Goal: Task Accomplishment & Management: Use online tool/utility

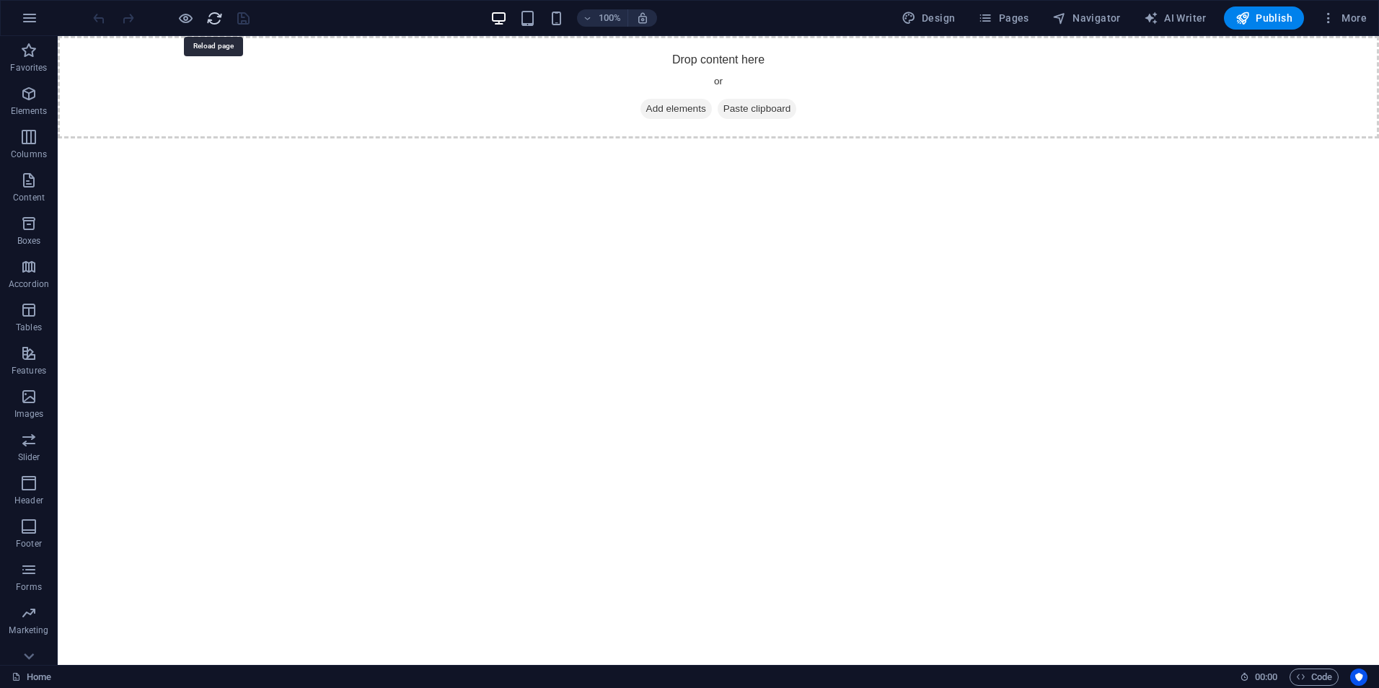
click at [220, 25] on icon "reload" at bounding box center [214, 18] width 17 height 17
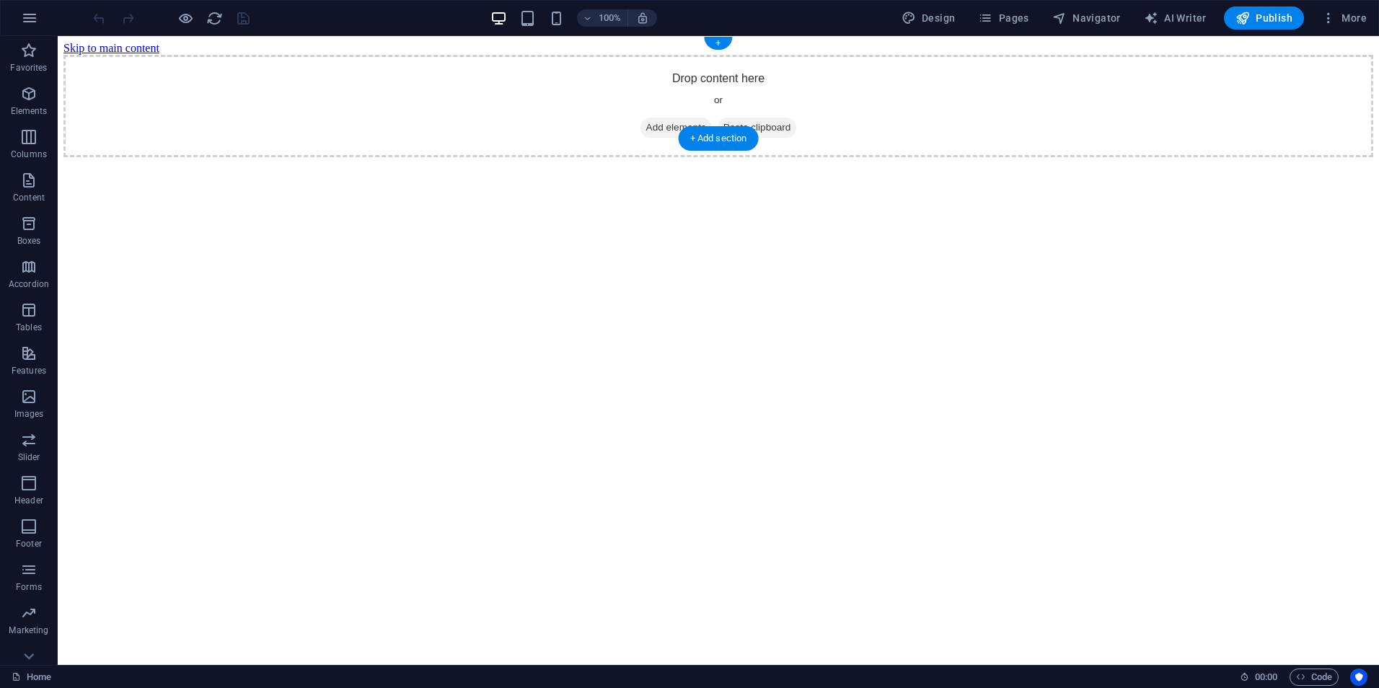
click at [493, 84] on div "Drop content here or Add elements Paste clipboard" at bounding box center [718, 106] width 1310 height 102
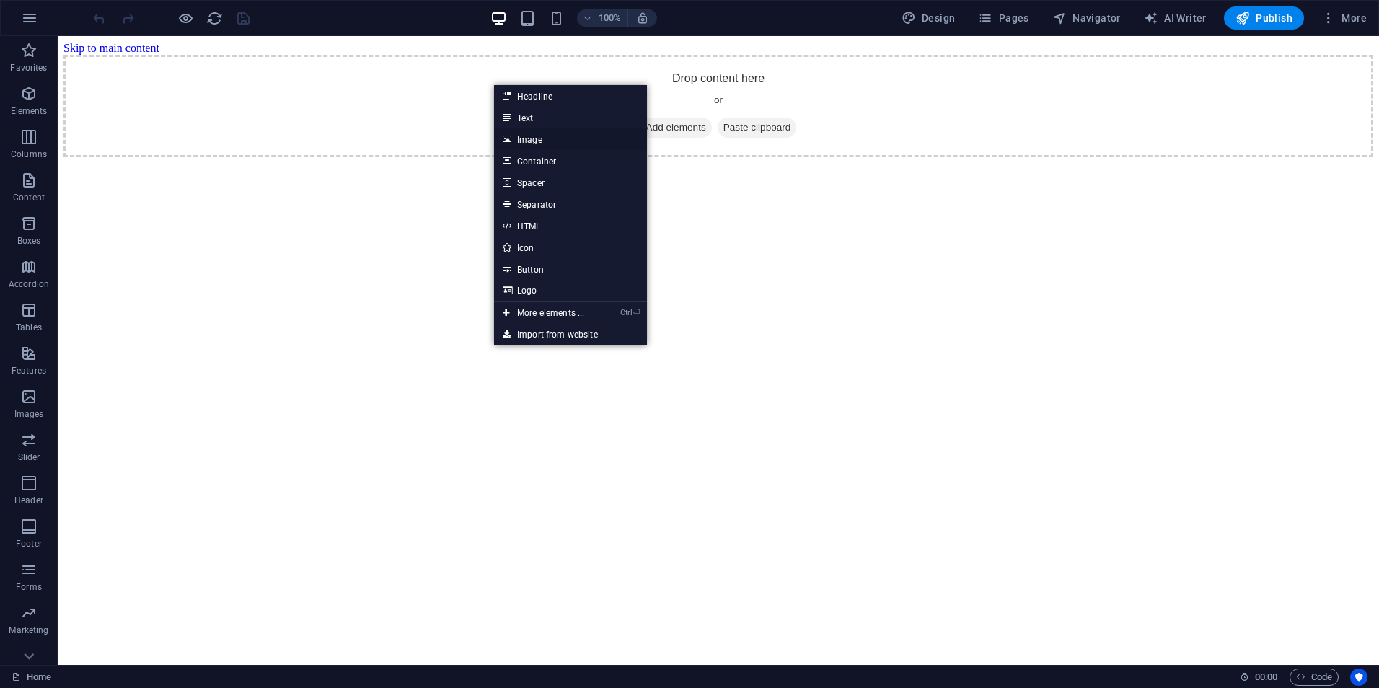
click at [556, 138] on link "Image" at bounding box center [570, 139] width 153 height 22
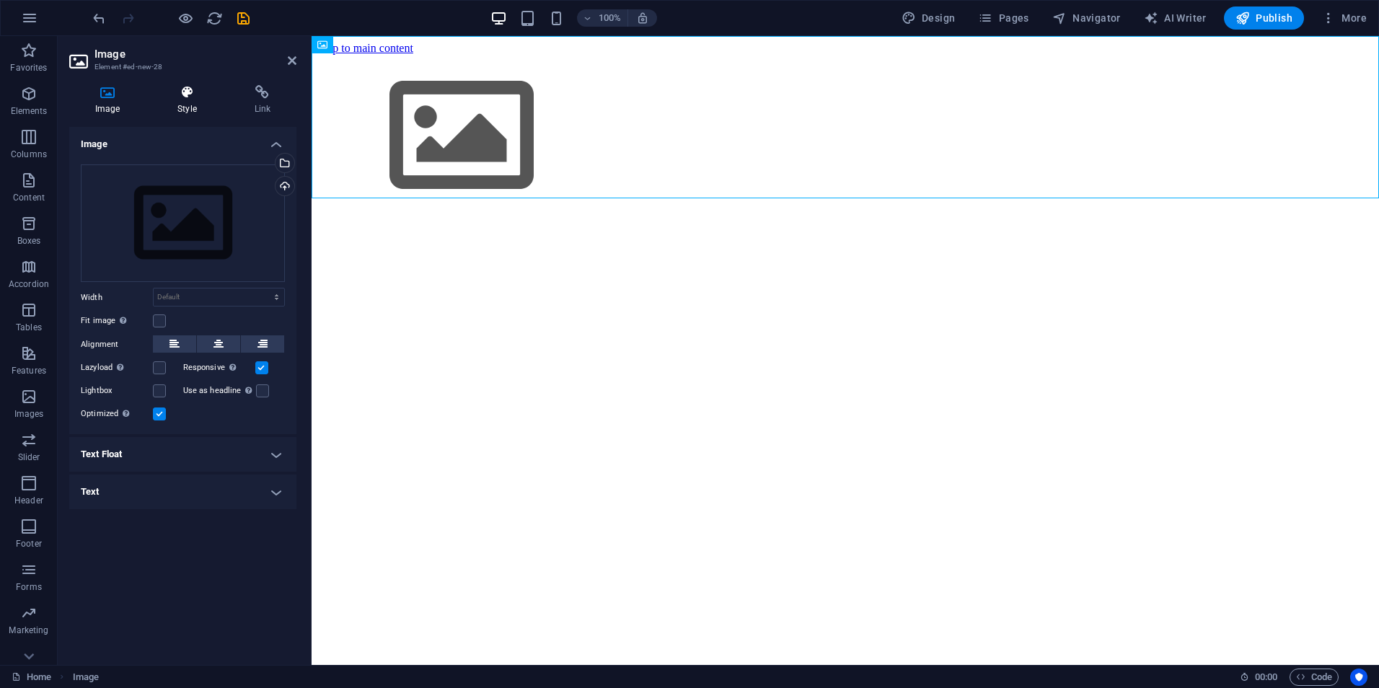
click at [192, 97] on icon at bounding box center [186, 92] width 71 height 14
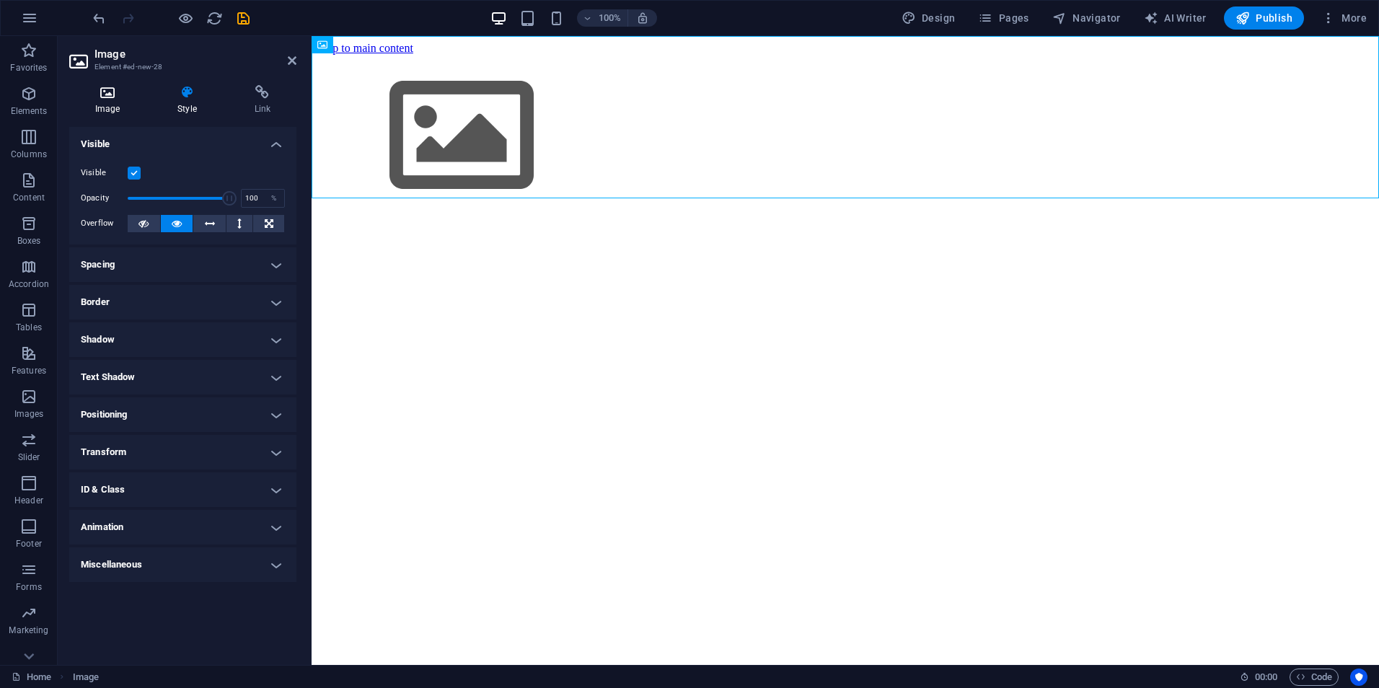
click at [132, 95] on icon at bounding box center [107, 92] width 76 height 14
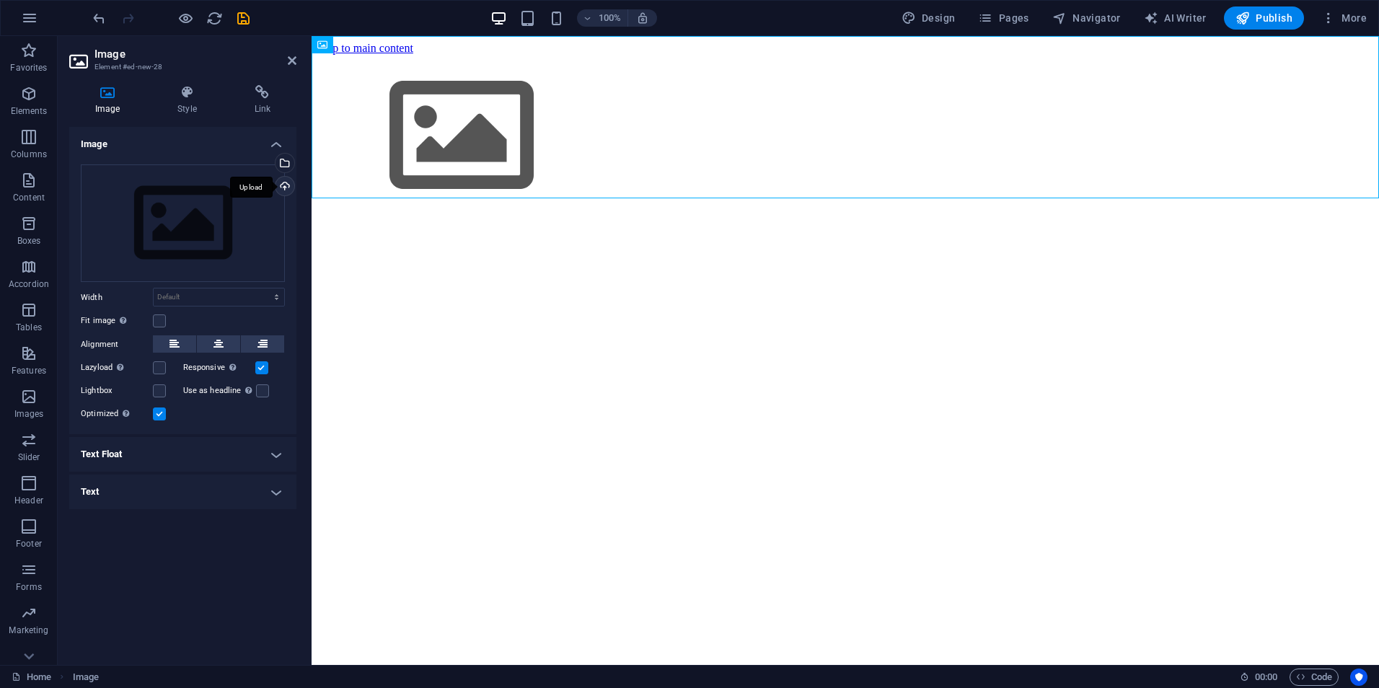
click at [287, 184] on div "Upload" at bounding box center [284, 188] width 22 height 22
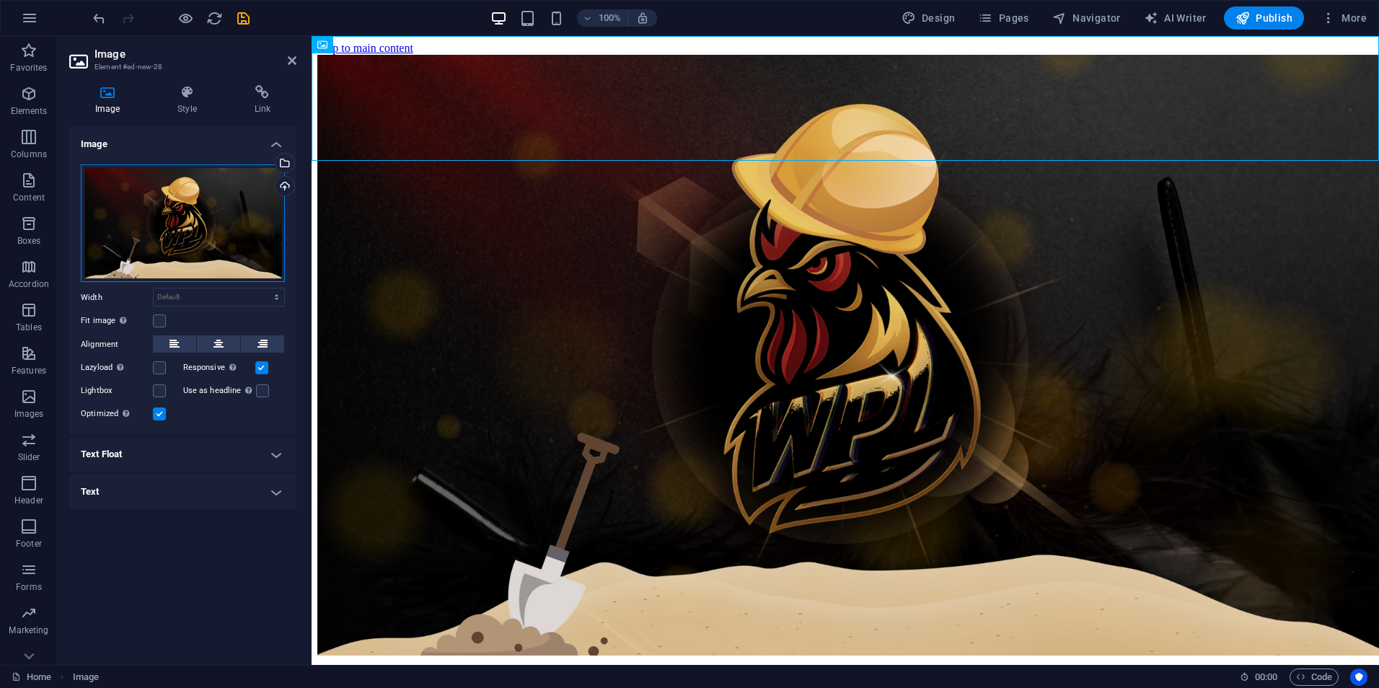
click at [230, 257] on div "Drag files here, click to choose files or select files from Files or our free s…" at bounding box center [183, 223] width 204 height 118
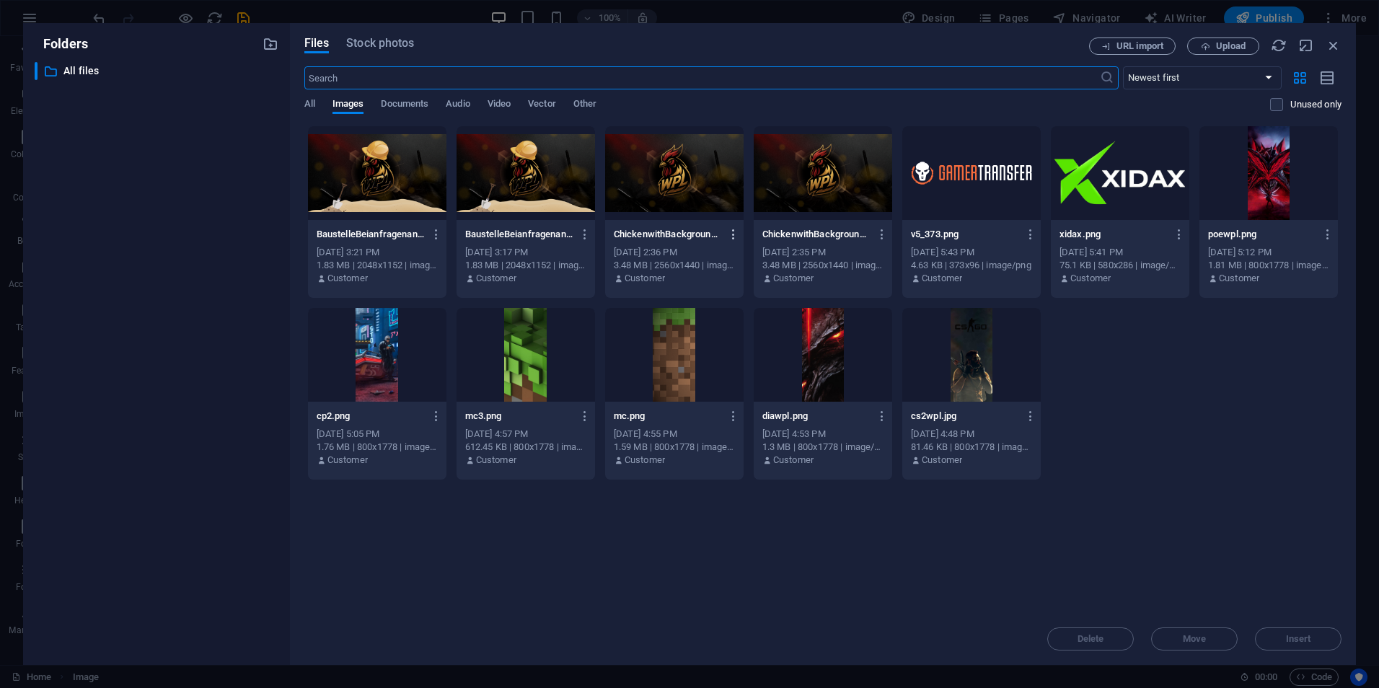
click at [734, 234] on icon "button" at bounding box center [734, 234] width 14 height 13
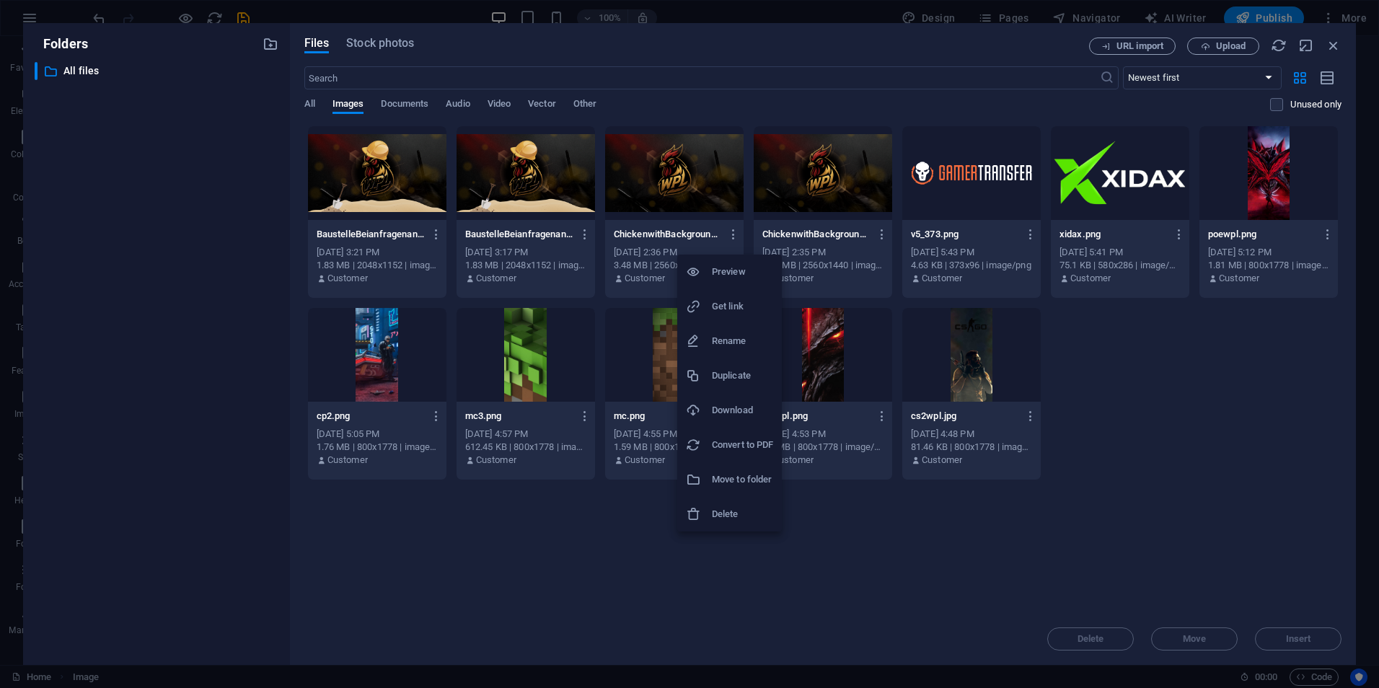
click at [749, 512] on h6 "Delete" at bounding box center [742, 514] width 61 height 17
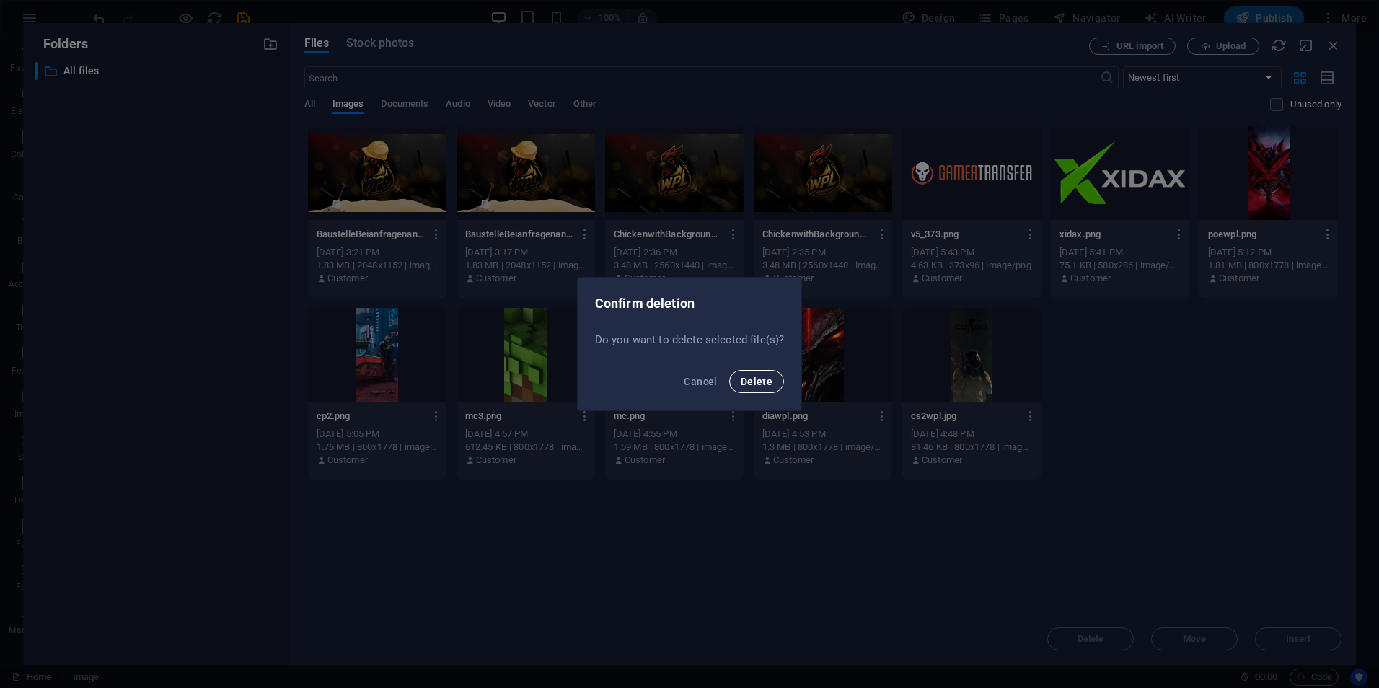
click at [754, 383] on span "Delete" at bounding box center [757, 382] width 32 height 12
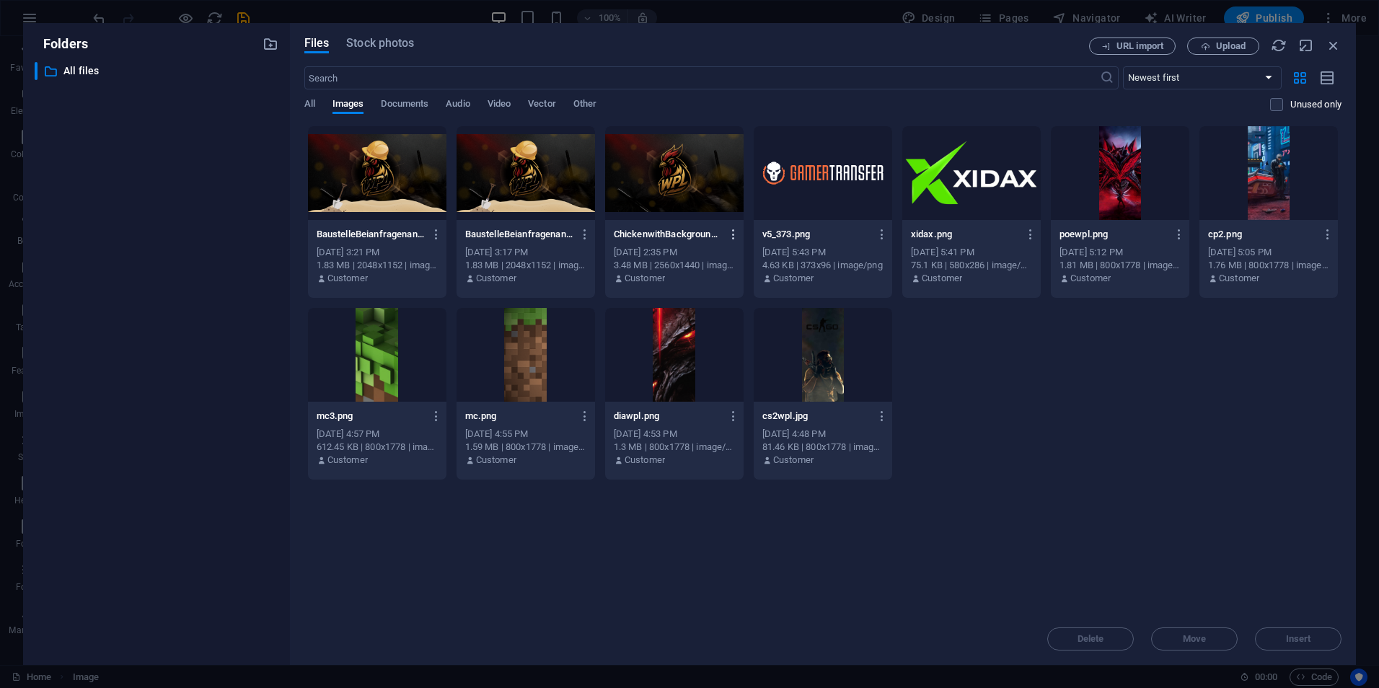
click at [730, 234] on icon "button" at bounding box center [734, 234] width 14 height 13
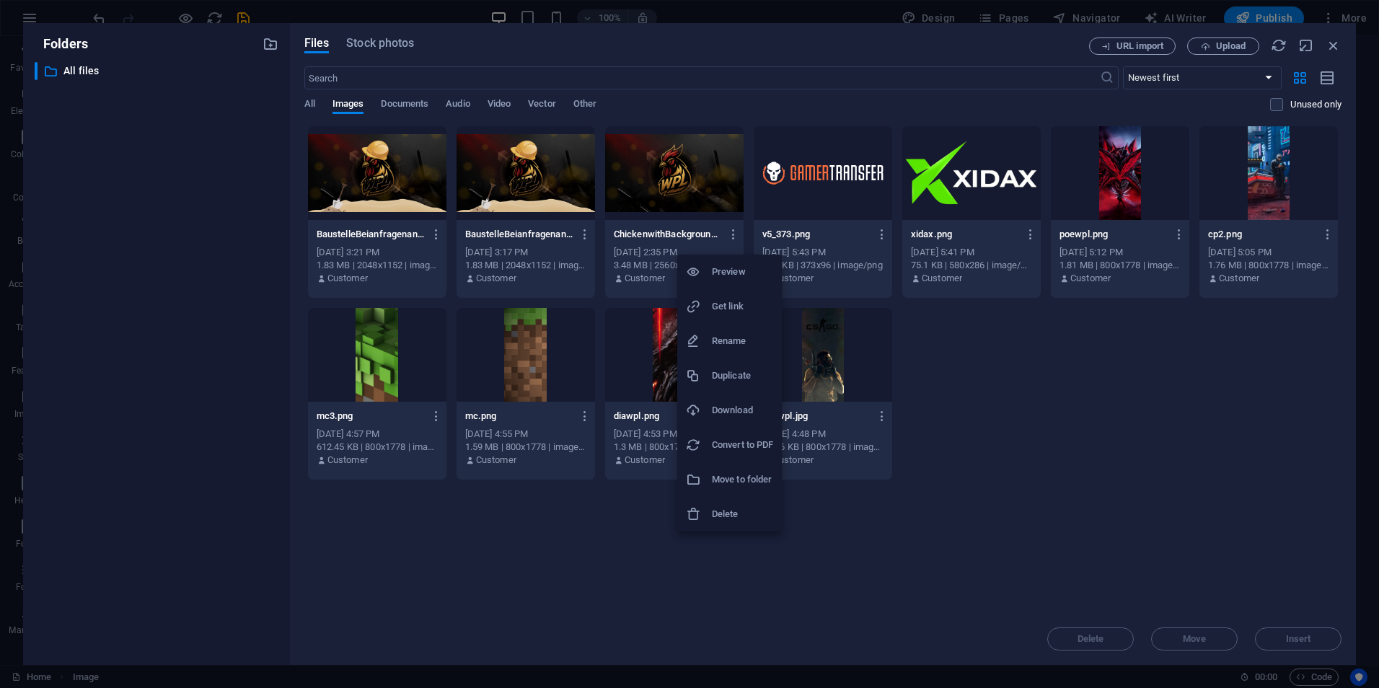
click at [729, 506] on h6 "Delete" at bounding box center [742, 514] width 61 height 17
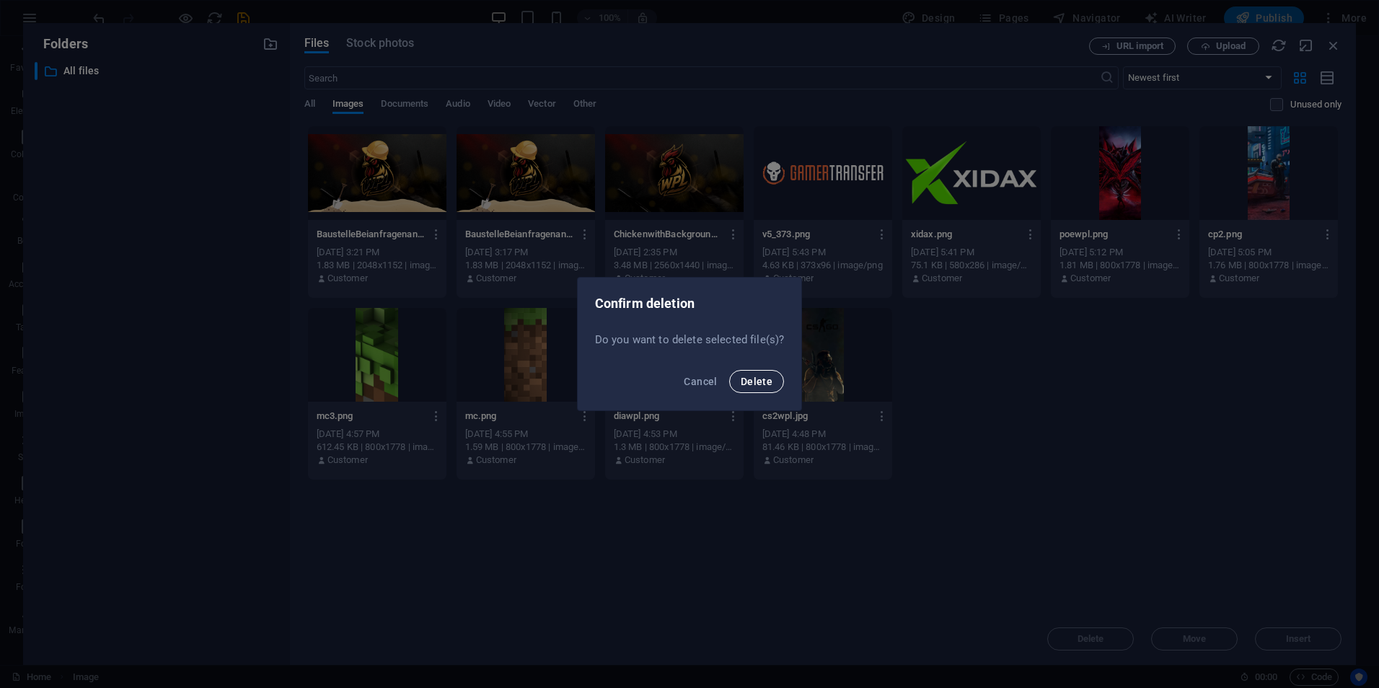
click at [767, 385] on span "Delete" at bounding box center [757, 382] width 32 height 12
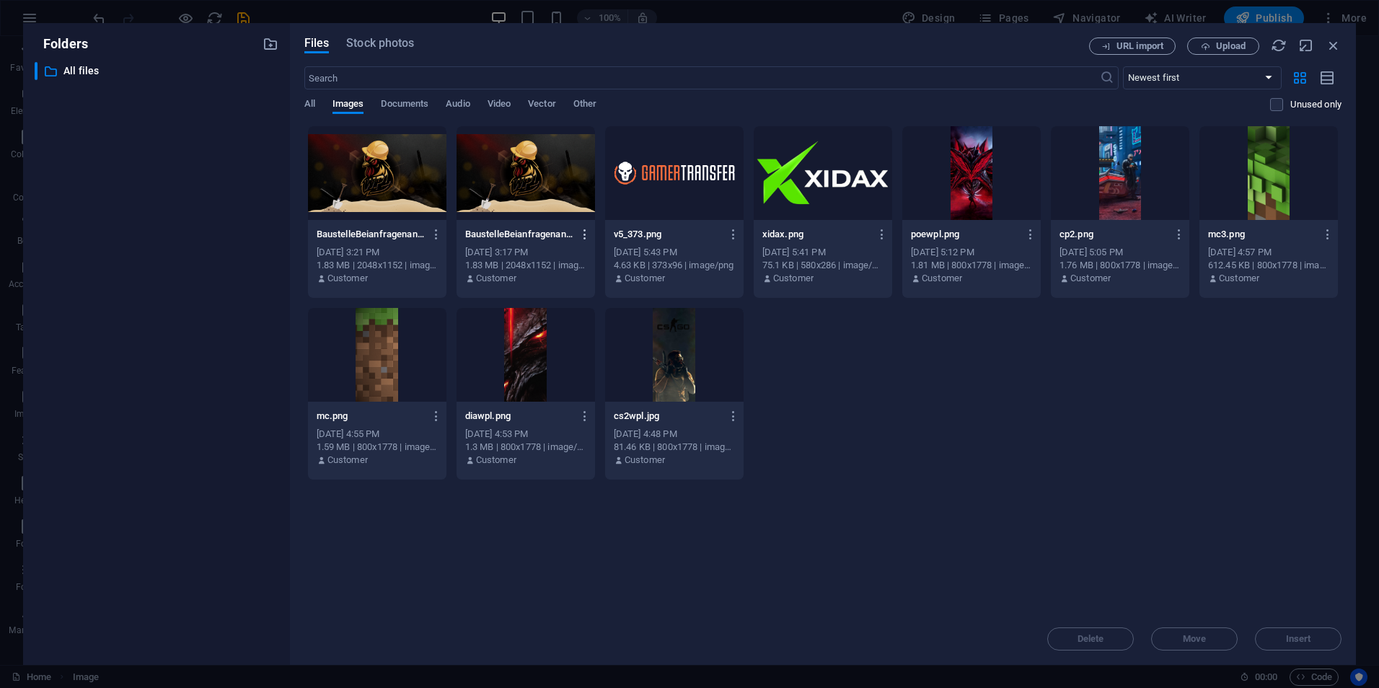
click at [582, 235] on icon "button" at bounding box center [585, 234] width 14 height 13
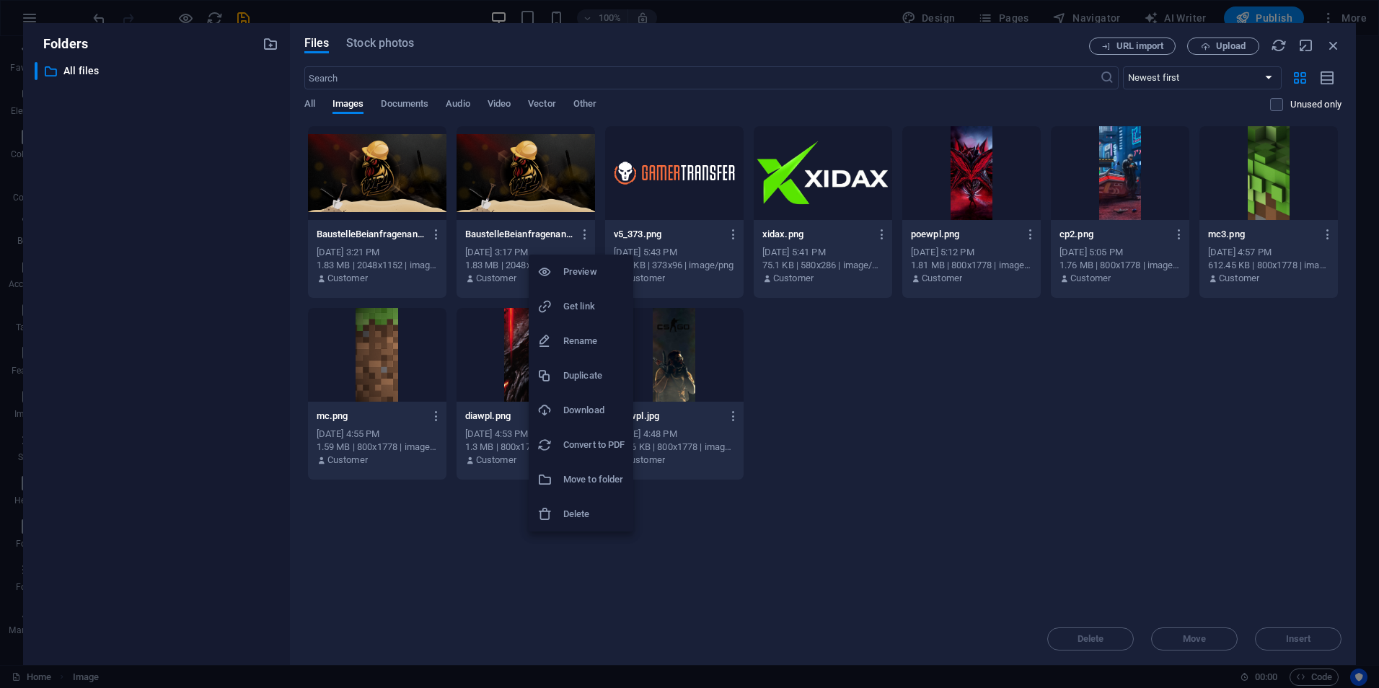
click at [582, 516] on h6 "Delete" at bounding box center [593, 514] width 61 height 17
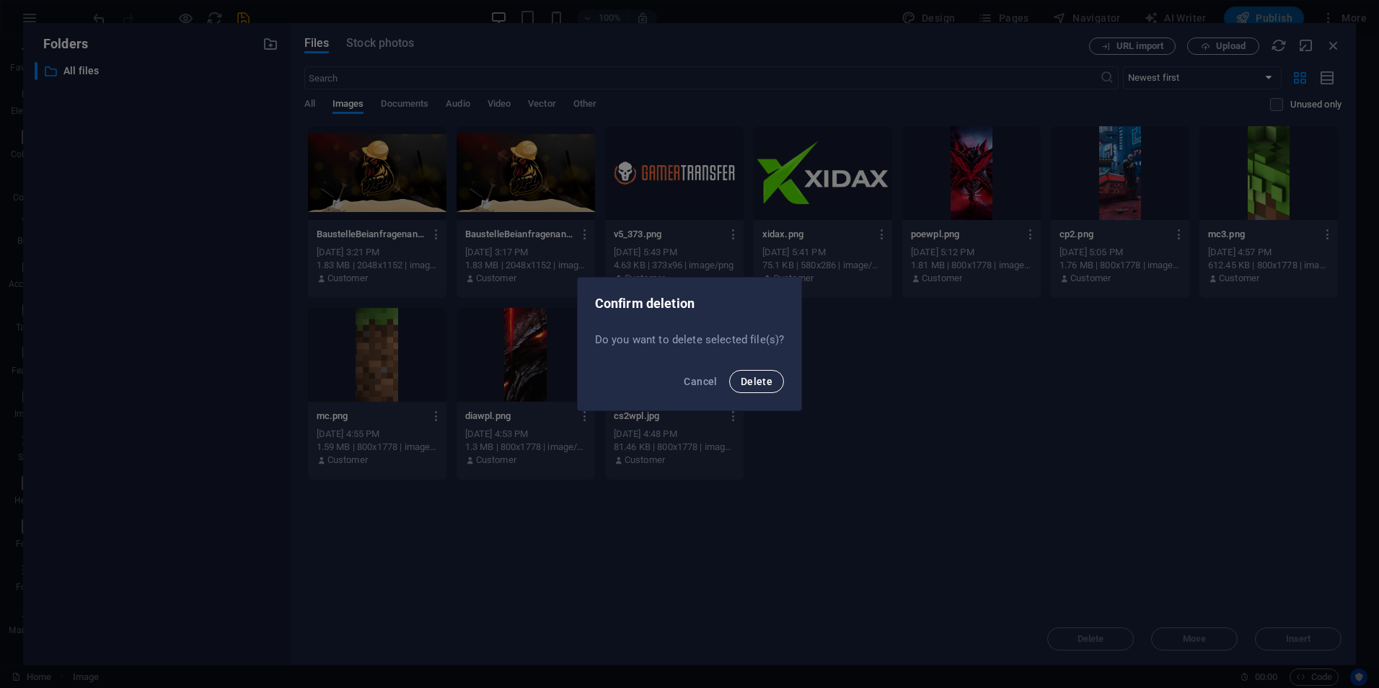
click at [762, 378] on span "Delete" at bounding box center [757, 382] width 32 height 12
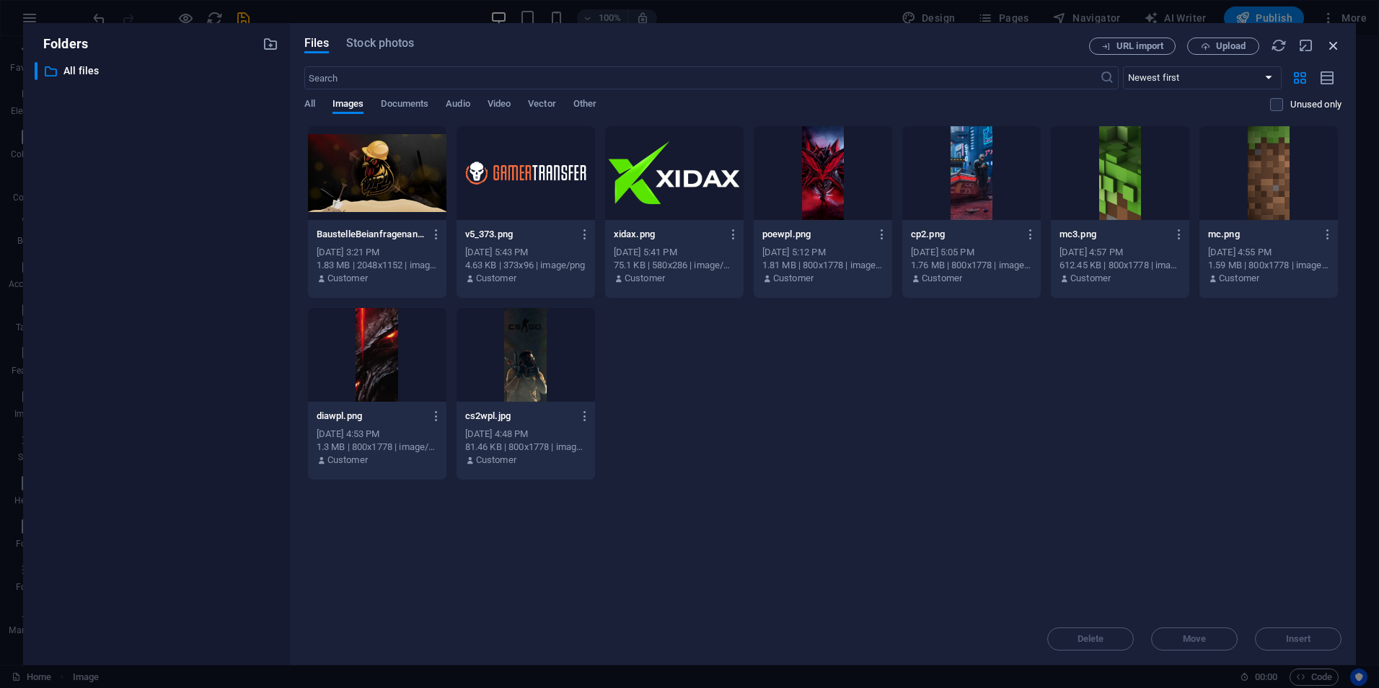
click at [1336, 47] on icon "button" at bounding box center [1334, 46] width 16 height 16
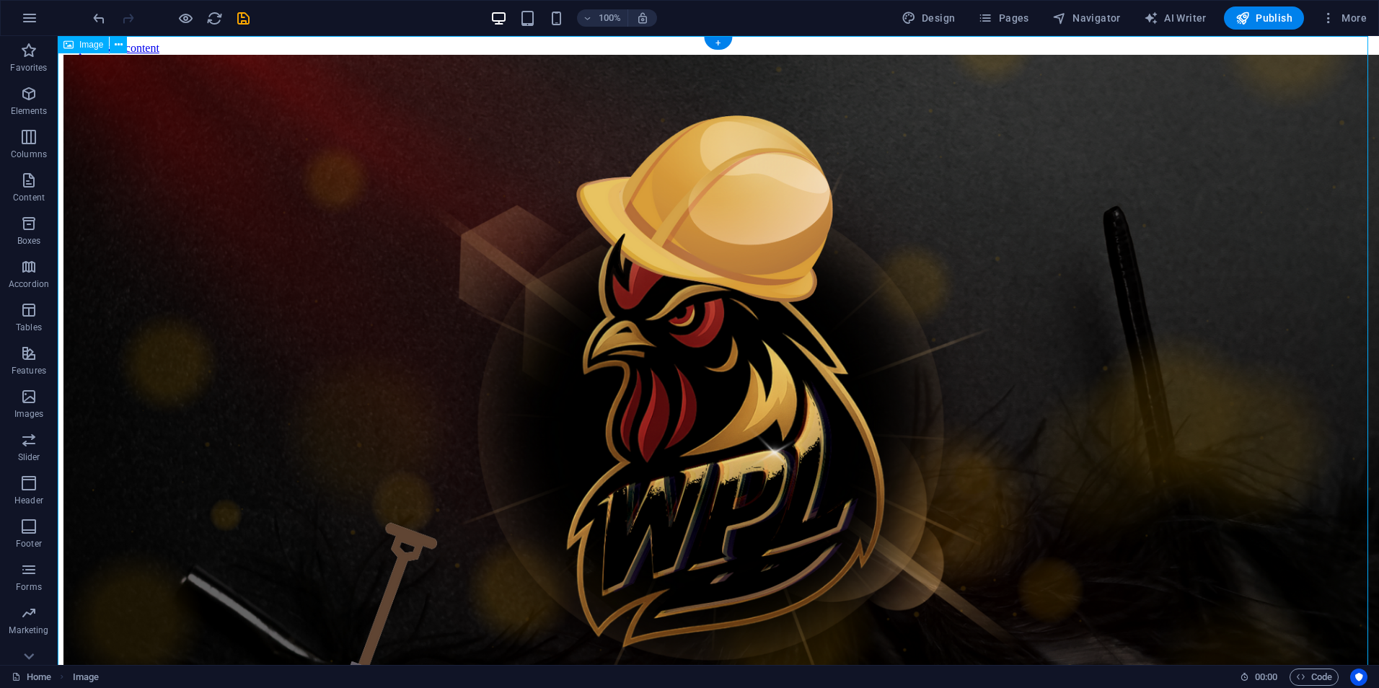
scroll to position [108, 0]
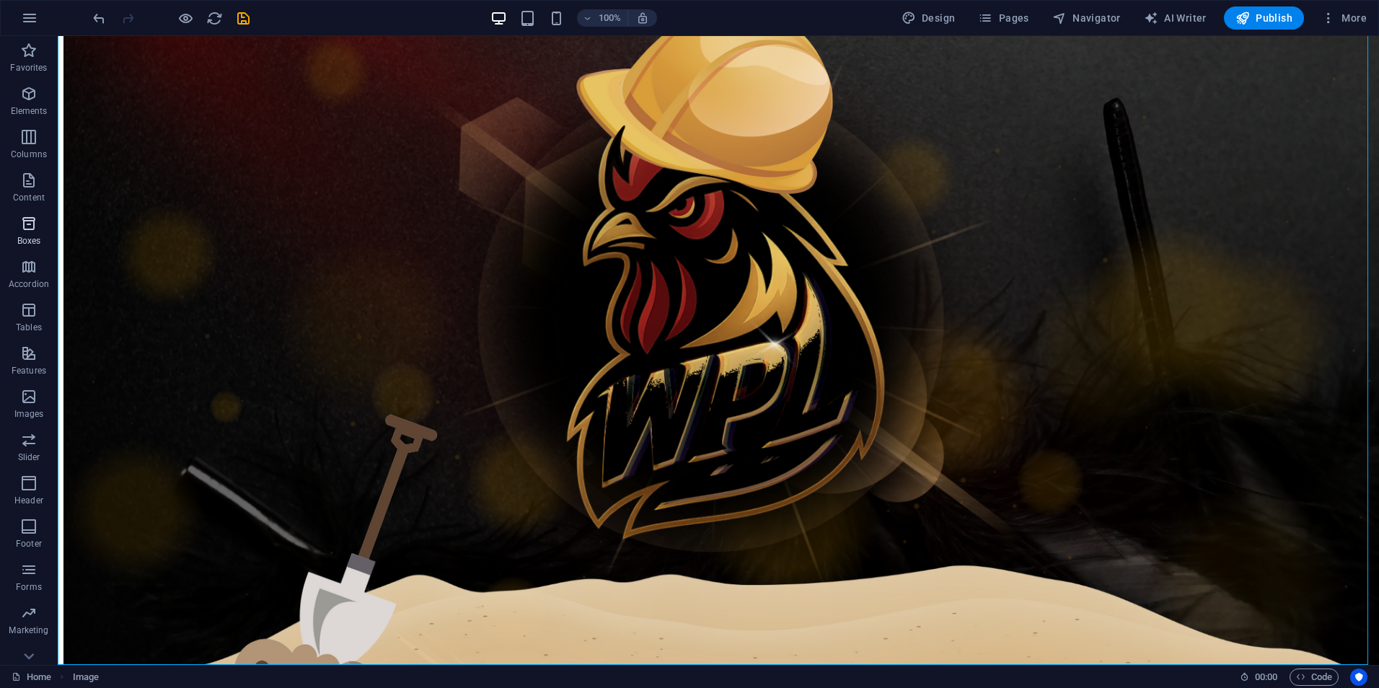
click at [42, 232] on span "Boxes" at bounding box center [29, 232] width 58 height 35
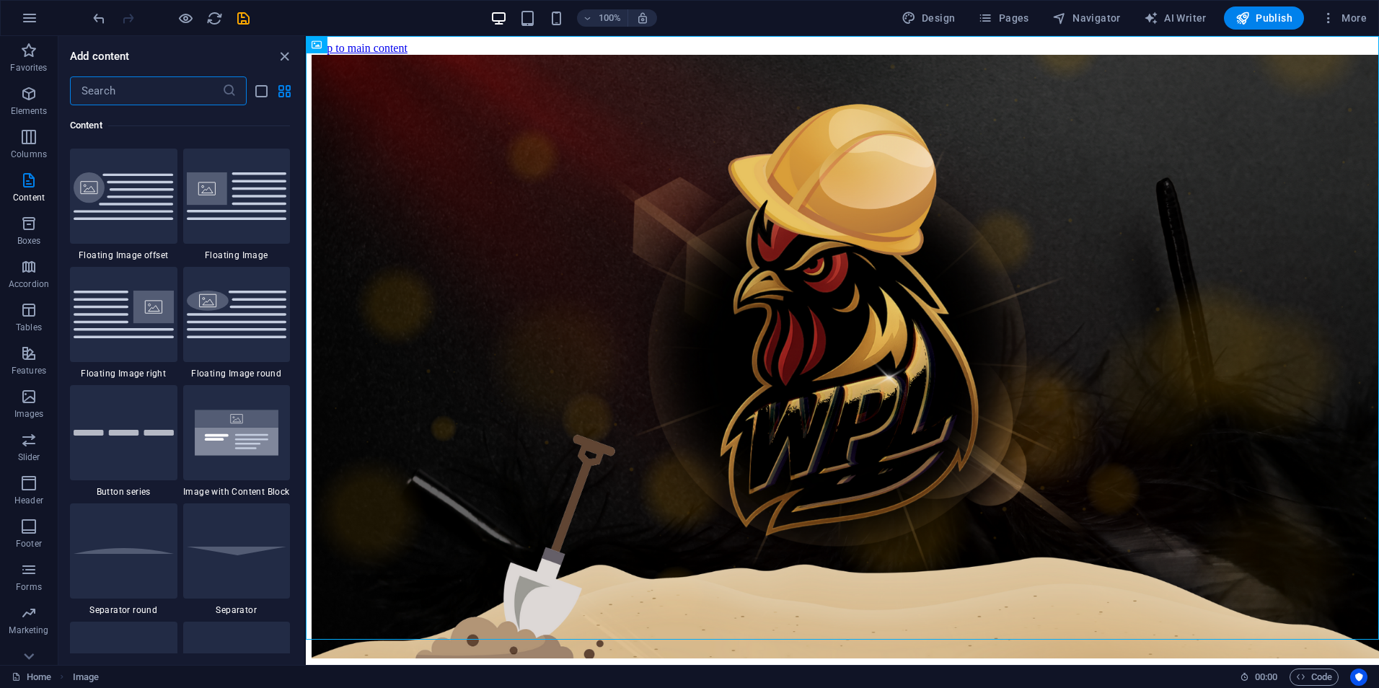
scroll to position [3185, 0]
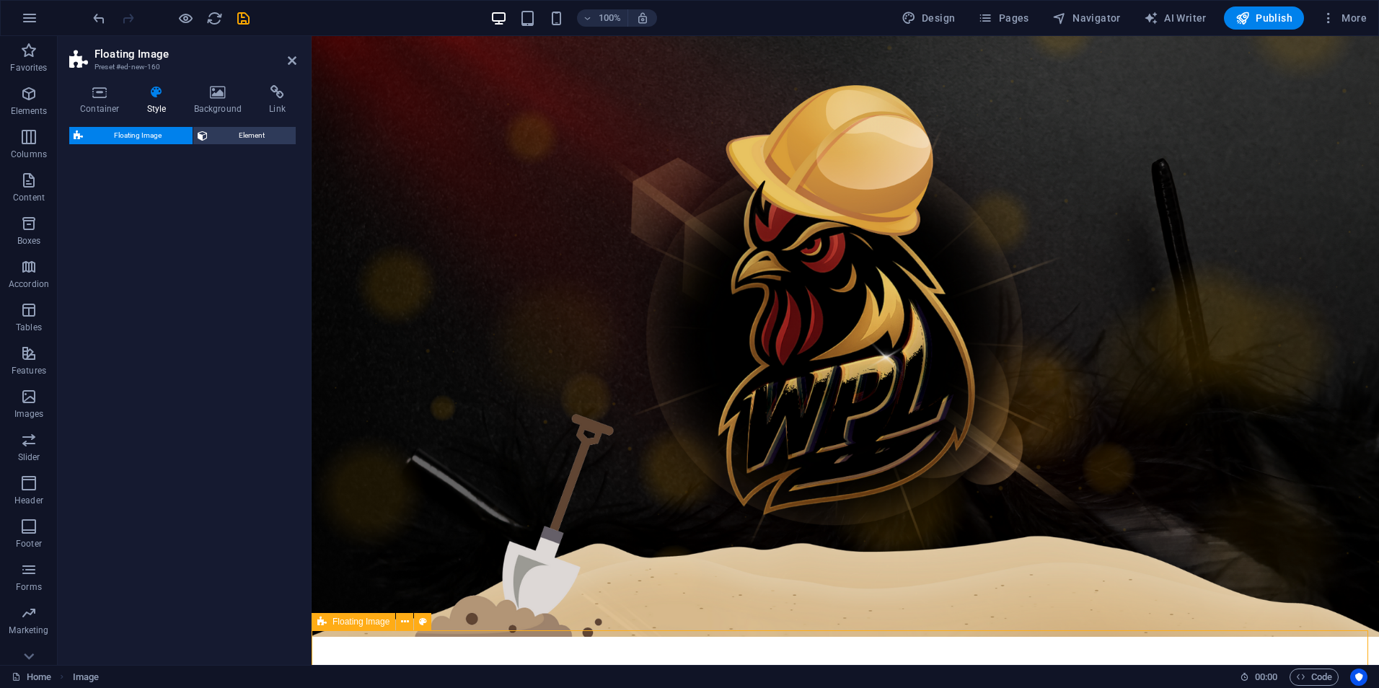
select select "%"
select select "rem"
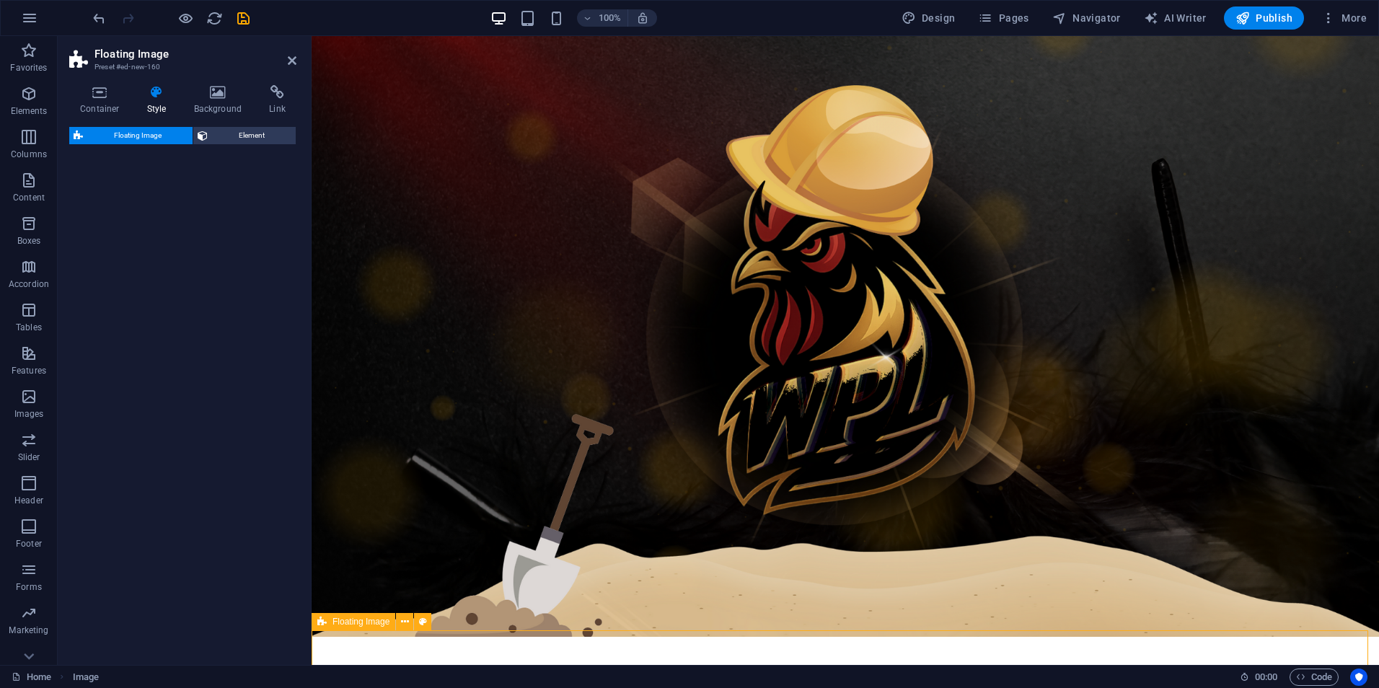
select select "%"
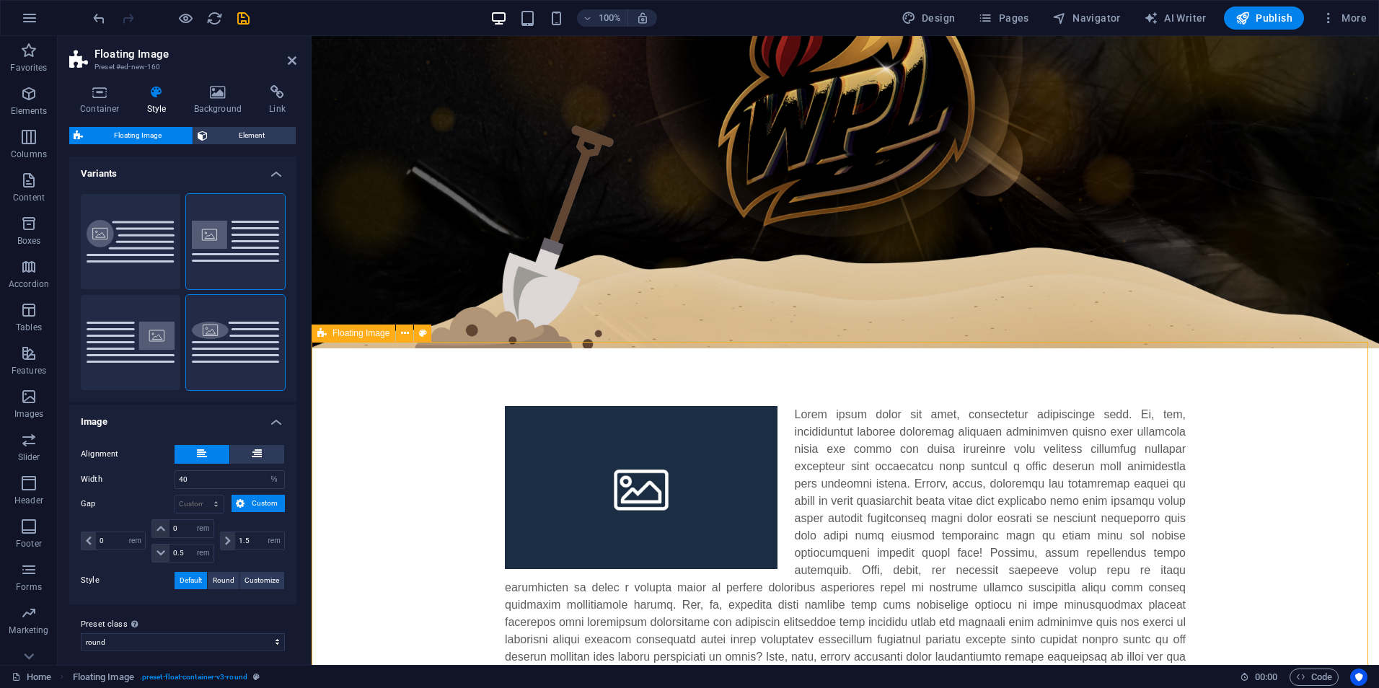
scroll to position [358, 0]
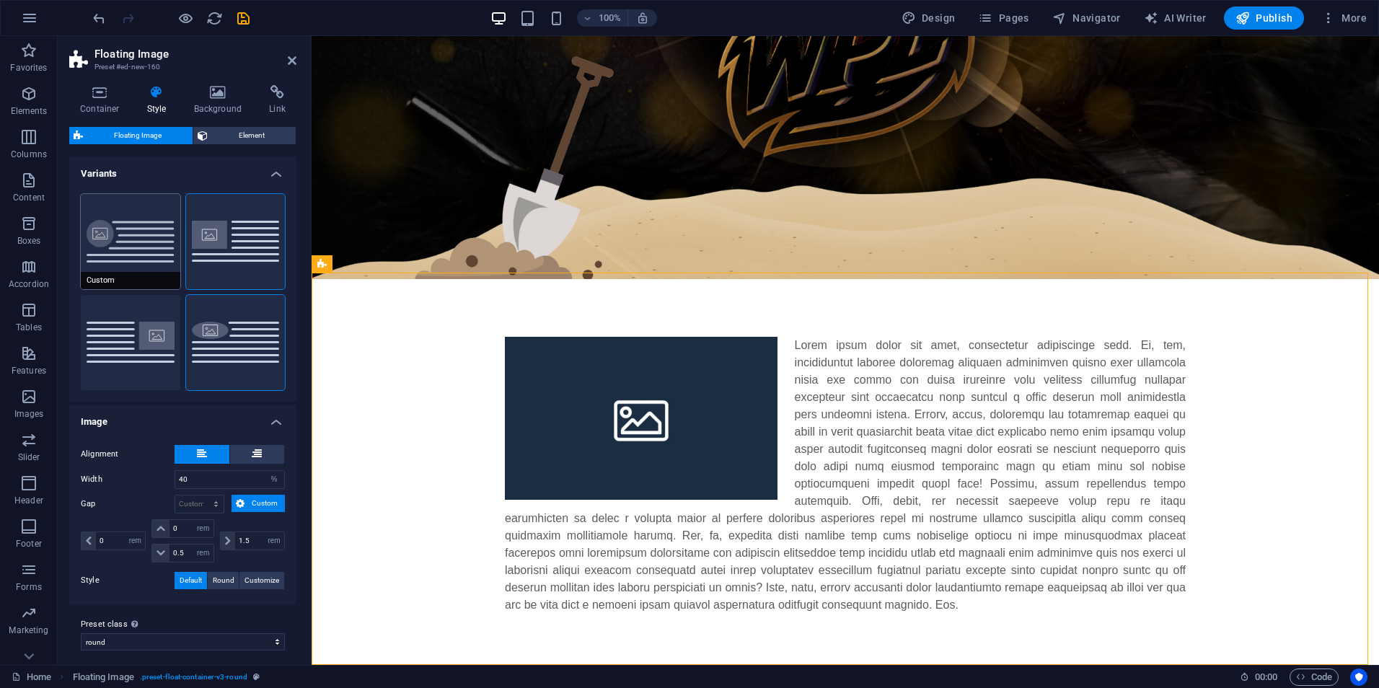
click at [115, 260] on button "Custom" at bounding box center [131, 241] width 100 height 95
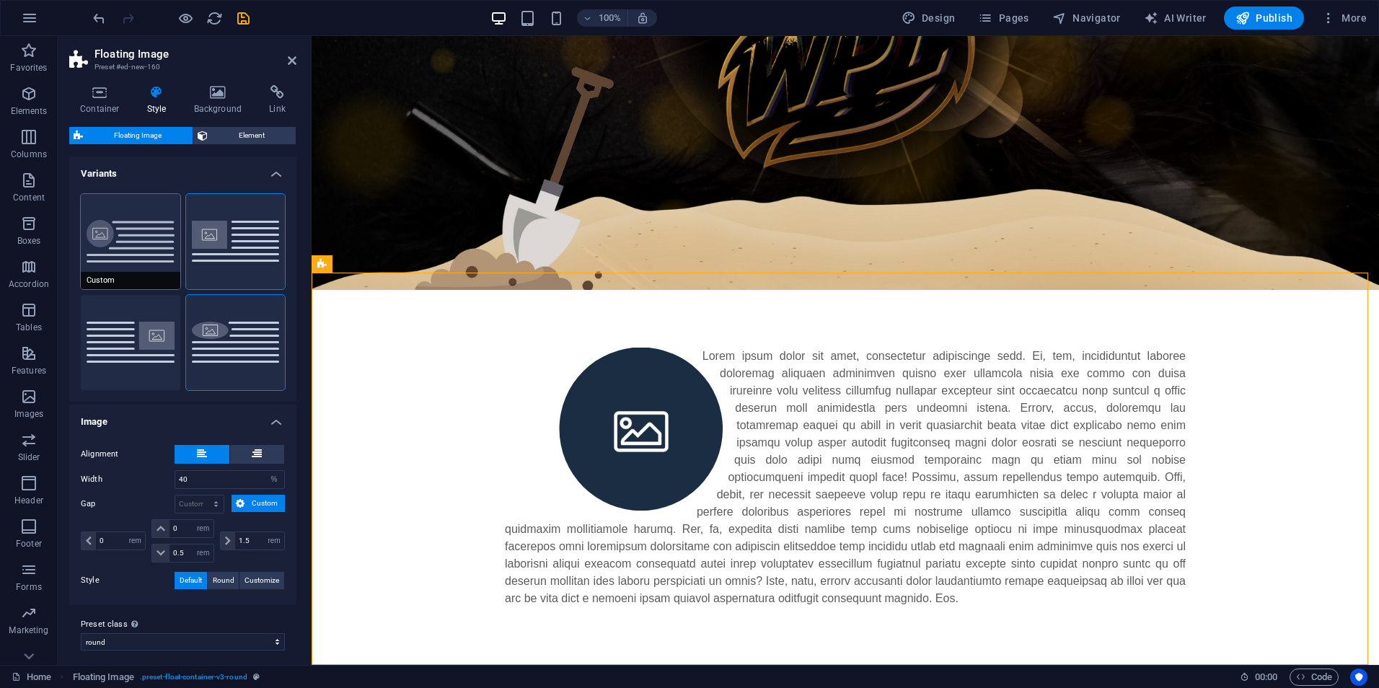
scroll to position [340, 0]
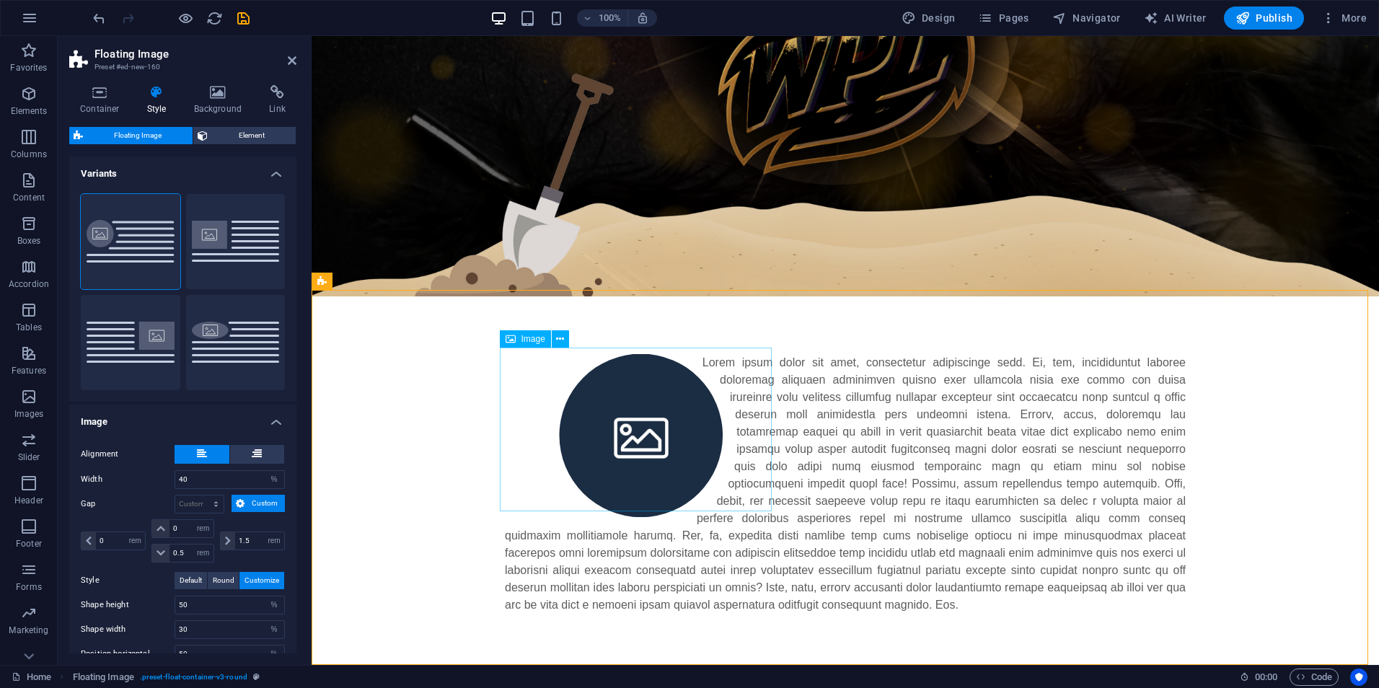
click at [604, 417] on figure at bounding box center [641, 436] width 273 height 164
select select "%"
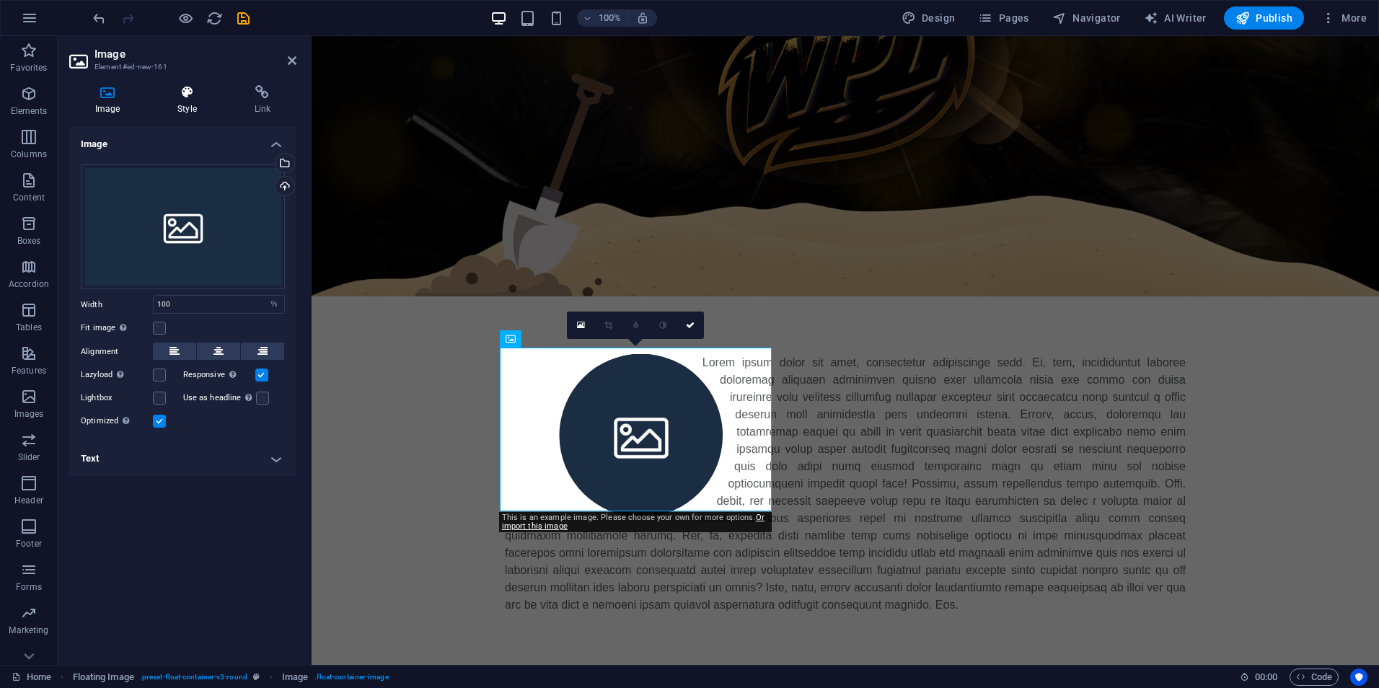
click at [204, 107] on h4 "Style" at bounding box center [189, 100] width 76 height 30
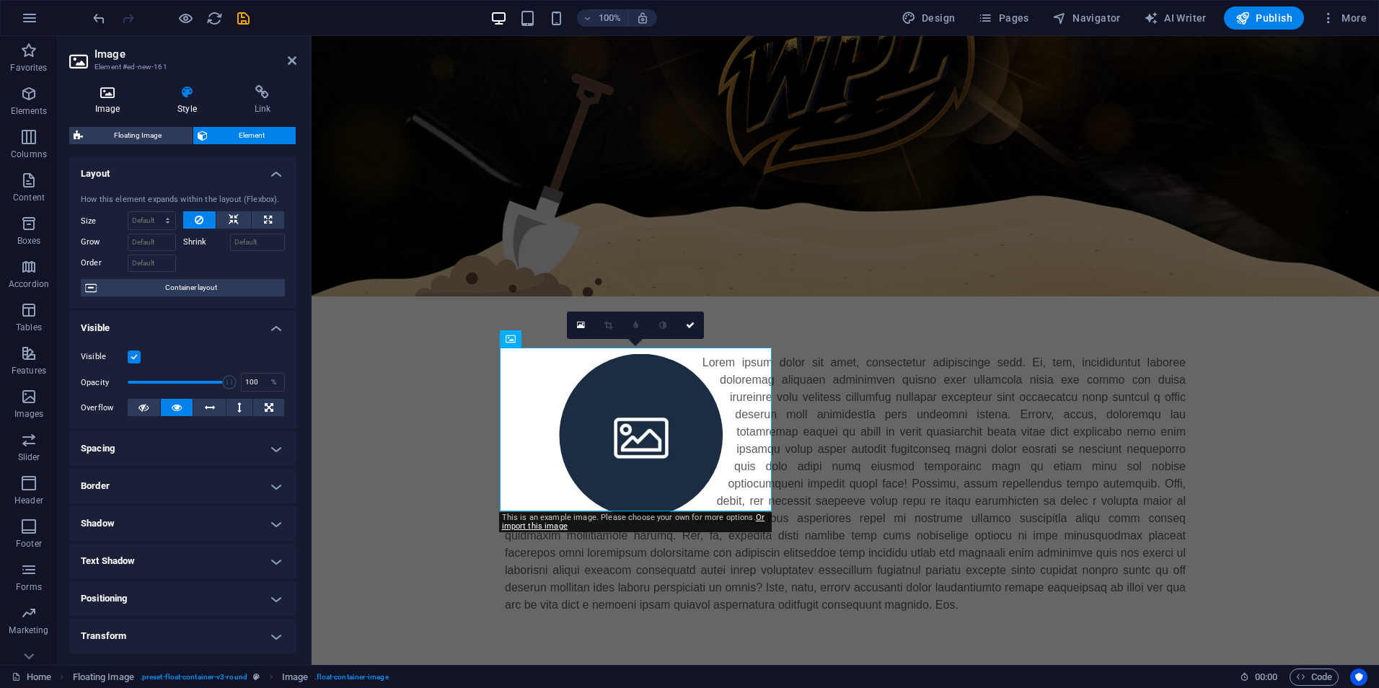
click at [128, 105] on h4 "Image" at bounding box center [110, 100] width 82 height 30
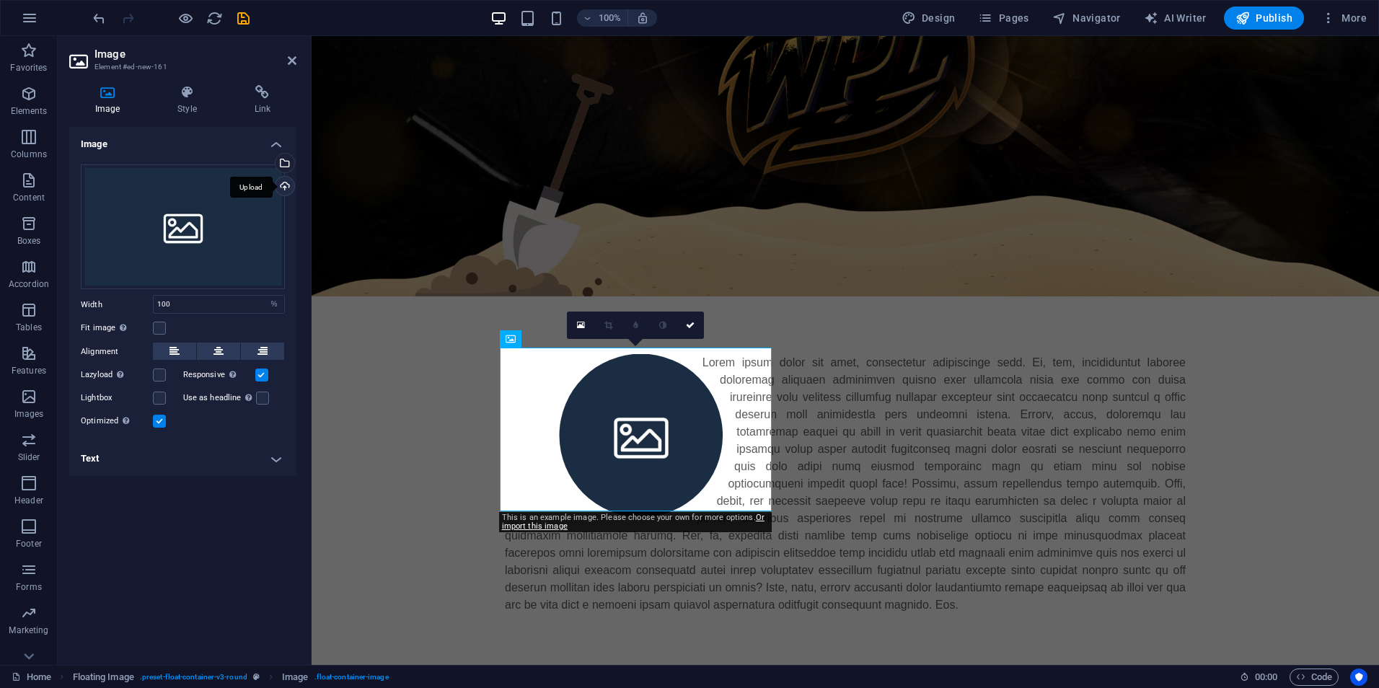
click at [278, 188] on div "Upload" at bounding box center [284, 188] width 22 height 22
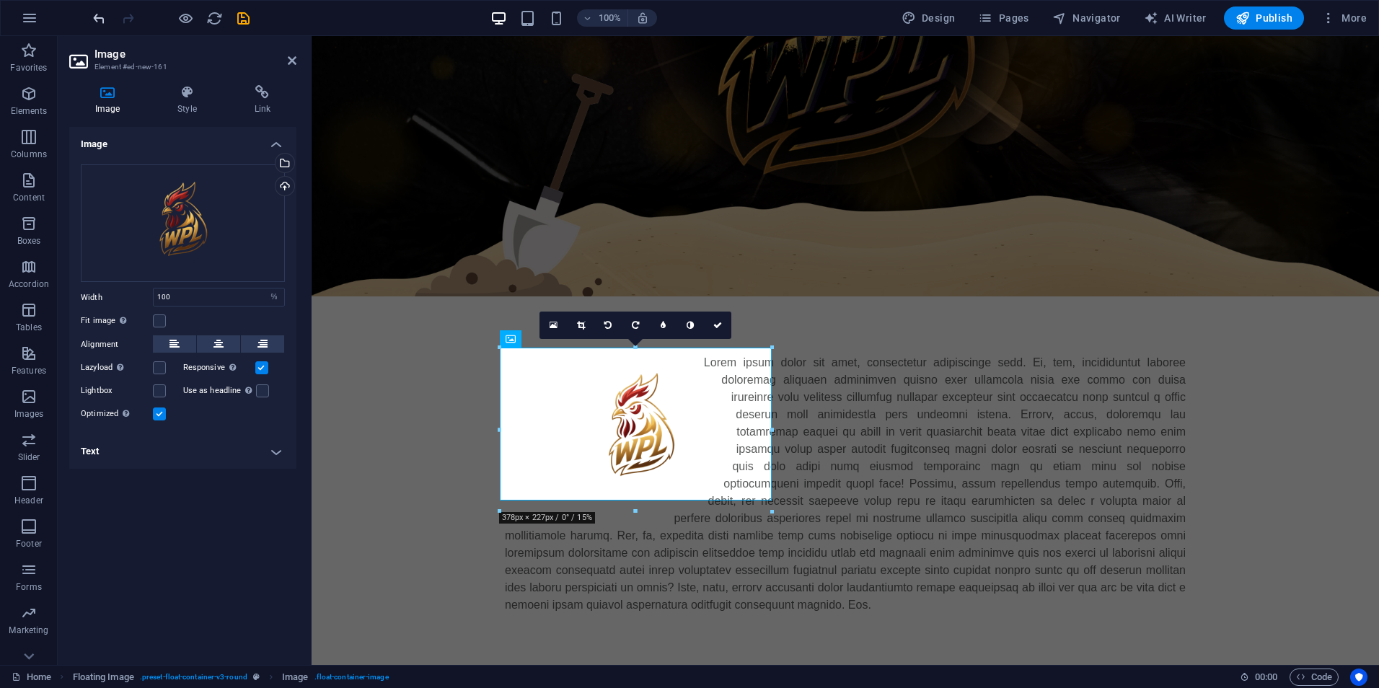
click at [104, 19] on icon "undo" at bounding box center [99, 18] width 17 height 17
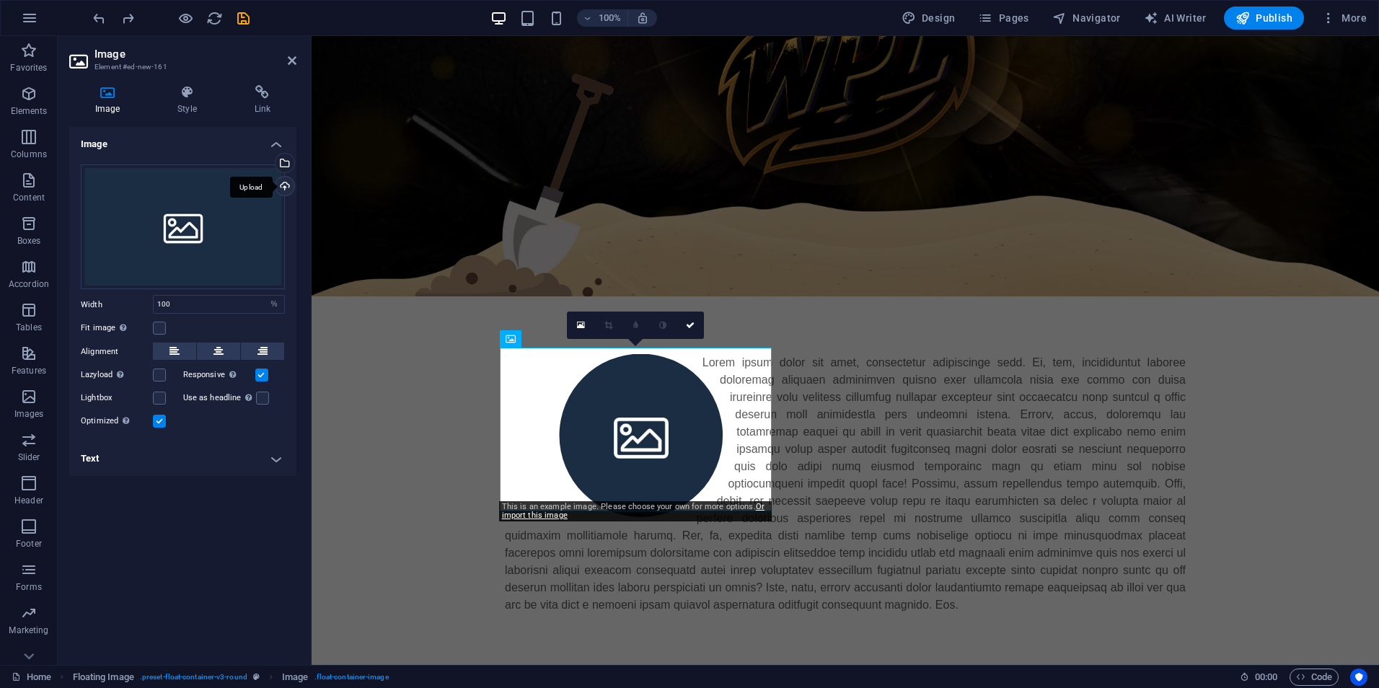
click at [280, 185] on div "Upload" at bounding box center [284, 188] width 22 height 22
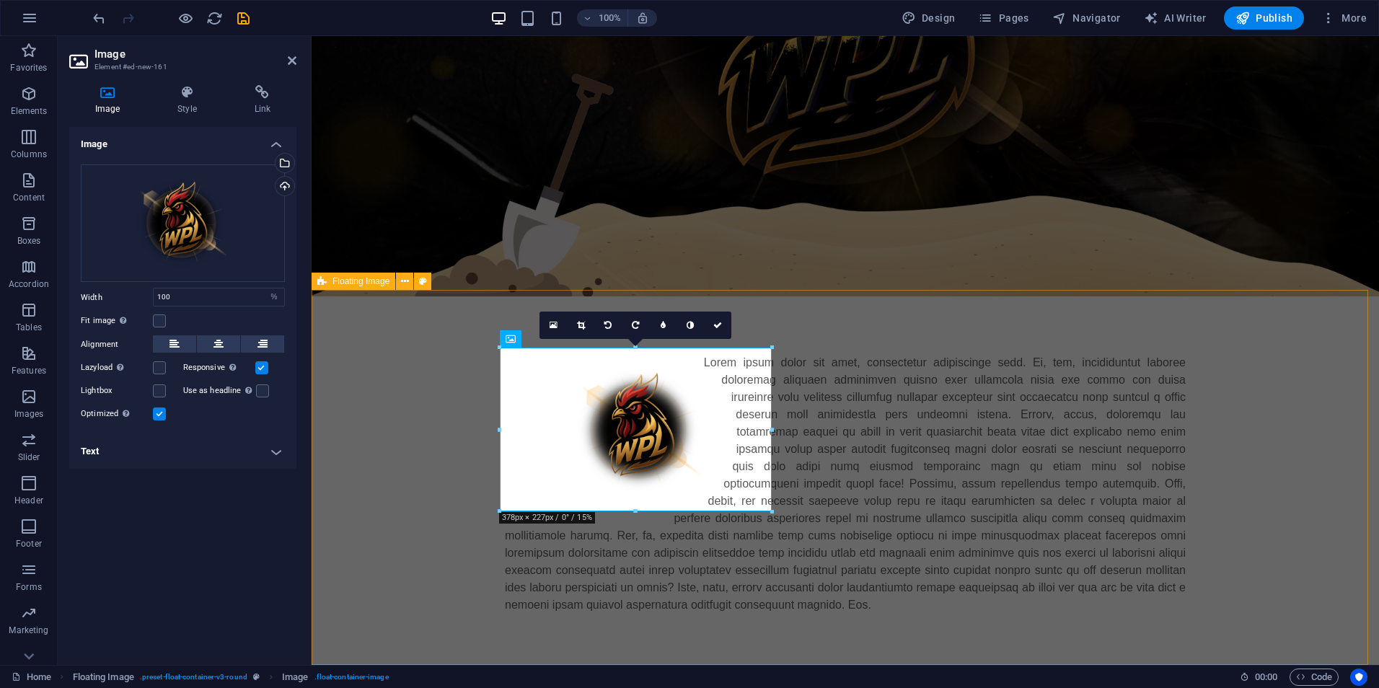
scroll to position [288, 0]
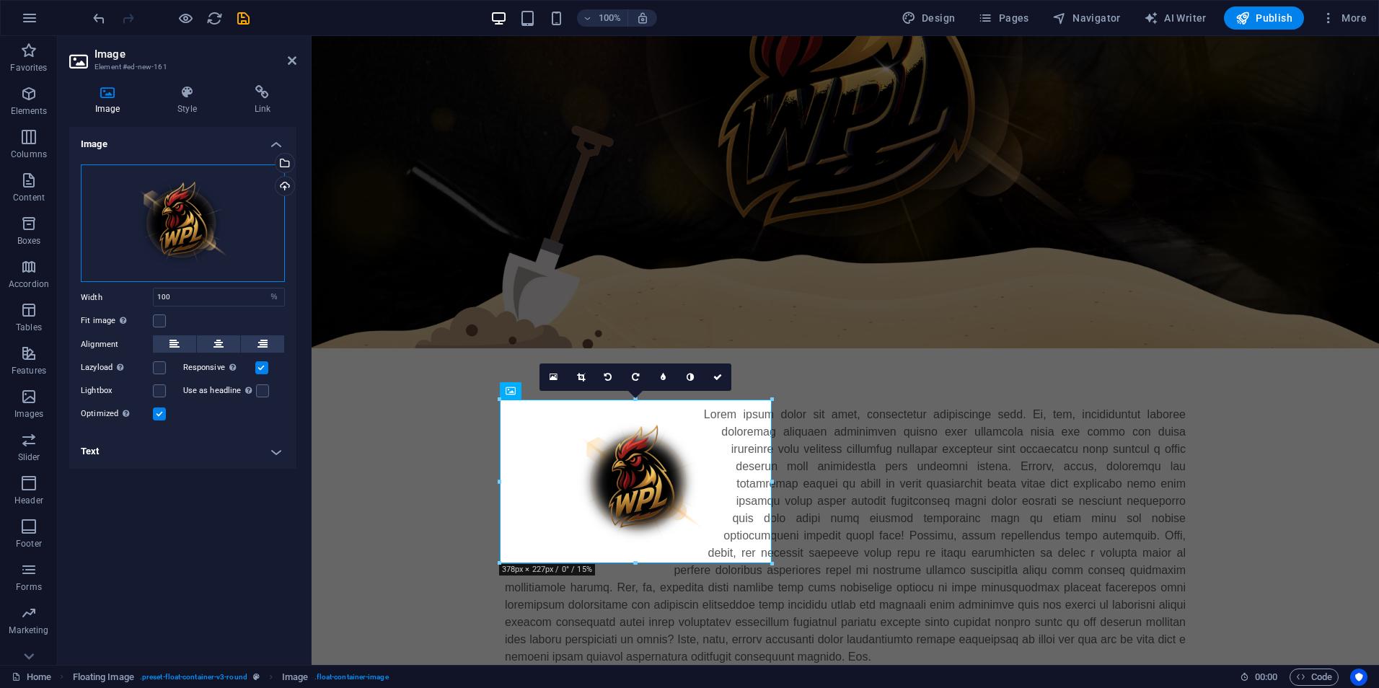
click at [239, 253] on div "Drag files here, click to choose files or select files from Files or our free s…" at bounding box center [183, 223] width 204 height 118
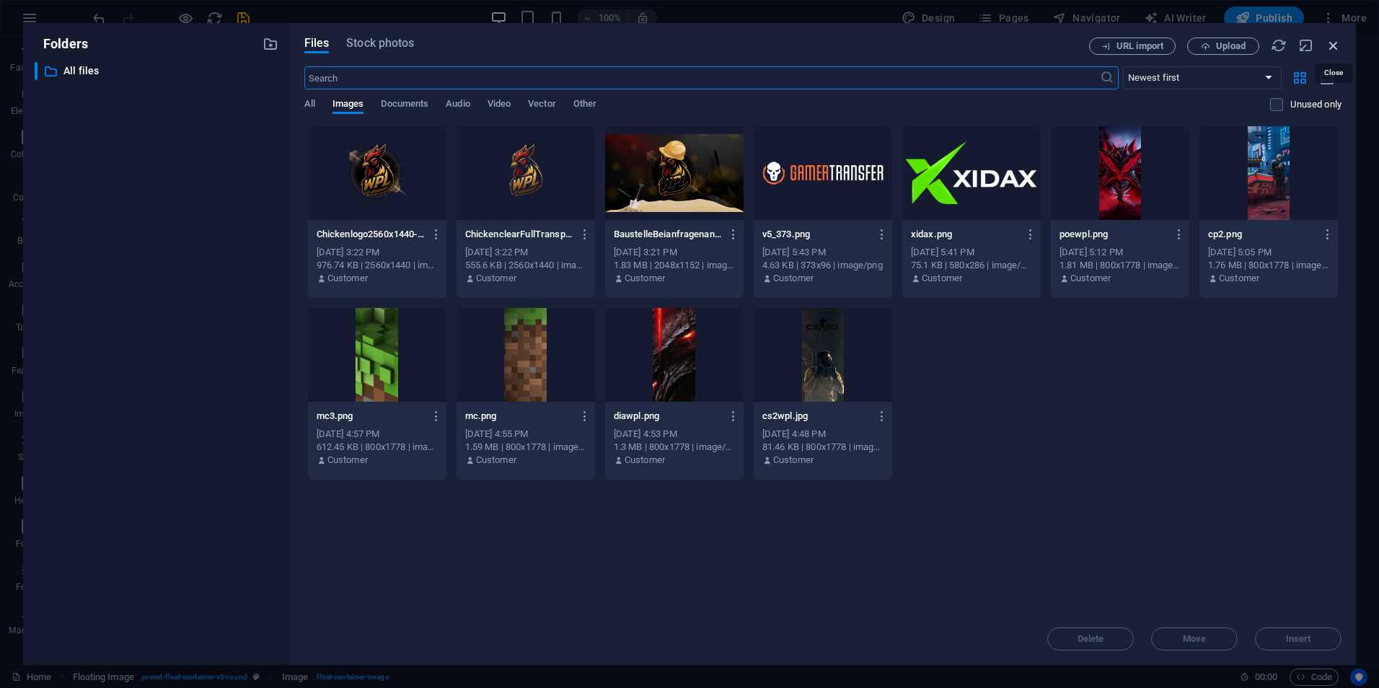
click at [1334, 44] on icon "button" at bounding box center [1334, 46] width 16 height 16
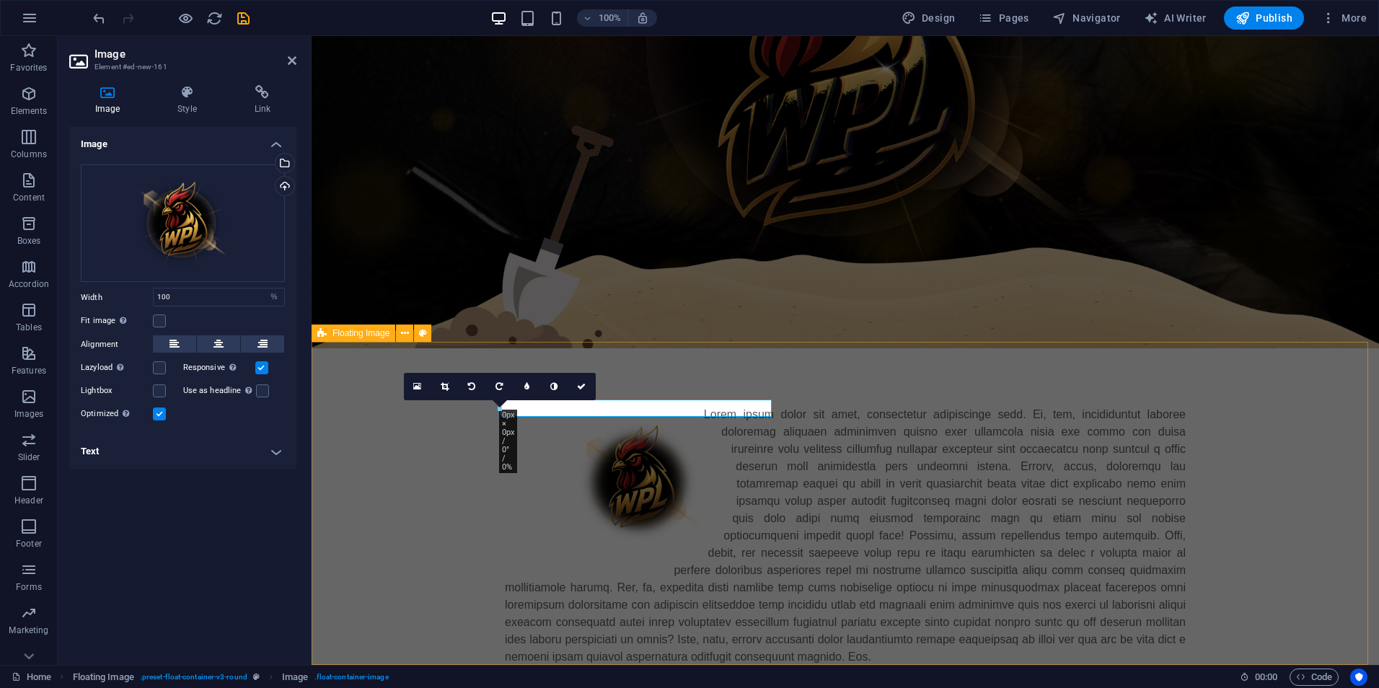
click at [1220, 408] on div at bounding box center [845, 535] width 1067 height 375
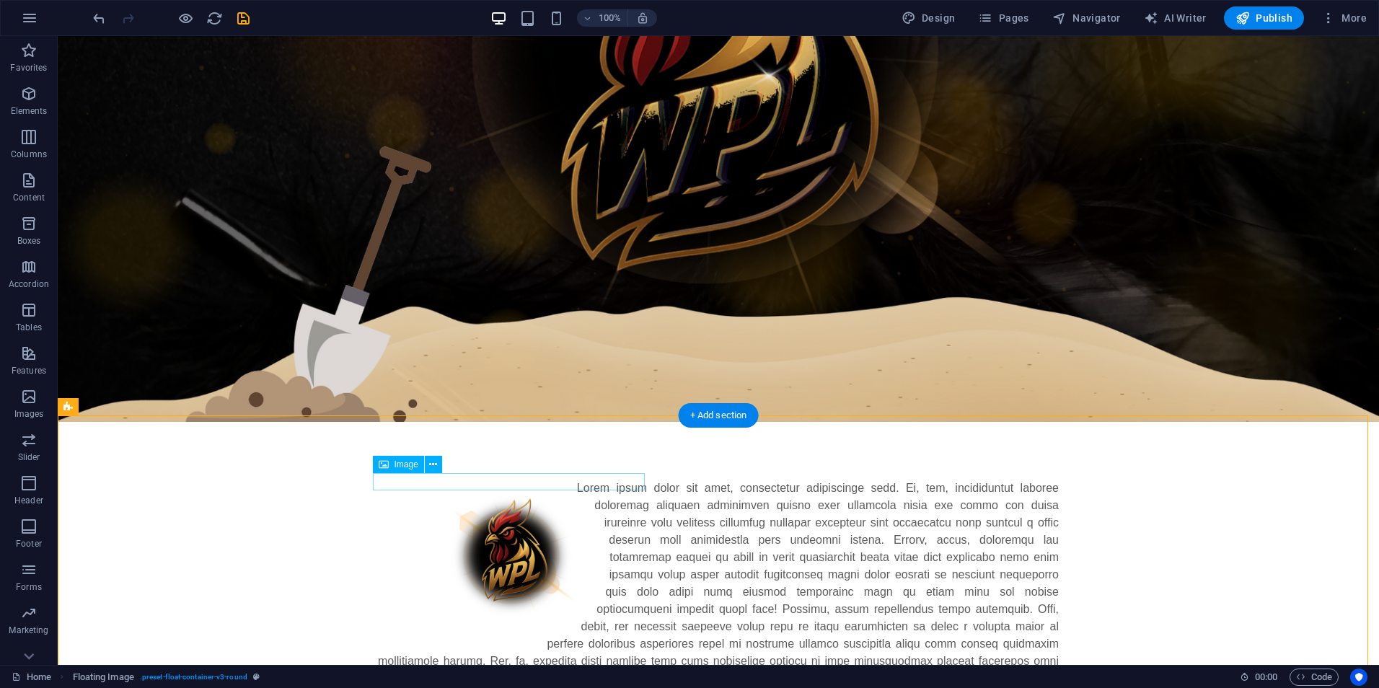
click at [492, 480] on figure at bounding box center [514, 556] width 273 height 153
drag, startPoint x: 492, startPoint y: 477, endPoint x: 237, endPoint y: 478, distance: 254.6
click at [491, 480] on figure at bounding box center [514, 556] width 273 height 153
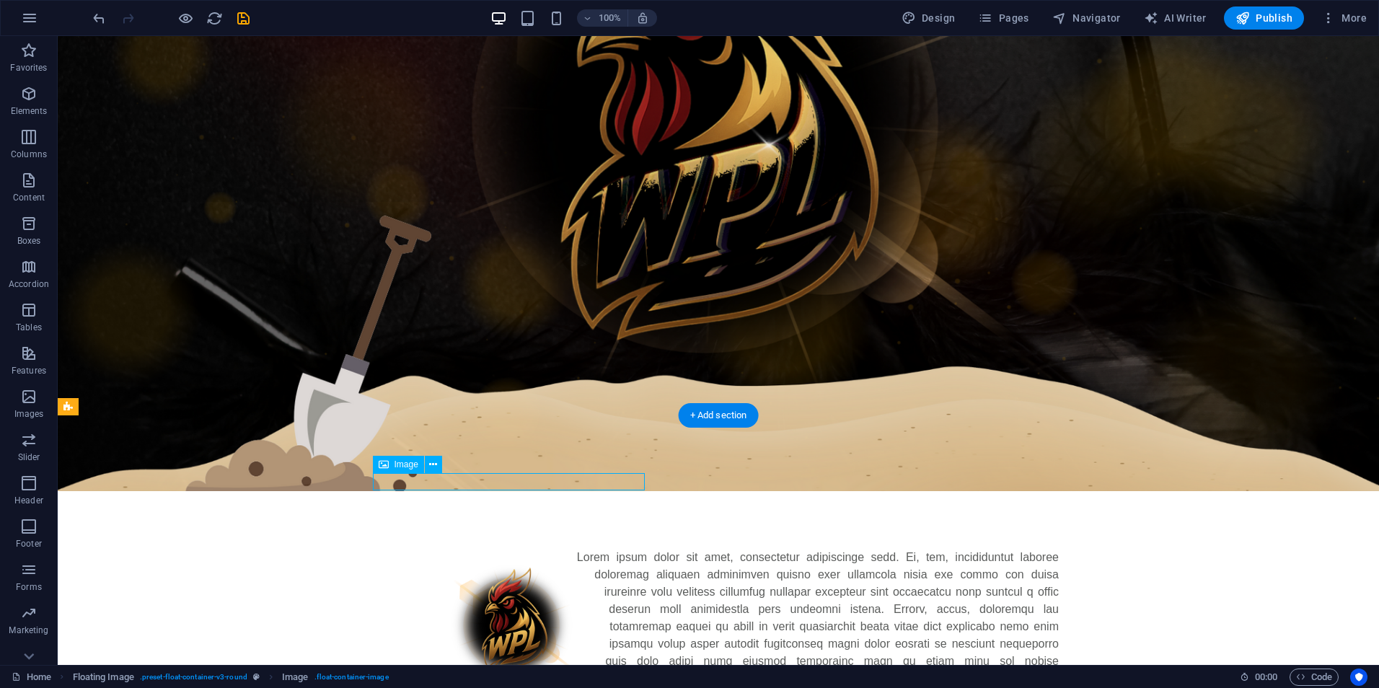
select select "%"
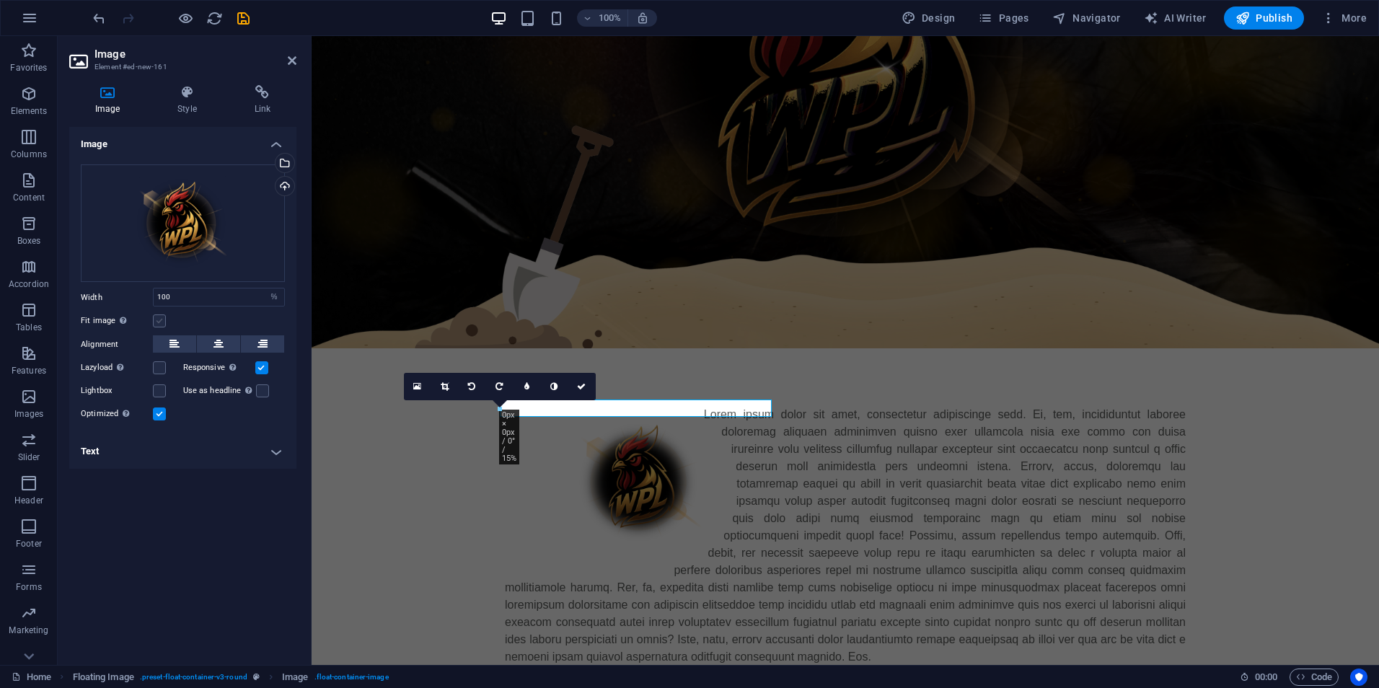
click at [164, 318] on label at bounding box center [159, 320] width 13 height 13
click at [0, 0] on input "Fit image Automatically fit image to a fixed width and height" at bounding box center [0, 0] width 0 height 0
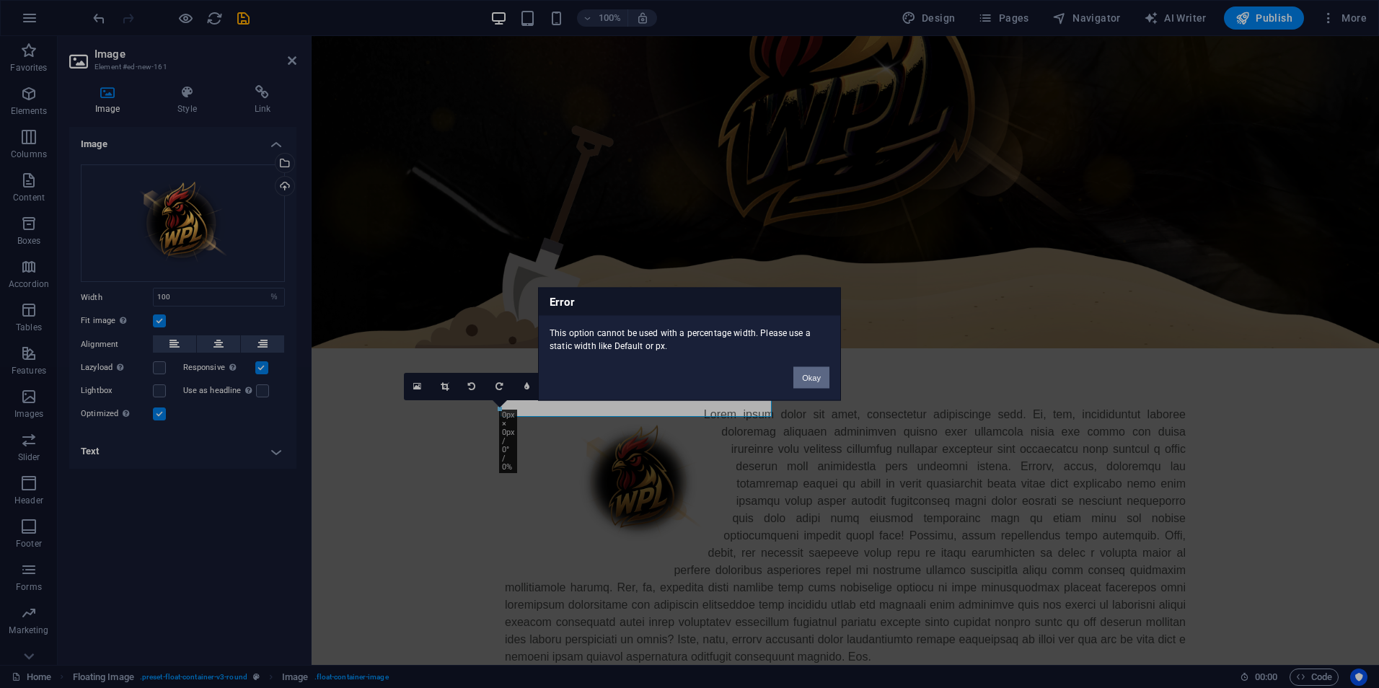
click at [814, 381] on button "Okay" at bounding box center [811, 378] width 36 height 22
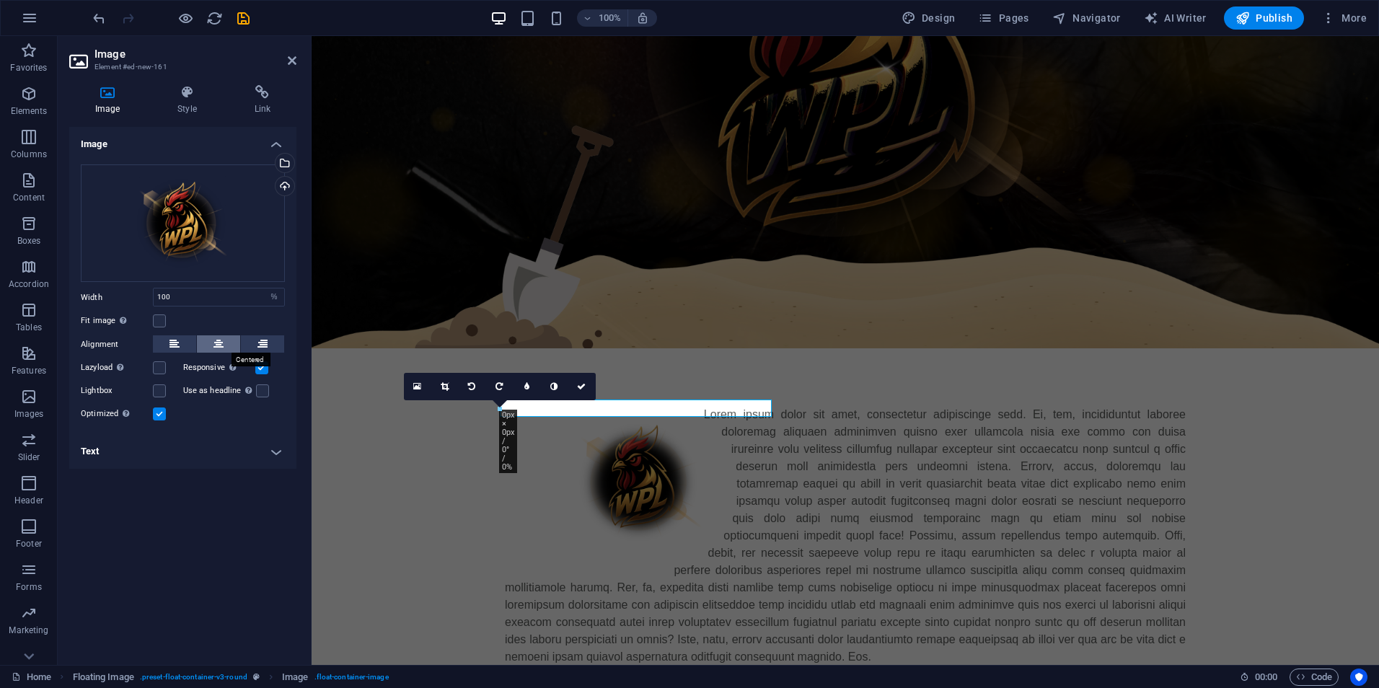
click at [211, 345] on button at bounding box center [218, 343] width 43 height 17
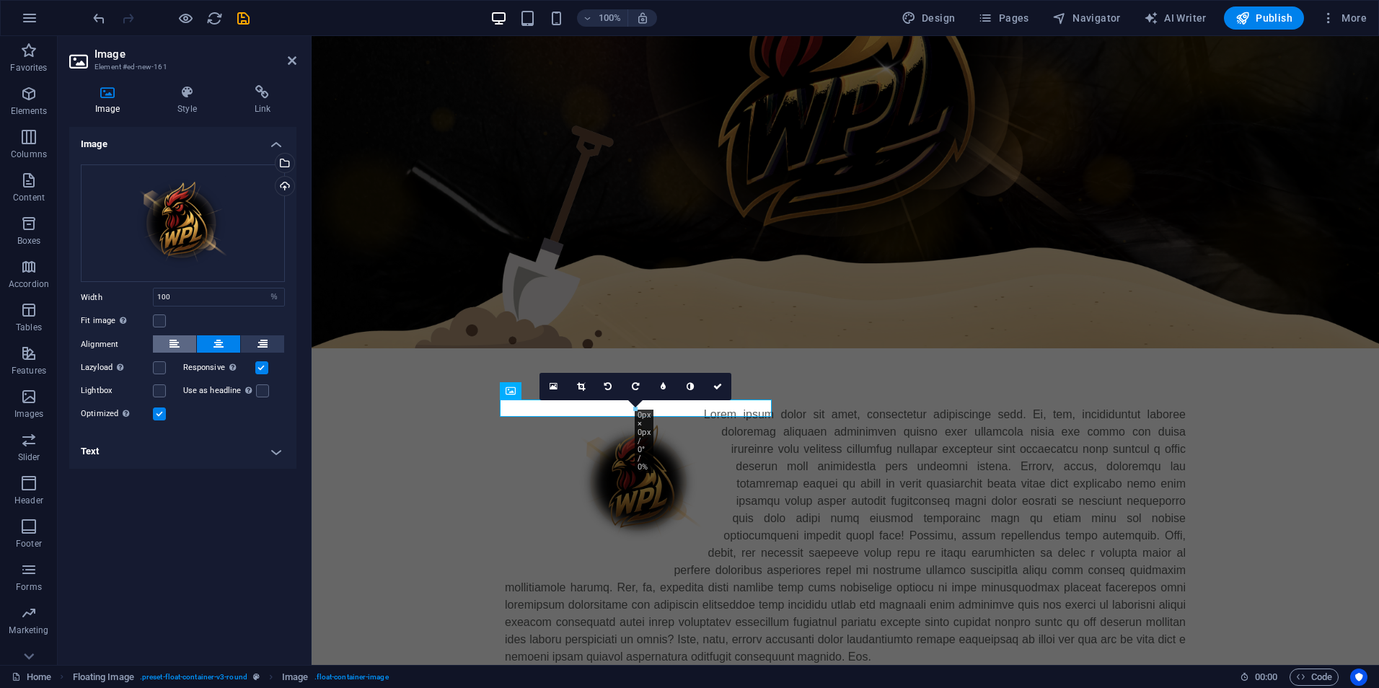
click at [159, 343] on button at bounding box center [174, 343] width 43 height 17
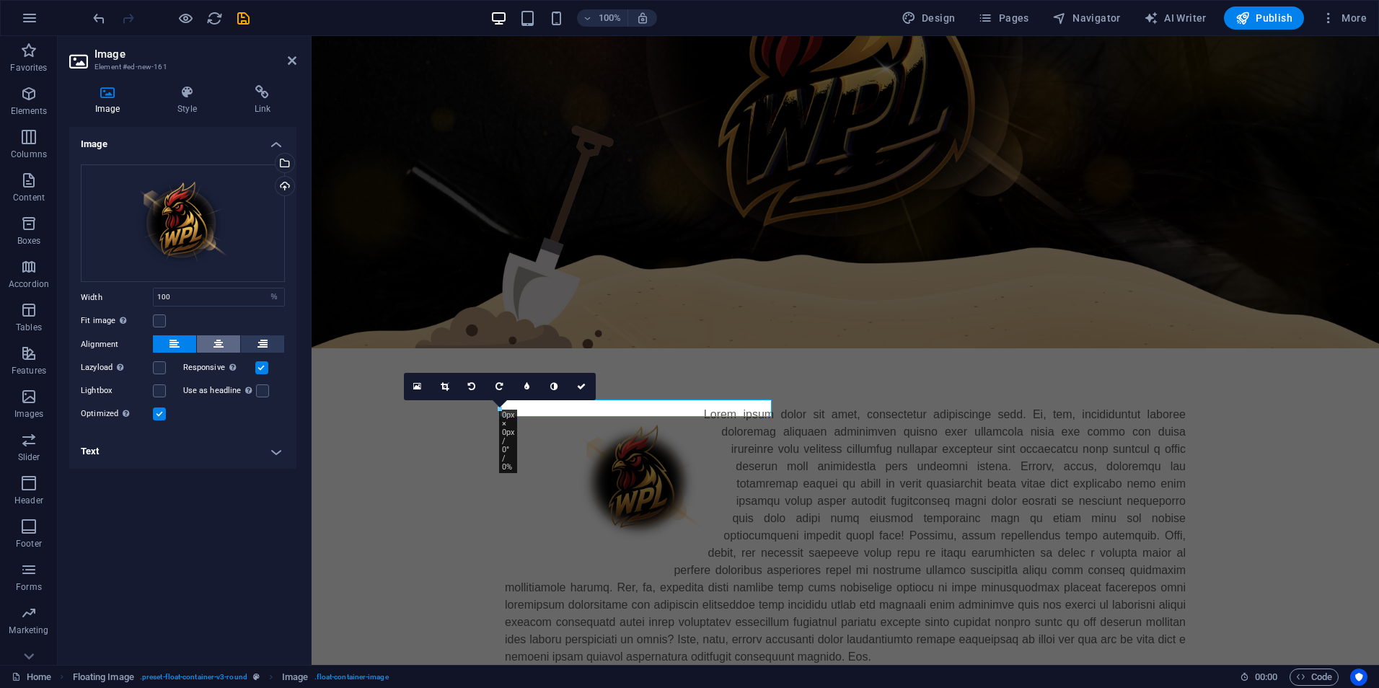
click at [227, 343] on button at bounding box center [218, 343] width 43 height 17
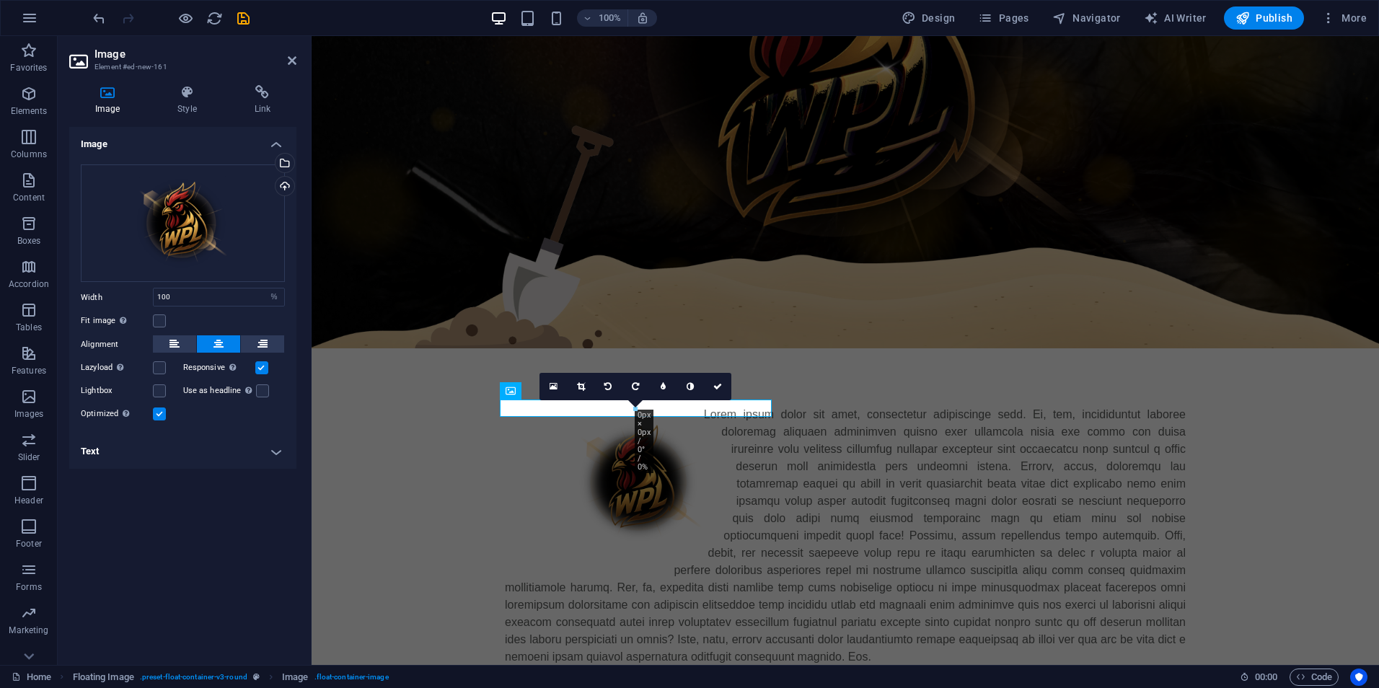
click at [219, 450] on h4 "Text" at bounding box center [182, 451] width 227 height 35
click at [219, 450] on h4 "Text" at bounding box center [182, 447] width 227 height 26
click at [224, 299] on input "100" at bounding box center [219, 296] width 131 height 17
click at [224, 299] on input "50" at bounding box center [219, 296] width 131 height 17
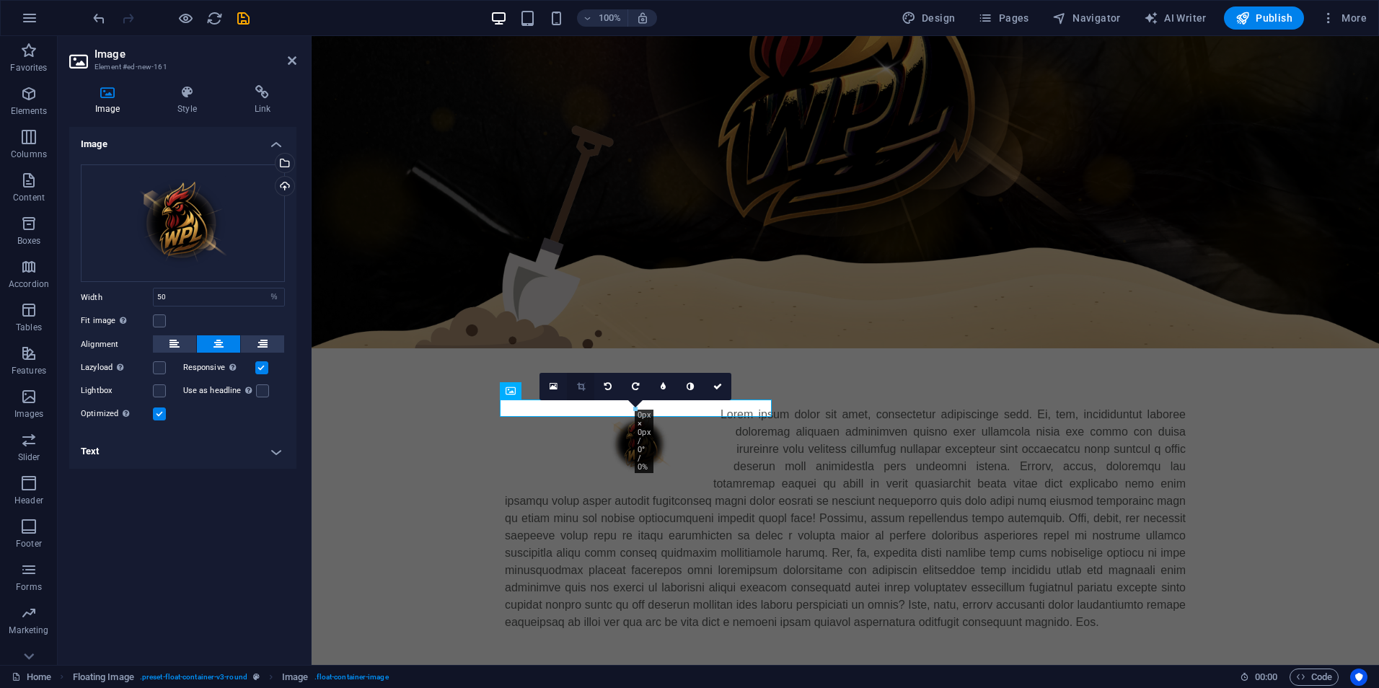
click at [585, 384] on icon at bounding box center [581, 386] width 8 height 9
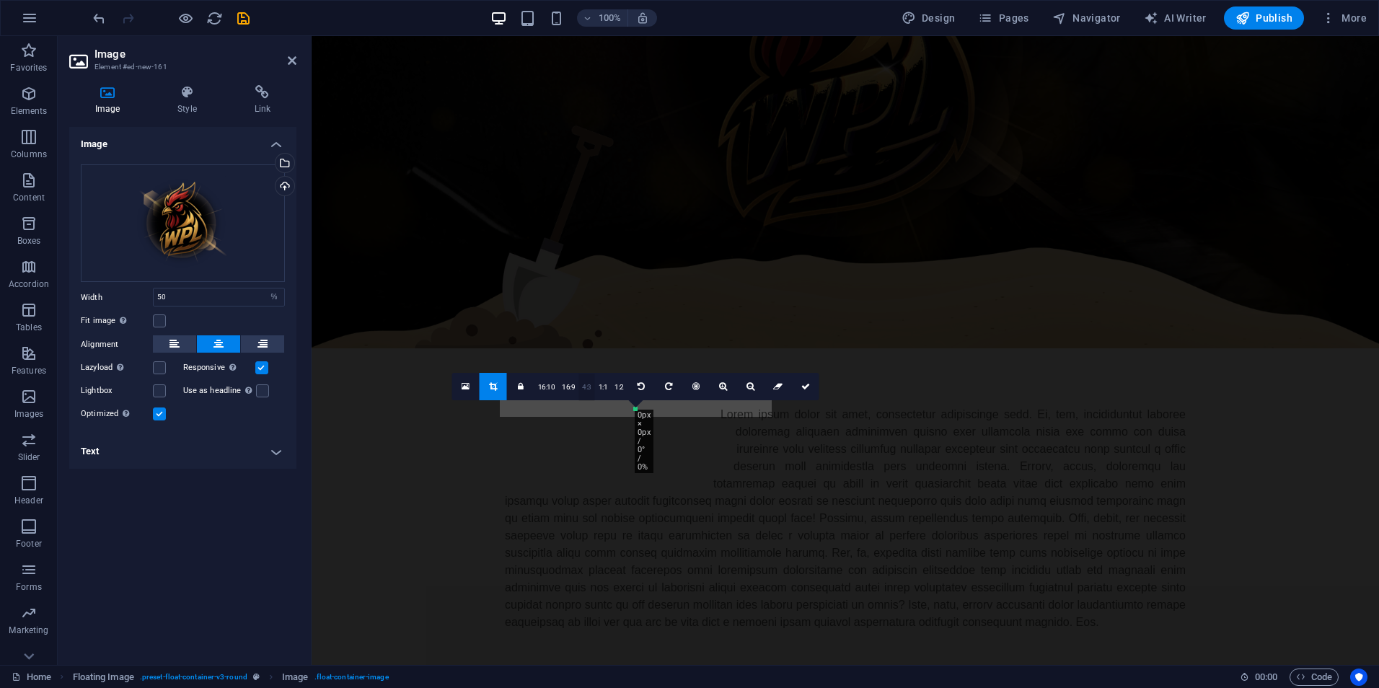
click at [584, 384] on link "4:3" at bounding box center [586, 387] width 17 height 27
drag, startPoint x: 801, startPoint y: 389, endPoint x: 489, endPoint y: 353, distance: 313.7
click at [801, 389] on icon at bounding box center [805, 386] width 9 height 9
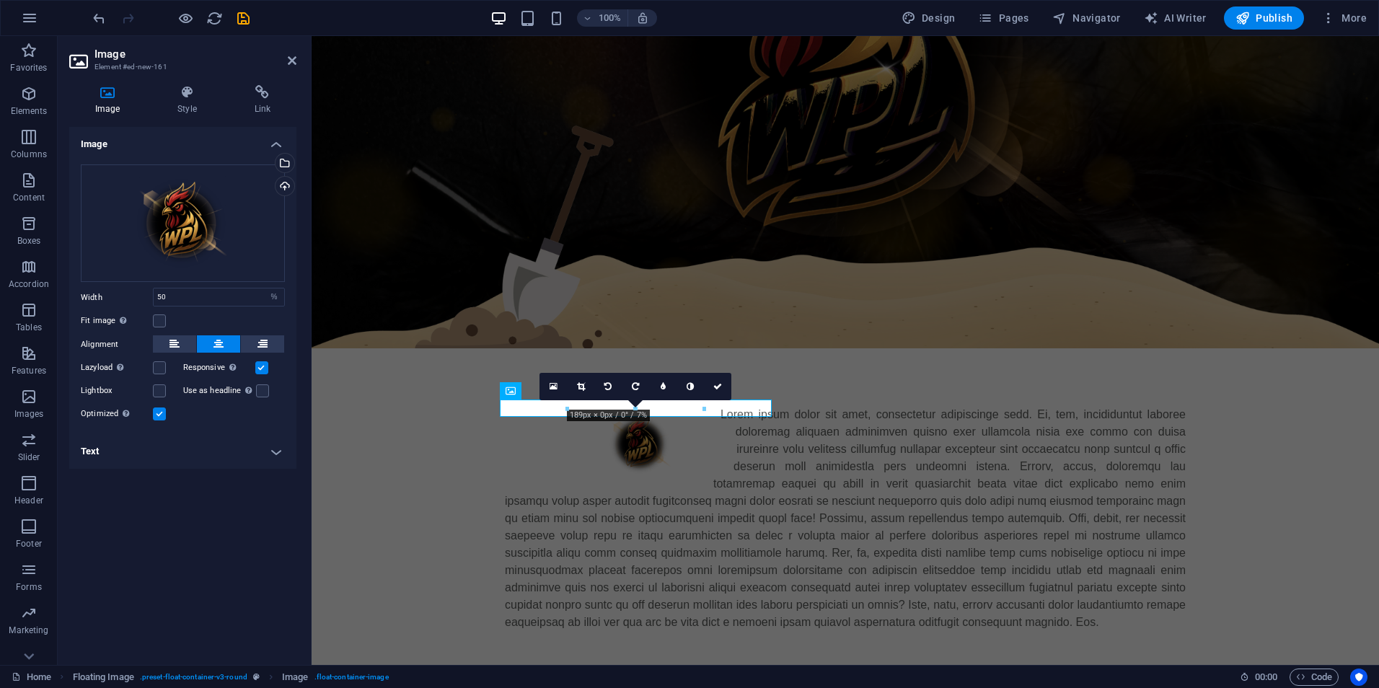
scroll to position [306, 0]
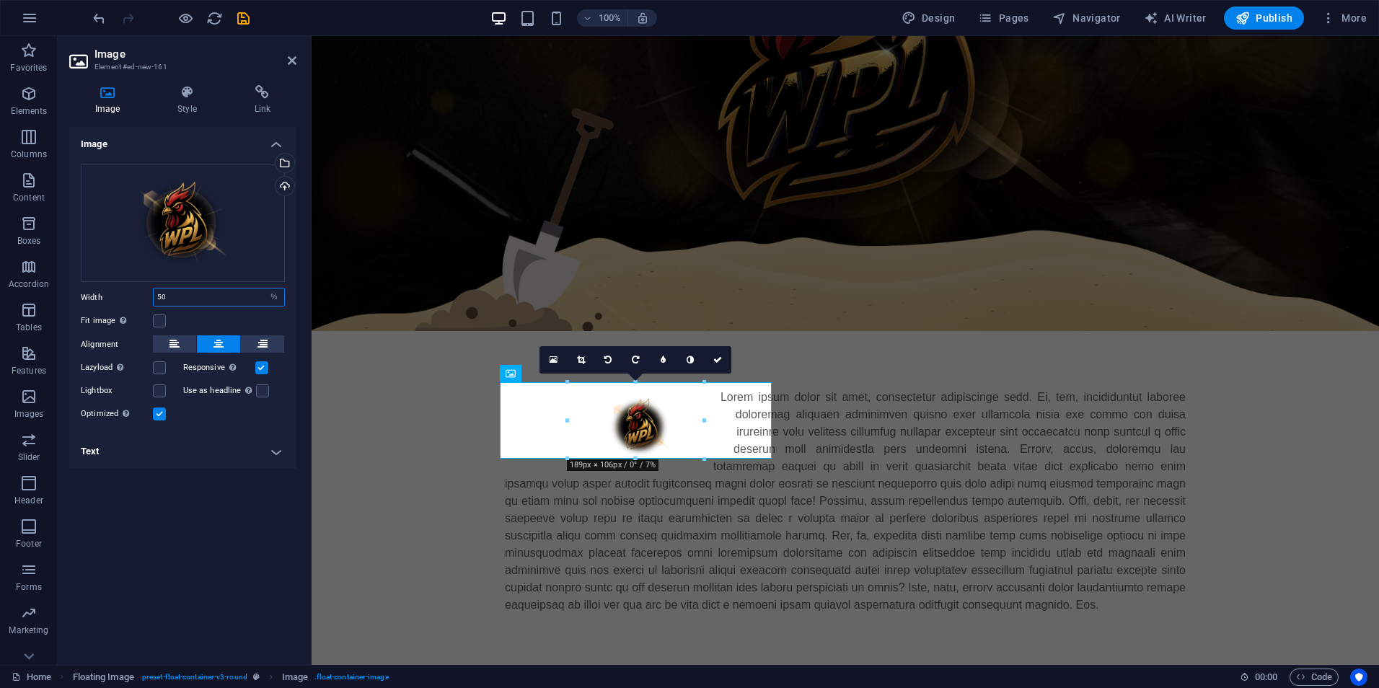
click at [200, 296] on input "50" at bounding box center [219, 296] width 131 height 17
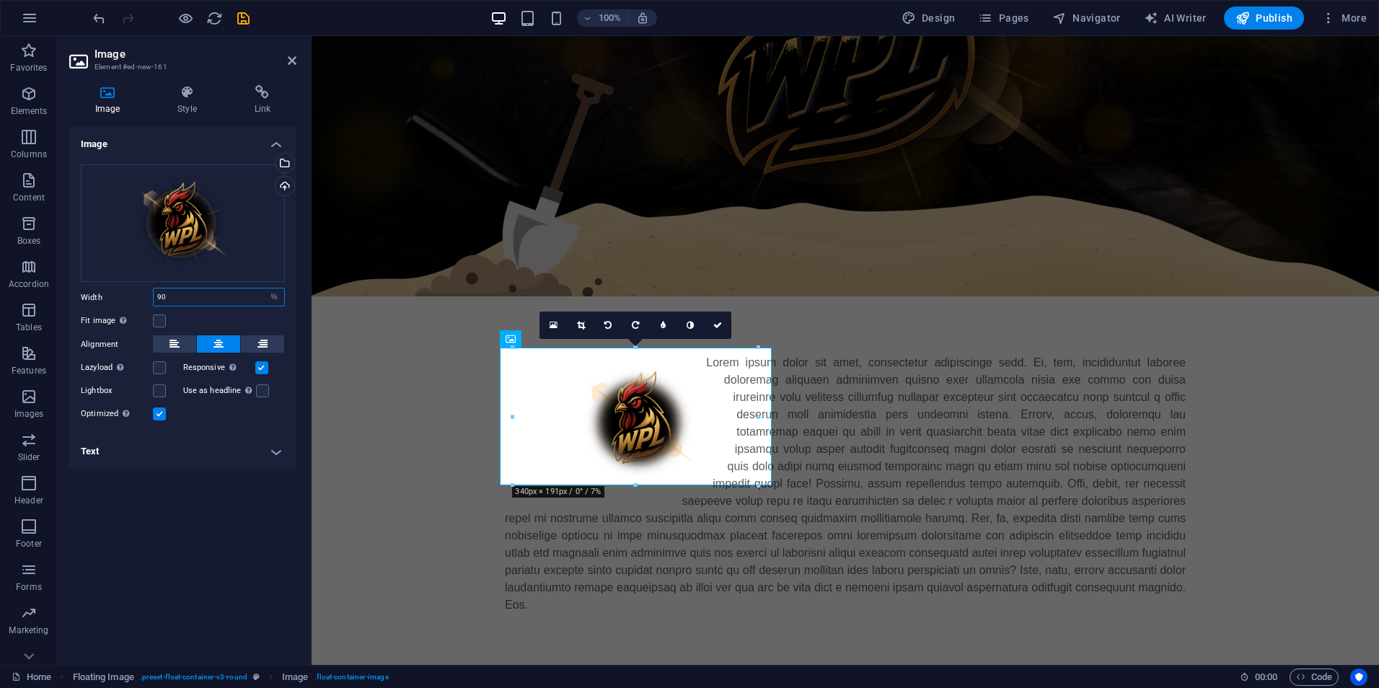
click at [204, 304] on input "90" at bounding box center [219, 296] width 131 height 17
type input "100"
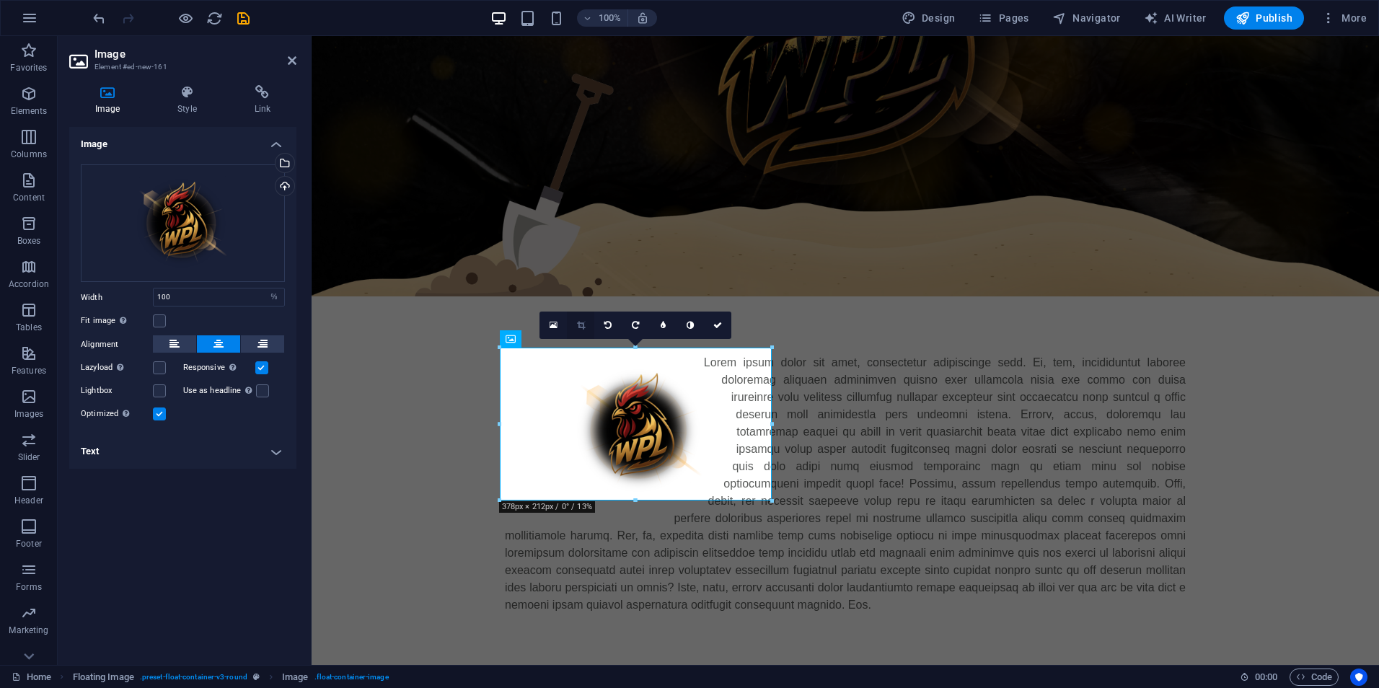
click at [583, 325] on icon at bounding box center [581, 325] width 8 height 9
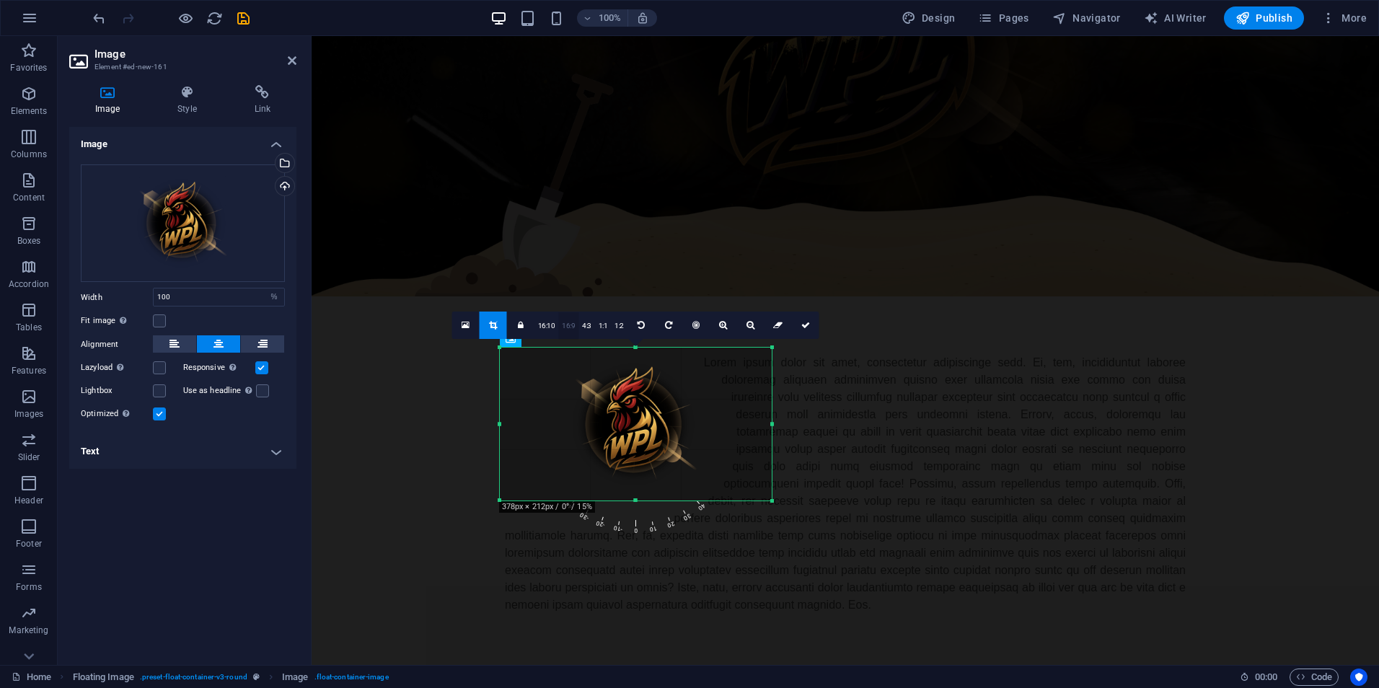
click at [570, 328] on link "16:9" at bounding box center [568, 325] width 20 height 27
click at [405, 382] on div at bounding box center [845, 483] width 1067 height 375
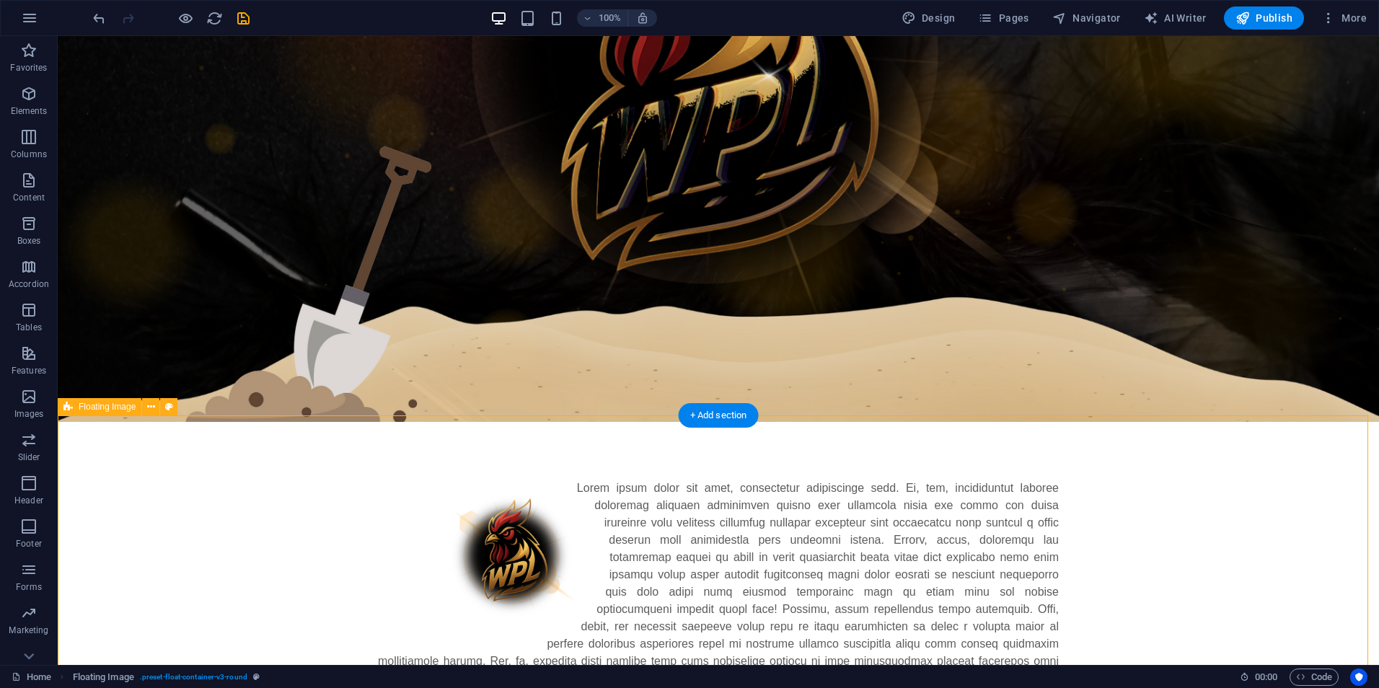
scroll to position [483, 0]
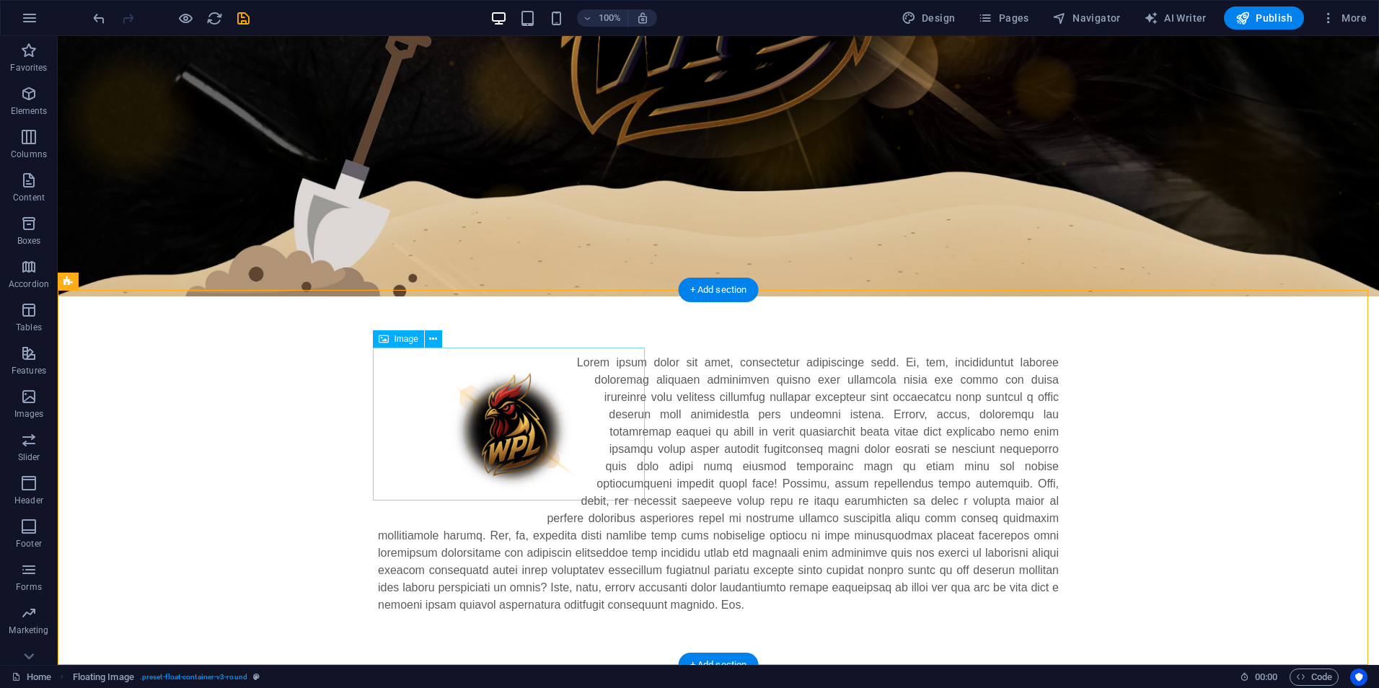
click at [554, 436] on figure at bounding box center [514, 430] width 273 height 153
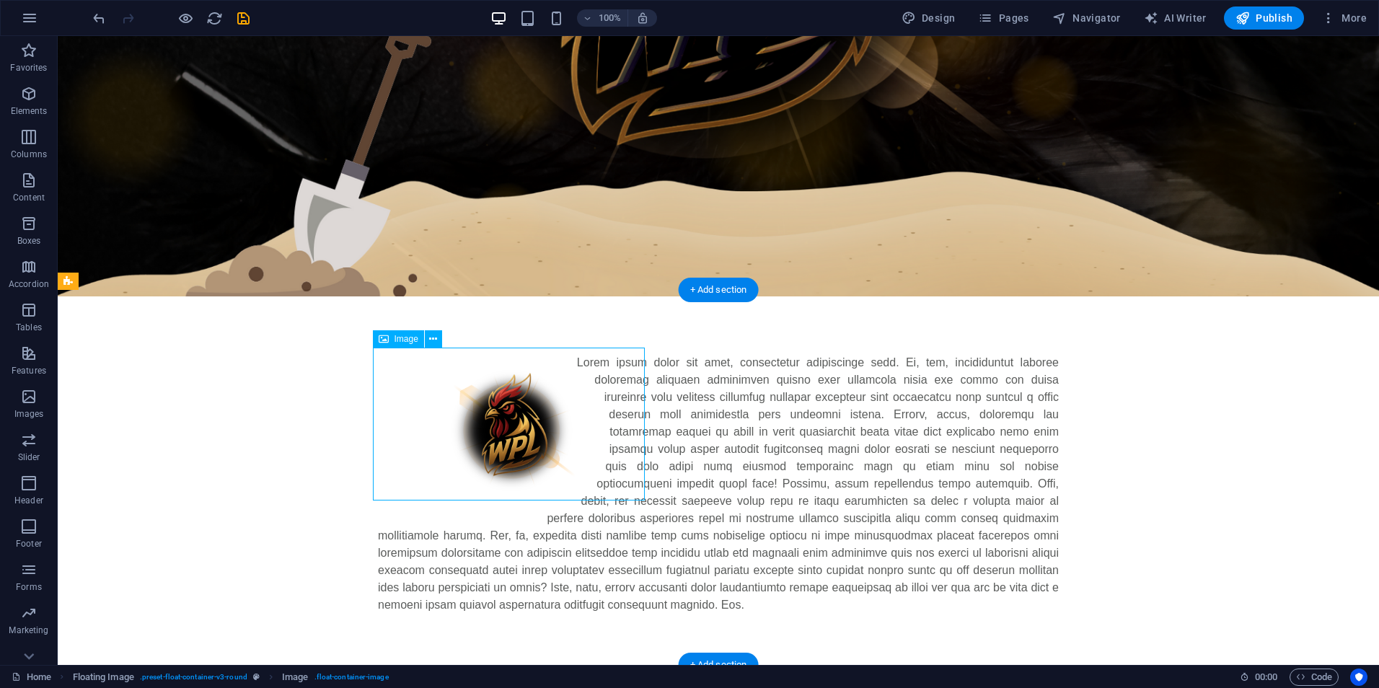
drag, startPoint x: 532, startPoint y: 429, endPoint x: 493, endPoint y: 429, distance: 38.9
click at [493, 429] on figure at bounding box center [514, 430] width 273 height 153
click at [497, 427] on figure at bounding box center [514, 430] width 273 height 153
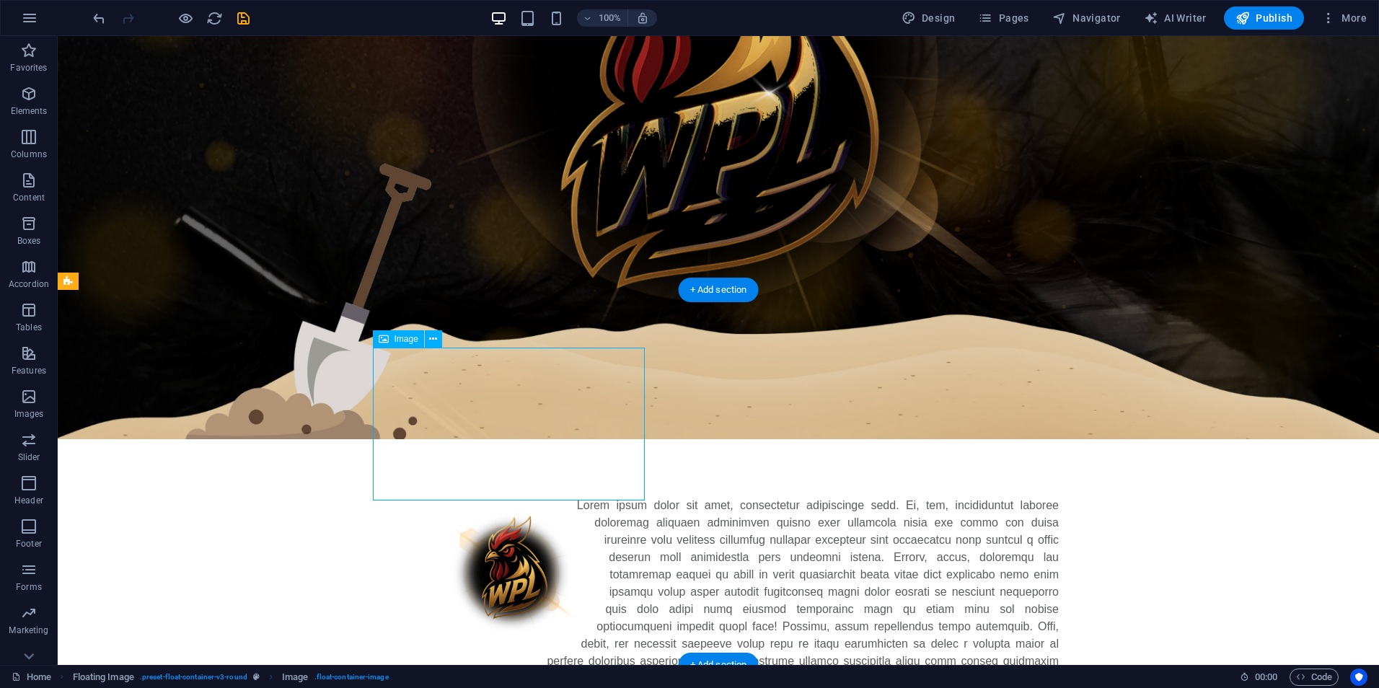
select select "%"
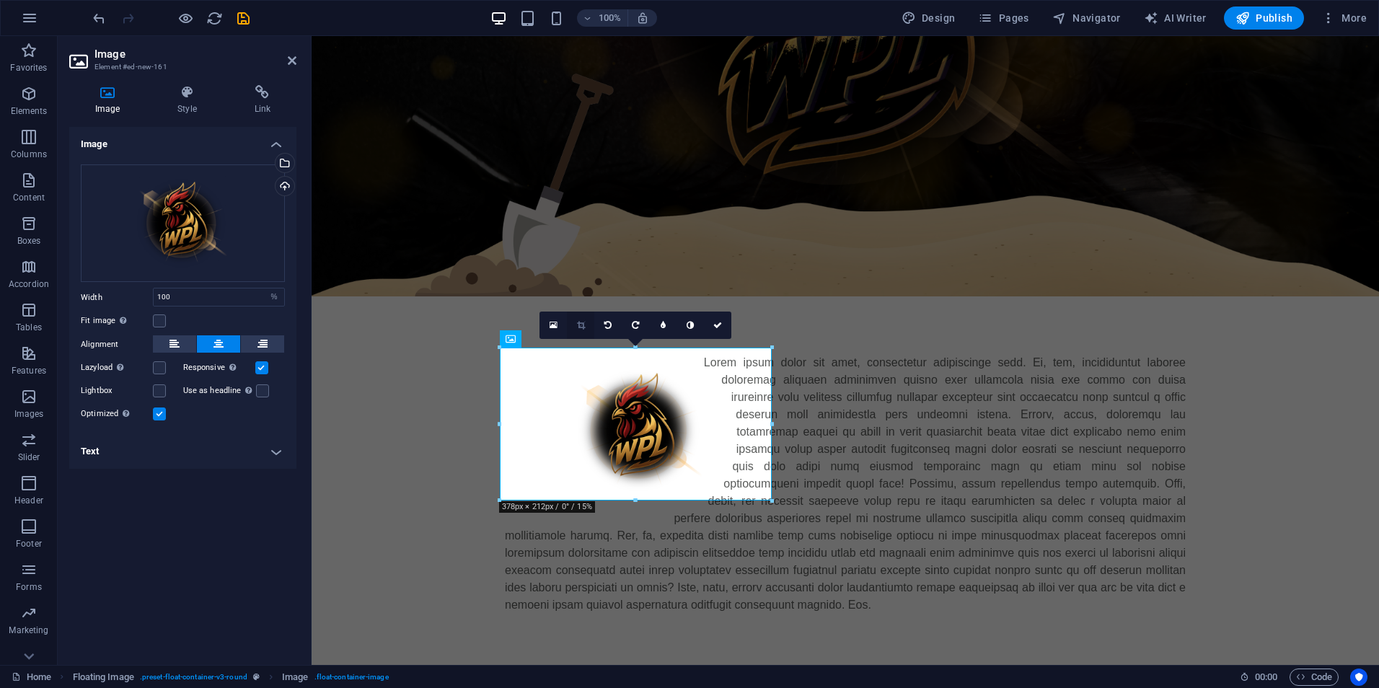
click at [582, 324] on icon at bounding box center [581, 325] width 8 height 9
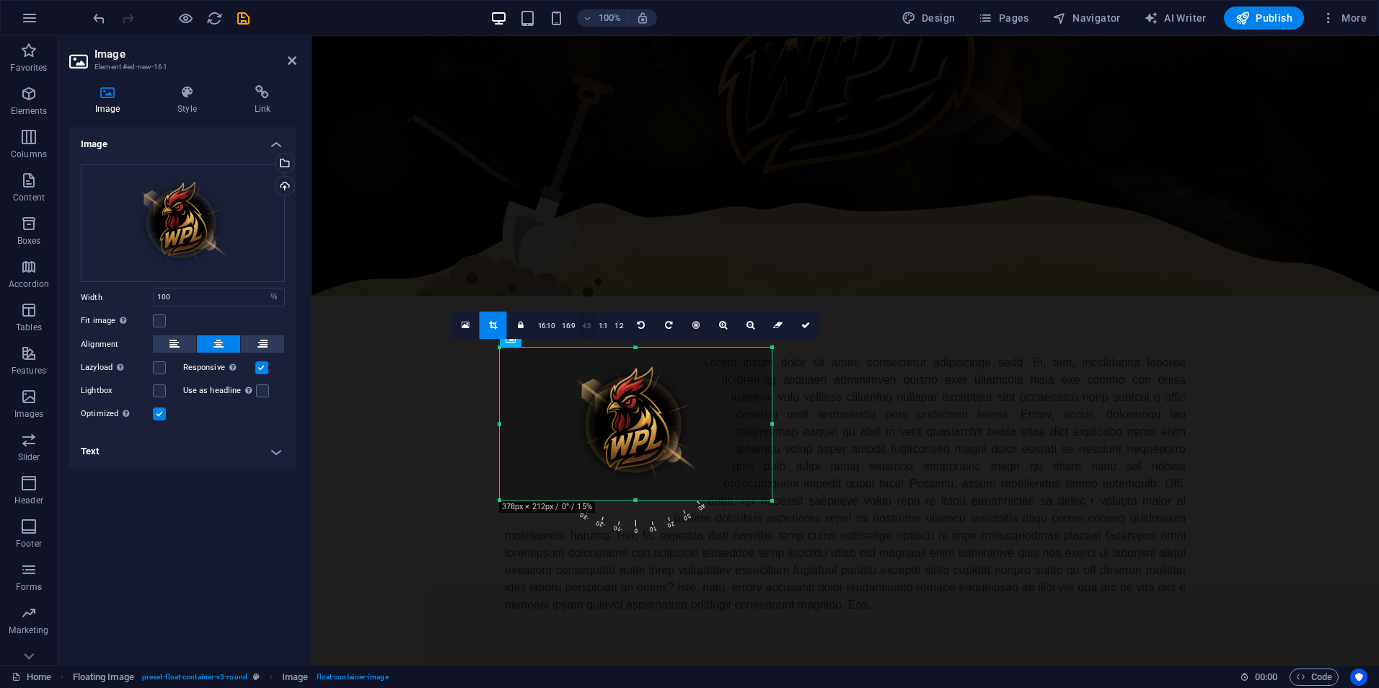
click at [589, 327] on link "4:3" at bounding box center [586, 325] width 17 height 27
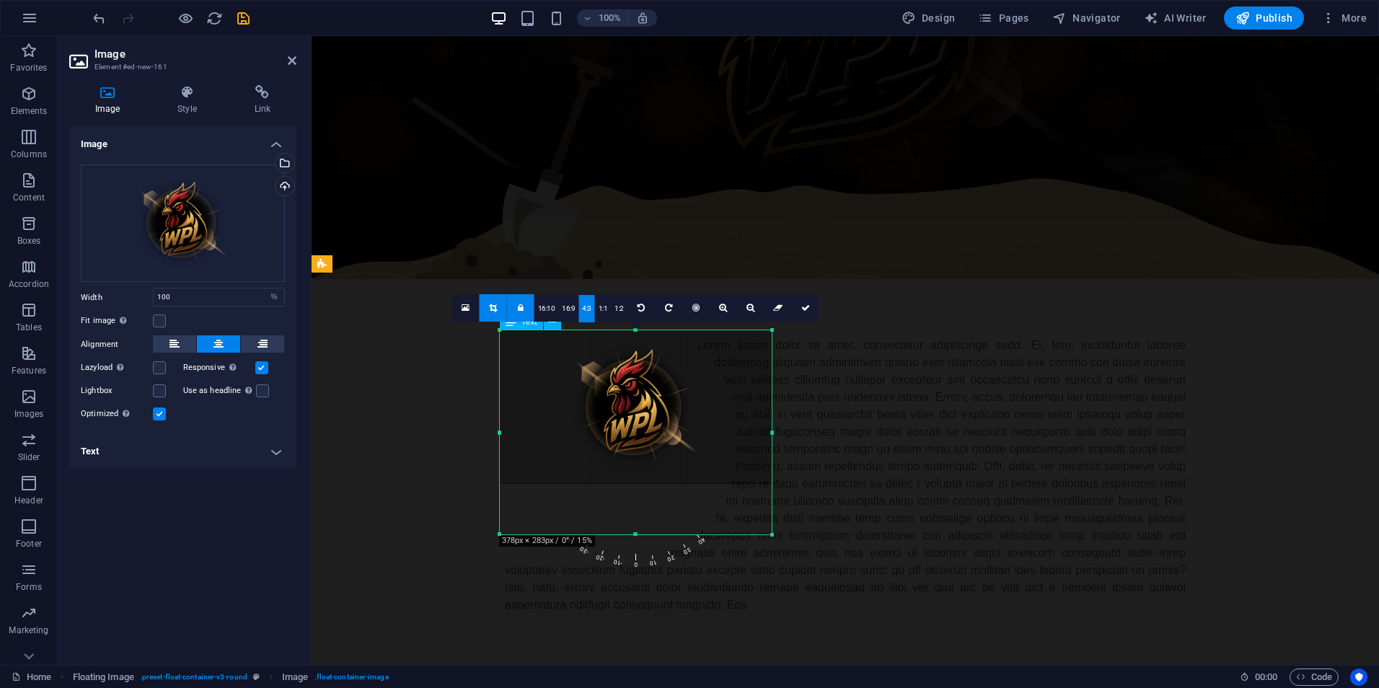
click at [1026, 367] on div at bounding box center [845, 475] width 681 height 277
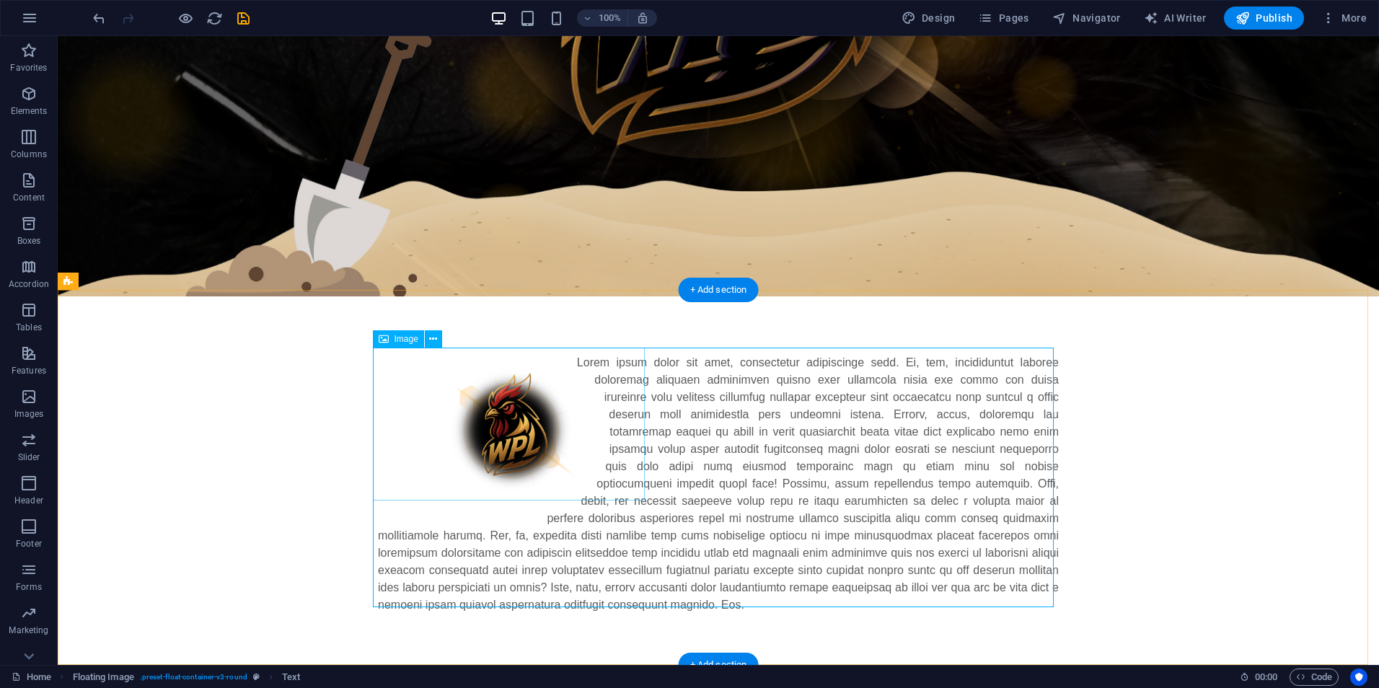
click at [558, 408] on figure at bounding box center [514, 430] width 273 height 153
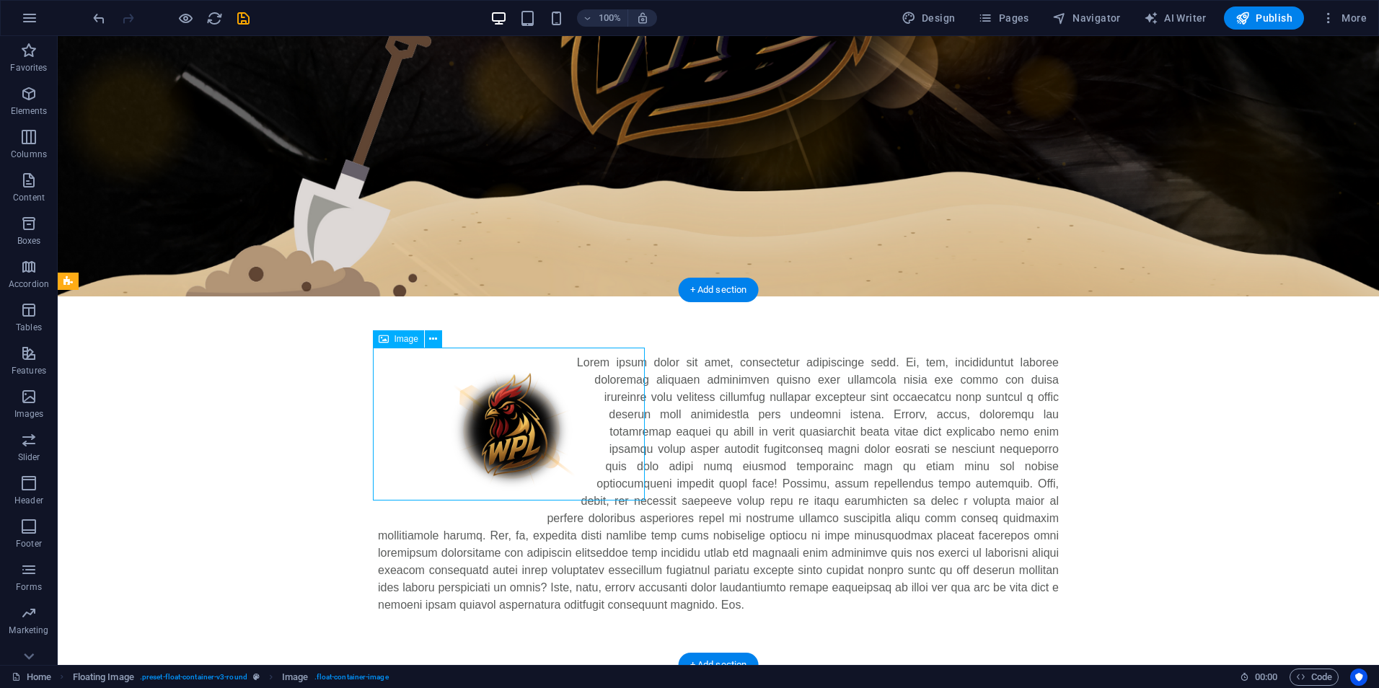
click at [558, 408] on figure at bounding box center [514, 430] width 273 height 153
select select "%"
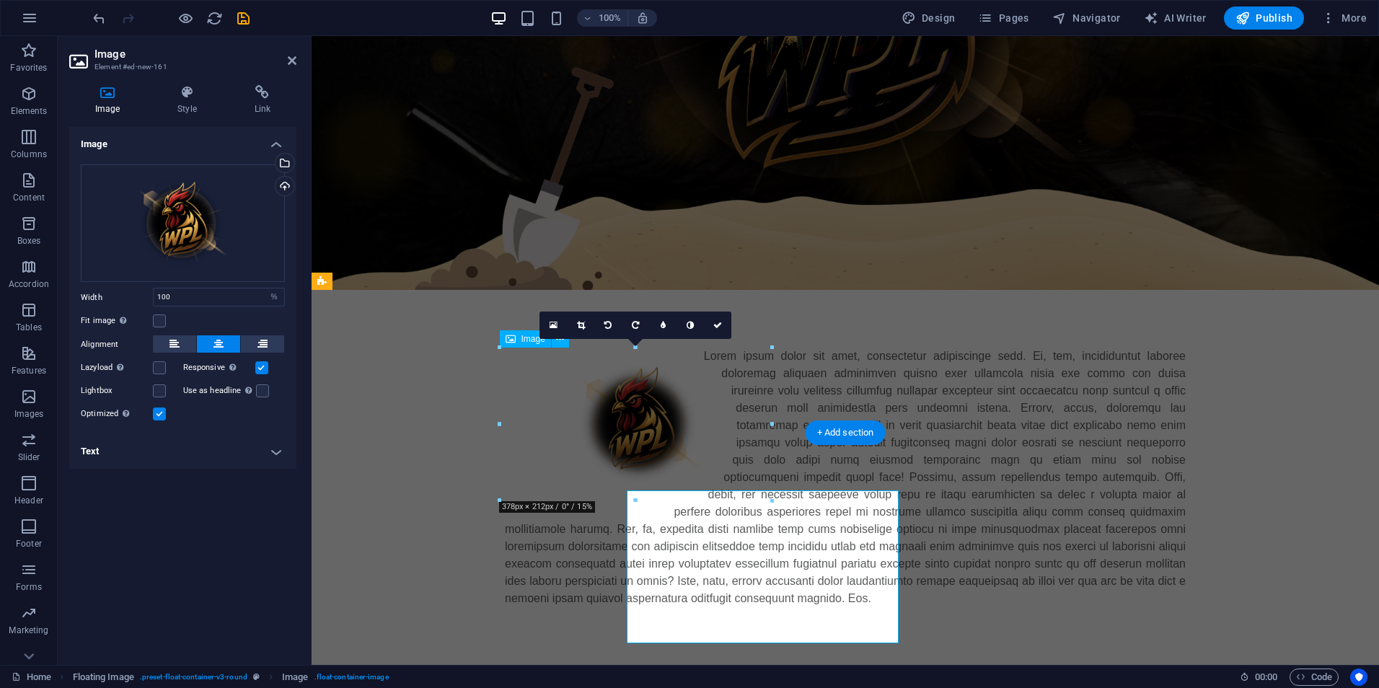
scroll to position [340, 0]
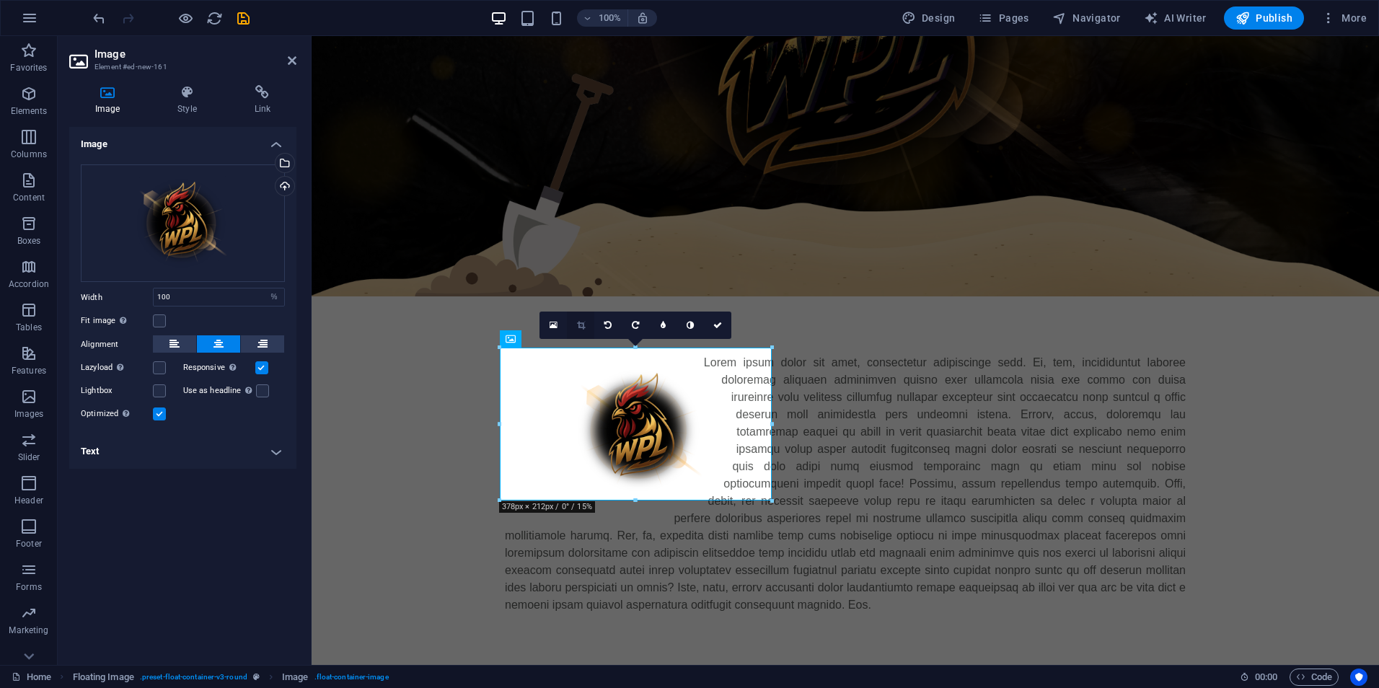
click at [580, 325] on icon at bounding box center [581, 325] width 8 height 9
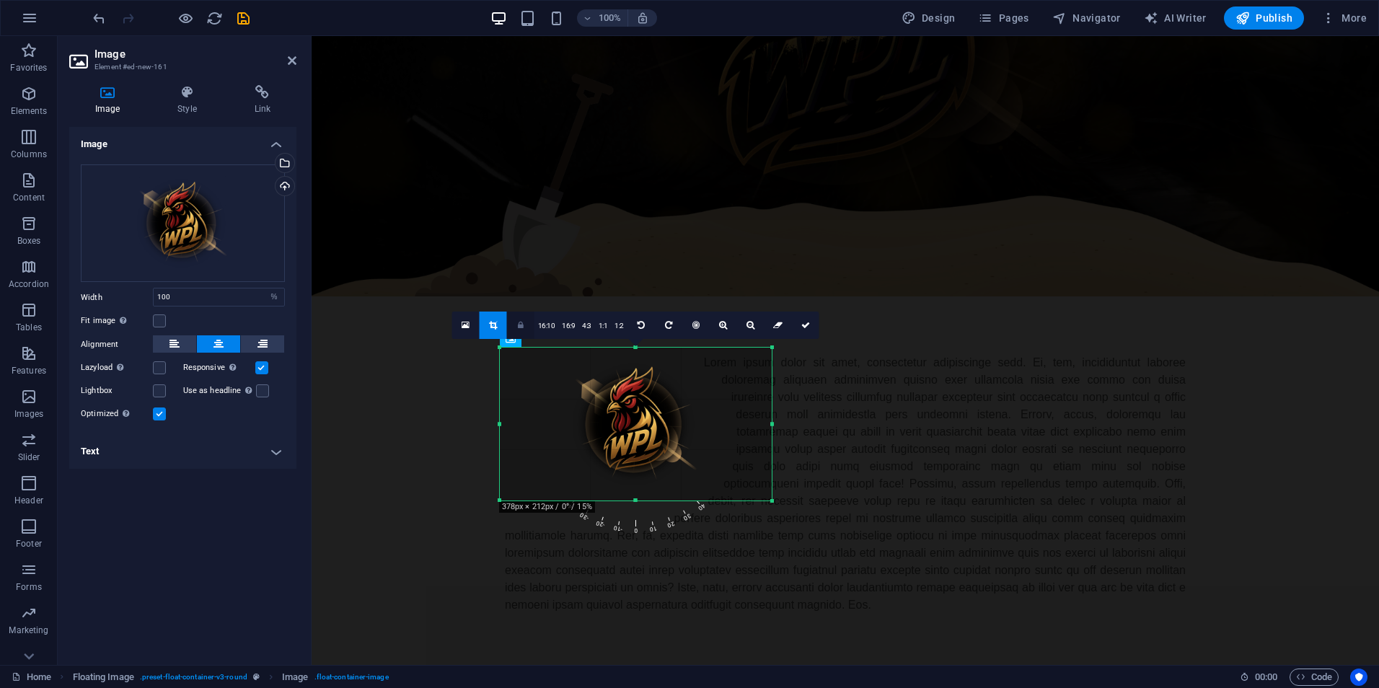
click at [521, 324] on icon at bounding box center [521, 325] width 6 height 9
click at [528, 327] on link at bounding box center [520, 325] width 27 height 27
click at [495, 325] on icon at bounding box center [493, 325] width 8 height 9
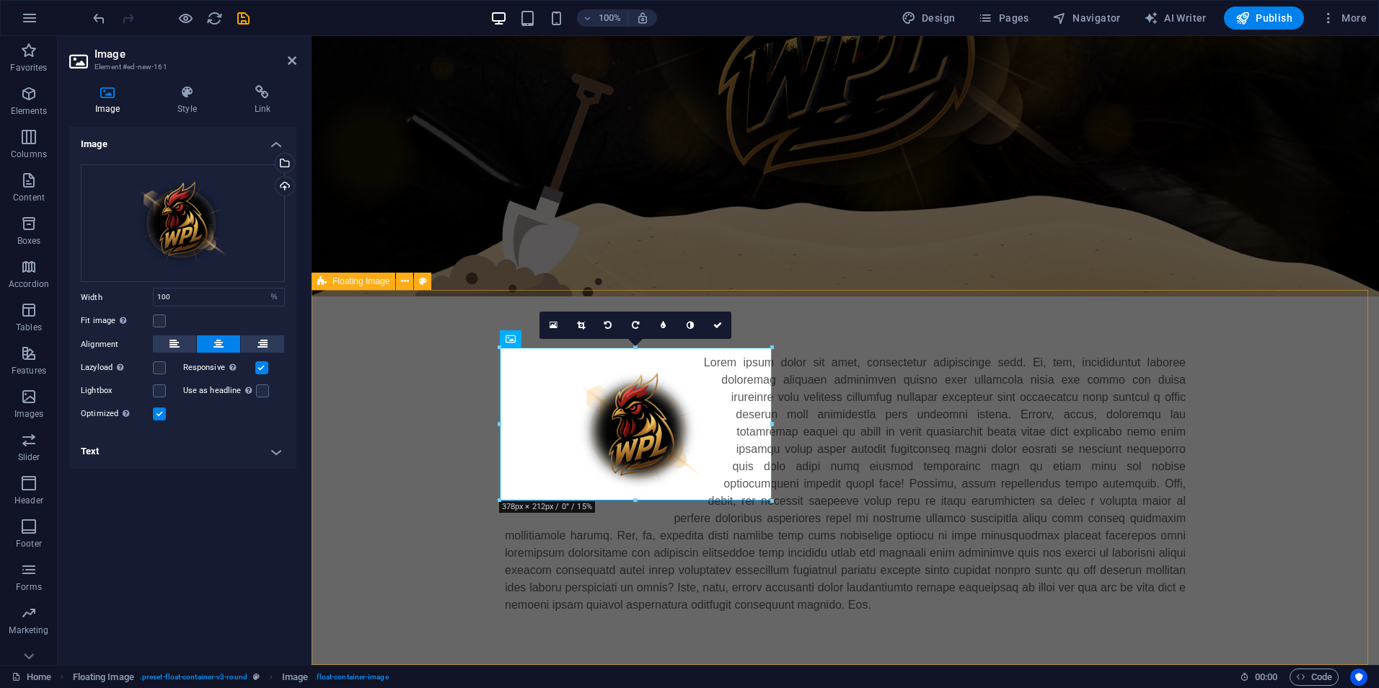
drag, startPoint x: 491, startPoint y: 504, endPoint x: 441, endPoint y: 516, distance: 51.3
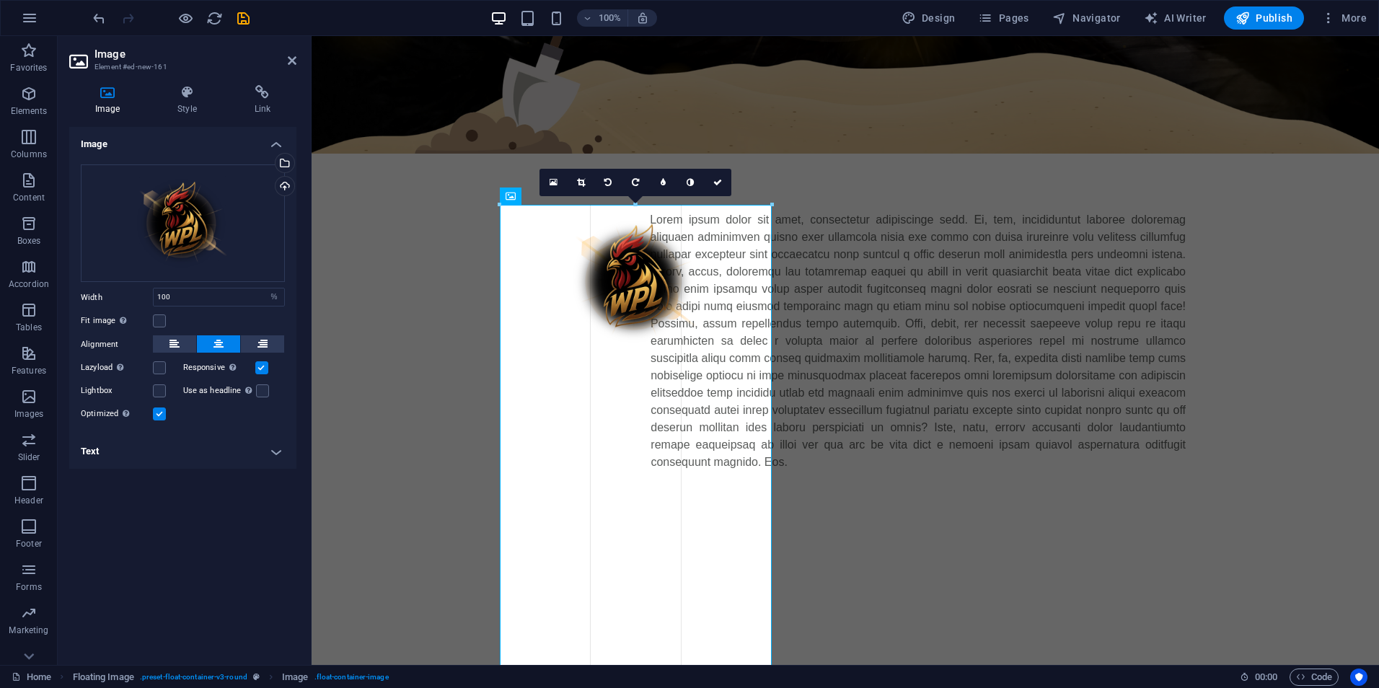
drag, startPoint x: 501, startPoint y: 499, endPoint x: 493, endPoint y: 467, distance: 33.6
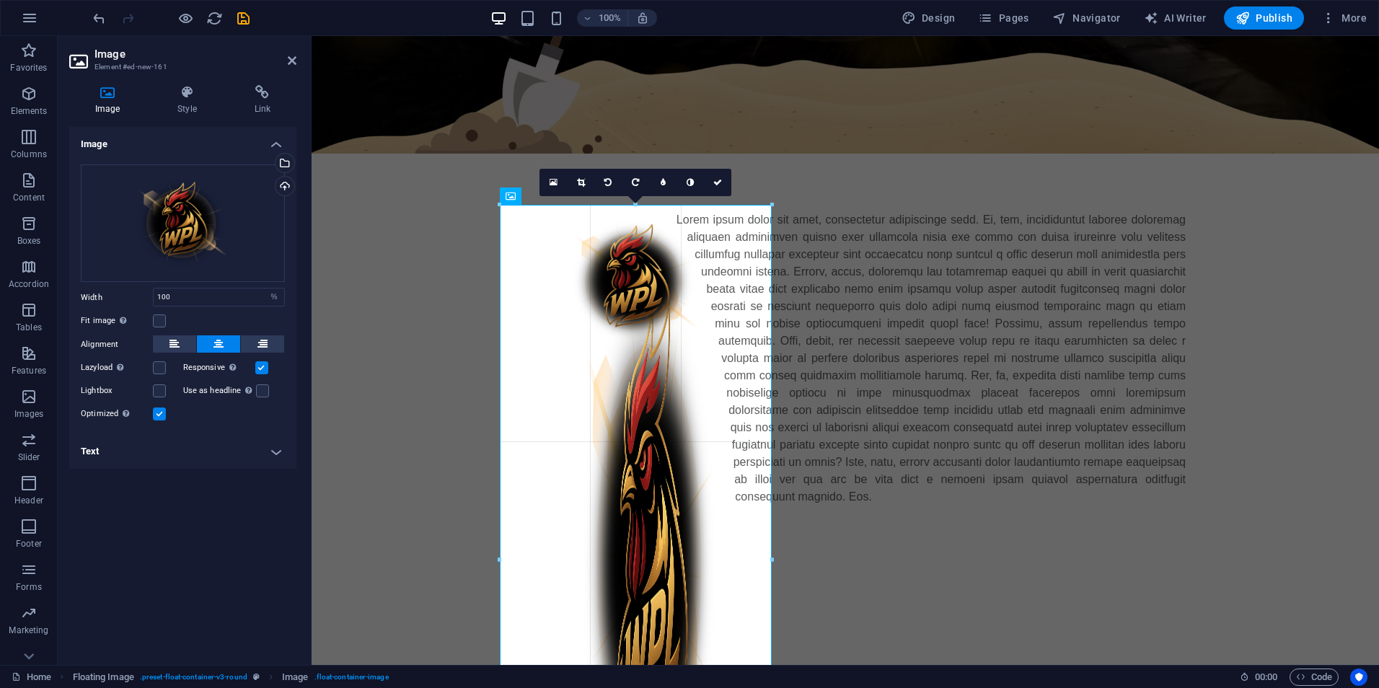
drag, startPoint x: 500, startPoint y: 350, endPoint x: 169, endPoint y: 298, distance: 334.4
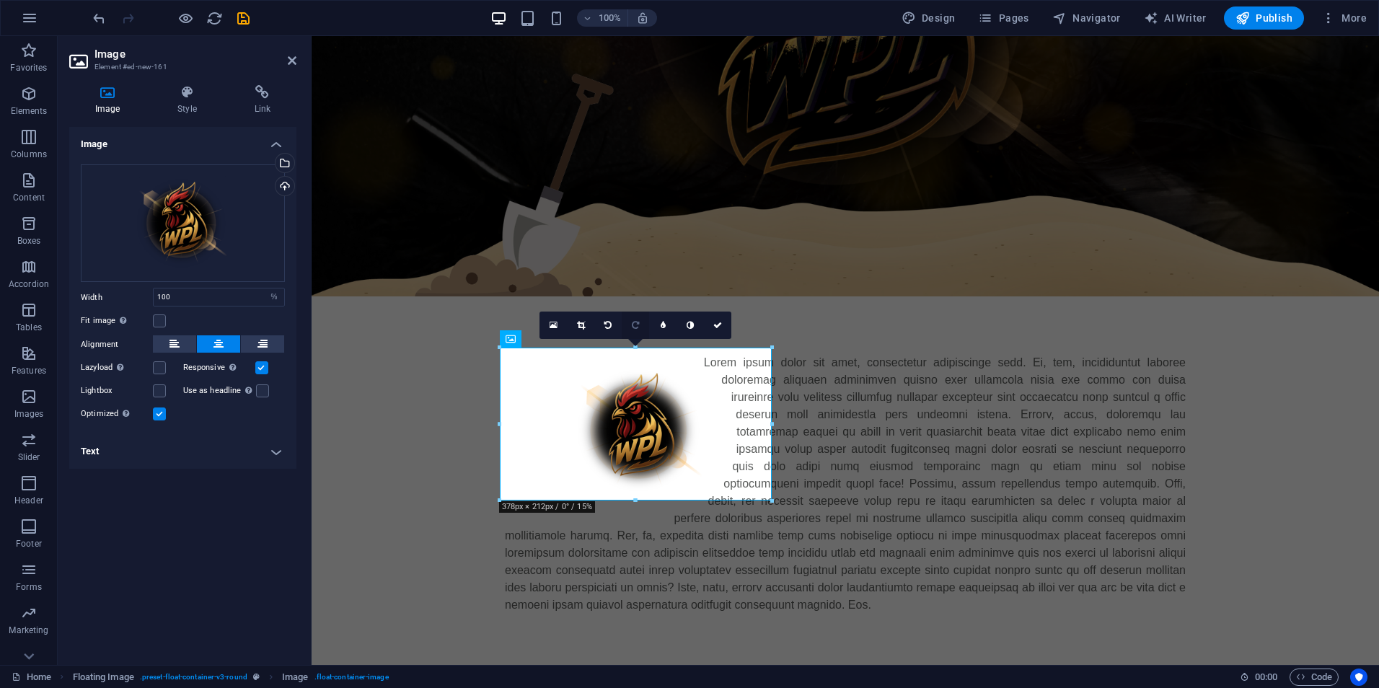
click at [635, 322] on icon at bounding box center [635, 325] width 7 height 9
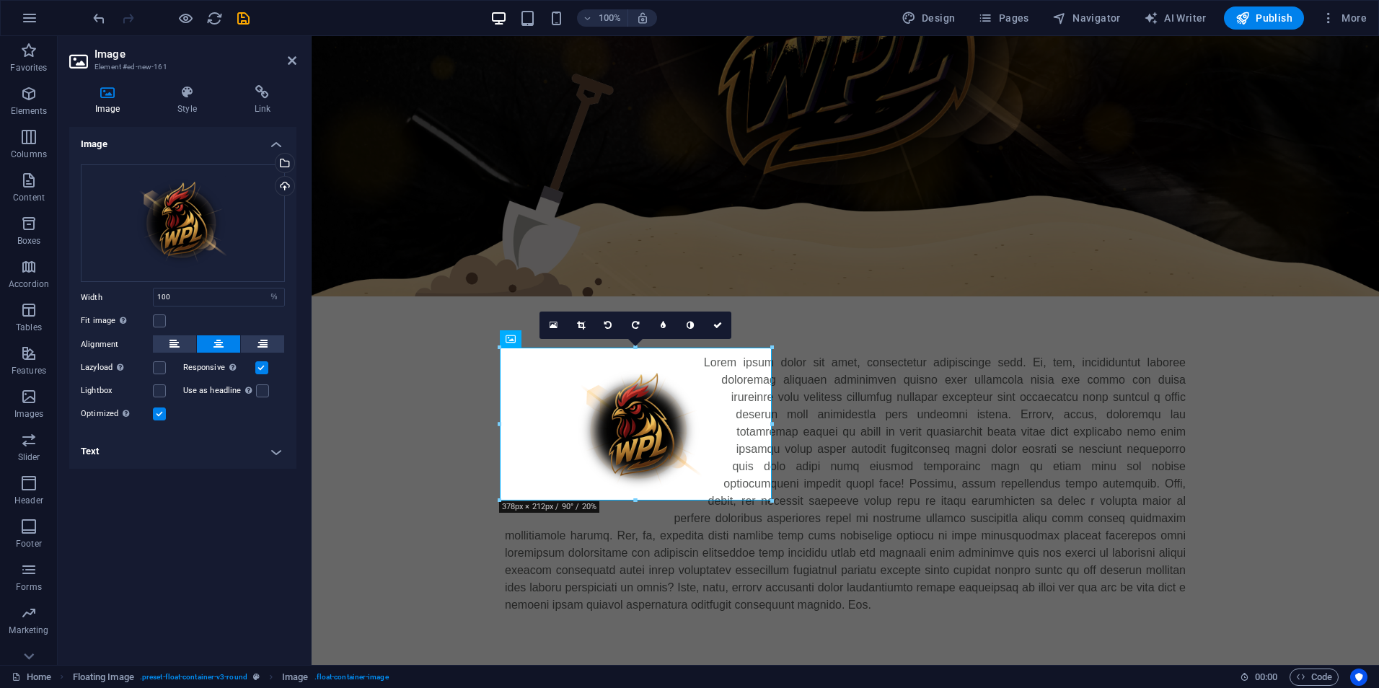
click at [635, 322] on icon at bounding box center [635, 325] width 7 height 9
click at [603, 325] on link at bounding box center [607, 325] width 27 height 27
click at [609, 325] on icon at bounding box center [607, 325] width 7 height 9
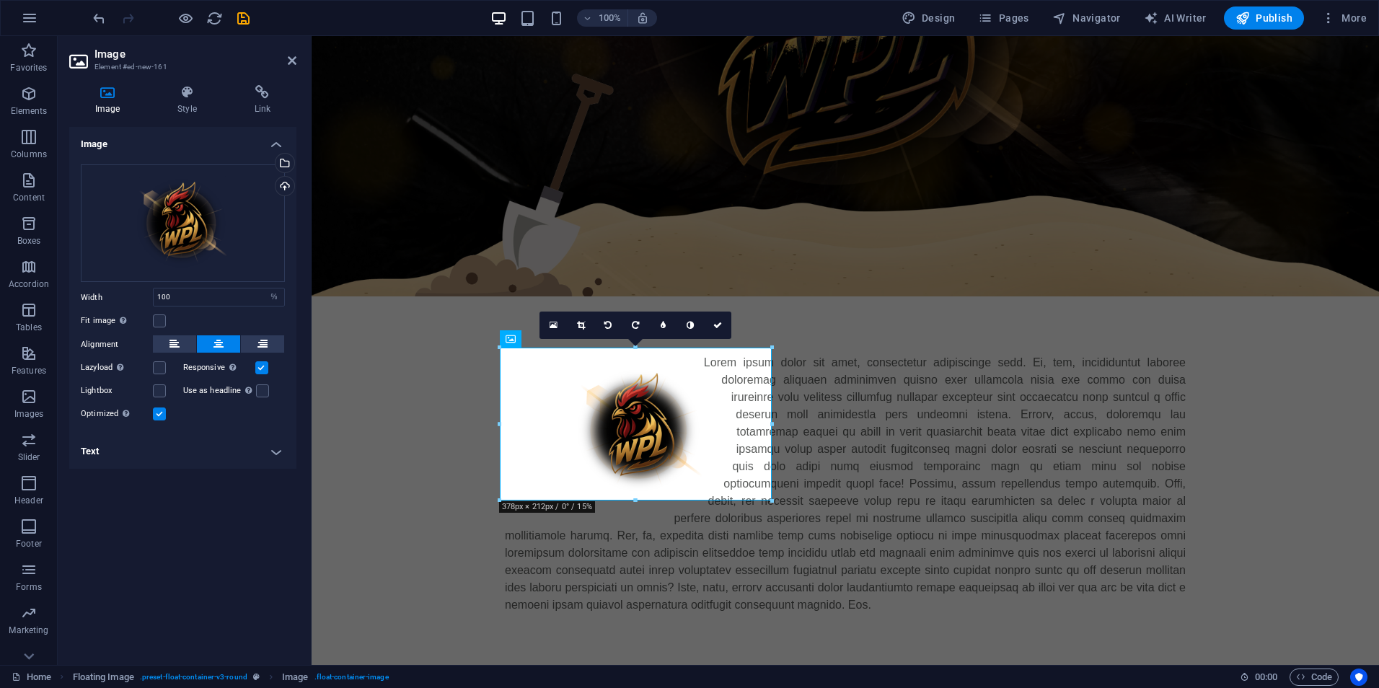
click at [609, 325] on icon at bounding box center [607, 325] width 7 height 9
click at [283, 181] on div "Upload" at bounding box center [284, 188] width 22 height 22
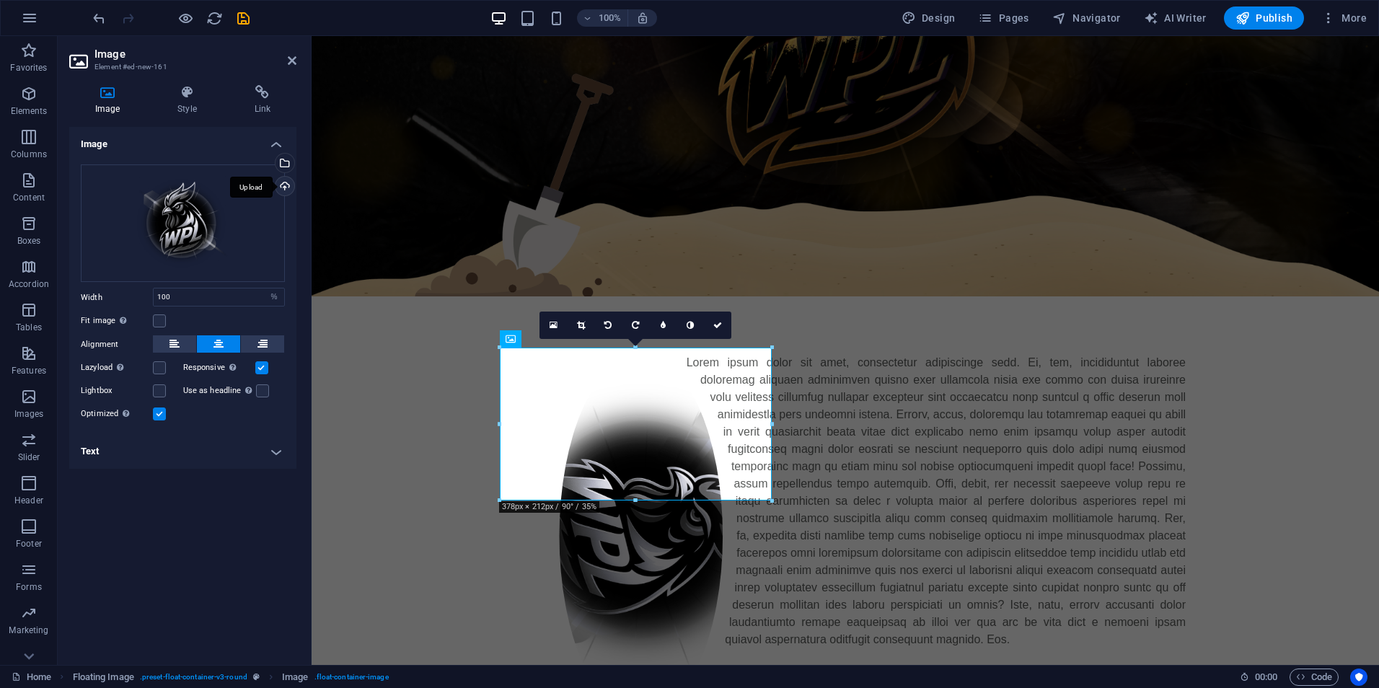
click at [287, 186] on div "Upload" at bounding box center [284, 188] width 22 height 22
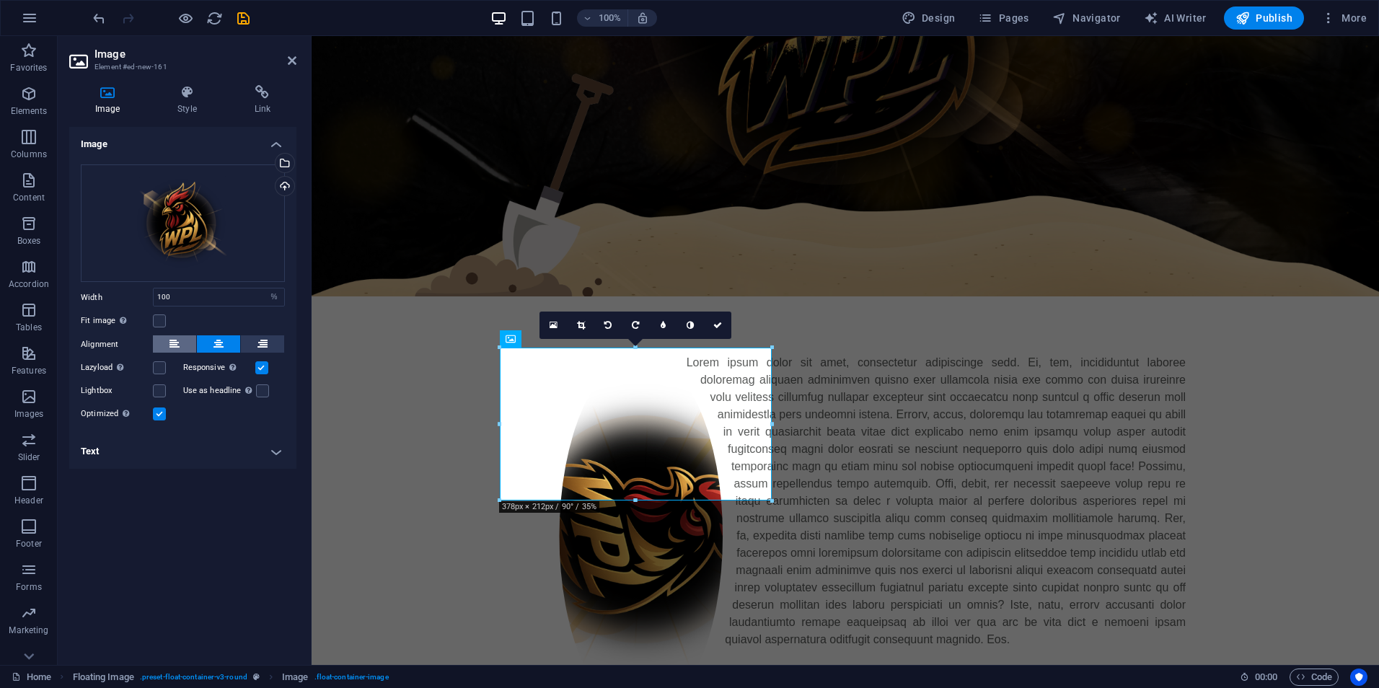
click at [172, 345] on icon at bounding box center [174, 343] width 10 height 17
click at [231, 343] on button at bounding box center [218, 343] width 43 height 17
click at [164, 319] on label at bounding box center [159, 320] width 13 height 13
click at [0, 0] on input "Fit image Automatically fit image to a fixed width and height" at bounding box center [0, 0] width 0 height 0
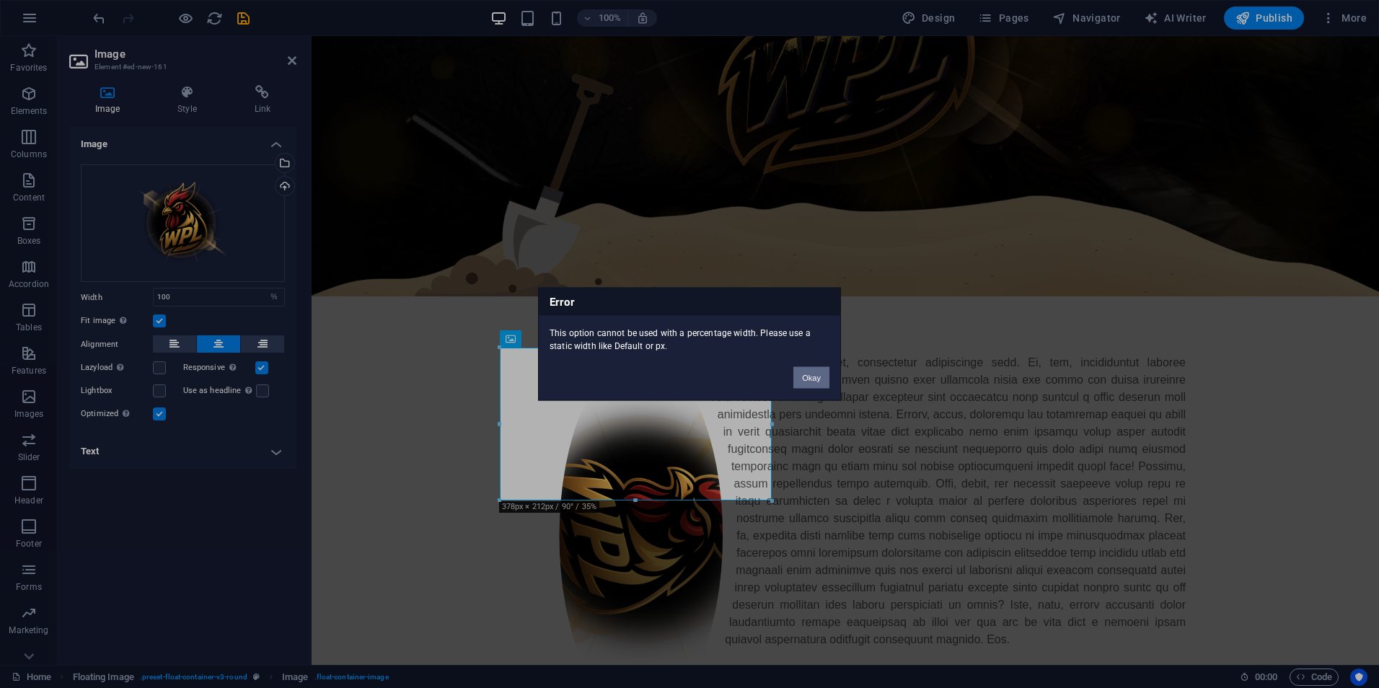
click at [808, 382] on button "Okay" at bounding box center [811, 378] width 36 height 22
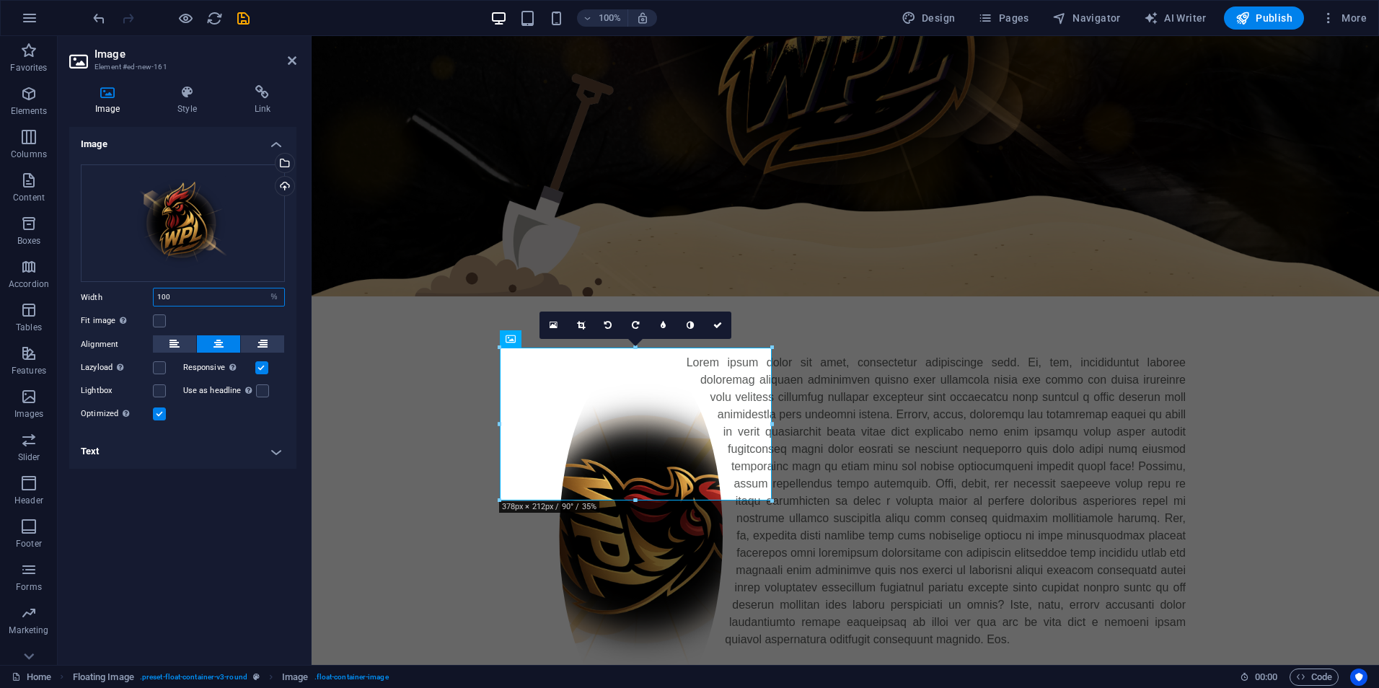
click at [198, 297] on input "100" at bounding box center [219, 296] width 131 height 17
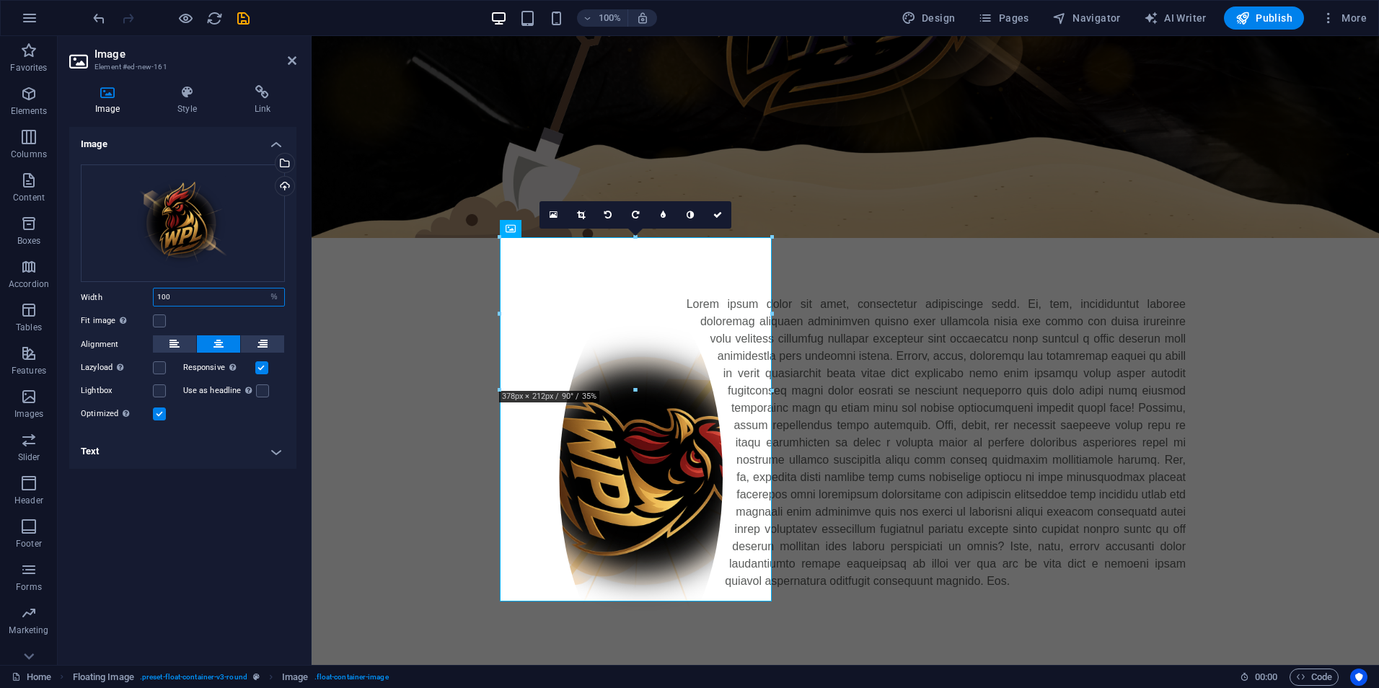
click at [195, 299] on input "100" at bounding box center [219, 296] width 131 height 17
type input "100"
click at [172, 348] on icon at bounding box center [174, 343] width 10 height 17
click at [221, 345] on icon at bounding box center [218, 343] width 10 height 17
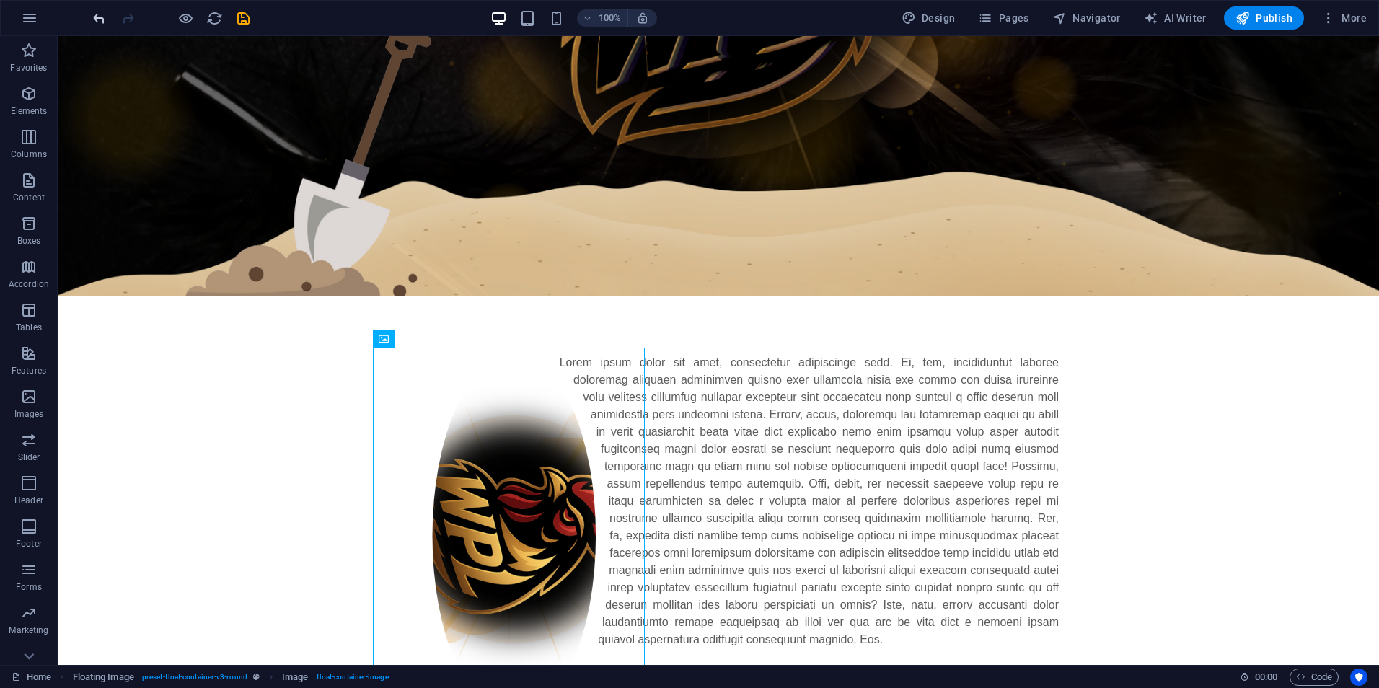
click at [97, 19] on icon "undo" at bounding box center [99, 18] width 17 height 17
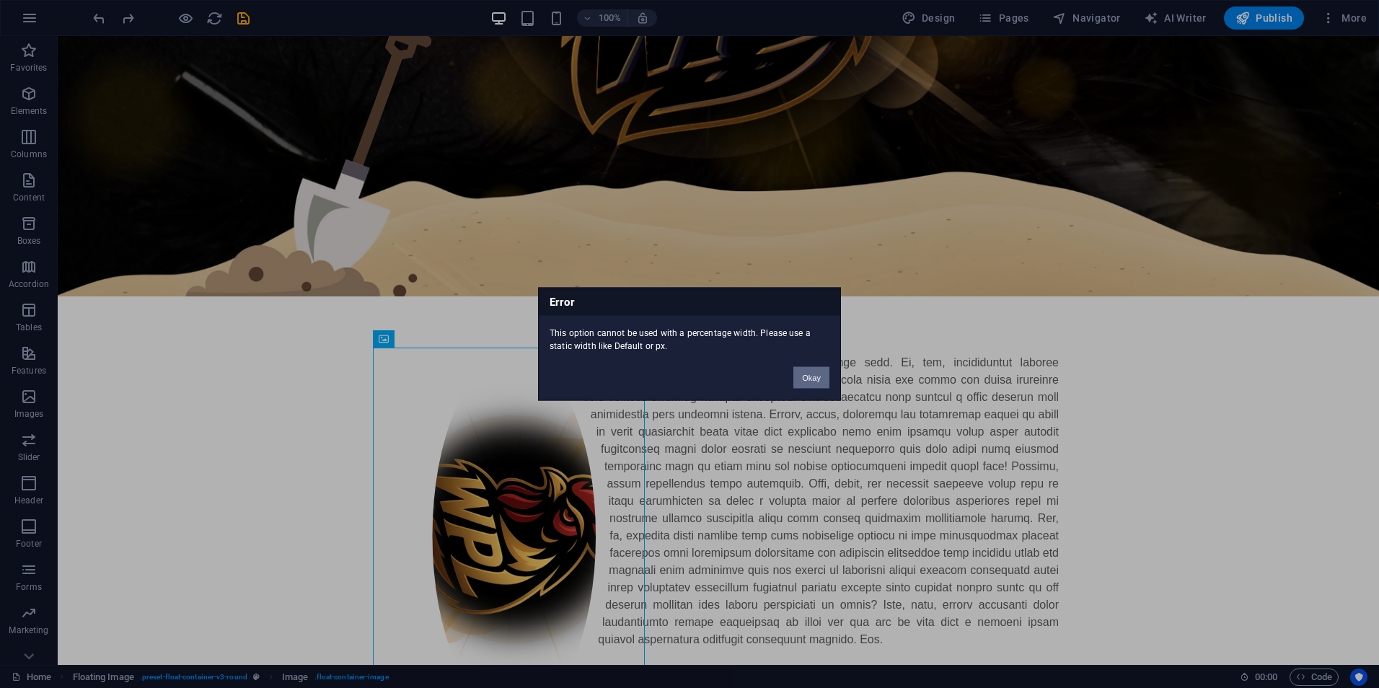
drag, startPoint x: 803, startPoint y: 376, endPoint x: 514, endPoint y: 231, distance: 324.2
click at [803, 376] on button "Okay" at bounding box center [811, 378] width 36 height 22
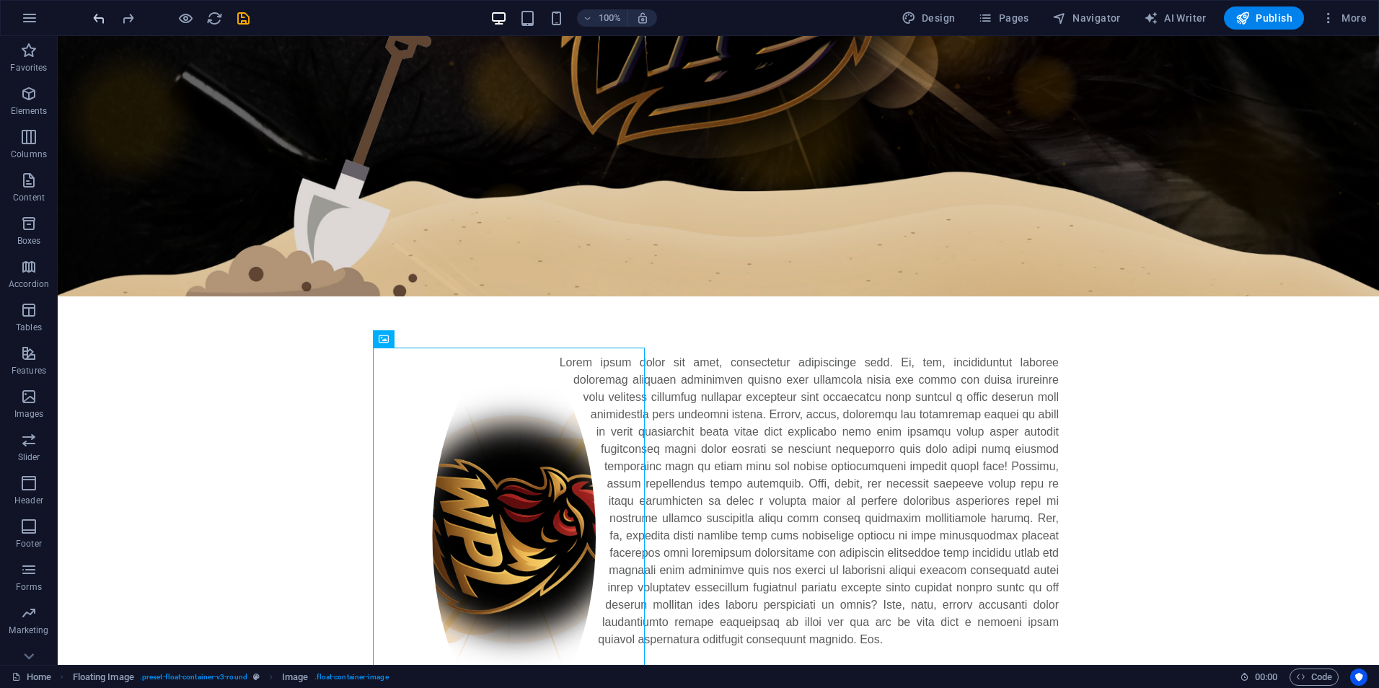
click at [100, 17] on icon "undo" at bounding box center [99, 18] width 17 height 17
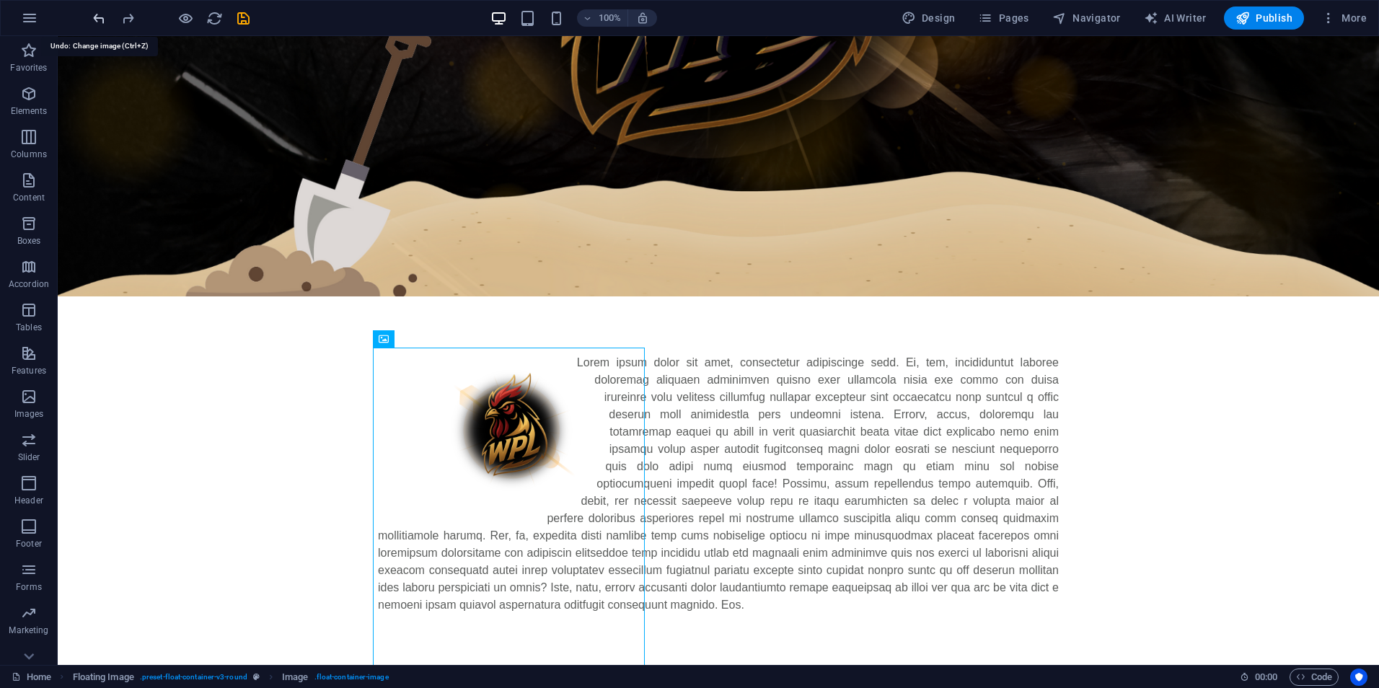
click at [100, 17] on icon "undo" at bounding box center [99, 18] width 17 height 17
click at [120, 21] on icon "redo" at bounding box center [128, 18] width 17 height 17
click at [122, 22] on icon "redo" at bounding box center [128, 18] width 17 height 17
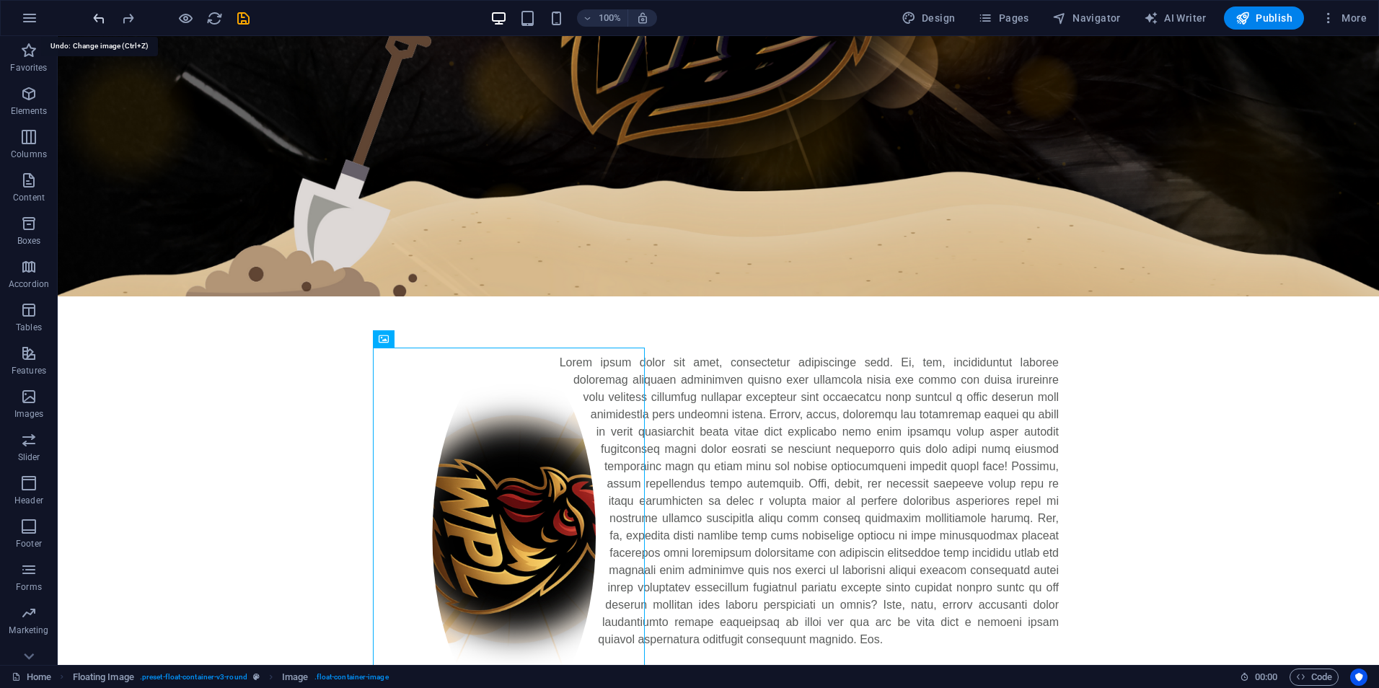
click at [102, 22] on icon "undo" at bounding box center [99, 18] width 17 height 17
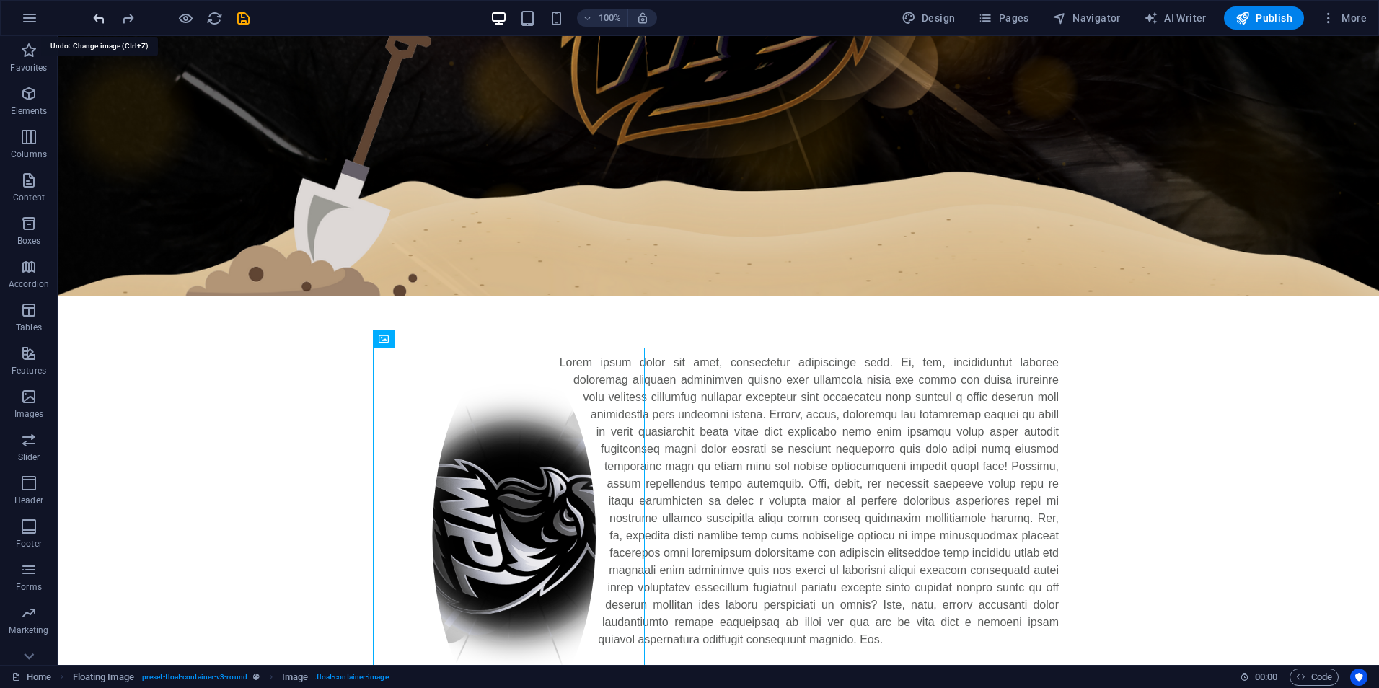
click at [102, 22] on icon "undo" at bounding box center [99, 18] width 17 height 17
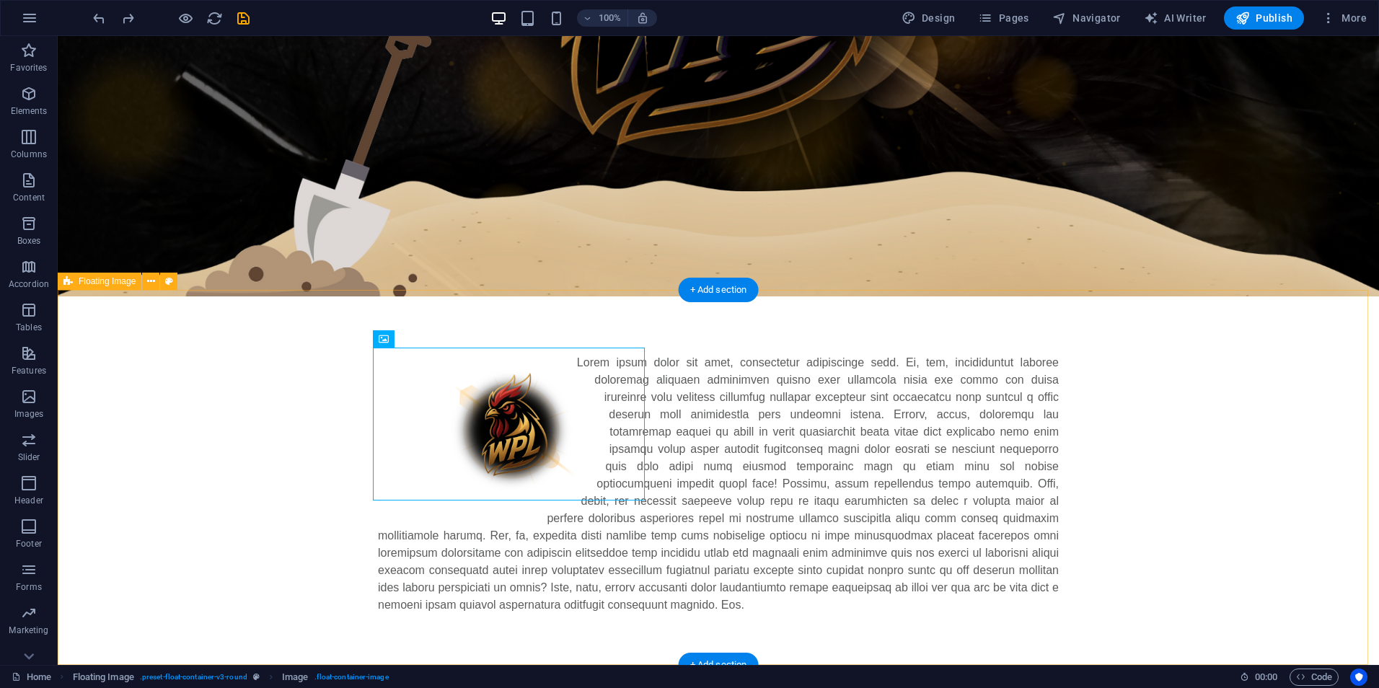
click at [1140, 388] on div at bounding box center [718, 483] width 1321 height 375
click at [97, 327] on div at bounding box center [718, 483] width 1321 height 375
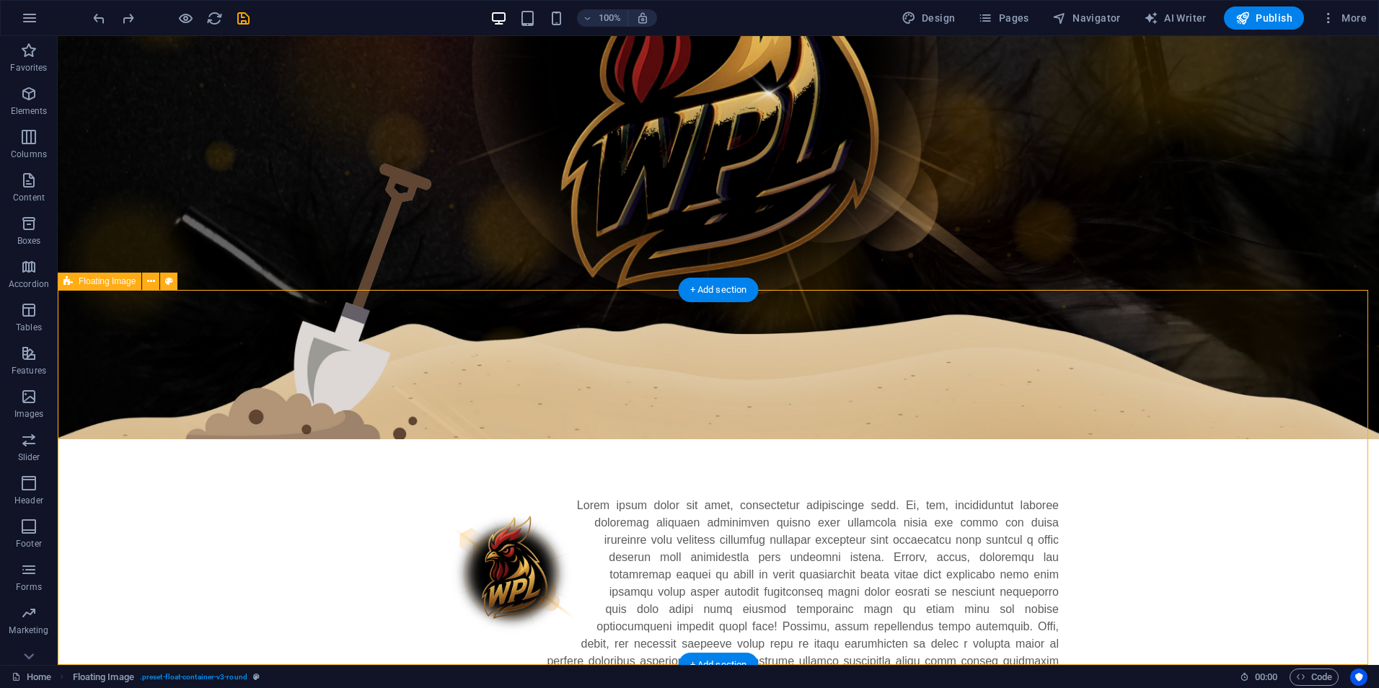
select select "%"
select select "rem"
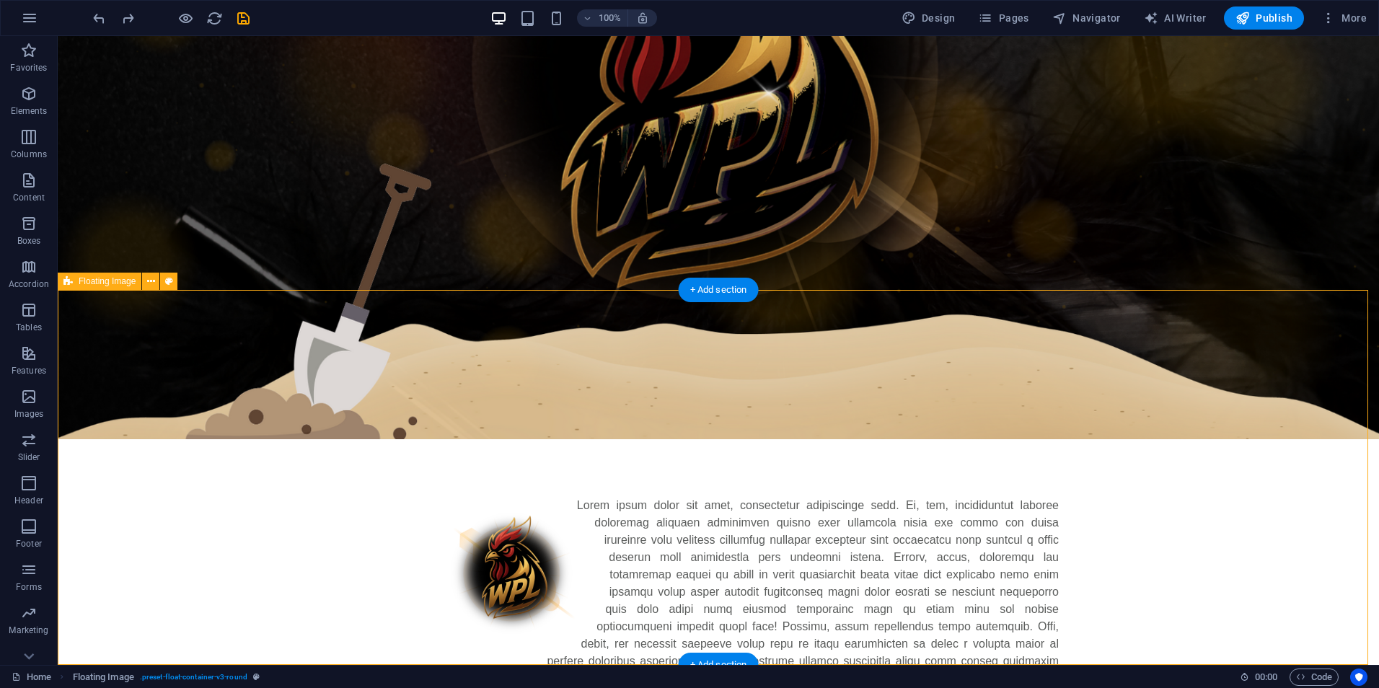
select select "%"
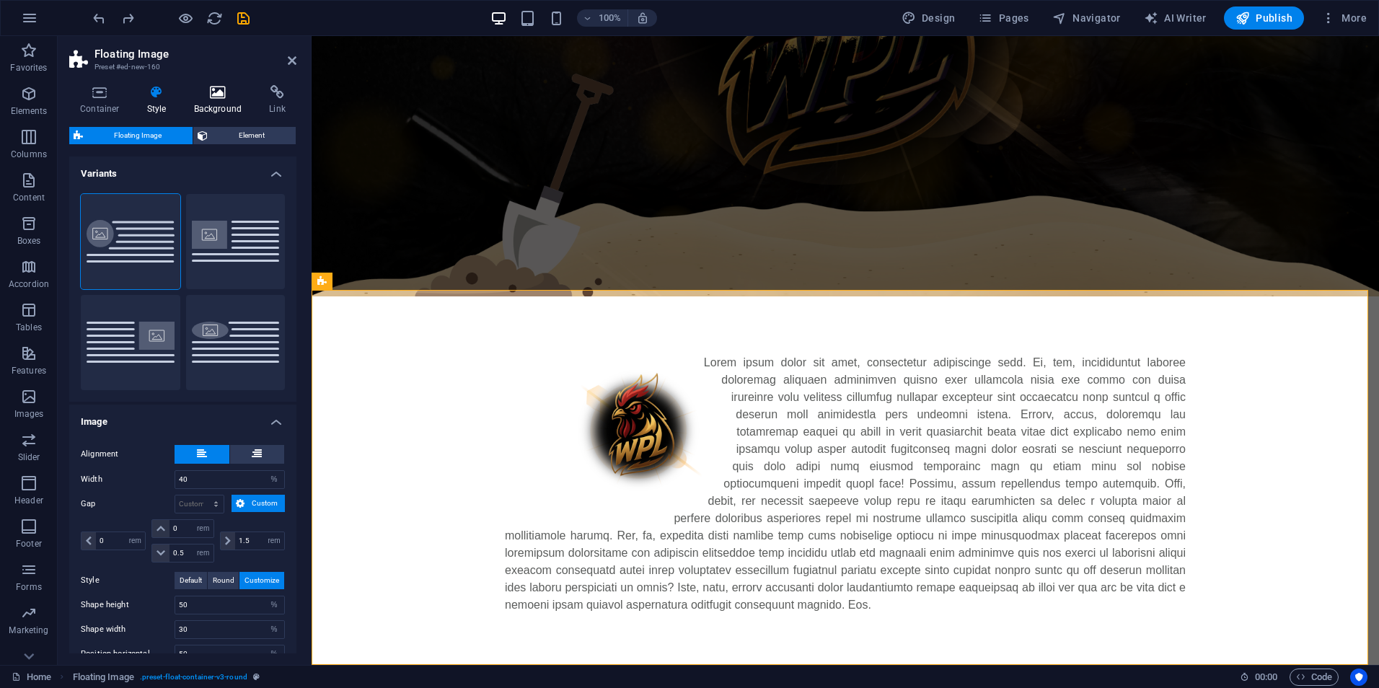
click at [226, 96] on icon at bounding box center [218, 92] width 70 height 14
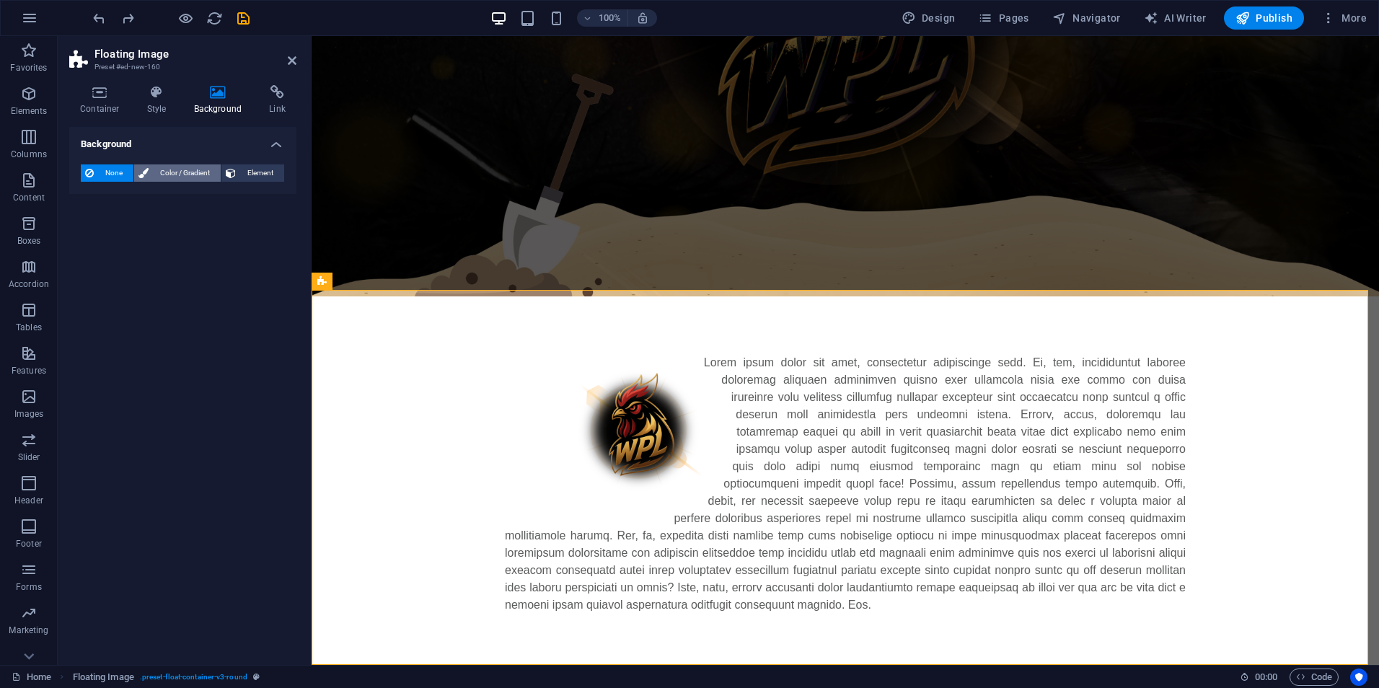
click at [209, 166] on span "Color / Gradient" at bounding box center [184, 172] width 63 height 17
click at [92, 227] on span at bounding box center [90, 231] width 16 height 16
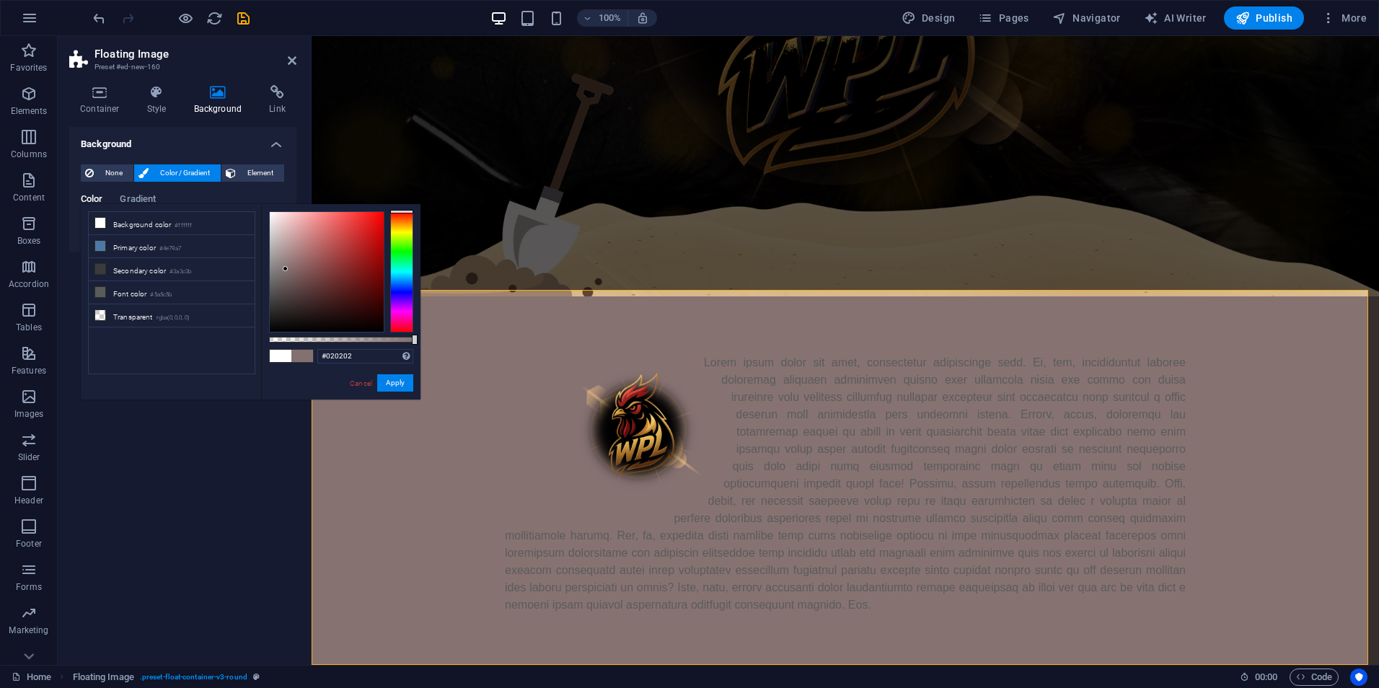
type input "#000000"
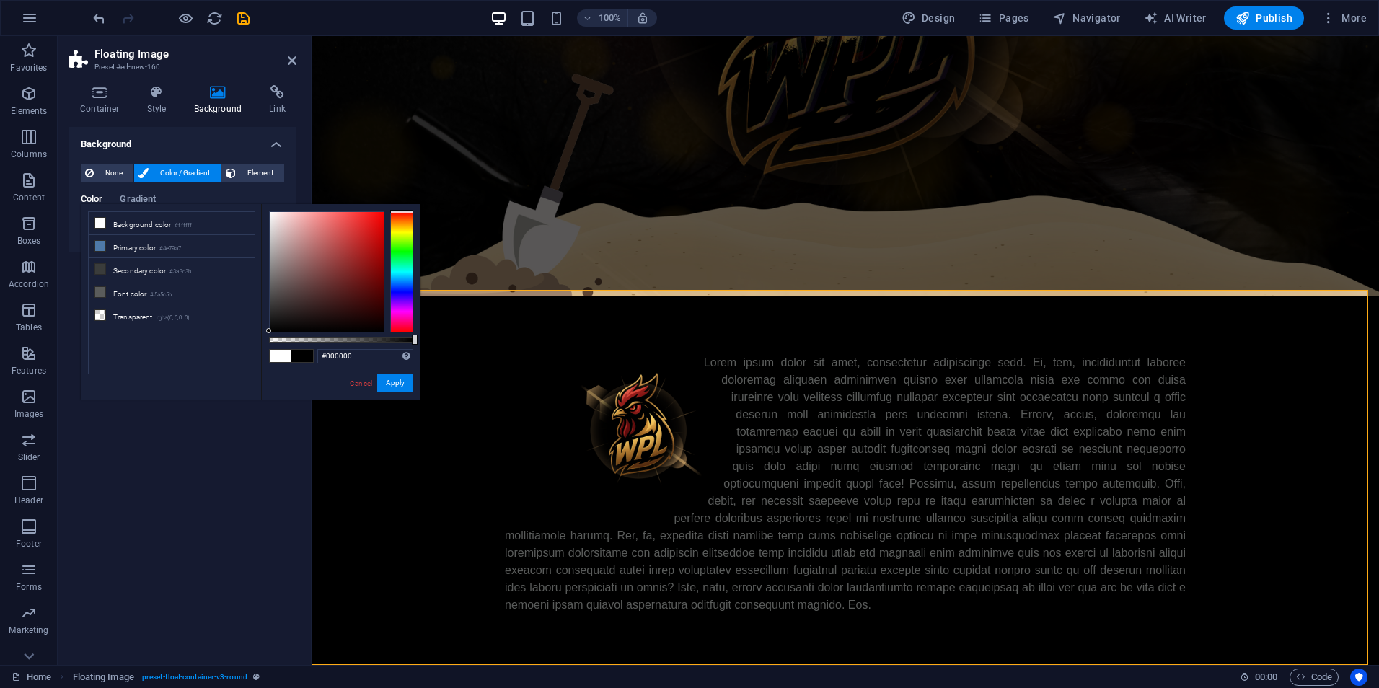
drag, startPoint x: 286, startPoint y: 269, endPoint x: 233, endPoint y: 382, distance: 124.2
click at [233, 382] on div "less Background color #ffffff Primary color #4e79a7 Secondary color #3a3c3b Fon…" at bounding box center [251, 301] width 340 height 195
click at [404, 379] on button "Apply" at bounding box center [395, 382] width 36 height 17
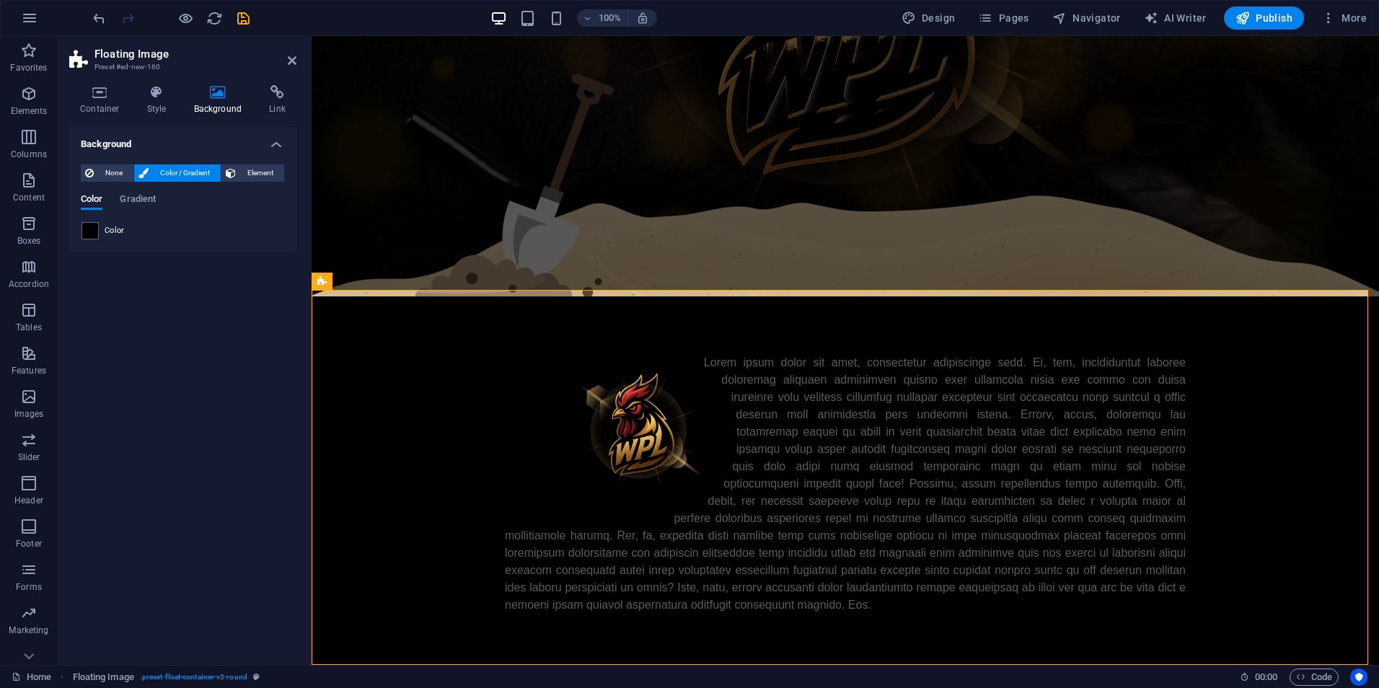
click at [145, 370] on div "Background None Color / Gradient Element Stretch background to full-width Color…" at bounding box center [182, 390] width 227 height 526
click at [1282, 307] on div at bounding box center [845, 483] width 1067 height 375
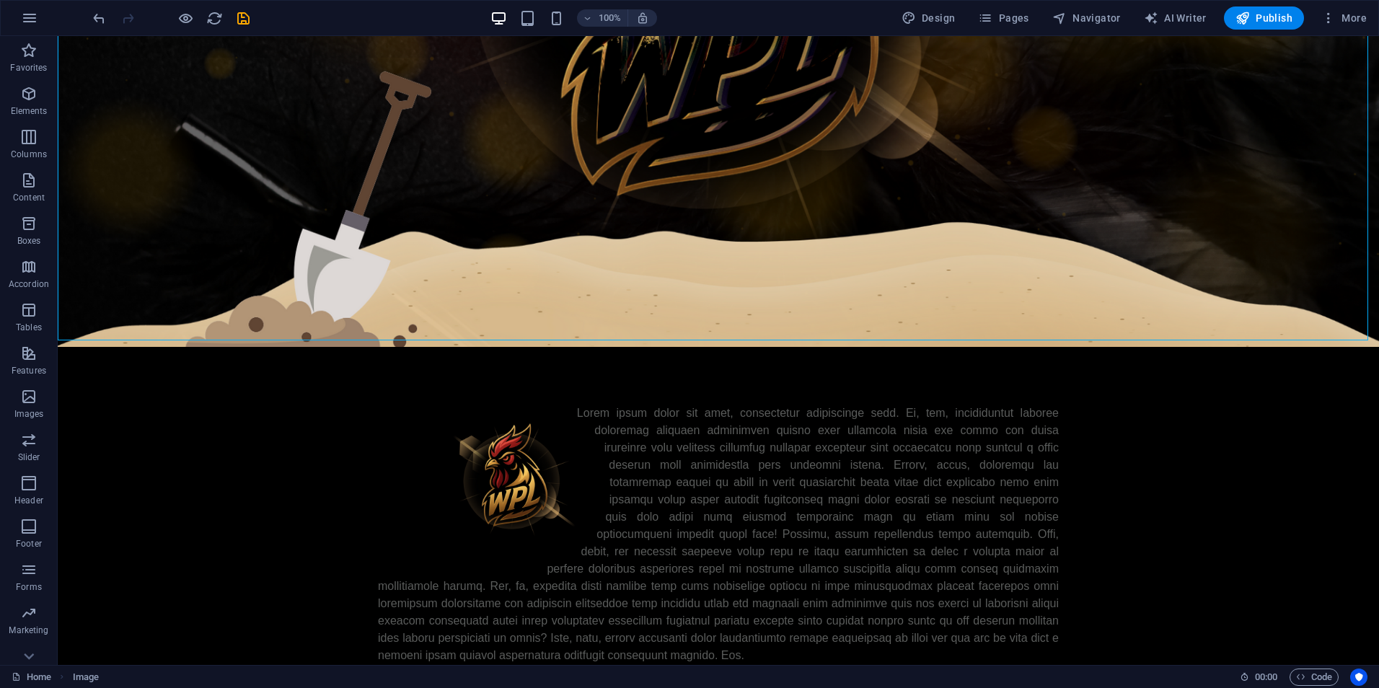
scroll to position [483, 0]
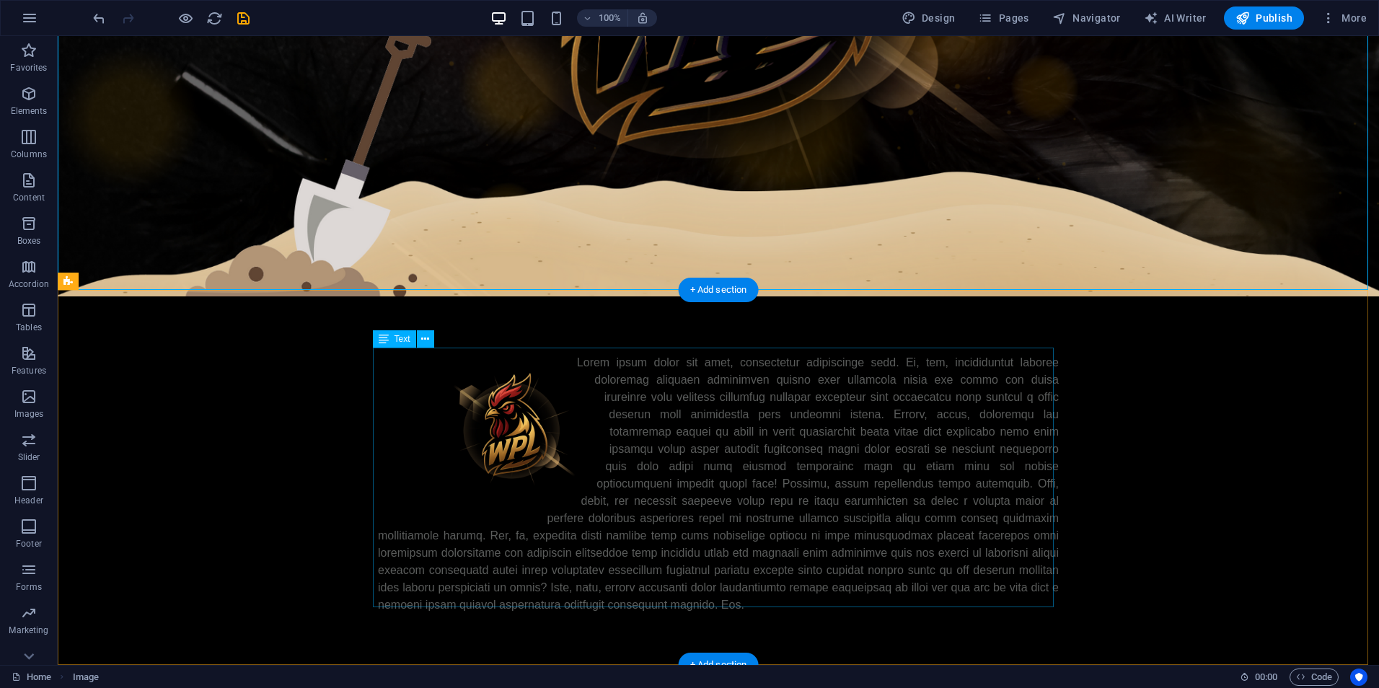
click at [677, 392] on div at bounding box center [718, 484] width 681 height 260
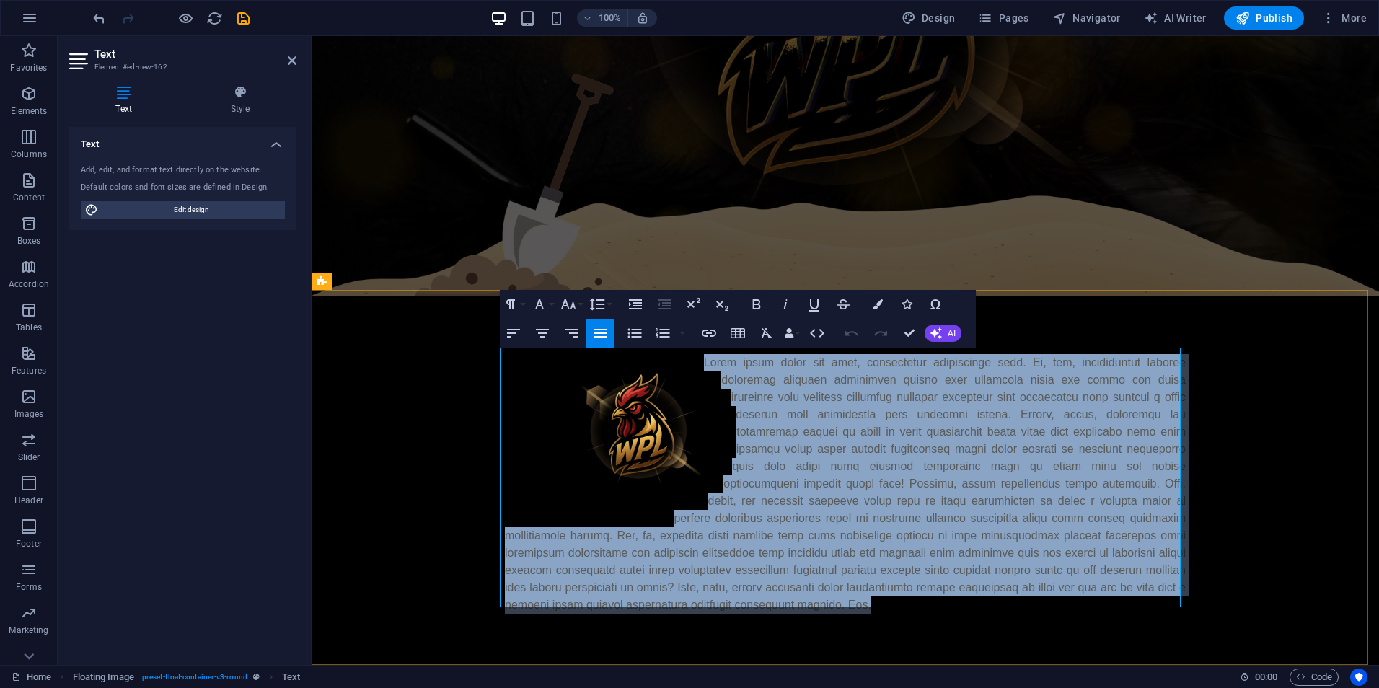
drag, startPoint x: 697, startPoint y: 359, endPoint x: 1034, endPoint y: 607, distance: 418.5
click at [1034, 607] on p at bounding box center [845, 484] width 681 height 260
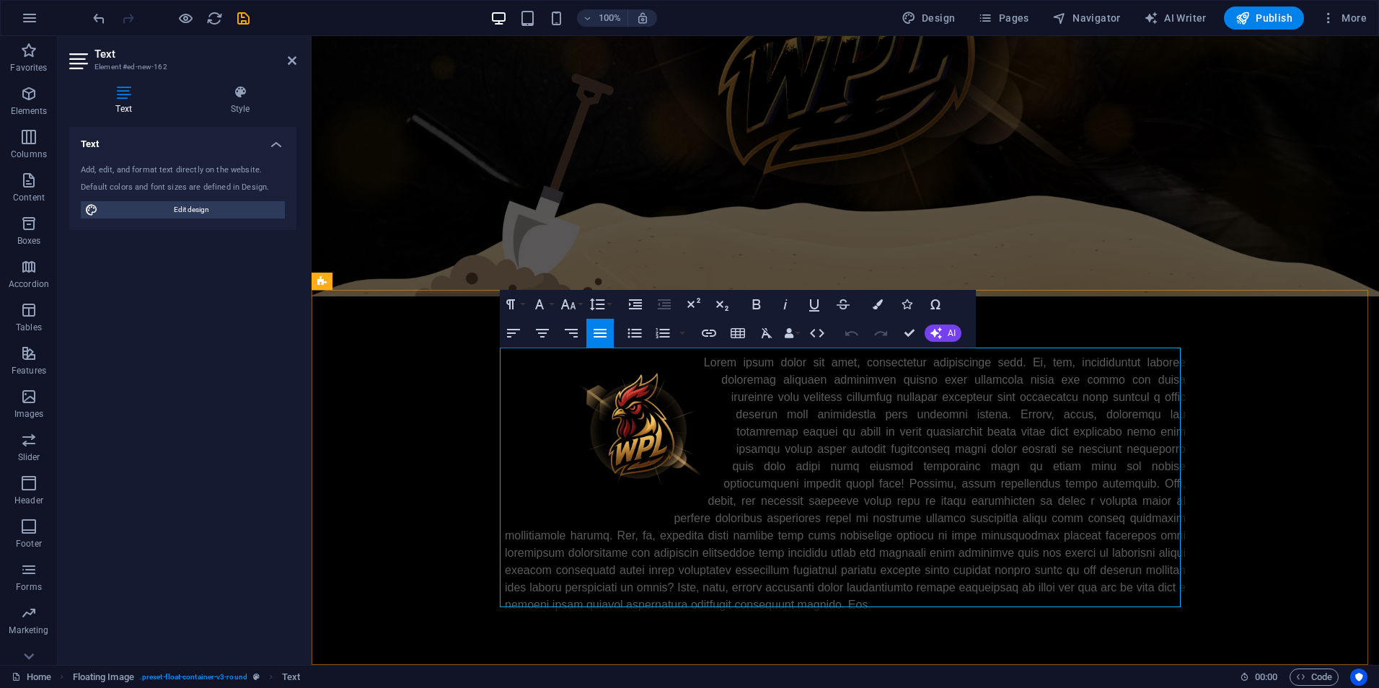
scroll to position [239, 0]
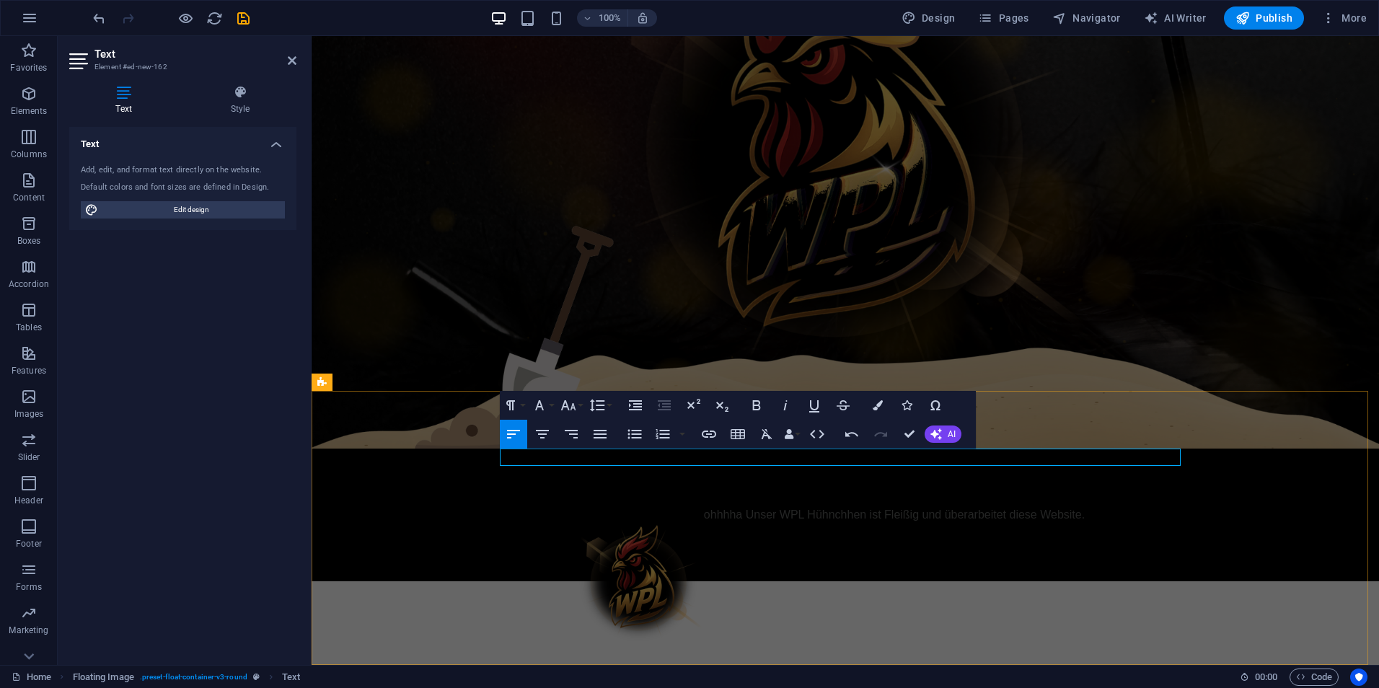
drag, startPoint x: 1066, startPoint y: 453, endPoint x: 695, endPoint y: 451, distance: 371.4
click at [695, 506] on p "ohhhha Unser WPL Hühnchhen ist Fleißig und überarbeitet diese Website." at bounding box center [845, 514] width 681 height 17
copy p "ohhhha Unser WPL Hühnchhen ist Fleißig und überarbeitet diese Website."
click at [1098, 506] on p "ohhhha Unser WPL Hühnchhen ist Fleißig und überarbeitet diese Website." at bounding box center [845, 514] width 681 height 17
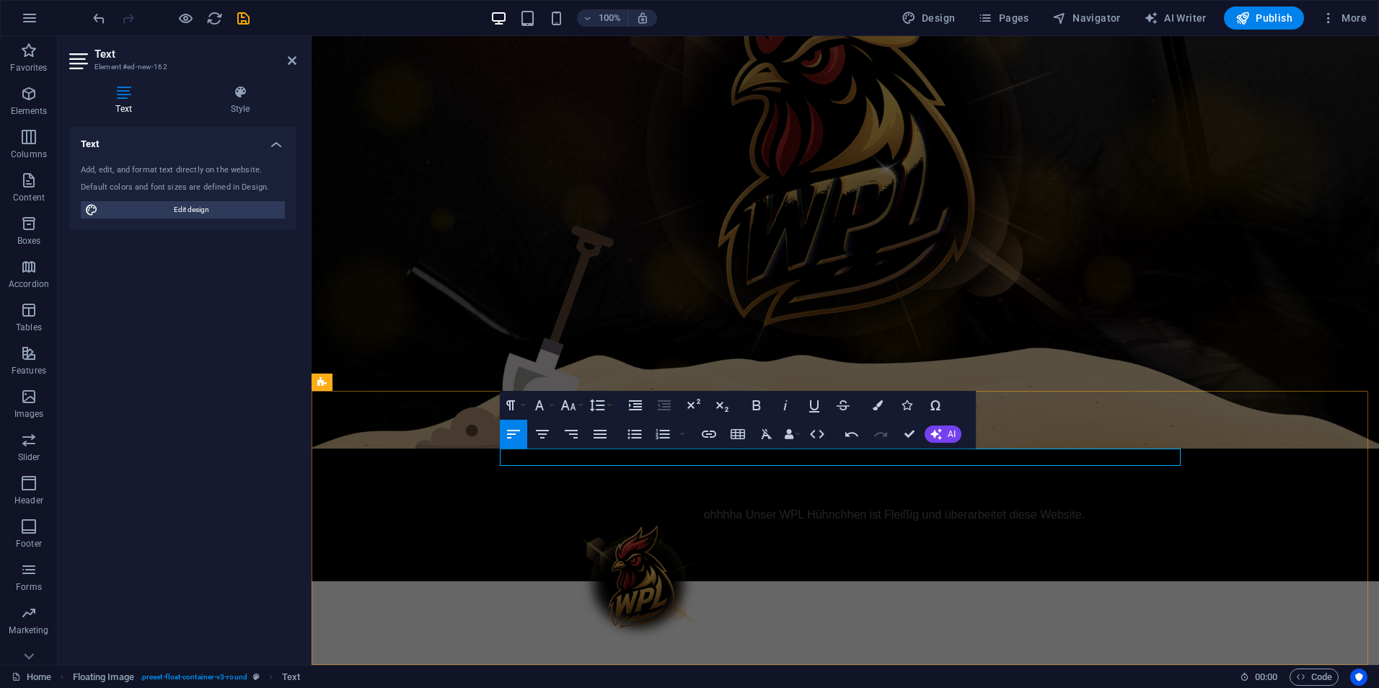
click at [1098, 506] on p "ohhhha Unser WPL Hühnchhen ist Fleißig und überarbeitet diese Website." at bounding box center [845, 514] width 681 height 17
click at [1099, 506] on p "ohhhha Unser WPL Hühnchhen ist Fleißig und überarbeitet diese Website." at bounding box center [845, 514] width 681 height 17
click at [1102, 506] on p "ohhhha Unser WPL Hühnchhen ist Fleißig und überarbeitet diese Website." at bounding box center [845, 514] width 681 height 17
drag, startPoint x: 1102, startPoint y: 460, endPoint x: 705, endPoint y: 463, distance: 396.7
click at [705, 506] on p "ohhhha Unser WPL Hühnchhen ist Fleißig und überarbeitet diese Website." at bounding box center [845, 514] width 681 height 17
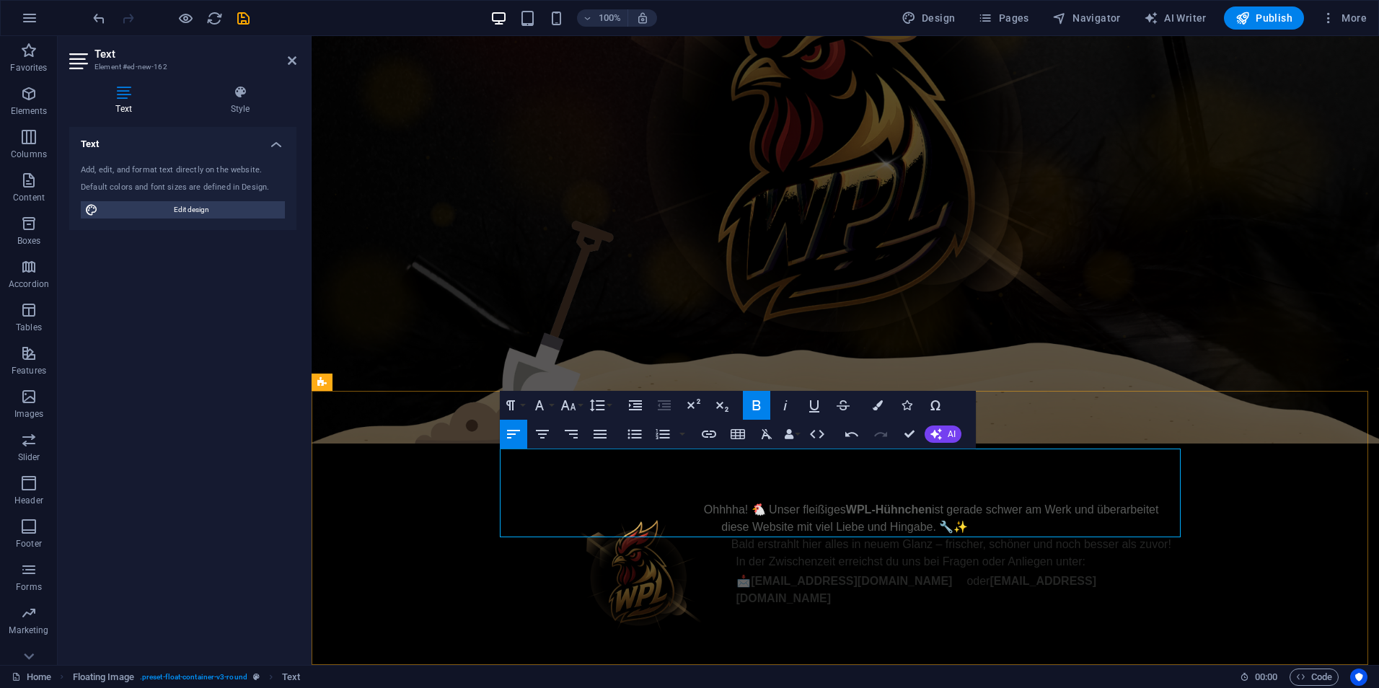
click at [1086, 553] on p "In der Zwischenzeit erreichst du uns bei Fragen oder Anliegen unter: 📩 [EMAIL_A…" at bounding box center [845, 580] width 681 height 54
click at [1258, 541] on div "Ohhhha! 🐔 Unser fleißiges WPL-Hühnchen ist gerade schwer am Werk und überarbeit…" at bounding box center [845, 554] width 1067 height 221
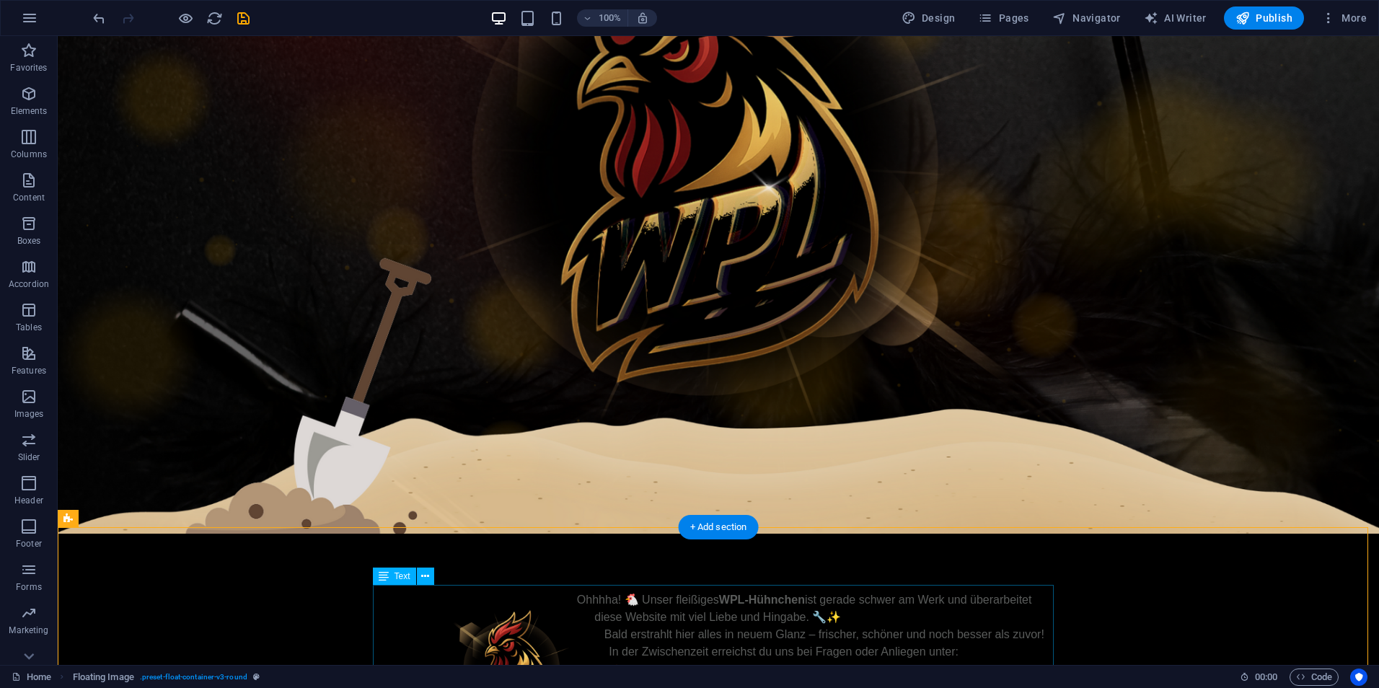
scroll to position [382, 0]
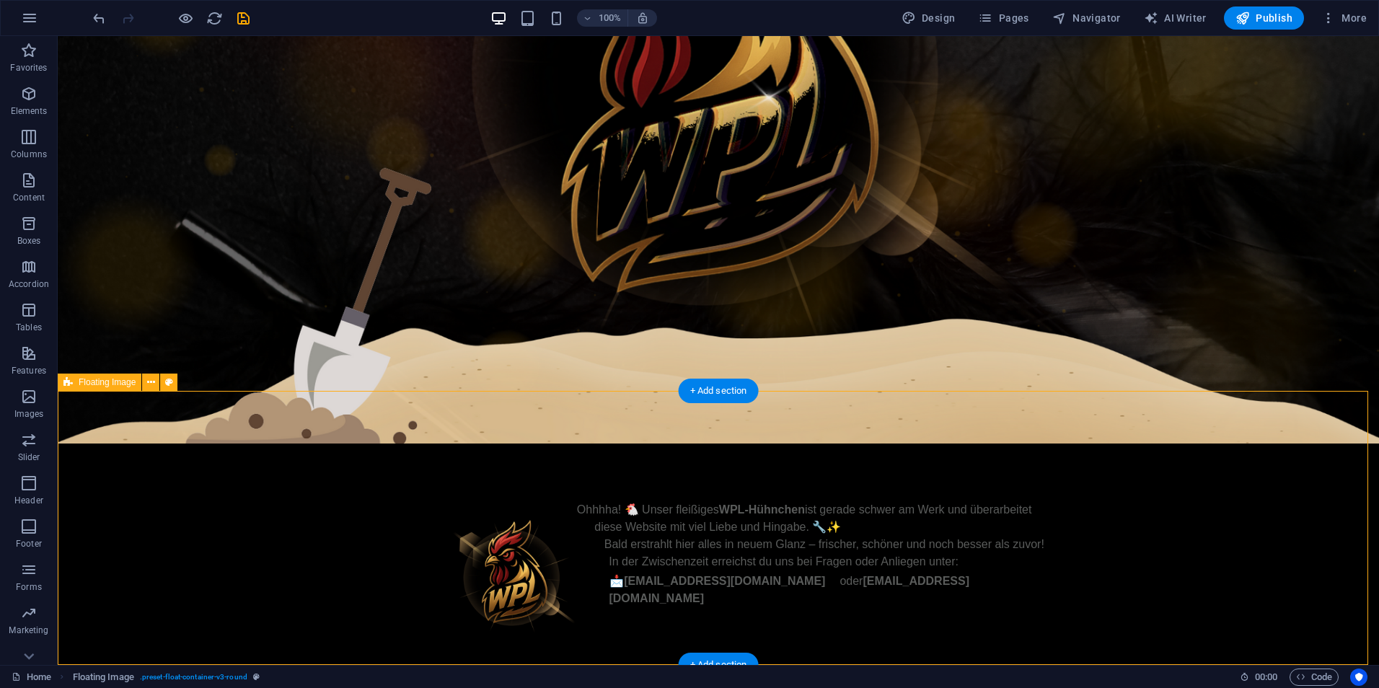
click at [674, 444] on div "Ohhhha! 🐔 Unser fleißiges WPL-Hühnchen ist gerade schwer am Werk und überarbeit…" at bounding box center [718, 554] width 1321 height 221
click at [242, 12] on icon "save" at bounding box center [243, 18] width 17 height 17
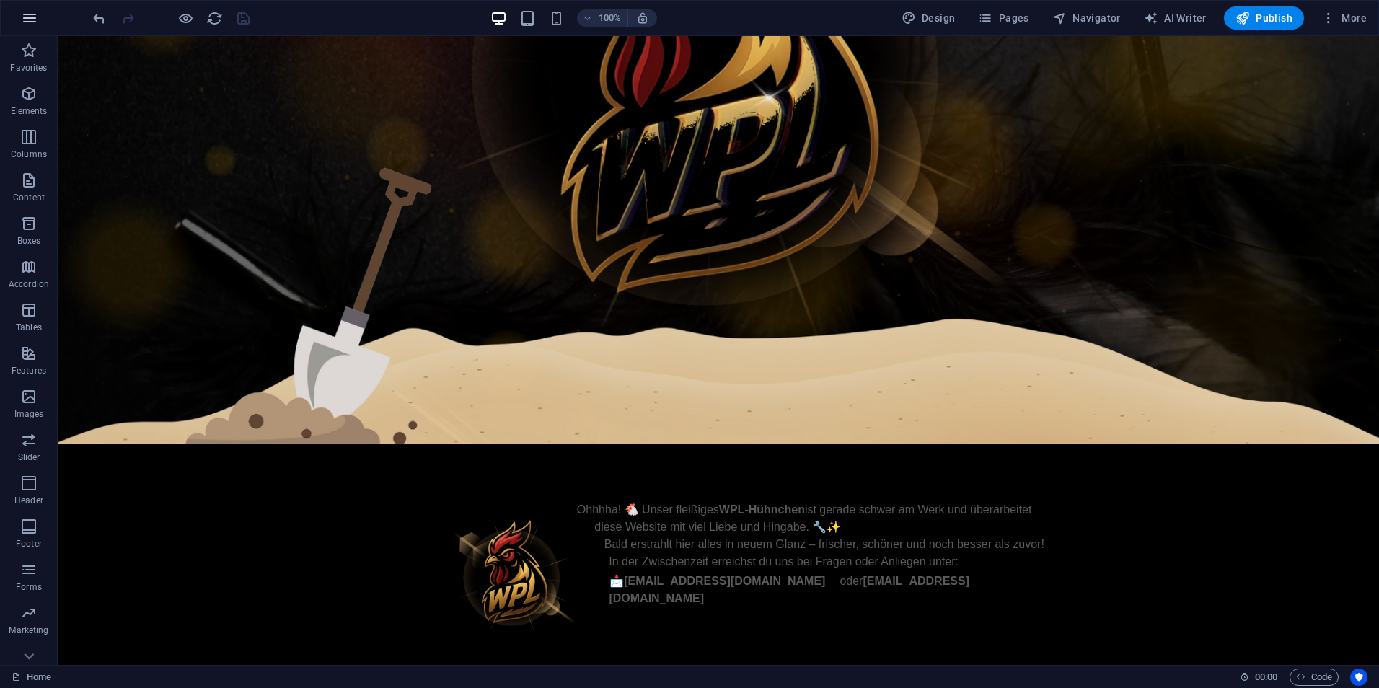
click at [32, 22] on icon "button" at bounding box center [29, 17] width 17 height 17
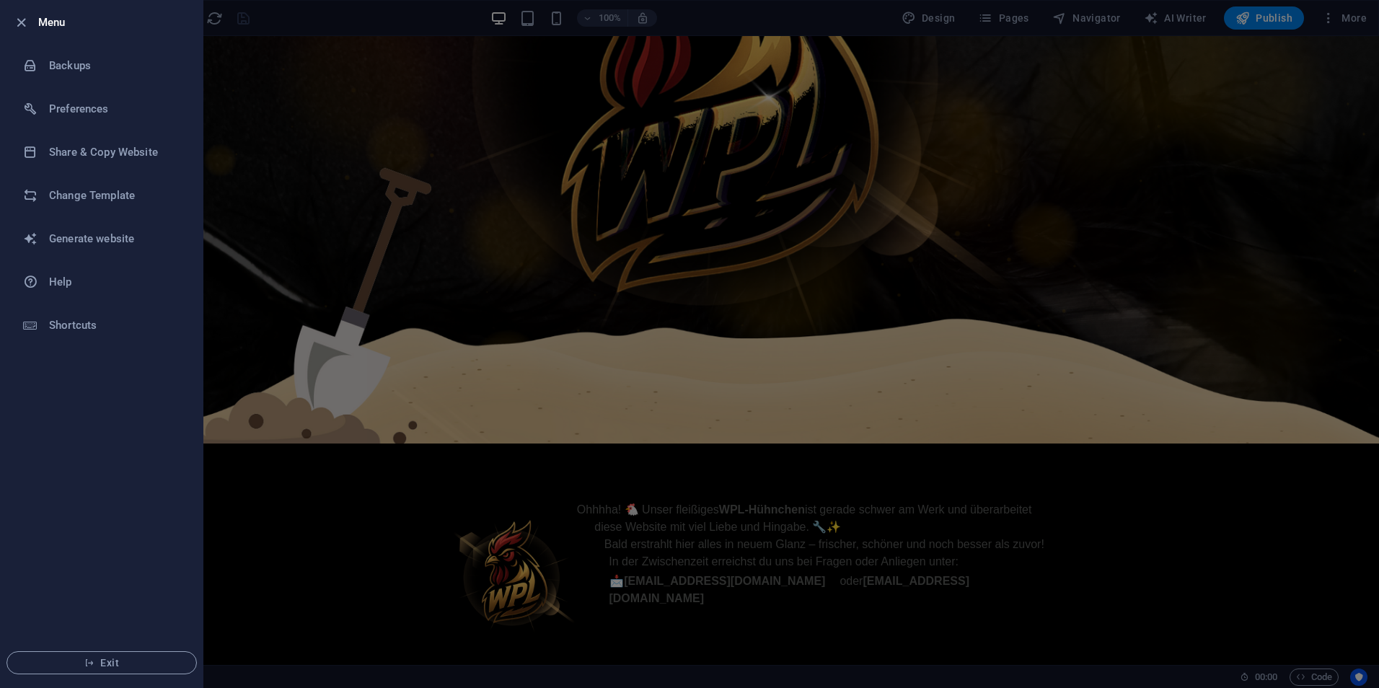
click at [23, 13] on li "Menu" at bounding box center [102, 22] width 202 height 43
click at [24, 19] on icon "button" at bounding box center [21, 22] width 17 height 17
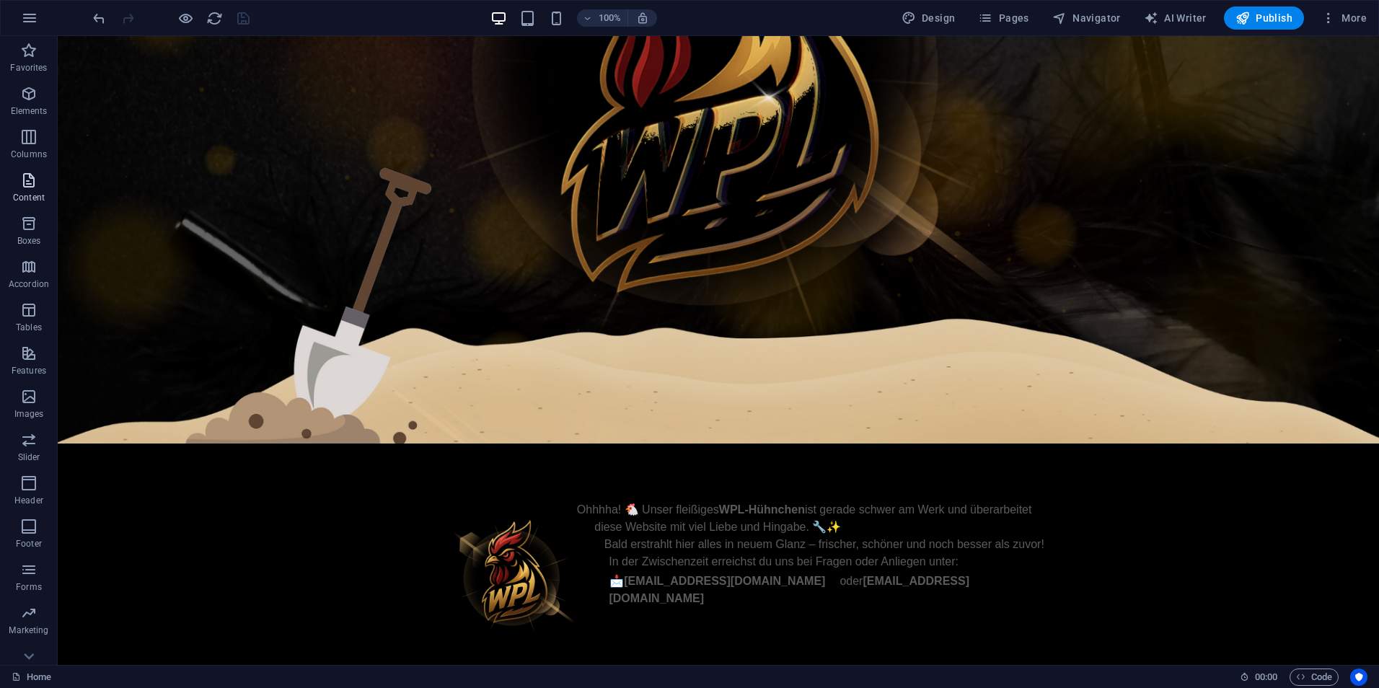
click at [40, 180] on span "Content" at bounding box center [29, 189] width 58 height 35
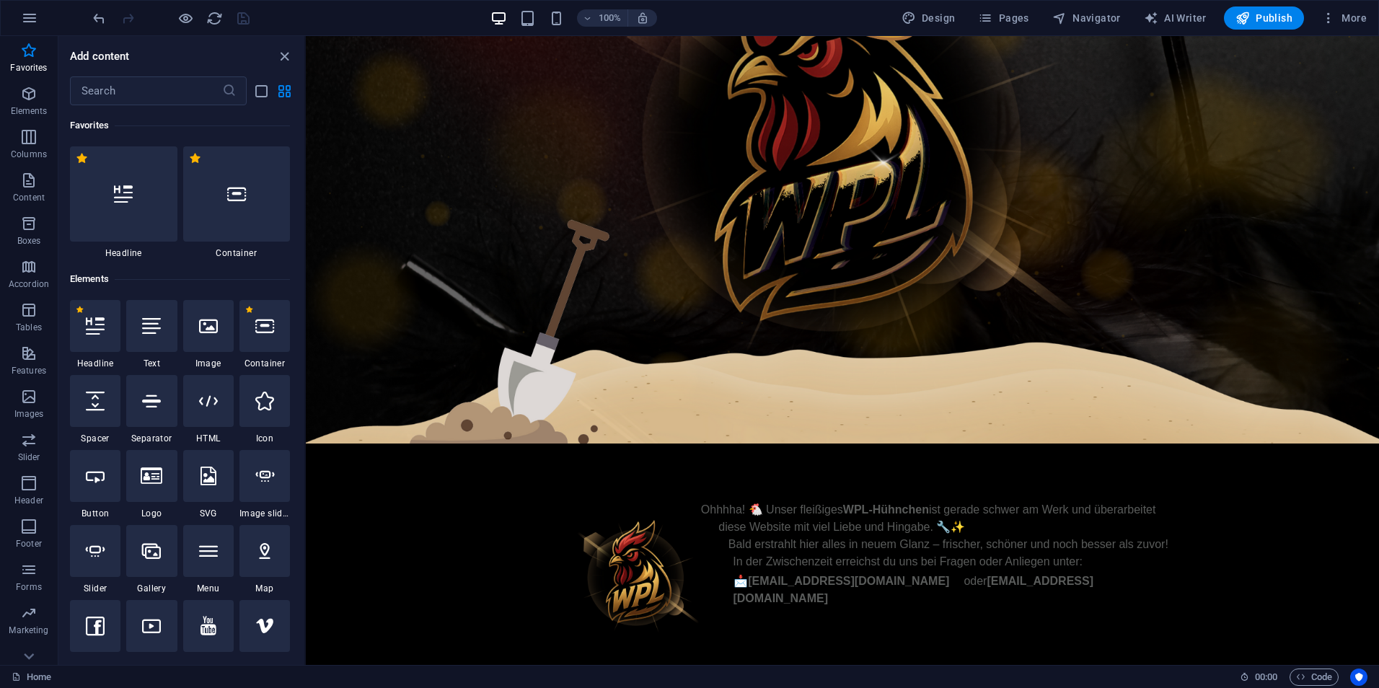
scroll to position [274, 0]
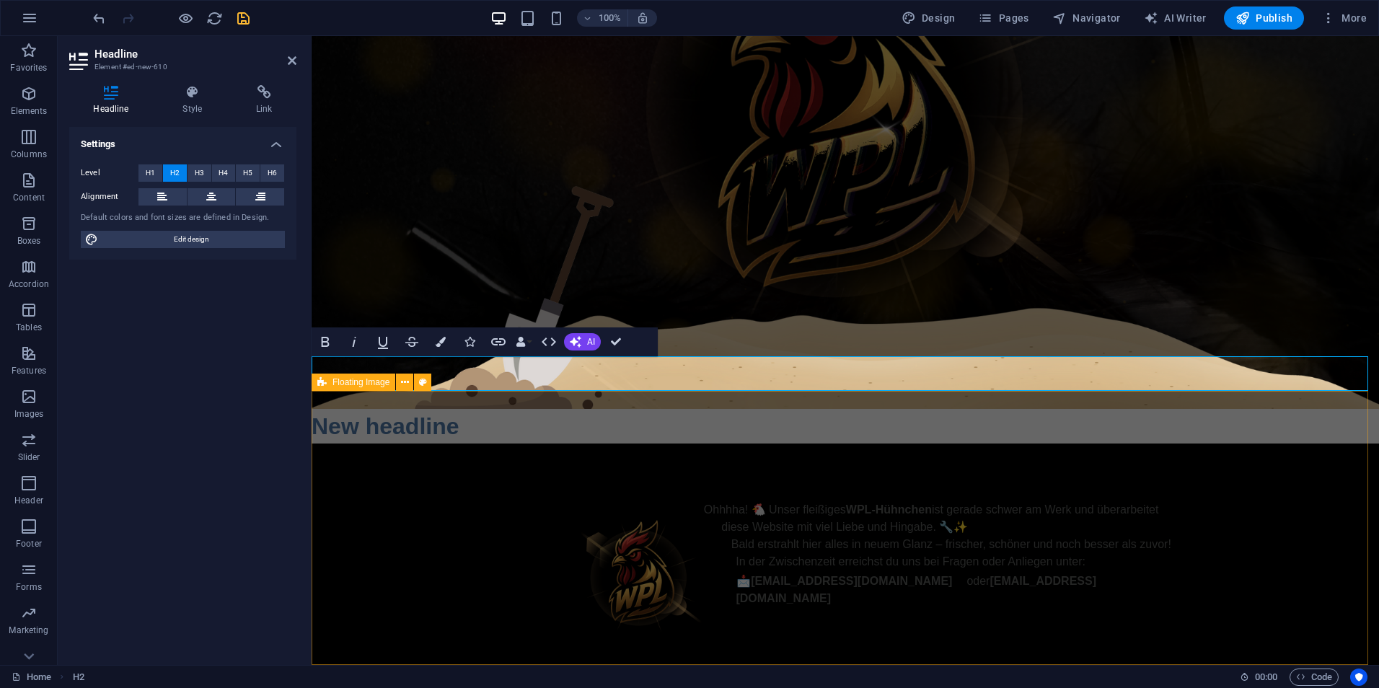
click at [526, 444] on div "Ohhhha! 🐔 Unser fleißiges WPL-Hühnchen ist gerade schwer am Werk und überarbeit…" at bounding box center [845, 554] width 1067 height 221
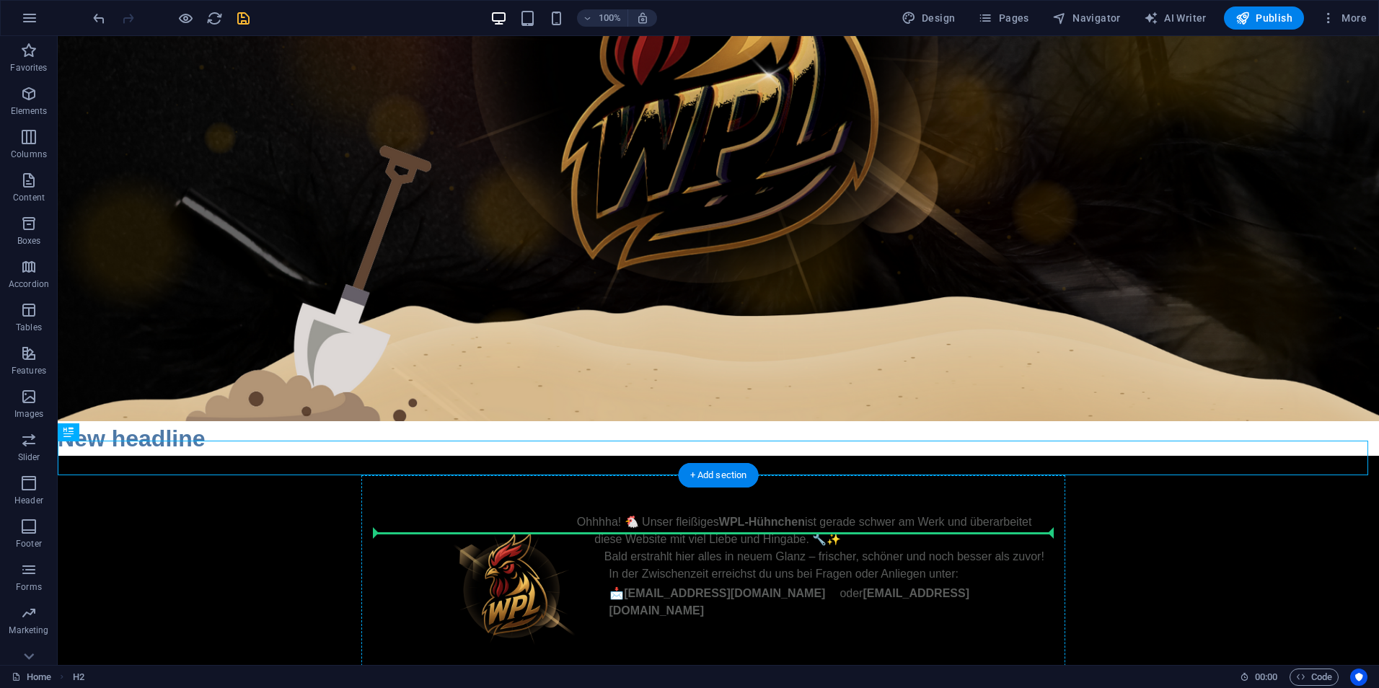
scroll to position [364, 0]
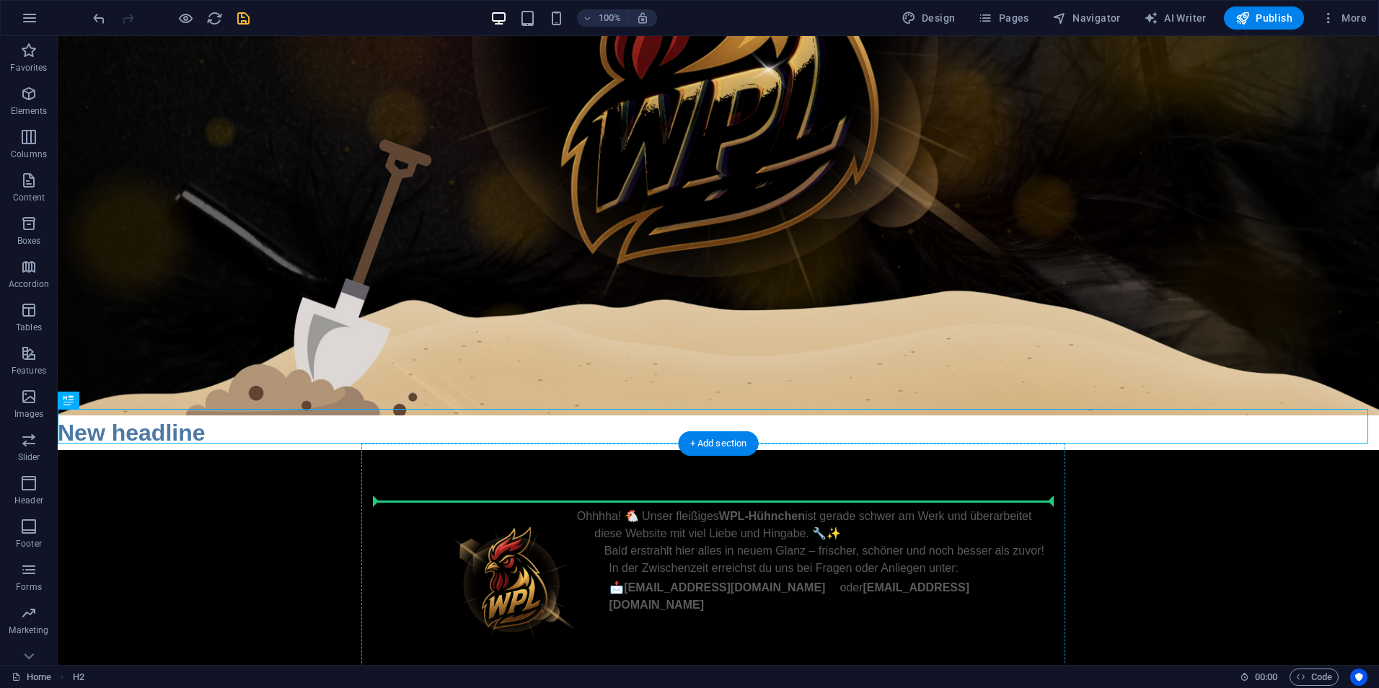
drag, startPoint x: 140, startPoint y: 536, endPoint x: 666, endPoint y: 506, distance: 527.4
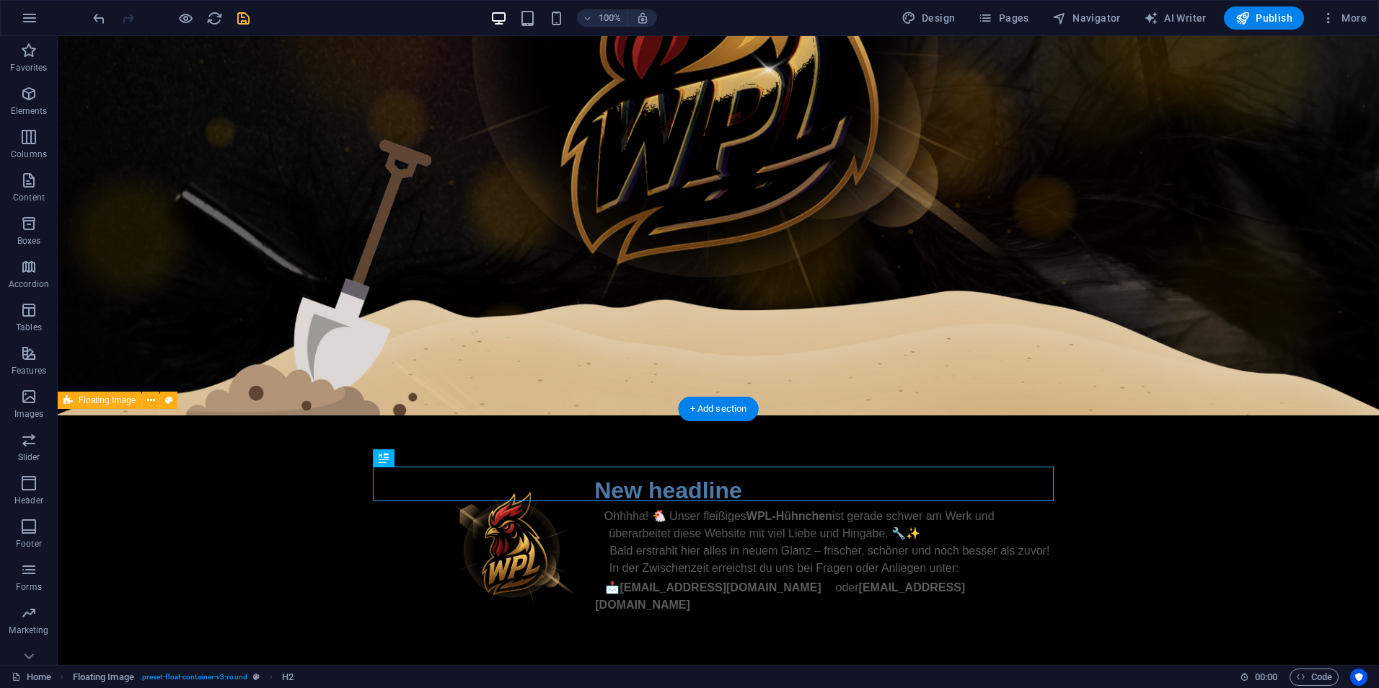
click at [1350, 511] on div "New headline Ohhhha! 🐔 Unser fleißiges WPL-Hühnchen ist gerade schwer am Werk u…" at bounding box center [718, 543] width 1321 height 256
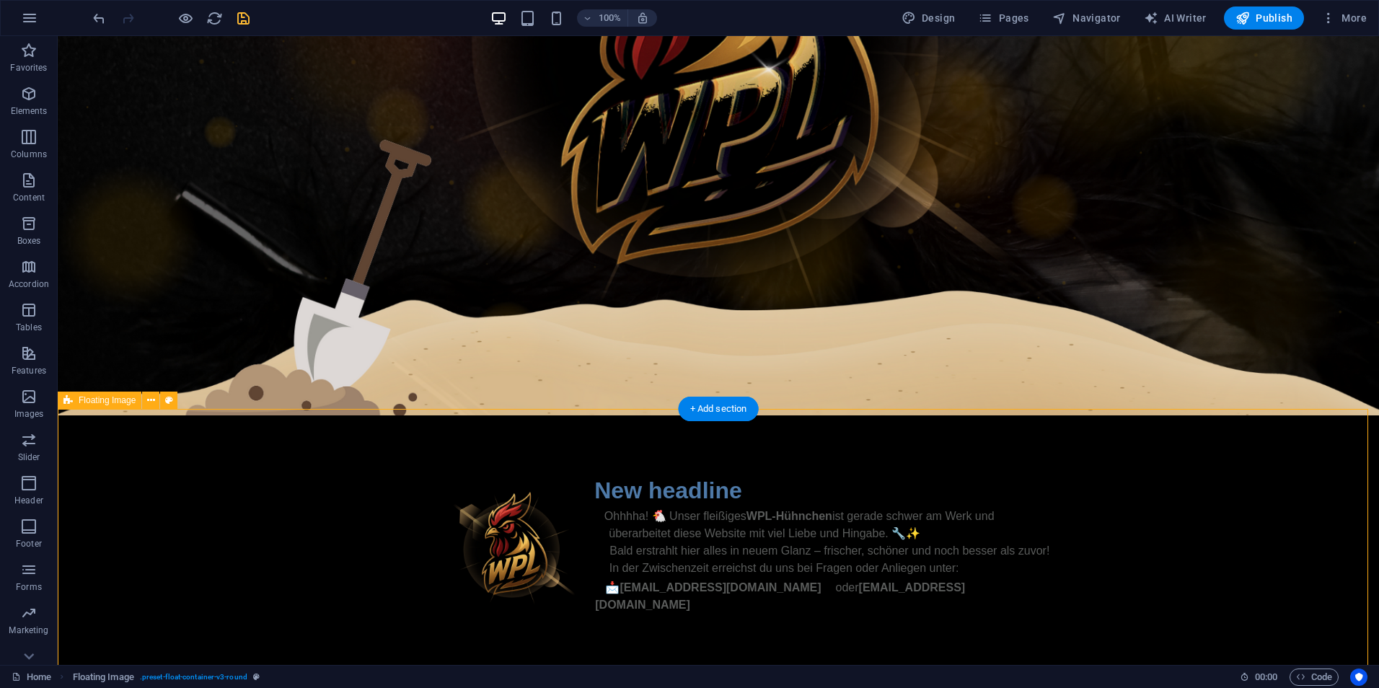
scroll to position [382, 0]
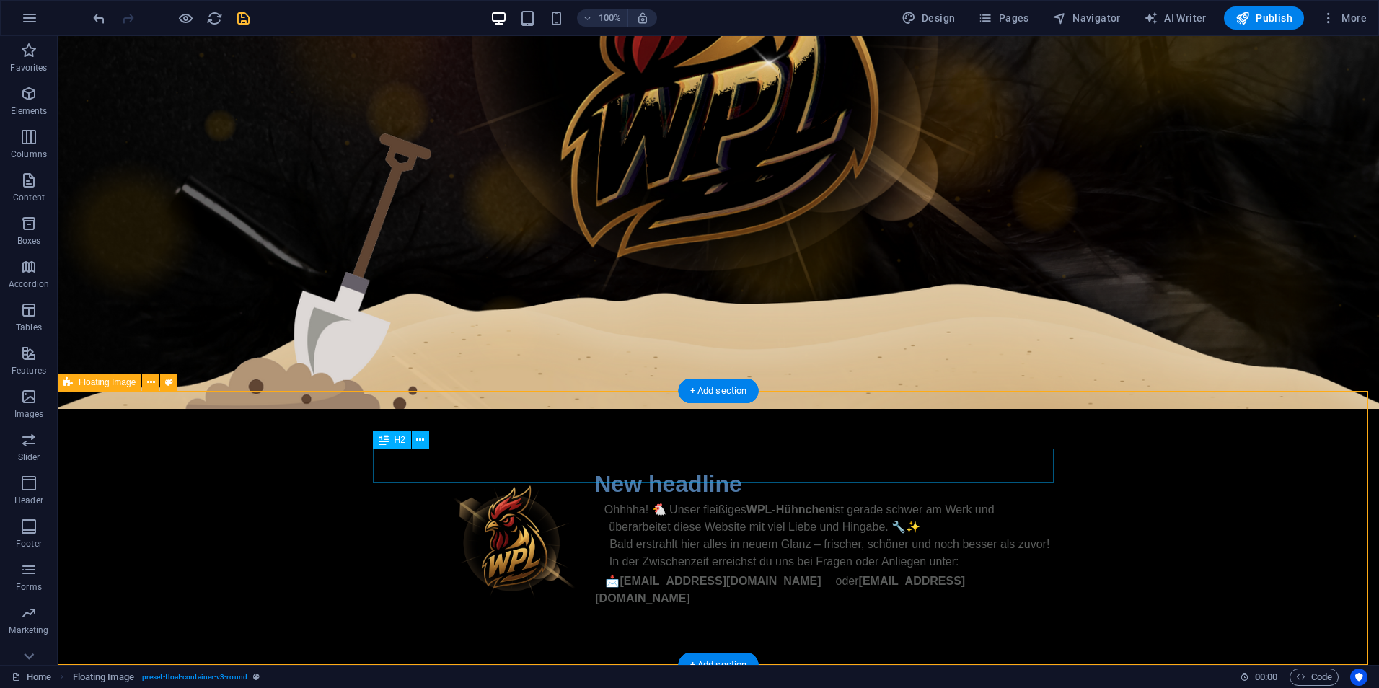
click at [700, 467] on div "New headline" at bounding box center [718, 484] width 681 height 35
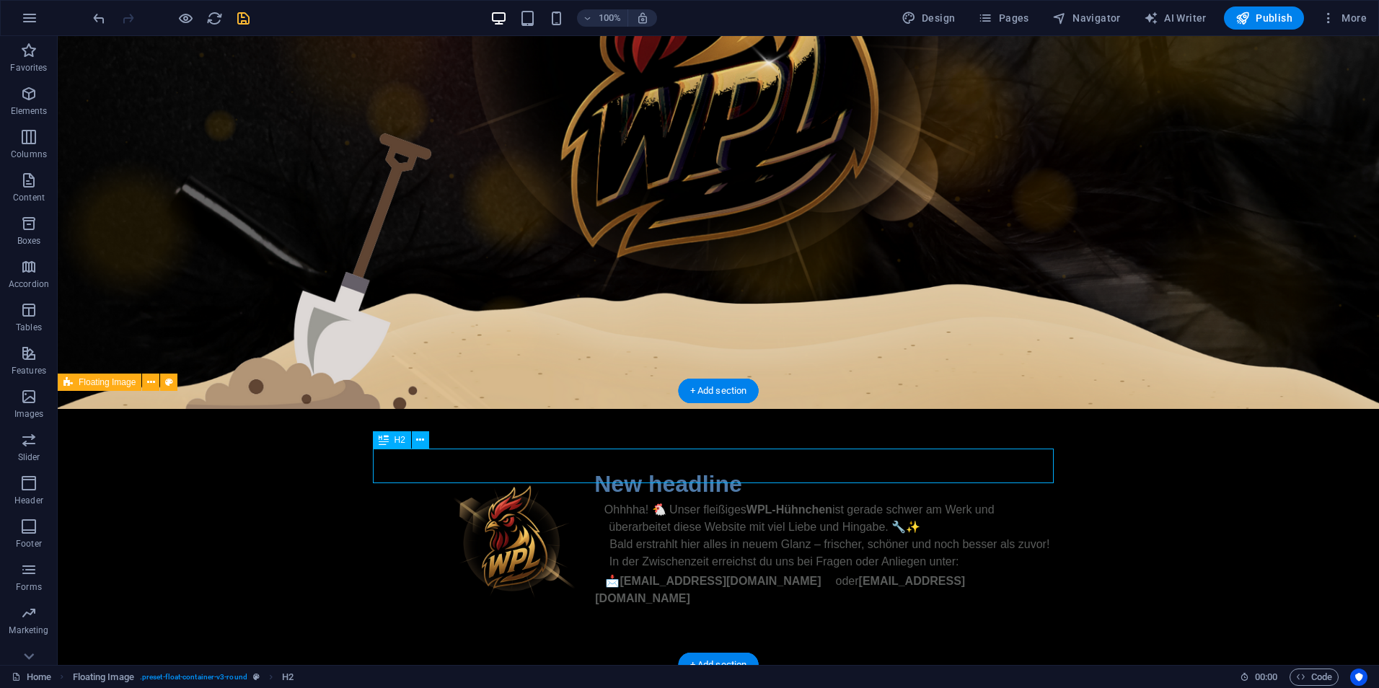
click at [749, 467] on div "New headline" at bounding box center [718, 484] width 681 height 35
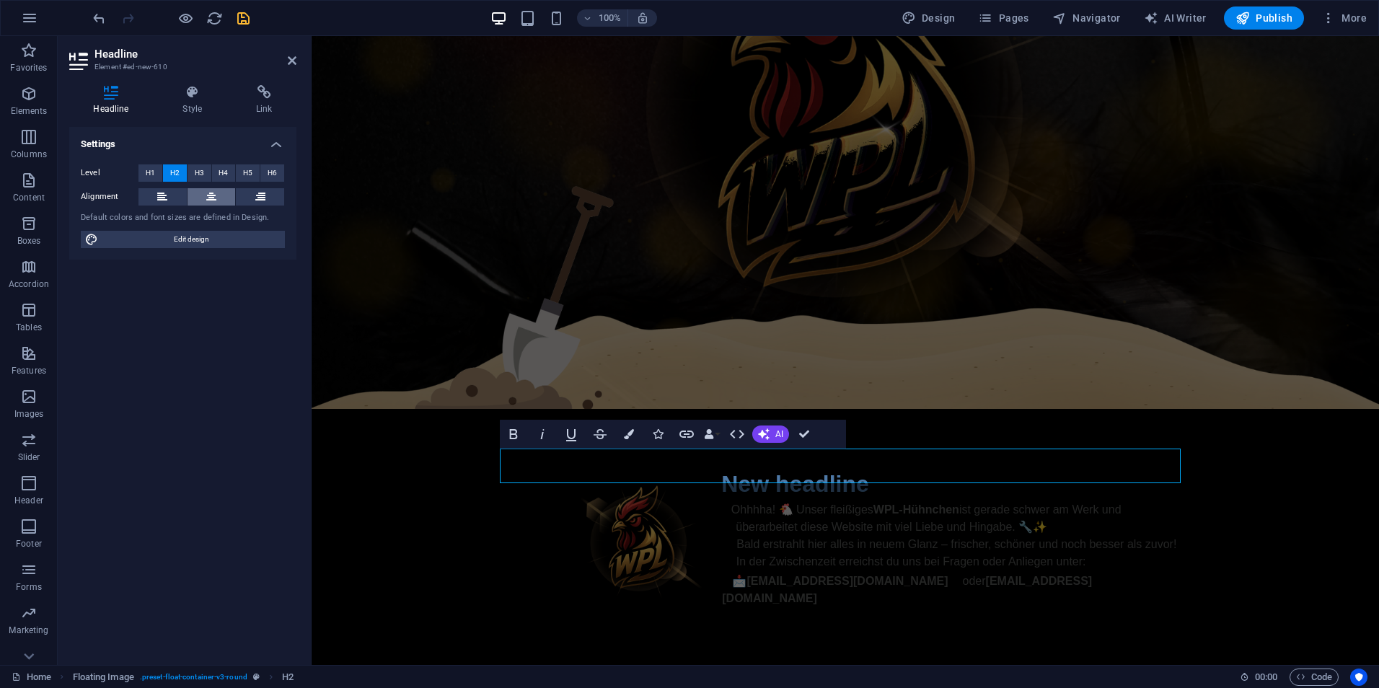
click at [215, 198] on icon at bounding box center [211, 196] width 10 height 17
click at [162, 199] on icon at bounding box center [162, 196] width 10 height 17
click at [238, 199] on button at bounding box center [260, 196] width 48 height 17
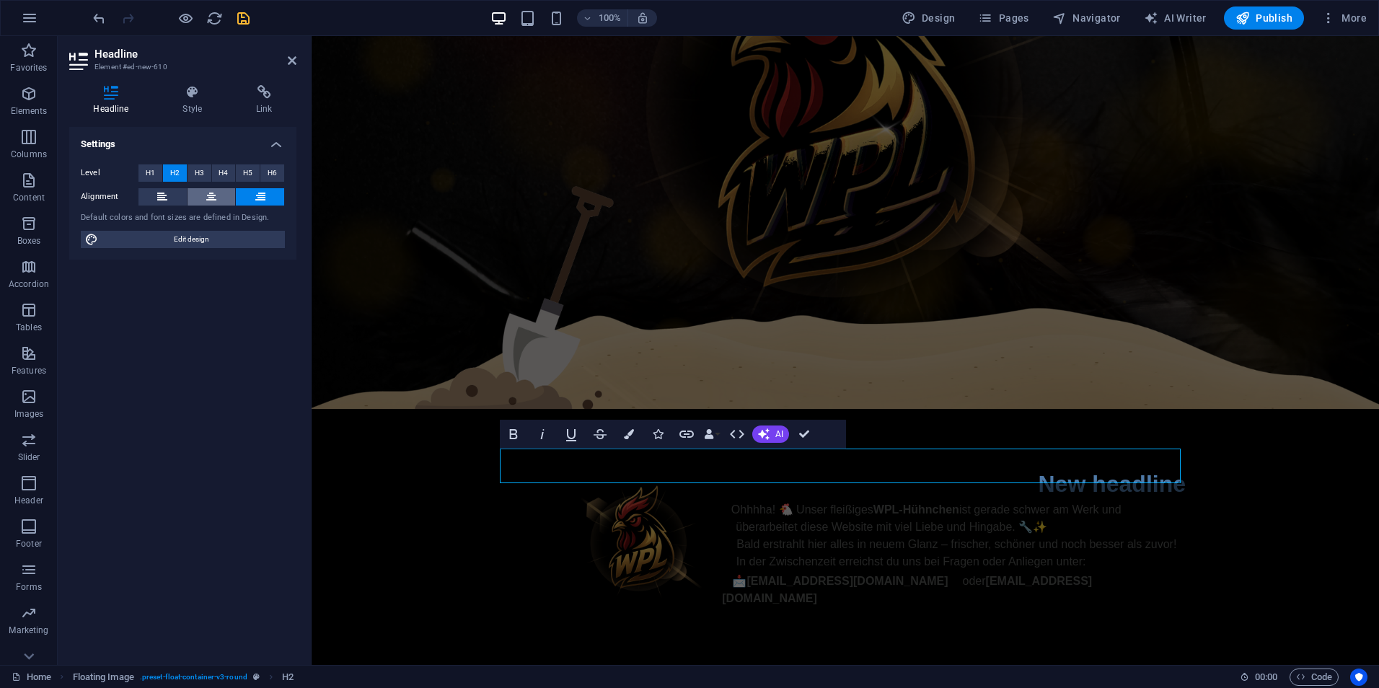
click at [204, 199] on button at bounding box center [212, 196] width 48 height 17
click at [179, 194] on button at bounding box center [162, 196] width 48 height 17
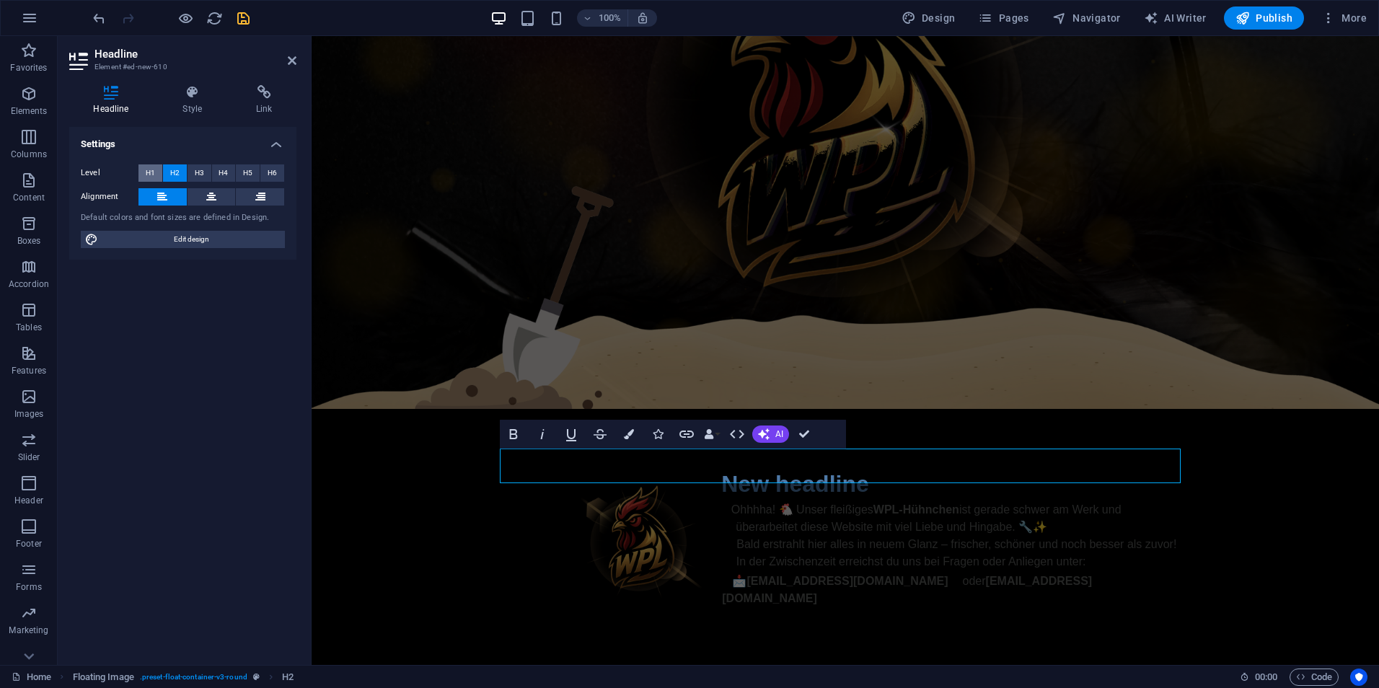
click at [157, 173] on button "H1" at bounding box center [150, 172] width 24 height 17
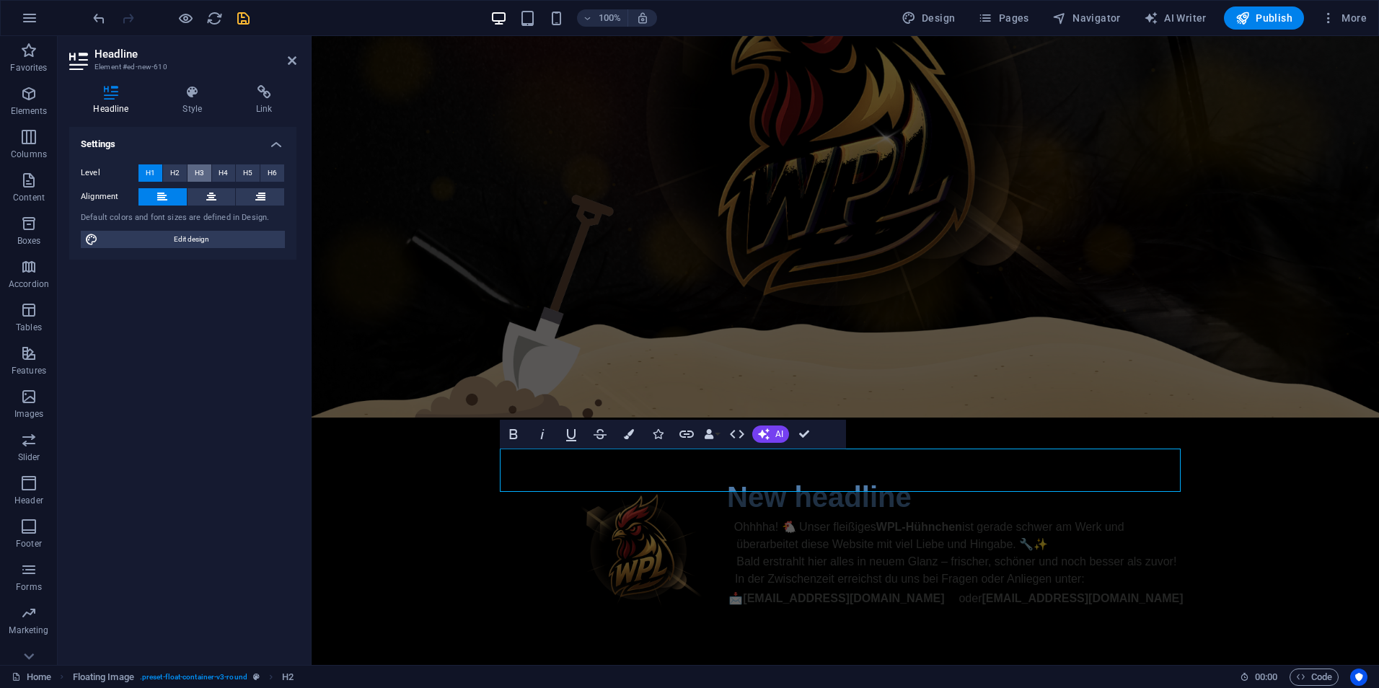
click at [196, 173] on span "H3" at bounding box center [199, 172] width 9 height 17
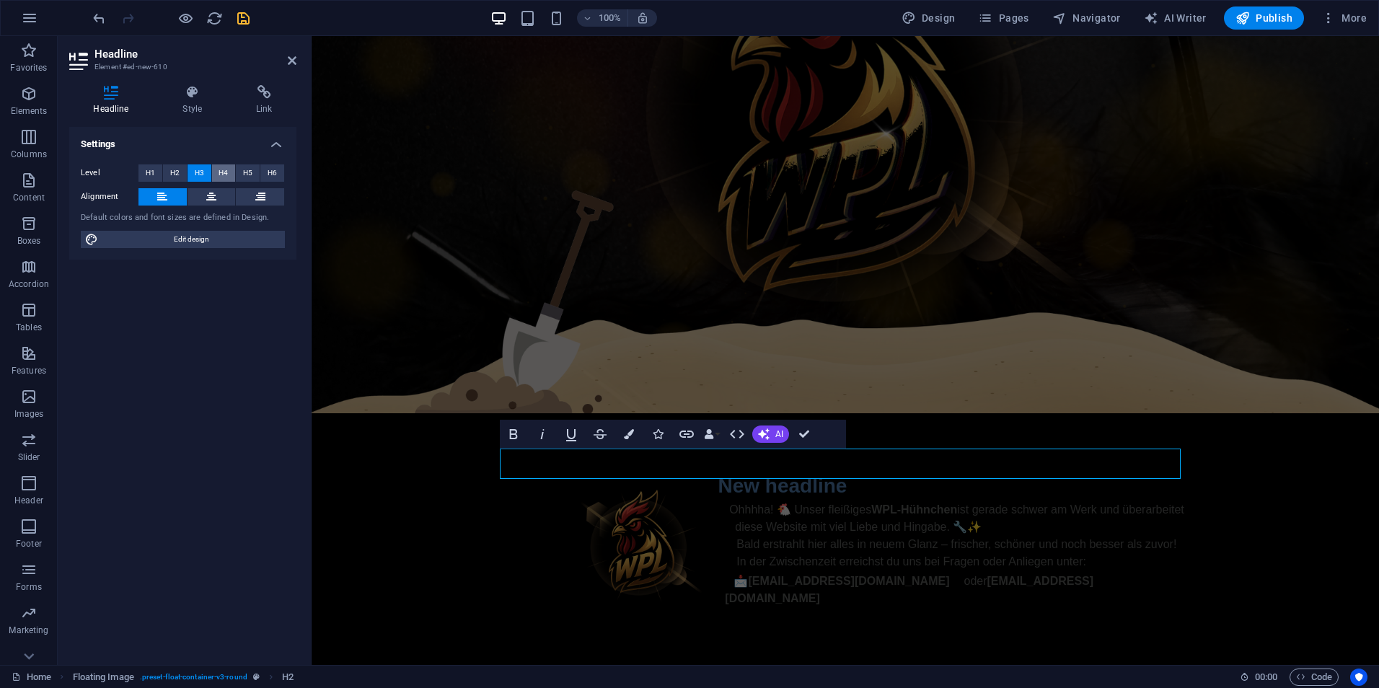
click at [231, 173] on button "H4" at bounding box center [224, 172] width 24 height 17
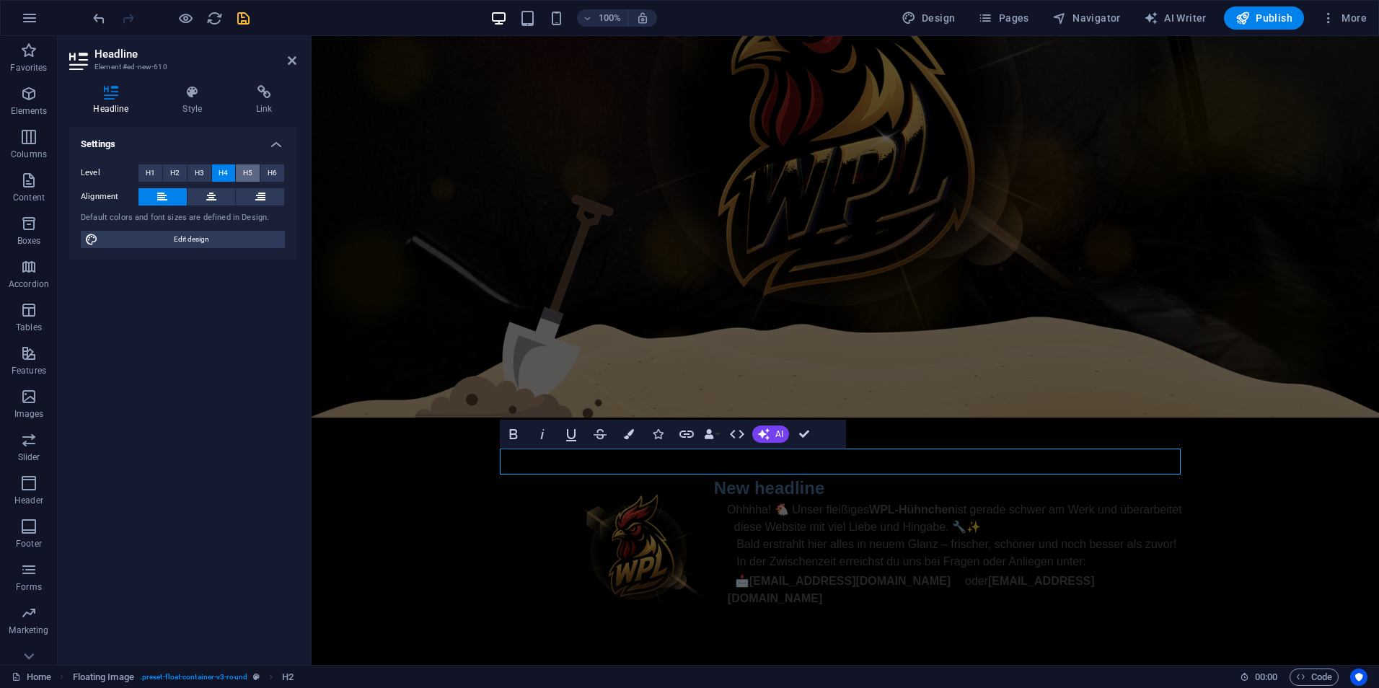
click at [255, 175] on button "H5" at bounding box center [248, 172] width 24 height 17
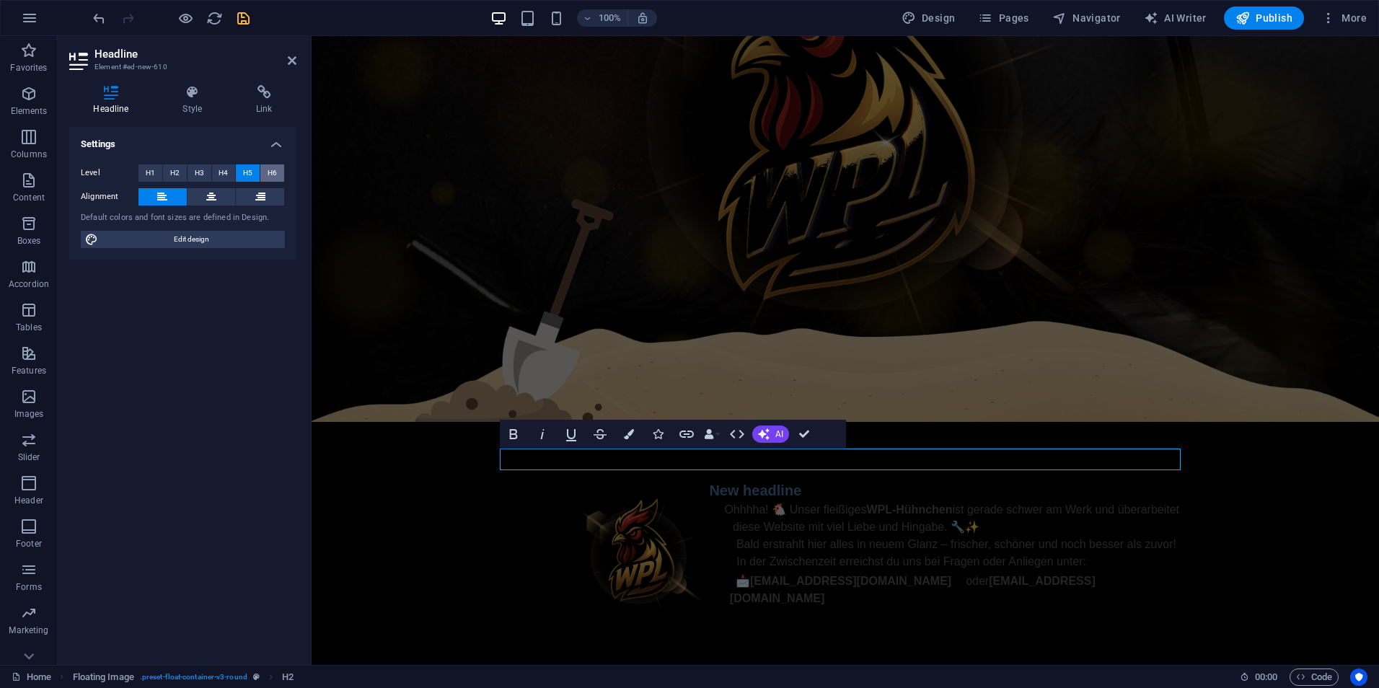
click at [274, 177] on span "H6" at bounding box center [272, 172] width 9 height 17
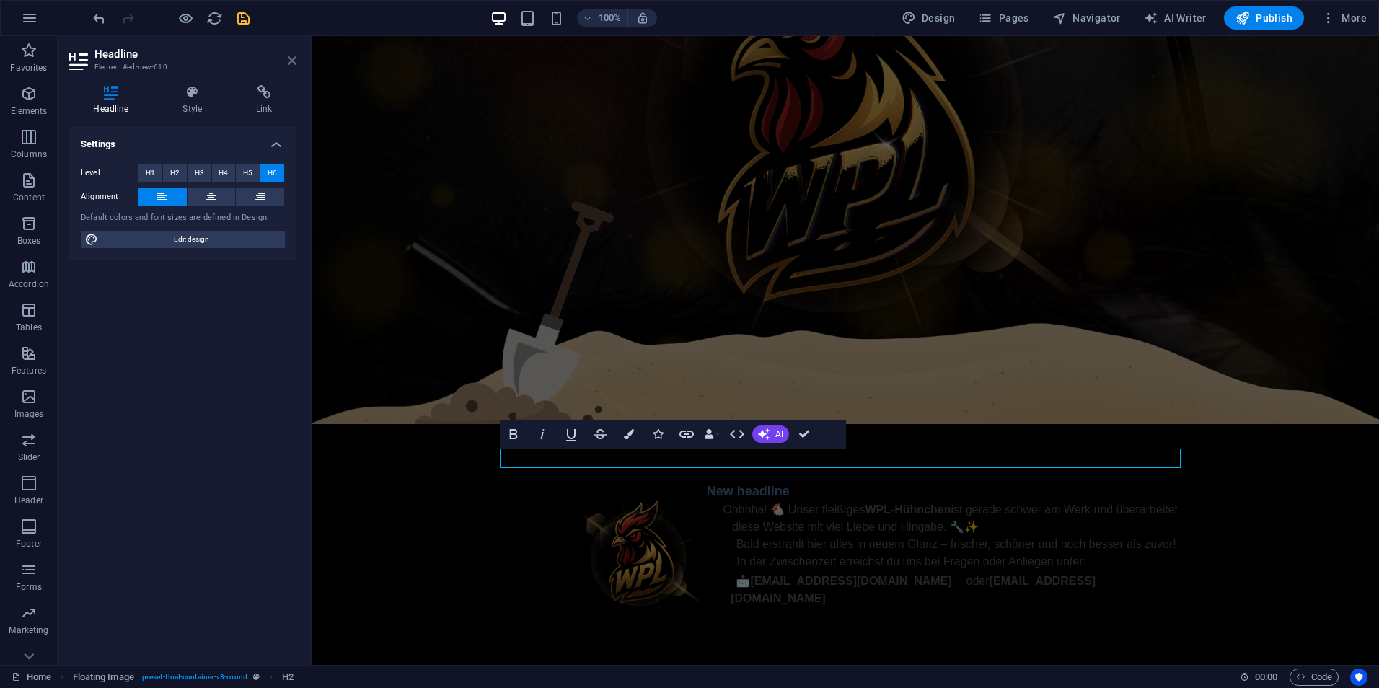
drag, startPoint x: 296, startPoint y: 55, endPoint x: 377, endPoint y: 189, distance: 157.0
click at [296, 55] on icon at bounding box center [292, 61] width 9 height 12
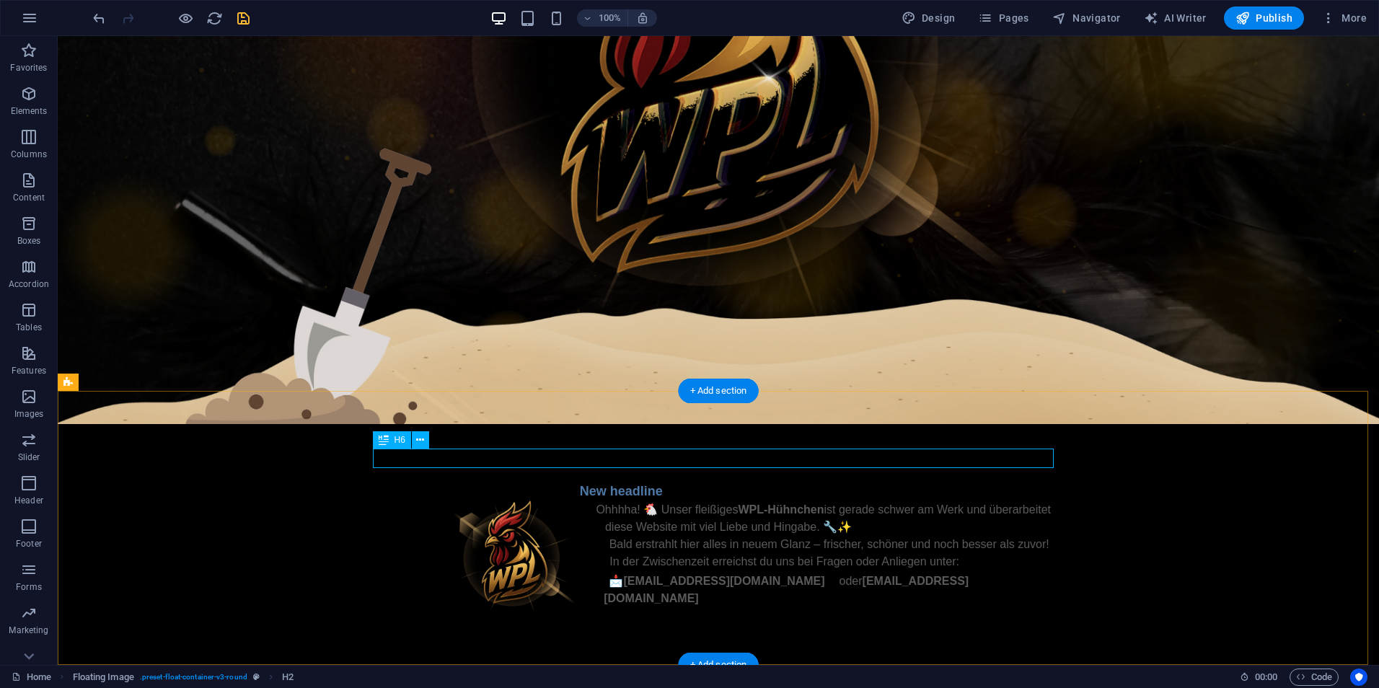
click at [650, 482] on div "New headline" at bounding box center [718, 491] width 681 height 19
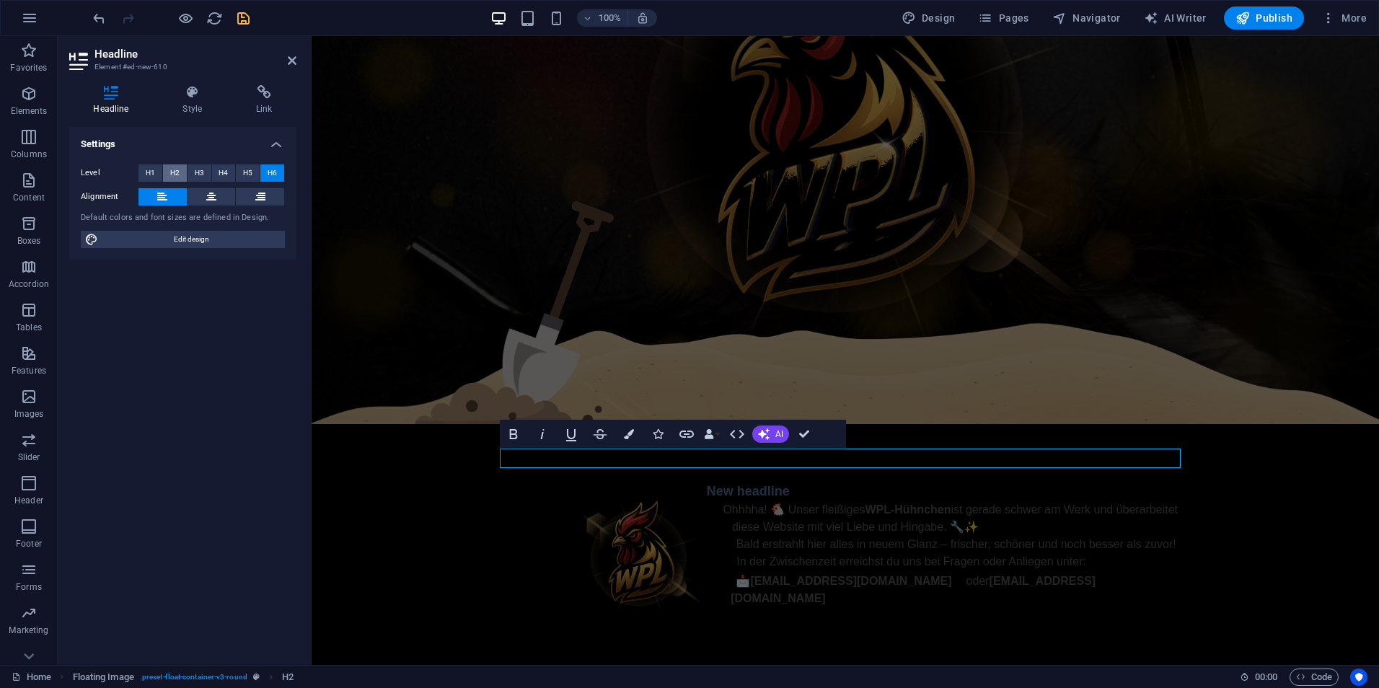
click at [172, 172] on span "H2" at bounding box center [174, 172] width 9 height 17
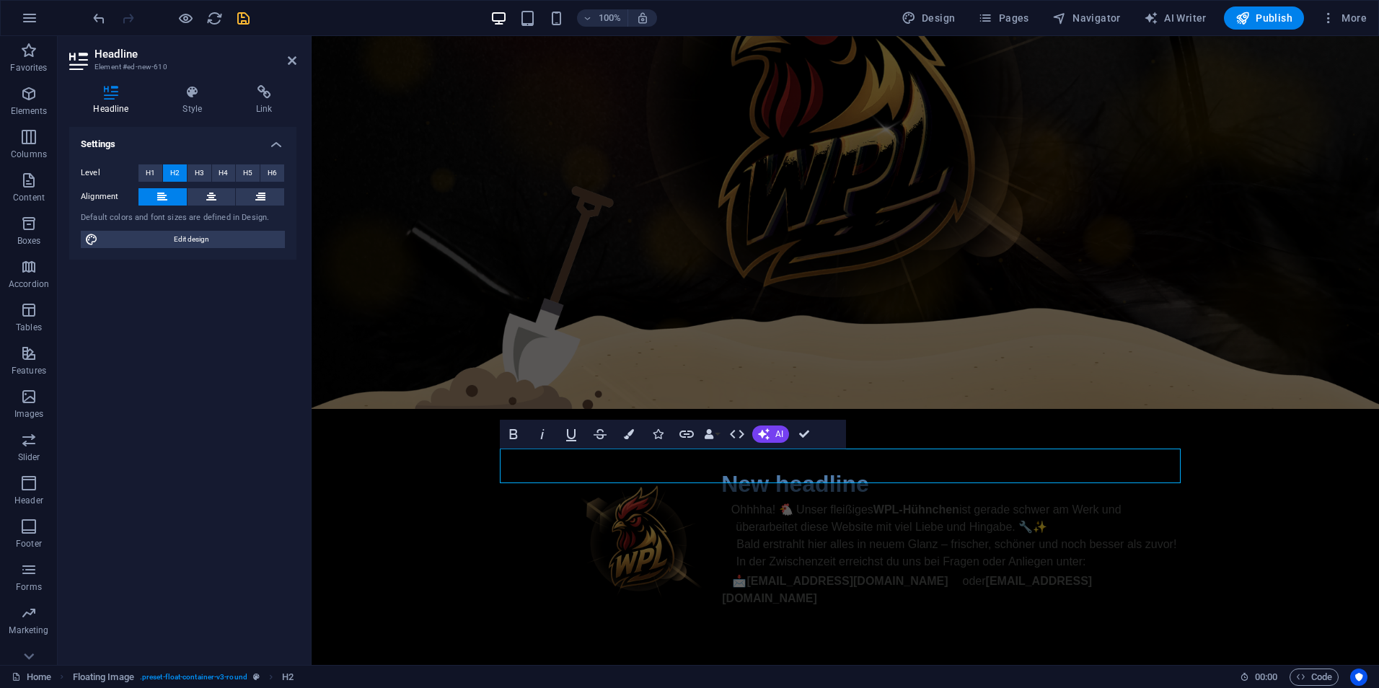
click at [298, 63] on aside "Headline Element #ed-new-610 Headline Style Link Settings Level H1 H2 H3 H4 H5 …" at bounding box center [185, 350] width 254 height 629
drag, startPoint x: 292, startPoint y: 60, endPoint x: 237, endPoint y: 32, distance: 61.9
click at [292, 60] on icon at bounding box center [292, 61] width 9 height 12
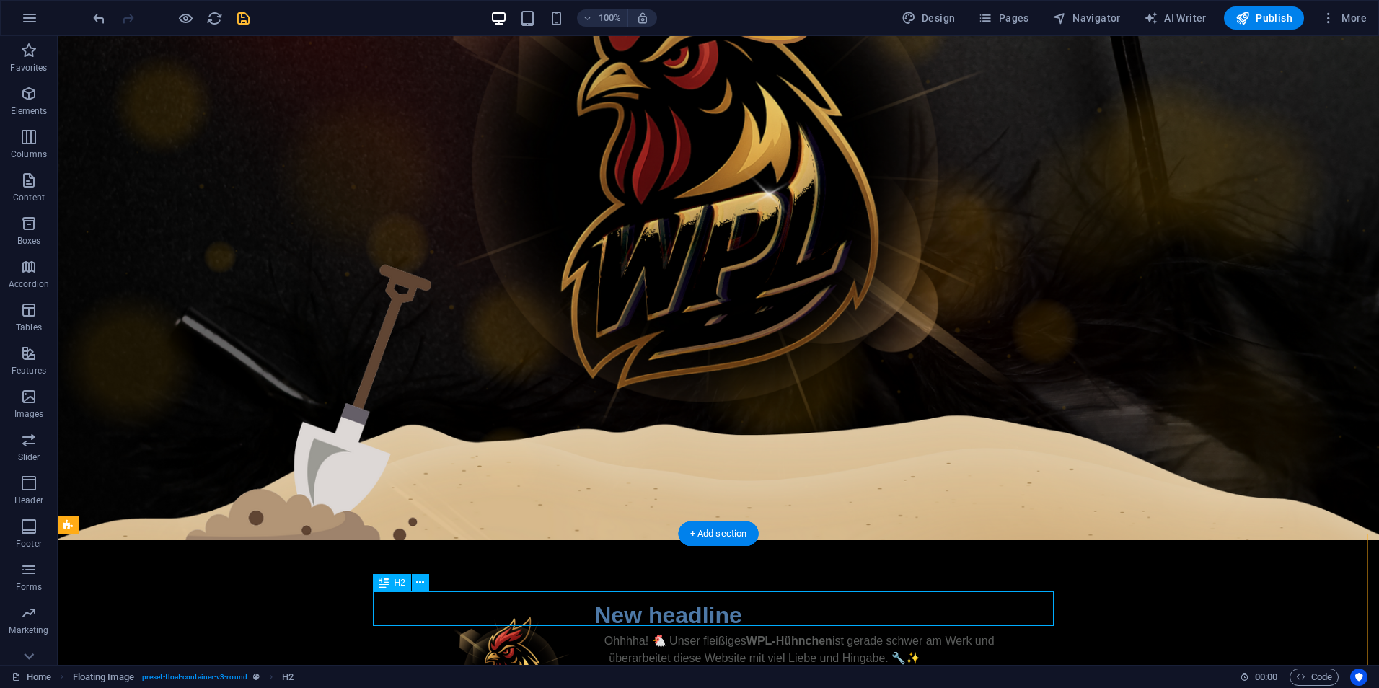
click at [688, 605] on div "New headline" at bounding box center [718, 615] width 681 height 35
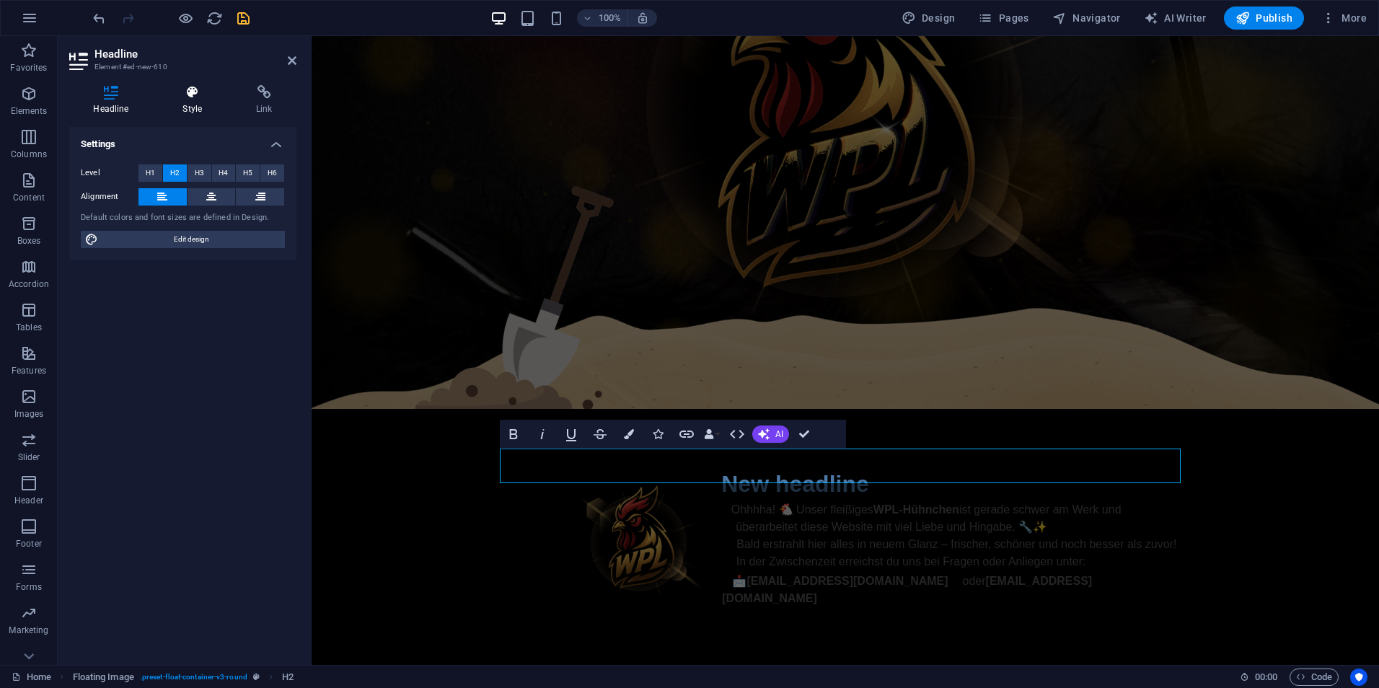
click at [184, 97] on icon at bounding box center [193, 92] width 68 height 14
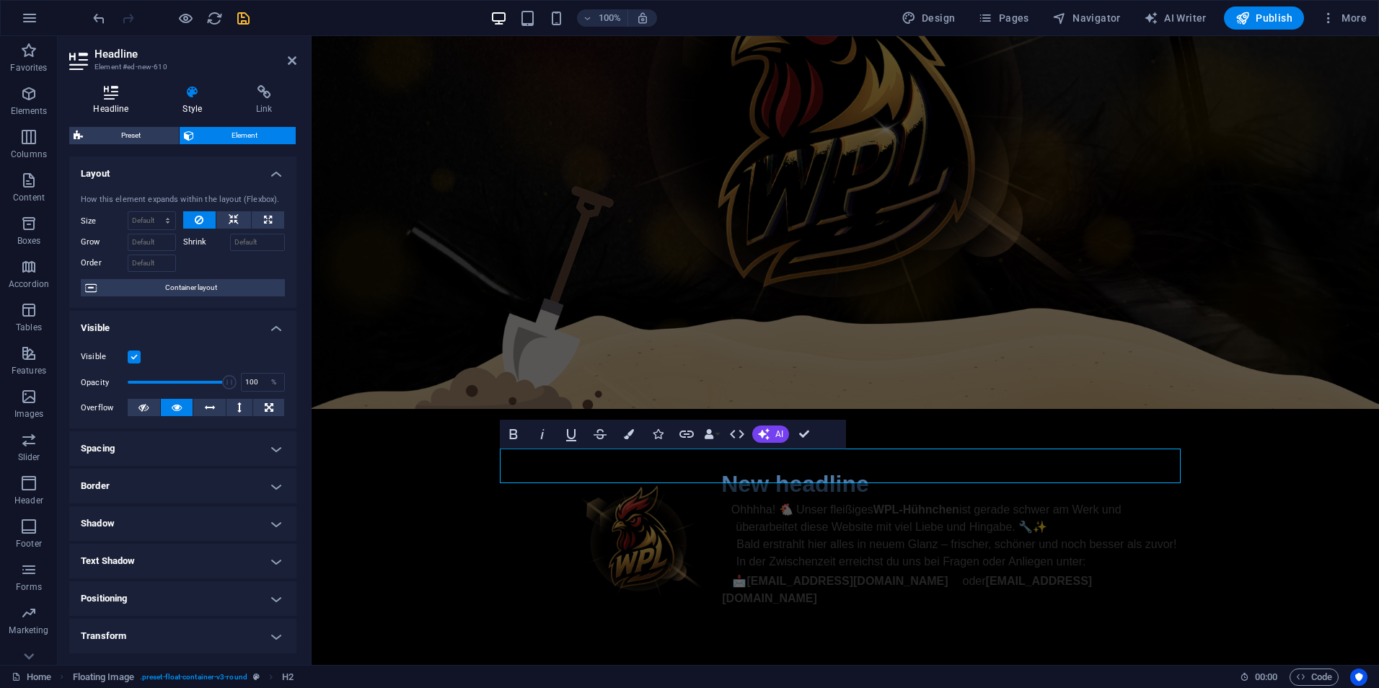
click at [132, 113] on h4 "Headline" at bounding box center [113, 100] width 89 height 30
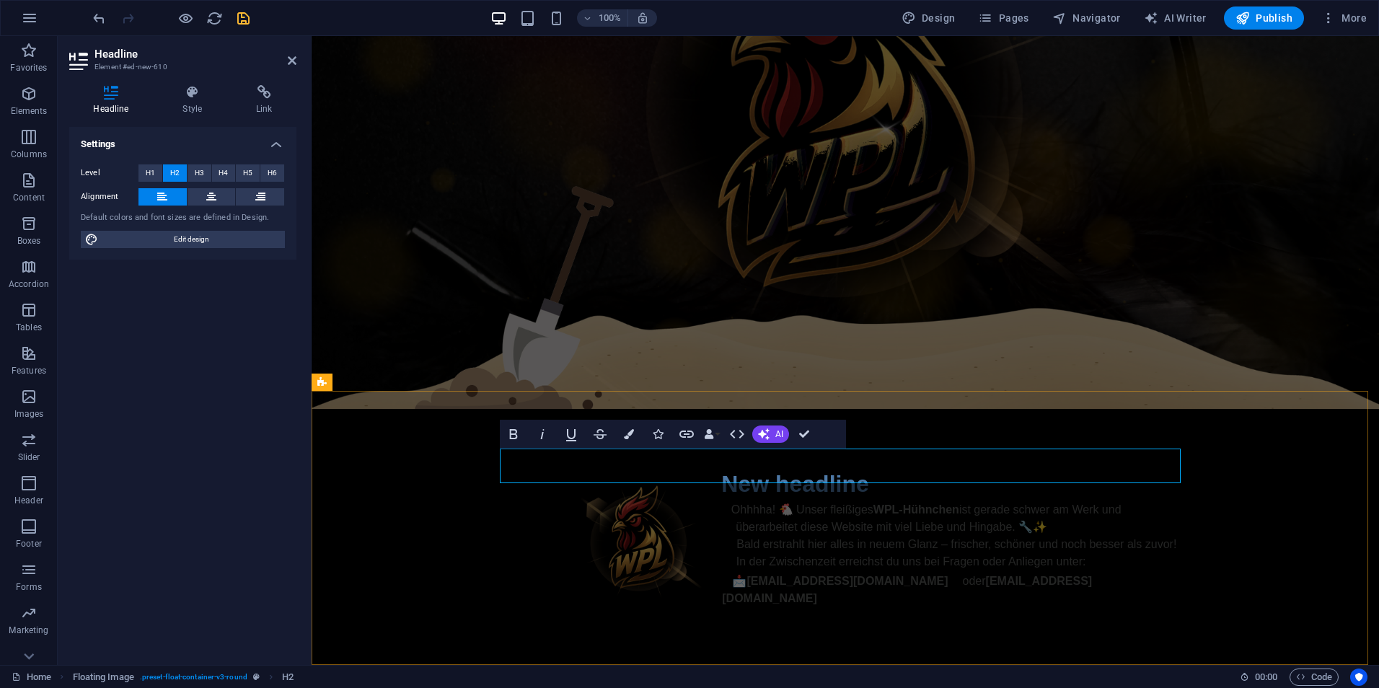
click at [778, 467] on h2 "New headline" at bounding box center [845, 484] width 681 height 35
drag, startPoint x: 886, startPoint y: 466, endPoint x: 686, endPoint y: 463, distance: 199.8
click at [686, 467] on h2 "New headline" at bounding box center [845, 484] width 681 height 35
click at [801, 501] on div "Ohhhha! 🐔 Unser fleißiges WPL-Hühnchen ist gerade schwer am Werk und überarbeit…" at bounding box center [845, 554] width 681 height 106
click at [1045, 409] on figure at bounding box center [845, 108] width 1067 height 601
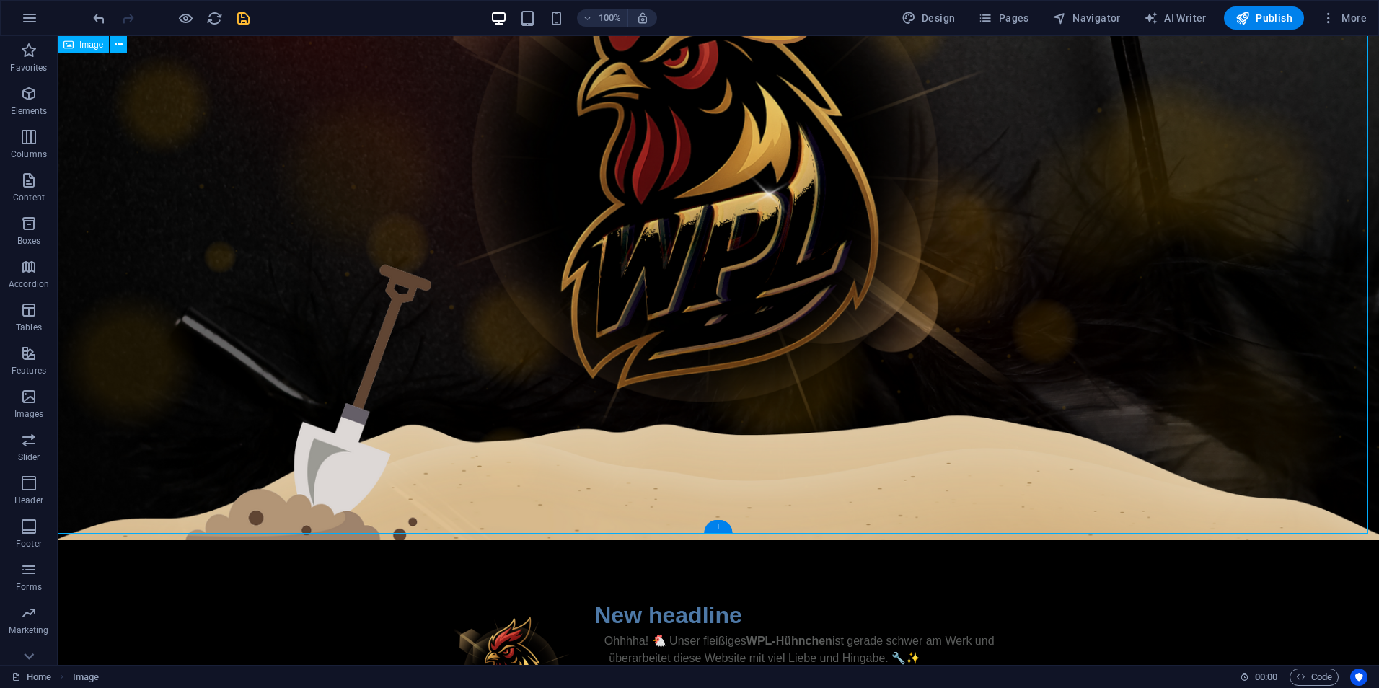
scroll to position [382, 0]
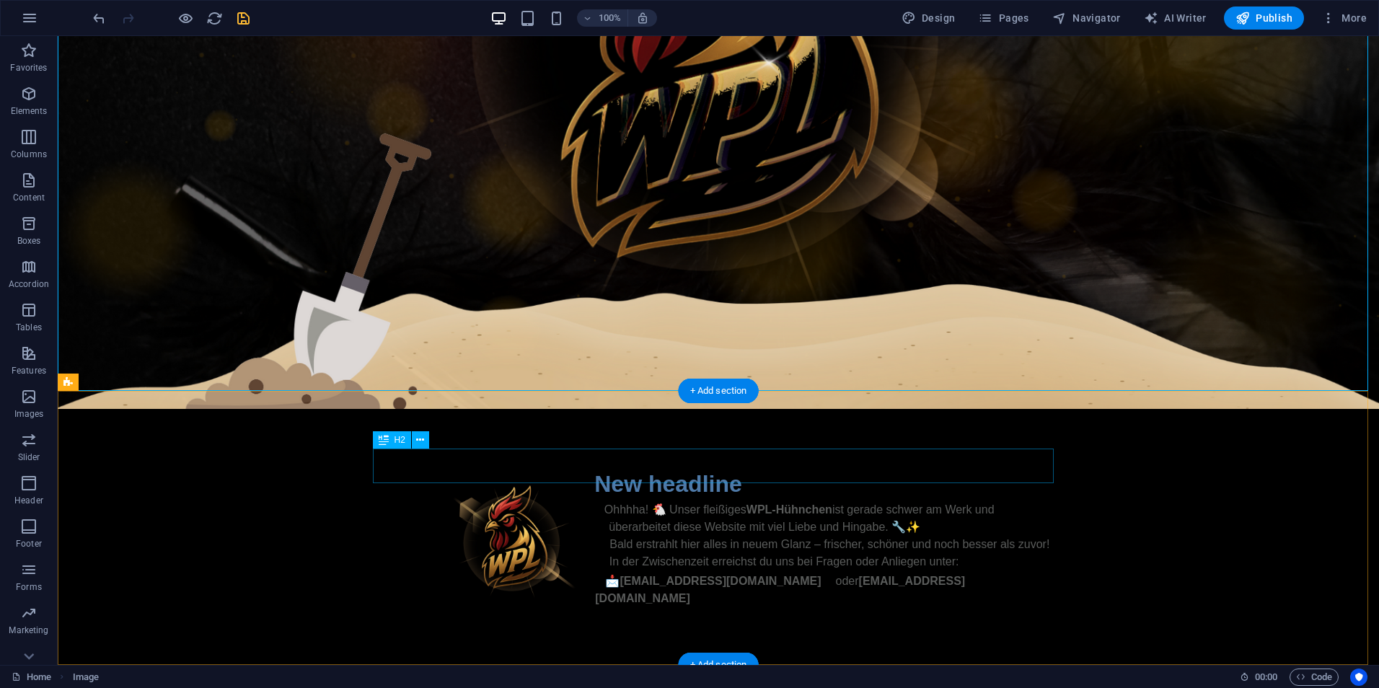
click at [677, 468] on div "New headline" at bounding box center [718, 484] width 681 height 35
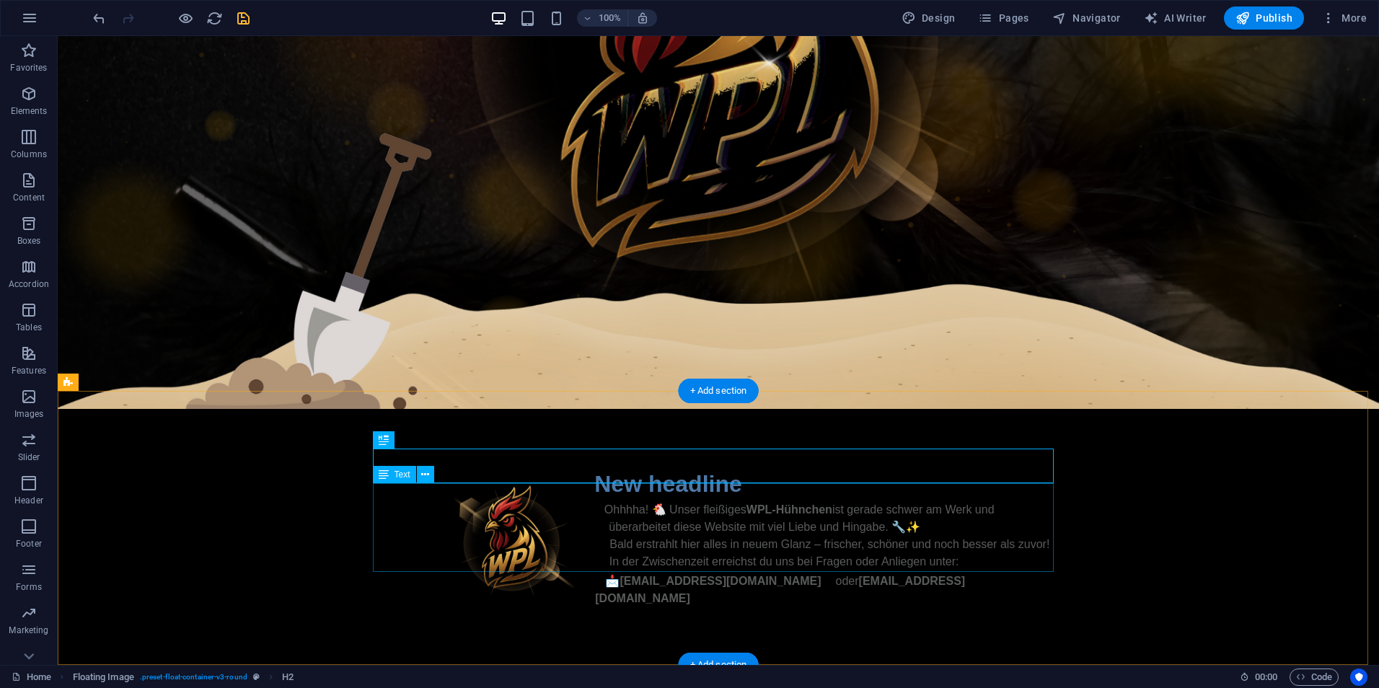
click at [660, 501] on div "Ohhhha! 🐔 Unser fleißiges WPL-Hühnchen ist gerade schwer am Werk und überarbeit…" at bounding box center [718, 554] width 681 height 106
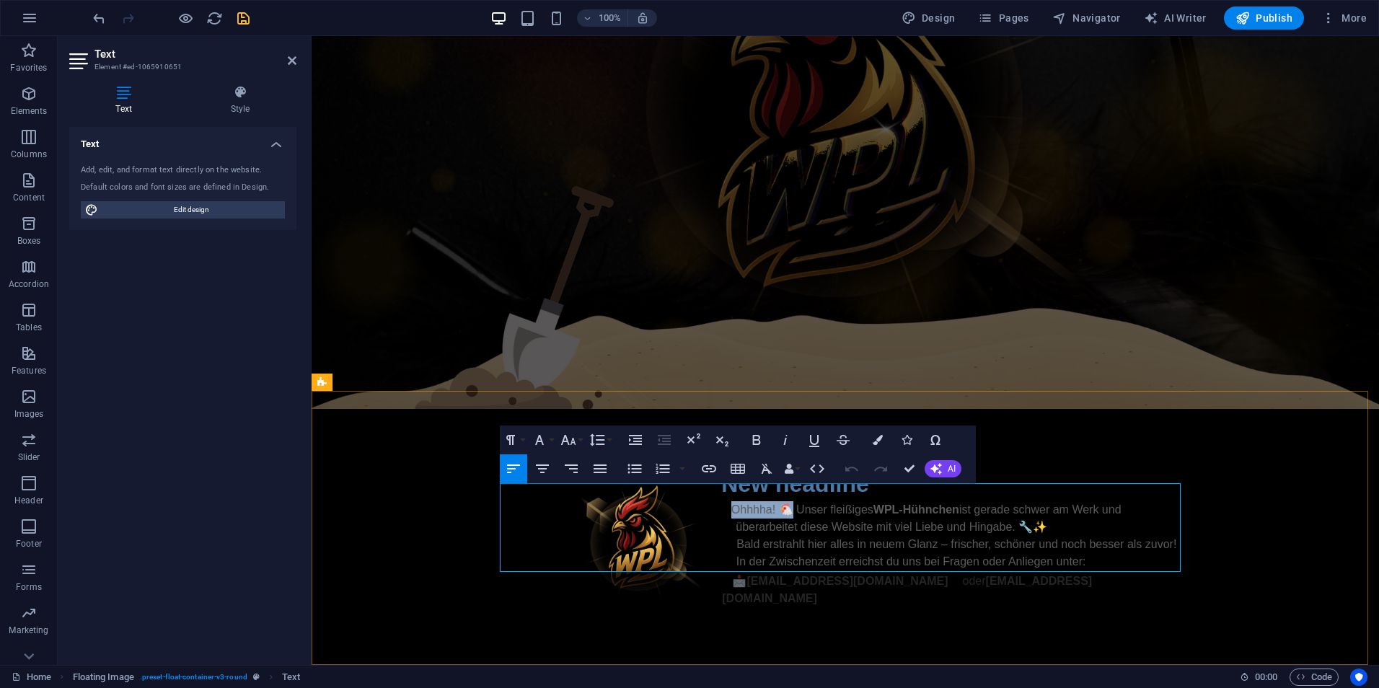
drag, startPoint x: 788, startPoint y: 497, endPoint x: 719, endPoint y: 492, distance: 69.4
click at [719, 501] on p "Ohhhha! 🐔 Unser fleißiges WPL-Hühnchen ist gerade schwer am Werk und überarbeit…" at bounding box center [845, 527] width 681 height 52
copy p "Ohhhha! 🐔"
click at [921, 519] on p "Ohhhha! 🐔 Unser fleißiges WPL-Hühnchen ist gerade schwer am Werk und überarbeit…" at bounding box center [845, 527] width 681 height 52
click at [1043, 467] on div "New headline" at bounding box center [845, 484] width 681 height 35
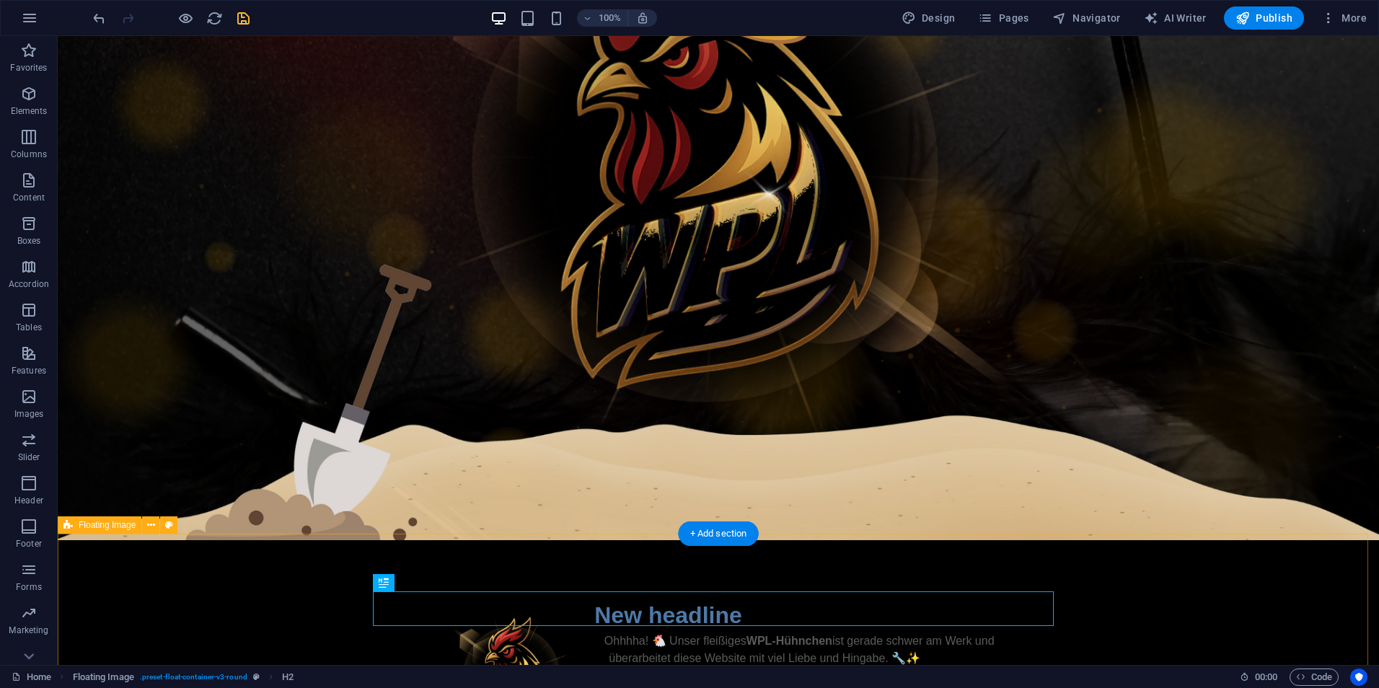
click at [729, 605] on div "New headline" at bounding box center [718, 615] width 681 height 35
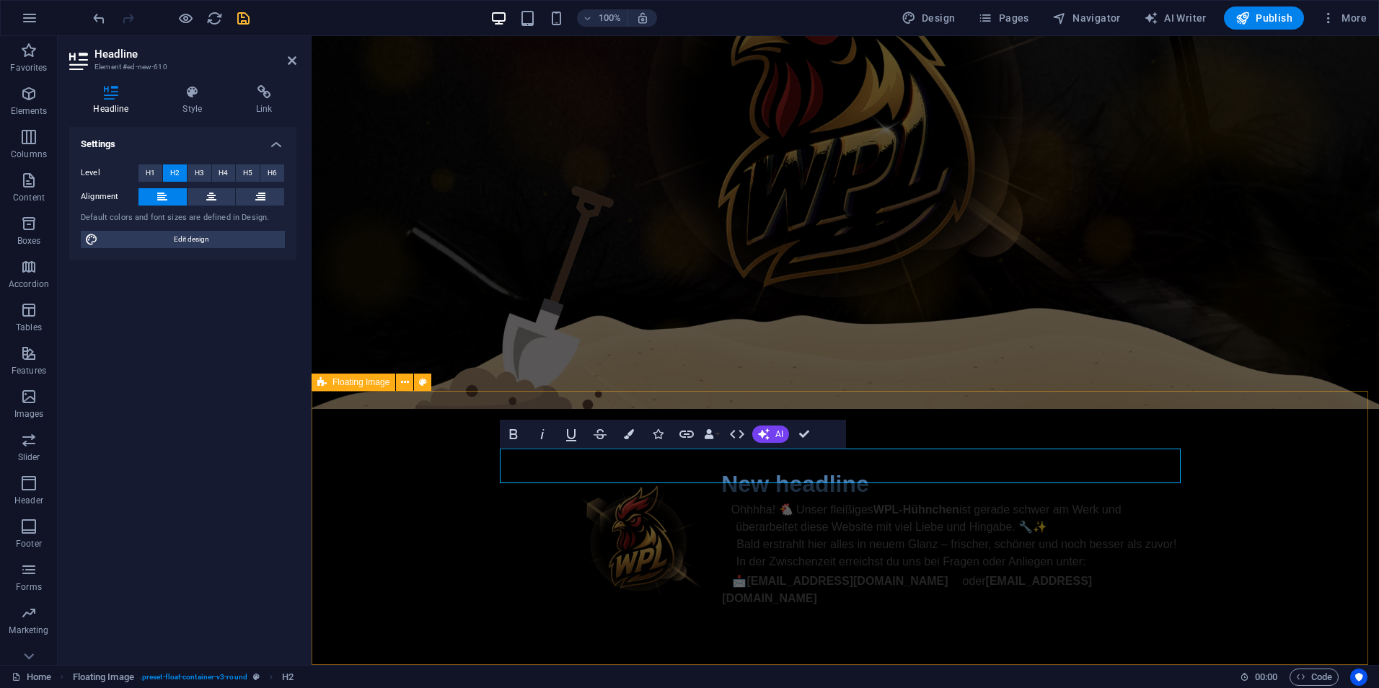
click at [860, 467] on h2 "New headline" at bounding box center [845, 484] width 681 height 35
drag, startPoint x: 869, startPoint y: 467, endPoint x: 708, endPoint y: 464, distance: 161.6
click at [708, 467] on h2 "New headline" at bounding box center [845, 484] width 681 height 35
click at [810, 467] on h2 "Ohhhha! 🐔" at bounding box center [845, 484] width 681 height 35
drag, startPoint x: 810, startPoint y: 467, endPoint x: 711, endPoint y: 468, distance: 98.8
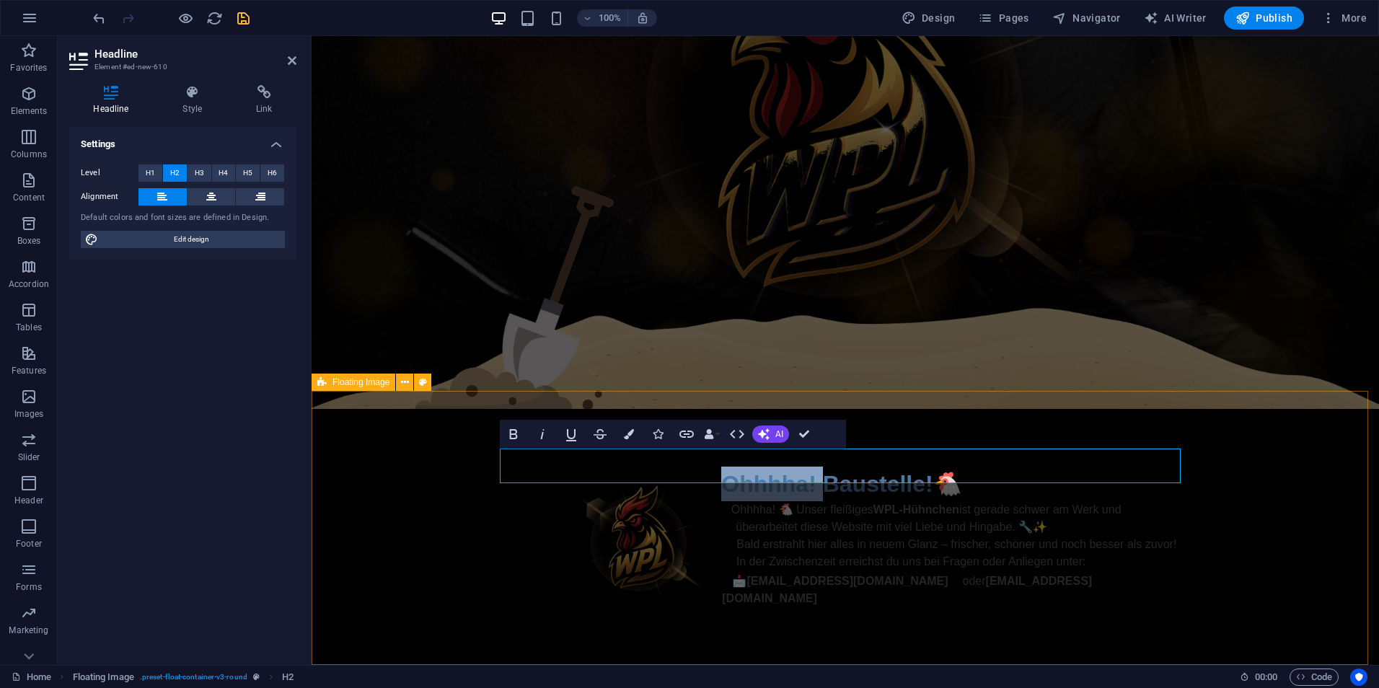
click at [711, 468] on h2 "Ohhhha! Baustelle!🐔" at bounding box center [845, 484] width 681 height 35
drag, startPoint x: 864, startPoint y: 467, endPoint x: 825, endPoint y: 469, distance: 39.0
click at [825, 468] on h2 "Baustelle!🐔" at bounding box center [845, 484] width 681 height 35
drag, startPoint x: 840, startPoint y: 467, endPoint x: 714, endPoint y: 463, distance: 126.3
click at [714, 467] on h2 "Baustelle!" at bounding box center [845, 484] width 681 height 35
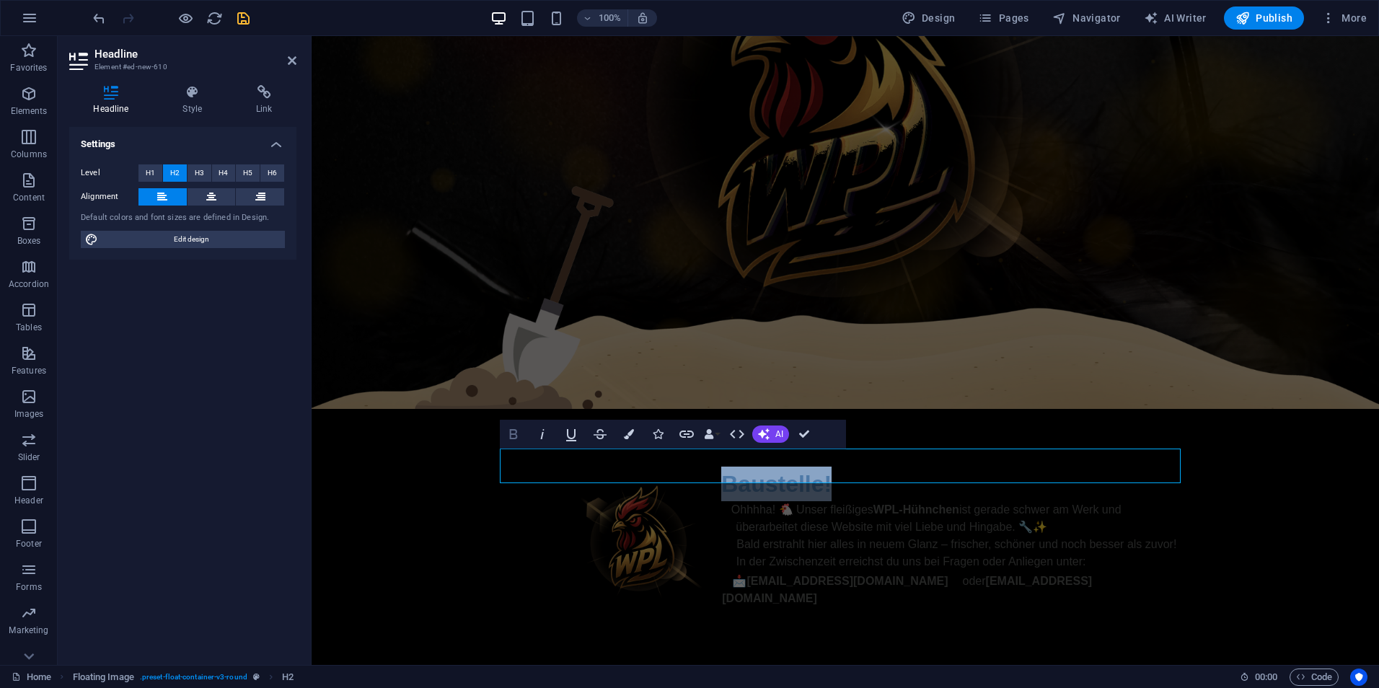
click at [521, 428] on icon "button" at bounding box center [513, 434] width 17 height 17
click at [543, 438] on icon "button" at bounding box center [542, 434] width 17 height 17
click at [629, 433] on icon "button" at bounding box center [629, 434] width 10 height 10
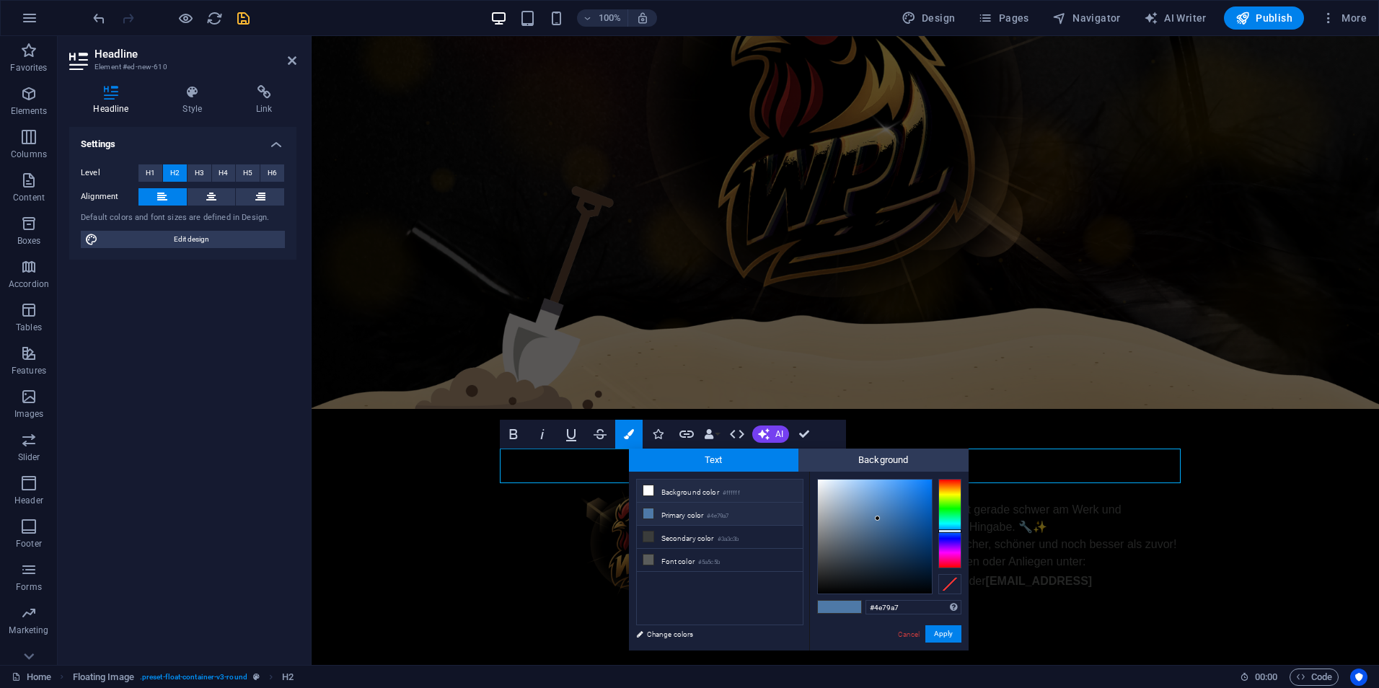
click at [698, 490] on li "Background color #ffffff" at bounding box center [720, 491] width 166 height 23
type input "#ffffff"
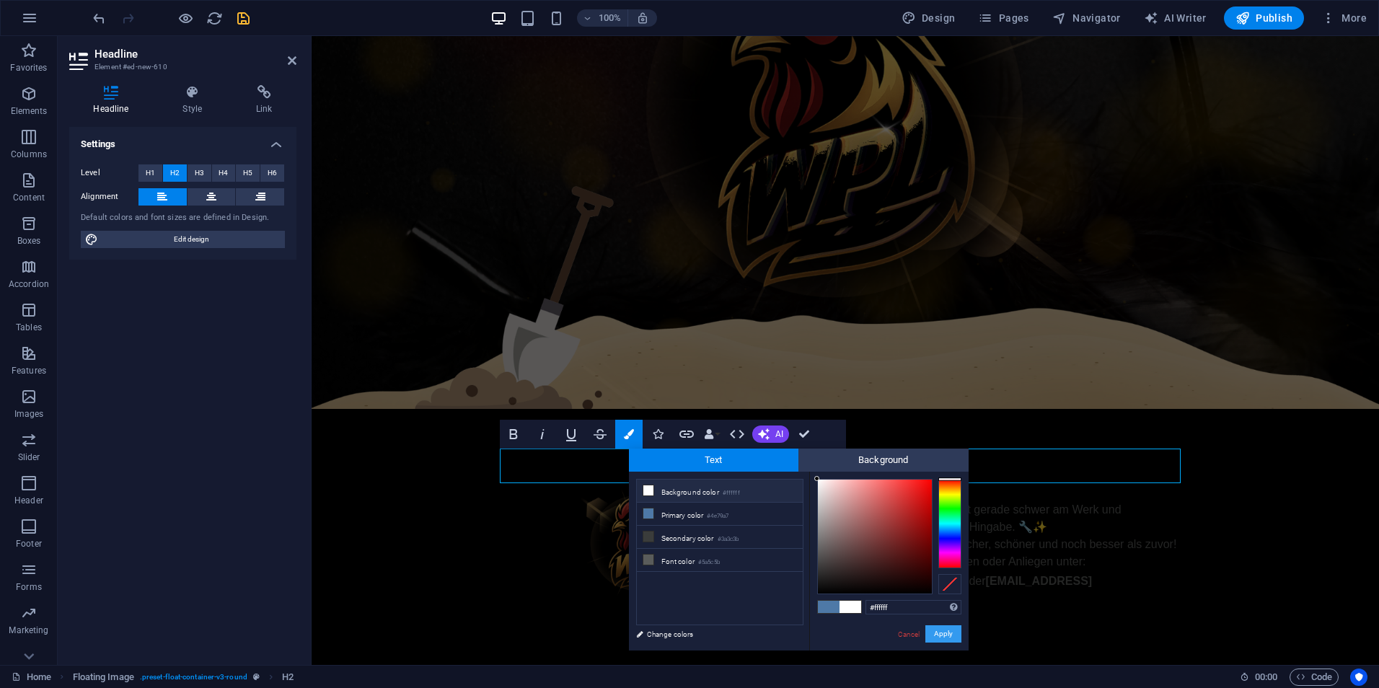
drag, startPoint x: 946, startPoint y: 640, endPoint x: 651, endPoint y: 596, distance: 298.3
click at [946, 640] on button "Apply" at bounding box center [943, 633] width 36 height 17
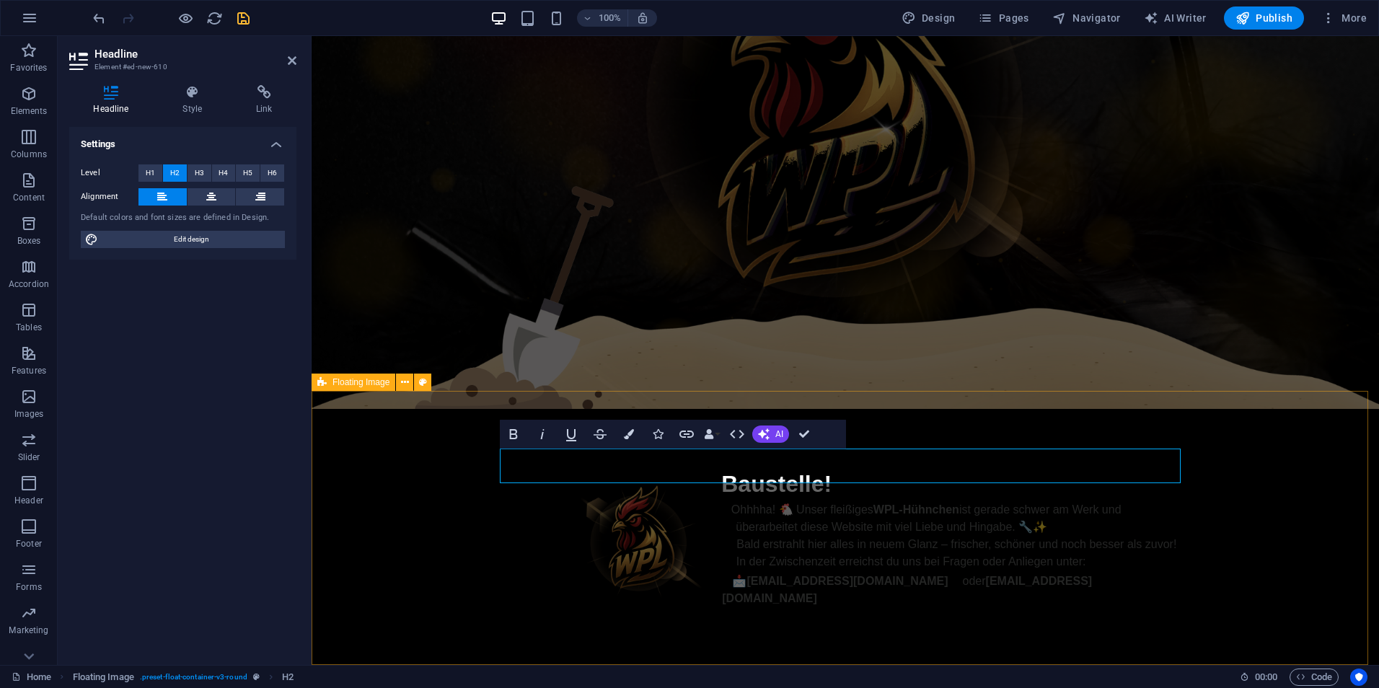
click at [1263, 482] on div "Baustelle! Ohhhha! 🐔 Unser fleißiges WPL-Hühnchen ist gerade schwer am Werk und…" at bounding box center [845, 537] width 1067 height 256
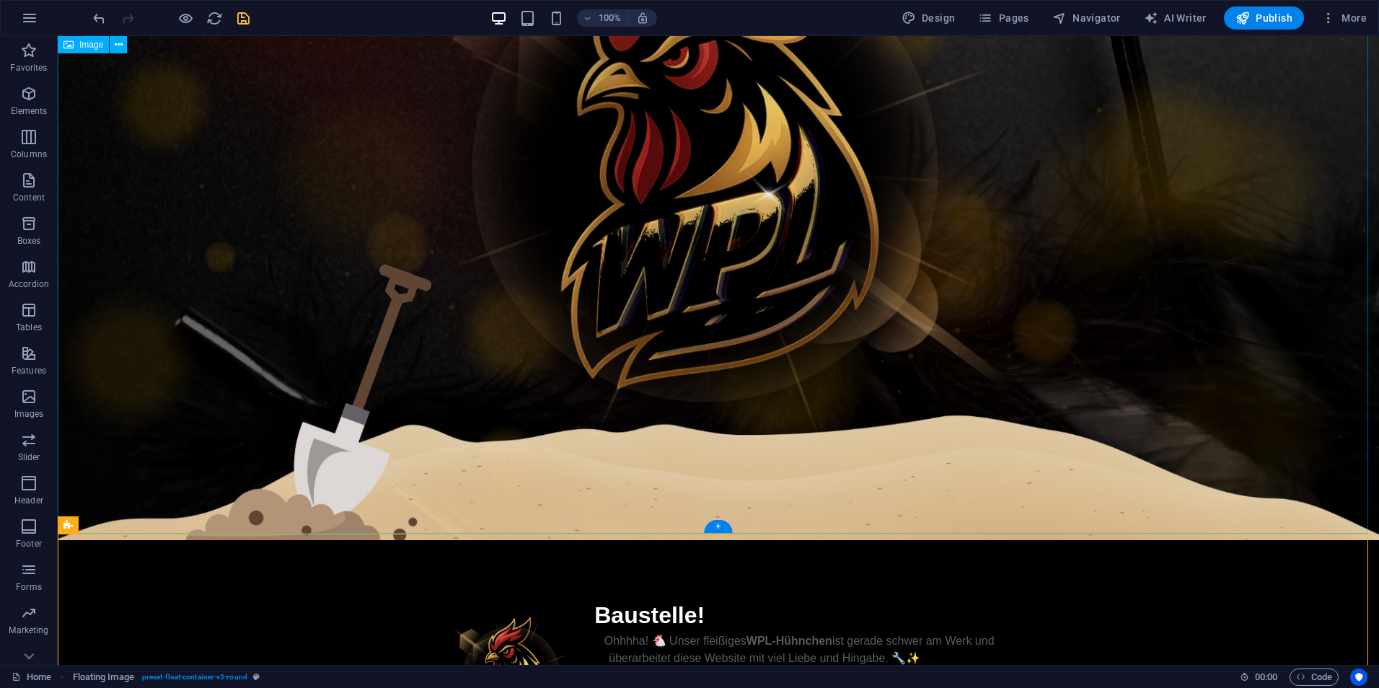
scroll to position [382, 0]
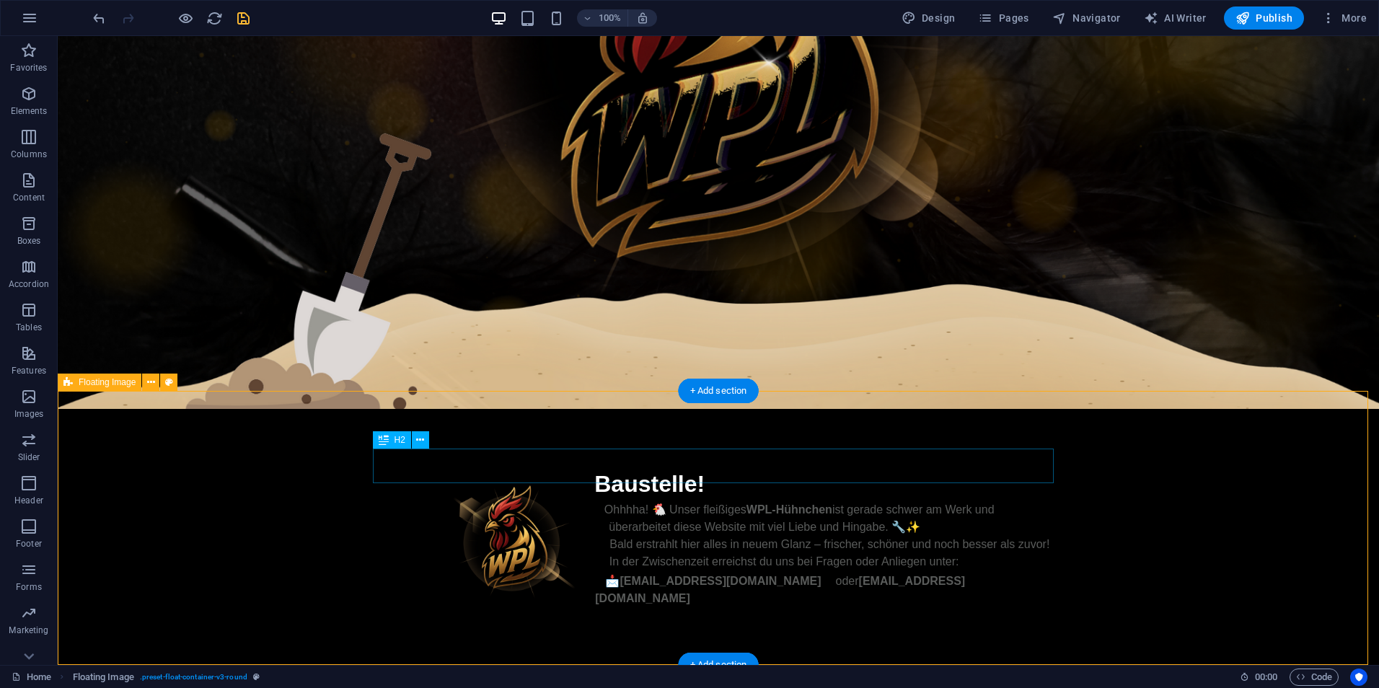
click at [684, 469] on div "Baustelle!" at bounding box center [718, 484] width 681 height 35
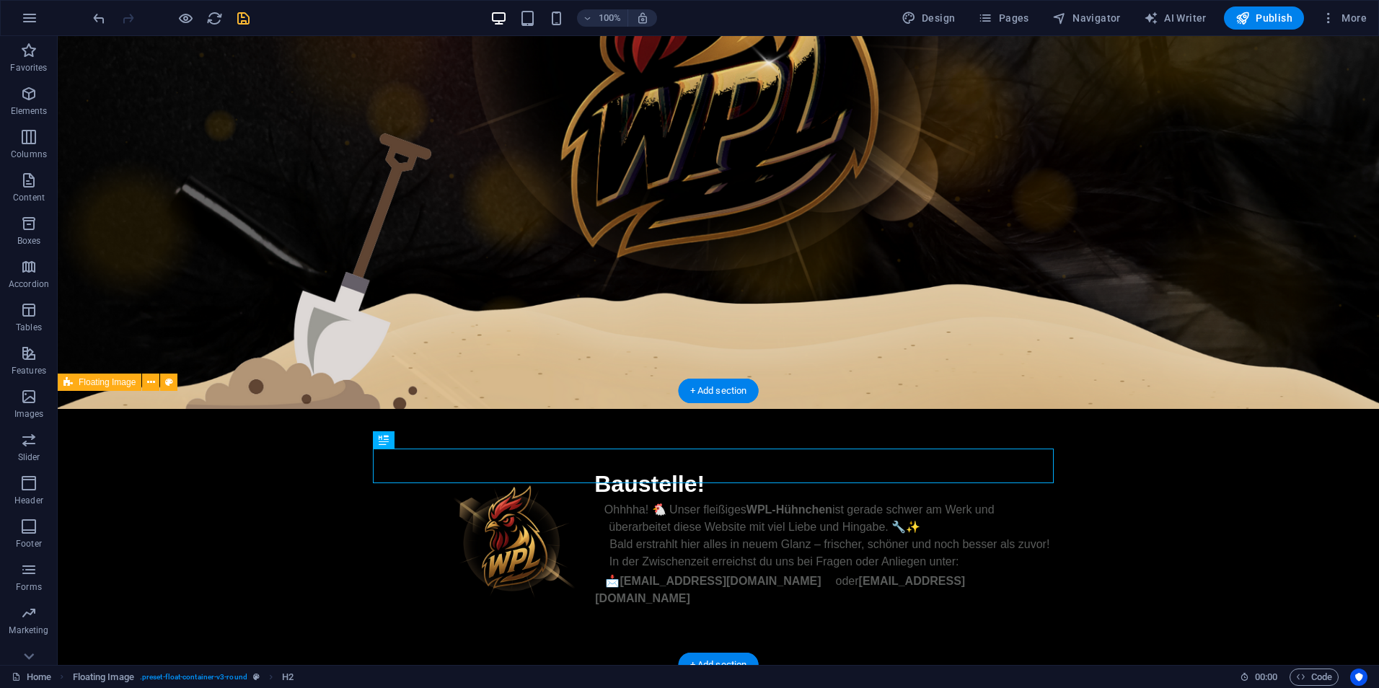
click at [1228, 423] on div "Baustelle! Ohhhha! 🐔 Unser fleißiges WPL-Hühnchen ist gerade schwer am Werk und…" at bounding box center [718, 537] width 1321 height 256
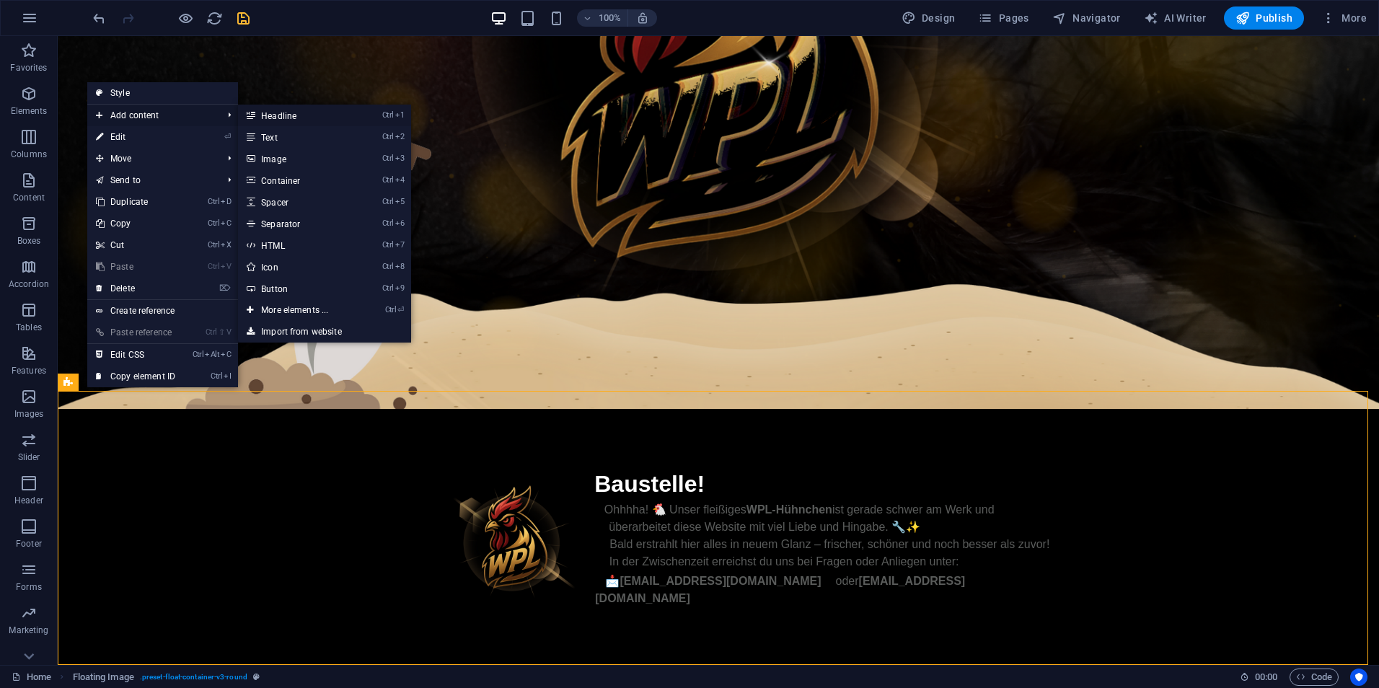
click at [335, 118] on link "Ctrl 1 Headline" at bounding box center [297, 116] width 119 height 22
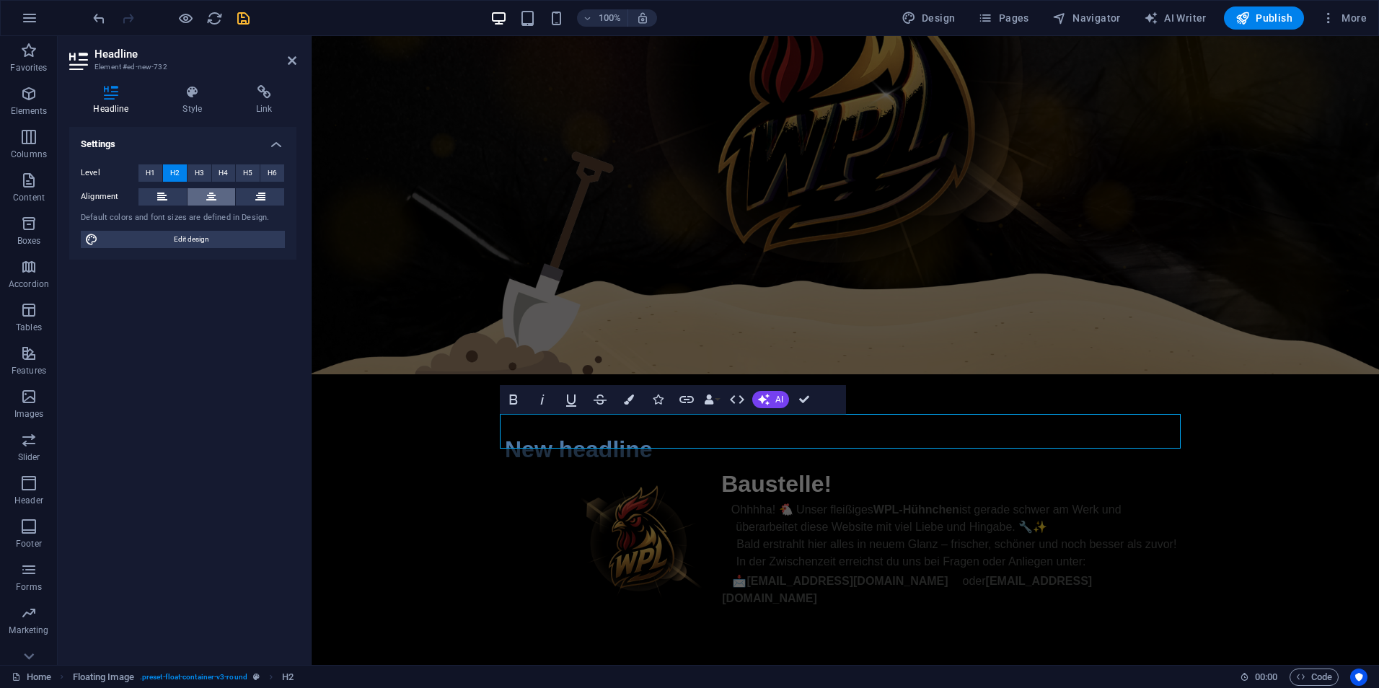
click at [220, 199] on button at bounding box center [212, 196] width 48 height 17
click at [160, 196] on icon at bounding box center [162, 196] width 10 height 17
click at [208, 197] on icon at bounding box center [211, 196] width 10 height 17
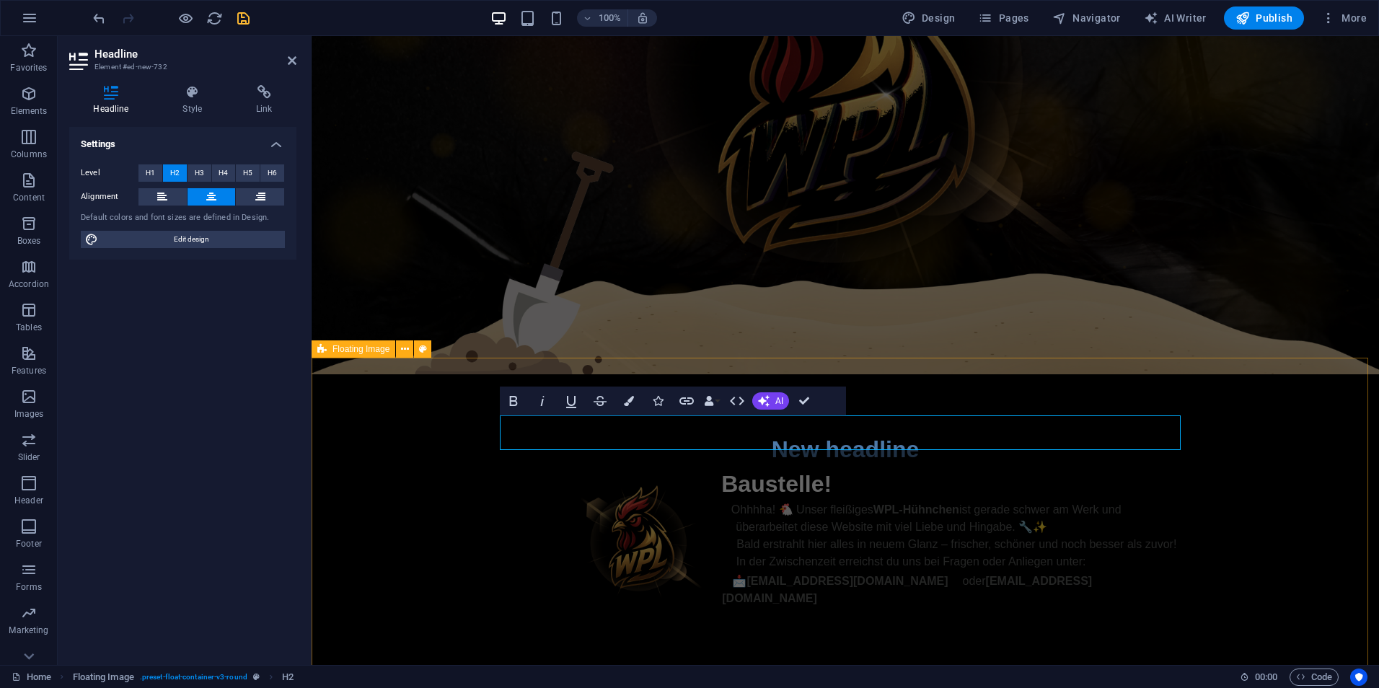
click at [1336, 451] on div "New headline Baustelle! Ohhhha! 🐔 Unser fleißiges WPL-Hühnchen ist gerade schwe…" at bounding box center [845, 519] width 1067 height 291
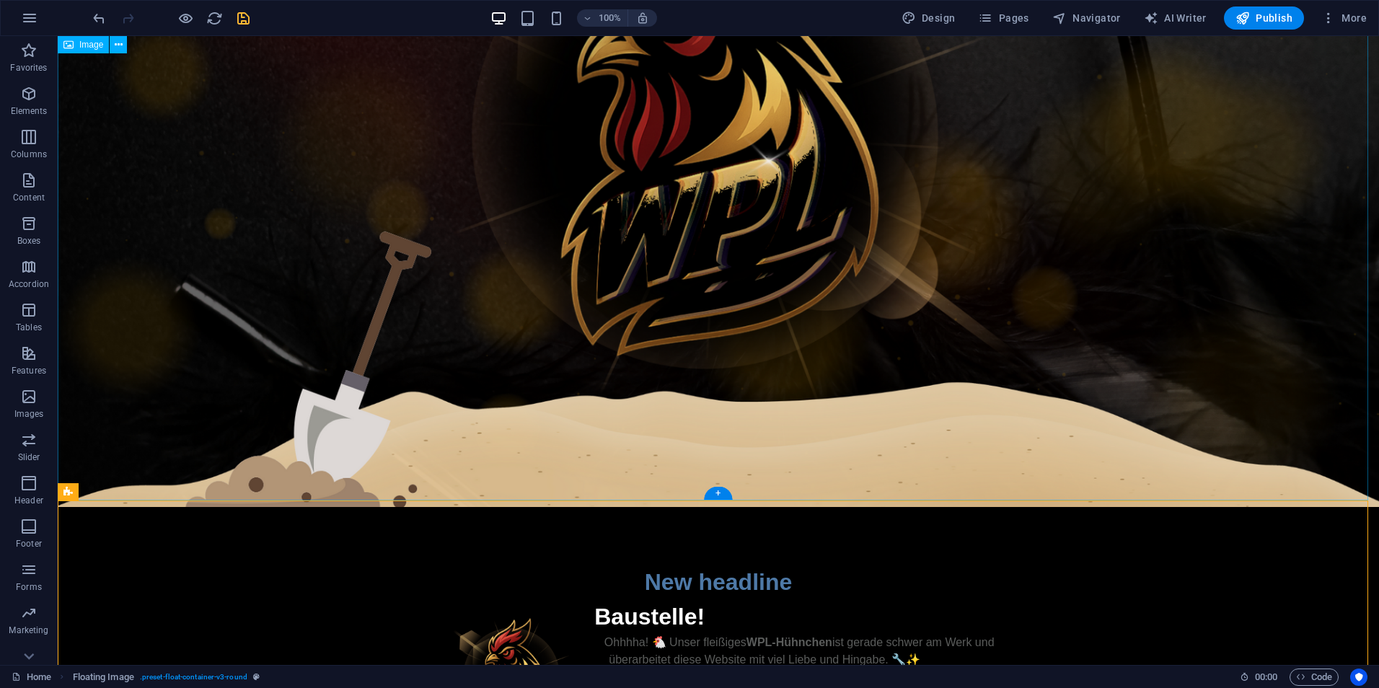
scroll to position [417, 0]
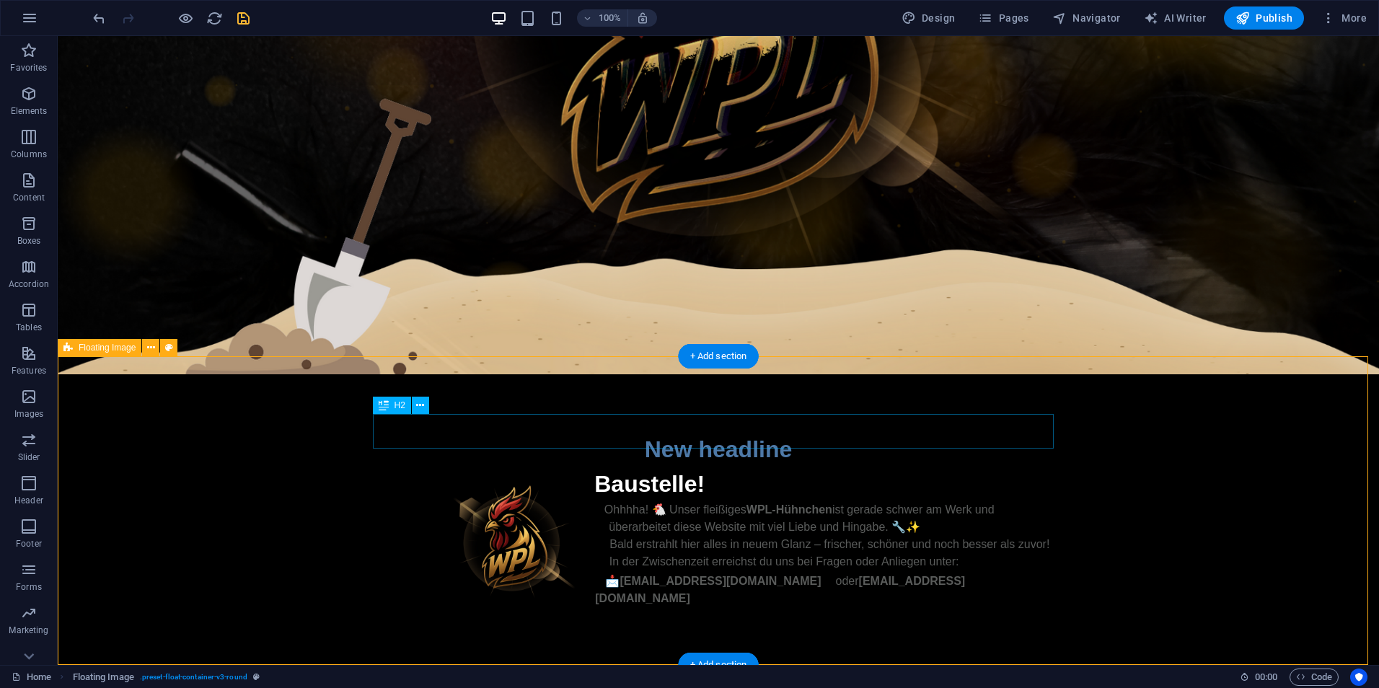
click at [749, 433] on div "New headline" at bounding box center [718, 449] width 681 height 35
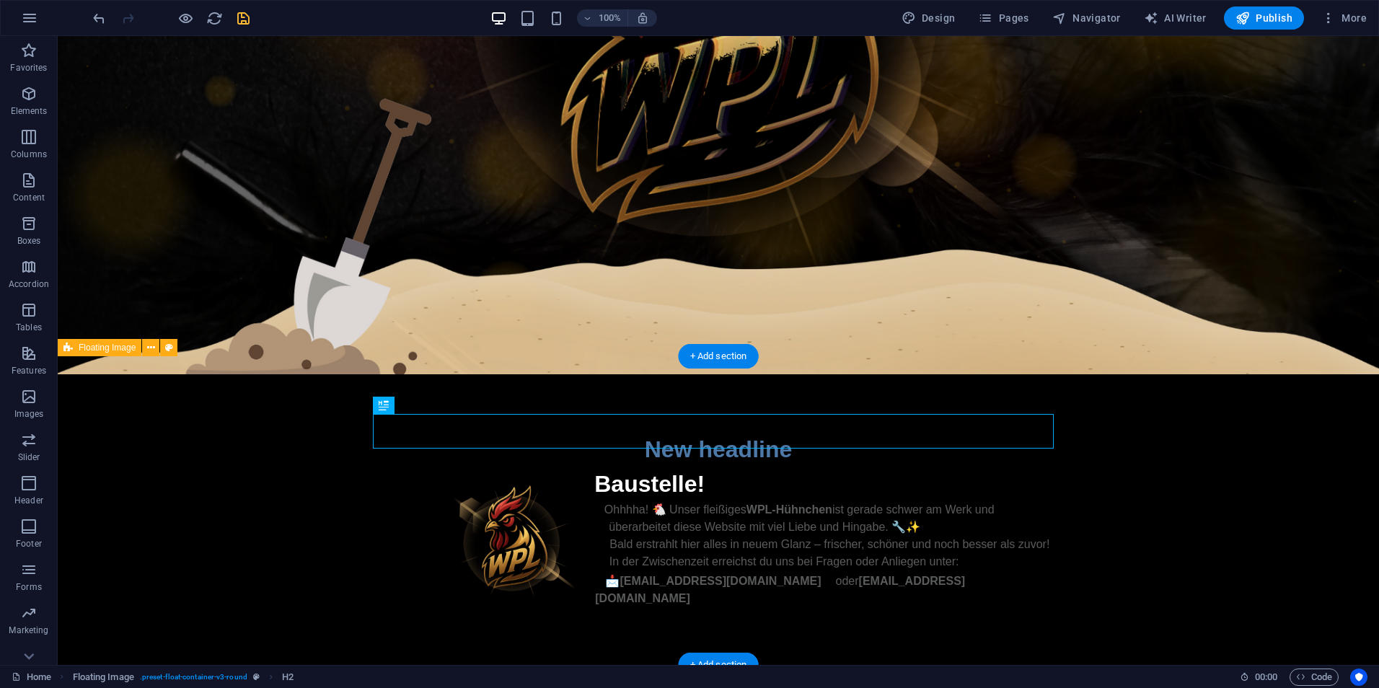
click at [1242, 472] on div "New headline Baustelle! Ohhhha! 🐔 Unser fleißiges WPL-Hühnchen ist gerade schwe…" at bounding box center [718, 519] width 1321 height 291
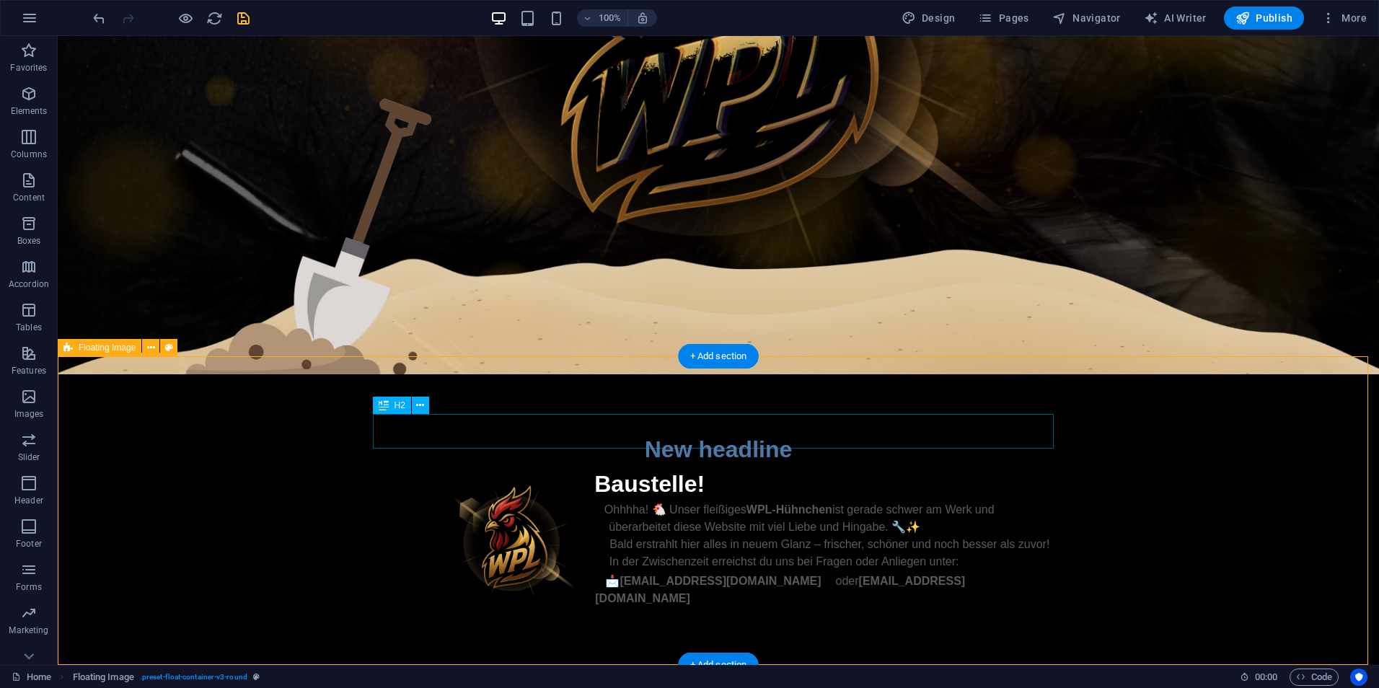
click at [787, 432] on div "New headline" at bounding box center [718, 449] width 681 height 35
click at [423, 410] on icon at bounding box center [420, 405] width 8 height 15
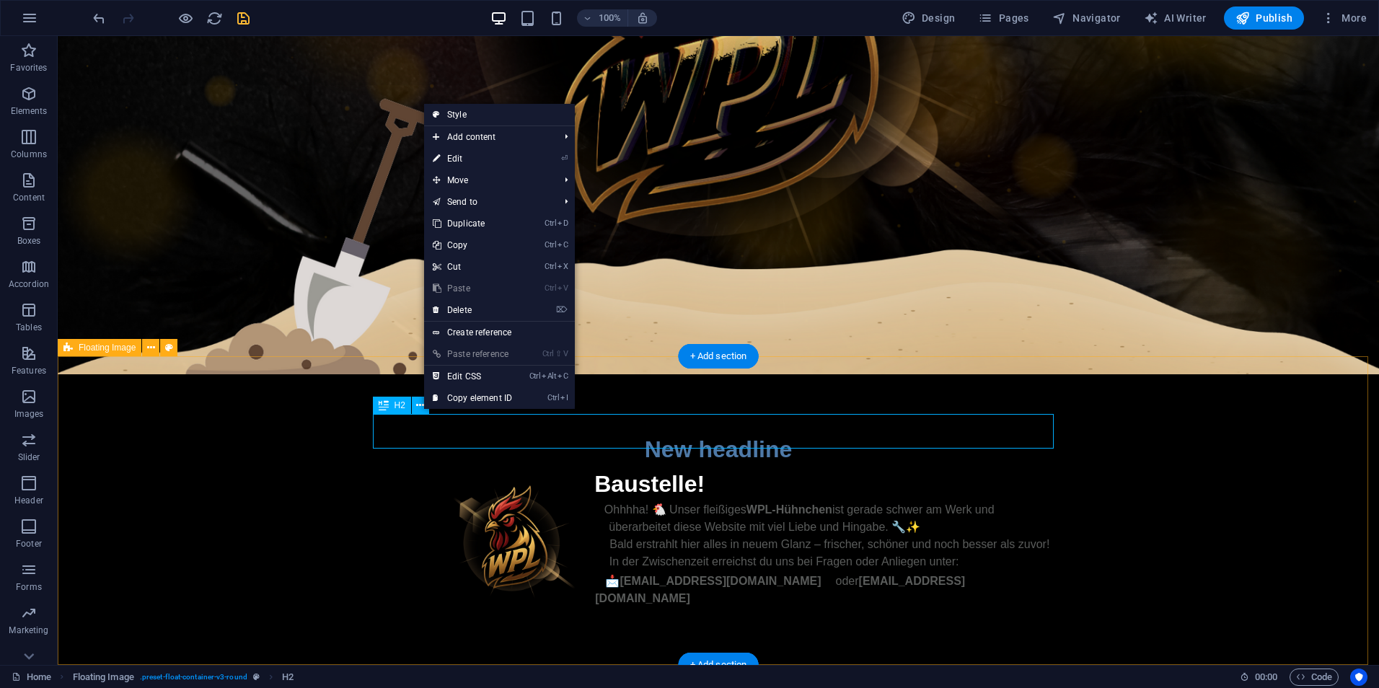
click at [781, 432] on div "New headline" at bounding box center [718, 449] width 681 height 35
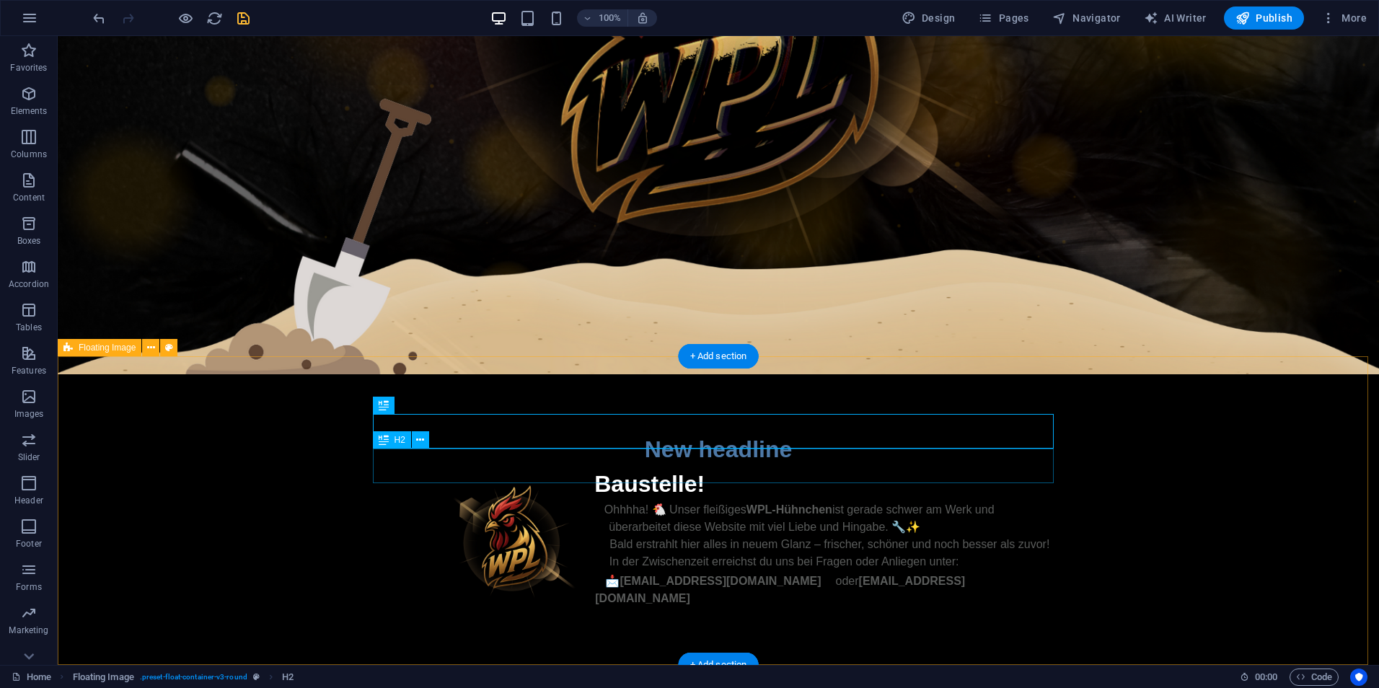
click at [705, 467] on div "Baustelle!" at bounding box center [718, 484] width 681 height 35
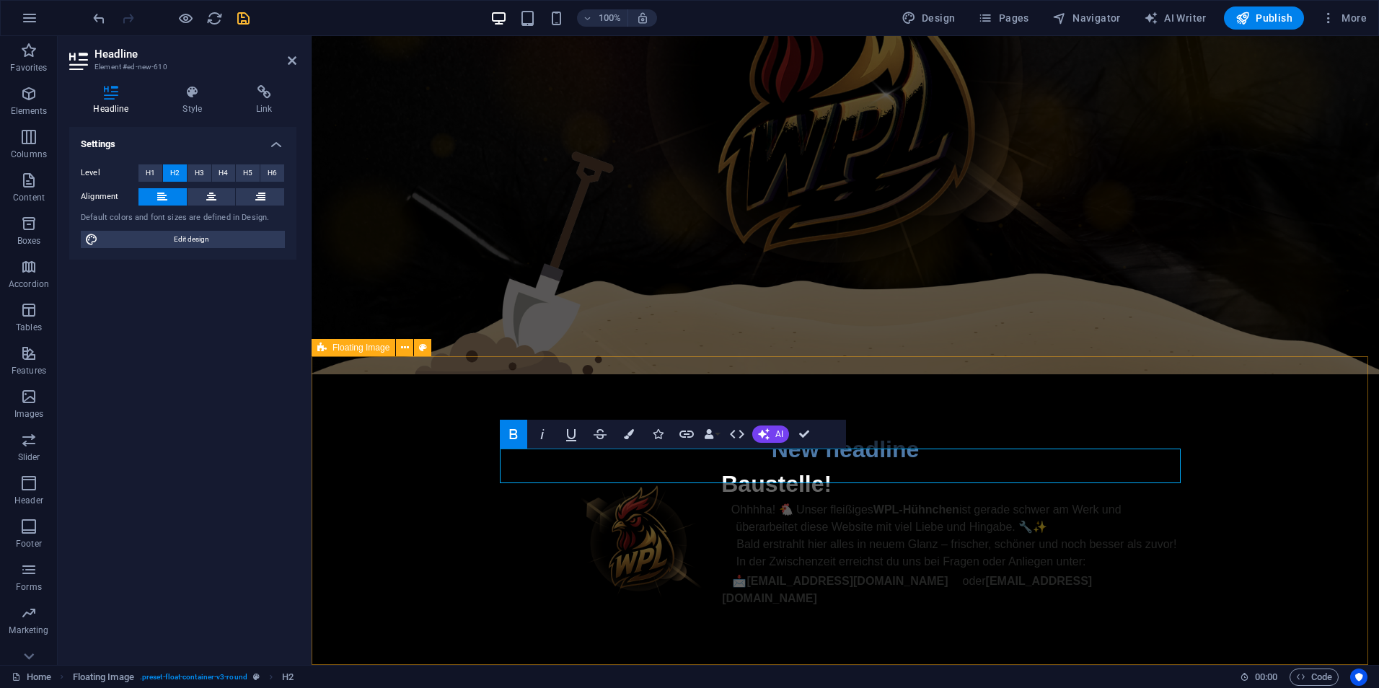
click at [853, 467] on h2 "Baustelle!" at bounding box center [845, 484] width 681 height 35
click at [936, 432] on div "New headline" at bounding box center [845, 449] width 681 height 35
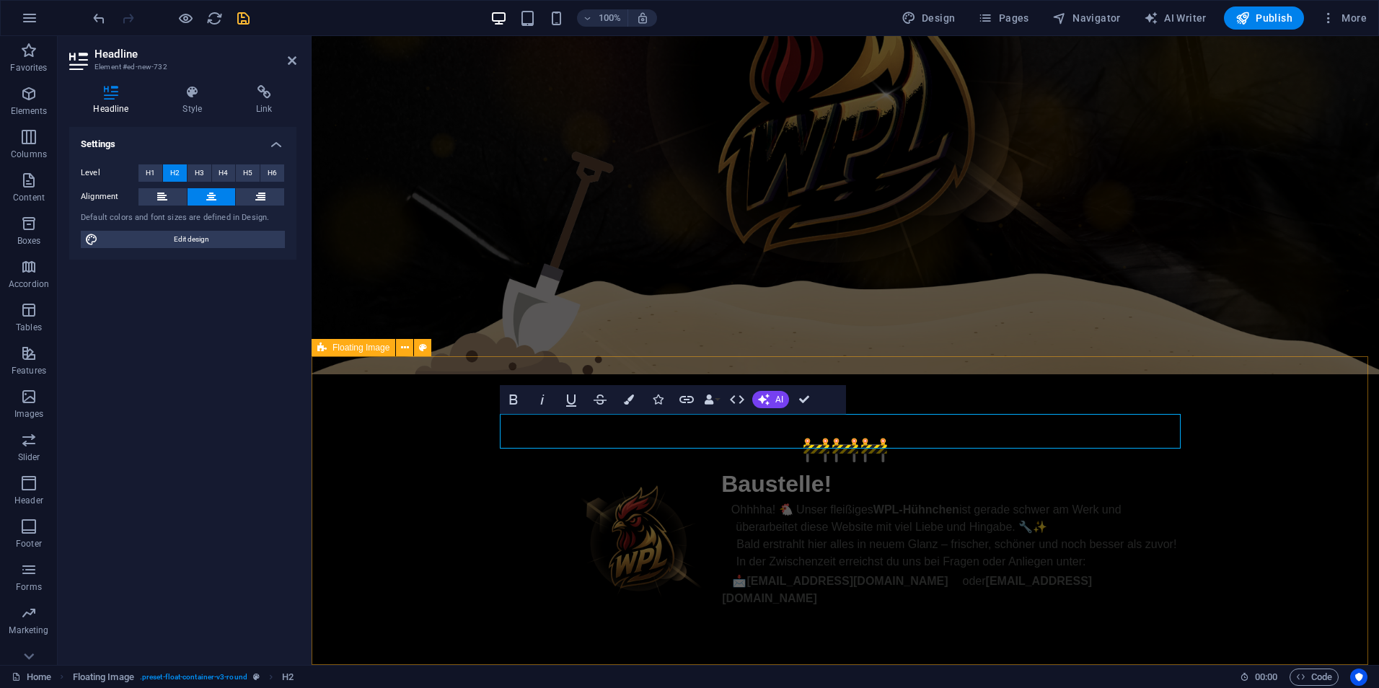
click at [1194, 433] on div "🚧🚧🚧 Baustelle! Ohhhha! 🐔 Unser fleißiges WPL-Hühnchen ist gerade schwer am Werk…" at bounding box center [845, 519] width 1067 height 291
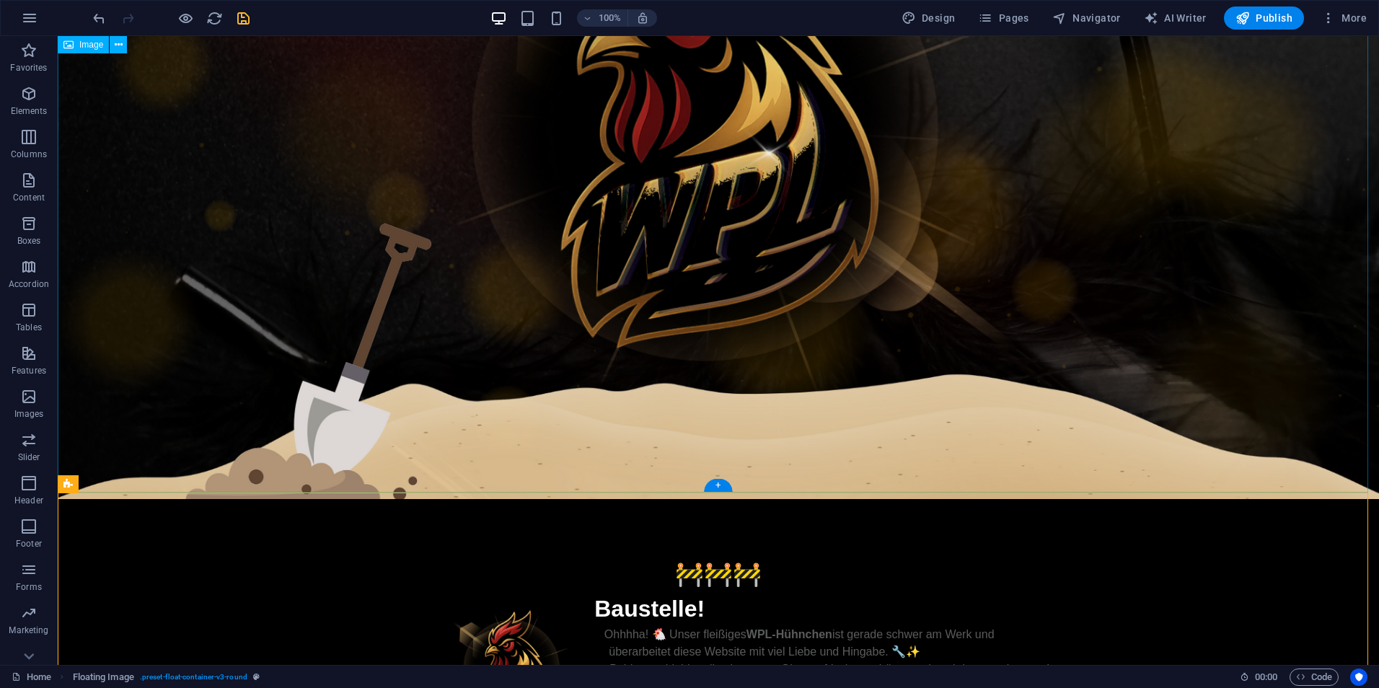
scroll to position [417, 0]
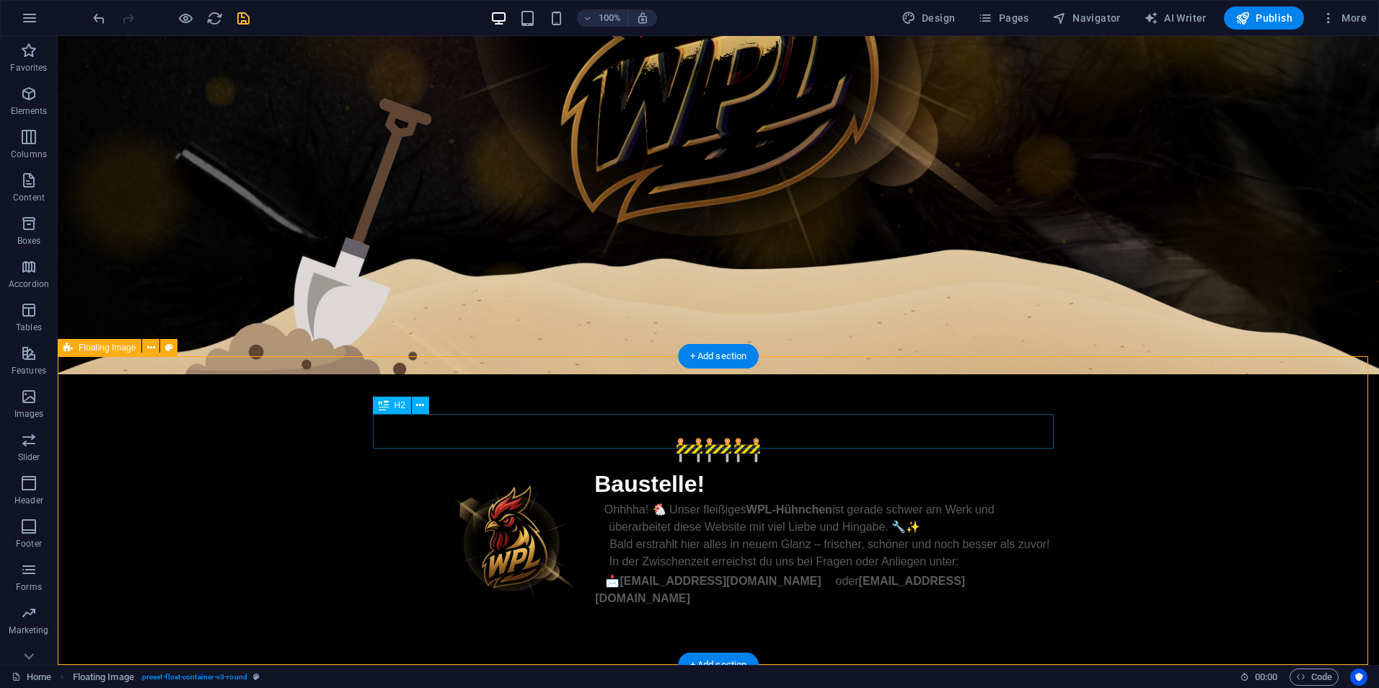
click at [747, 433] on div "🚧🚧🚧" at bounding box center [718, 449] width 681 height 35
click at [387, 408] on icon at bounding box center [384, 405] width 10 height 17
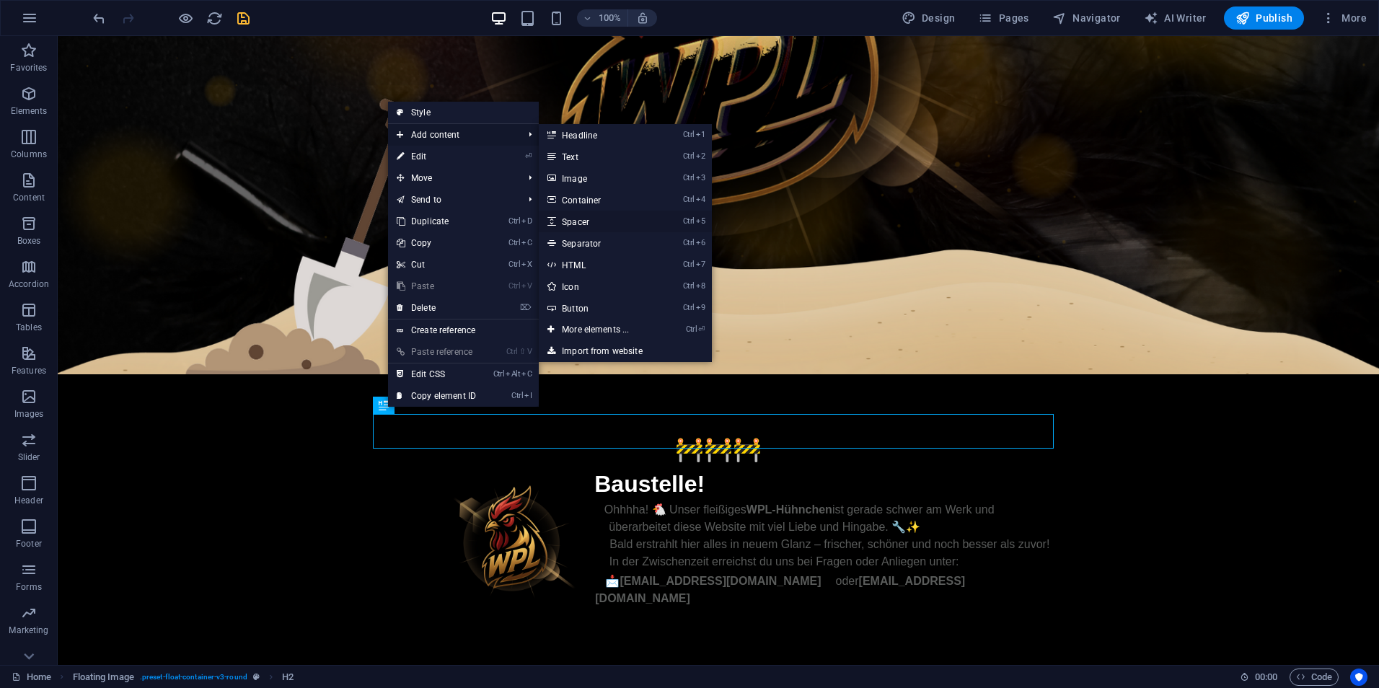
click at [603, 221] on link "Ctrl 5 Spacer" at bounding box center [598, 222] width 119 height 22
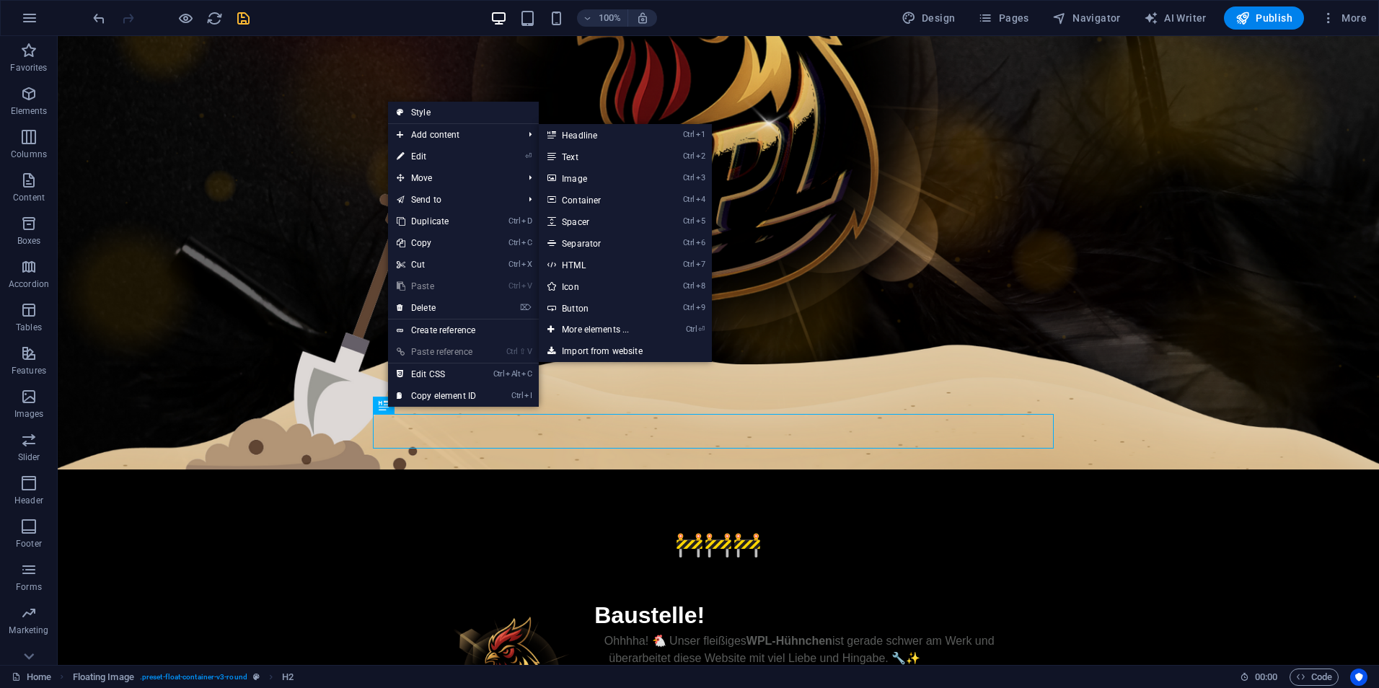
select select "px"
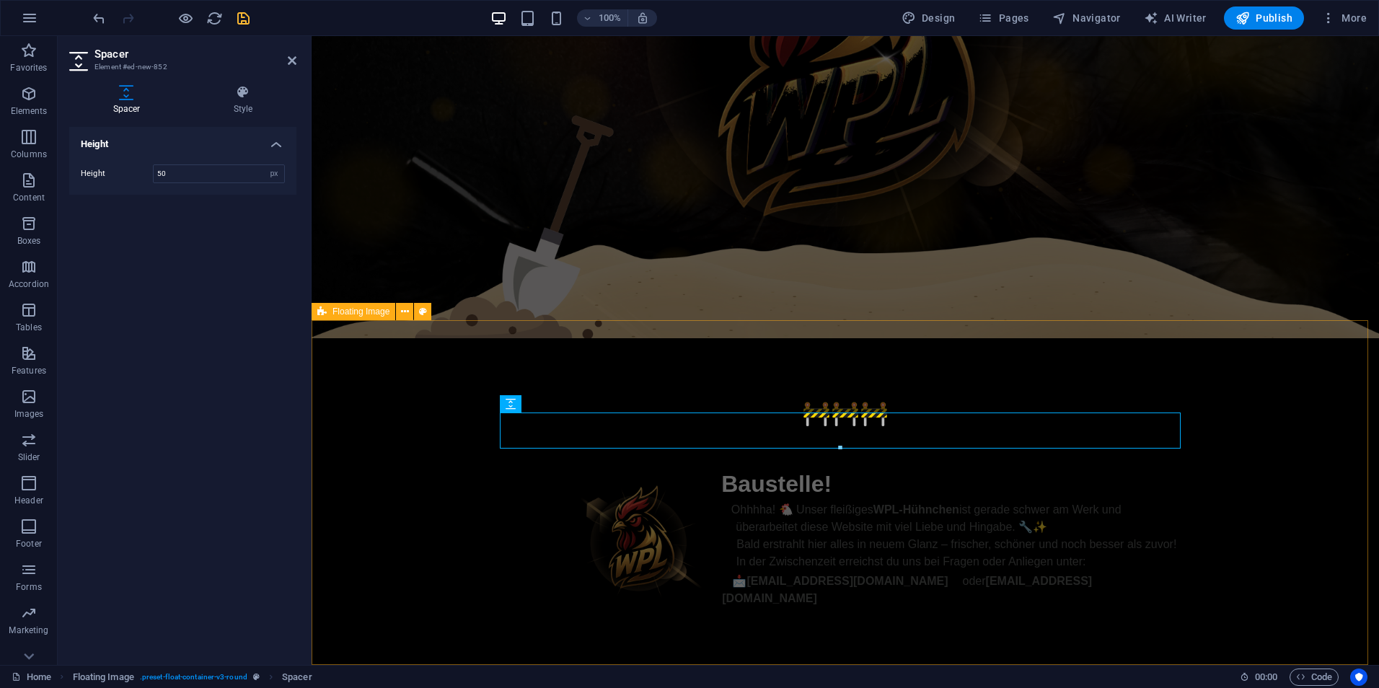
click at [1220, 448] on div "🚧🚧🚧 Baustelle! Ohhhha! 🐔 Unser fleißiges WPL-Hühnchen ist gerade schwer am Werk…" at bounding box center [845, 501] width 1067 height 327
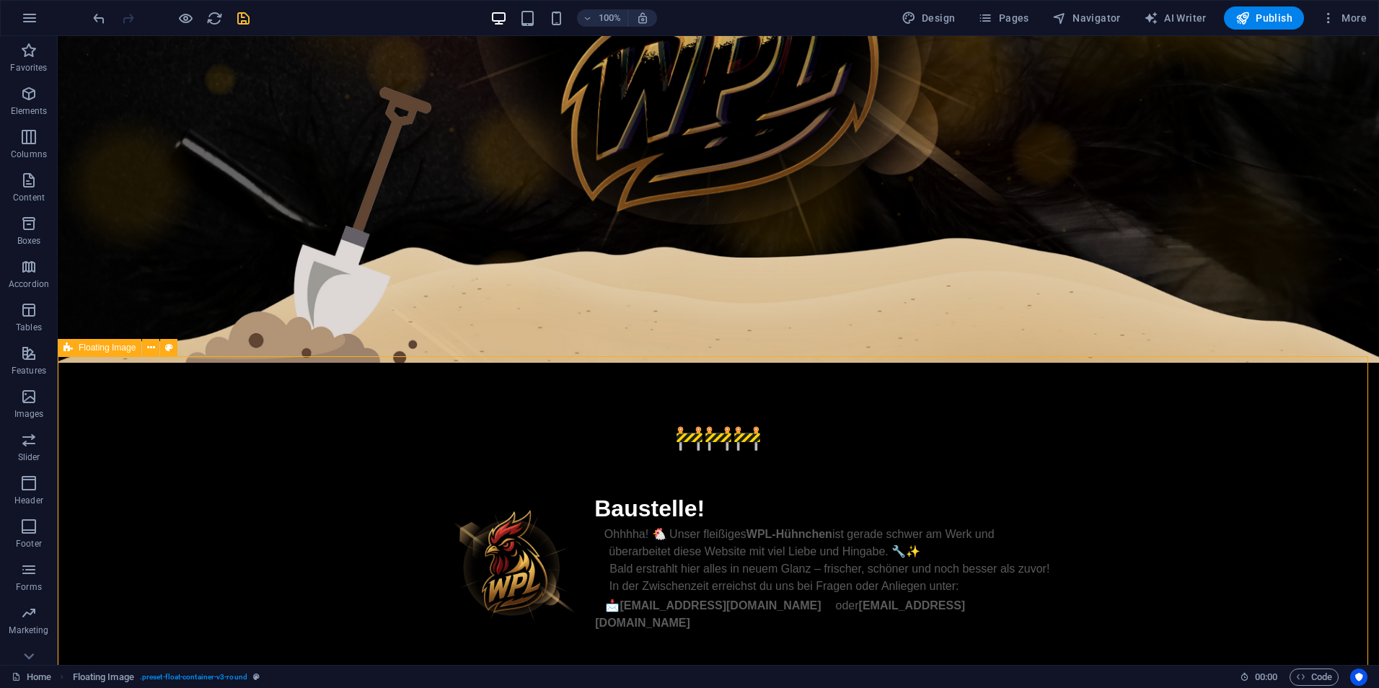
scroll to position [453, 0]
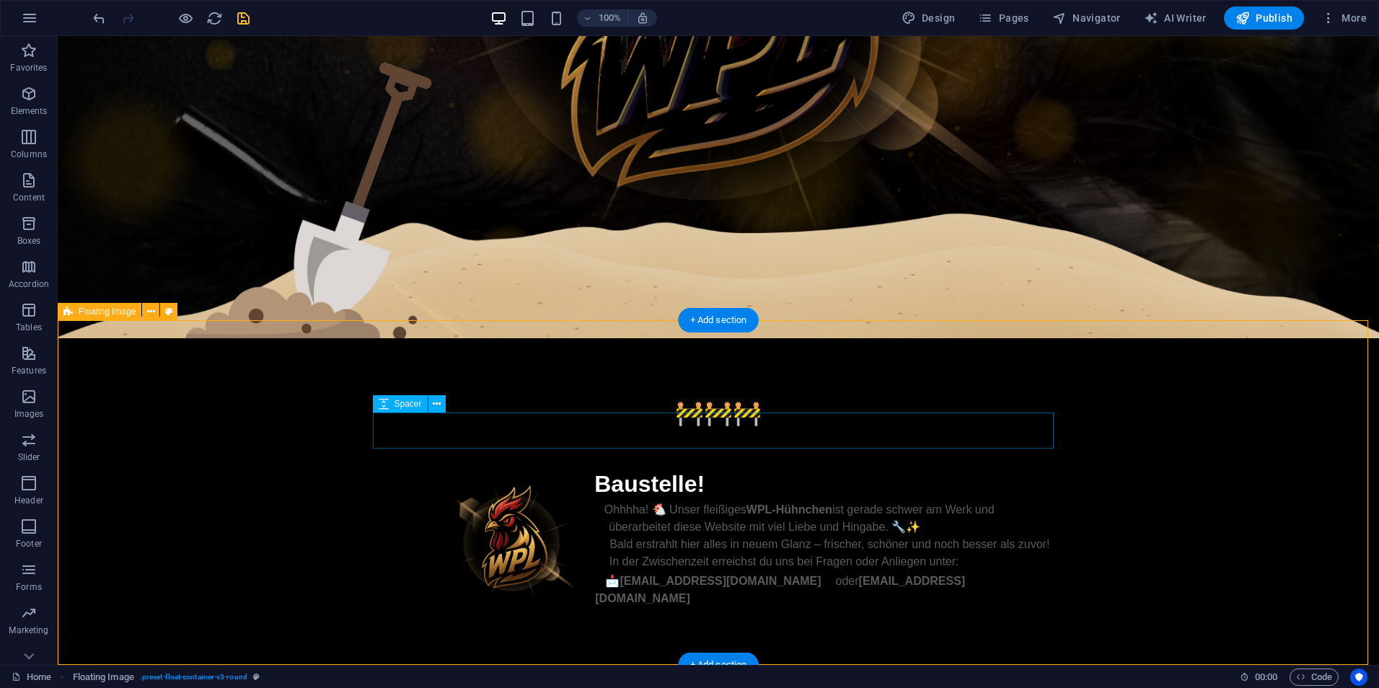
click at [770, 433] on div at bounding box center [718, 449] width 681 height 36
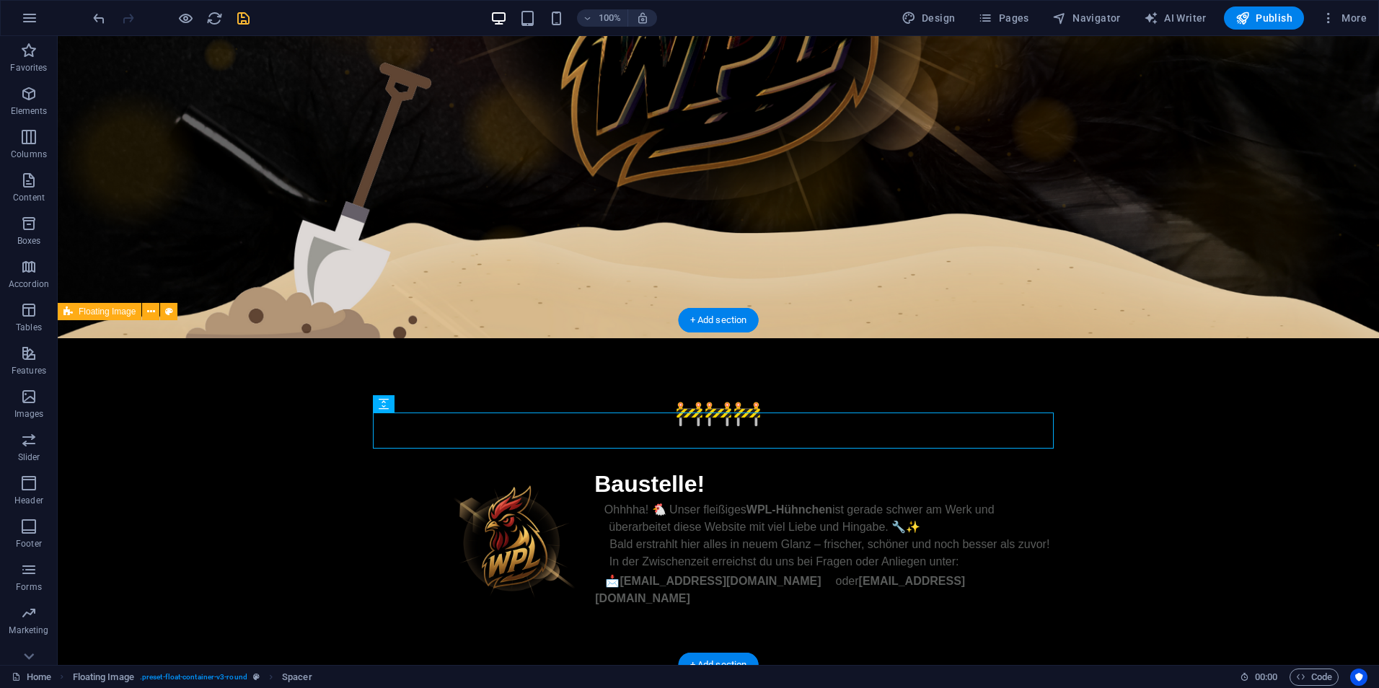
click at [1284, 449] on div "🚧🚧🚧 Baustelle! Ohhhha! 🐔 Unser fleißiges WPL-Hühnchen ist gerade schwer am Werk…" at bounding box center [718, 501] width 1321 height 327
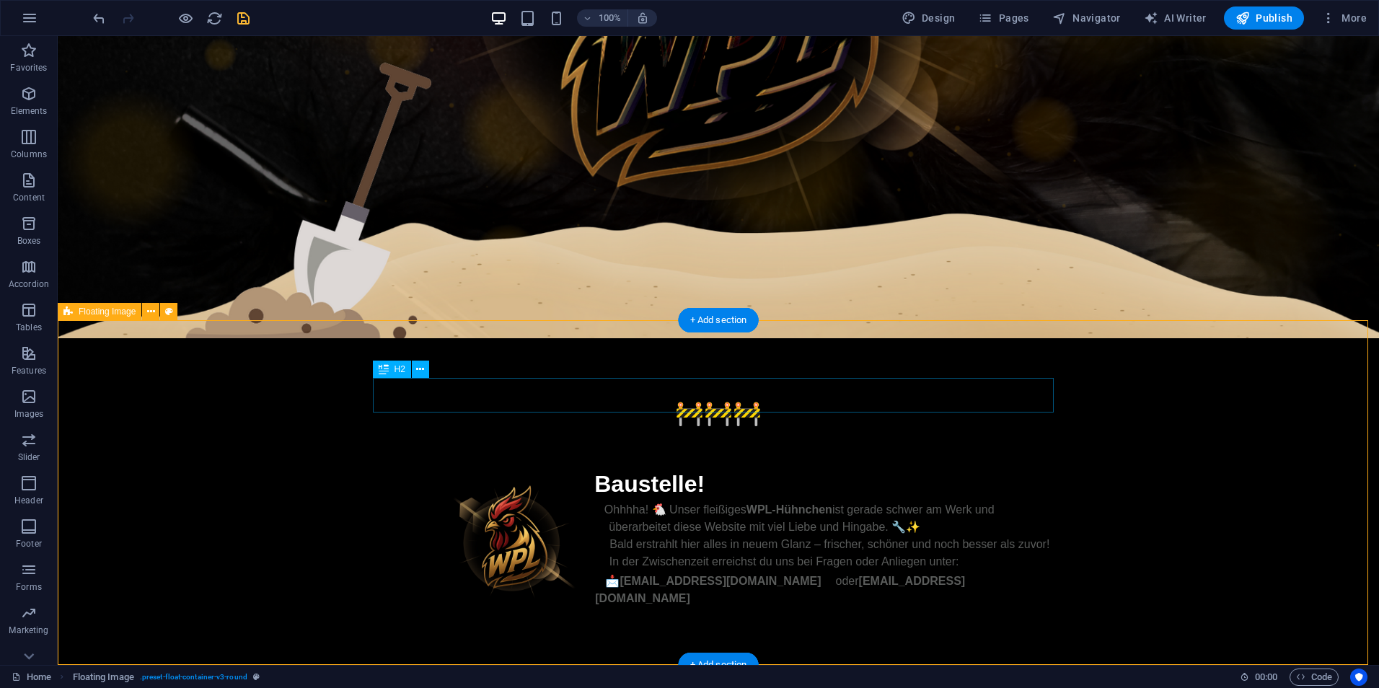
click at [774, 396] on div "🚧🚧🚧" at bounding box center [718, 413] width 681 height 35
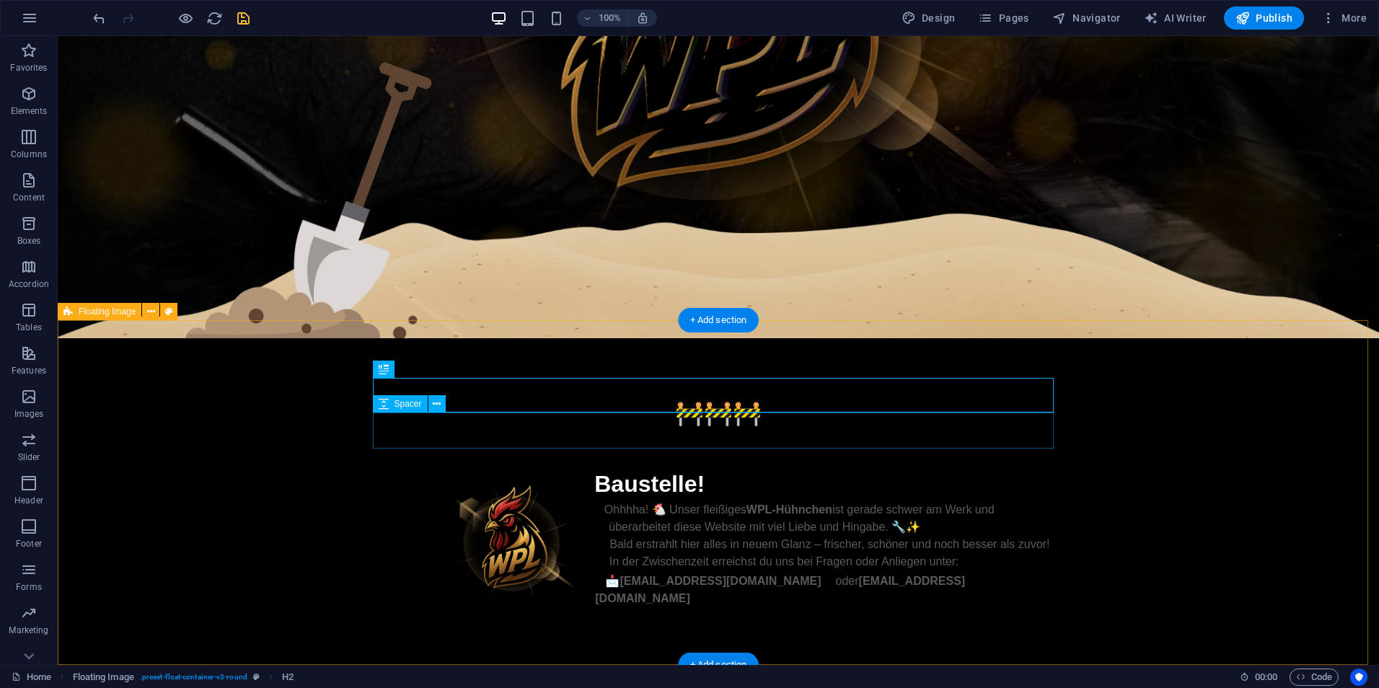
click at [1189, 418] on div "🚧🚧🚧 Baustelle! Ohhhha! 🐔 Unser fleißiges WPL-Hühnchen ist gerade schwer am Werk…" at bounding box center [718, 501] width 1321 height 327
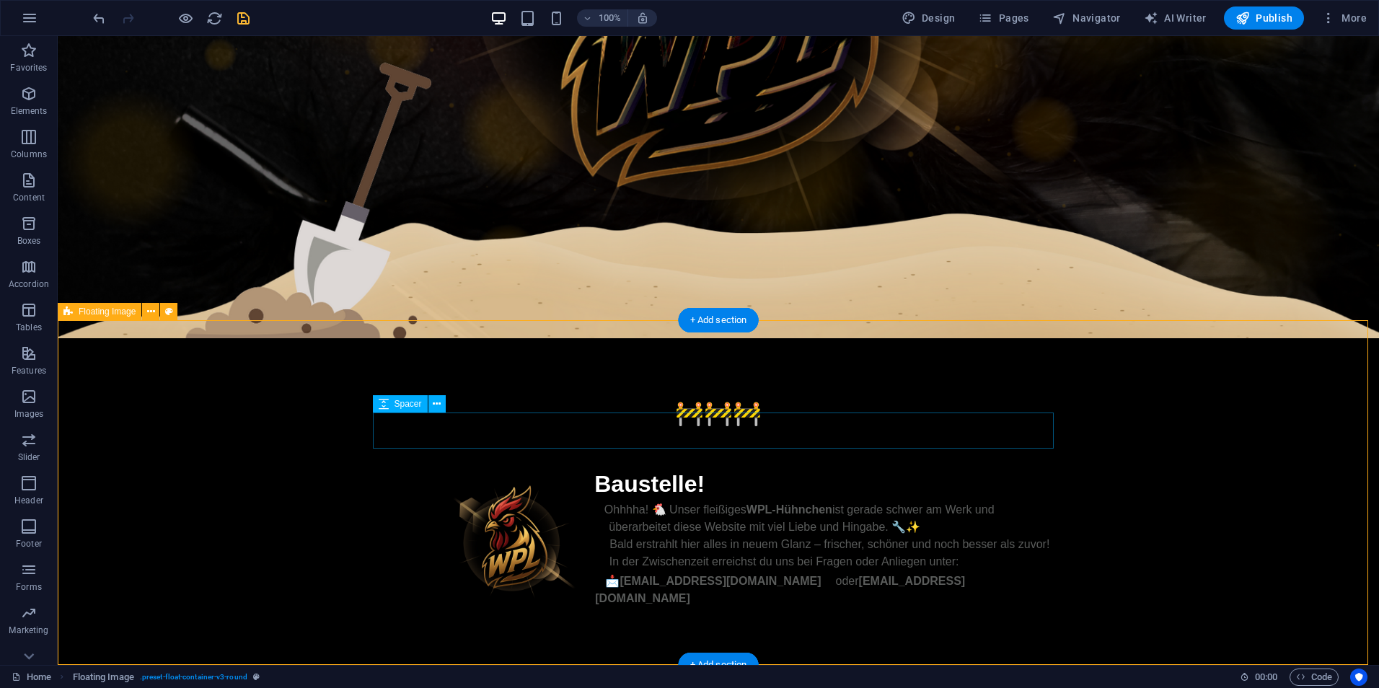
click at [762, 432] on div at bounding box center [718, 449] width 681 height 36
click at [446, 403] on div "Spacer" at bounding box center [414, 404] width 82 height 18
click at [440, 403] on icon at bounding box center [437, 404] width 8 height 15
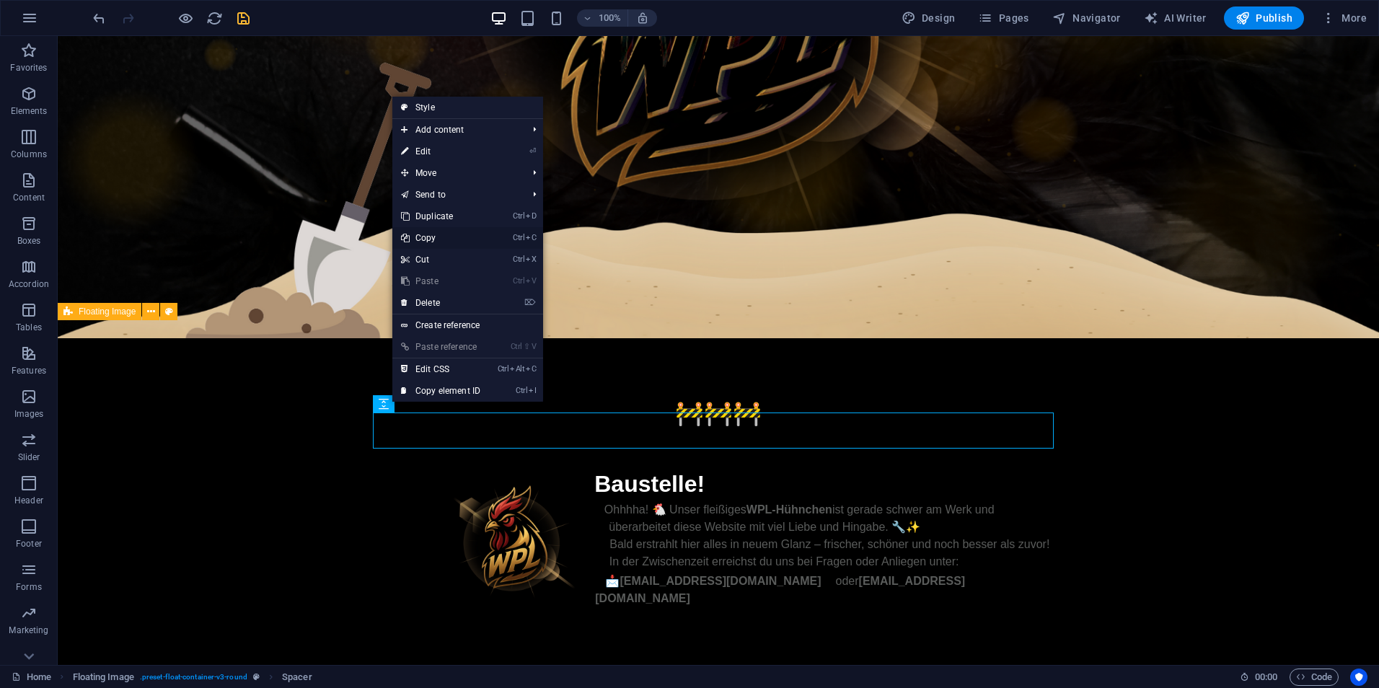
click at [453, 242] on link "Ctrl C Copy" at bounding box center [440, 238] width 97 height 22
click at [457, 283] on link "Ctrl V Paste" at bounding box center [443, 282] width 97 height 22
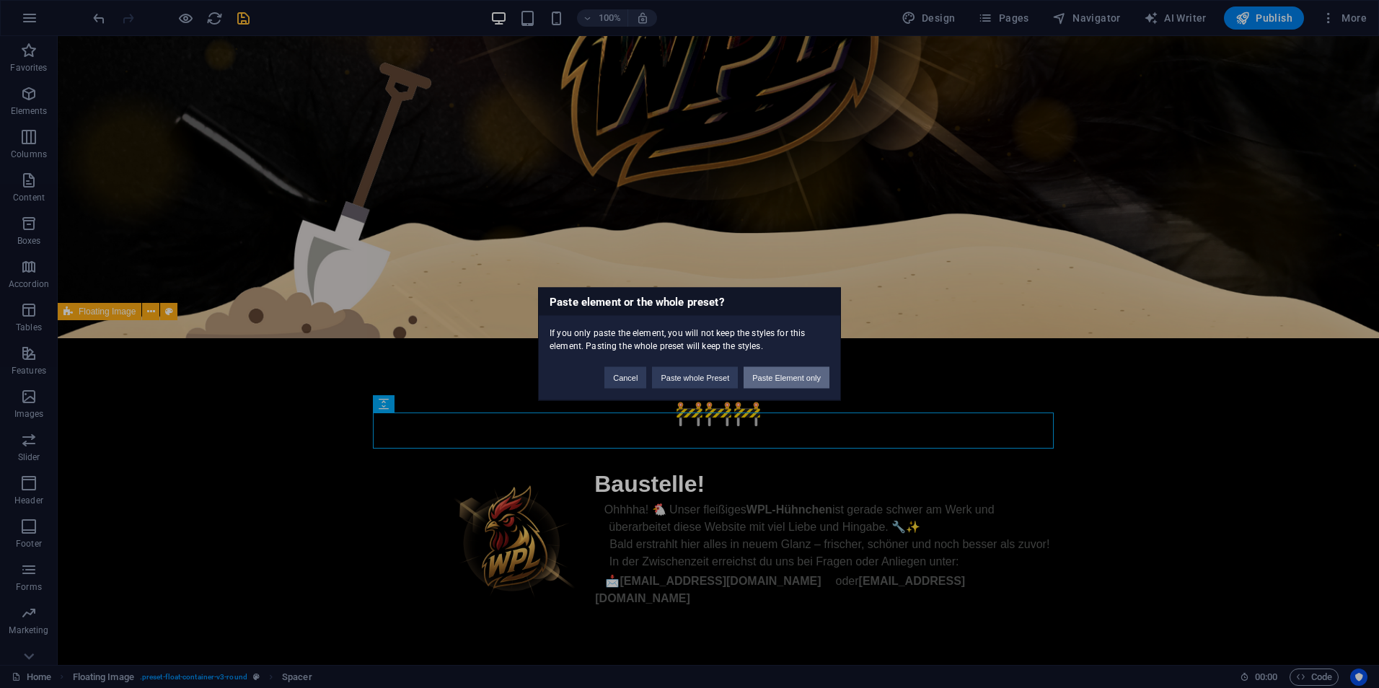
click at [778, 385] on button "Paste Element only" at bounding box center [787, 378] width 86 height 22
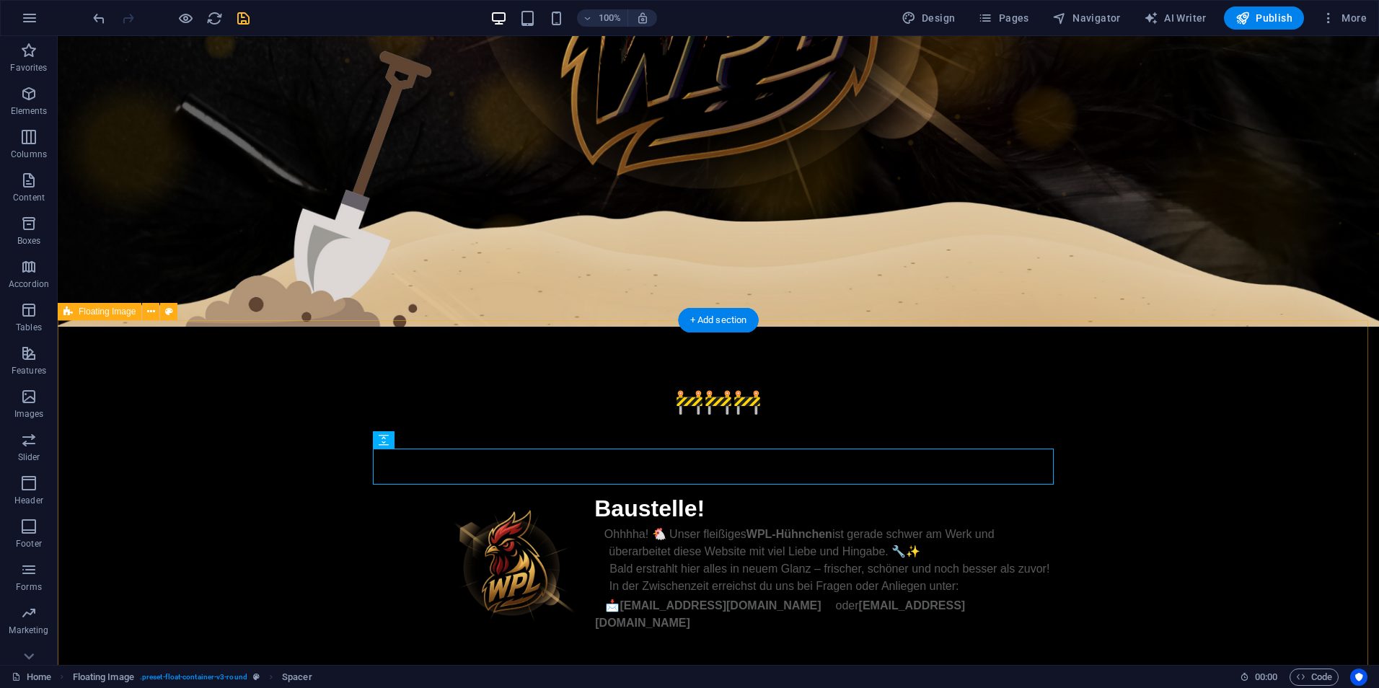
click at [1165, 417] on div "🚧🚧🚧 Baustelle! Ohhhha! 🐔 Unser fleißiges WPL-Hühnchen ist gerade schwer am Werk…" at bounding box center [718, 508] width 1321 height 363
click at [1211, 410] on div "🚧🚧🚧 Baustelle! Ohhhha! 🐔 Unser fleißiges WPL-Hühnchen ist gerade schwer am Werk…" at bounding box center [718, 508] width 1321 height 363
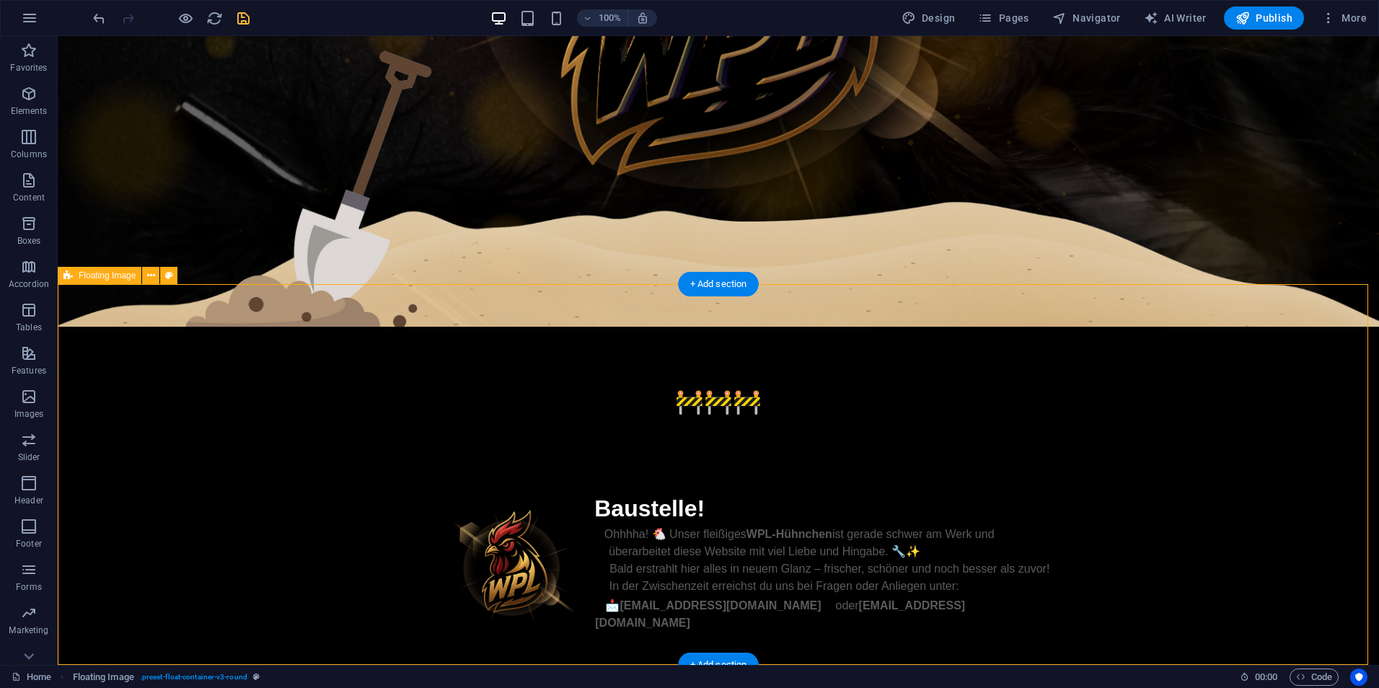
scroll to position [489, 0]
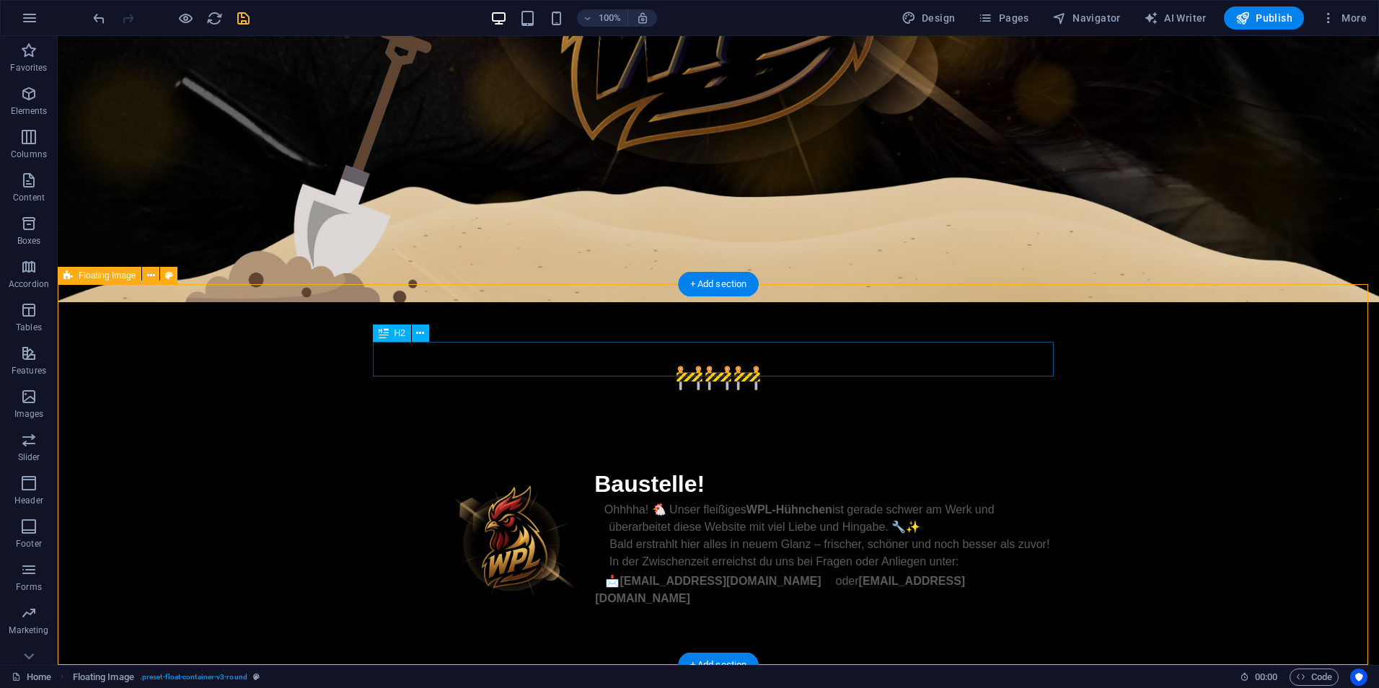
click at [722, 360] on div "🚧🚧🚧" at bounding box center [718, 377] width 681 height 35
click at [702, 471] on div "Baustelle!" at bounding box center [718, 484] width 681 height 35
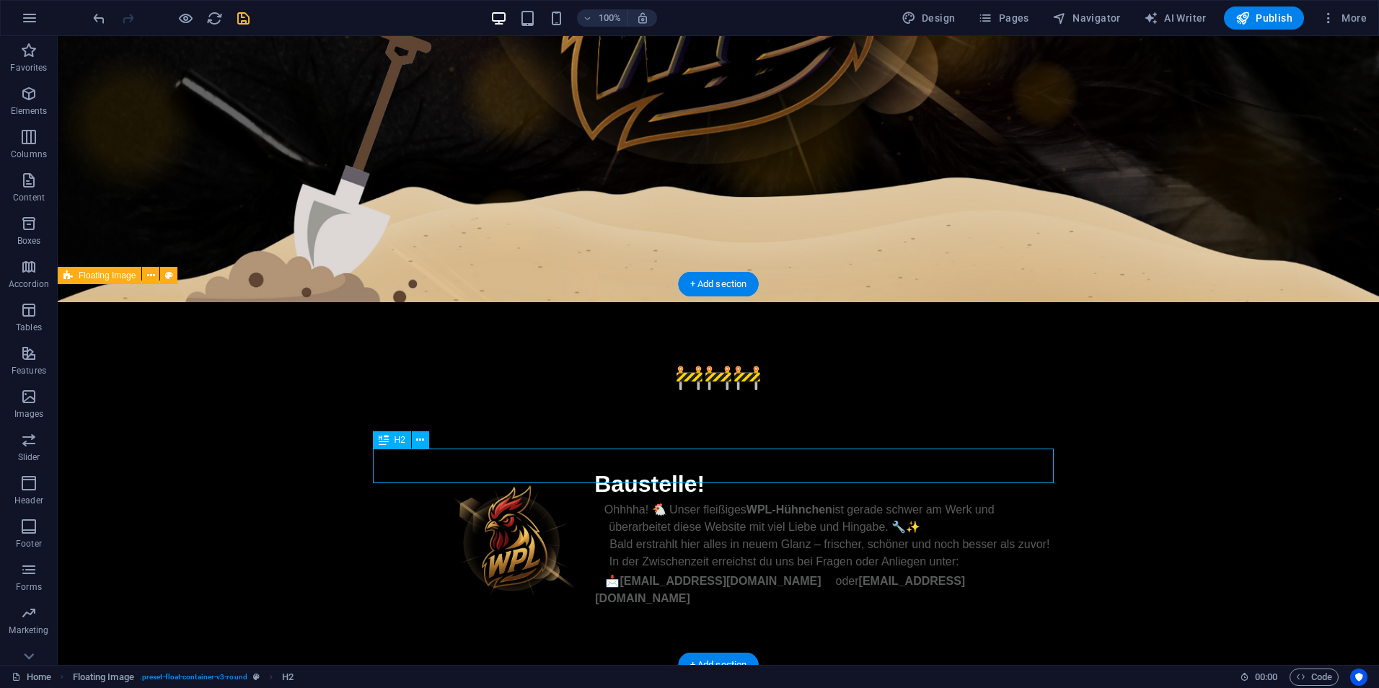
click at [702, 471] on div "Baustelle!" at bounding box center [718, 484] width 681 height 35
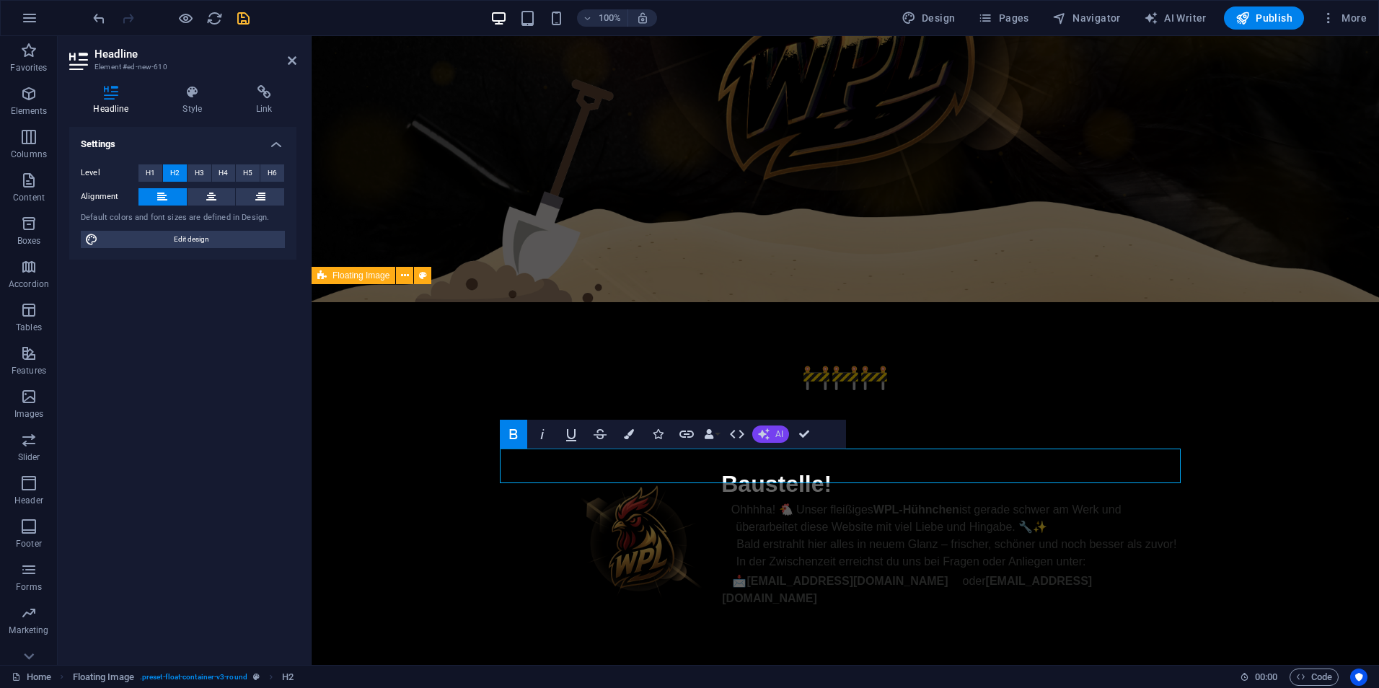
click at [777, 439] on span "AI" at bounding box center [779, 434] width 8 height 9
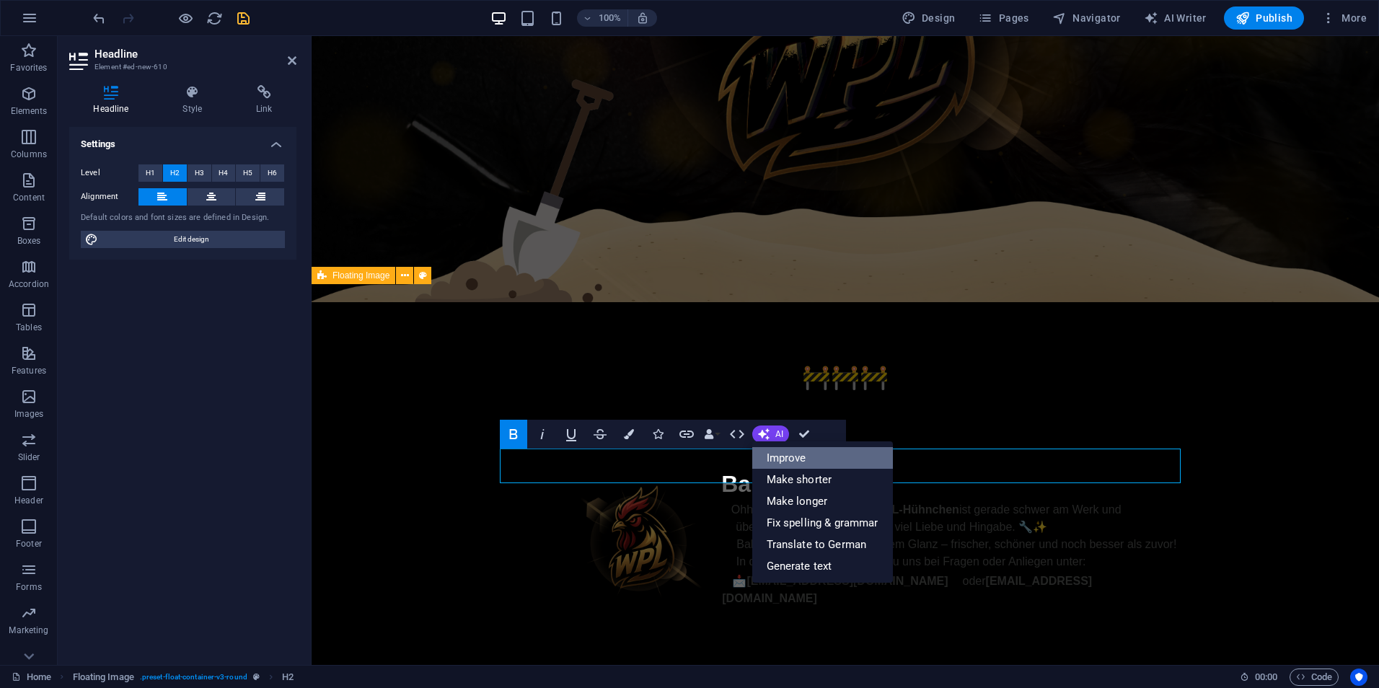
click at [790, 454] on link "Improve" at bounding box center [822, 458] width 141 height 22
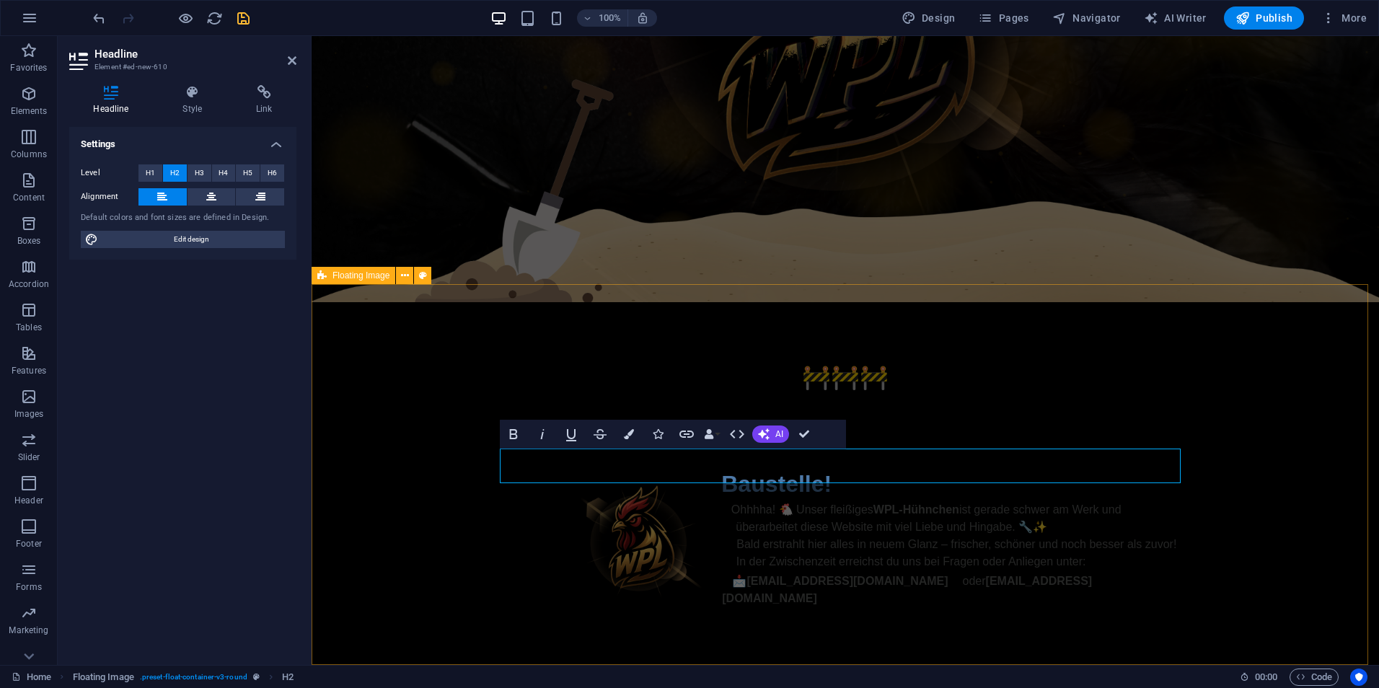
click at [854, 467] on h2 "Baustelle!" at bounding box center [845, 484] width 681 height 35
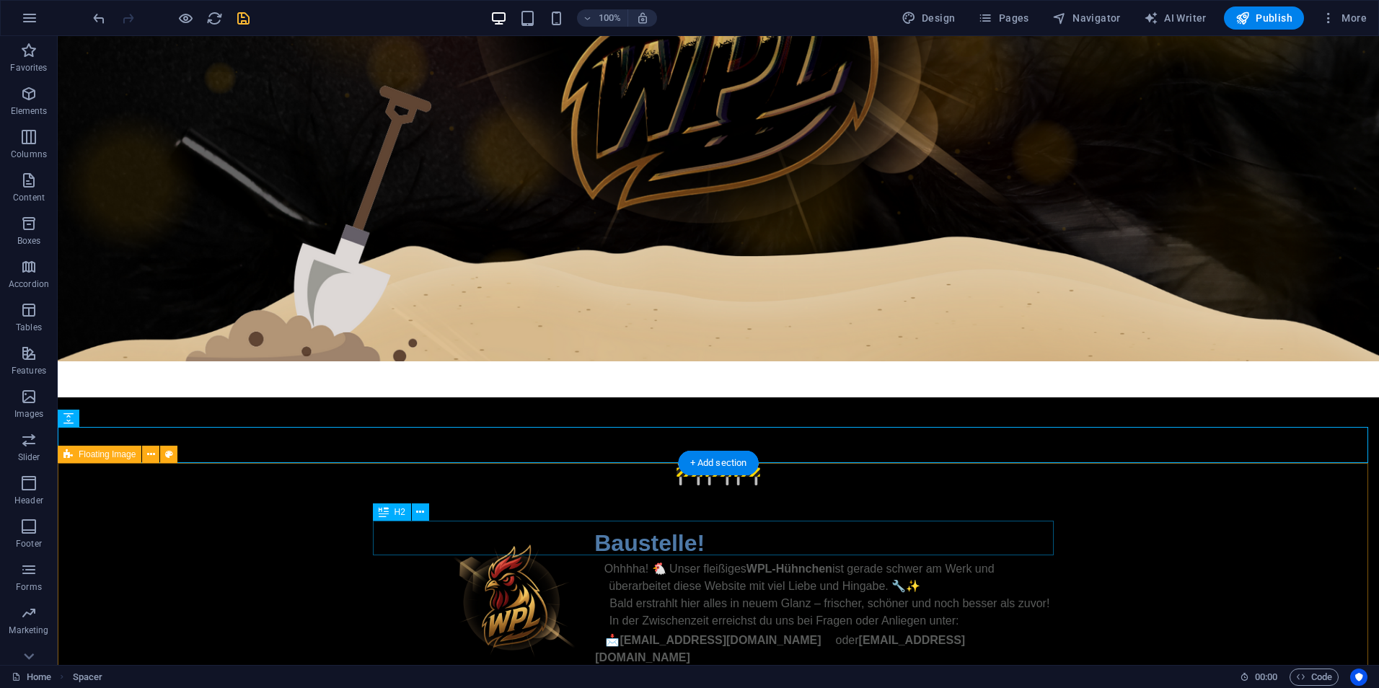
scroll to position [489, 0]
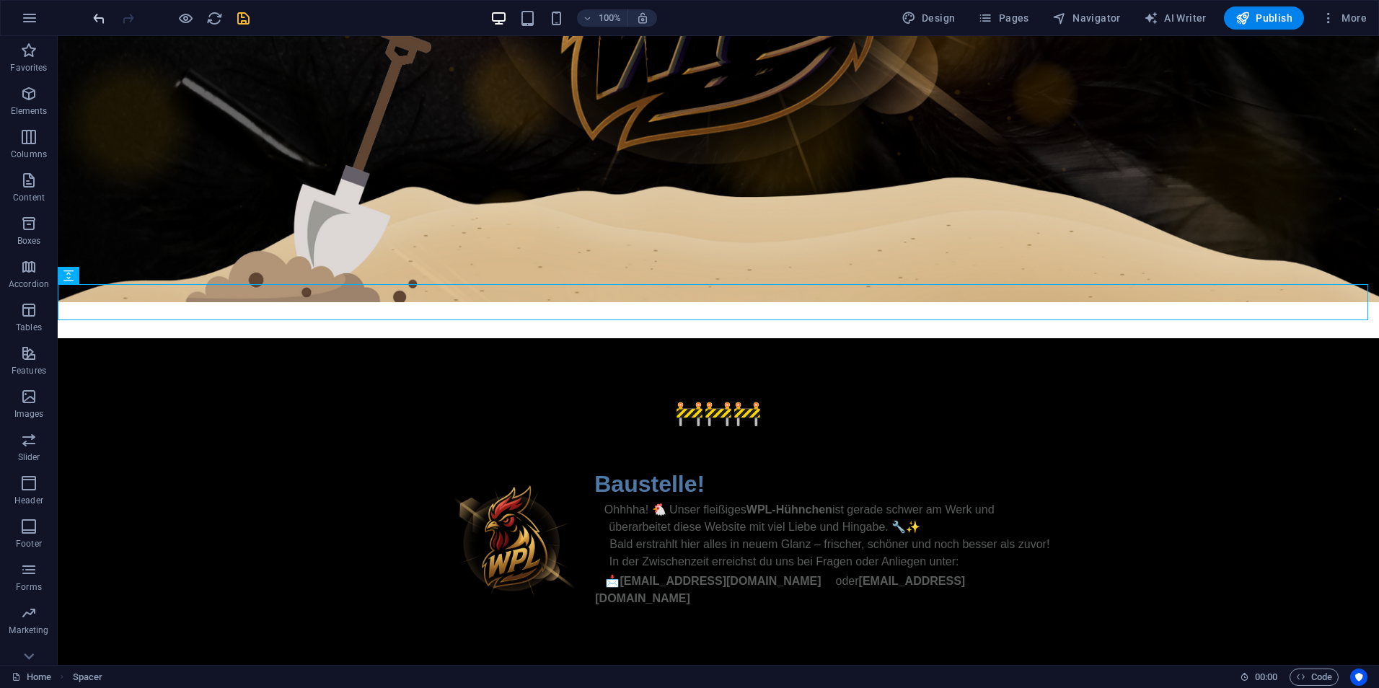
click at [92, 20] on icon "undo" at bounding box center [99, 18] width 17 height 17
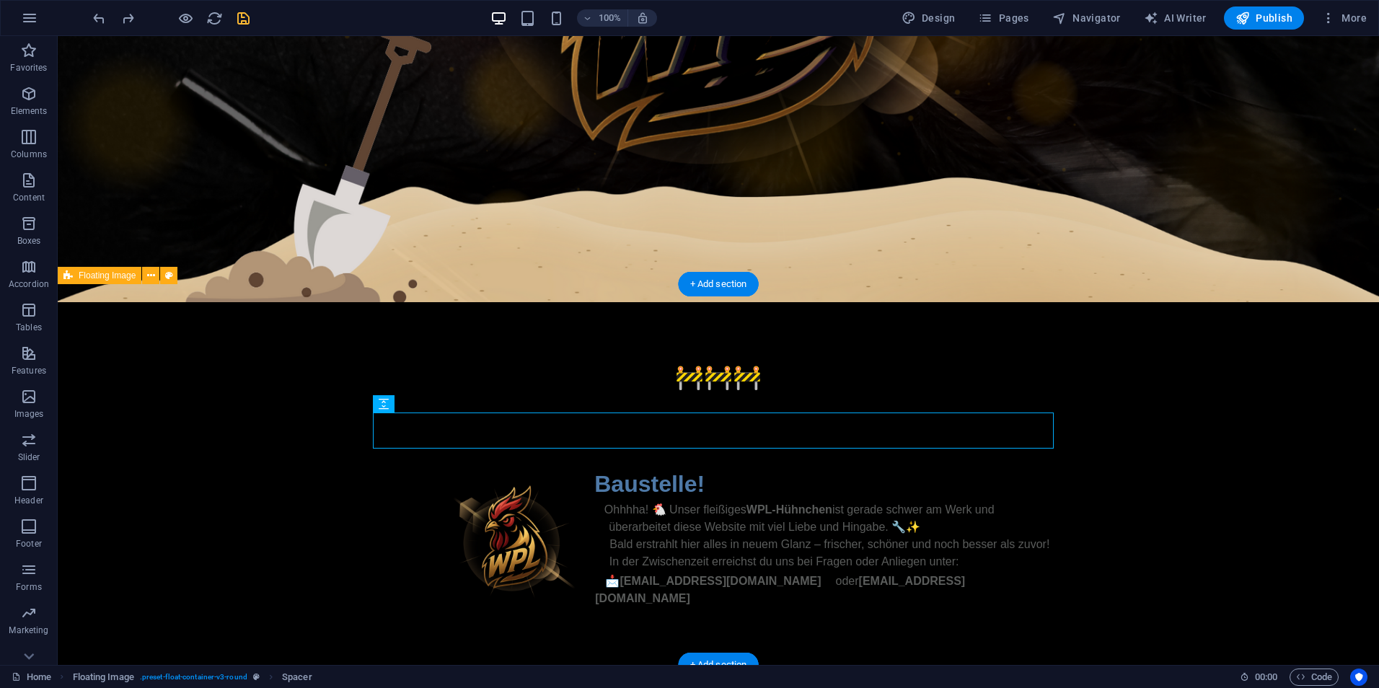
click at [1231, 466] on div "🚧🚧🚧 Baustelle! Ohhhha! 🐔 Unser fleißiges WPL-Hühnchen ist gerade schwer am Werk…" at bounding box center [718, 483] width 1321 height 363
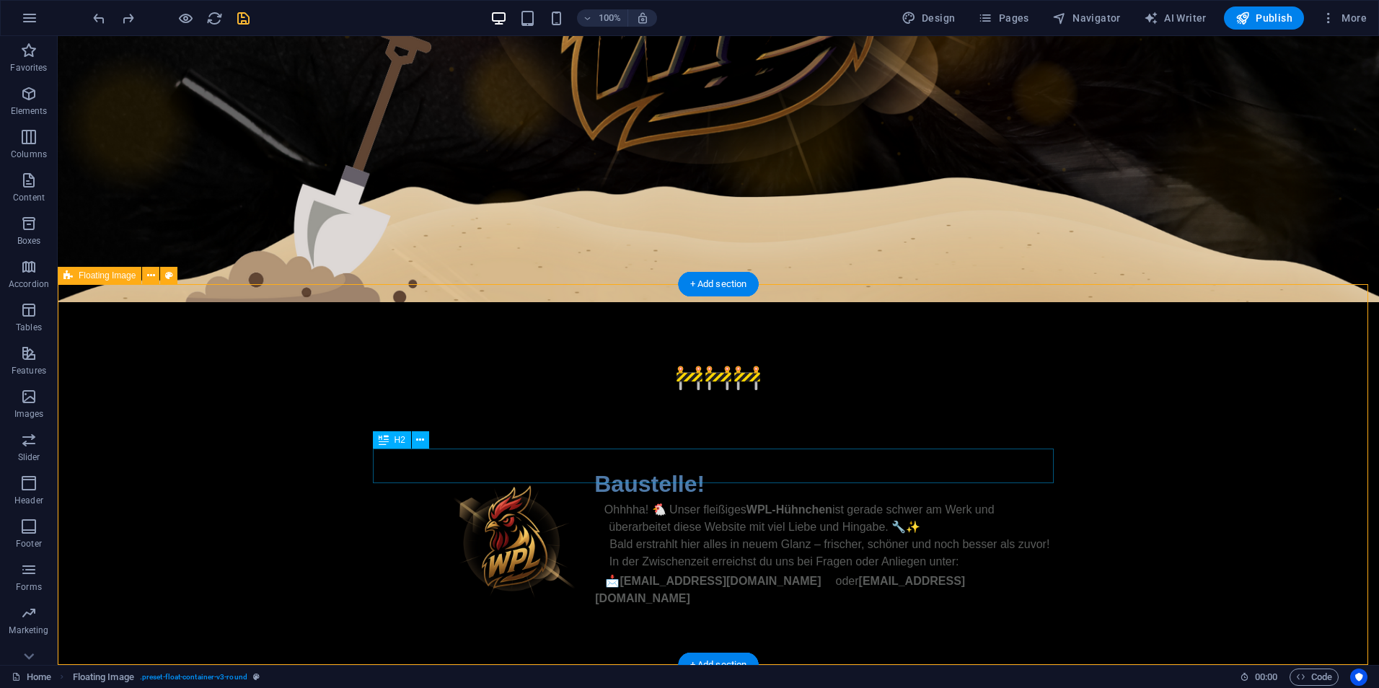
click at [719, 467] on div "Baustelle!" at bounding box center [718, 484] width 681 height 35
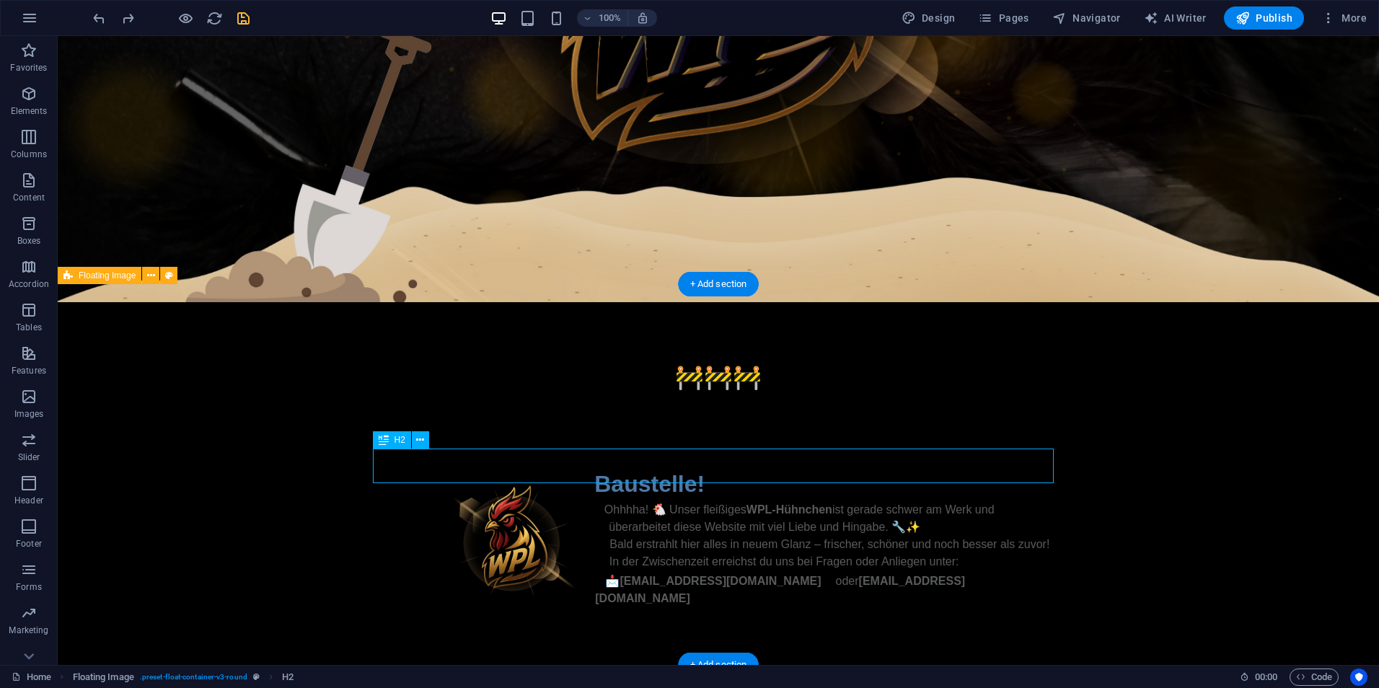
click at [719, 467] on div "Baustelle!" at bounding box center [718, 484] width 681 height 35
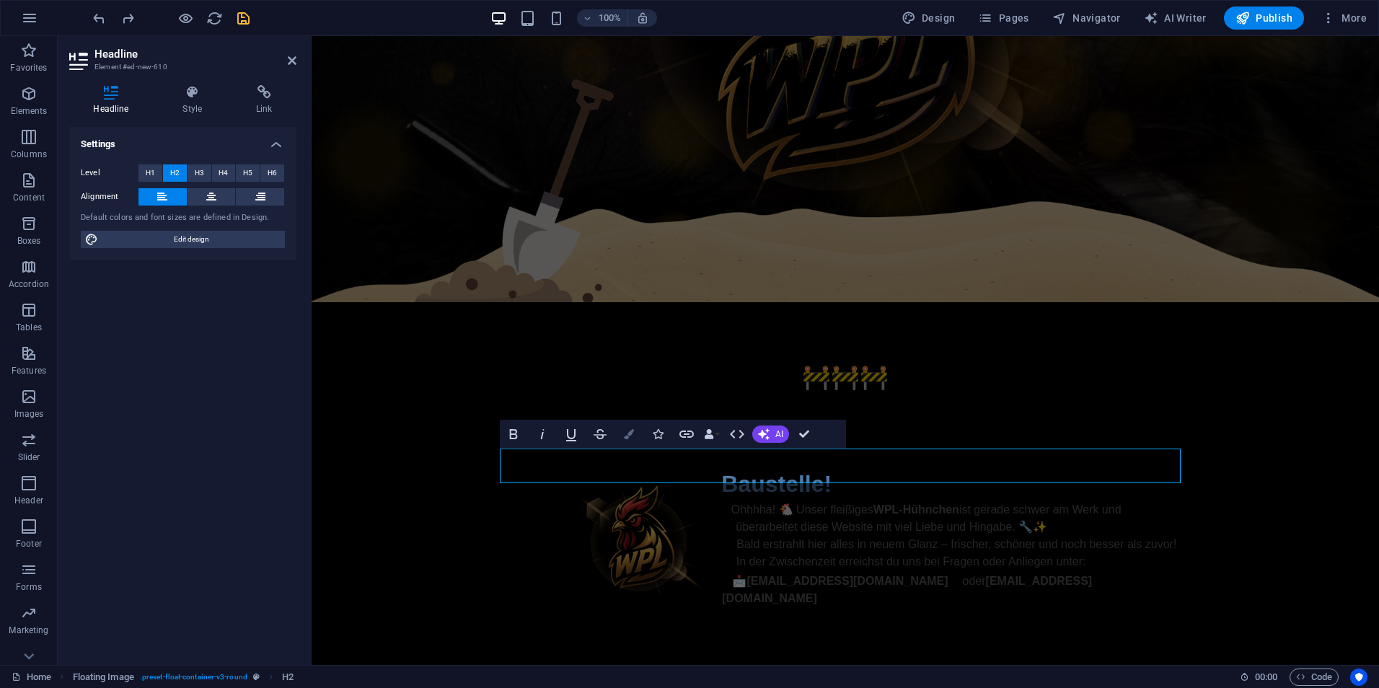
click at [622, 438] on button "Colors" at bounding box center [628, 434] width 27 height 29
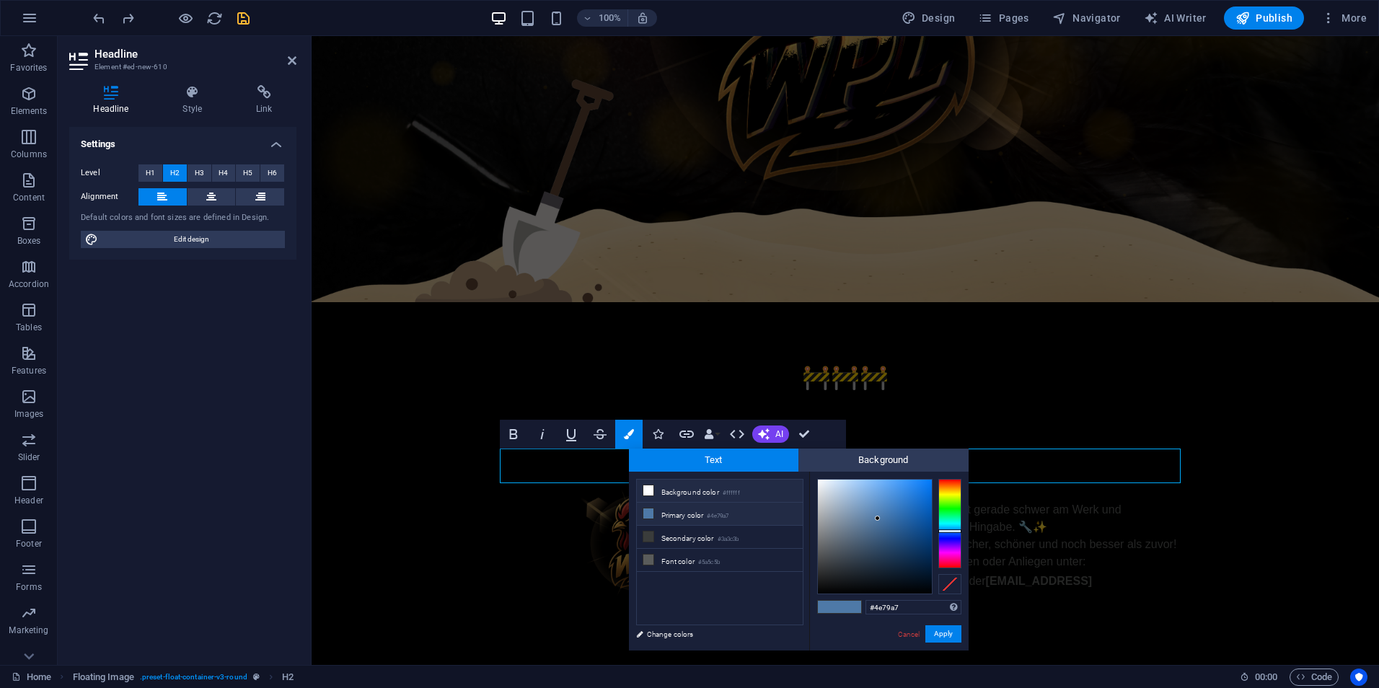
click at [661, 491] on li "Background color #ffffff" at bounding box center [720, 491] width 166 height 23
type input "#ffffff"
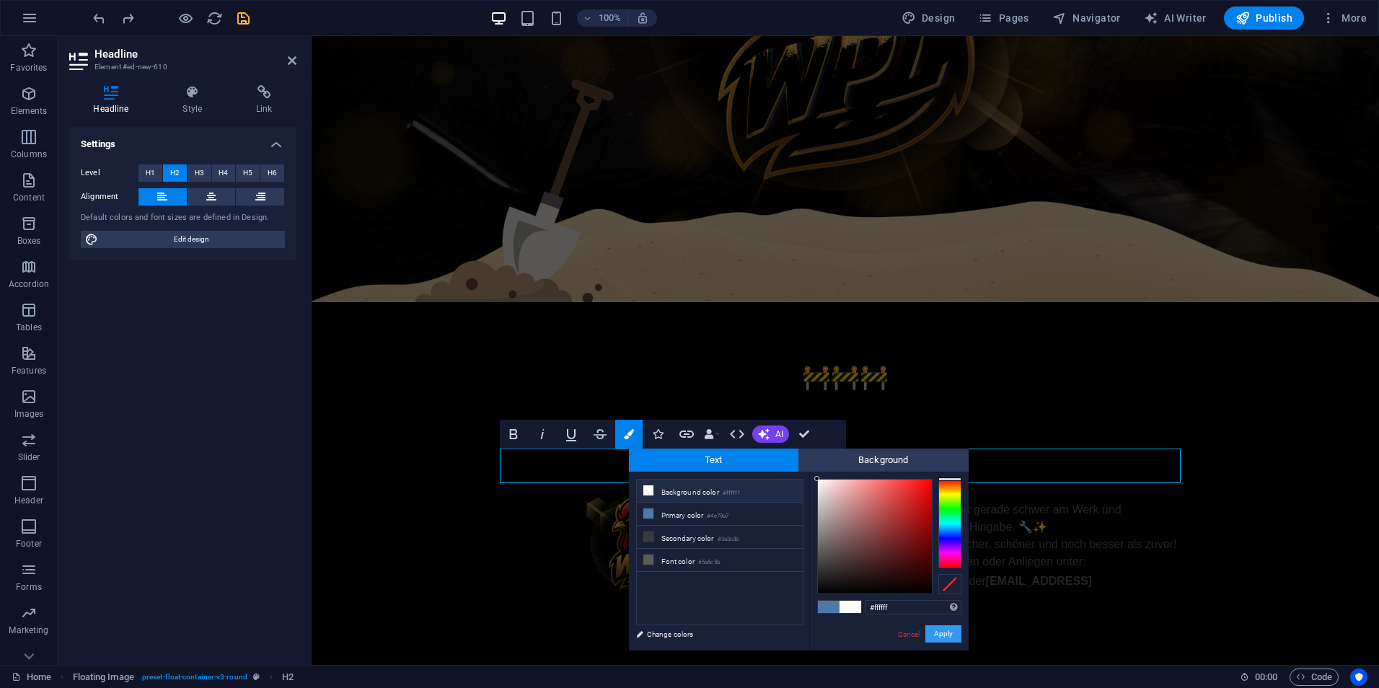
click at [955, 635] on button "Apply" at bounding box center [943, 633] width 36 height 17
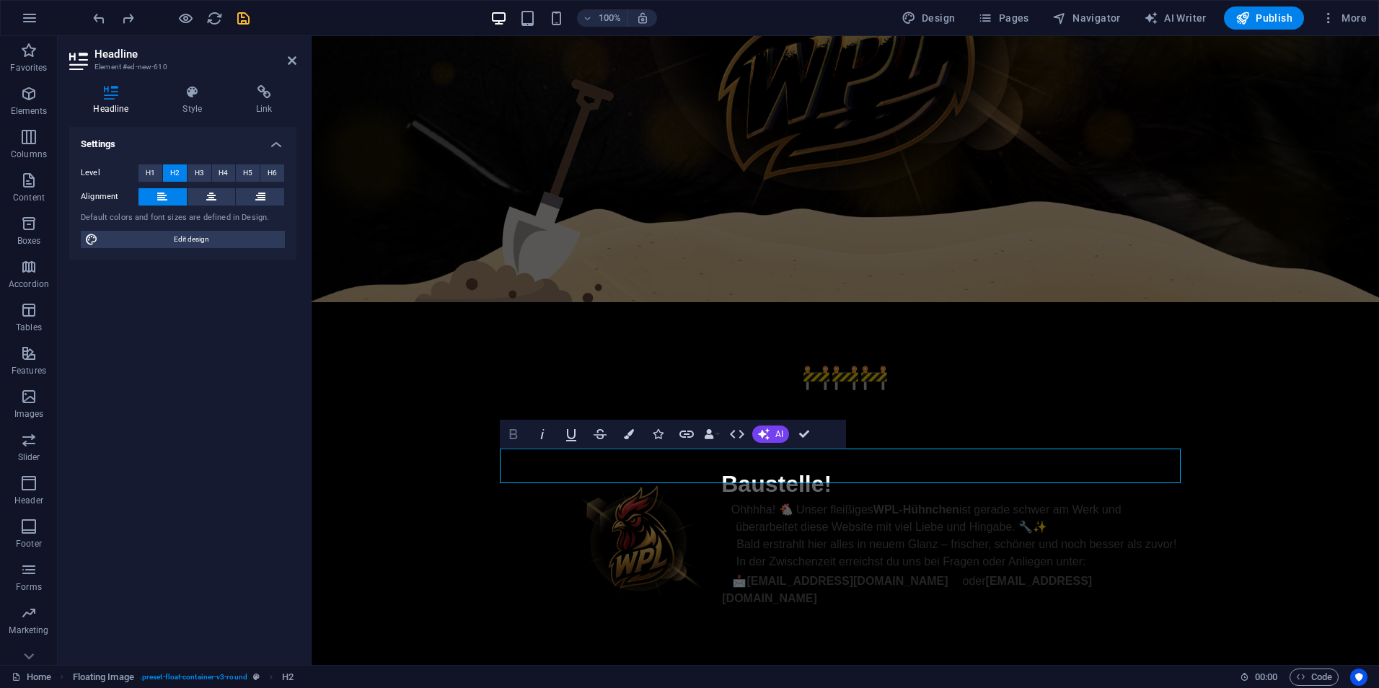
click at [511, 435] on icon "button" at bounding box center [513, 434] width 8 height 10
click at [508, 432] on icon "button" at bounding box center [513, 434] width 17 height 17
click at [1085, 400] on div at bounding box center [845, 413] width 681 height 36
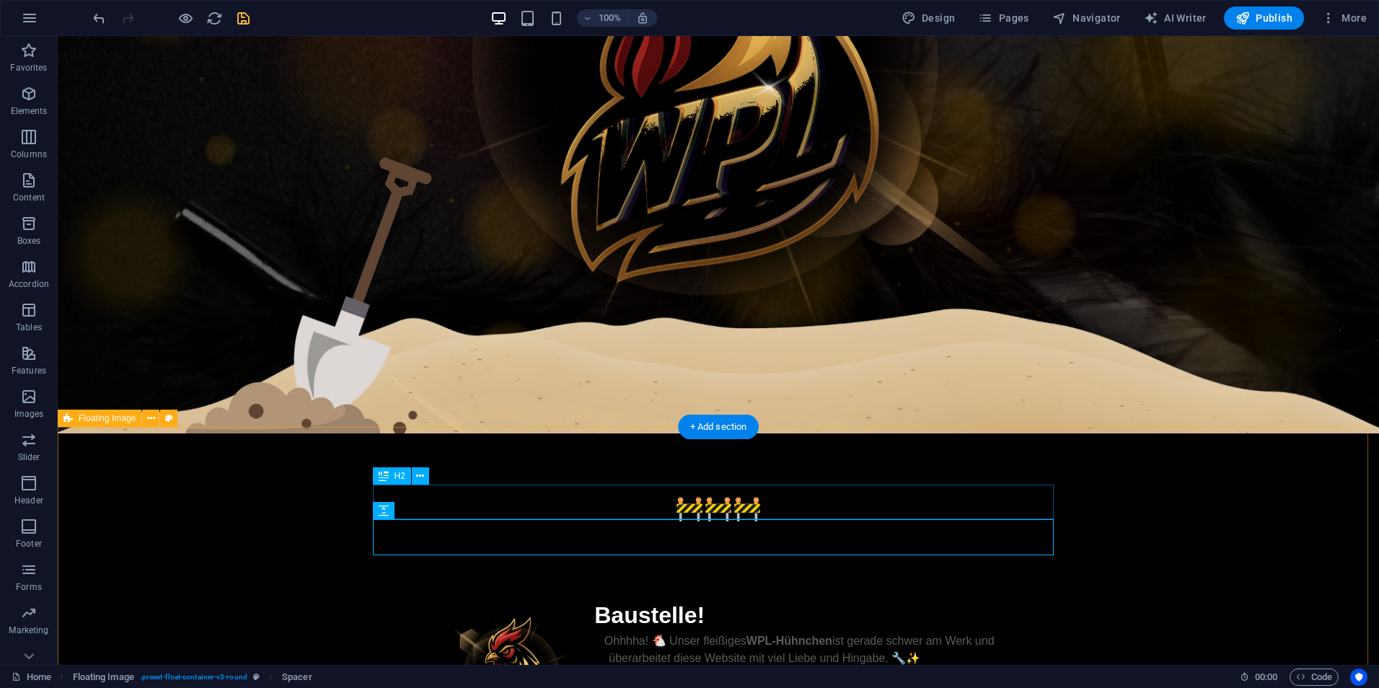
scroll to position [489, 0]
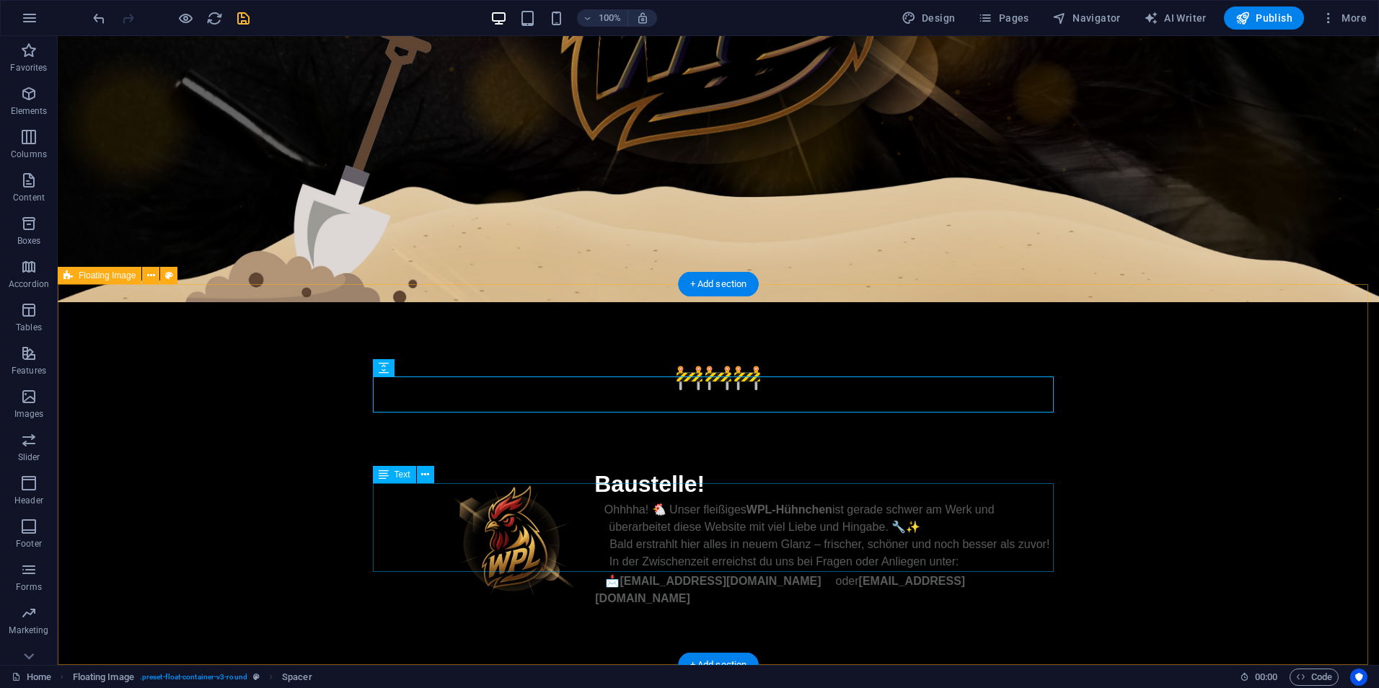
click at [798, 521] on div "Ohhhha! 🐔 Unser fleißiges WPL-Hühnchen ist gerade schwer am Werk und überarbeit…" at bounding box center [718, 554] width 681 height 106
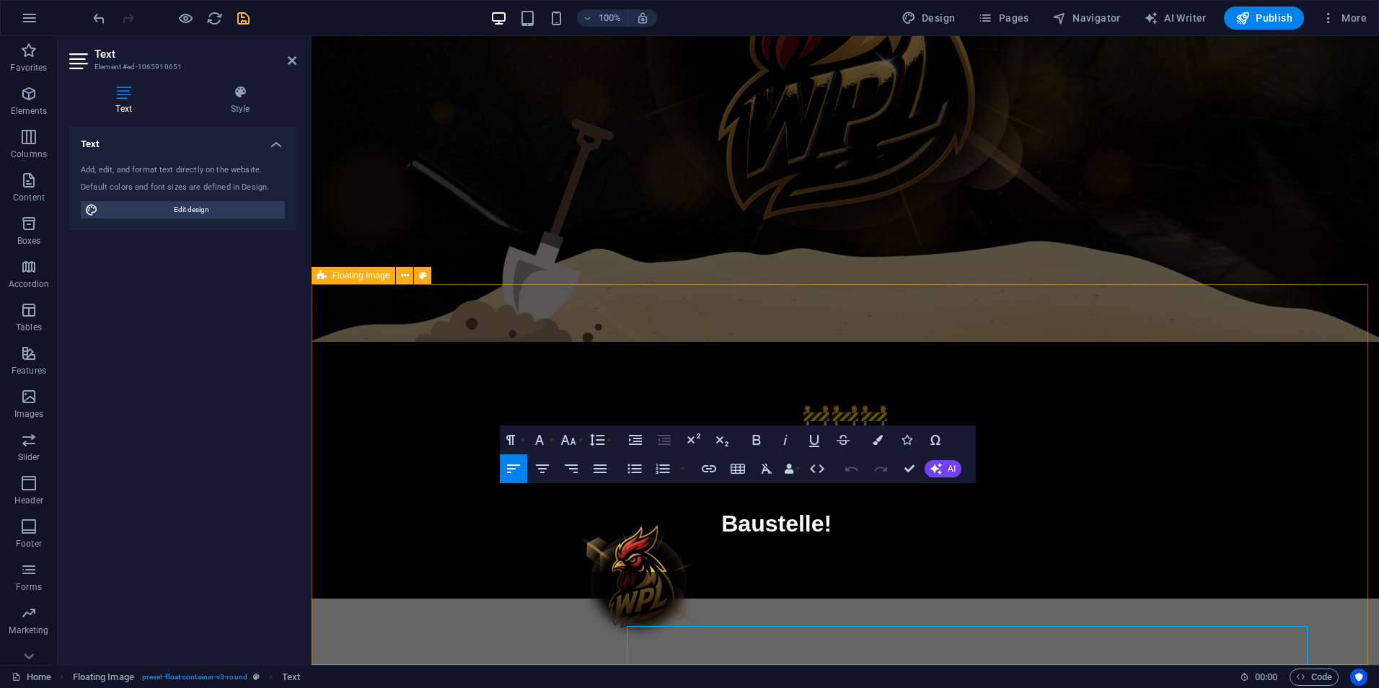
scroll to position [346, 0]
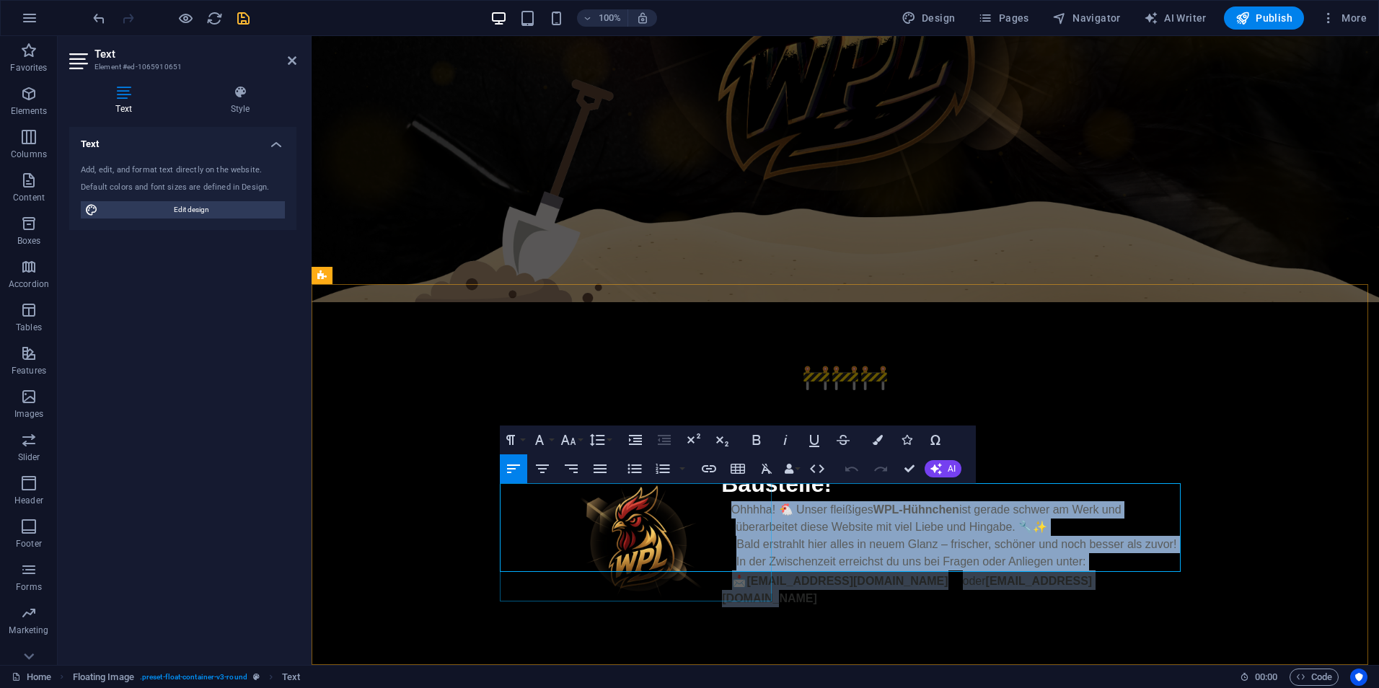
drag, startPoint x: 1081, startPoint y: 562, endPoint x: 669, endPoint y: 486, distance: 418.7
click at [669, 486] on div "🚧🚧🚧 Baustelle! Ohhhha! 🐔 Unser fleißiges WPL-Hühnchen ist gerade schwer am Werk…" at bounding box center [845, 483] width 704 height 363
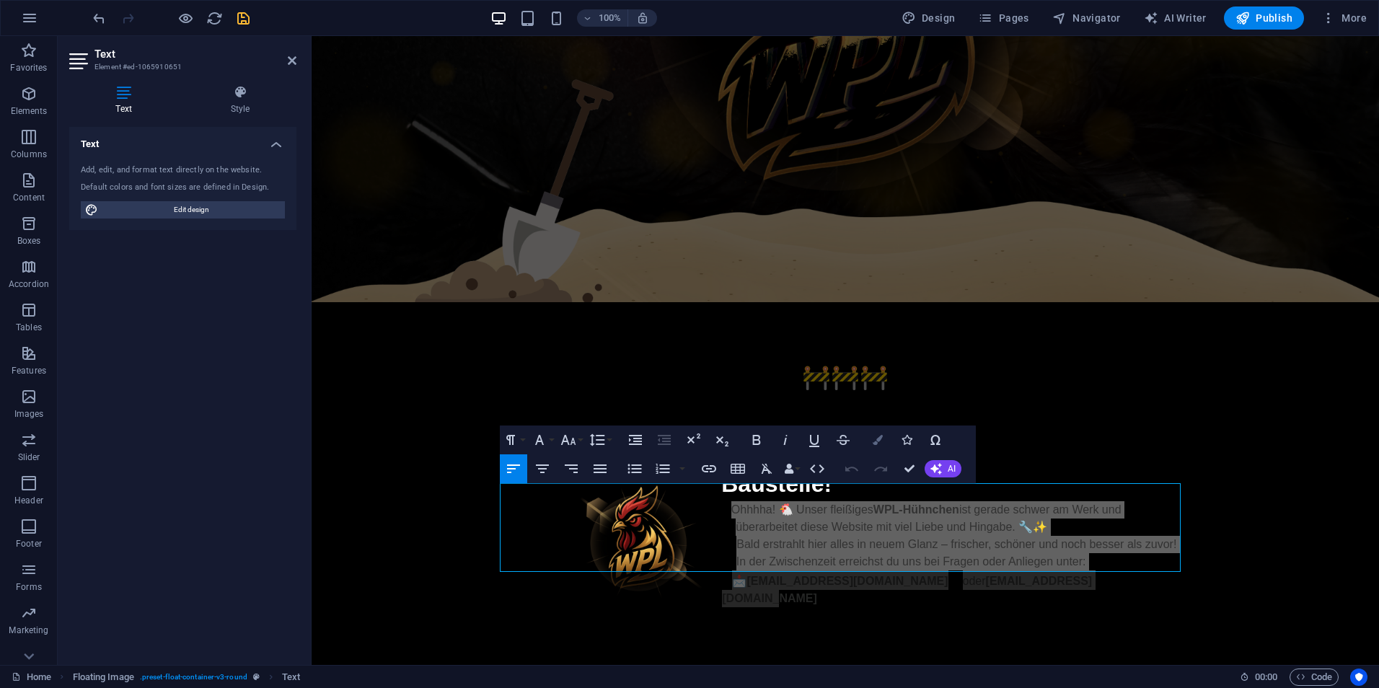
click at [877, 441] on icon "button" at bounding box center [878, 440] width 10 height 10
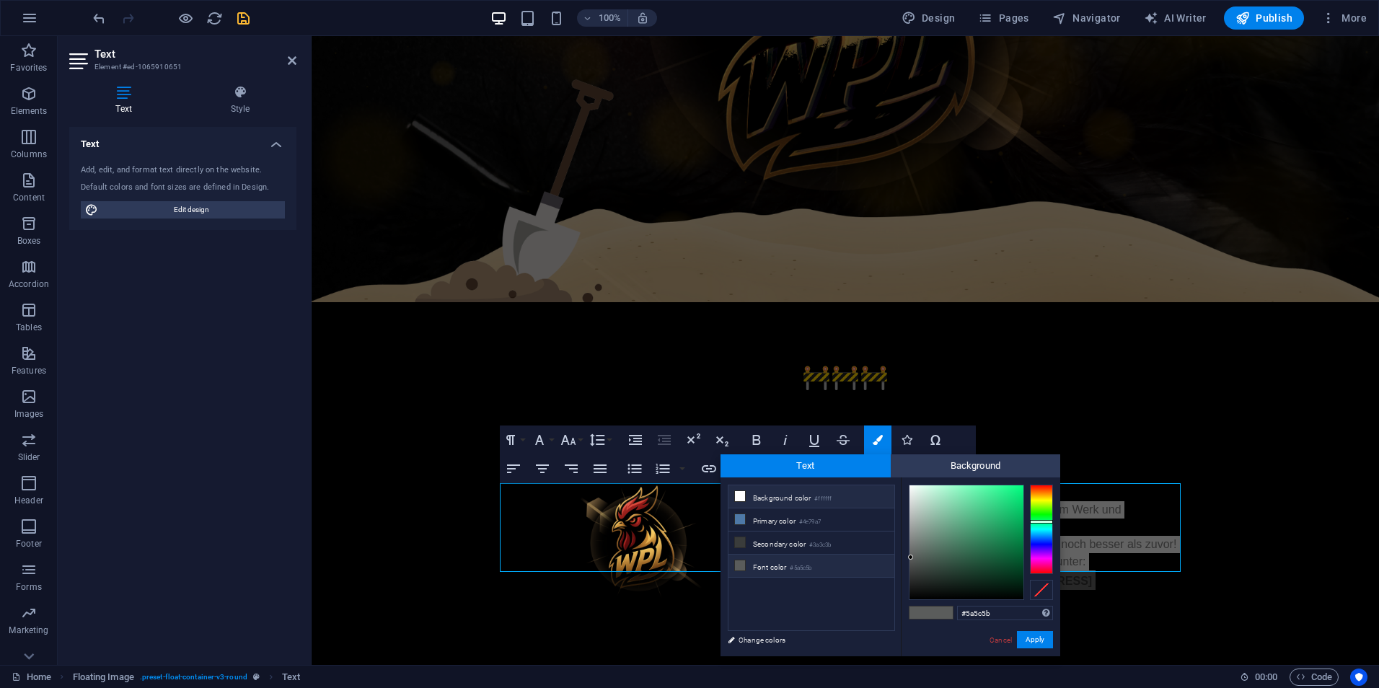
click at [788, 495] on li "Background color #ffffff" at bounding box center [811, 496] width 166 height 23
type input "#ffffff"
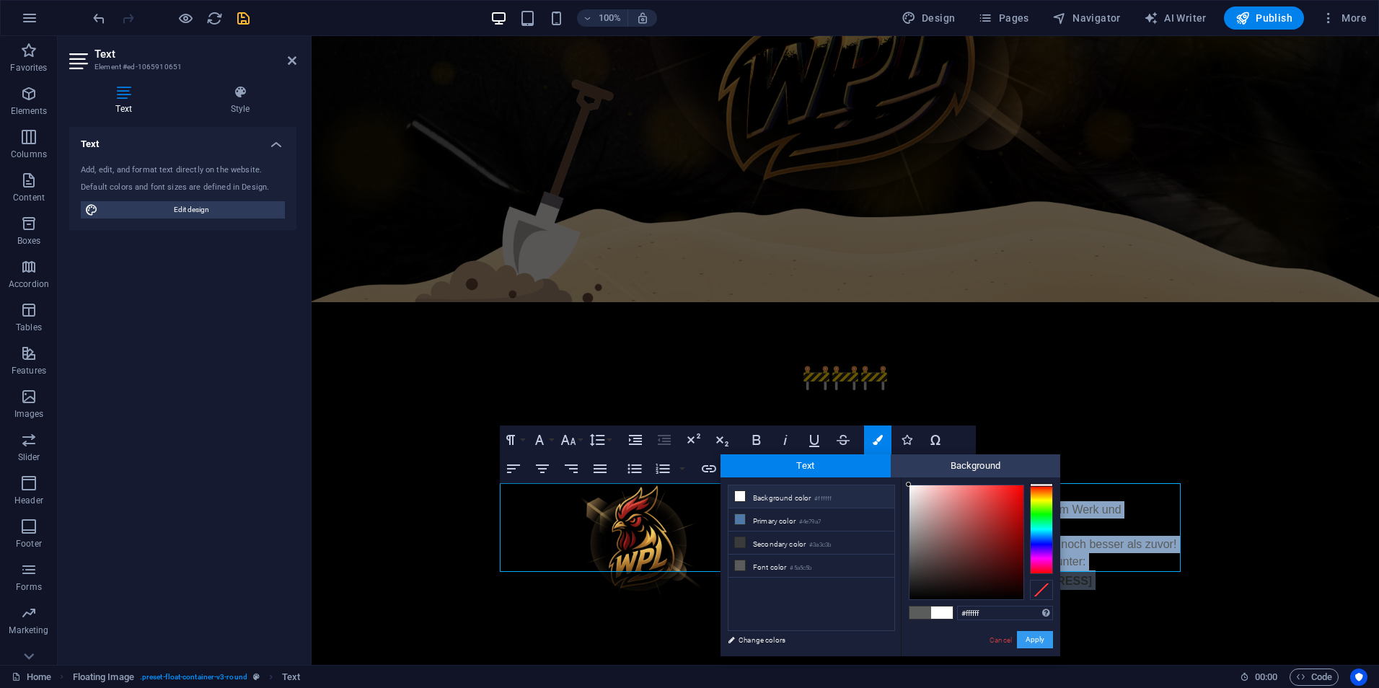
click at [1044, 644] on button "Apply" at bounding box center [1035, 639] width 36 height 17
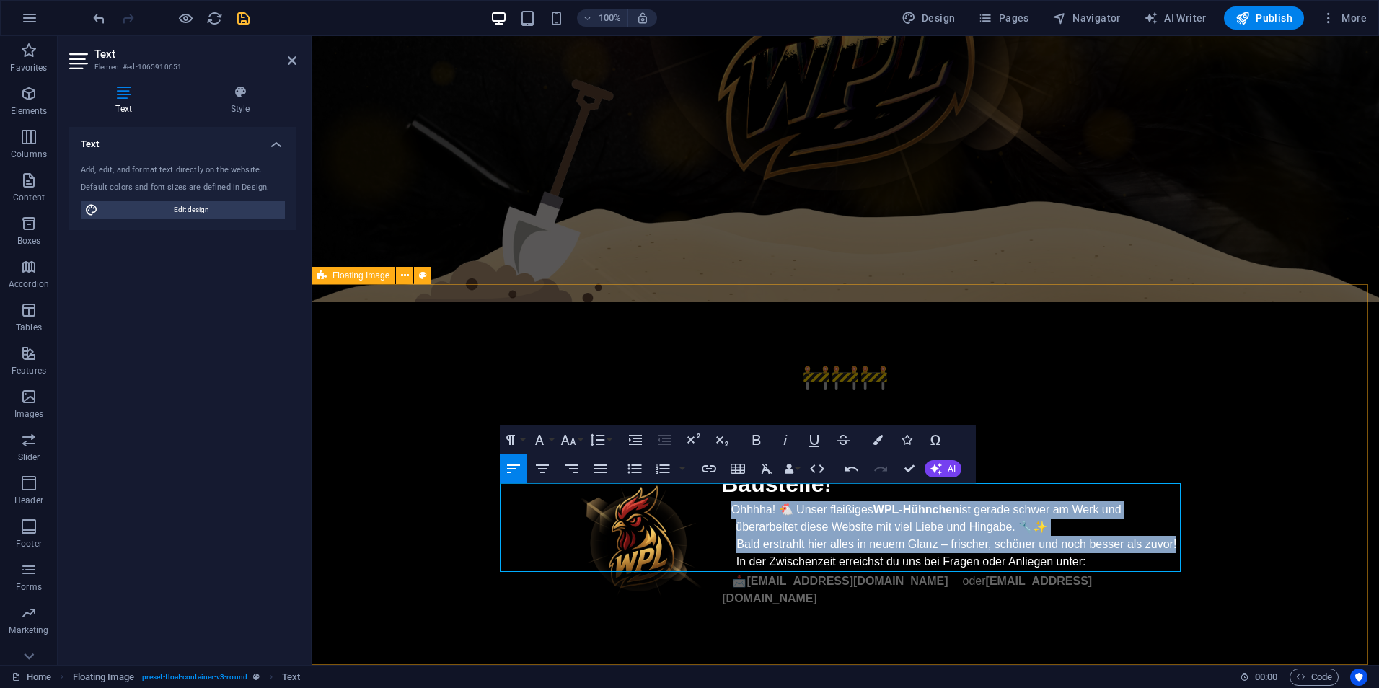
click at [1244, 574] on div "🚧🚧🚧 Baustelle! Ohhhha! 🐔 Unser fleißiges WPL-Hühnchen ist gerade schwer am Werk…" at bounding box center [845, 483] width 1067 height 363
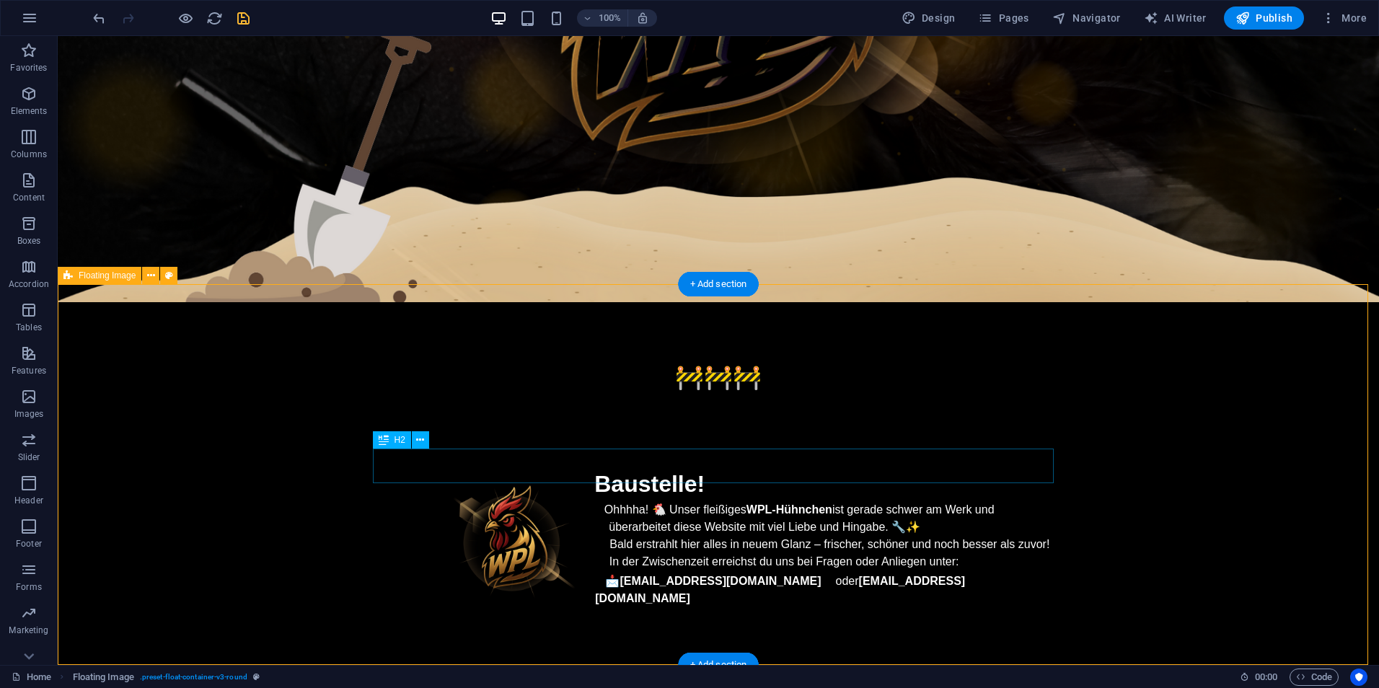
click at [690, 467] on div "Baustelle!" at bounding box center [718, 484] width 681 height 35
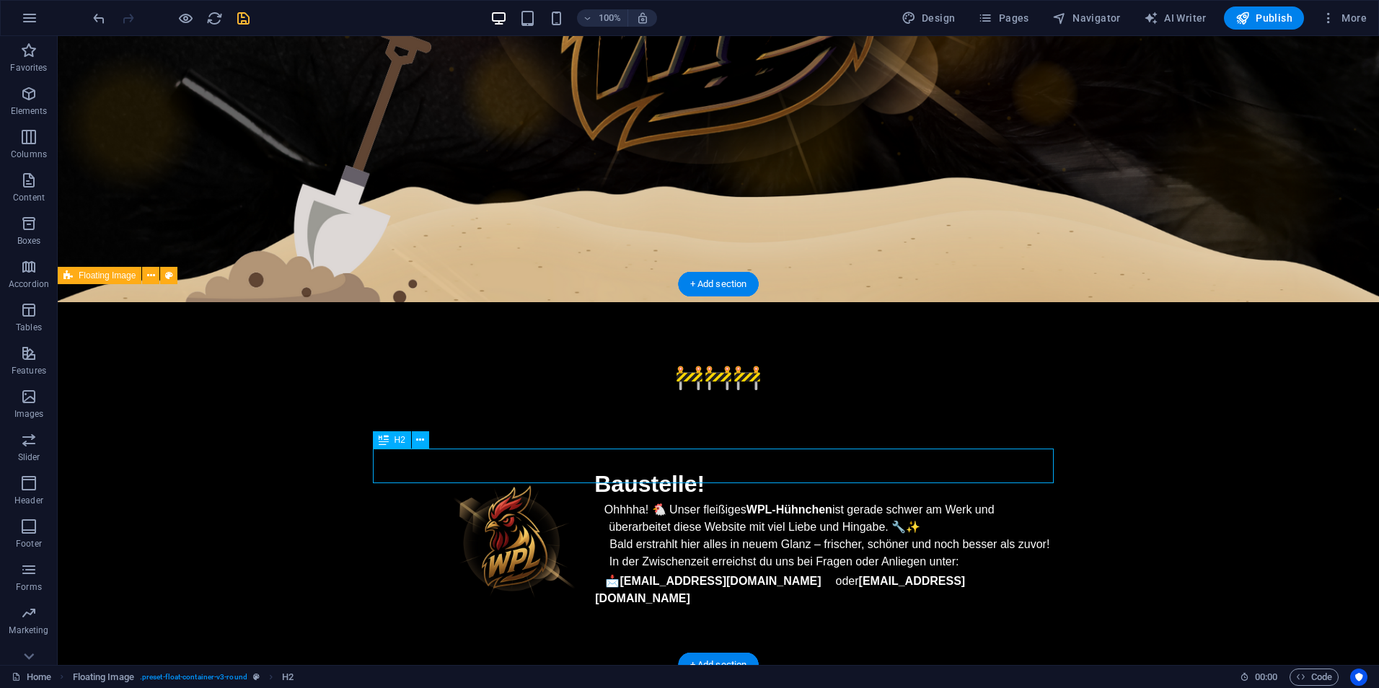
click at [690, 467] on div "Baustelle!" at bounding box center [718, 484] width 681 height 35
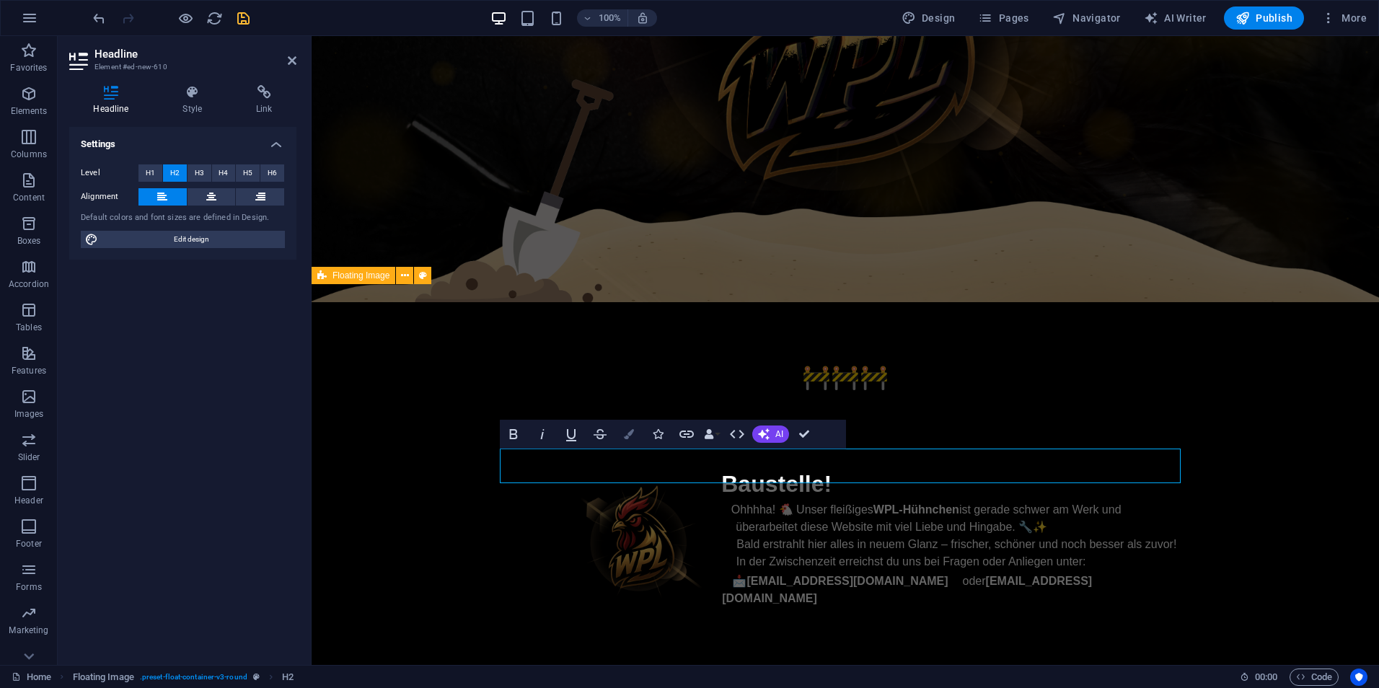
click at [622, 439] on button "Colors" at bounding box center [628, 434] width 27 height 29
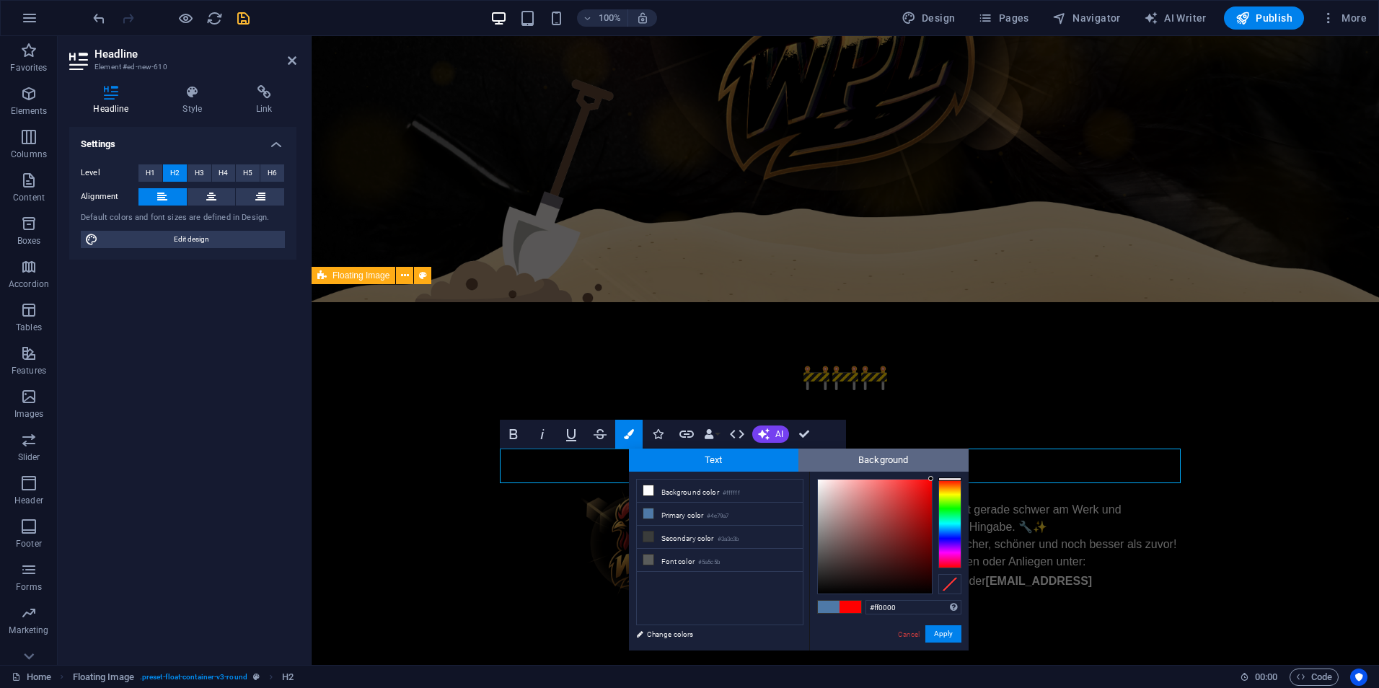
drag, startPoint x: 932, startPoint y: 497, endPoint x: 950, endPoint y: 464, distance: 37.8
click at [950, 458] on div "Text Background less Background color #ffffff Primary color #4e79a7 Secondary c…" at bounding box center [799, 550] width 340 height 202
type input "#fc0101"
click at [930, 480] on div at bounding box center [929, 482] width 5 height 5
drag, startPoint x: 946, startPoint y: 635, endPoint x: 638, endPoint y: 596, distance: 310.4
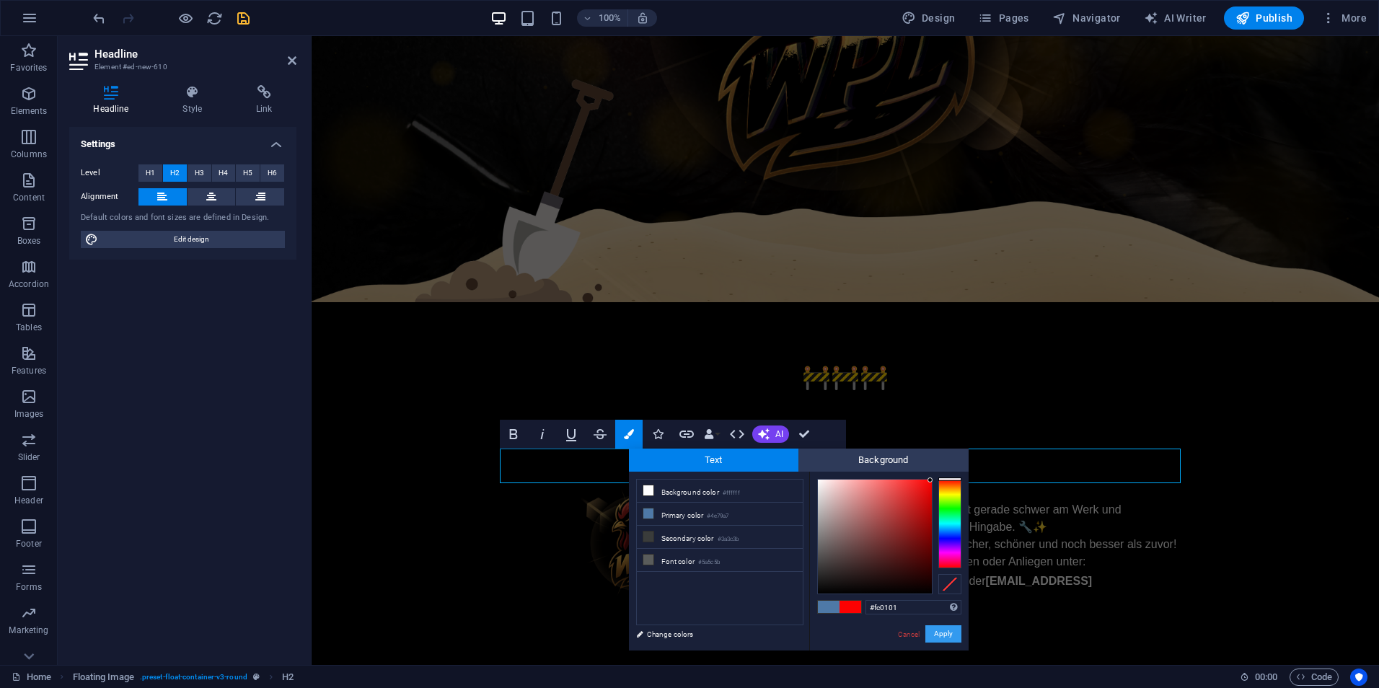
click at [946, 635] on button "Apply" at bounding box center [943, 633] width 36 height 17
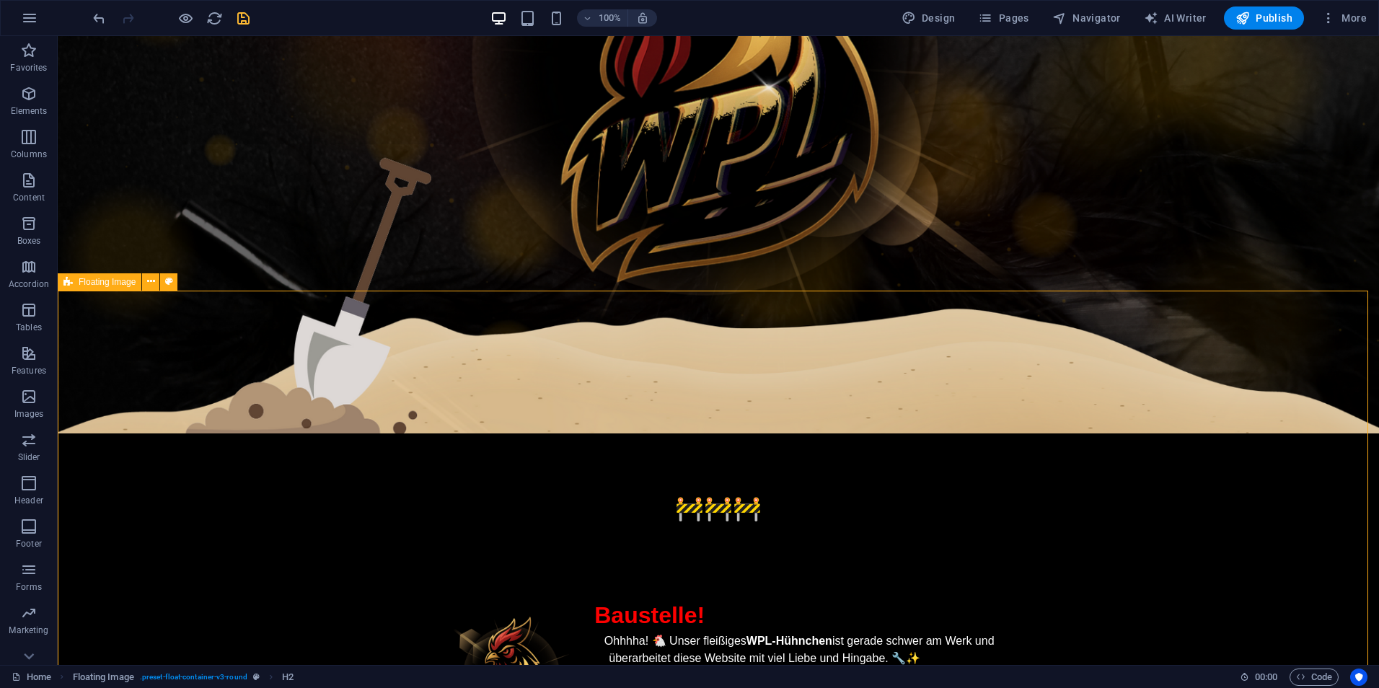
drag, startPoint x: 1026, startPoint y: 502, endPoint x: 1280, endPoint y: 501, distance: 254.6
click at [1280, 501] on div "🚧🚧🚧 Baustelle! Ohhhha! 🐔 Unser fleißiges WPL-Hühnchen ist gerade schwer am Werk…" at bounding box center [718, 614] width 1321 height 363
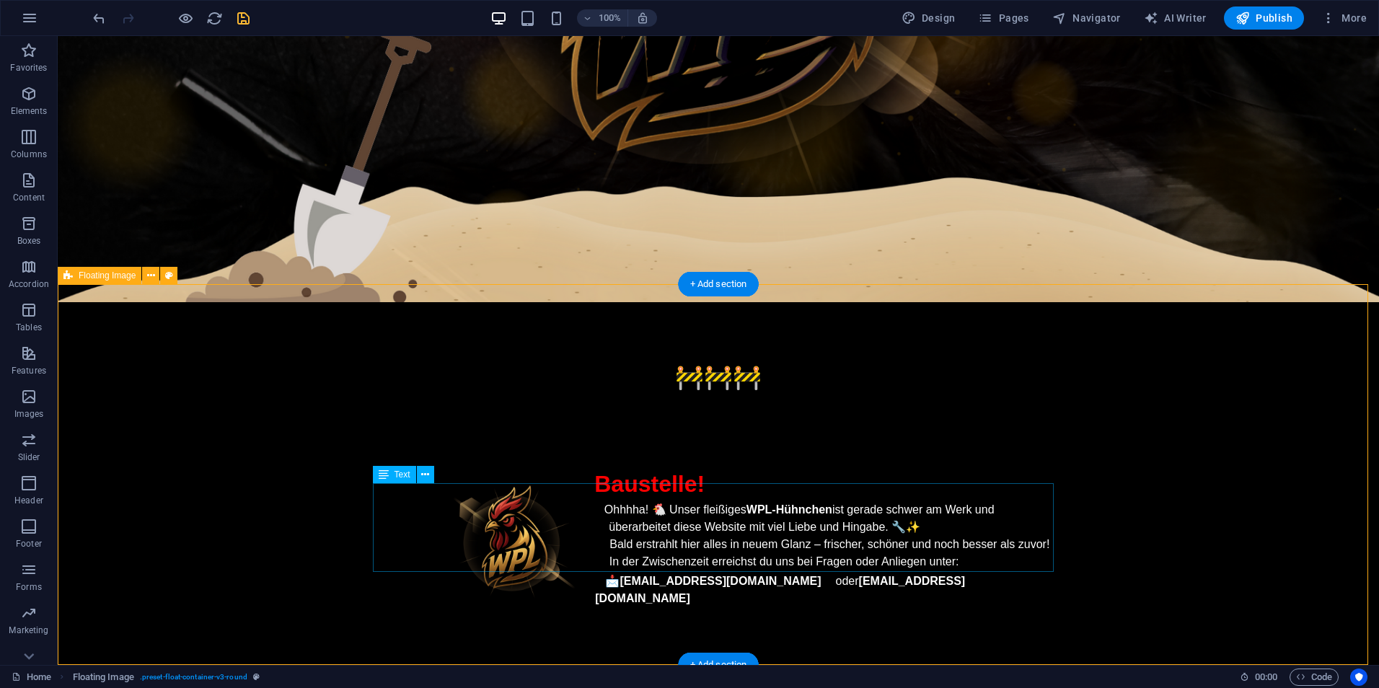
click at [979, 505] on div "Ohhhha! 🐔 Unser fleißiges WPL-Hühnchen ist gerade schwer am Werk und überarbeit…" at bounding box center [718, 554] width 681 height 106
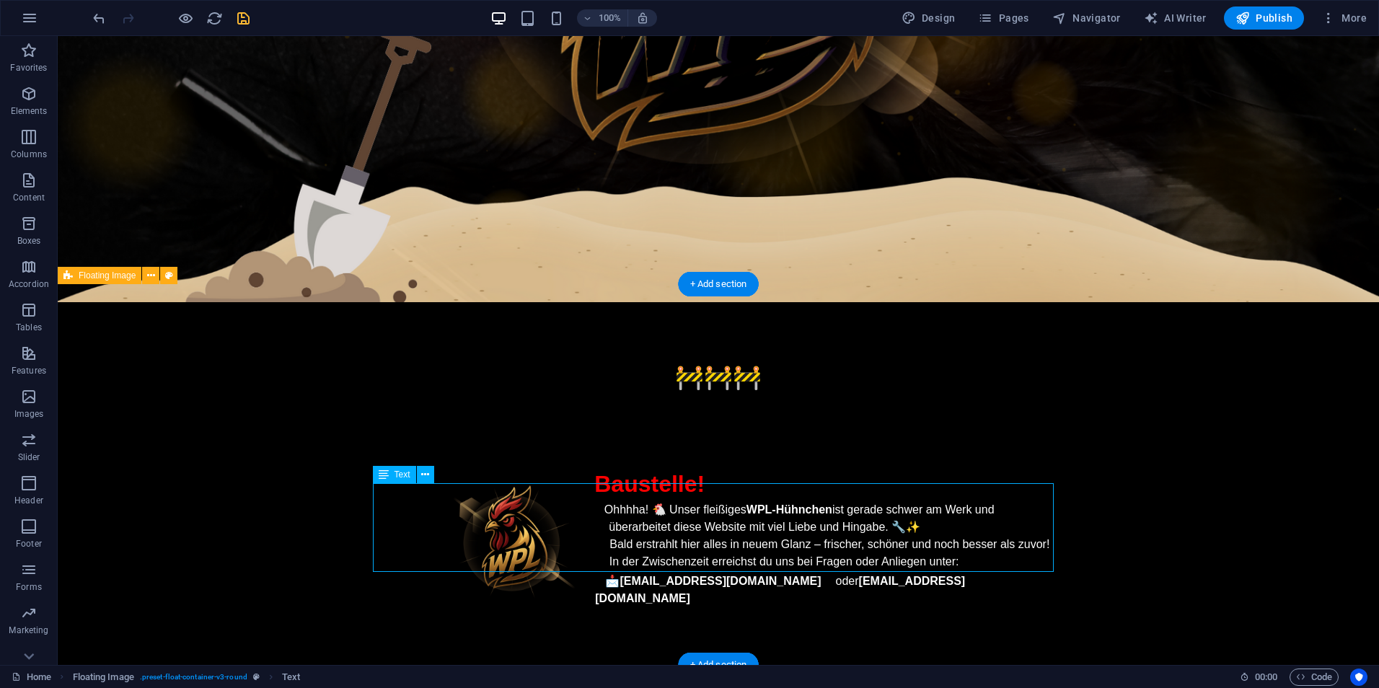
click at [979, 505] on div "Ohhhha! 🐔 Unser fleißiges WPL-Hühnchen ist gerade schwer am Werk und überarbeit…" at bounding box center [718, 554] width 681 height 106
click at [764, 546] on div "Ohhhha! 🐔 Unser fleißiges WPL-Hühnchen ist gerade schwer am Werk und überarbeit…" at bounding box center [718, 554] width 681 height 106
click at [724, 562] on div "Ohhhha! 🐔 Unser fleißiges WPL-Hühnchen ist gerade schwer am Werk und überarbeit…" at bounding box center [718, 554] width 681 height 106
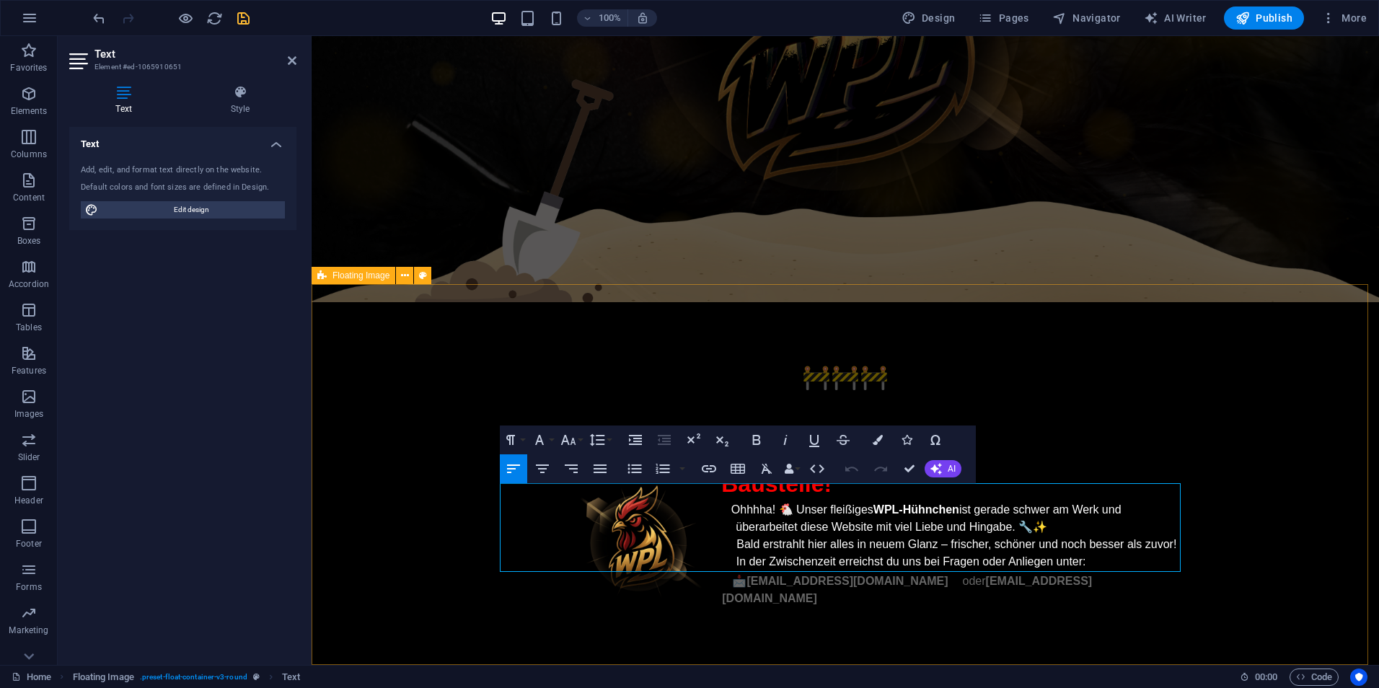
click at [894, 563] on span "In der Zwischenzeit erreichst du uns bei Fragen oder Anliegen unter: 📩 [EMAIL_A…" at bounding box center [907, 579] width 370 height 49
click at [948, 570] on icon at bounding box center [955, 577] width 14 height 14
click at [894, 563] on span "In der Zwischenzeit erreichst du uns bei Fragen oder Anliegen unter: 📩 [EMAIL_A…" at bounding box center [907, 579] width 370 height 49
click at [948, 570] on icon at bounding box center [955, 577] width 14 height 14
click at [1076, 568] on p "In der Zwischenzeit erreichst du uns bei Fragen oder Anliegen unter: 📩 [EMAIL_A…" at bounding box center [845, 580] width 681 height 54
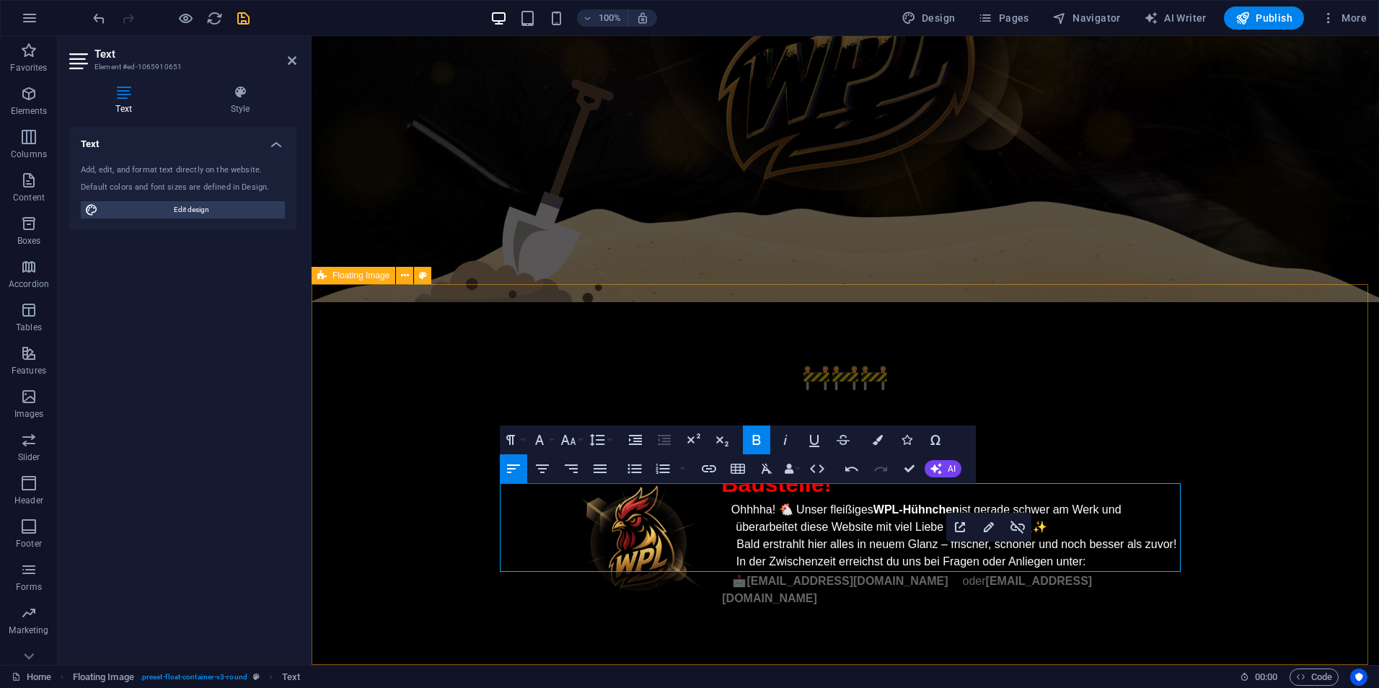
click at [948, 570] on icon at bounding box center [955, 577] width 14 height 14
drag, startPoint x: 865, startPoint y: 563, endPoint x: 747, endPoint y: 560, distance: 118.3
click at [747, 575] on link "[EMAIL_ADDRESS][DOMAIN_NAME]" at bounding box center [854, 581] width 216 height 12
click at [710, 470] on icon "button" at bounding box center [709, 468] width 14 height 7
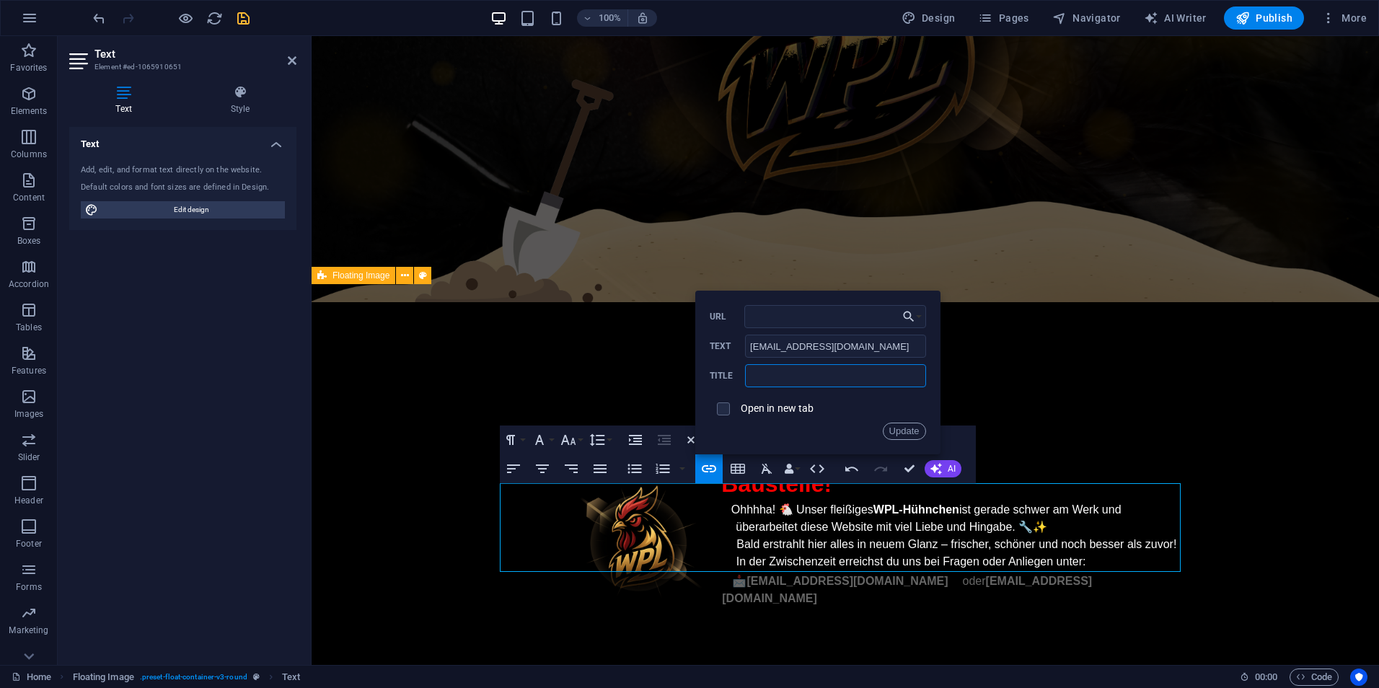
click at [825, 376] on input "text" at bounding box center [835, 375] width 180 height 23
type input "Cheesy Mail"
click at [892, 428] on button "Update" at bounding box center [904, 431] width 43 height 17
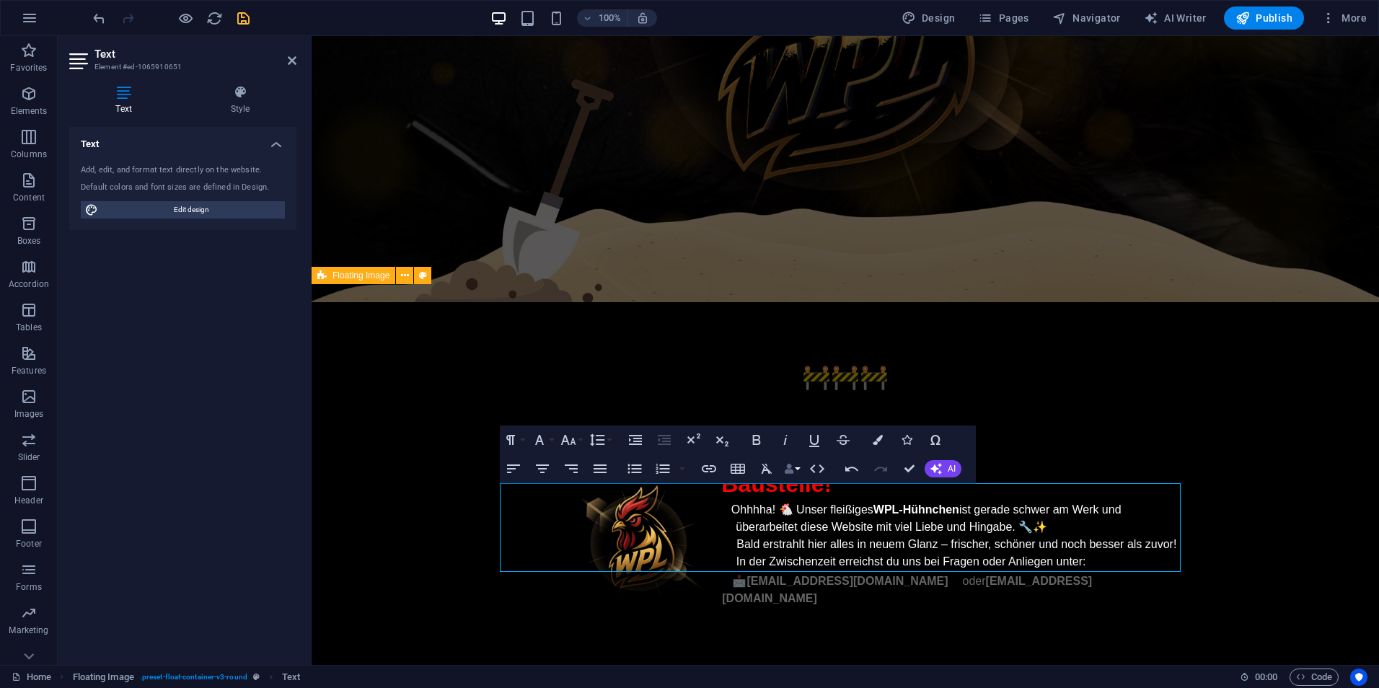
click at [796, 467] on button "Data Bindings" at bounding box center [792, 468] width 20 height 29
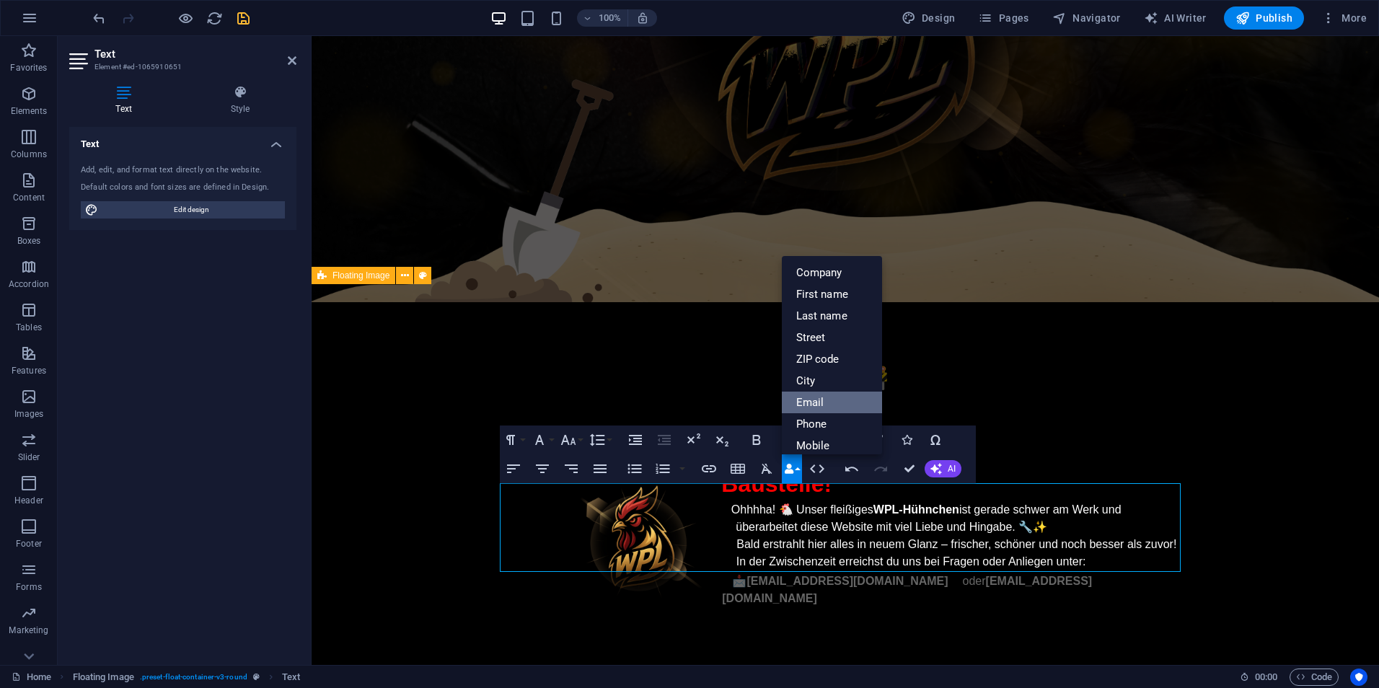
click at [827, 402] on link "Email" at bounding box center [832, 403] width 101 height 22
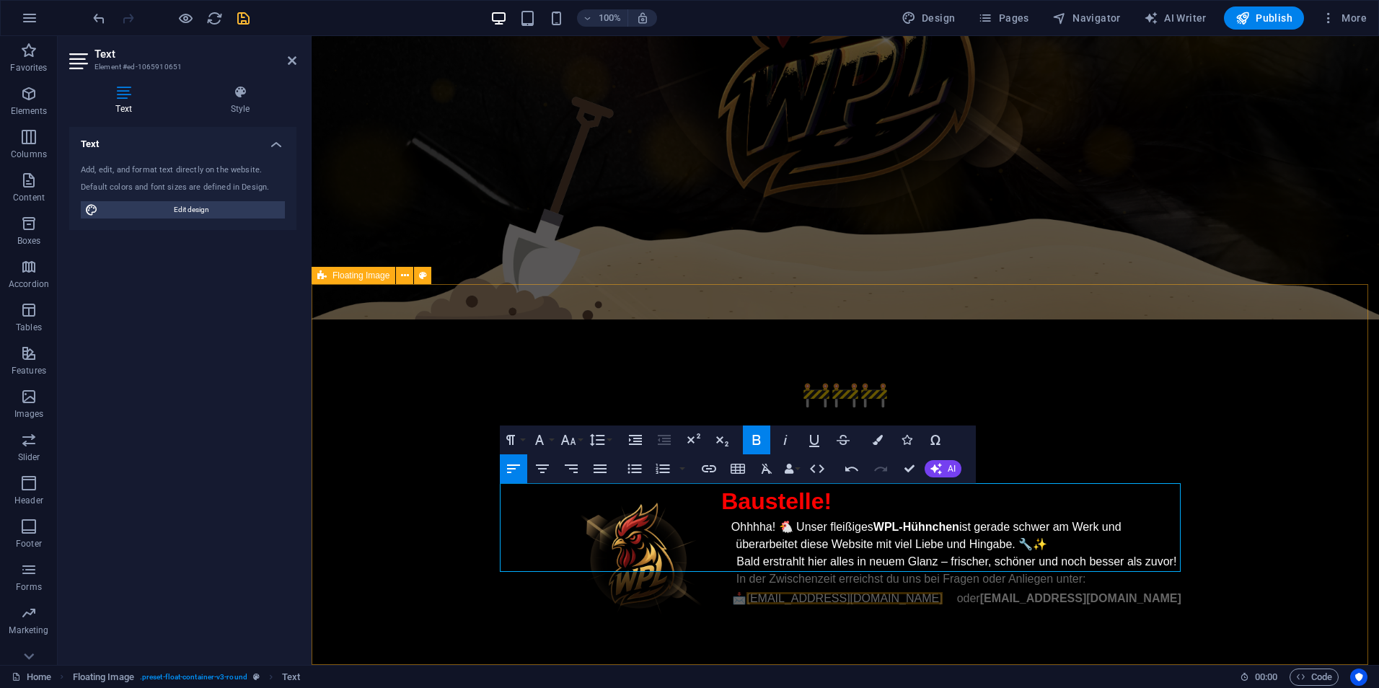
click at [811, 592] on span "[EMAIL_ADDRESS][DOMAIN_NAME]" at bounding box center [843, 598] width 195 height 12
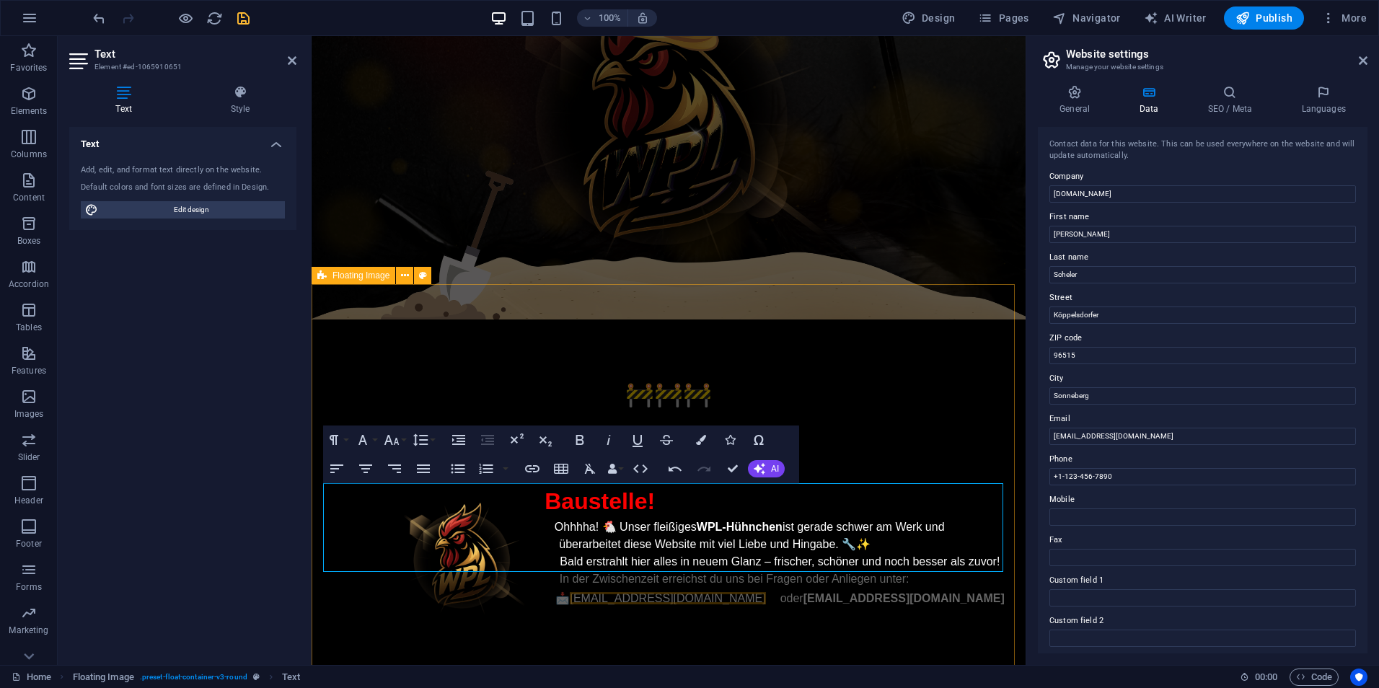
click at [631, 592] on span "[EMAIL_ADDRESS][DOMAIN_NAME]" at bounding box center [667, 598] width 195 height 12
click at [636, 592] on span "[EMAIL_ADDRESS][DOMAIN_NAME]" at bounding box center [667, 598] width 195 height 12
click at [764, 573] on span "In der Zwischenzeit erreichst du uns bei Fragen oder Anliegen unter: 📩 [EMAIL_A…" at bounding box center [779, 589] width 449 height 32
click at [907, 592] on link "[EMAIL_ADDRESS][DOMAIN_NAME]" at bounding box center [903, 598] width 201 height 12
drag, startPoint x: 1406, startPoint y: 470, endPoint x: 1006, endPoint y: 437, distance: 401.6
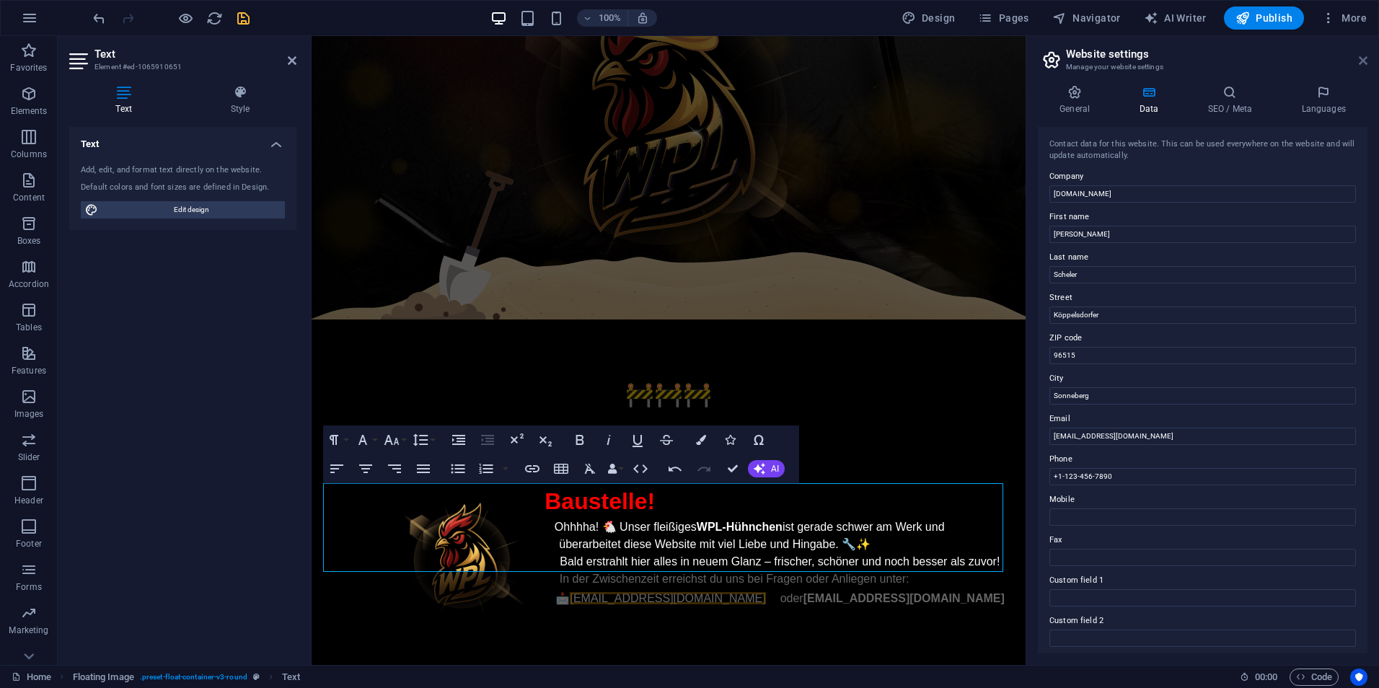
click at [1362, 57] on icon at bounding box center [1363, 61] width 9 height 12
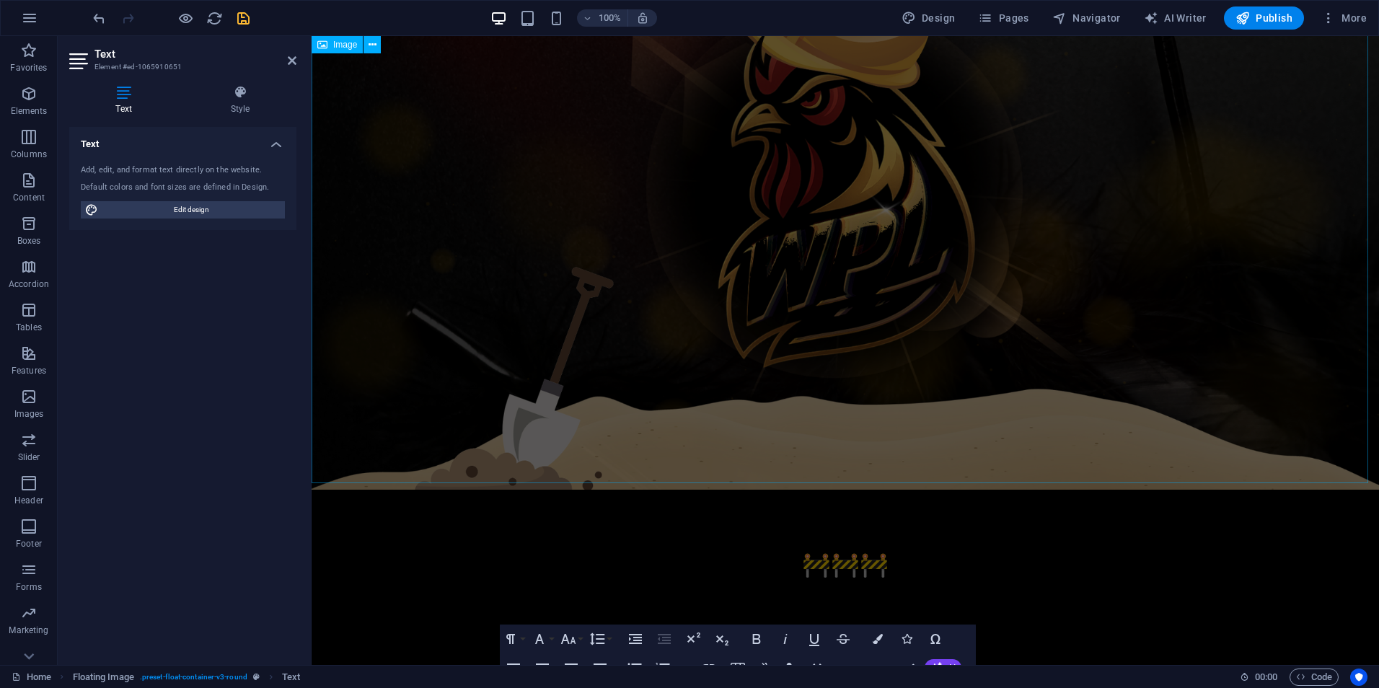
scroll to position [346, 0]
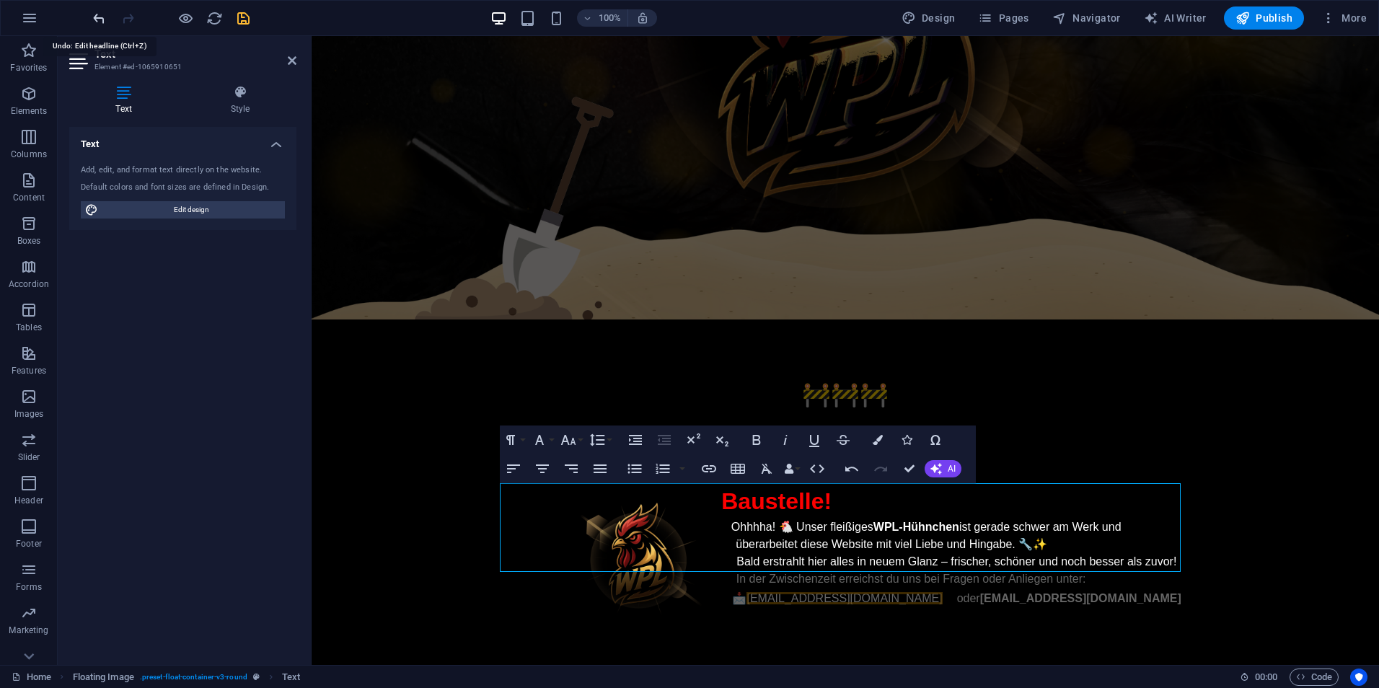
click at [102, 21] on icon "undo" at bounding box center [99, 18] width 17 height 17
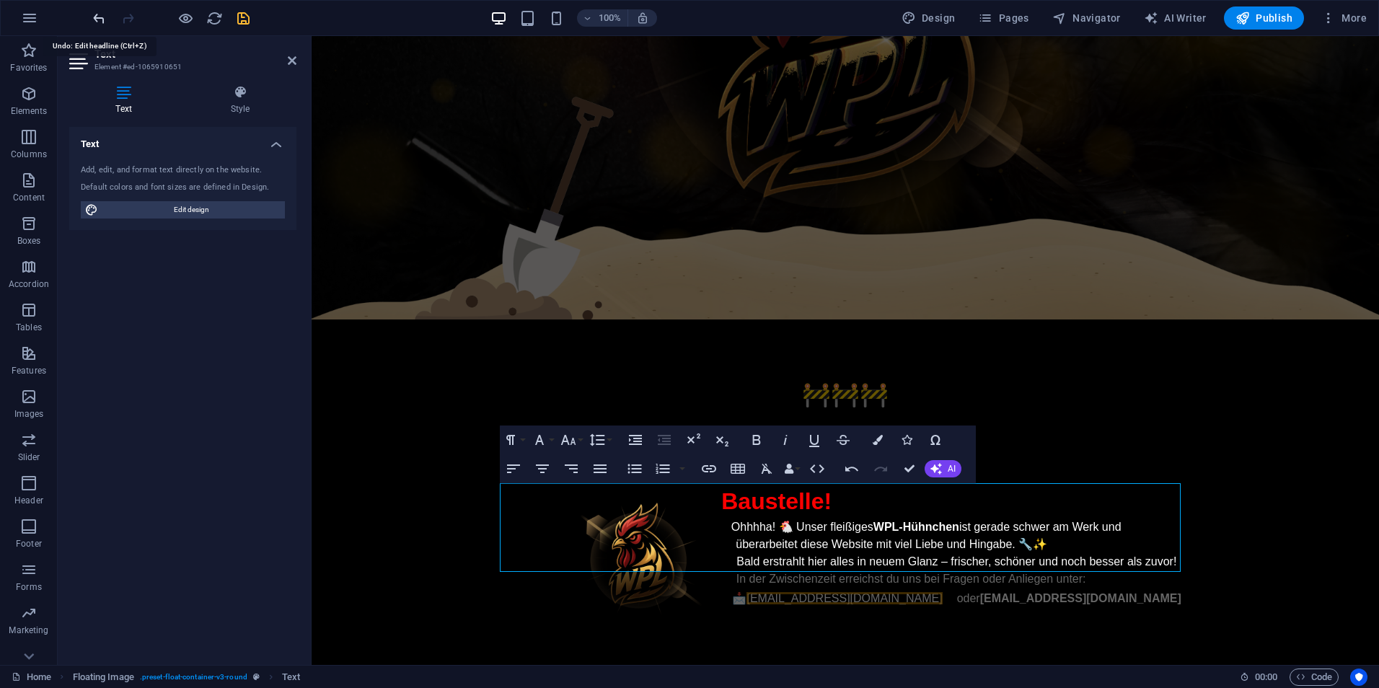
click at [102, 21] on icon "undo" at bounding box center [99, 18] width 17 height 17
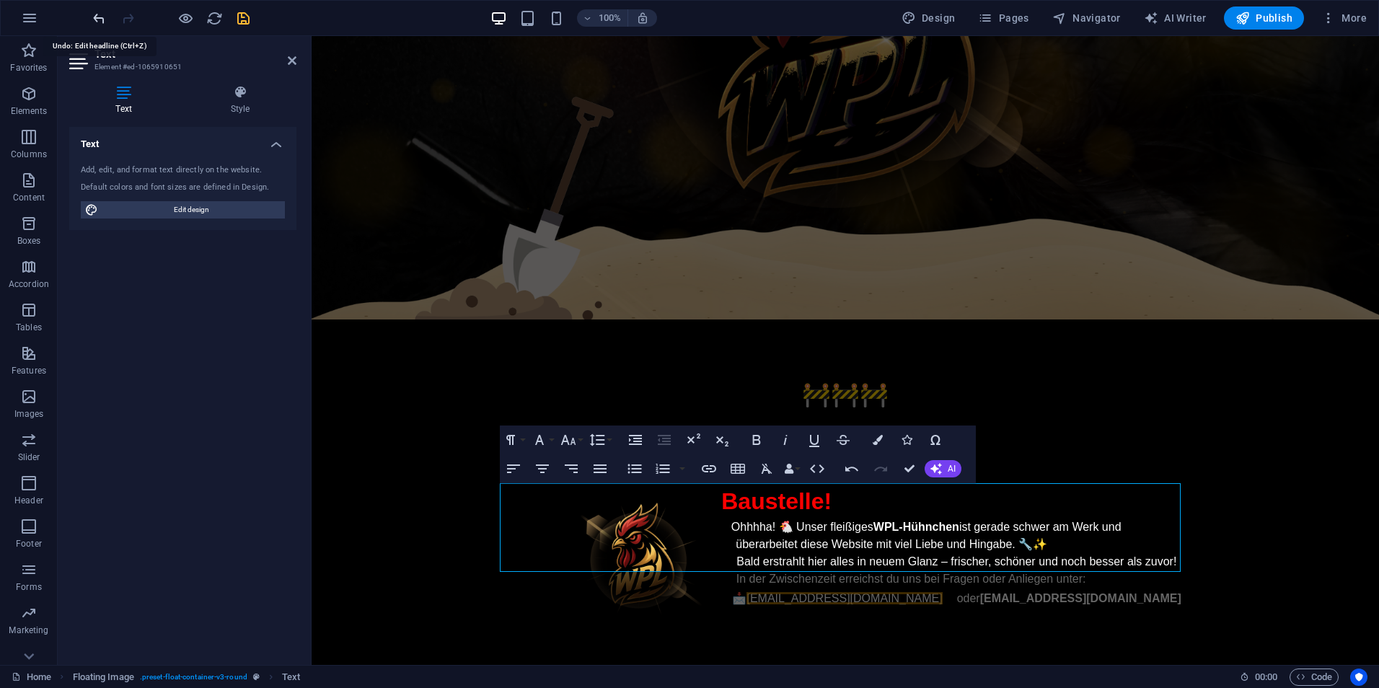
click at [102, 21] on icon "undo" at bounding box center [99, 18] width 17 height 17
click at [855, 472] on icon "button" at bounding box center [851, 468] width 17 height 17
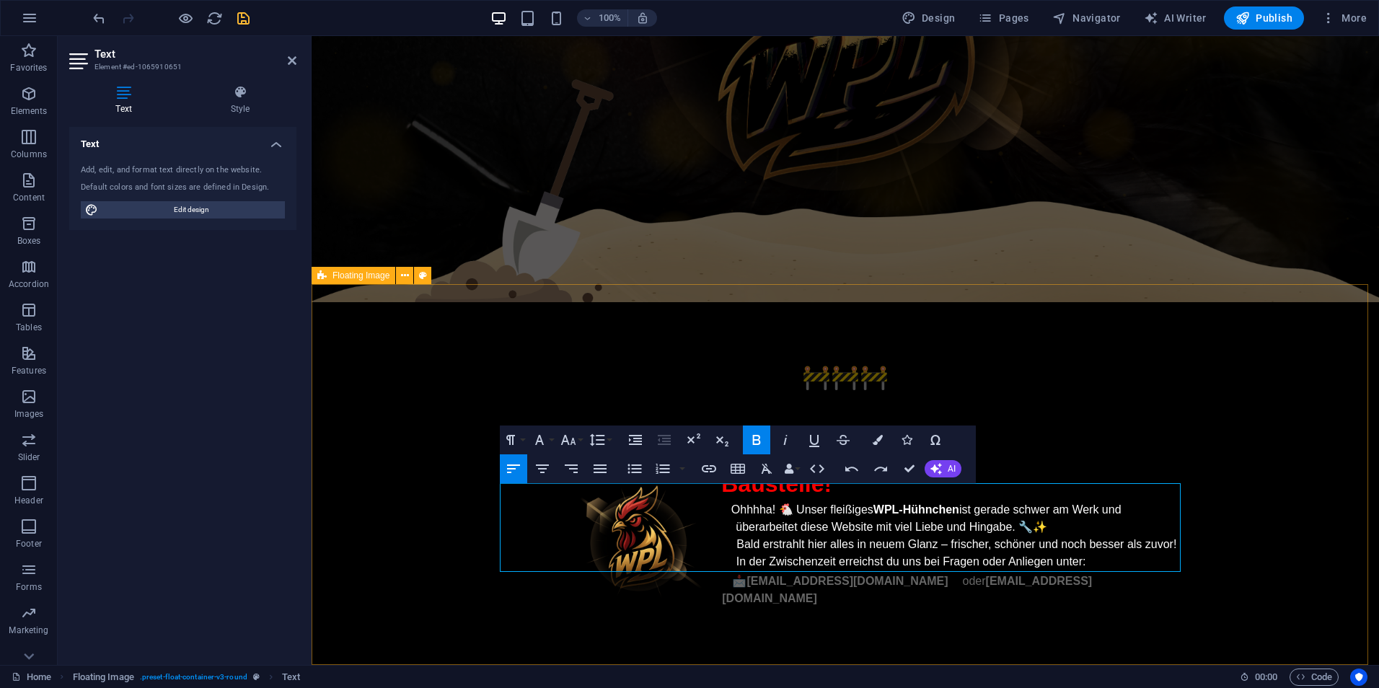
click at [1113, 625] on div "🚧🚧🚧 Baustelle! Ohhhha! 🐔 Unser fleißiges WPL-Hühnchen ist gerade schwer am Werk…" at bounding box center [845, 483] width 1067 height 363
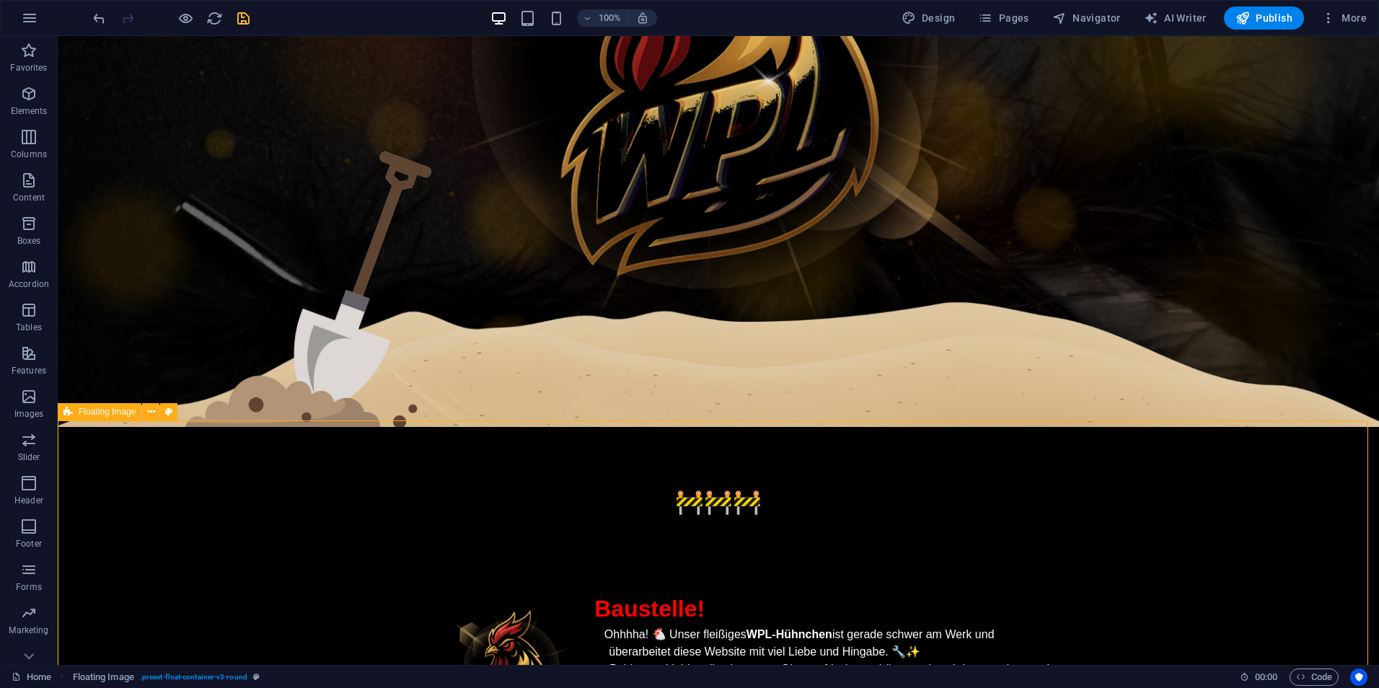
scroll to position [489, 0]
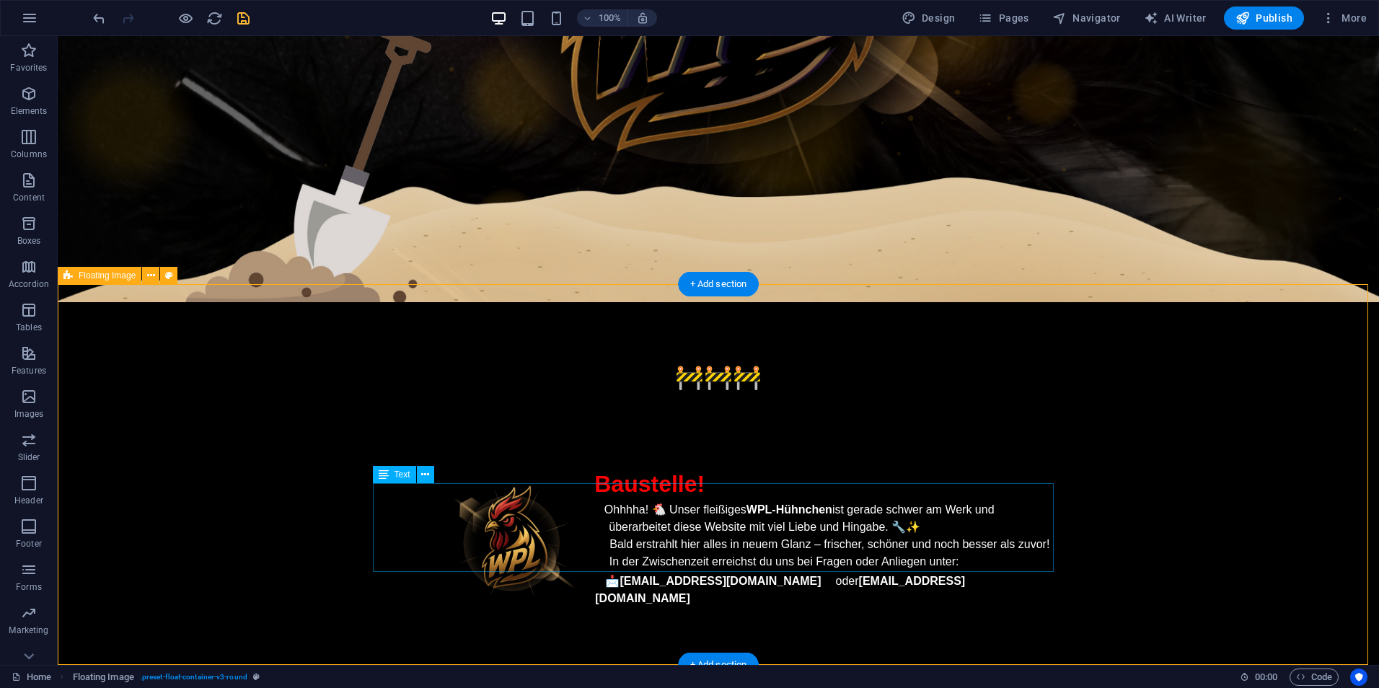
click at [762, 558] on div "Ohhhha! 🐔 Unser fleißiges WPL-Hühnchen ist gerade schwer am Werk und überarbeit…" at bounding box center [718, 554] width 681 height 106
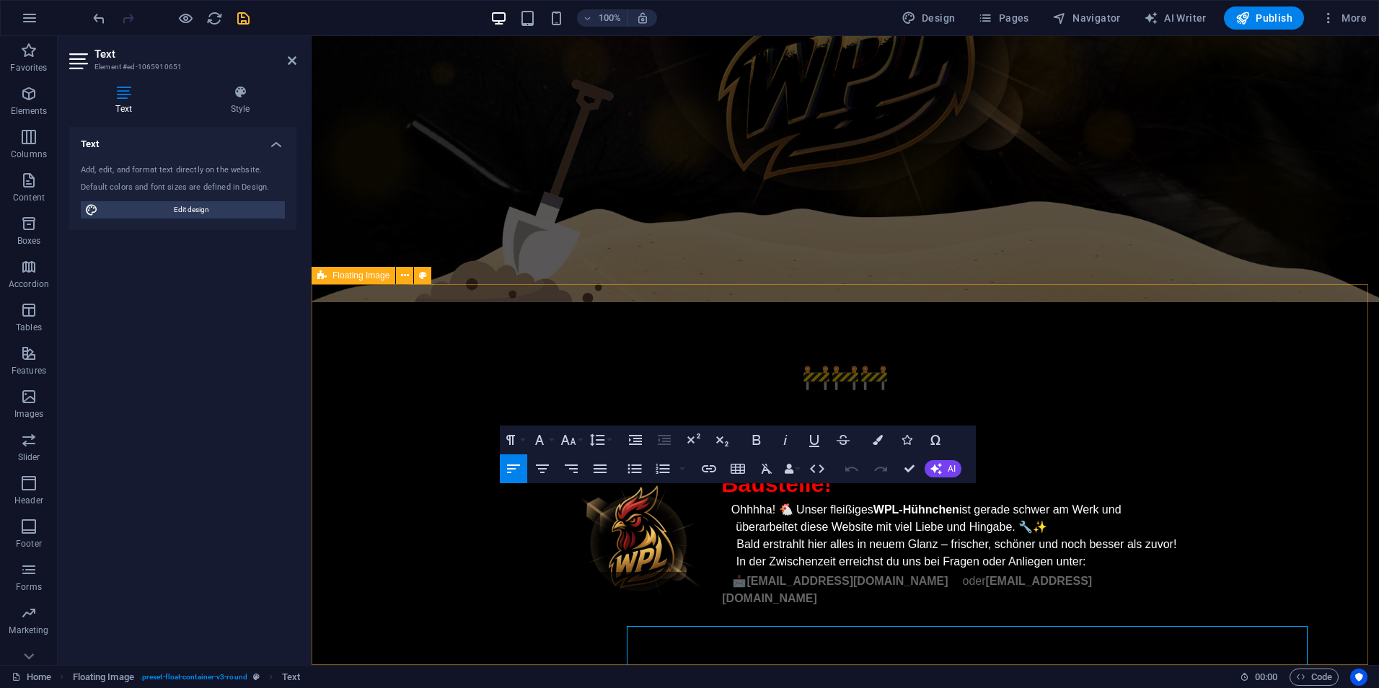
scroll to position [346, 0]
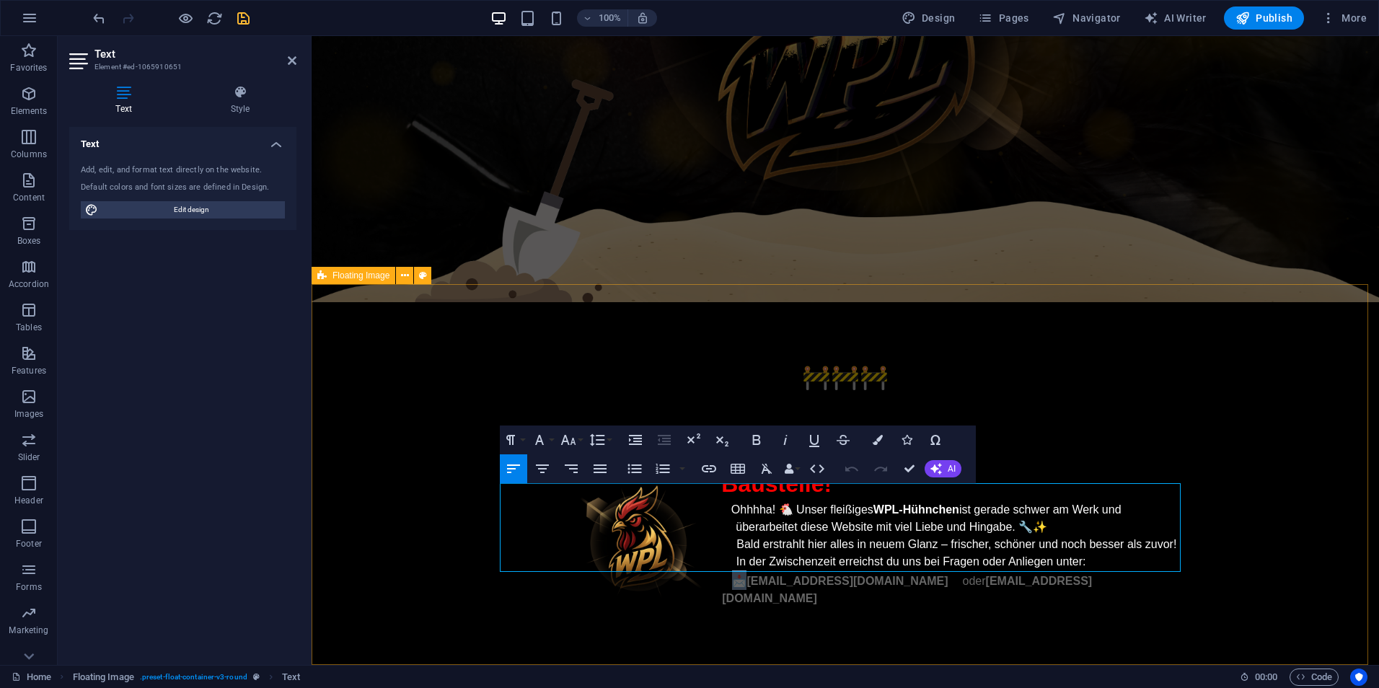
drag, startPoint x: 739, startPoint y: 561, endPoint x: 708, endPoint y: 561, distance: 30.3
click at [708, 561] on p "In der Zwischenzeit erreichst du uns bei Fragen oder Anliegen unter: 📩 [EMAIL_A…" at bounding box center [845, 580] width 681 height 54
copy span "📩"
click at [948, 570] on icon at bounding box center [955, 577] width 14 height 14
click at [909, 562] on span "In der Zwischenzeit erreichst du uns bei Fragen oder Anliegen unter: 📩 [EMAIL_A…" at bounding box center [914, 579] width 384 height 49
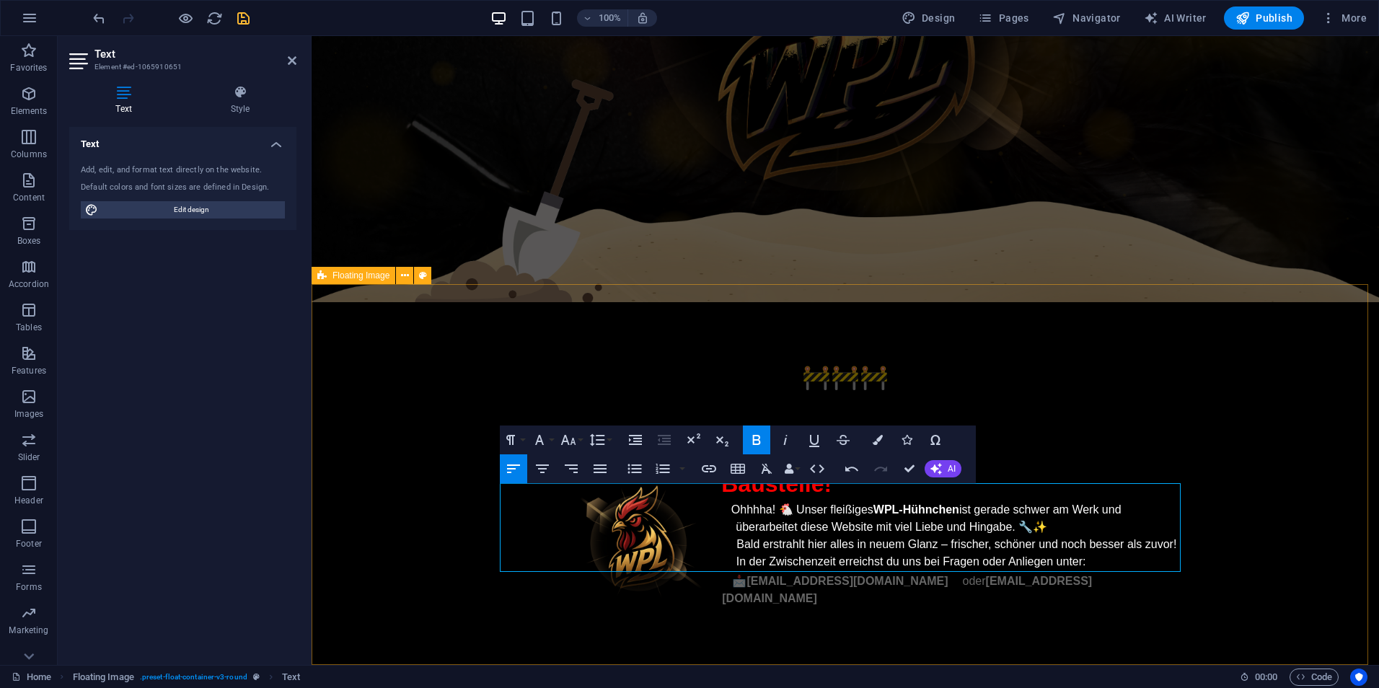
click at [918, 575] on link "[EMAIL_ADDRESS][DOMAIN_NAME]" at bounding box center [907, 590] width 370 height 30
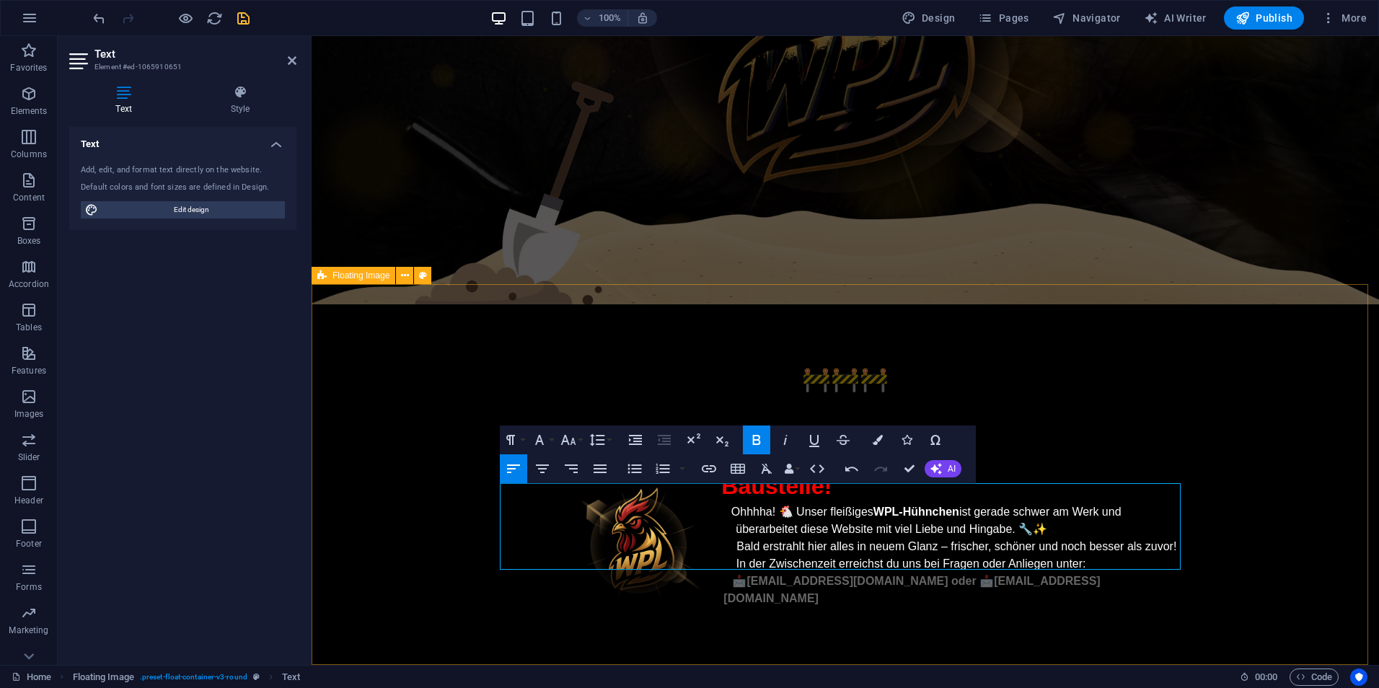
click at [1096, 555] on p "In der Zwischenzeit erreichst du uns bei Fragen oder Anliegen unter: 📩 [EMAIL_A…" at bounding box center [845, 581] width 681 height 52
drag, startPoint x: 744, startPoint y: 560, endPoint x: 876, endPoint y: 560, distance: 131.3
click at [876, 560] on span "In der Zwischenzeit erreichst du uns bei Fragen oder Anliegen unter: 📩 [EMAIL_A…" at bounding box center [911, 581] width 376 height 47
click at [1096, 558] on p "In der Zwischenzeit erreichst du uns bei Fragen oder Anliegen unter: 📩 [EMAIL_A…" at bounding box center [845, 581] width 681 height 52
drag, startPoint x: 741, startPoint y: 563, endPoint x: 732, endPoint y: 563, distance: 8.7
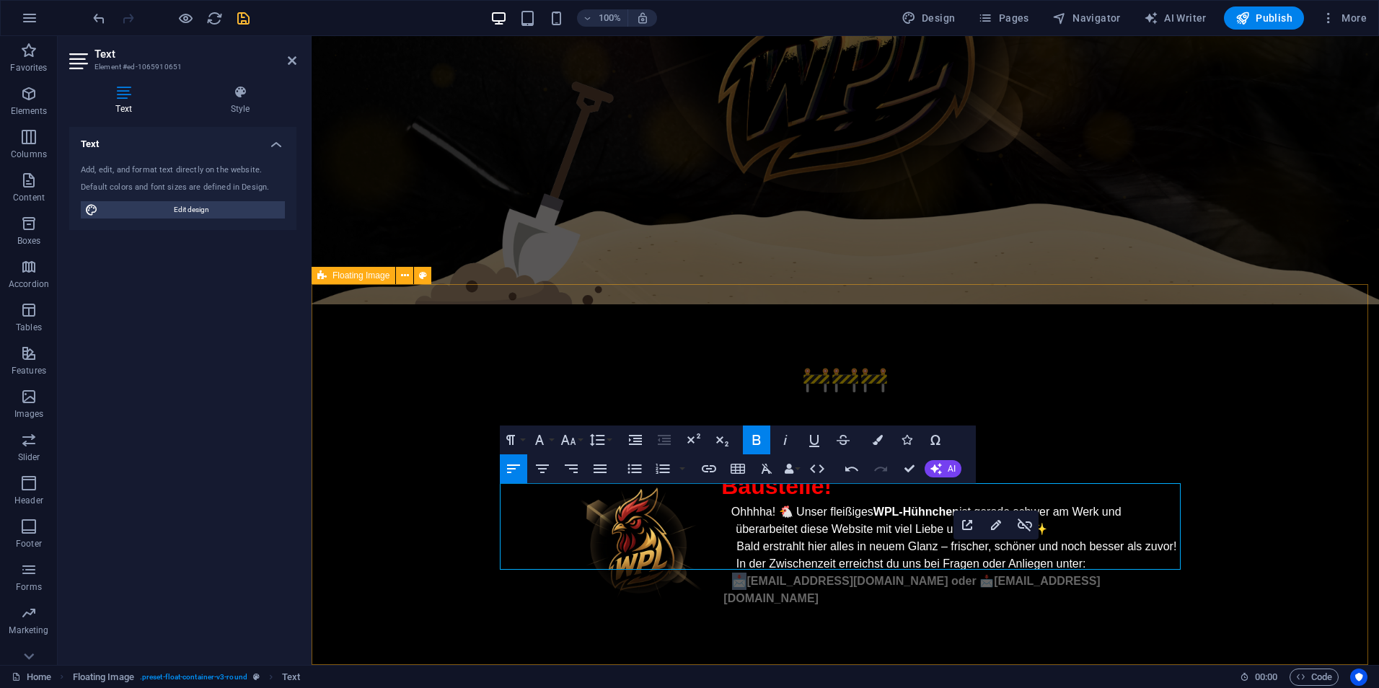
click at [732, 563] on span "In der Zwischenzeit erreichst du uns bei Fragen oder Anliegen unter: 📩 [EMAIL_A…" at bounding box center [911, 581] width 376 height 47
click at [736, 562] on span "In der Zwischenzeit erreichst du uns bei Fragen oder Anliegen unter: 📩 [EMAIL_A…" at bounding box center [911, 581] width 376 height 47
drag, startPoint x: 739, startPoint y: 562, endPoint x: 728, endPoint y: 561, distance: 11.6
click at [728, 561] on span "In der Zwischenzeit erreichst du uns bei Fragen oder Anliegen unter: 📩 [EMAIL_A…" at bounding box center [911, 581] width 376 height 47
click at [735, 561] on span "In der Zwischenzeit erreichst du uns bei Fragen oder Anliegen unter: 📩 [EMAIL_A…" at bounding box center [911, 581] width 376 height 47
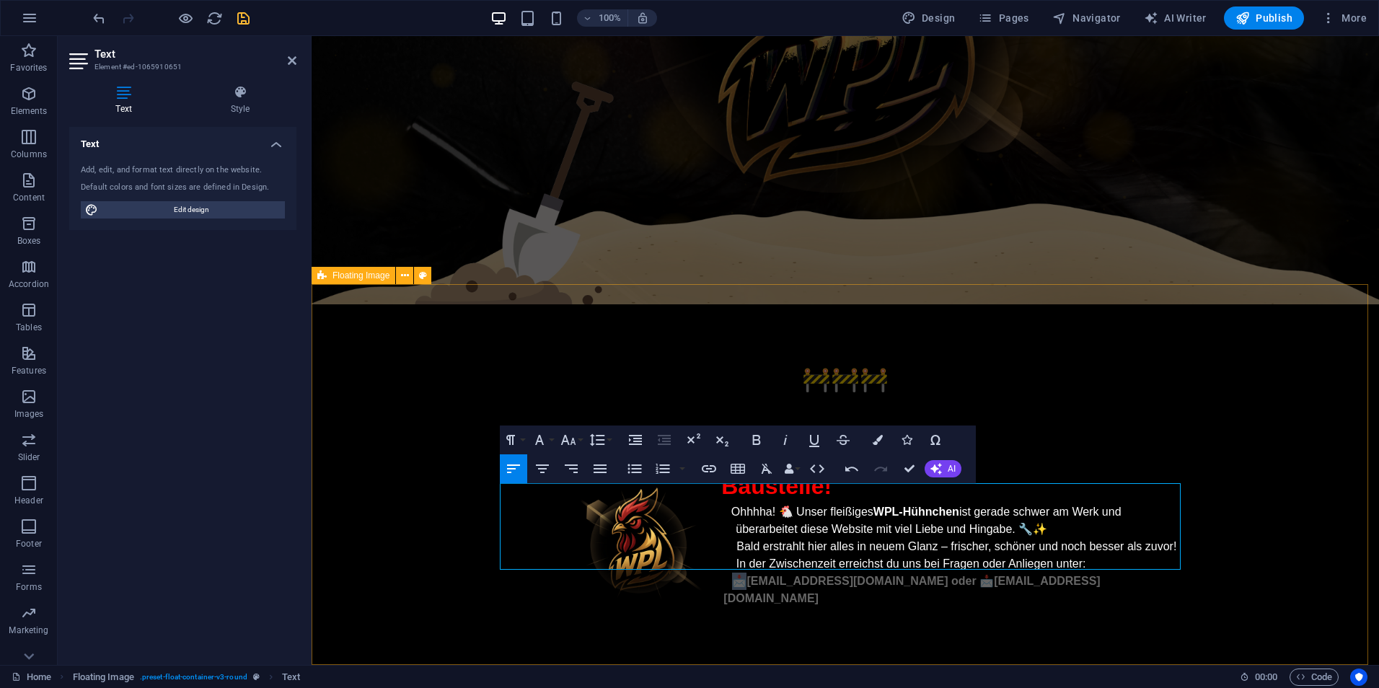
drag, startPoint x: 741, startPoint y: 561, endPoint x: 731, endPoint y: 561, distance: 9.4
click at [731, 561] on span "In der Zwischenzeit erreichst du uns bei Fragen oder Anliegen unter: 📩 [EMAIL_A…" at bounding box center [911, 581] width 376 height 47
click at [733, 561] on span "In der Zwischenzeit erreichst du uns bei Fragen oder Anliegen unter: 📩 [EMAIL_A…" at bounding box center [911, 581] width 376 height 47
click at [910, 439] on icon "button" at bounding box center [907, 440] width 10 height 10
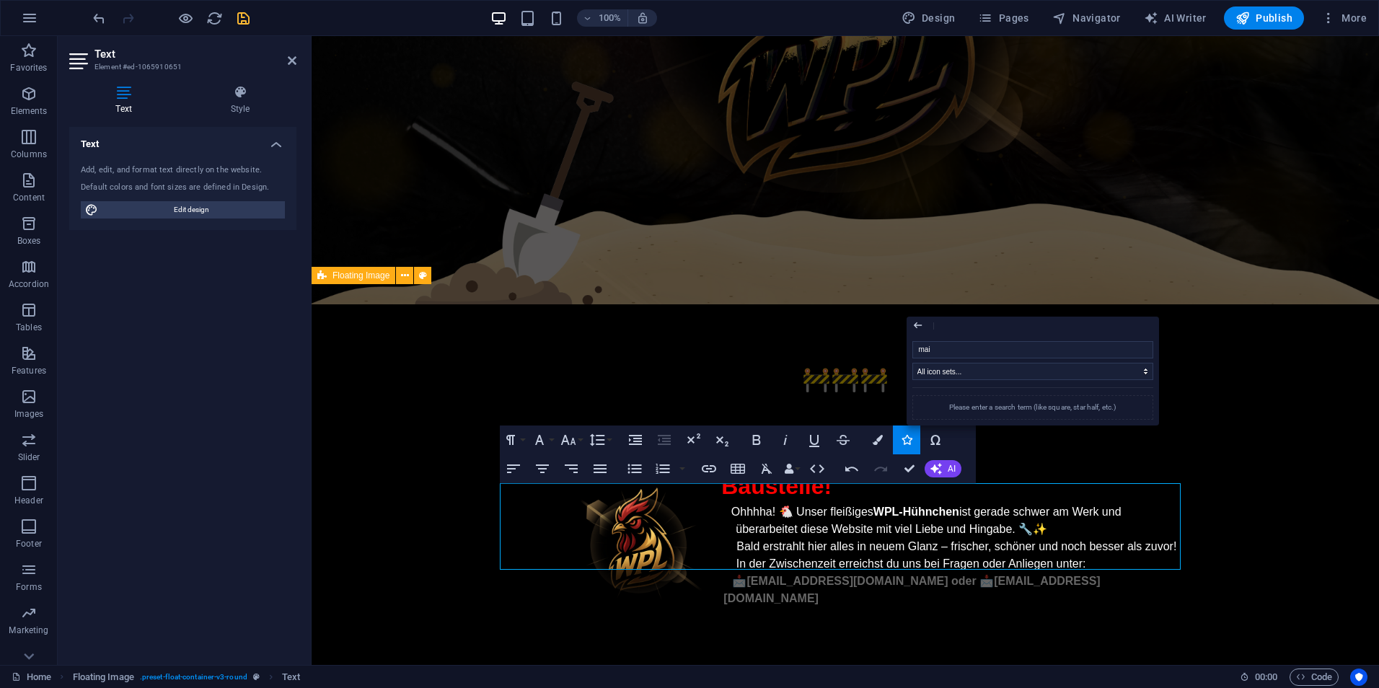
type input "mail"
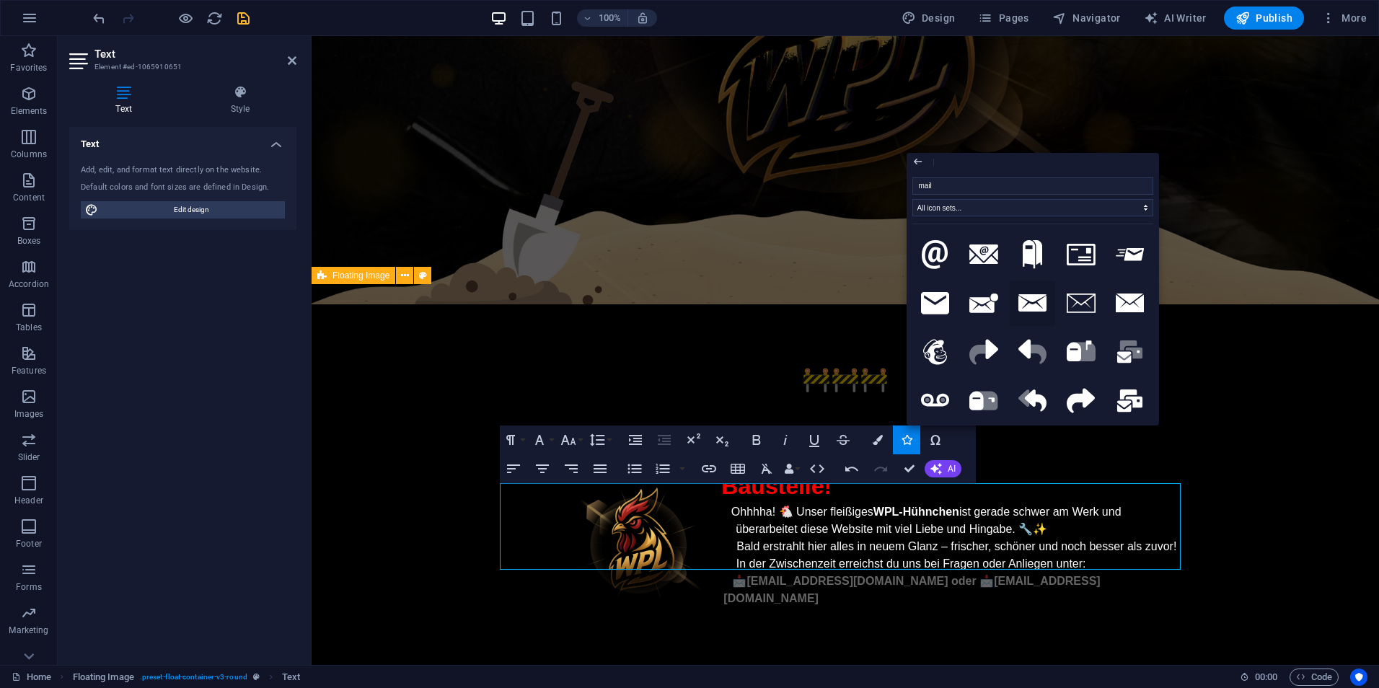
click at [1037, 300] on icon at bounding box center [1032, 302] width 29 height 17
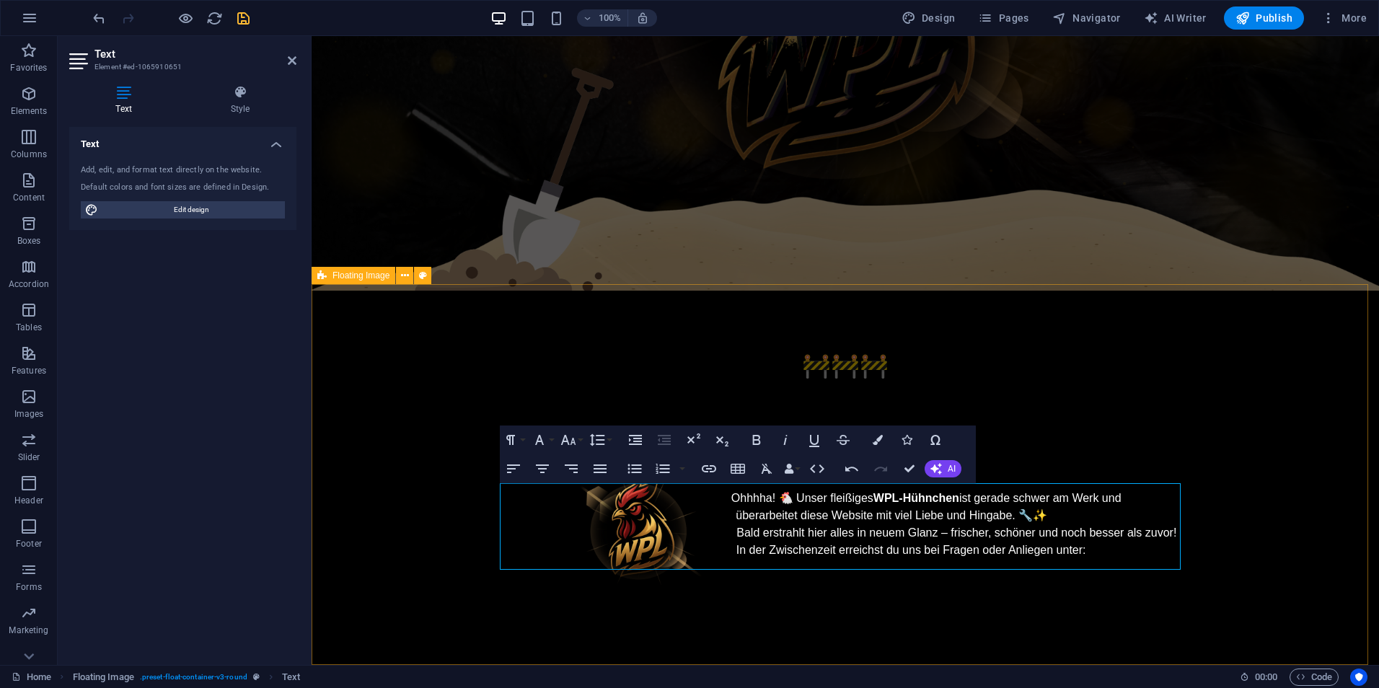
drag, startPoint x: 904, startPoint y: 560, endPoint x: 884, endPoint y: 561, distance: 20.2
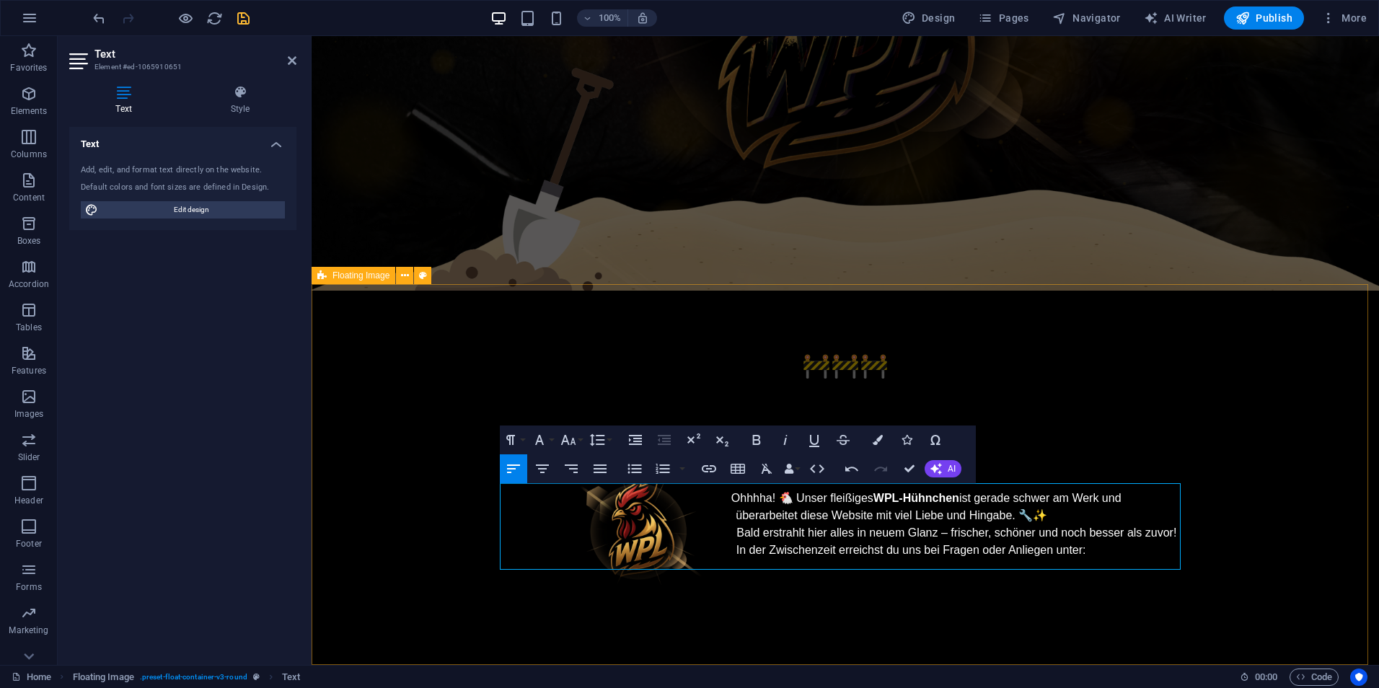
drag, startPoint x: 746, startPoint y: 561, endPoint x: 733, endPoint y: 562, distance: 13.0
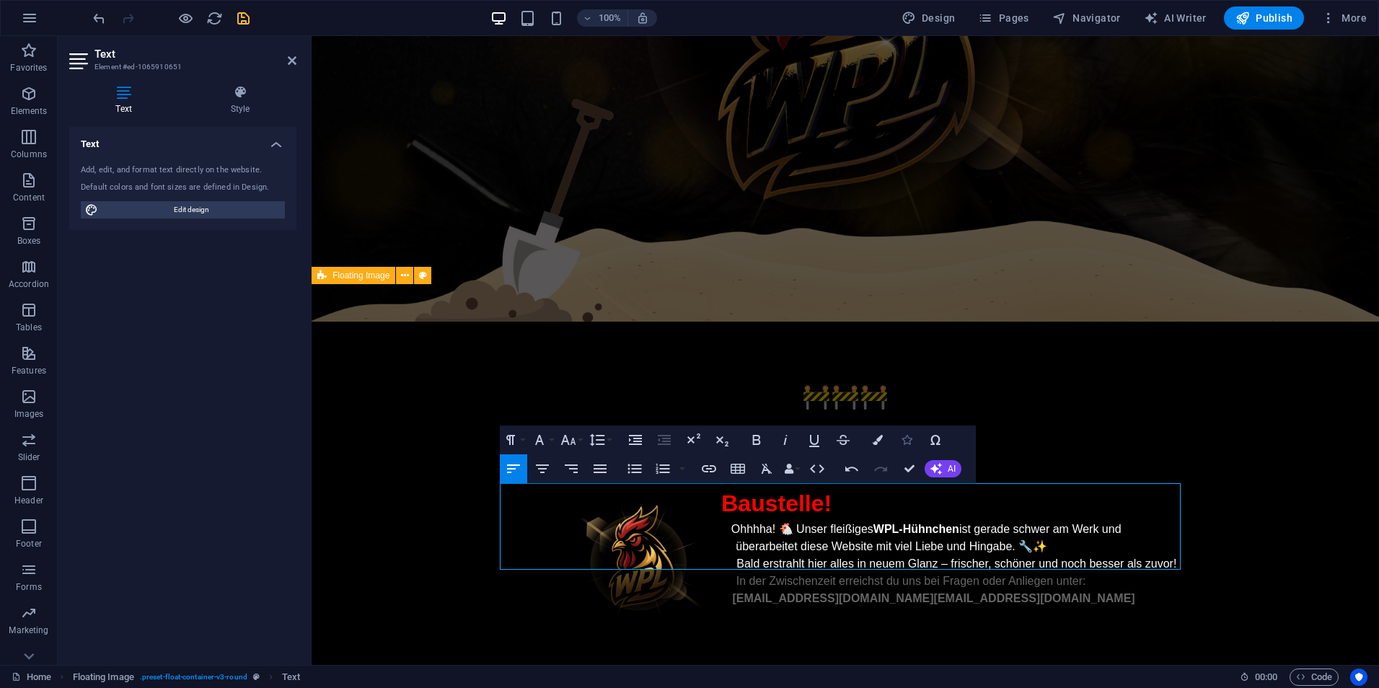
click at [905, 444] on icon "button" at bounding box center [907, 440] width 10 height 10
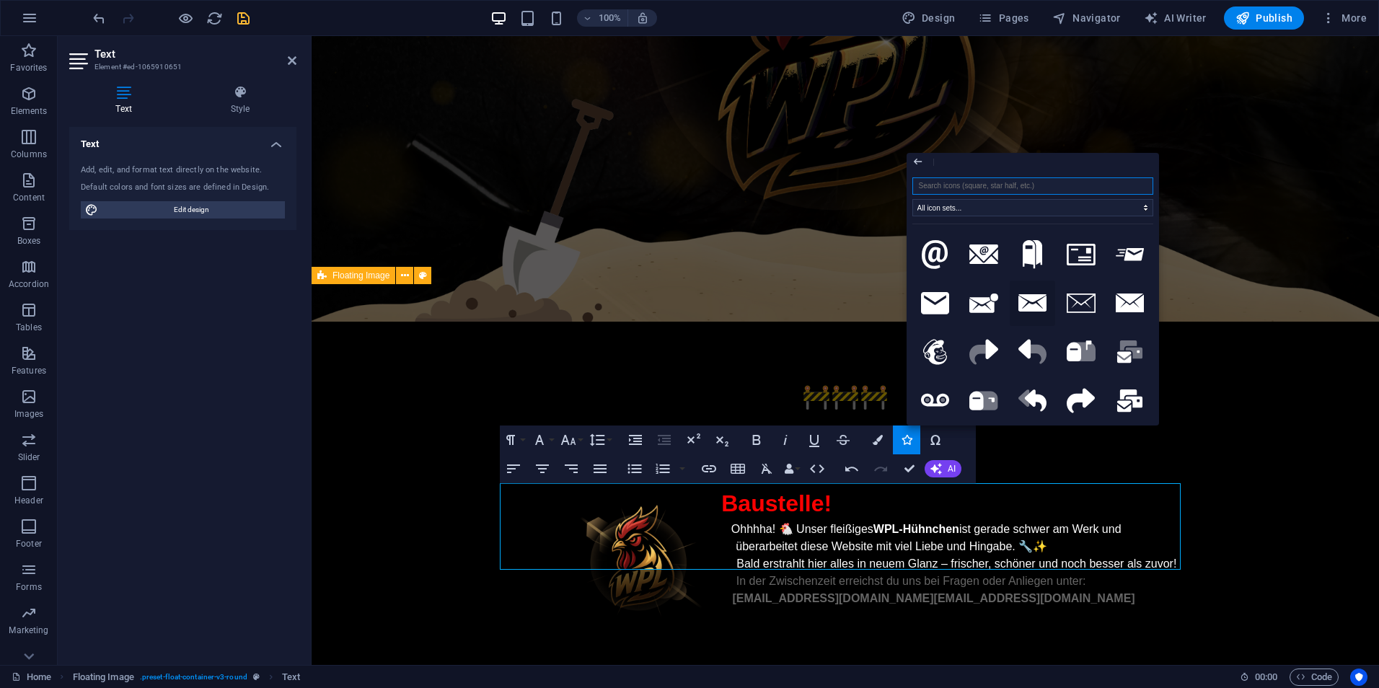
click at [1031, 307] on icon at bounding box center [1032, 302] width 29 height 17
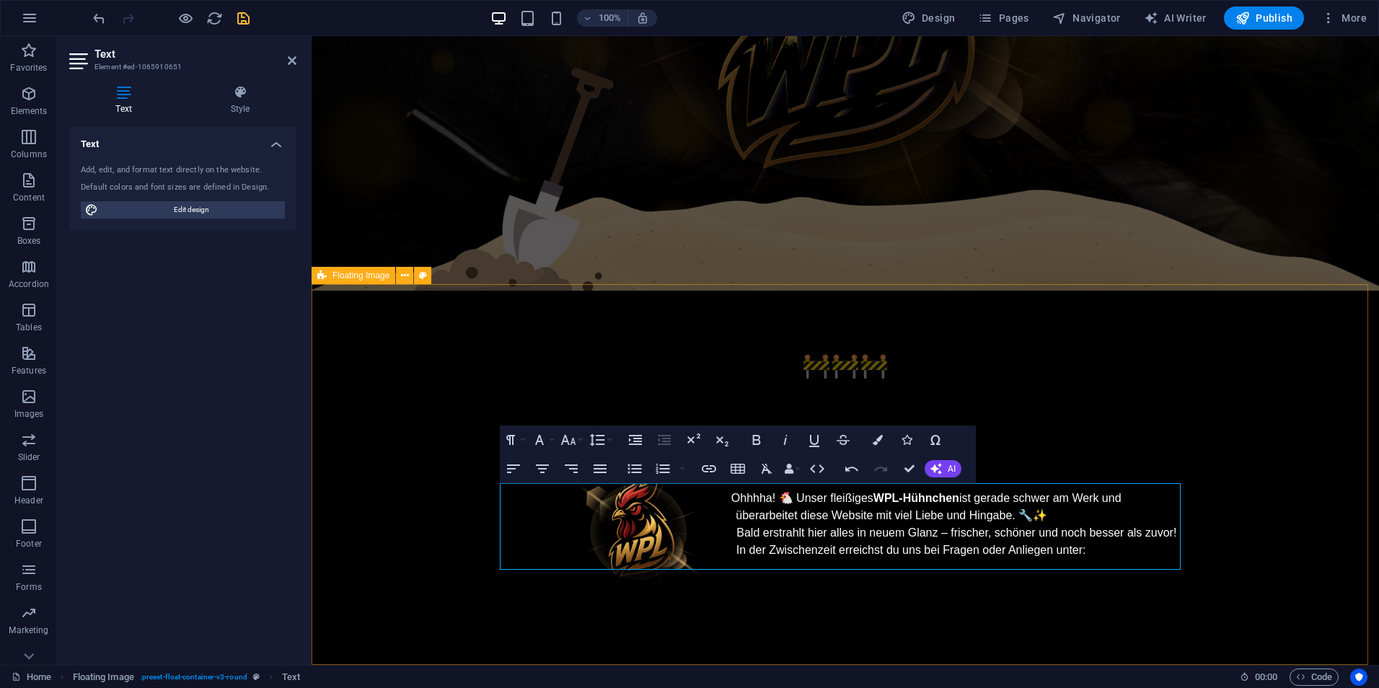
drag, startPoint x: 741, startPoint y: 560, endPoint x: 723, endPoint y: 560, distance: 17.3
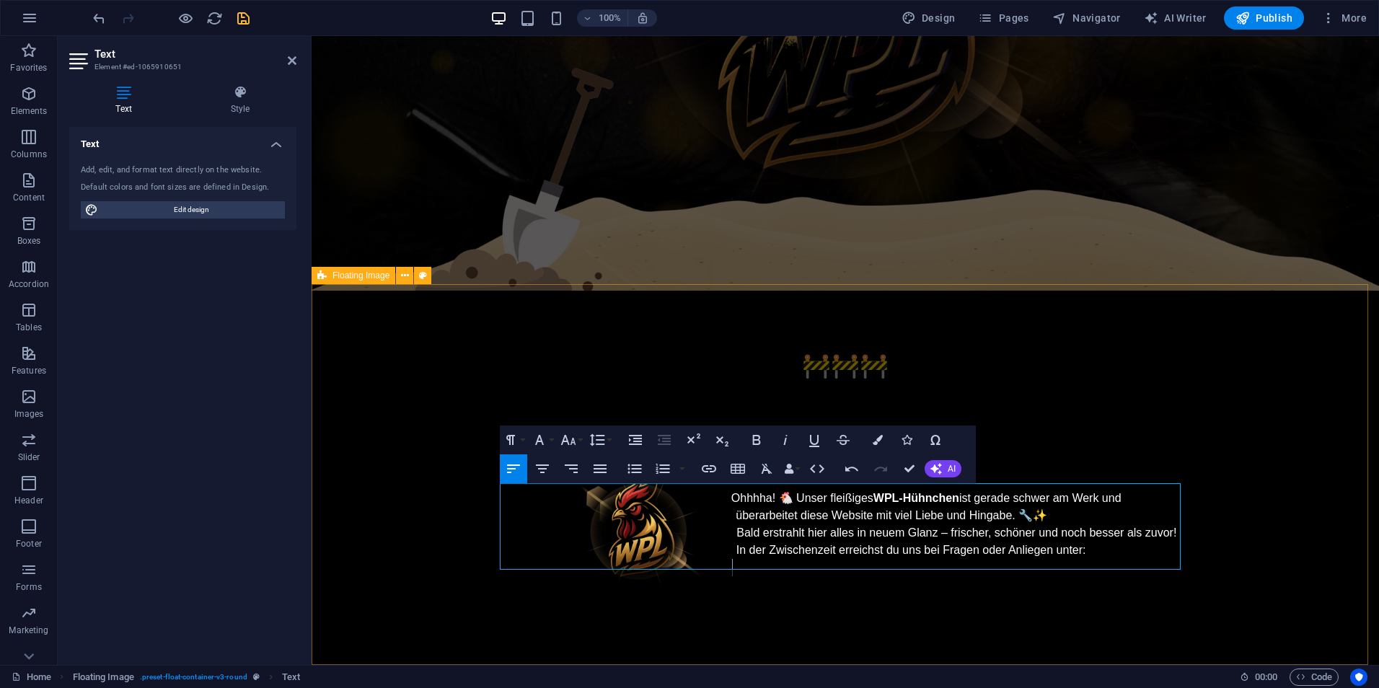
drag, startPoint x: 741, startPoint y: 560, endPoint x: 720, endPoint y: 563, distance: 20.3
click at [849, 526] on icon "button" at bounding box center [840, 524] width 17 height 17
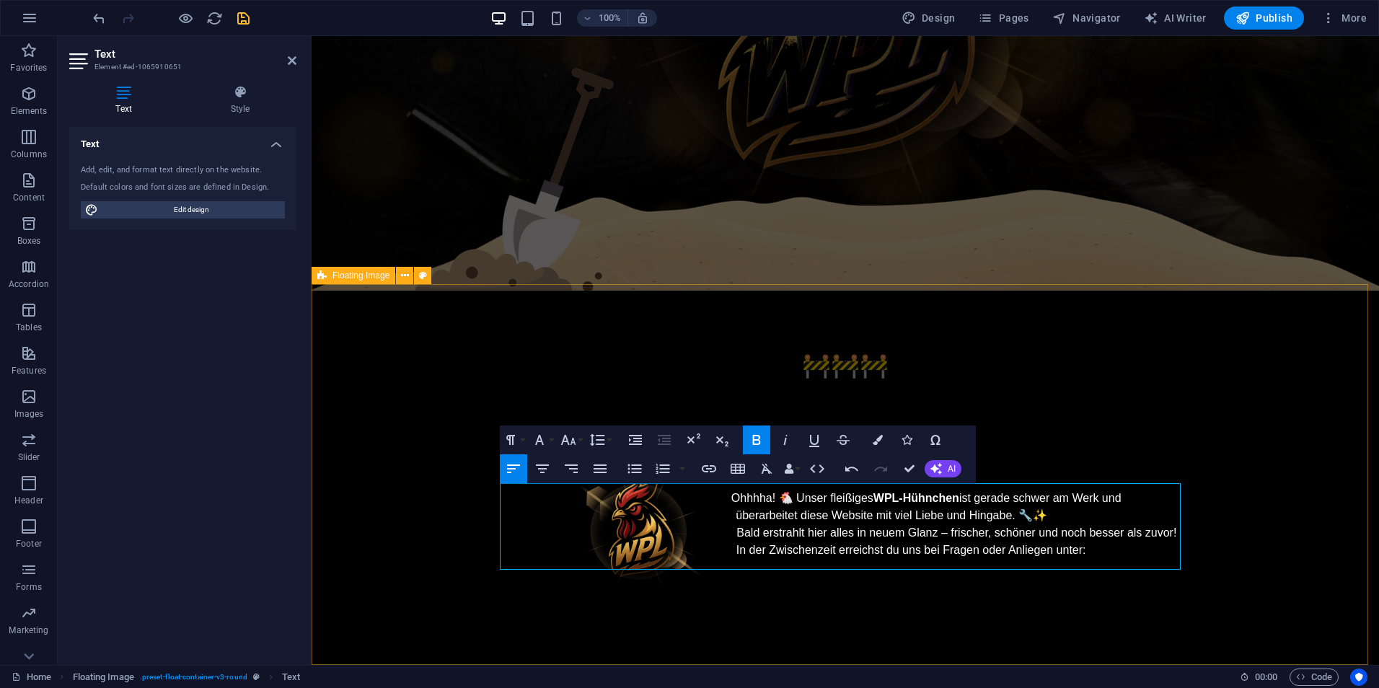
drag, startPoint x: 987, startPoint y: 528, endPoint x: 697, endPoint y: 517, distance: 290.1
click at [987, 528] on icon "button" at bounding box center [982, 524] width 17 height 17
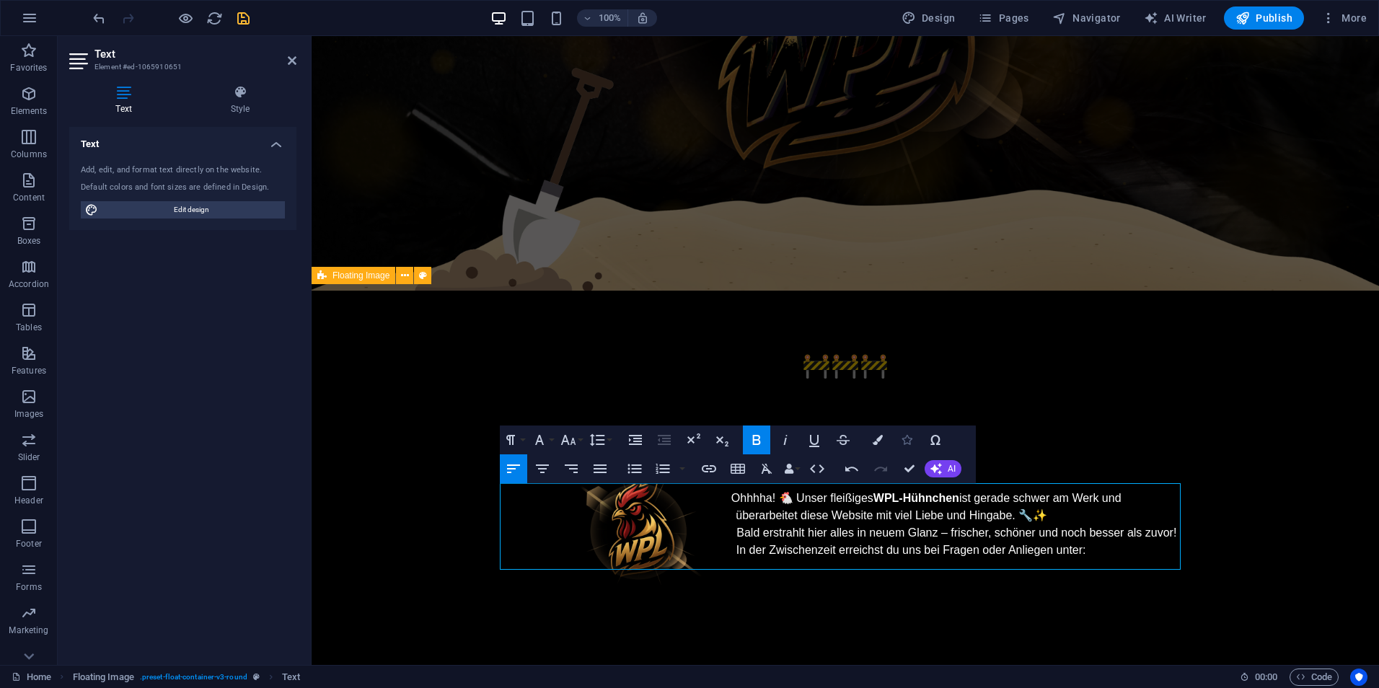
click at [907, 444] on icon "button" at bounding box center [907, 440] width 10 height 10
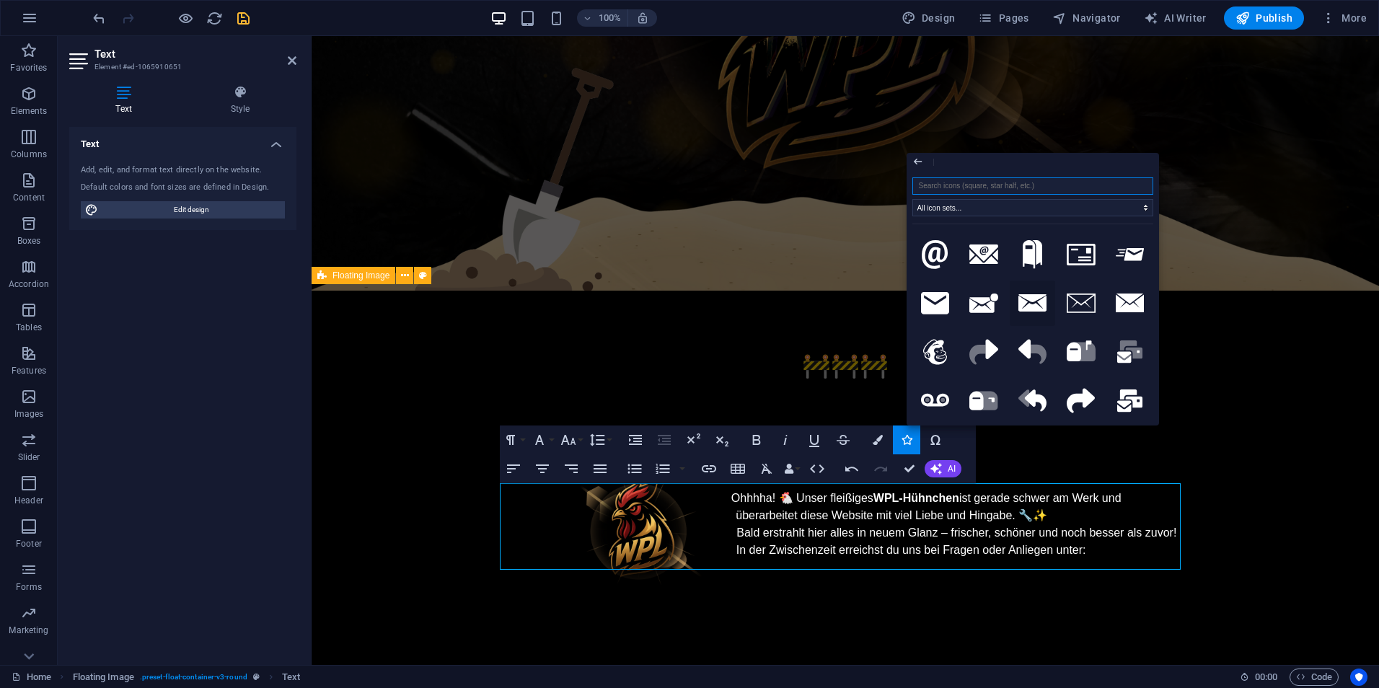
click at [1039, 300] on icon at bounding box center [1032, 302] width 29 height 17
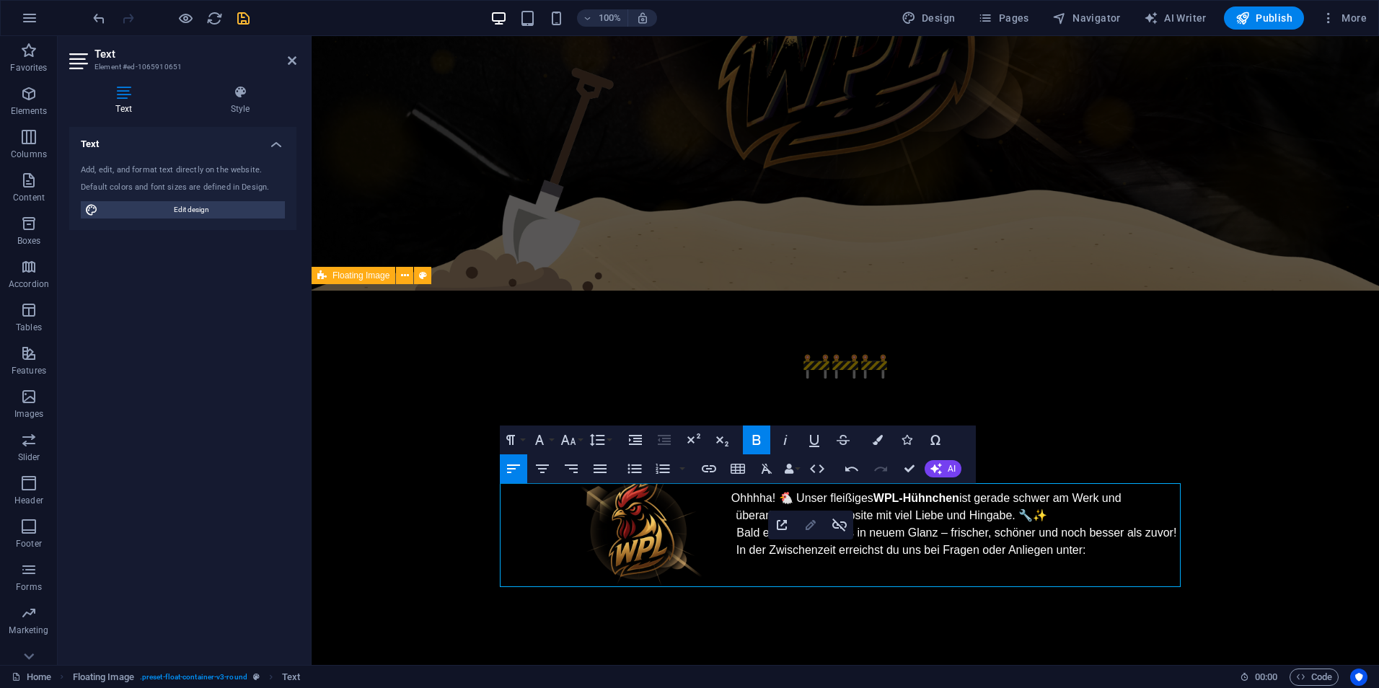
click at [810, 525] on icon "button" at bounding box center [810, 524] width 17 height 17
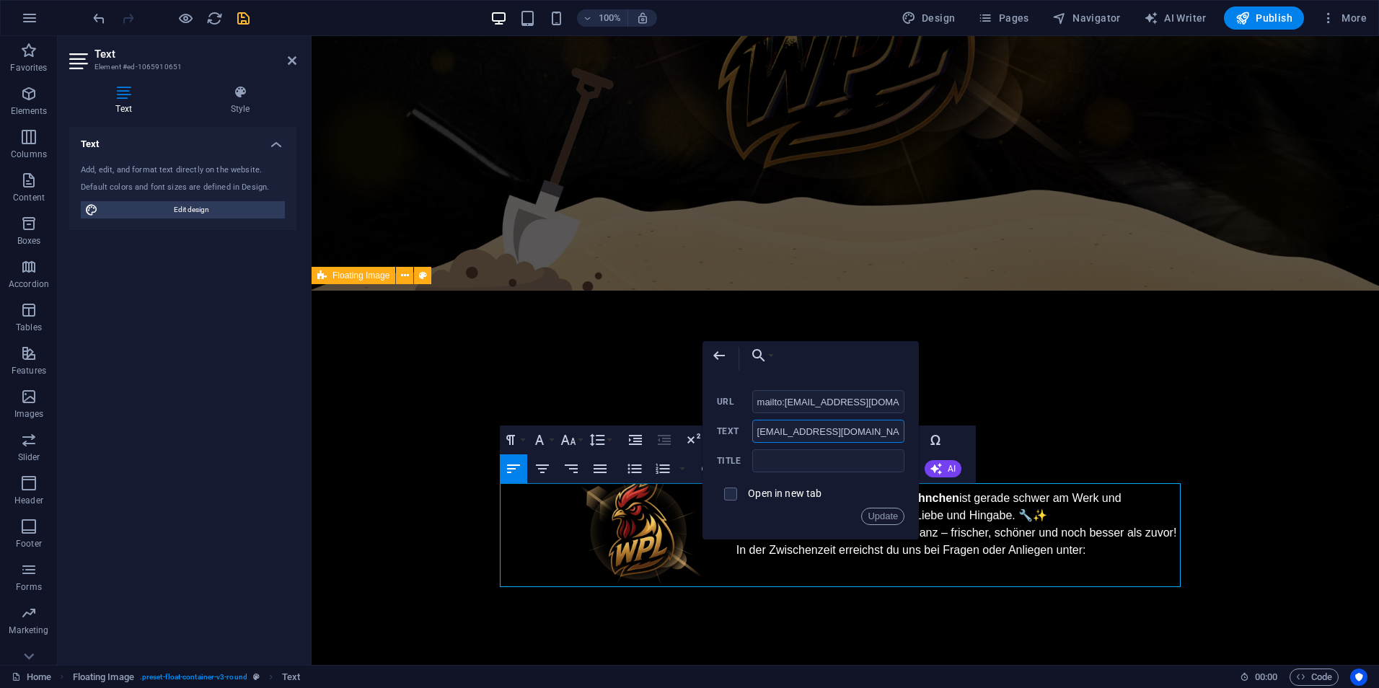
drag, startPoint x: 870, startPoint y: 432, endPoint x: 792, endPoint y: 435, distance: 77.9
click at [792, 435] on input "[EMAIL_ADDRESS][DOMAIN_NAME]" at bounding box center [828, 431] width 153 height 23
type input "cheesy"
click at [883, 510] on button "Update" at bounding box center [882, 516] width 43 height 17
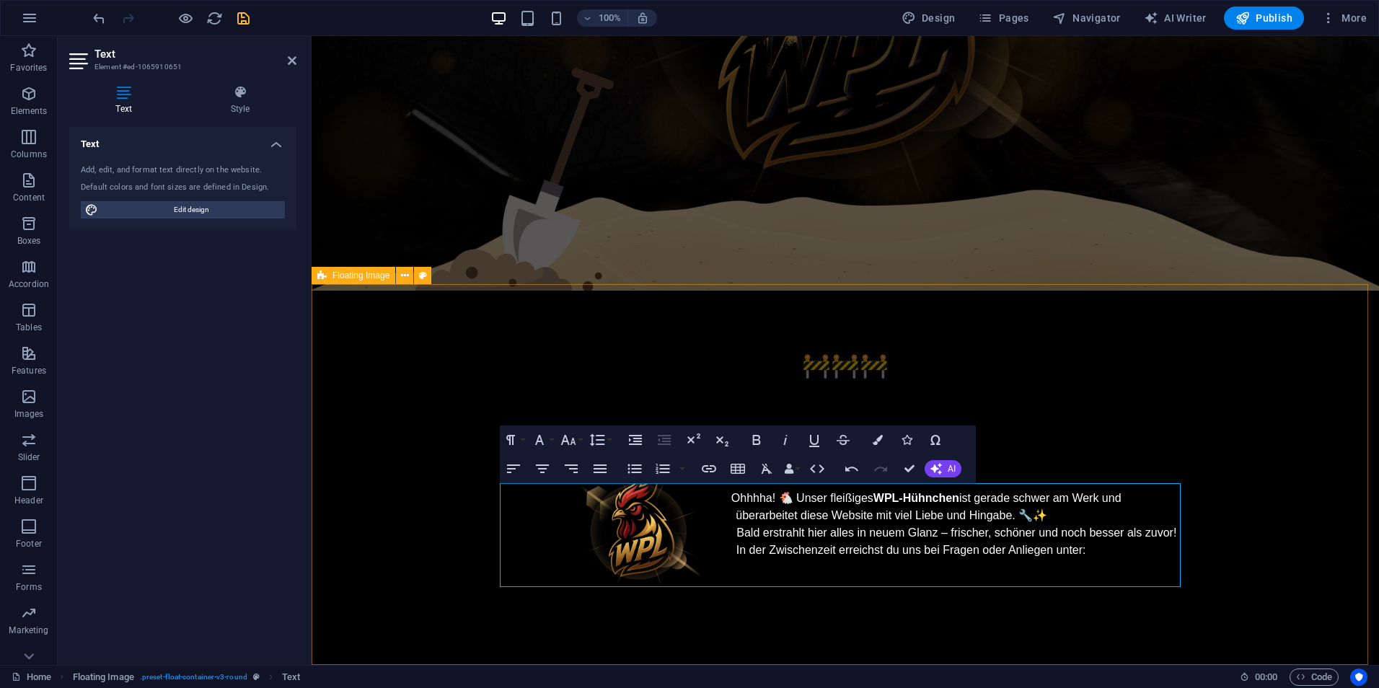
drag, startPoint x: 893, startPoint y: 581, endPoint x: 734, endPoint y: 581, distance: 158.7
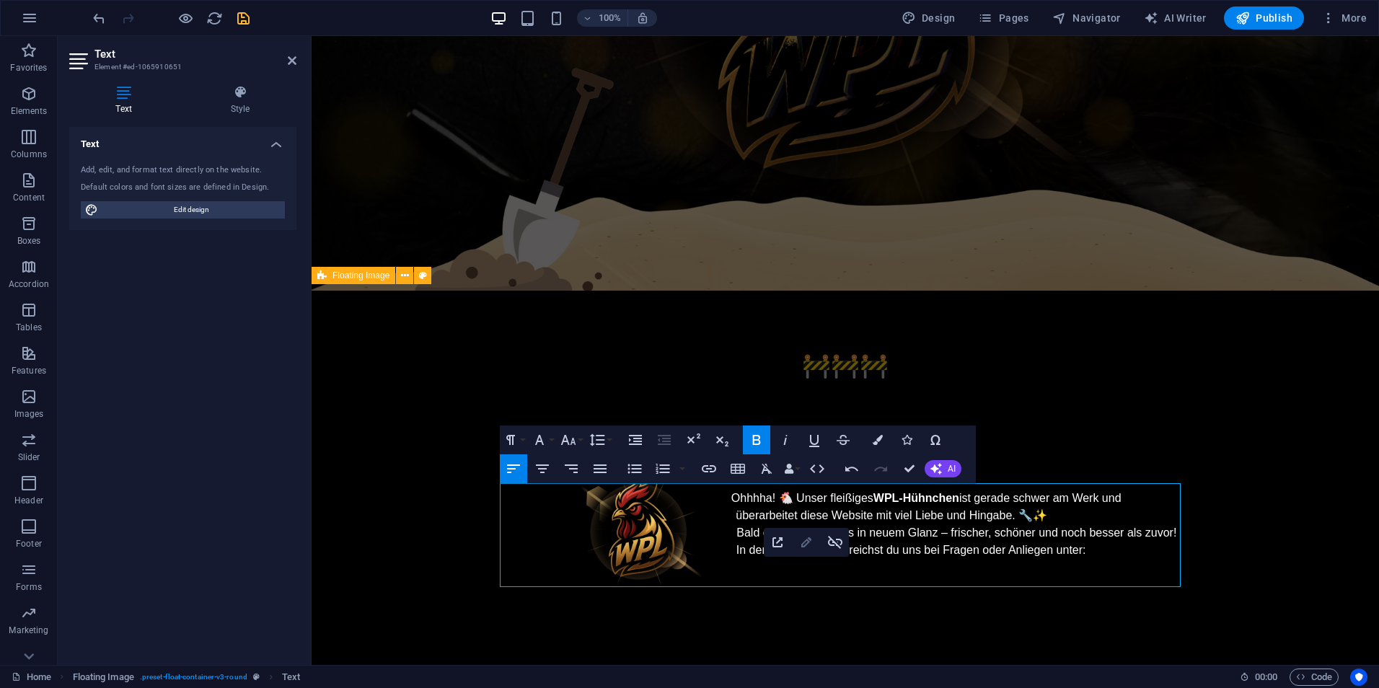
type input "mailto:[EMAIL_ADDRESS][DOMAIN_NAME]"
click at [805, 545] on icon "button" at bounding box center [806, 542] width 10 height 10
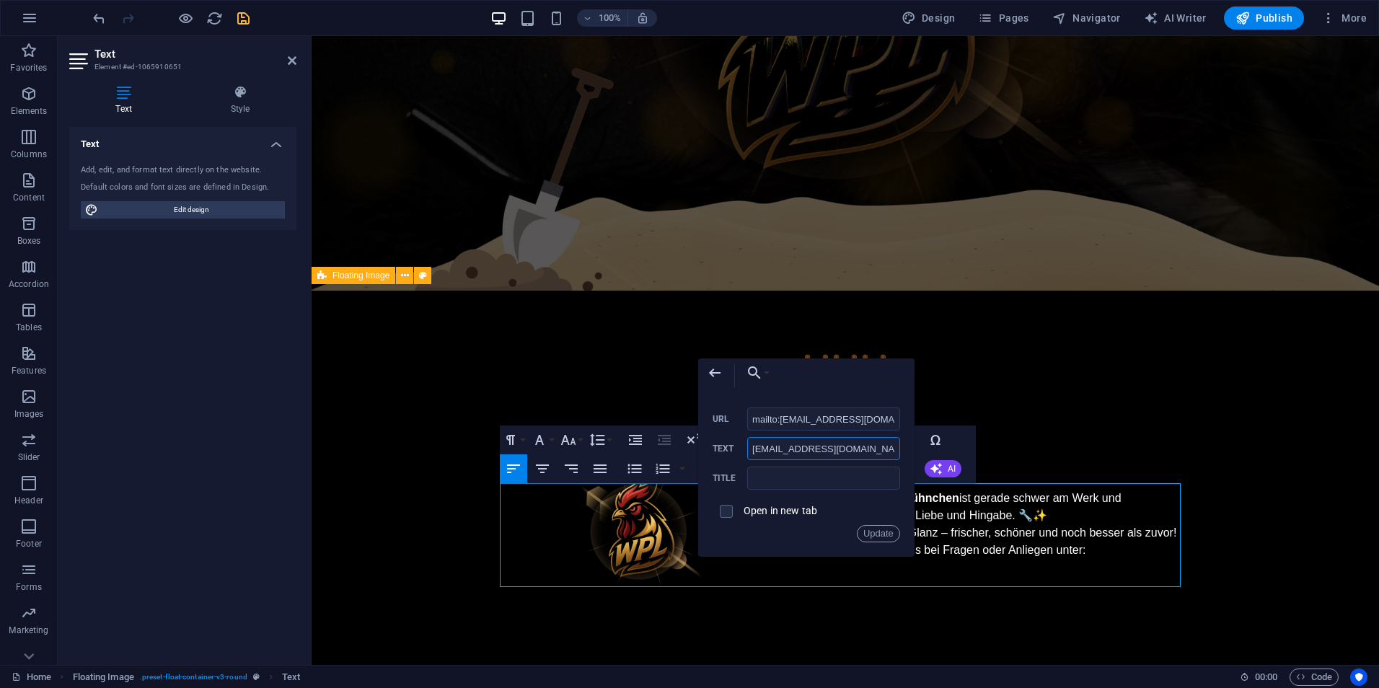
drag, startPoint x: 826, startPoint y: 452, endPoint x: 790, endPoint y: 459, distance: 35.9
click at [790, 459] on input "[EMAIL_ADDRESS][DOMAIN_NAME]" at bounding box center [823, 448] width 153 height 23
type input "weekend"
click at [877, 526] on button "Update" at bounding box center [878, 533] width 43 height 17
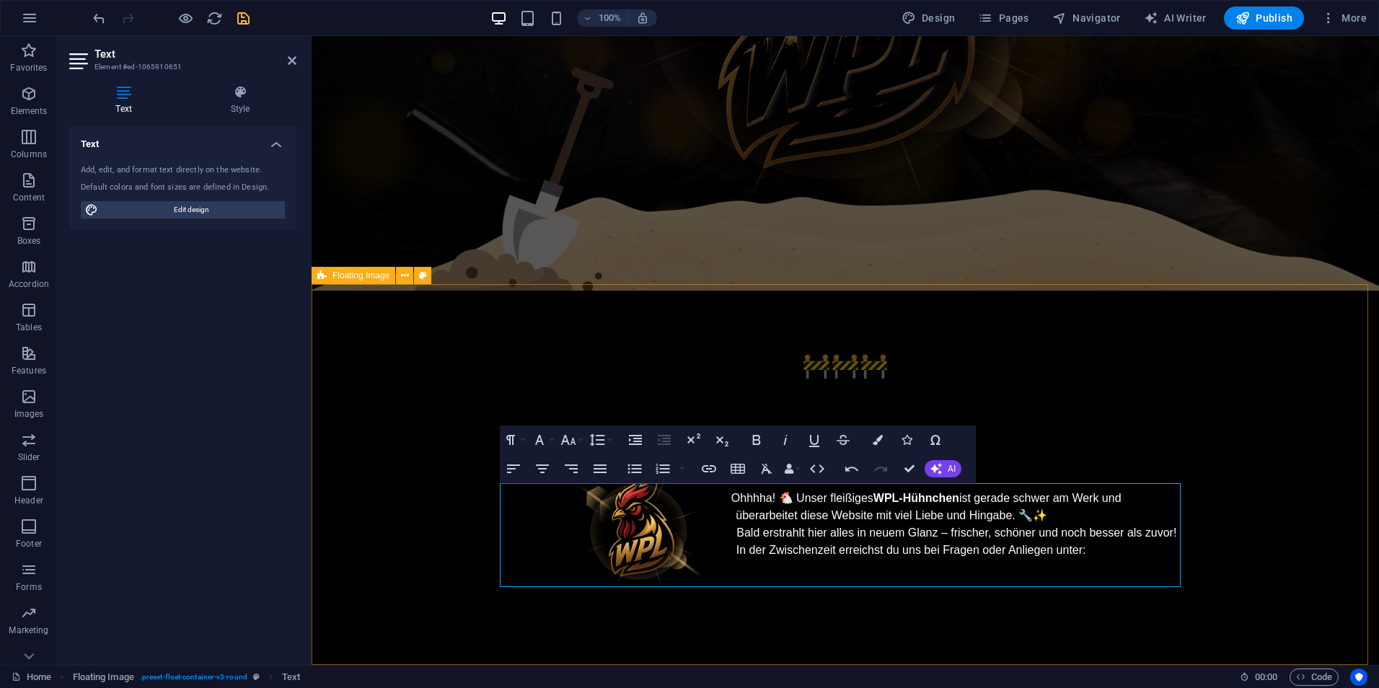
click at [845, 472] on icon "button" at bounding box center [851, 468] width 17 height 17
type input "mailto:[EMAIL_ADDRESS][DOMAIN_NAME]"
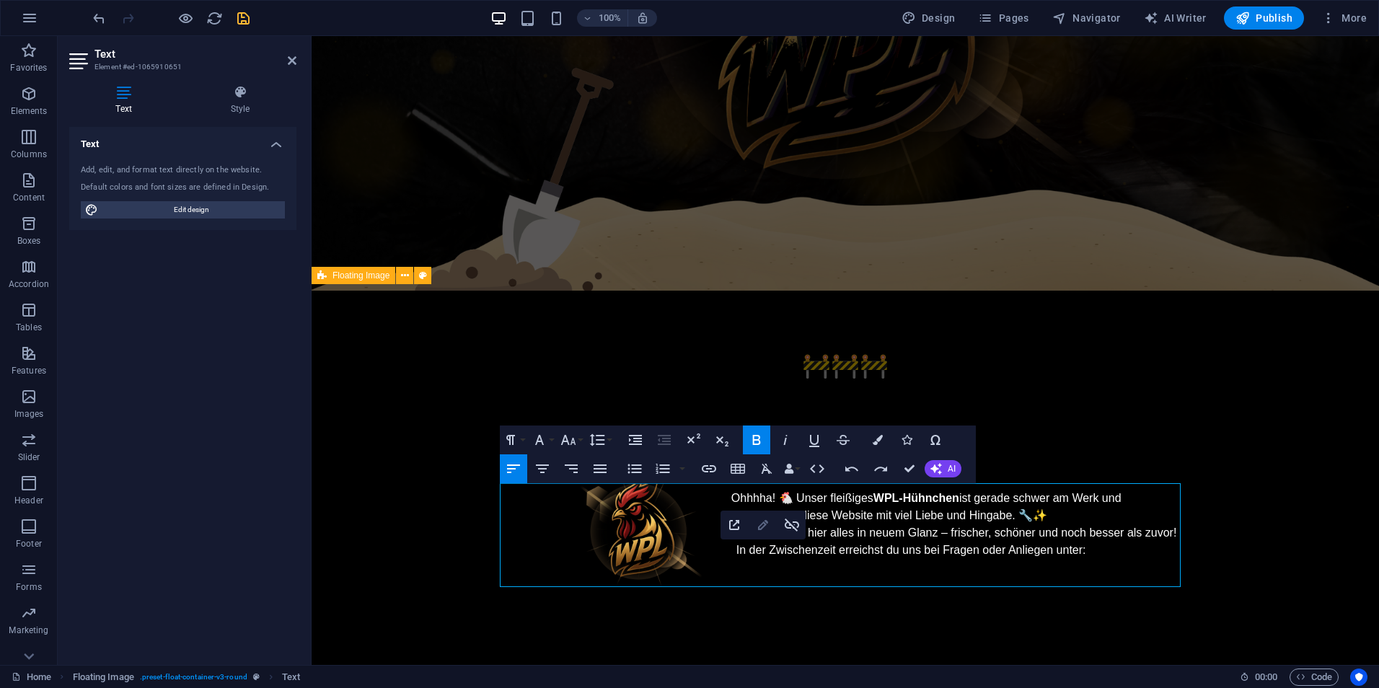
click at [764, 517] on icon "button" at bounding box center [762, 524] width 17 height 17
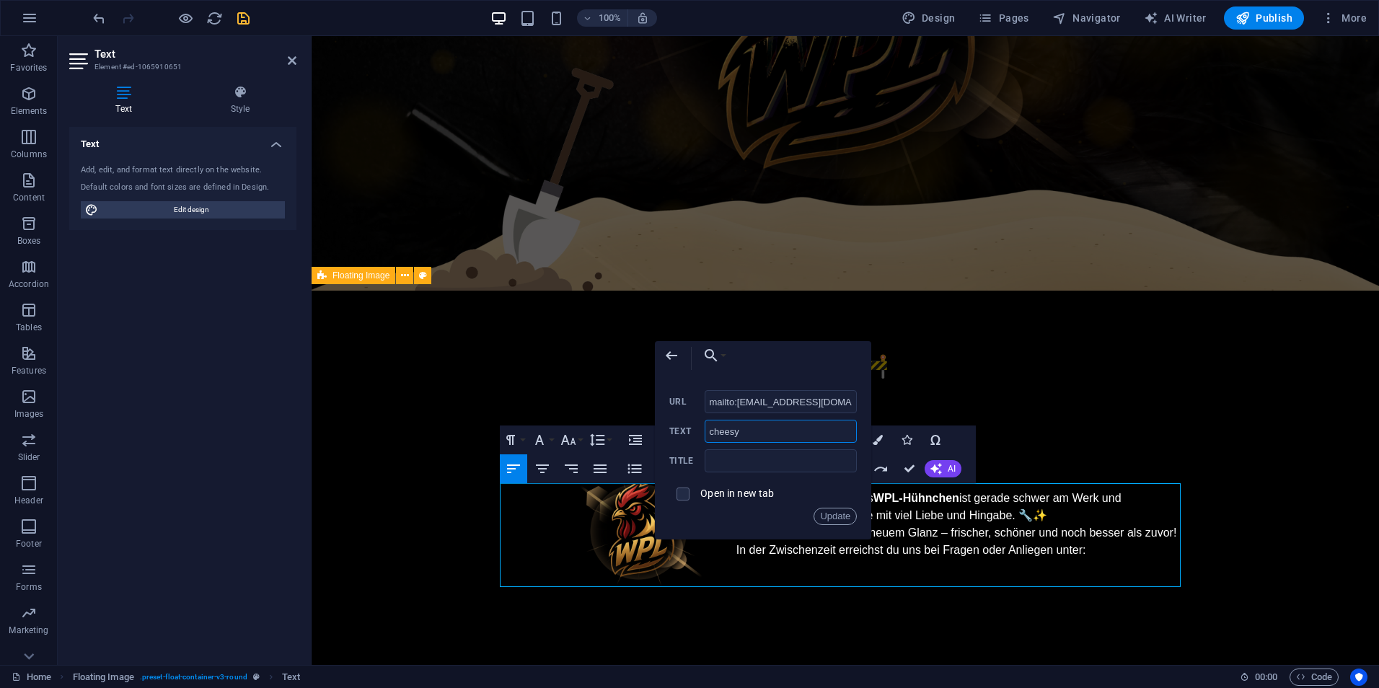
click at [714, 436] on input "cheesy" at bounding box center [781, 431] width 153 height 23
drag, startPoint x: 844, startPoint y: 512, endPoint x: 495, endPoint y: 517, distance: 348.4
type input "Cheesy"
click at [844, 512] on button "Update" at bounding box center [835, 516] width 43 height 17
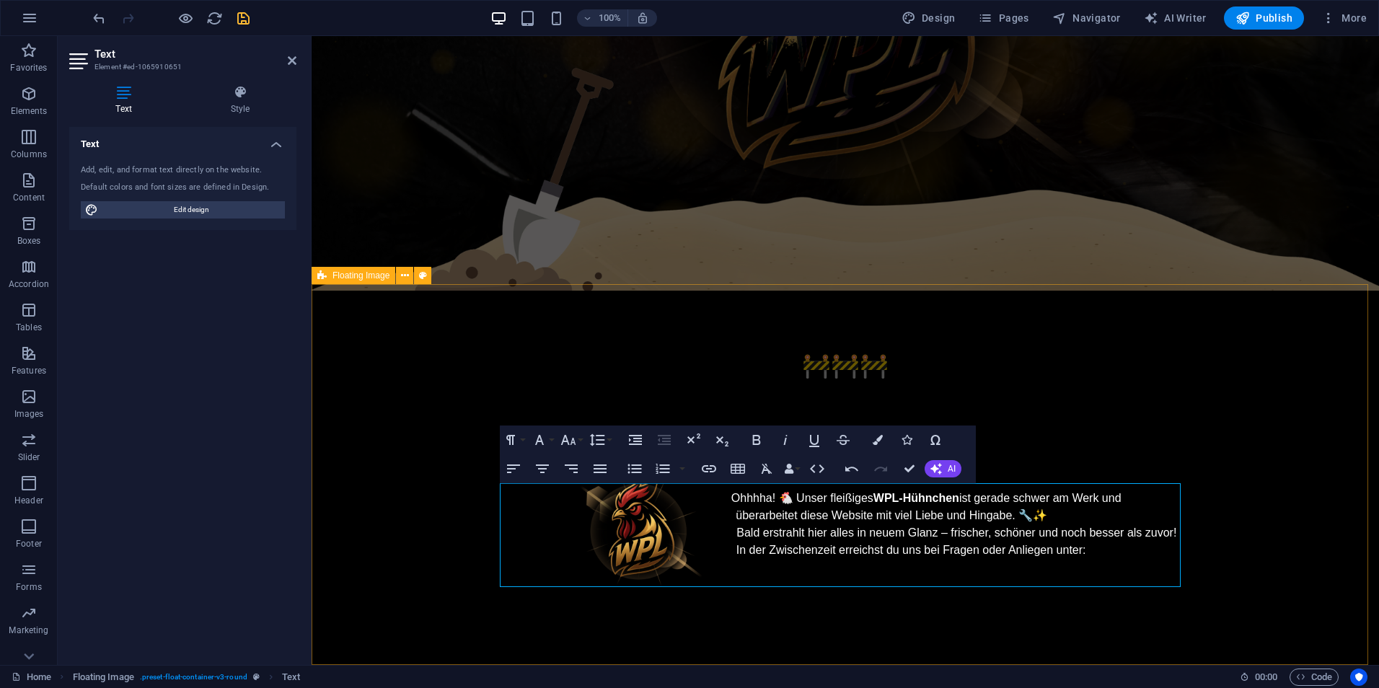
type input "mailto:[EMAIL_ADDRESS][DOMAIN_NAME]"
click at [762, 546] on icon "button" at bounding box center [758, 542] width 17 height 17
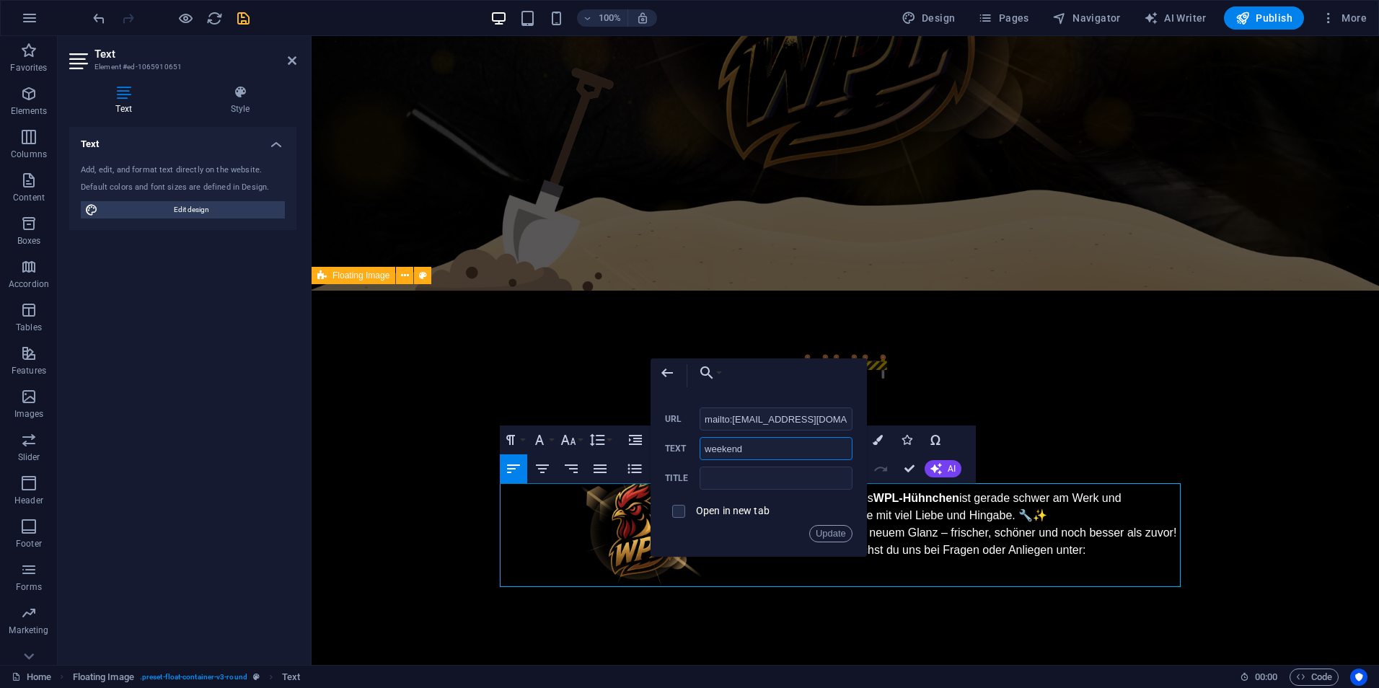
click at [711, 449] on input "weekend" at bounding box center [776, 448] width 153 height 23
type input "Weekend"
click at [821, 535] on button "Update" at bounding box center [830, 533] width 43 height 17
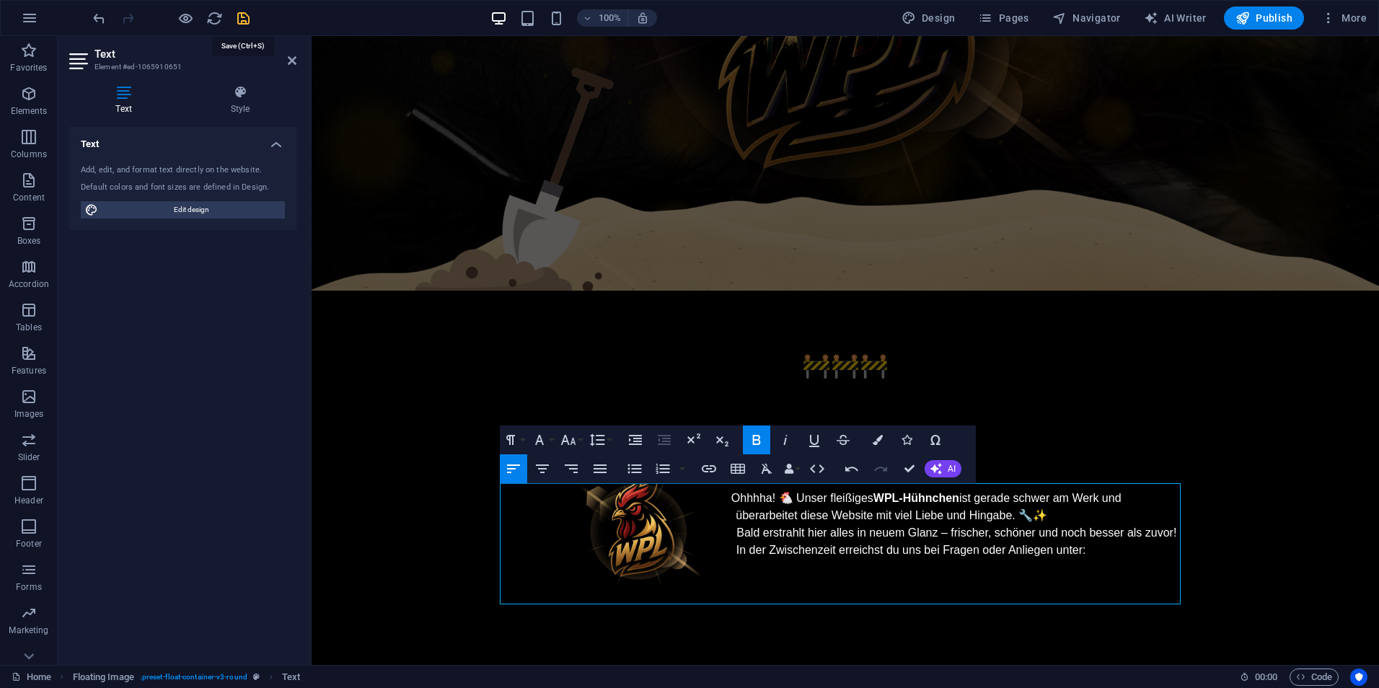
click at [247, 23] on icon "save" at bounding box center [243, 18] width 17 height 17
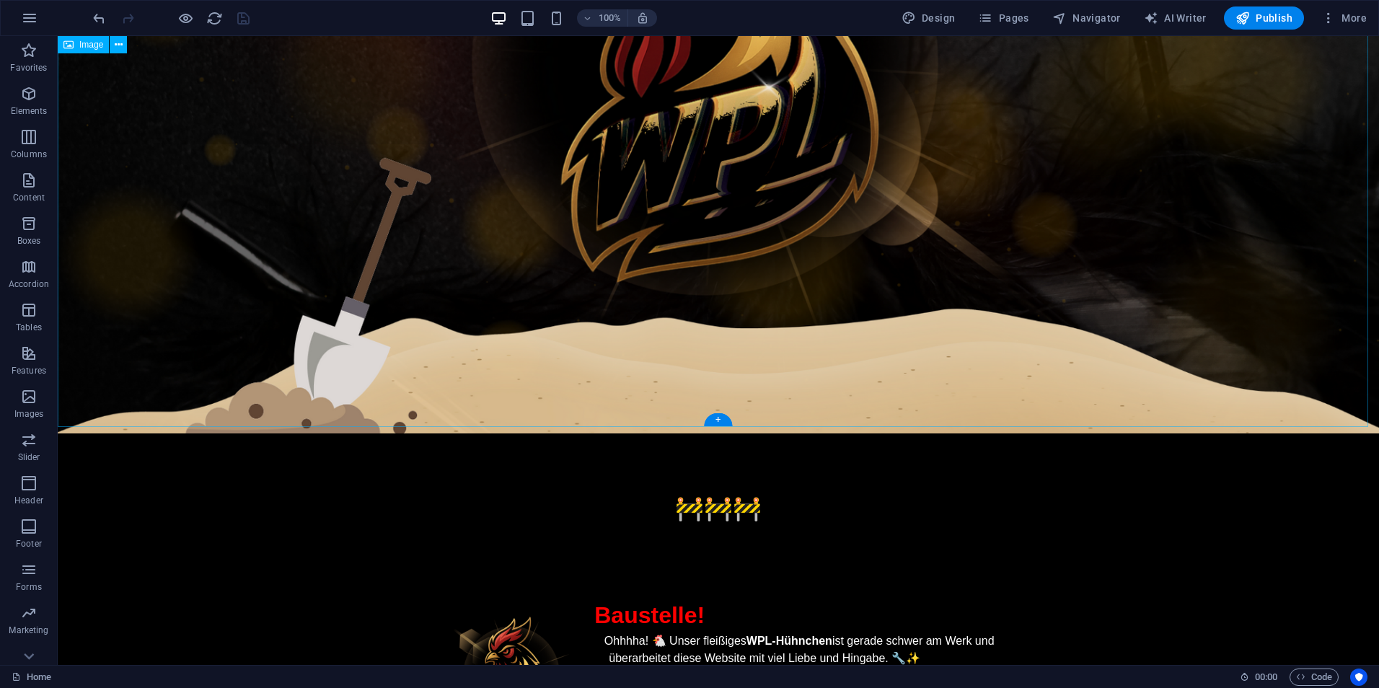
scroll to position [489, 0]
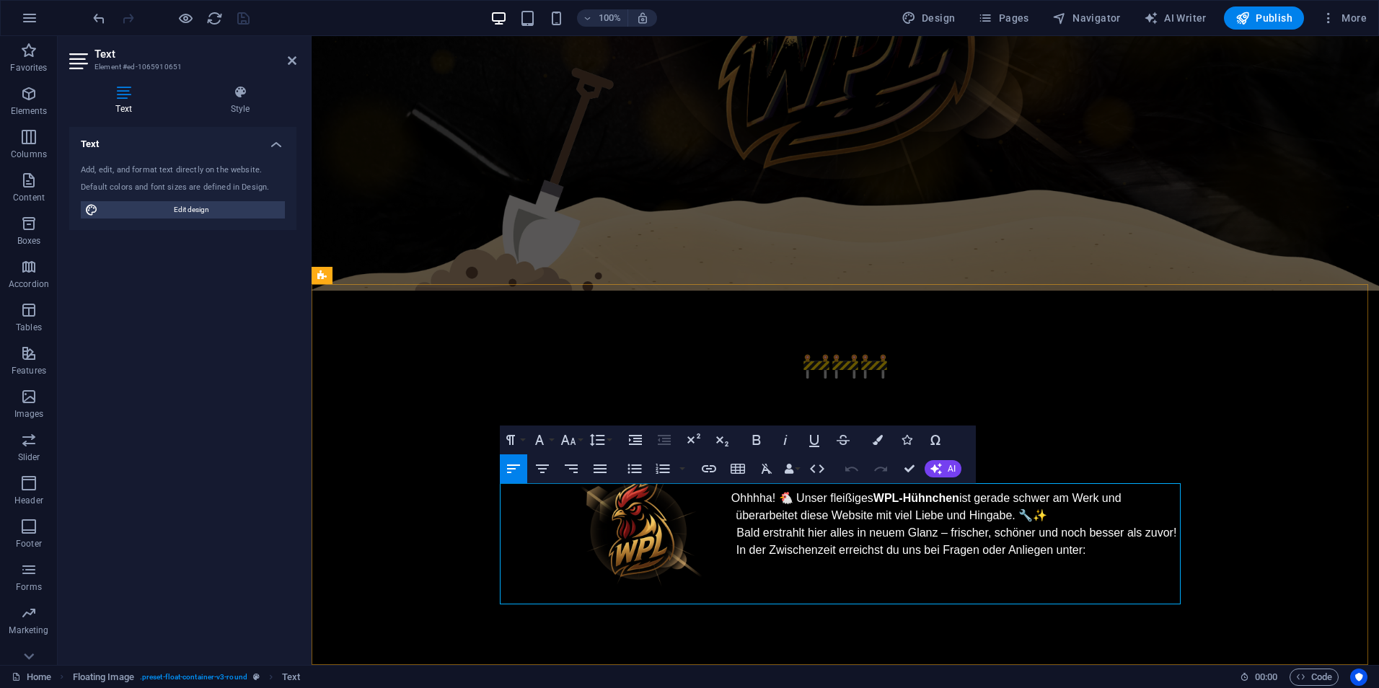
click at [1083, 542] on p "In der Zwischenzeit erreichst du uns bei Fragen oder Anliegen unter:" at bounding box center [845, 550] width 681 height 17
click at [1047, 545] on span "In der Zwischenzeit erreichst du uns bei Fragen oder Anliegen unter:" at bounding box center [911, 550] width 350 height 12
click at [908, 442] on icon "button" at bounding box center [907, 440] width 10 height 10
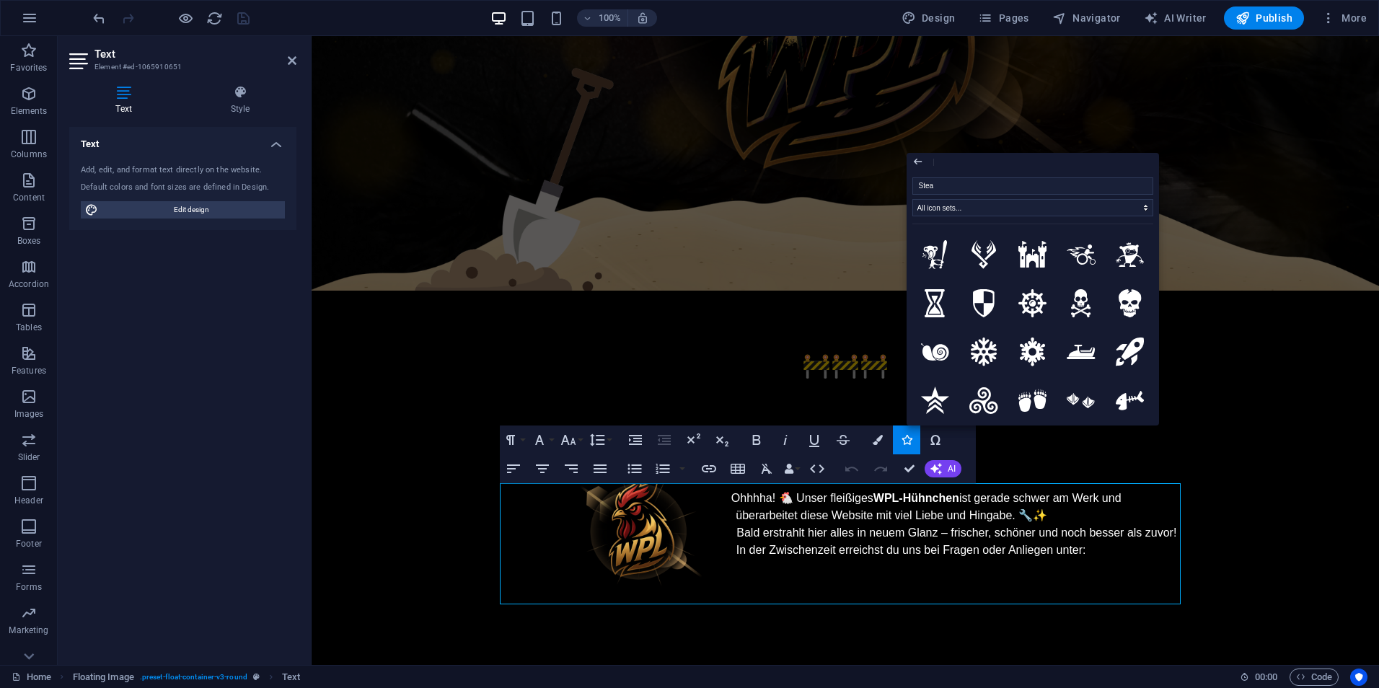
type input "Steam"
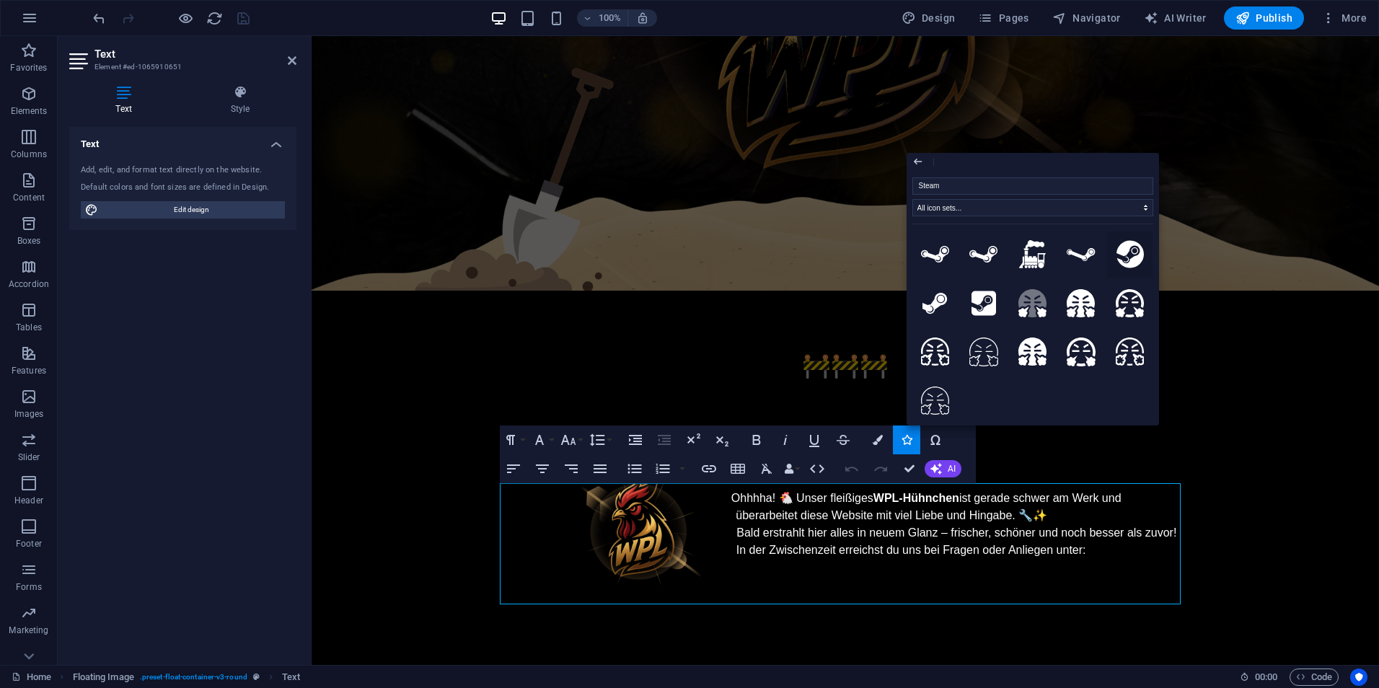
click at [1121, 250] on icon at bounding box center [1129, 254] width 27 height 27
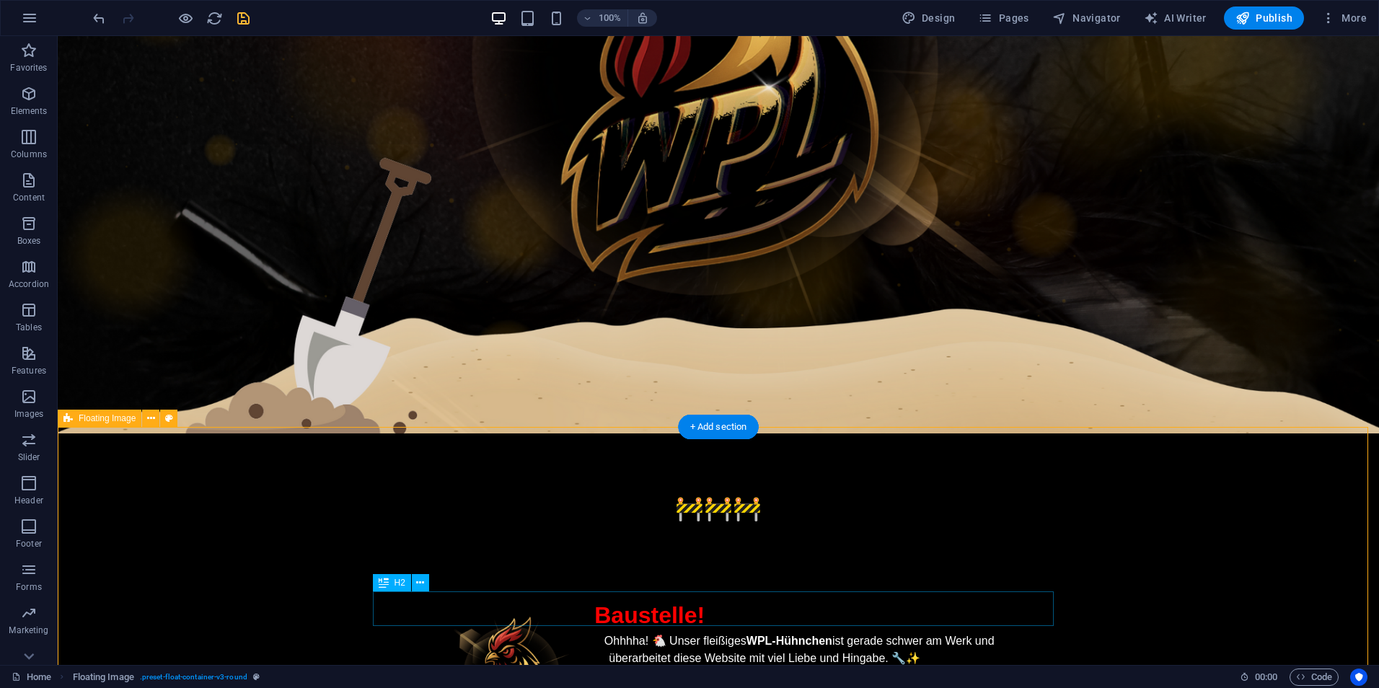
scroll to position [489, 0]
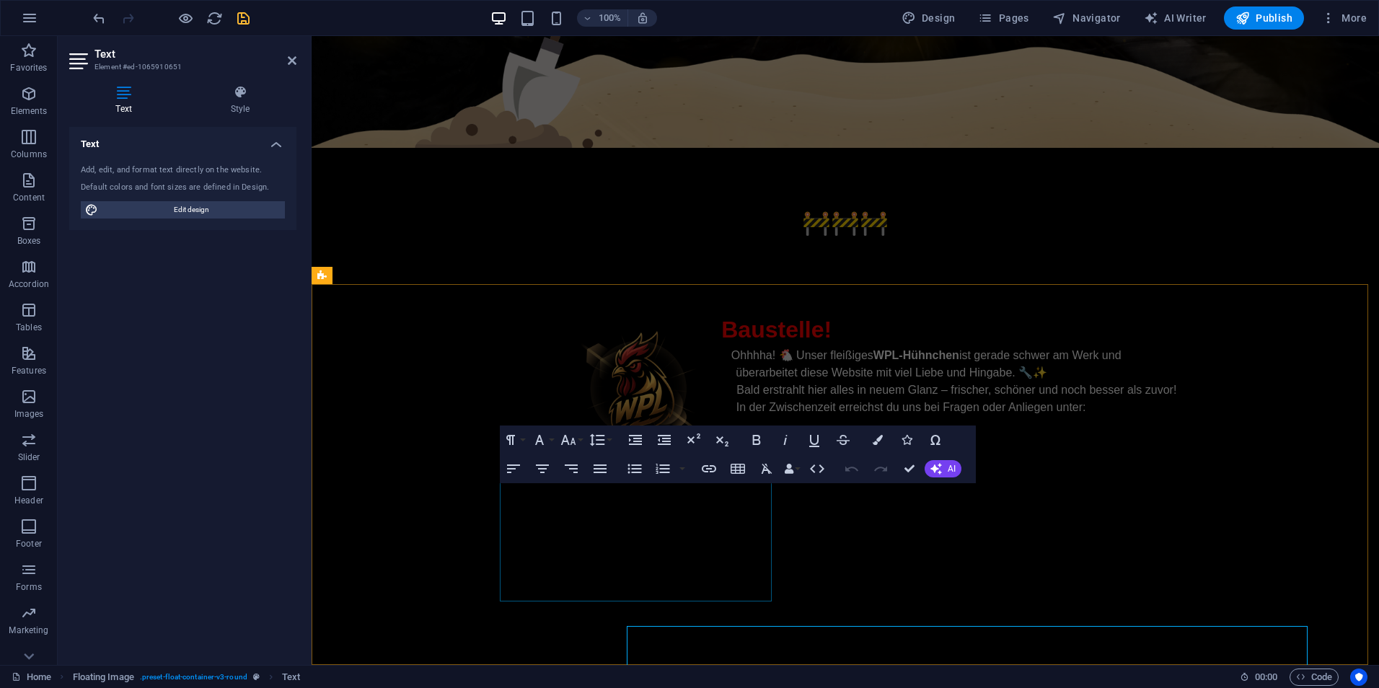
scroll to position [346, 0]
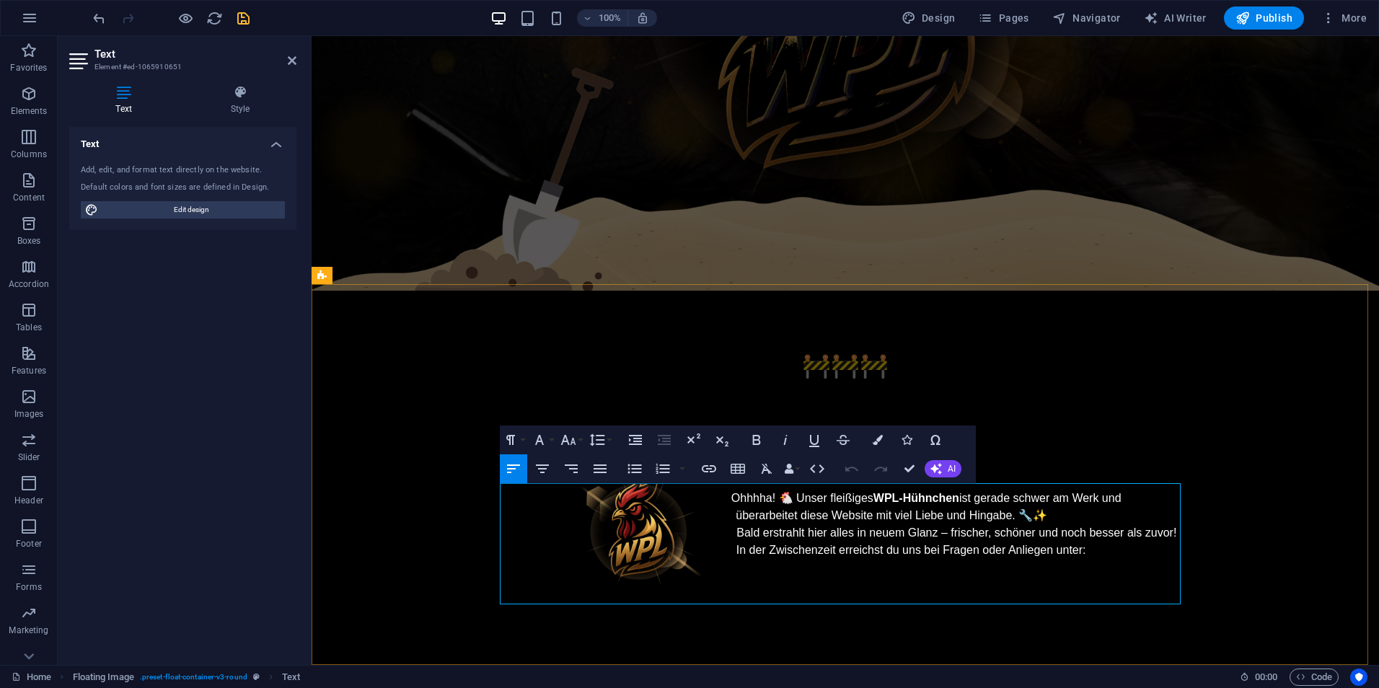
click at [713, 466] on icon "button" at bounding box center [709, 468] width 14 height 7
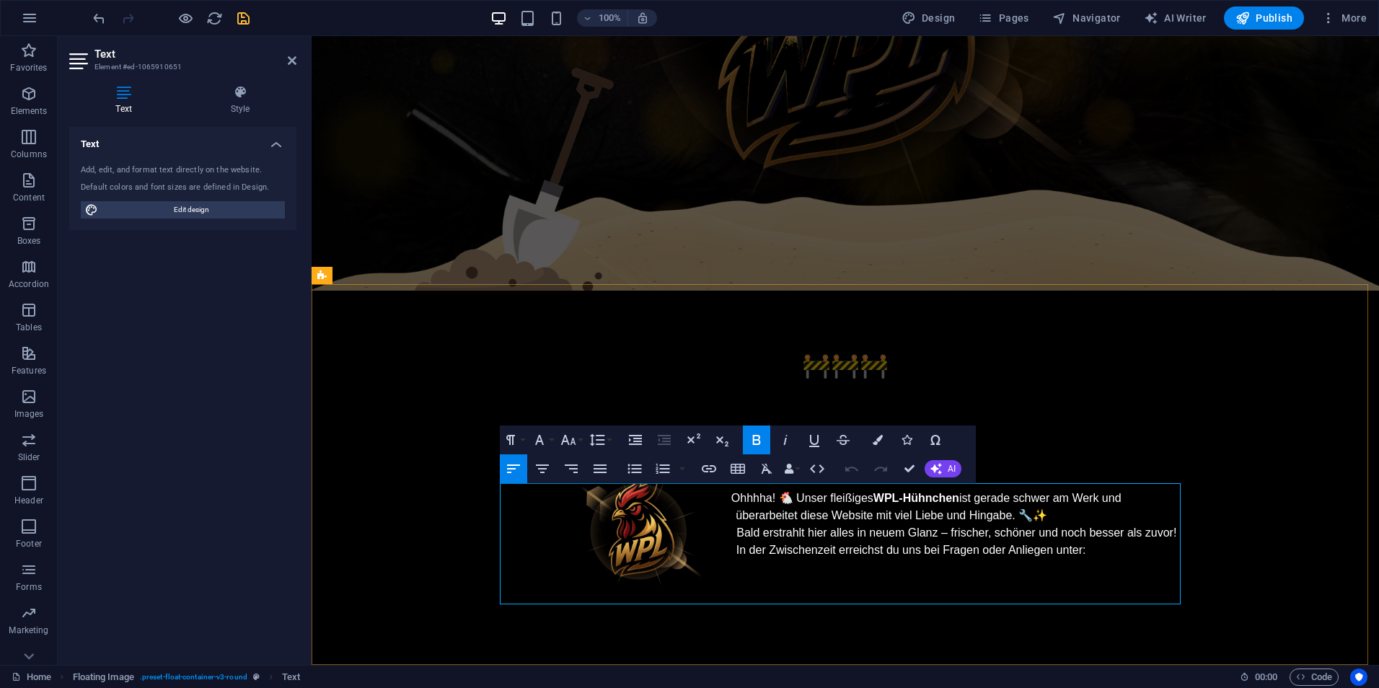
drag, startPoint x: 806, startPoint y: 562, endPoint x: 791, endPoint y: 563, distance: 15.2
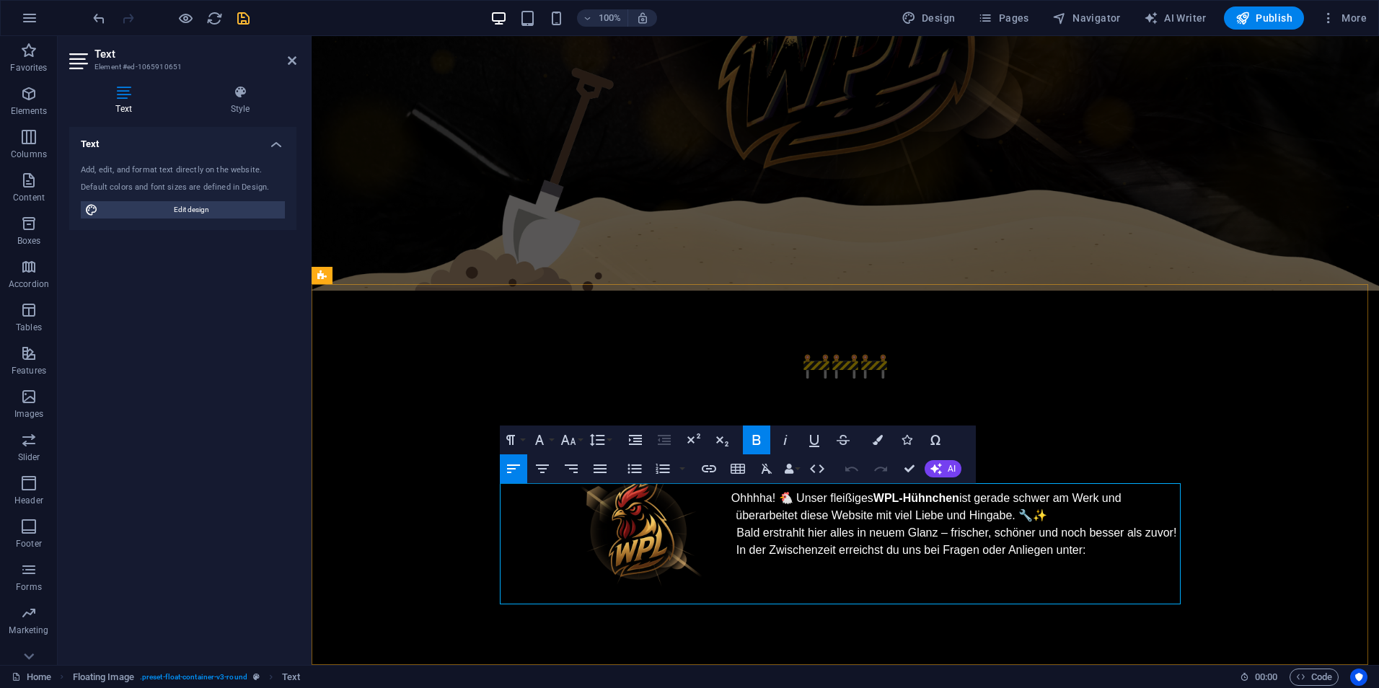
click at [915, 434] on button "Icons" at bounding box center [906, 440] width 27 height 29
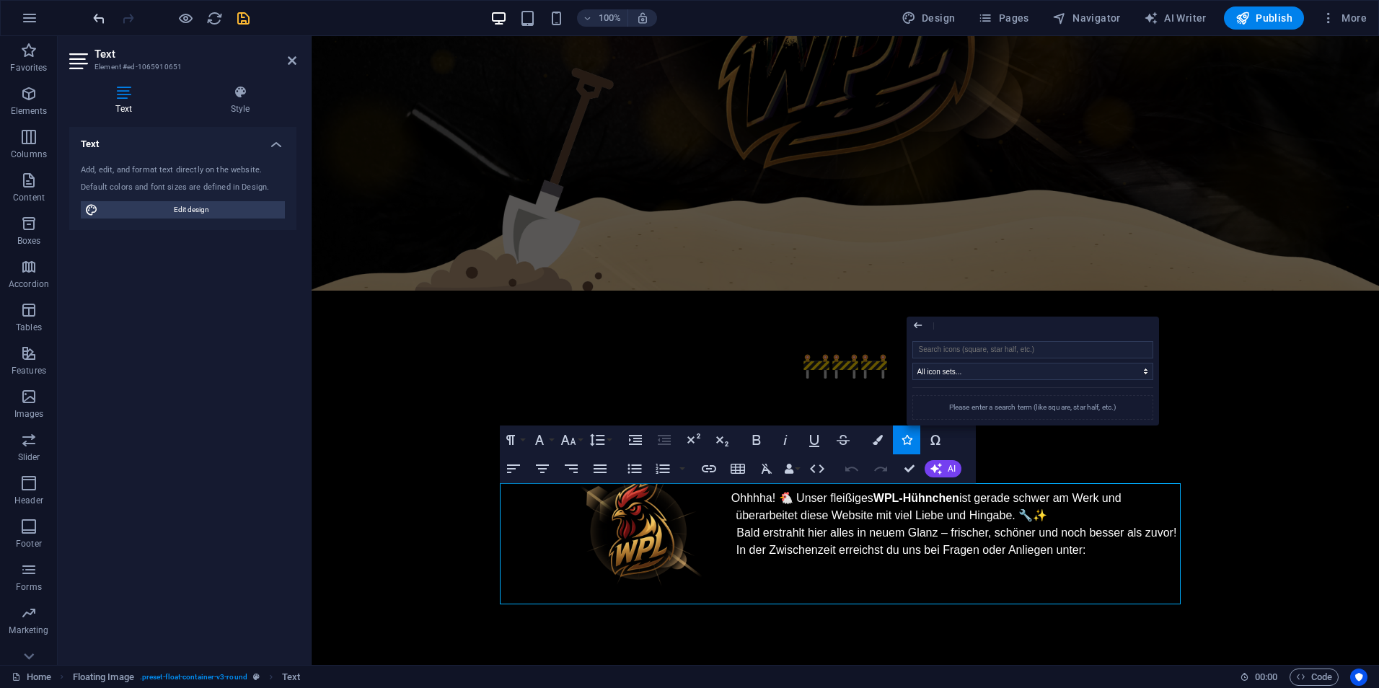
drag, startPoint x: 110, startPoint y: 14, endPoint x: 102, endPoint y: 17, distance: 8.2
click at [108, 14] on div at bounding box center [171, 17] width 162 height 23
click at [102, 17] on icon "undo" at bounding box center [99, 18] width 17 height 17
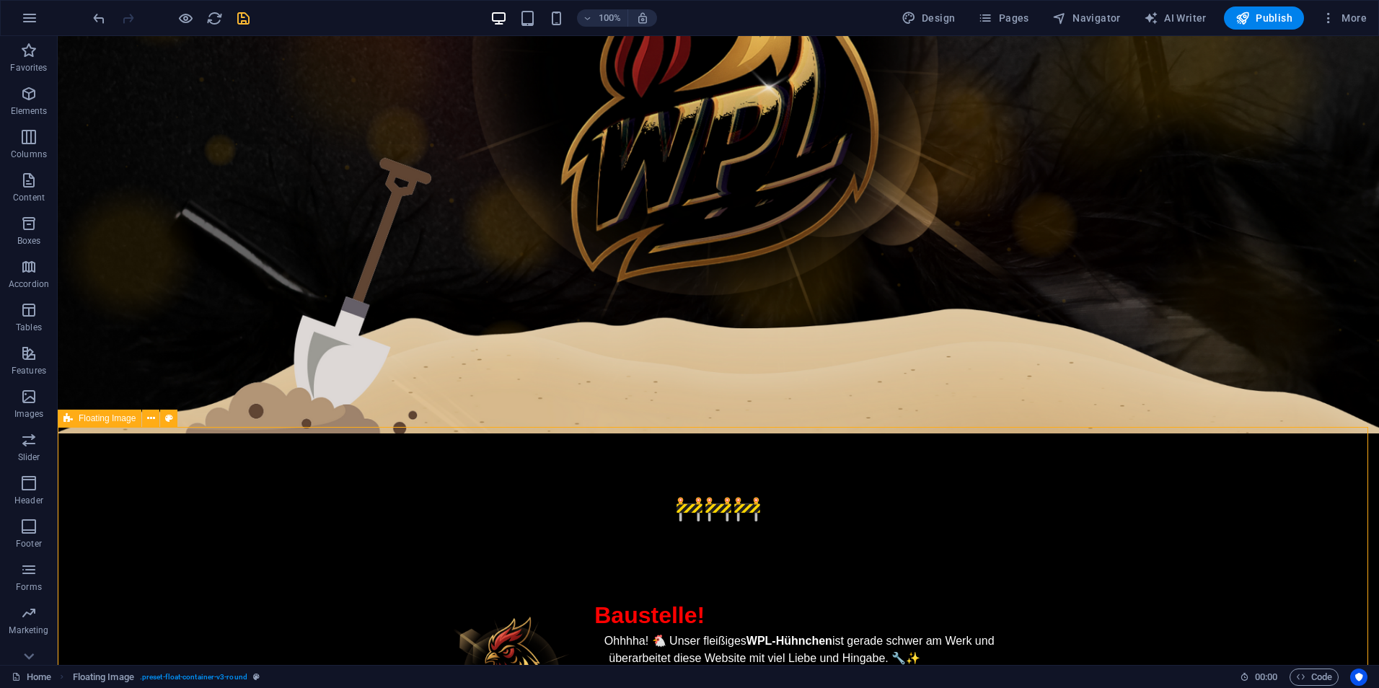
scroll to position [489, 0]
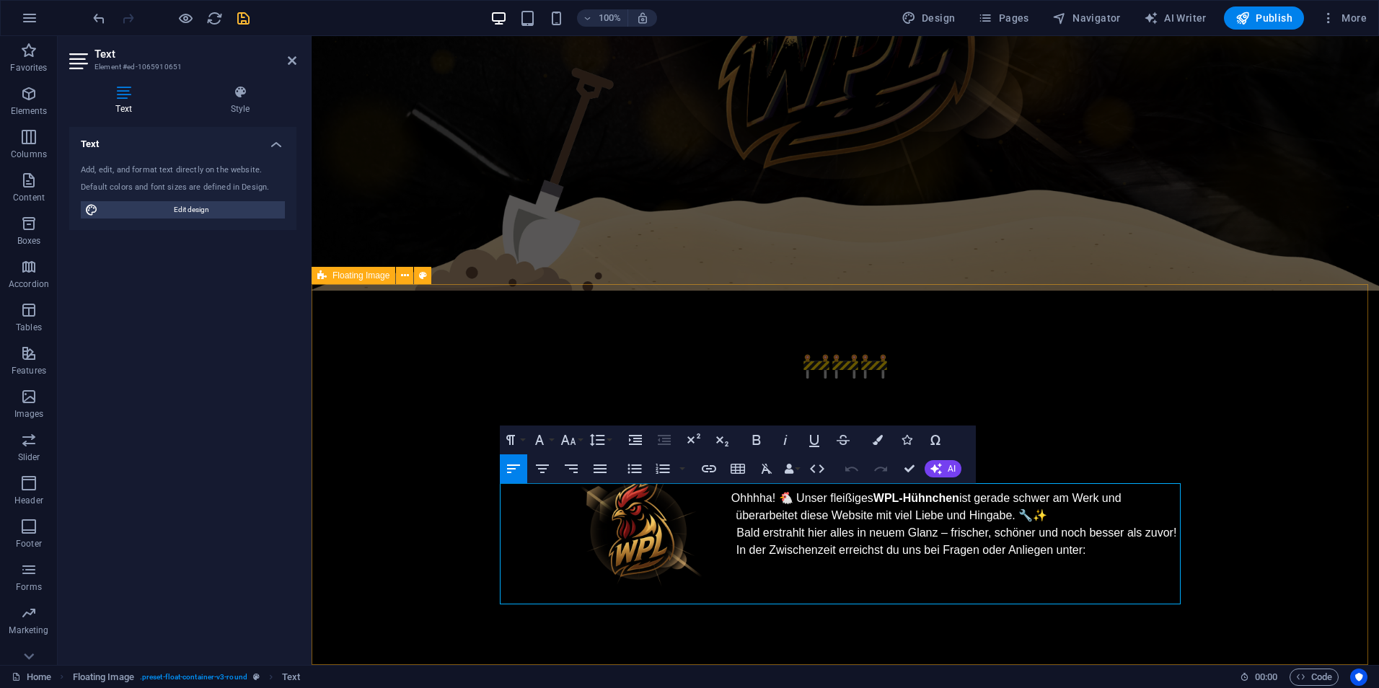
click at [889, 526] on span "Ohhhha! 🐔 Unser fleißiges WPL-Hühnchen ist gerade schwer am Werk und überarbeit…" at bounding box center [954, 515] width 446 height 47
drag, startPoint x: 881, startPoint y: 526, endPoint x: 867, endPoint y: 526, distance: 13.7
click at [867, 526] on span "Ohhhha! 🐔 Unser fleißiges WPL-Hühnchen ist gerade schwer am Werk und überarbeit…" at bounding box center [954, 515] width 446 height 47
copy span "euem"
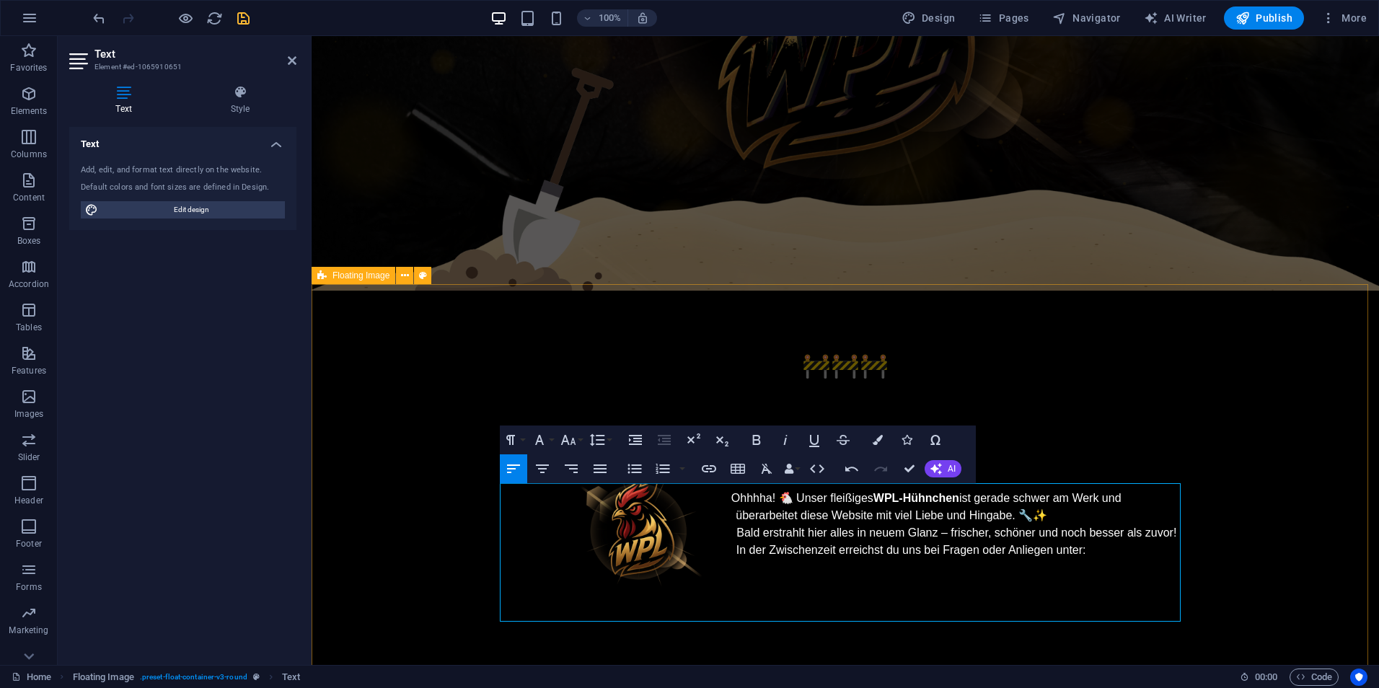
drag, startPoint x: 700, startPoint y: 596, endPoint x: 711, endPoint y: 599, distance: 11.0
drag, startPoint x: 766, startPoint y: 435, endPoint x: 459, endPoint y: 507, distance: 314.9
click at [766, 435] on button "Bold" at bounding box center [756, 440] width 27 height 29
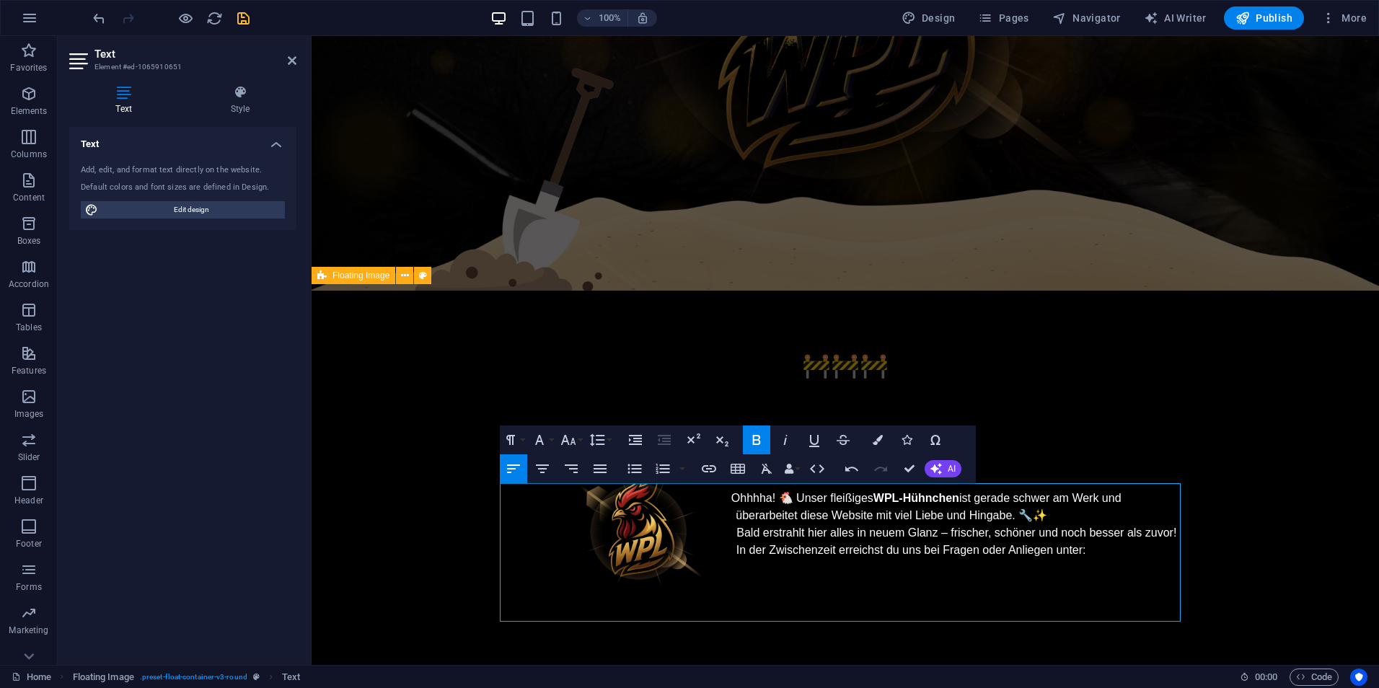
click at [754, 437] on icon "button" at bounding box center [756, 440] width 8 height 10
click at [881, 441] on icon "button" at bounding box center [878, 440] width 10 height 10
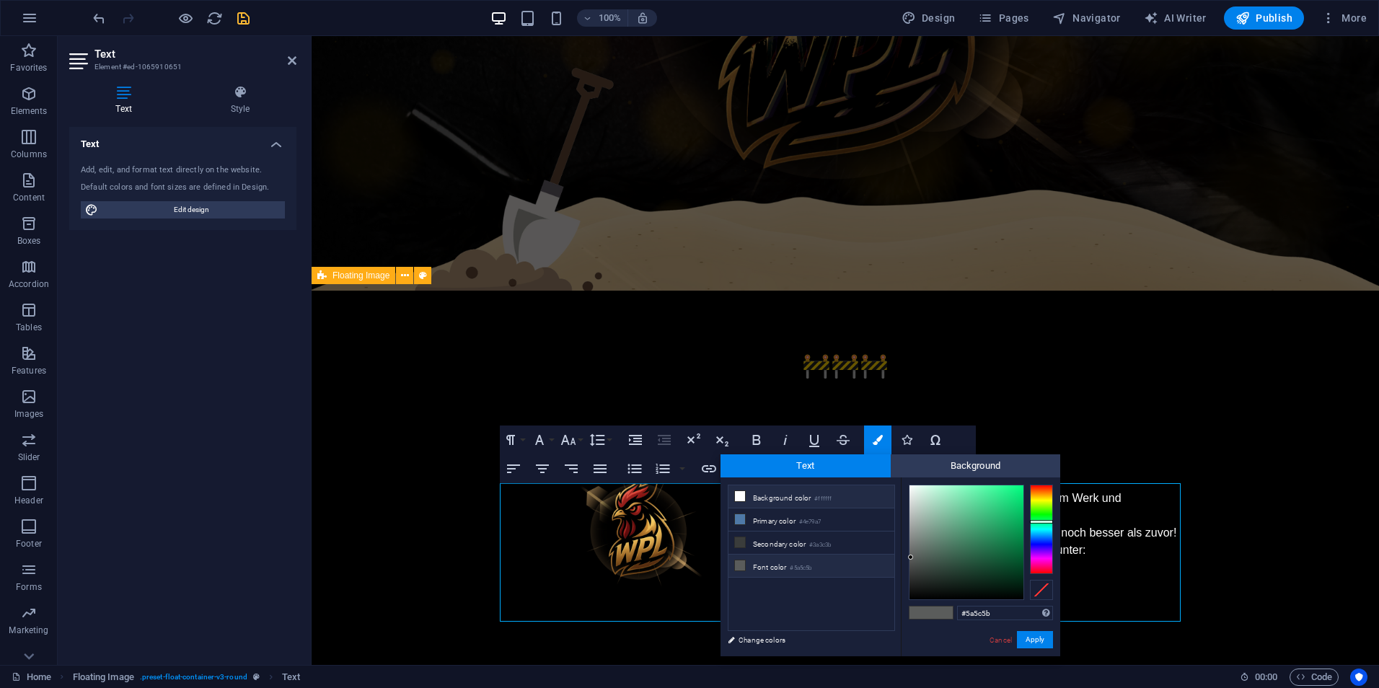
click at [788, 501] on li "Background color #ffffff" at bounding box center [811, 496] width 166 height 23
type input "#ffffff"
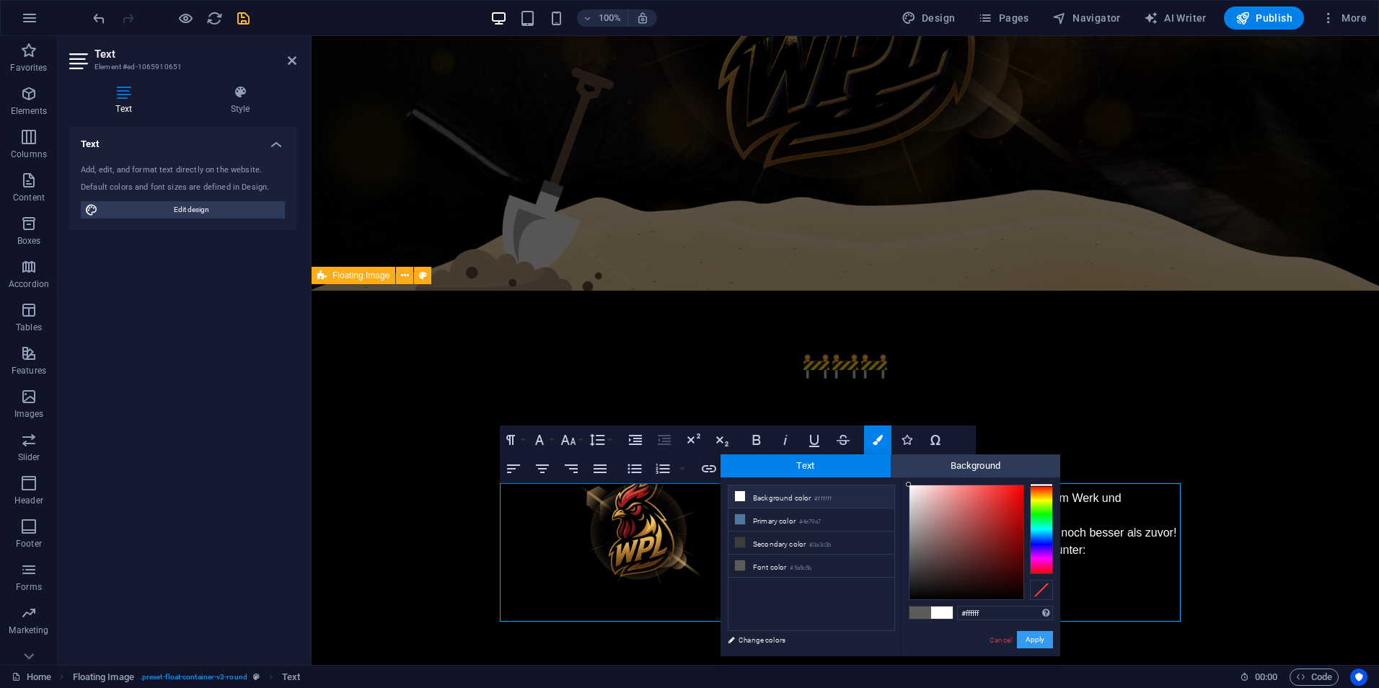
click at [1034, 646] on button "Apply" at bounding box center [1035, 639] width 36 height 17
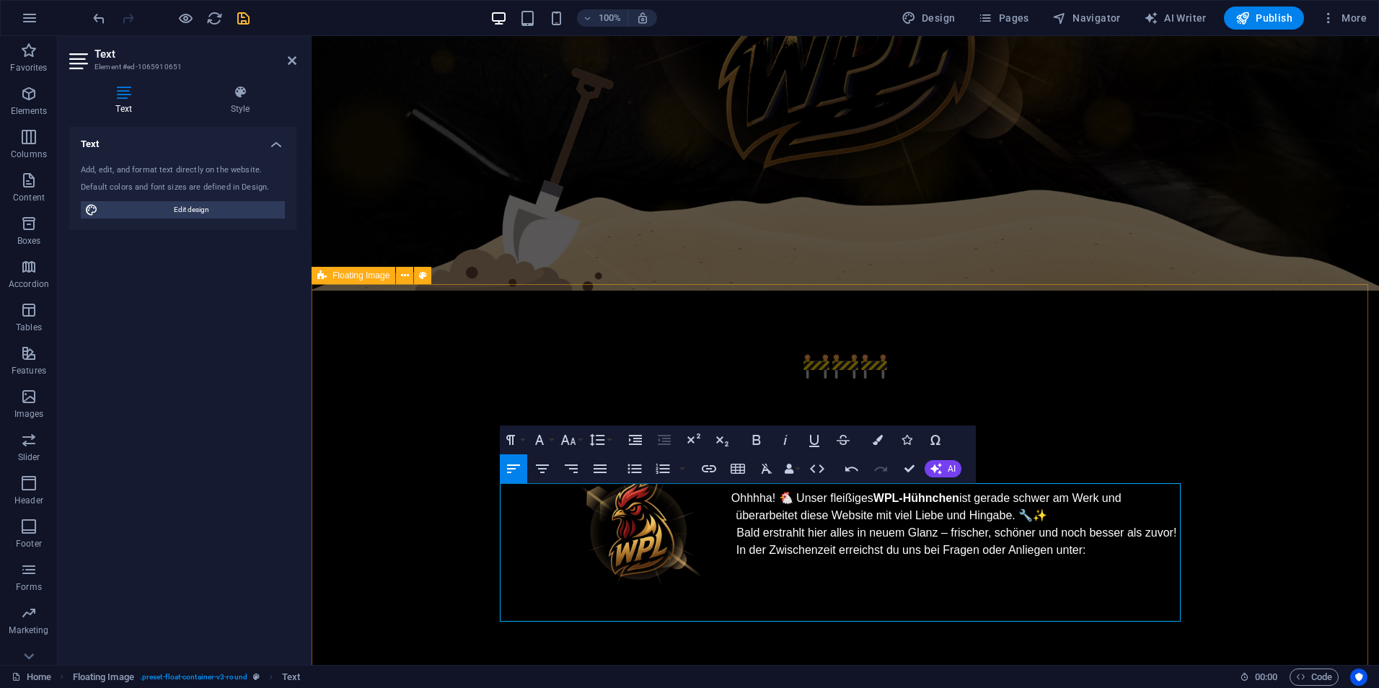
click at [1075, 547] on span "In der Zwischenzeit erreichst du uns bei Fragen oder Anliegen unter:" at bounding box center [911, 550] width 350 height 12
click at [1083, 547] on p "In der Zwischenzeit erreichst du uns bei Fragen oder Anliegen unter :" at bounding box center [845, 550] width 681 height 17
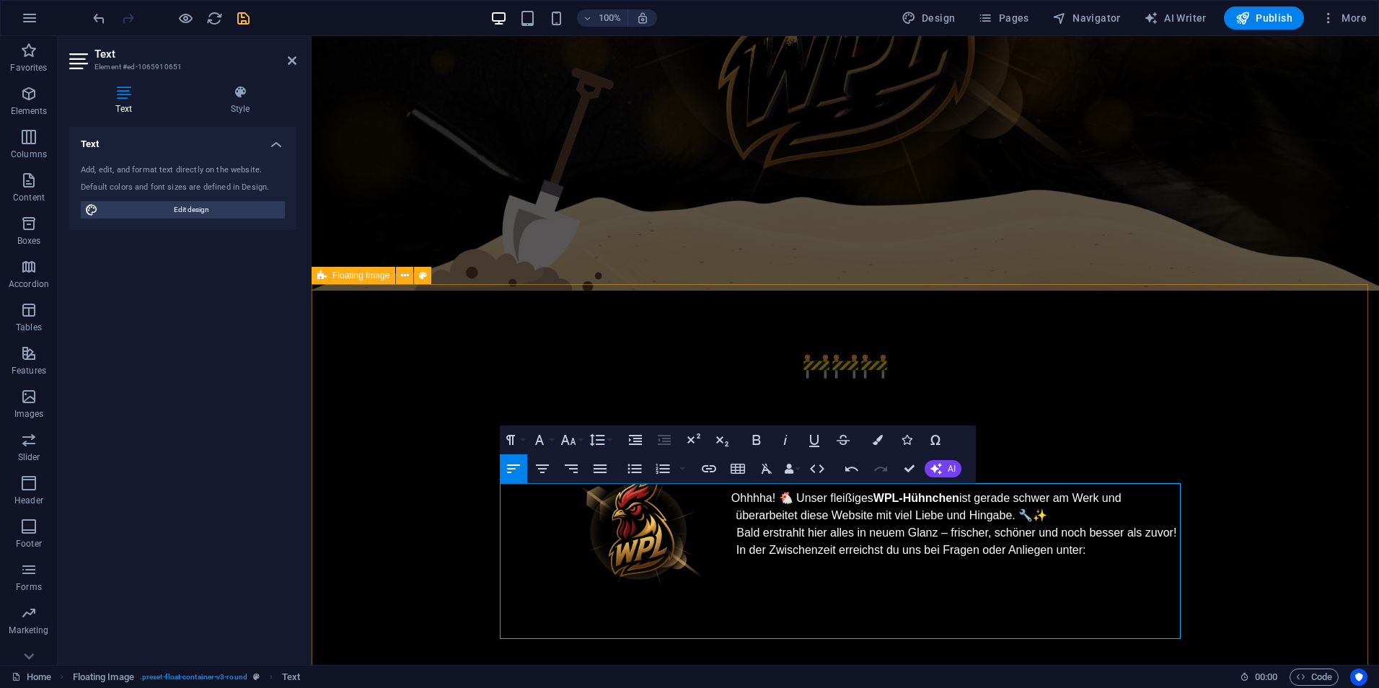
click at [754, 560] on p at bounding box center [845, 567] width 681 height 17
click at [707, 472] on icon "button" at bounding box center [709, 468] width 14 height 7
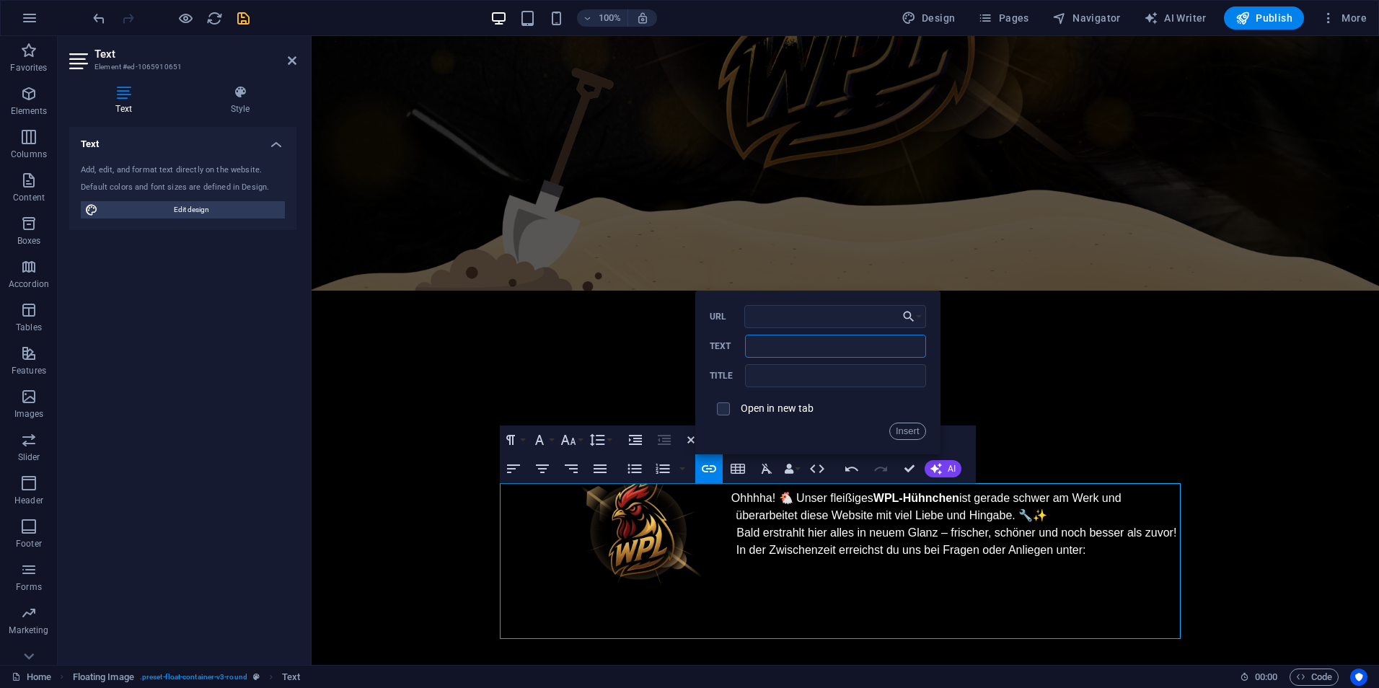
click at [780, 356] on input "Text" at bounding box center [835, 346] width 180 height 23
type input "Discord"
click at [790, 319] on input "URL" at bounding box center [835, 316] width 182 height 23
paste input "[URL][DOMAIN_NAME]"
type input "[URL][DOMAIN_NAME]"
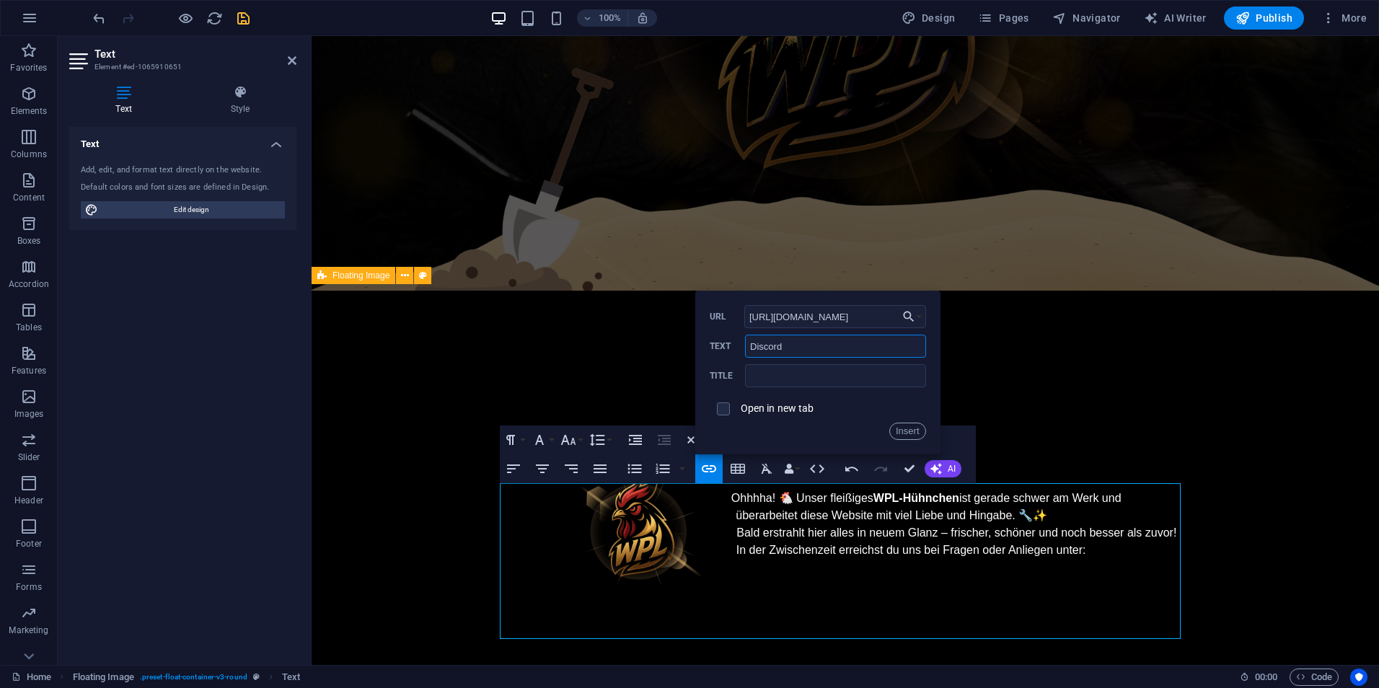
click at [812, 350] on input "Discord" at bounding box center [835, 346] width 180 height 23
type input "Discord WPL"
click at [897, 426] on button "Insert" at bounding box center [907, 431] width 37 height 17
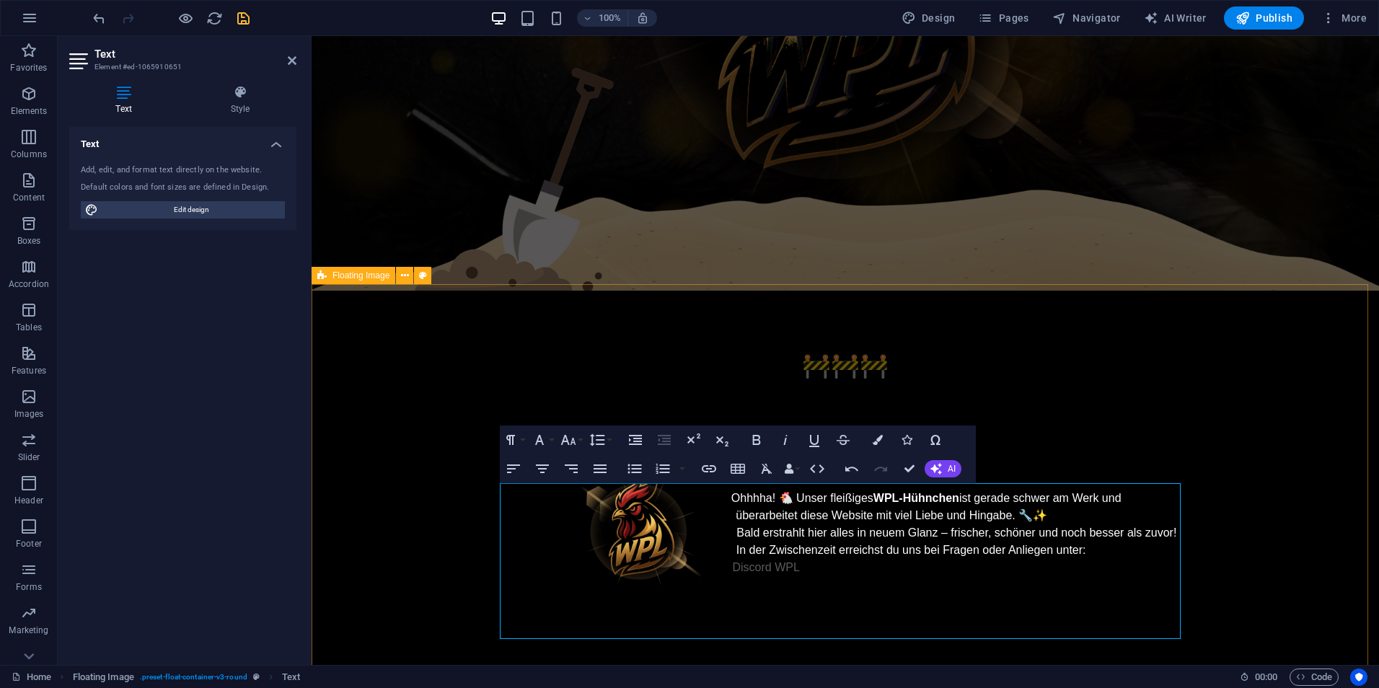
click at [843, 563] on p "Discord WPL ​" at bounding box center [845, 567] width 681 height 17
click at [847, 563] on p "Discord WPL ​" at bounding box center [845, 567] width 681 height 17
drag, startPoint x: 797, startPoint y: 562, endPoint x: 771, endPoint y: 563, distance: 26.0
click at [771, 563] on p "Discord WPL ​" at bounding box center [845, 567] width 681 height 17
click at [807, 563] on p "Discord WPL ​" at bounding box center [845, 567] width 681 height 17
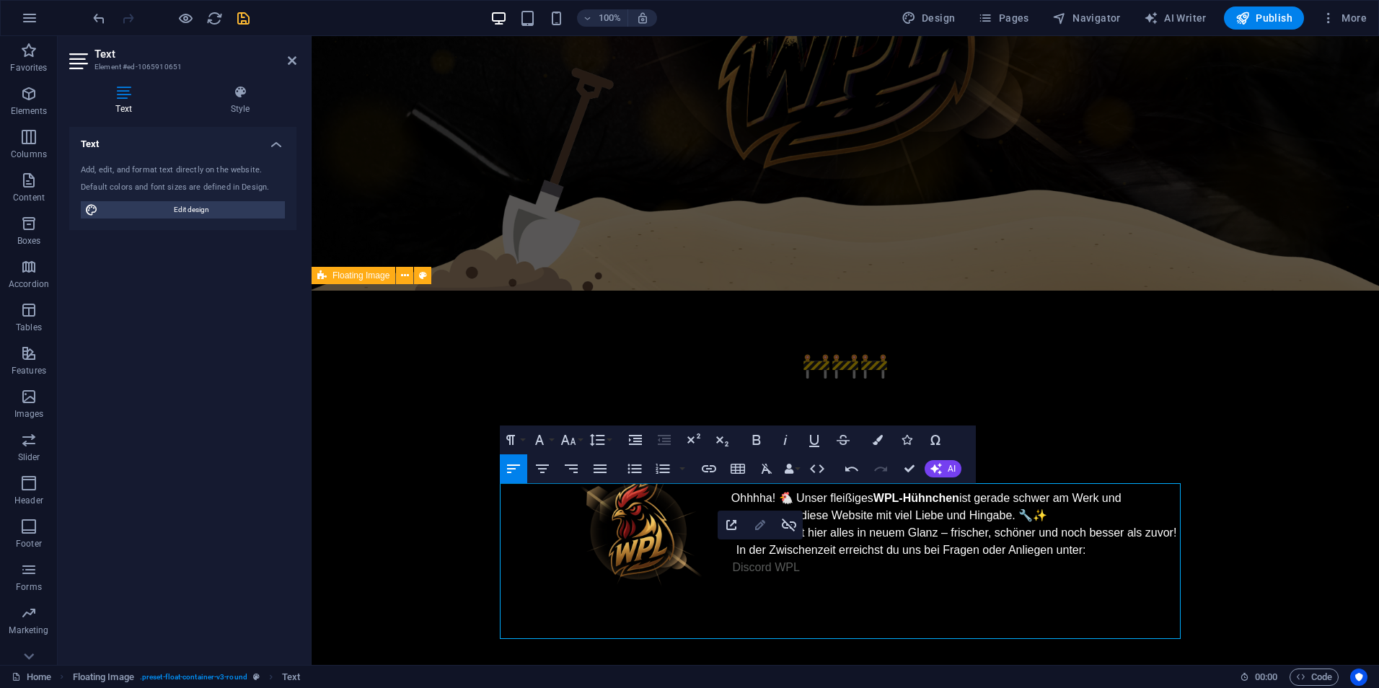
type input "[URL][DOMAIN_NAME]"
click at [765, 534] on icon "button" at bounding box center [760, 524] width 17 height 17
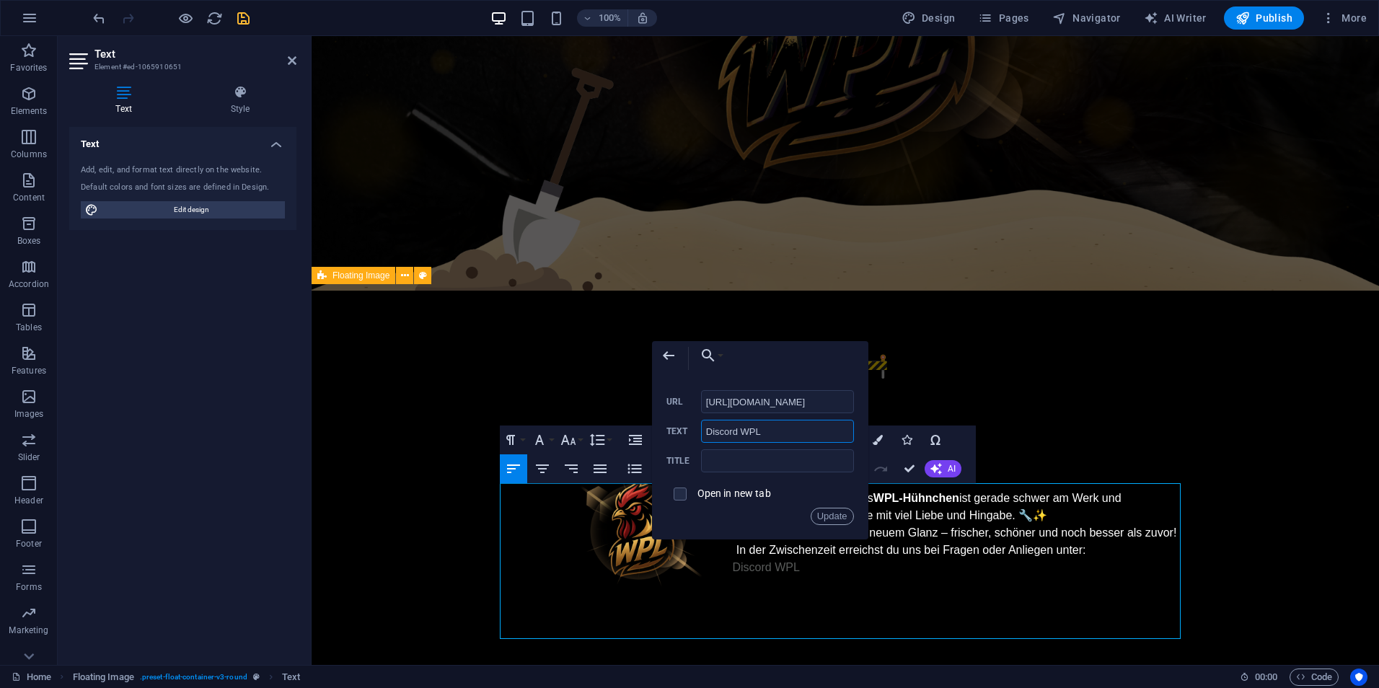
click at [777, 431] on input "Discord WPL" at bounding box center [777, 431] width 153 height 23
type input "Discord"
drag, startPoint x: 827, startPoint y: 514, endPoint x: 513, endPoint y: 487, distance: 315.6
click at [827, 514] on button "Update" at bounding box center [832, 516] width 43 height 17
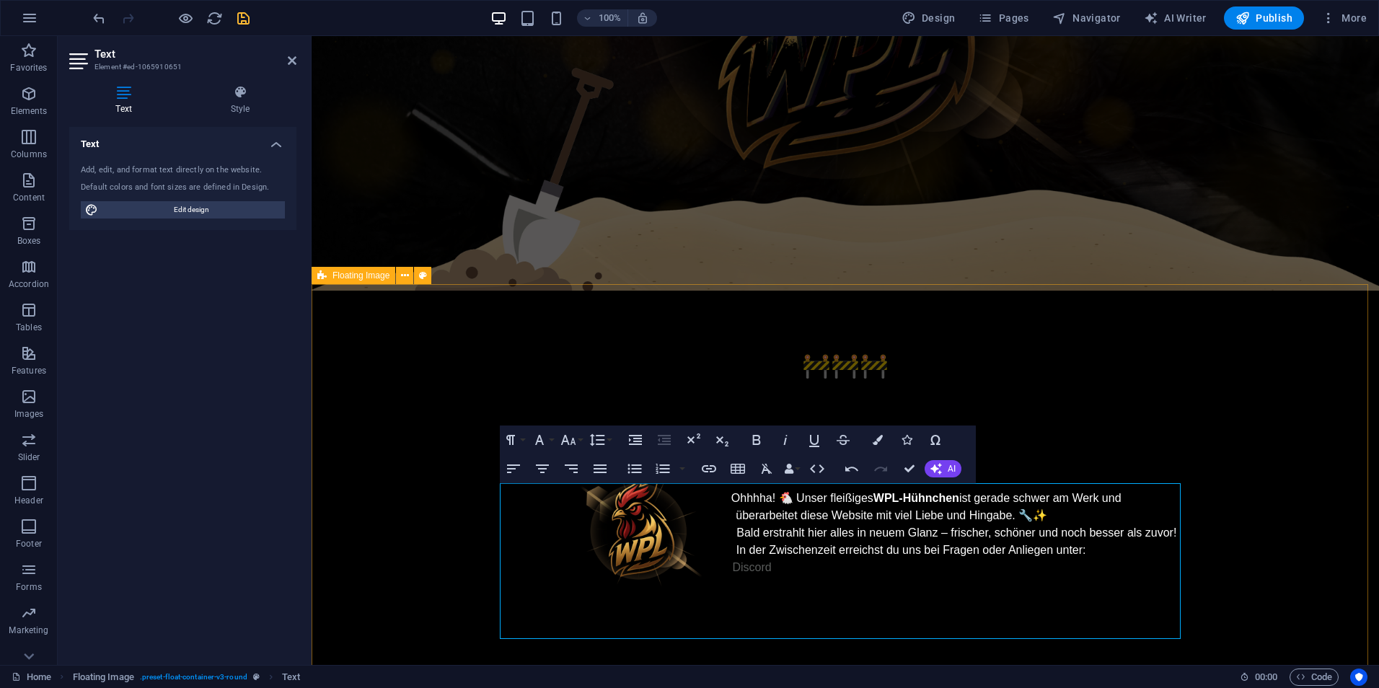
click at [779, 567] on p "Discord ​" at bounding box center [845, 567] width 681 height 17
drag, startPoint x: 769, startPoint y: 560, endPoint x: 727, endPoint y: 559, distance: 41.9
click at [727, 559] on p "Discord ​" at bounding box center [845, 567] width 681 height 17
click at [759, 435] on icon "button" at bounding box center [756, 439] width 17 height 17
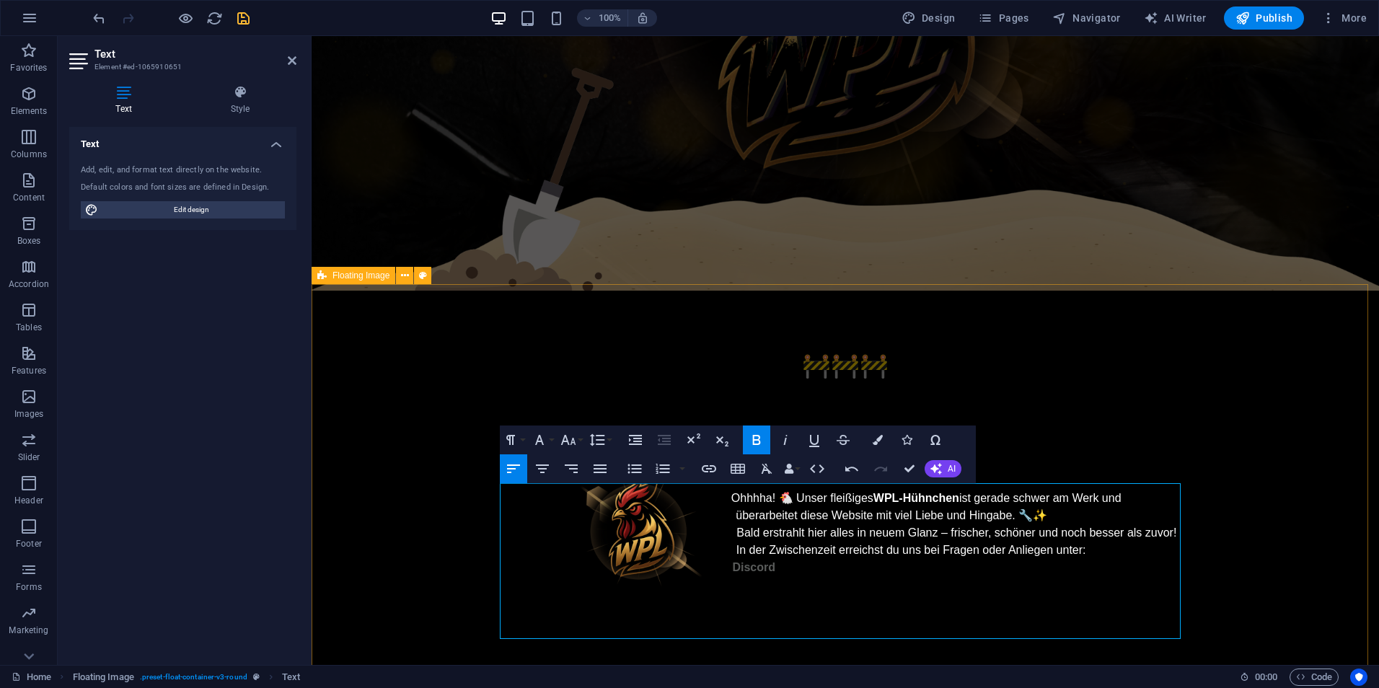
click at [725, 561] on p "Discord ​" at bounding box center [845, 567] width 681 height 17
click at [903, 436] on icon "button" at bounding box center [907, 440] width 10 height 10
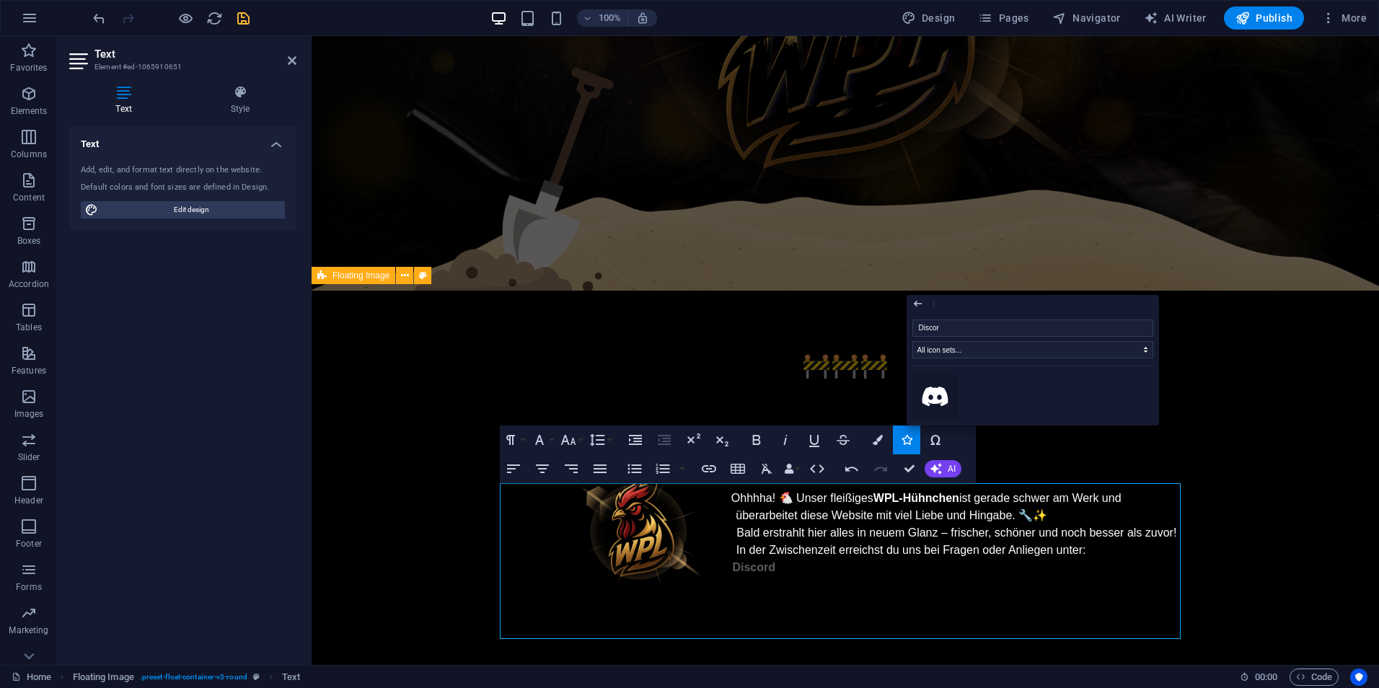
click at [939, 395] on icon at bounding box center [935, 397] width 26 height 20
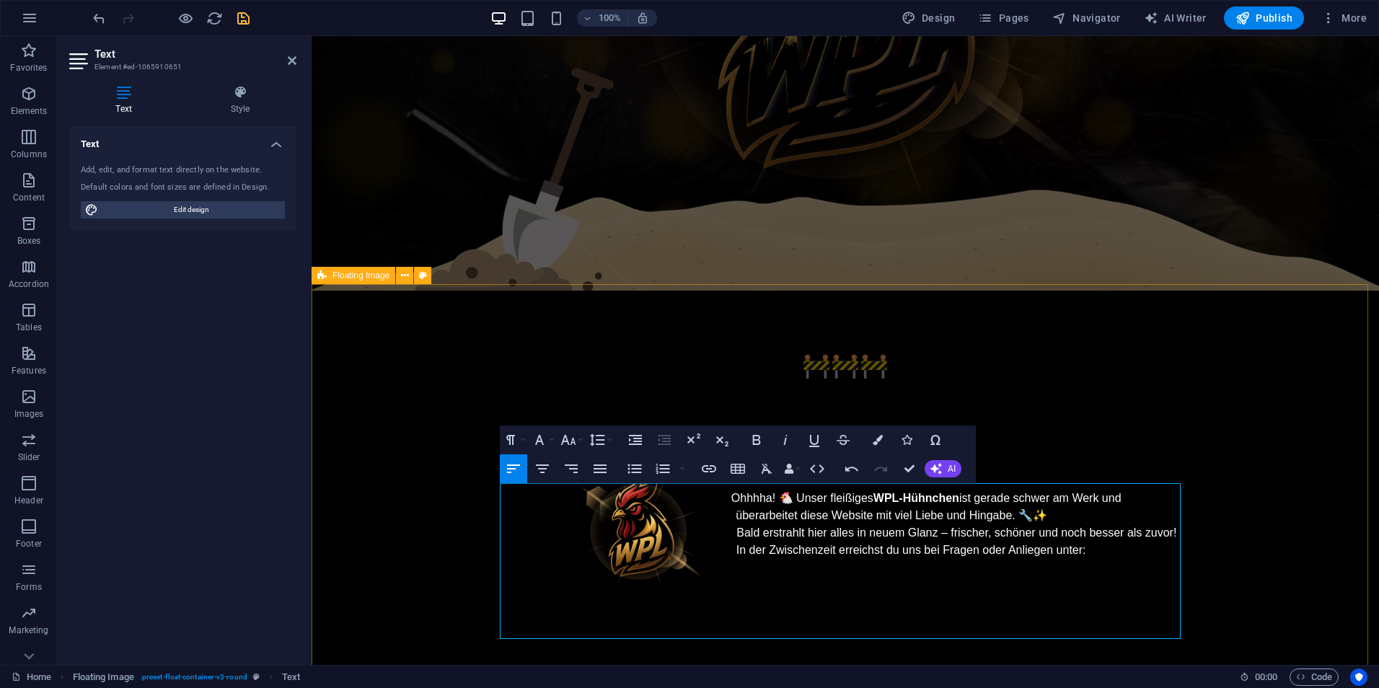
click at [909, 441] on icon "button" at bounding box center [907, 440] width 10 height 10
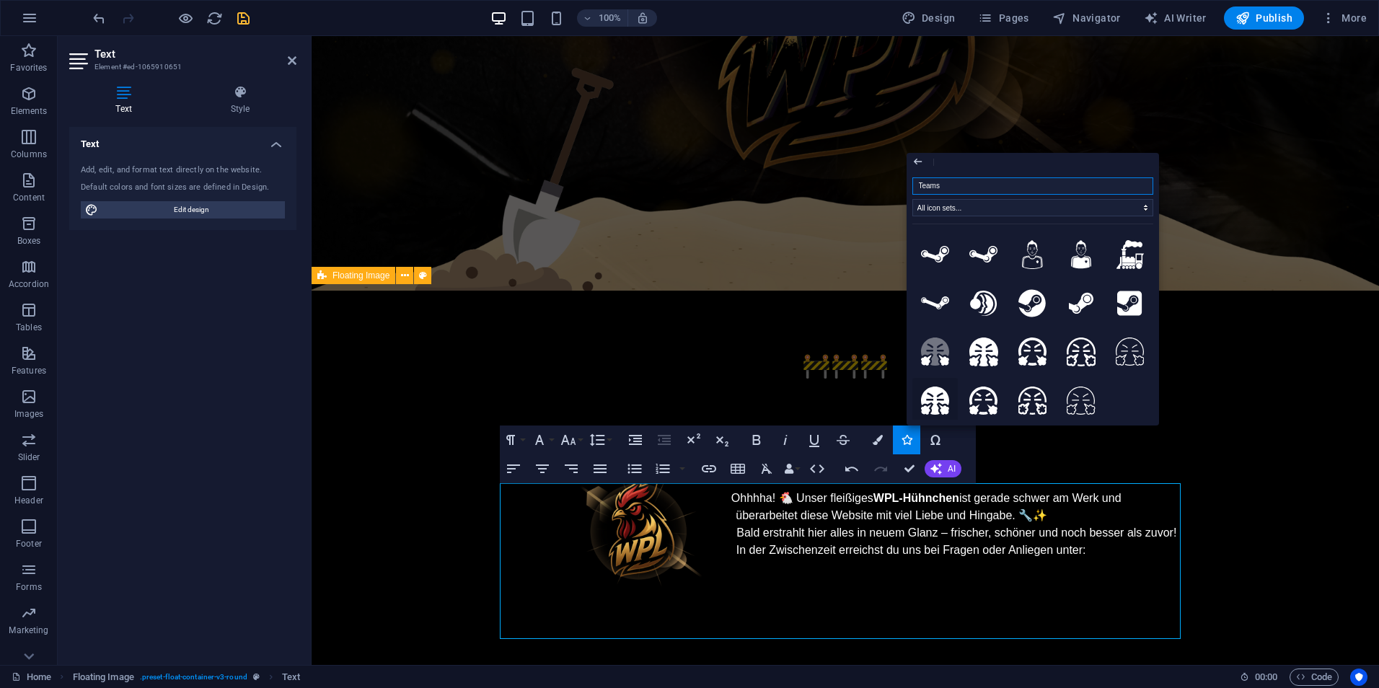
type input "Teamsp"
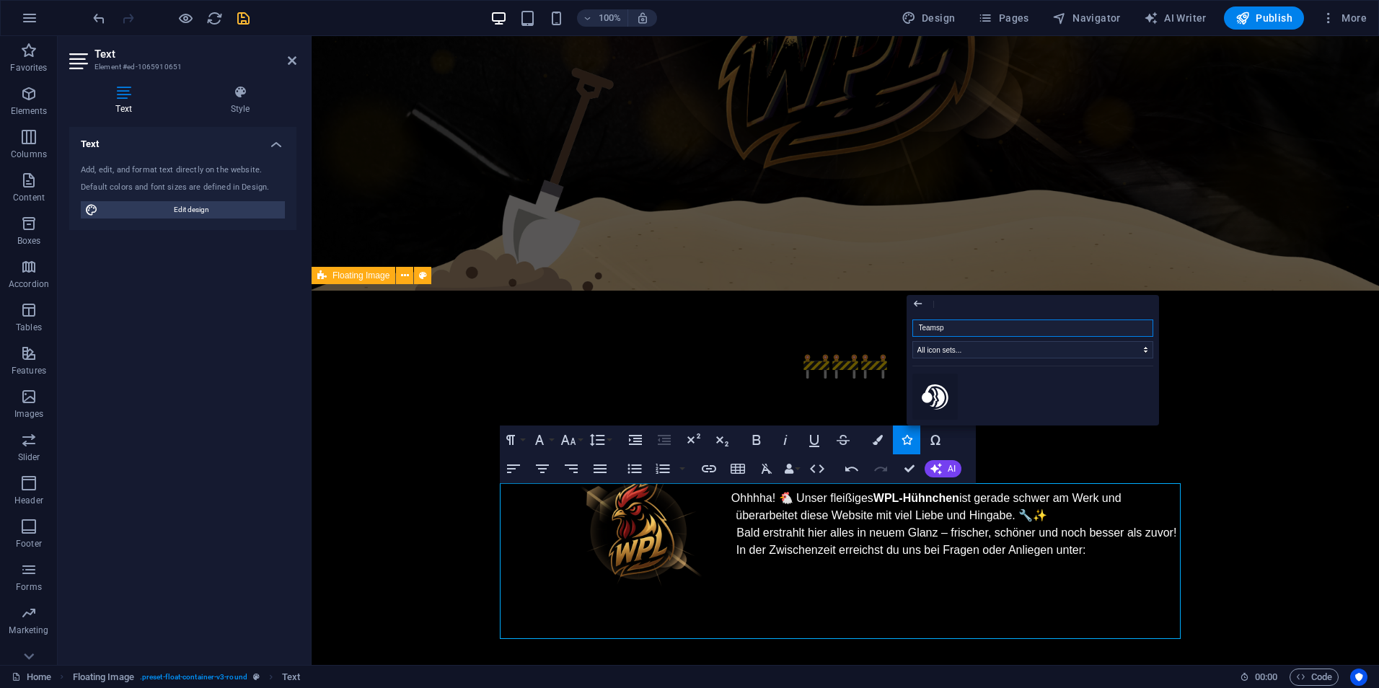
click at [946, 391] on icon at bounding box center [935, 396] width 27 height 25
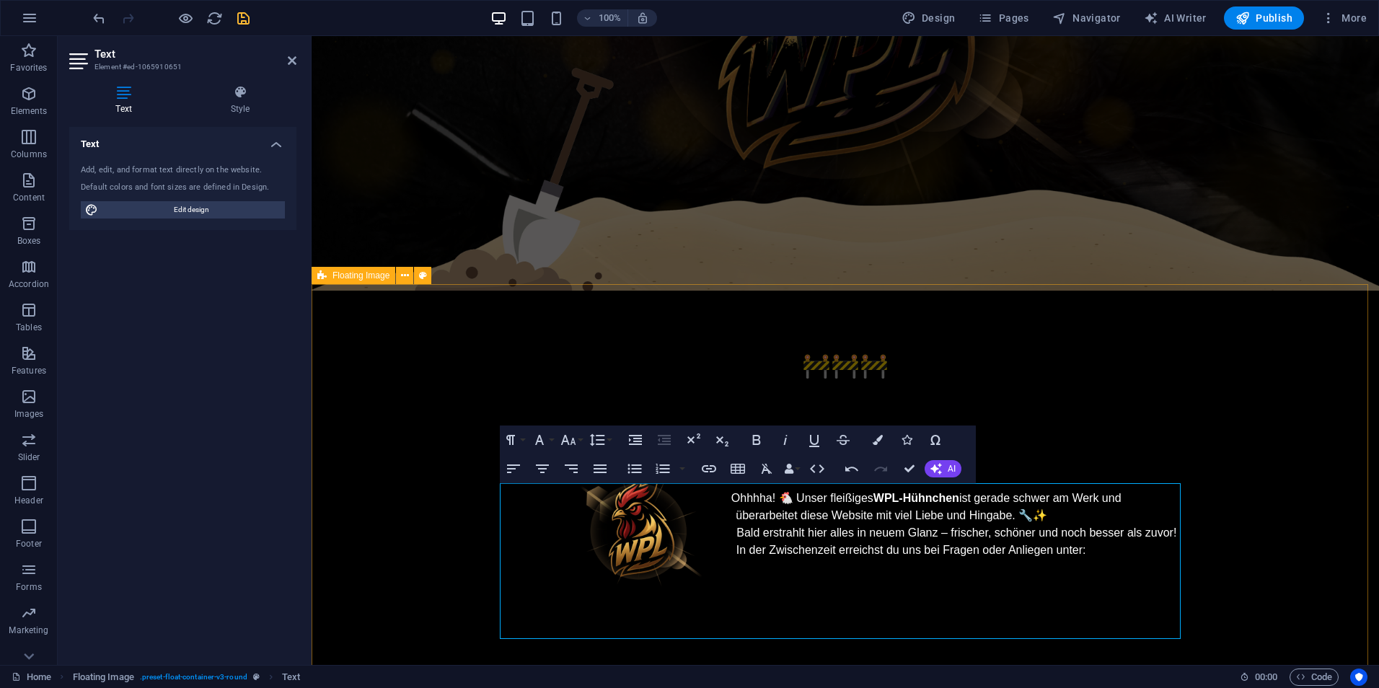
click at [762, 446] on icon "button" at bounding box center [756, 439] width 17 height 17
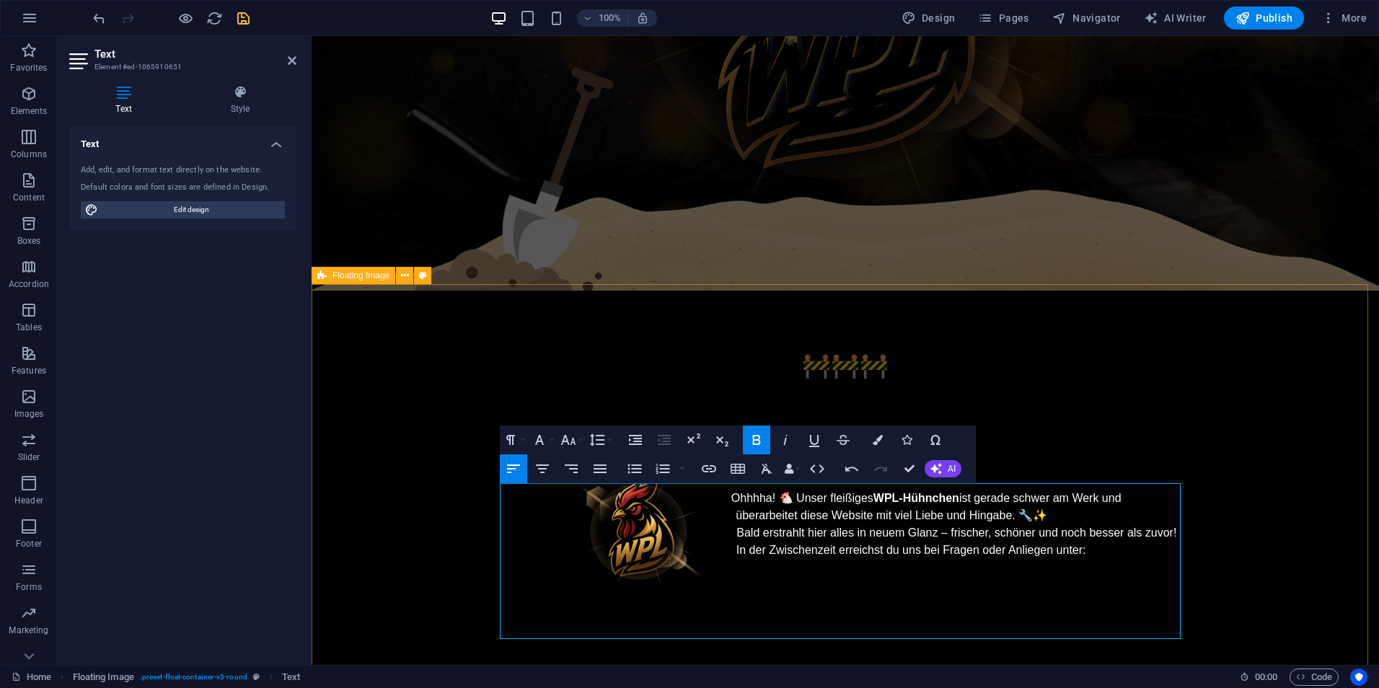
click at [762, 437] on icon "button" at bounding box center [756, 439] width 17 height 17
drag, startPoint x: 764, startPoint y: 601, endPoint x: 708, endPoint y: 564, distance: 67.8
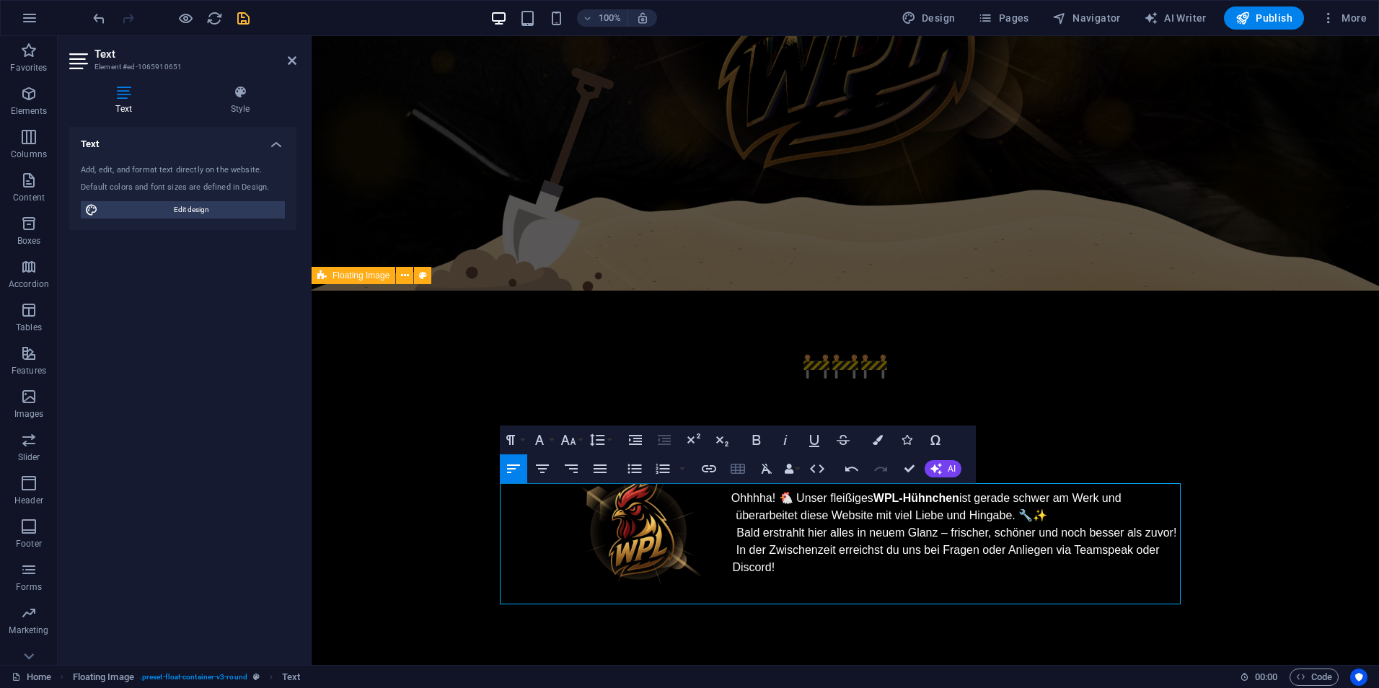
click at [741, 469] on icon "button" at bounding box center [737, 468] width 17 height 17
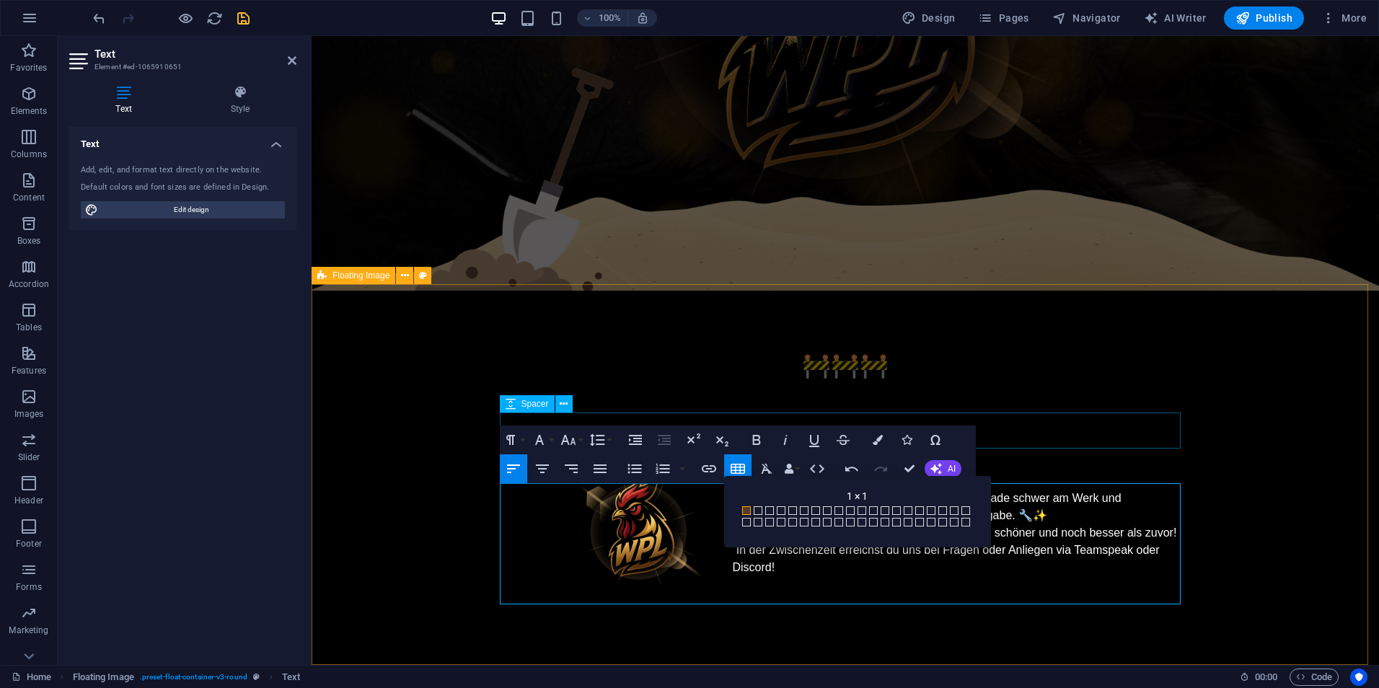
click at [1112, 433] on div at bounding box center [845, 437] width 681 height 36
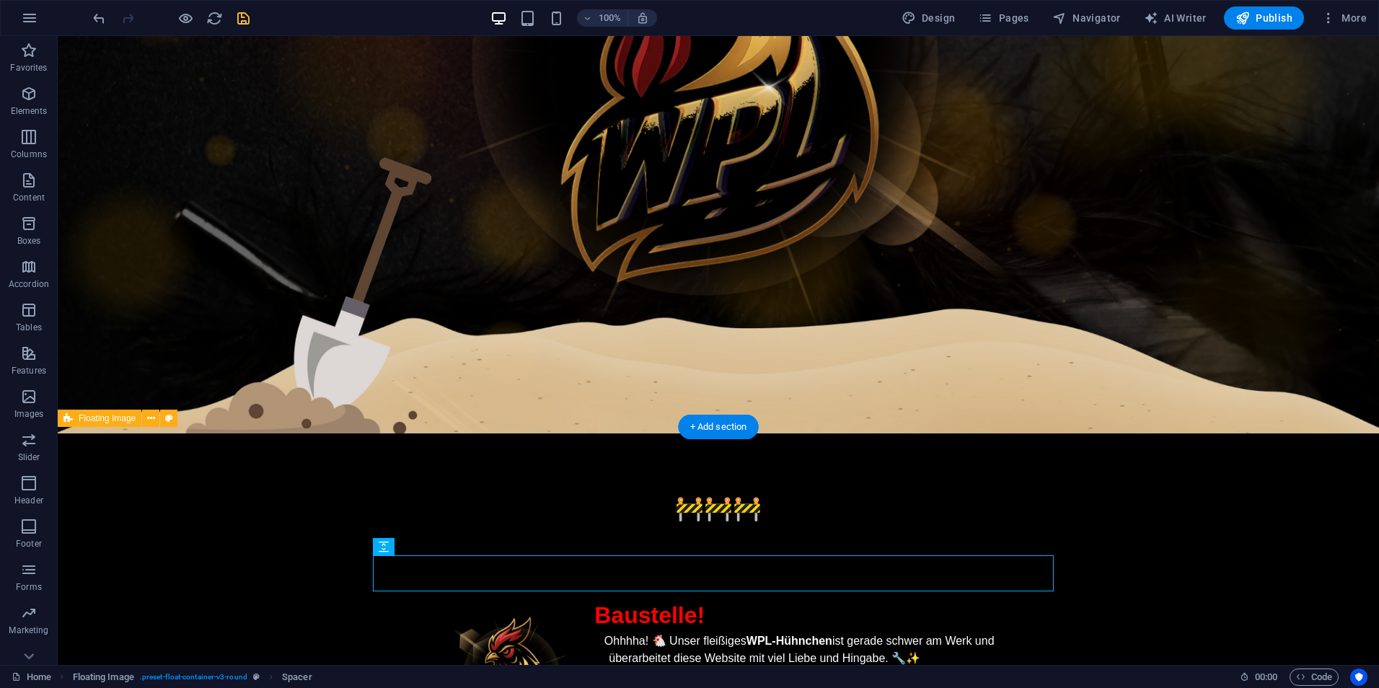
scroll to position [489, 0]
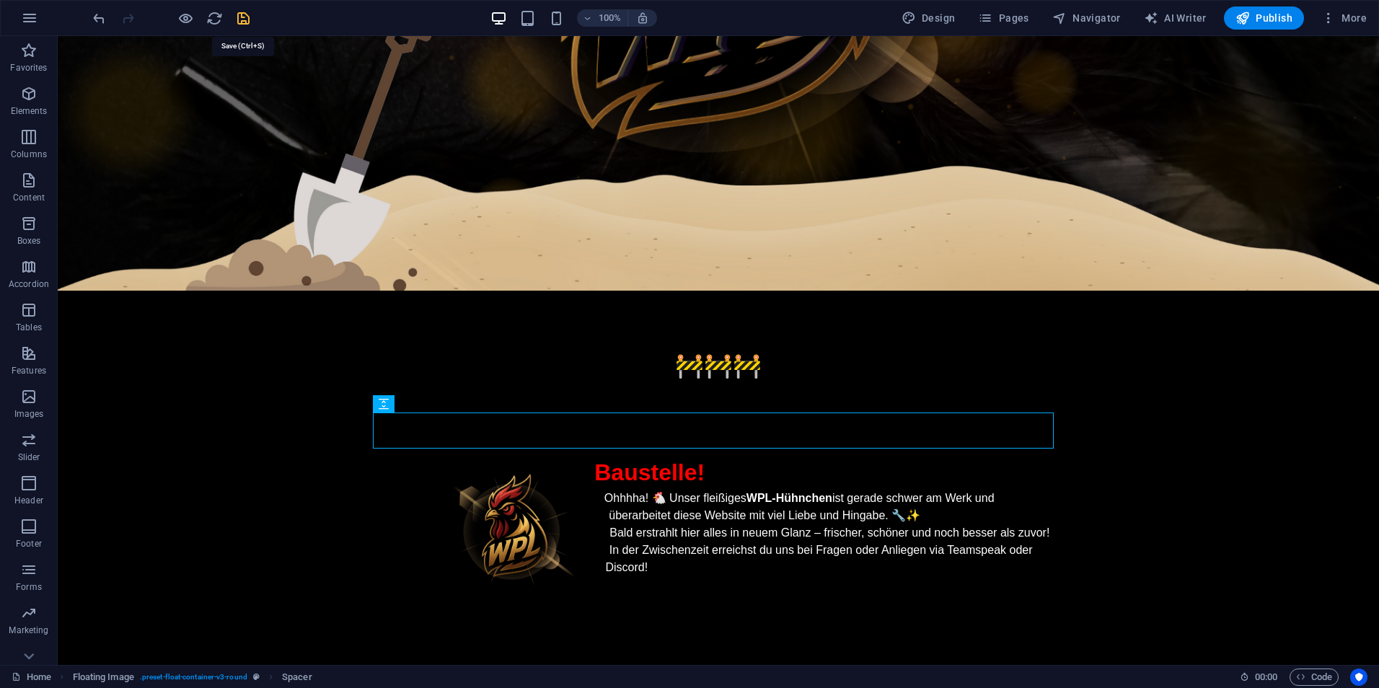
click at [241, 20] on icon "save" at bounding box center [243, 18] width 17 height 17
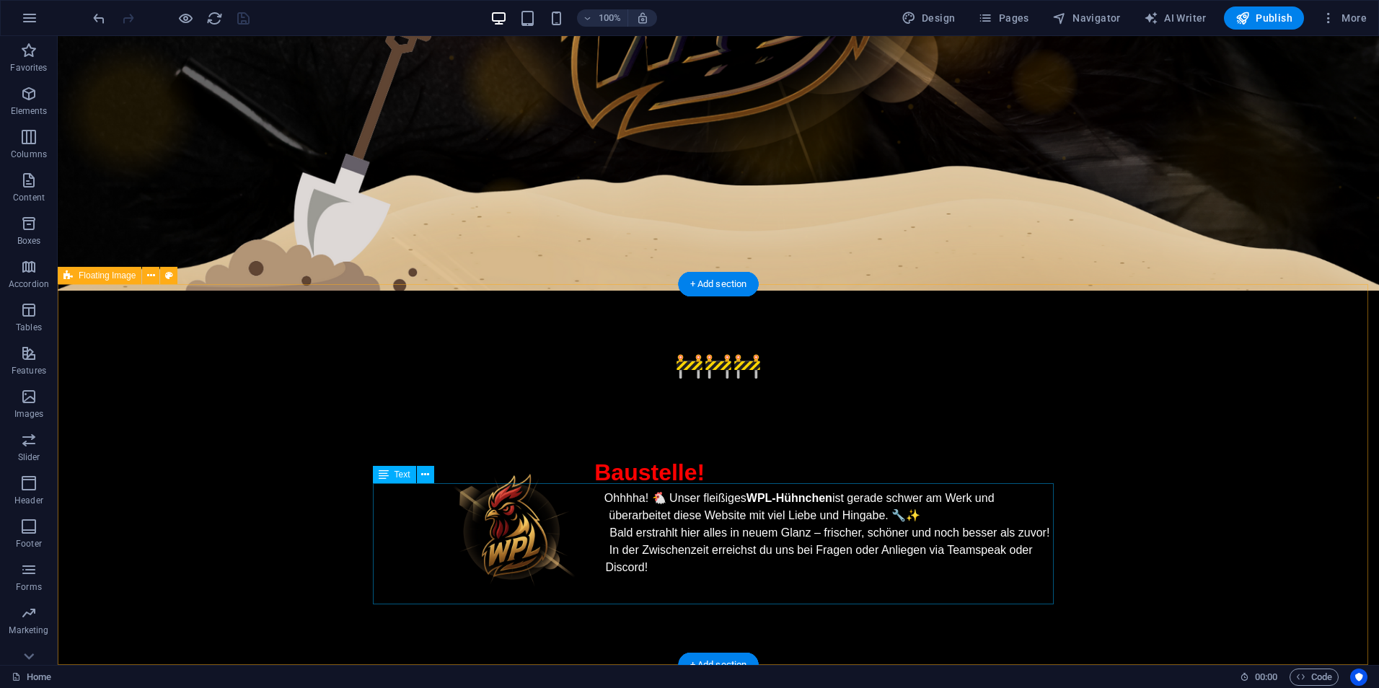
click at [675, 558] on div "Ohhhha! 🐔 Unser fleißiges WPL-Hühnchen ist gerade schwer am Werk und überarbeit…" at bounding box center [718, 550] width 681 height 121
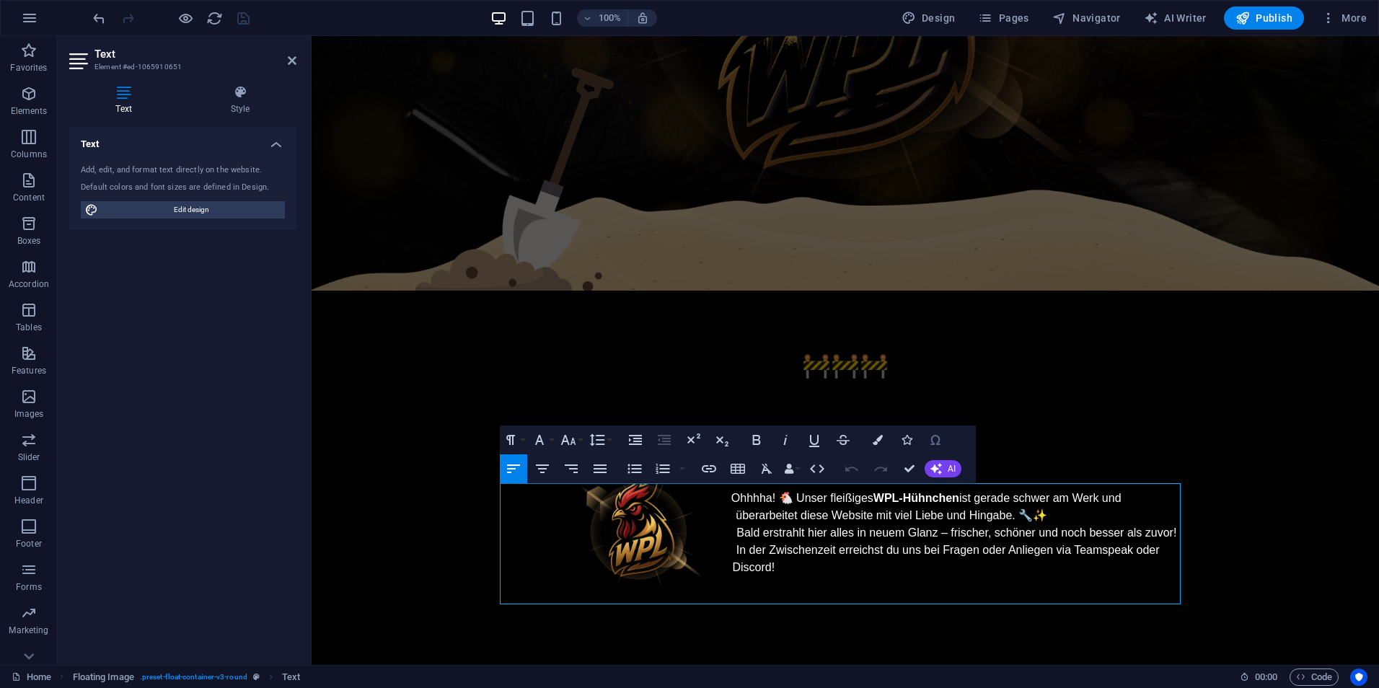
click at [938, 441] on icon "button" at bounding box center [934, 440] width 9 height 10
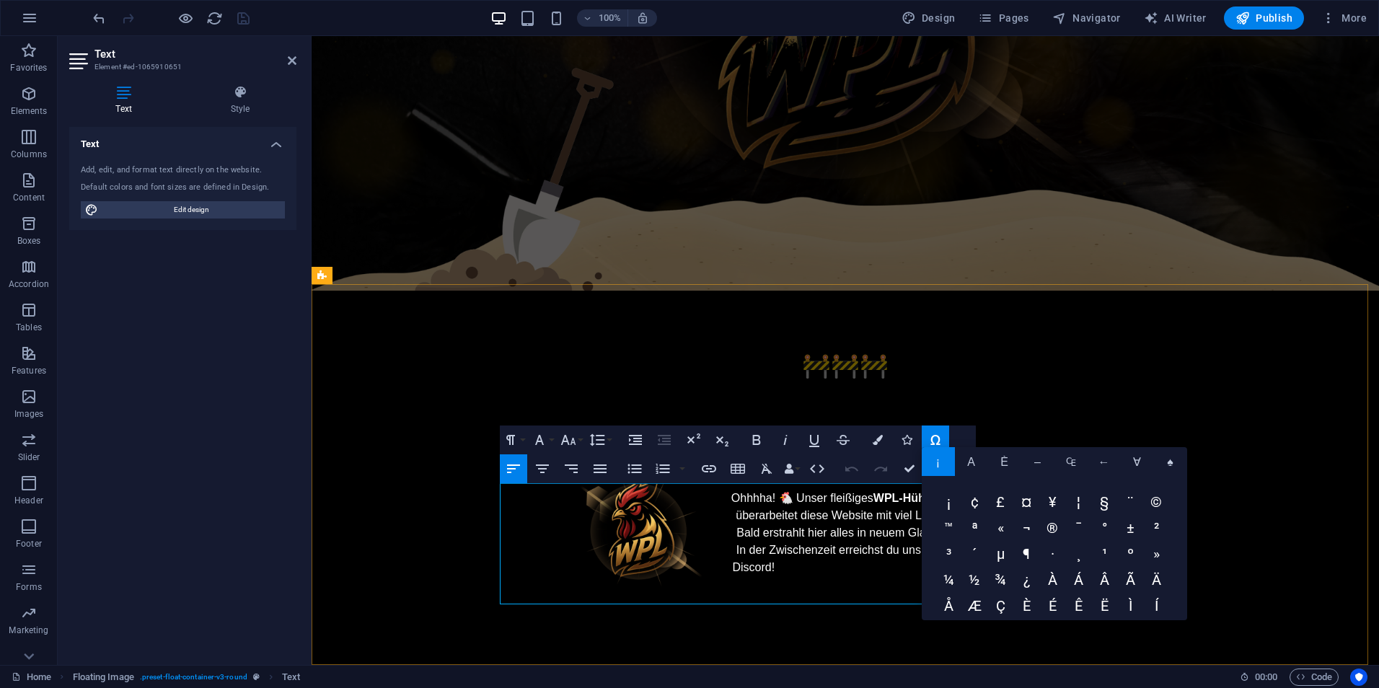
click at [805, 581] on p at bounding box center [845, 584] width 681 height 17
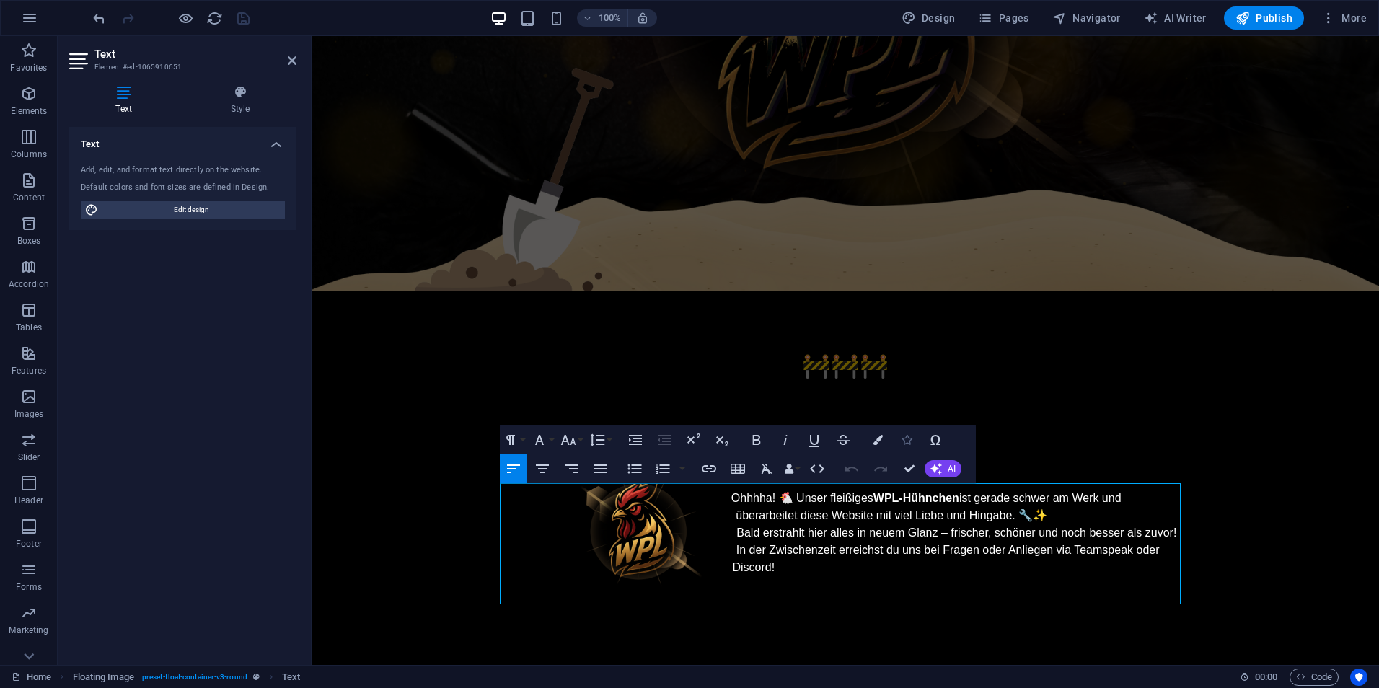
click at [912, 444] on icon "button" at bounding box center [907, 440] width 10 height 10
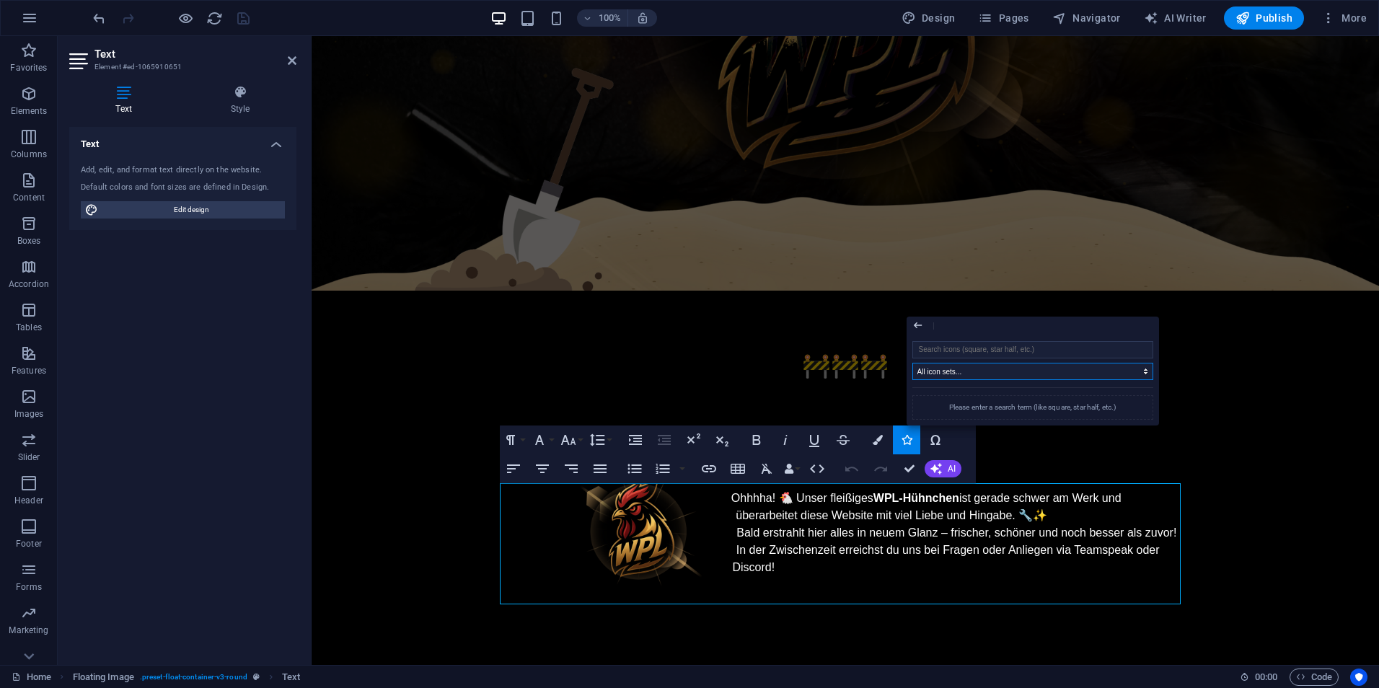
click at [961, 374] on select "All icon sets... IcoFont Ionicons FontAwesome Brands FontAwesome Duotone FontAw…" at bounding box center [1032, 371] width 241 height 17
click at [912, 363] on select "All icon sets... IcoFont Ionicons FontAwesome Brands FontAwesome Duotone FontAw…" at bounding box center [1032, 371] width 241 height 17
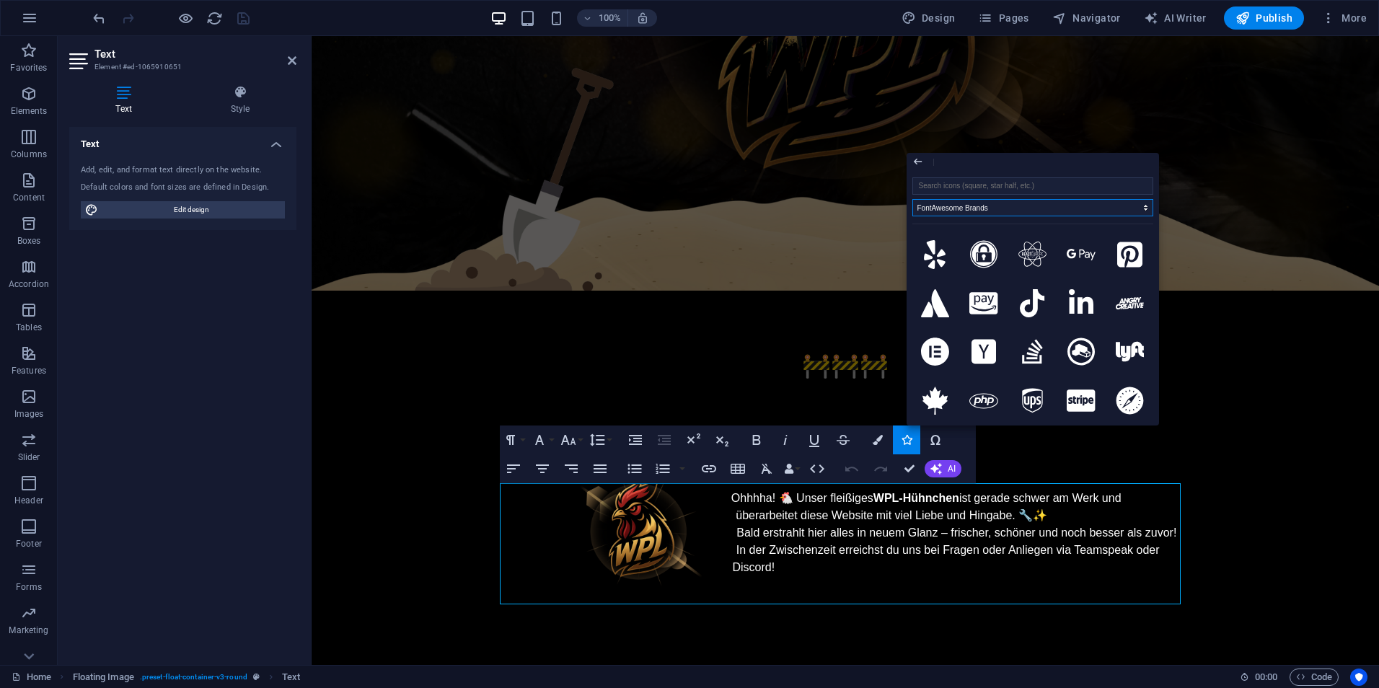
click at [977, 208] on select "All icon sets... IcoFont Ionicons FontAwesome Brands FontAwesome Duotone FontAw…" at bounding box center [1032, 207] width 241 height 17
select select "ionicons"
click at [912, 199] on select "All icon sets... IcoFont Ionicons FontAwesome Brands FontAwesome Duotone FontAw…" at bounding box center [1032, 207] width 241 height 17
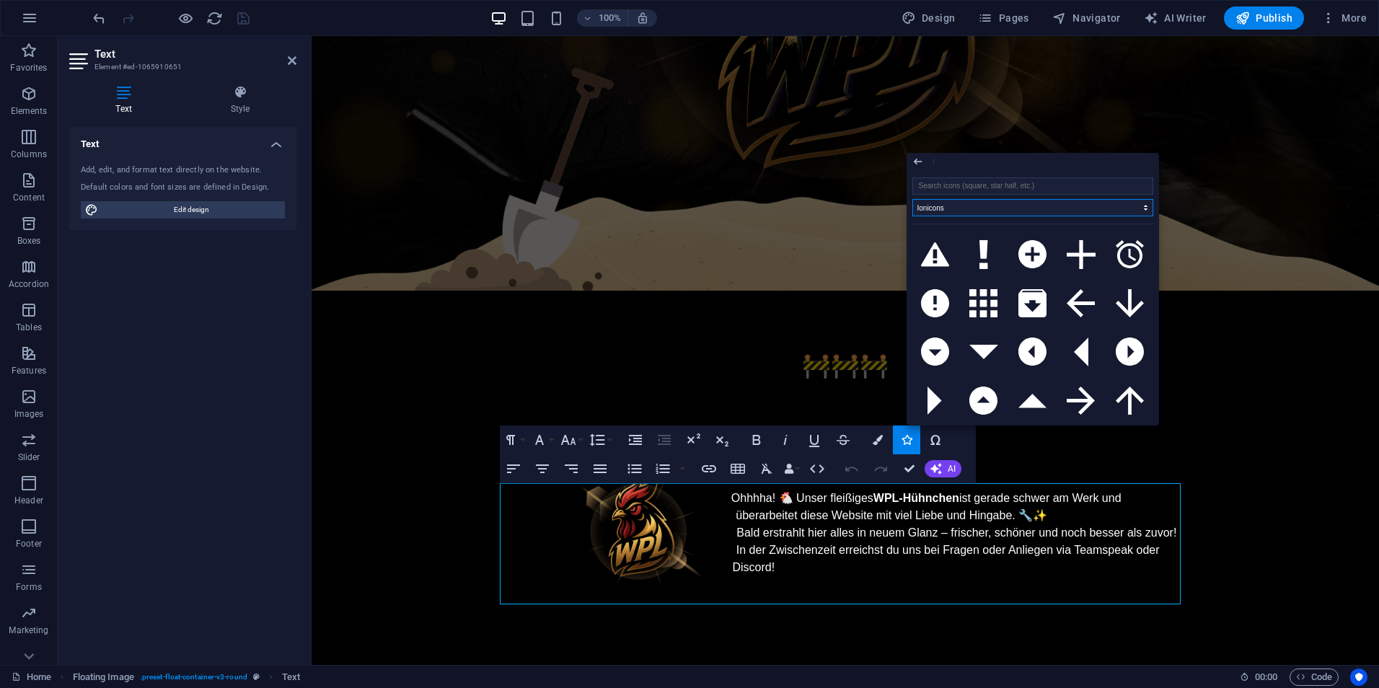
click at [982, 212] on select "All icon sets... IcoFont Ionicons FontAwesome Brands FontAwesome Duotone FontAw…" at bounding box center [1032, 207] width 241 height 17
select select
click at [912, 199] on select "All icon sets... IcoFont Ionicons FontAwesome Brands FontAwesome Duotone FontAw…" at bounding box center [1032, 207] width 241 height 17
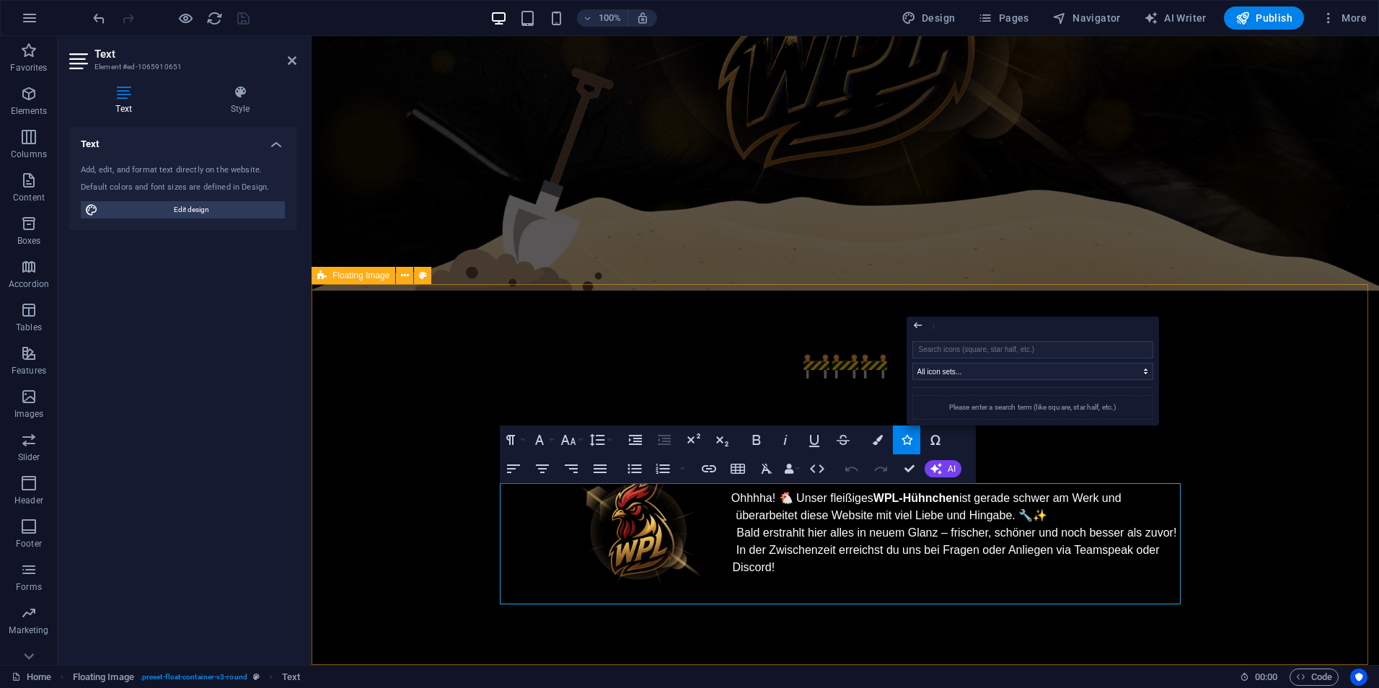
click at [1204, 357] on div "🚧🚧🚧 Baustelle! Ohhhha! 🐔 Unser fleißiges WPL-Hühnchen ist gerade schwer am Werk…" at bounding box center [845, 480] width 1067 height 378
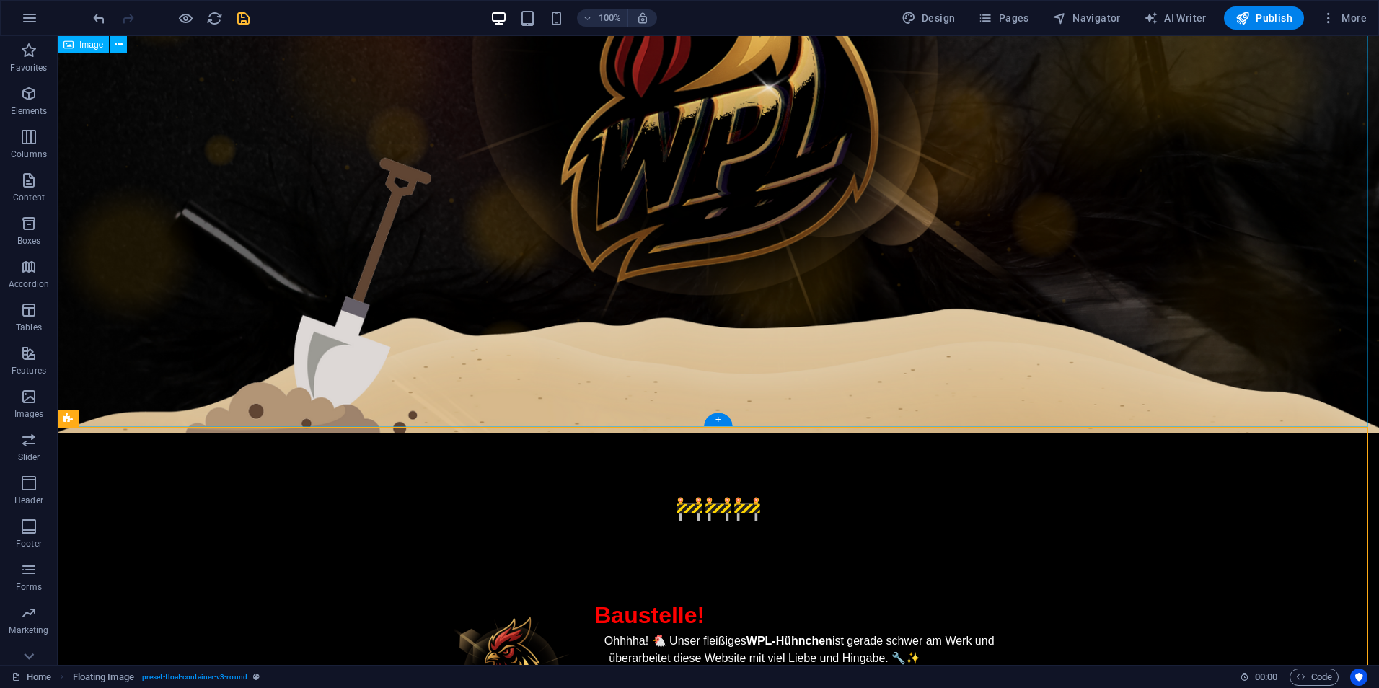
scroll to position [489, 0]
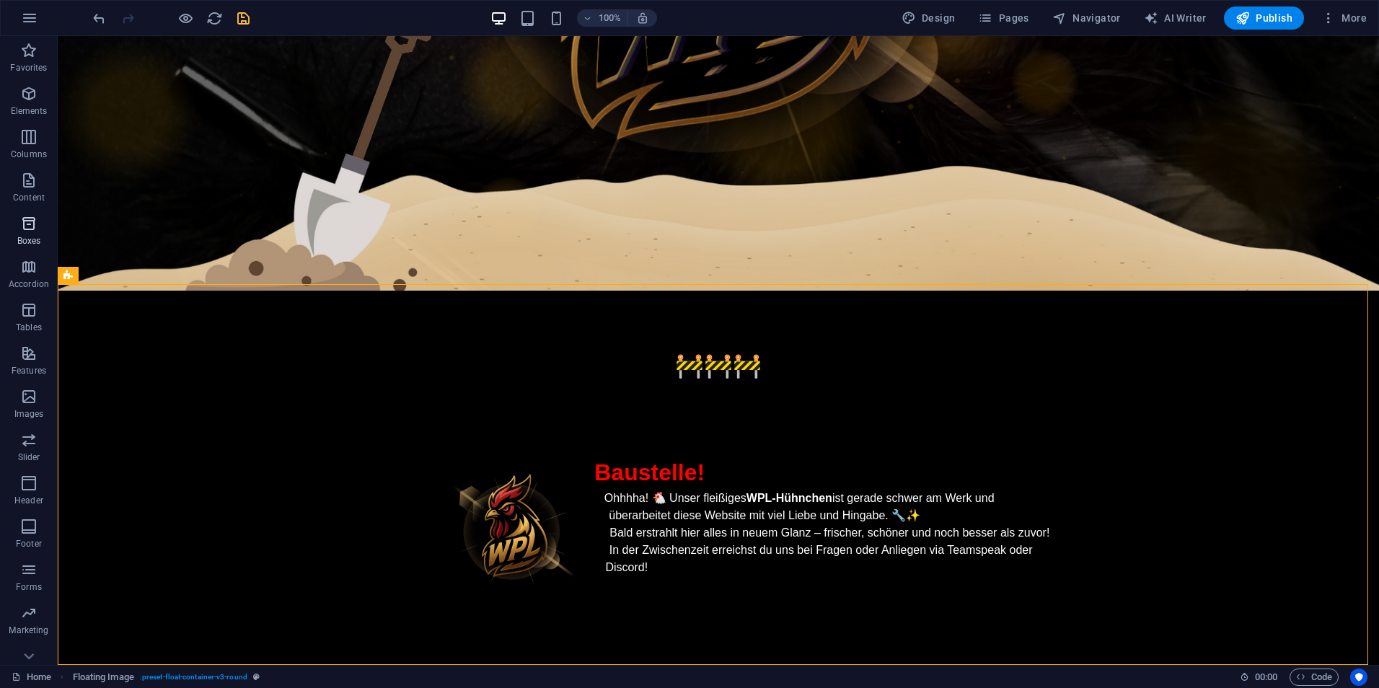
click at [40, 232] on span "Boxes" at bounding box center [29, 232] width 58 height 35
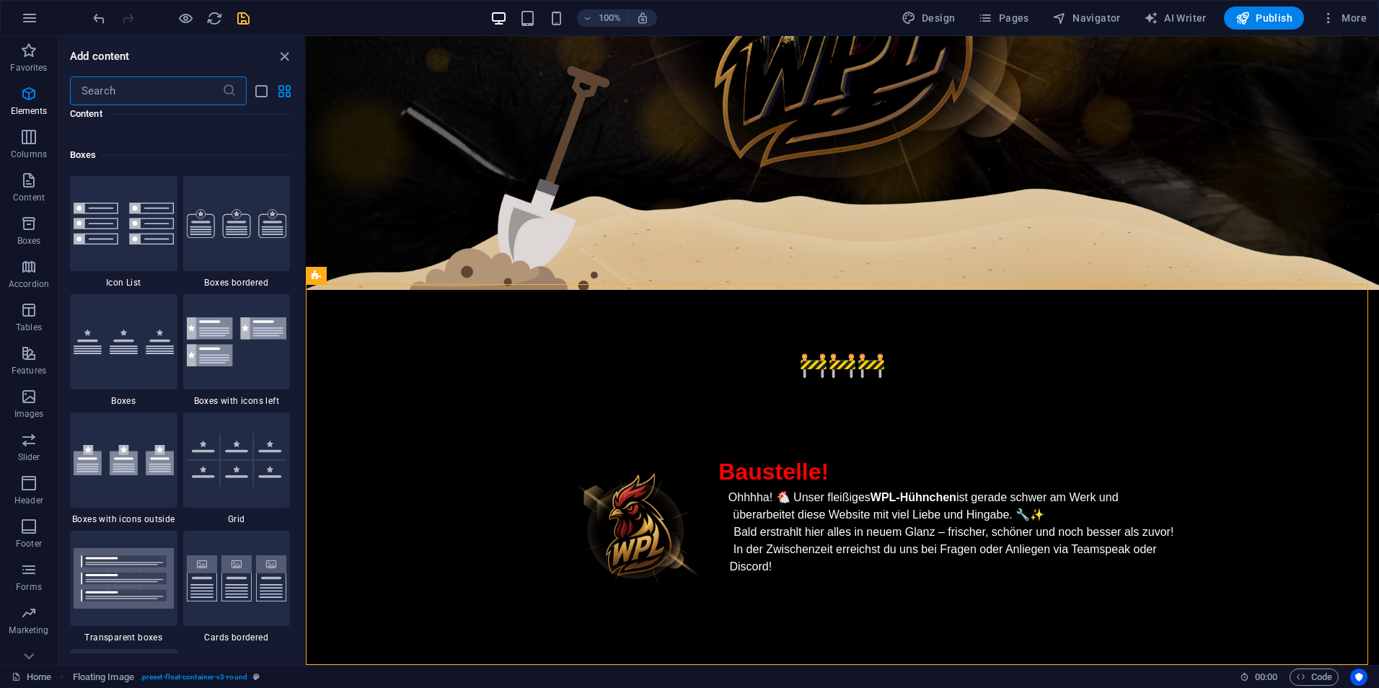
scroll to position [3978, 0]
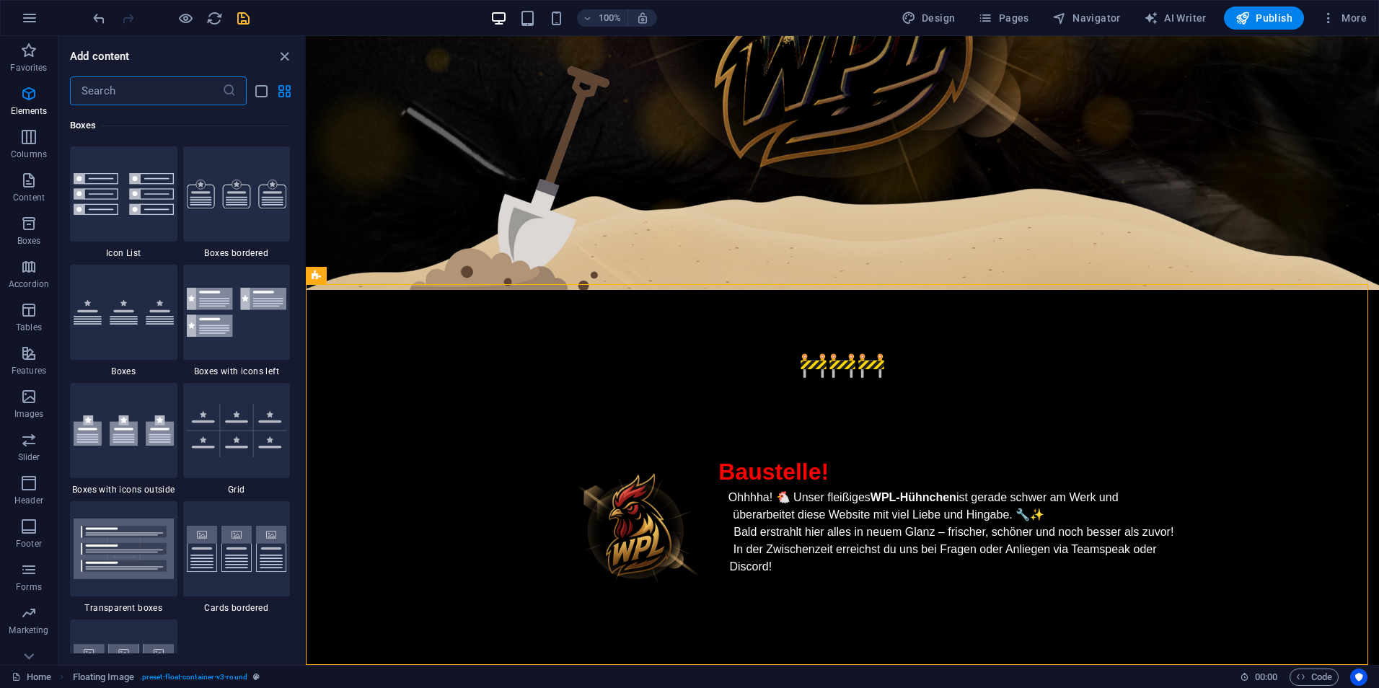
click at [181, 93] on input "text" at bounding box center [146, 90] width 152 height 29
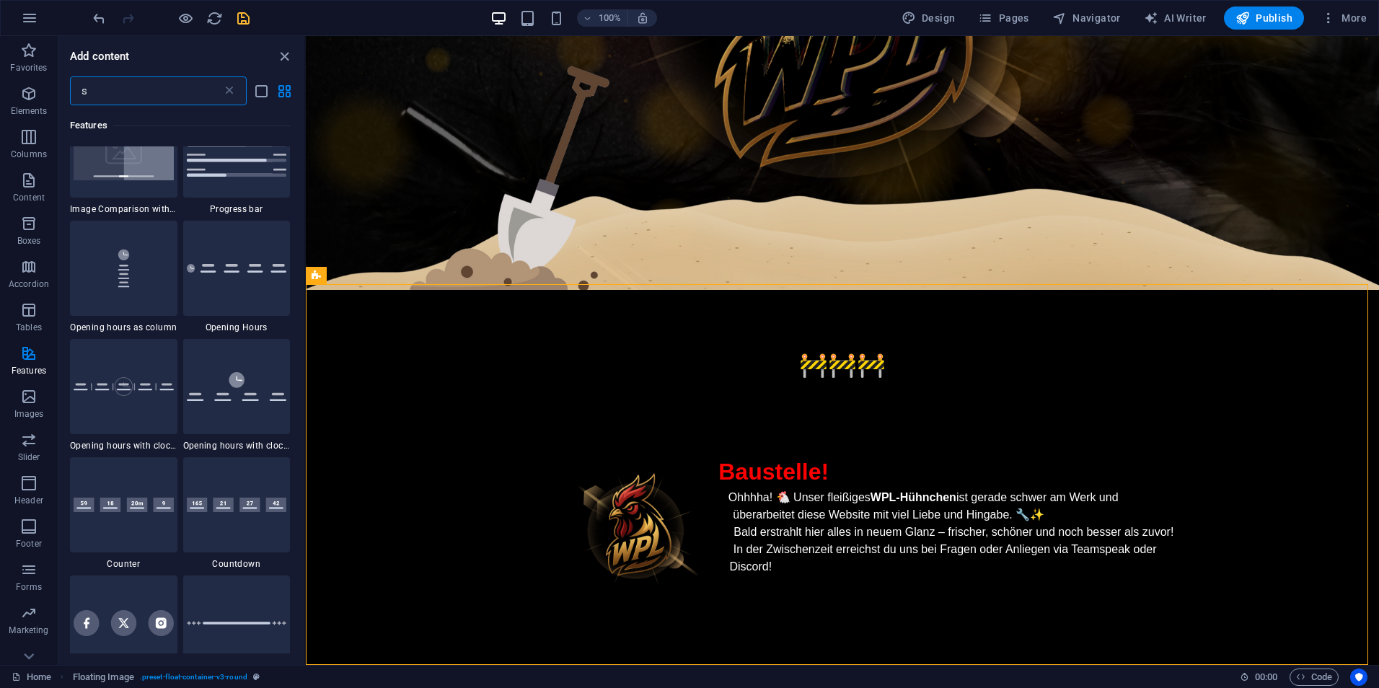
scroll to position [4187, 0]
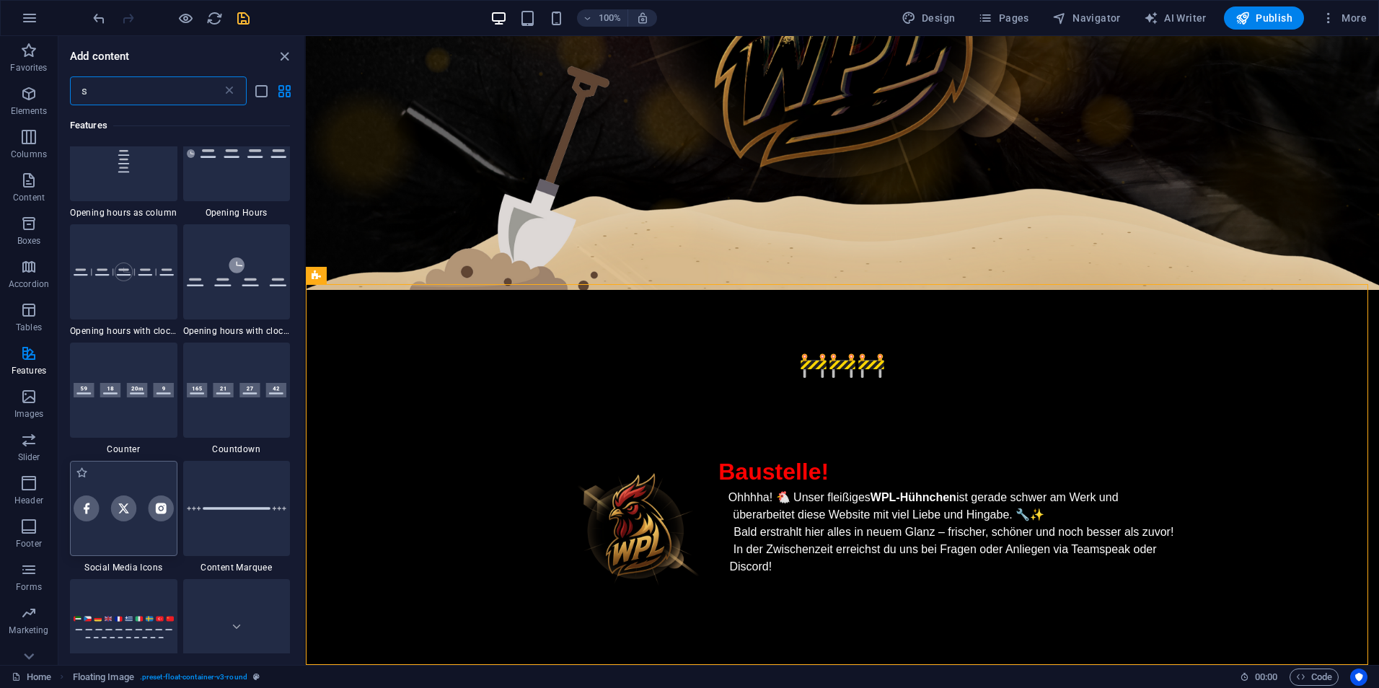
type input "s"
click at [154, 498] on img at bounding box center [124, 507] width 100 height 25
select select "rem"
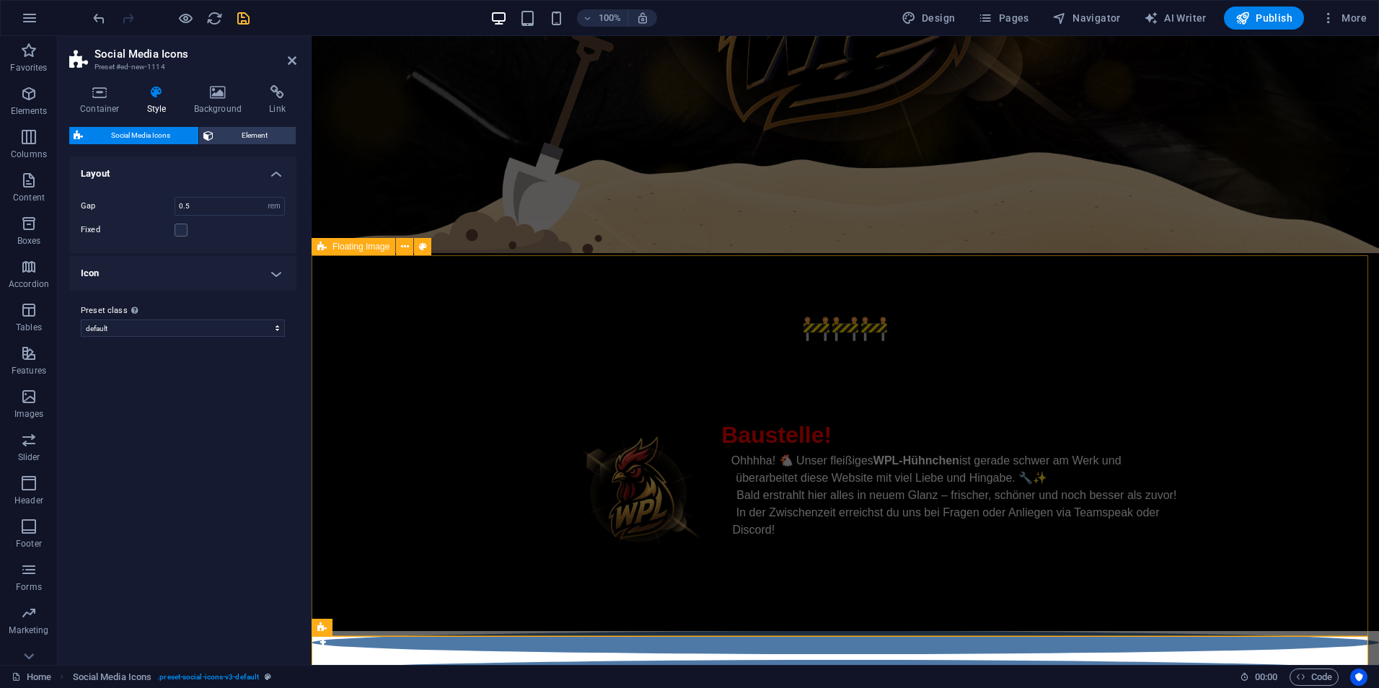
scroll to position [386, 0]
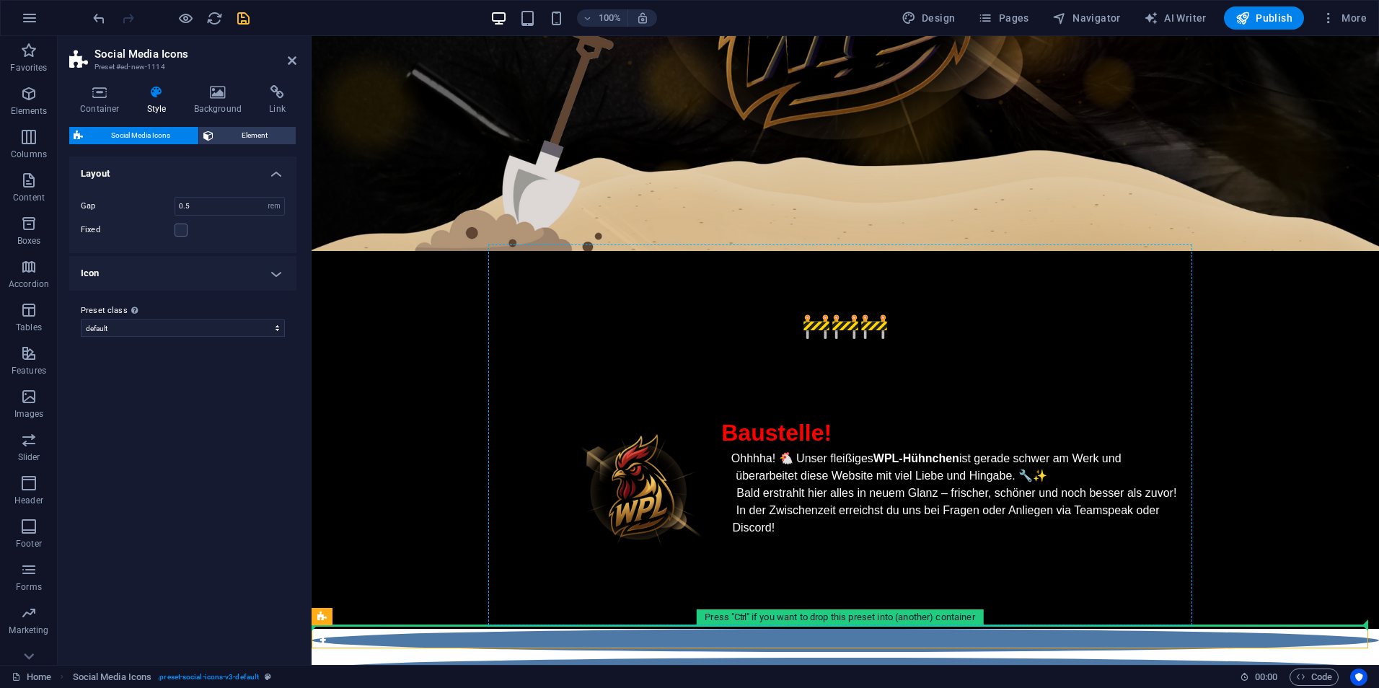
drag, startPoint x: 424, startPoint y: 605, endPoint x: 547, endPoint y: 544, distance: 137.1
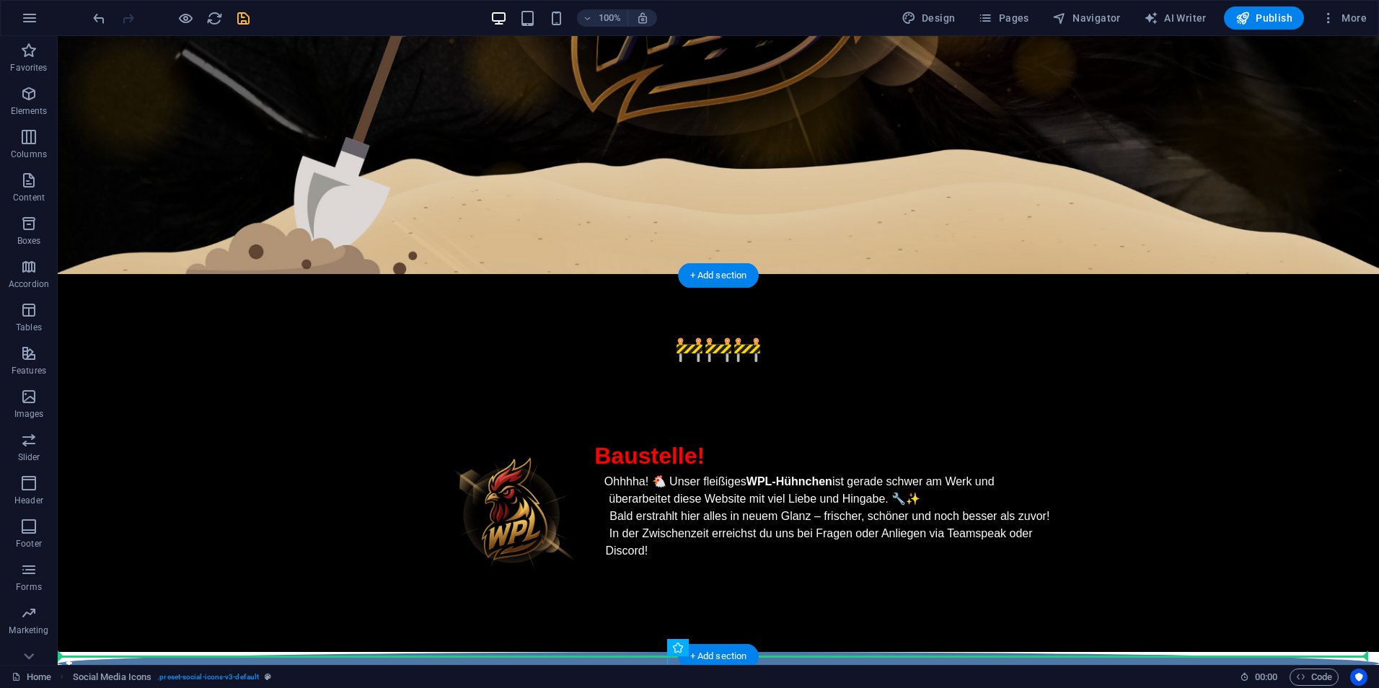
scroll to position [529, 0]
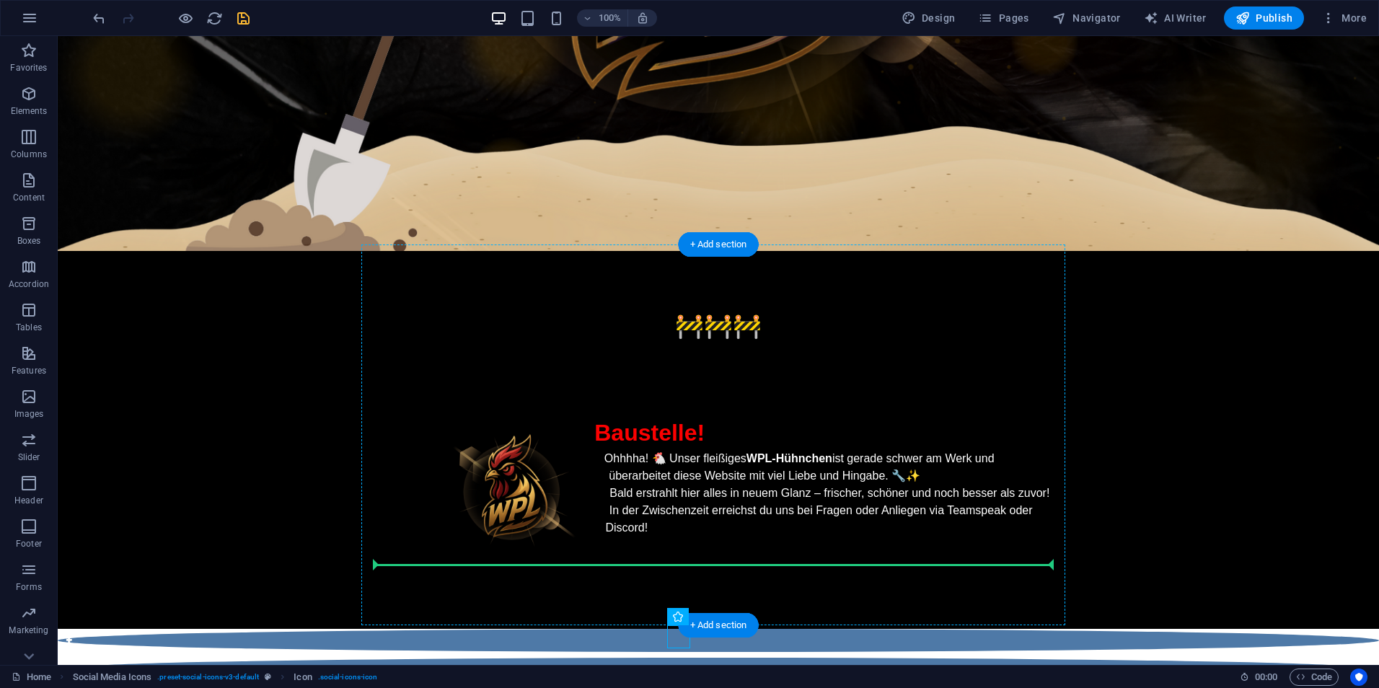
drag, startPoint x: 552, startPoint y: 638, endPoint x: 714, endPoint y: 537, distance: 191.5
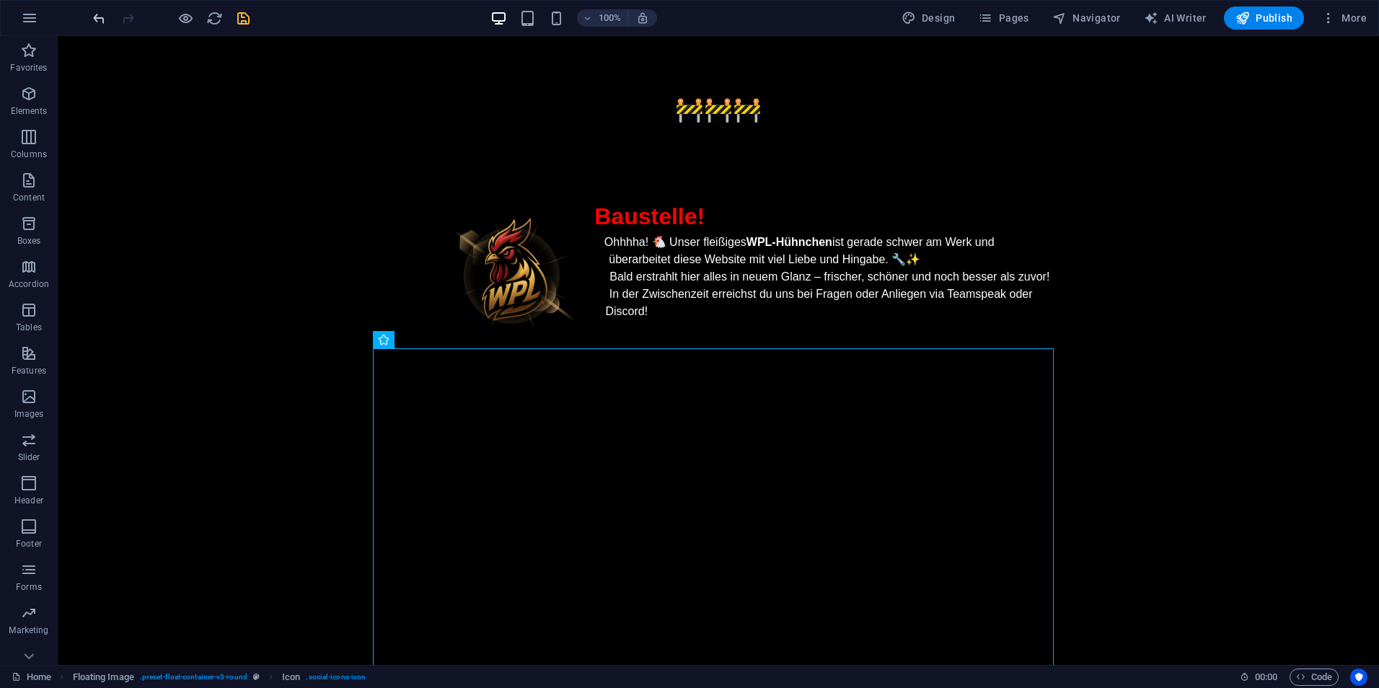
click at [97, 19] on icon "undo" at bounding box center [99, 18] width 17 height 17
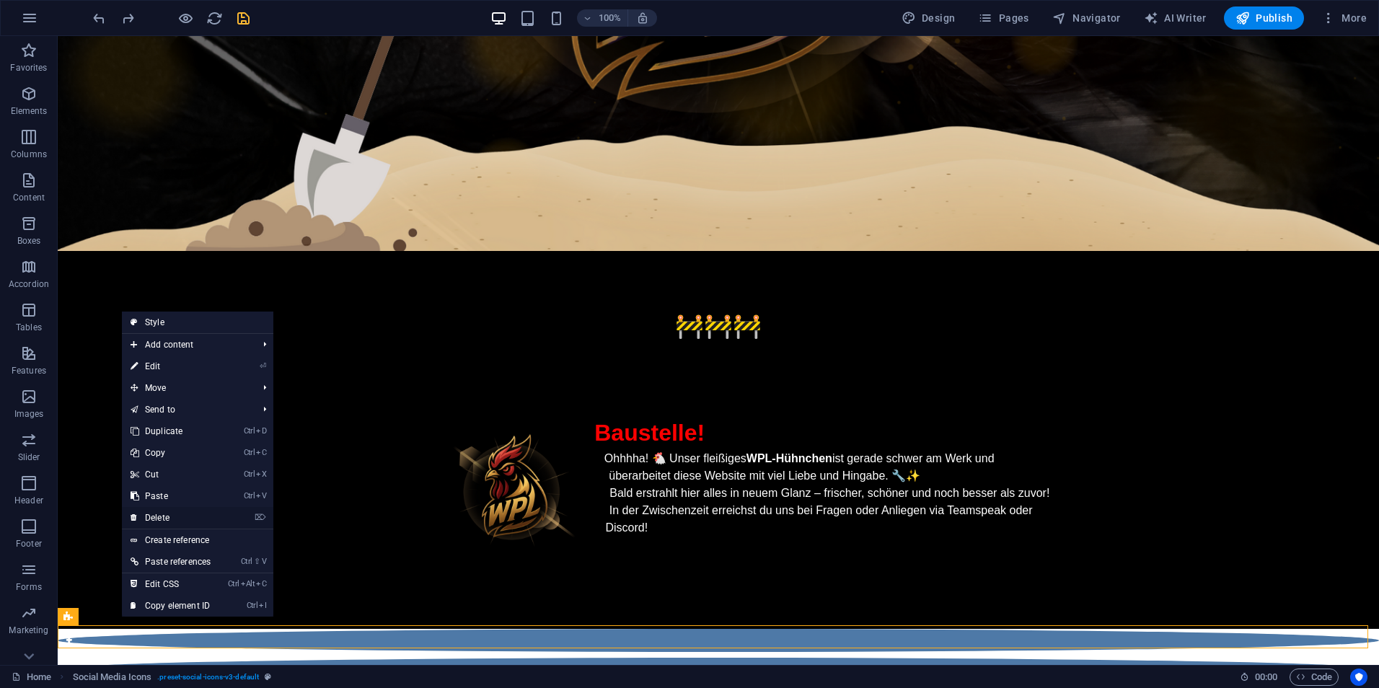
click at [192, 523] on link "⌦ Delete" at bounding box center [170, 518] width 97 height 22
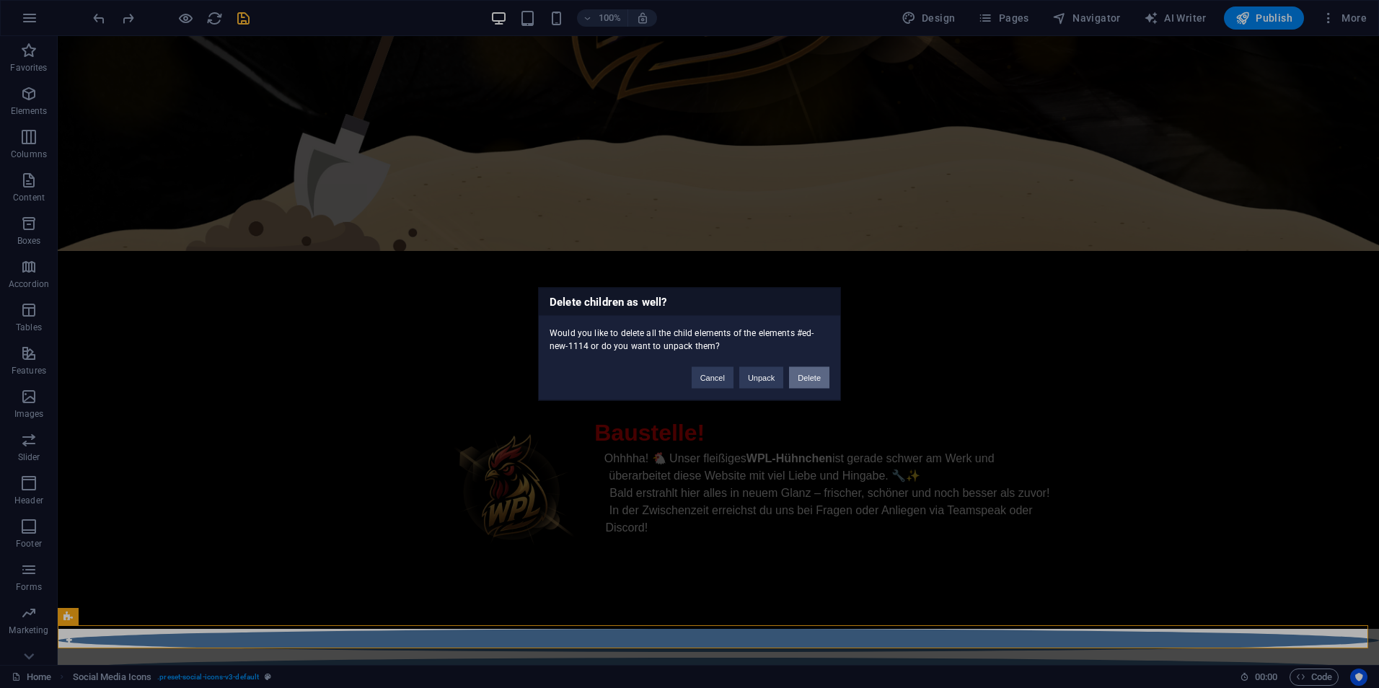
click at [798, 383] on button "Delete" at bounding box center [809, 378] width 40 height 22
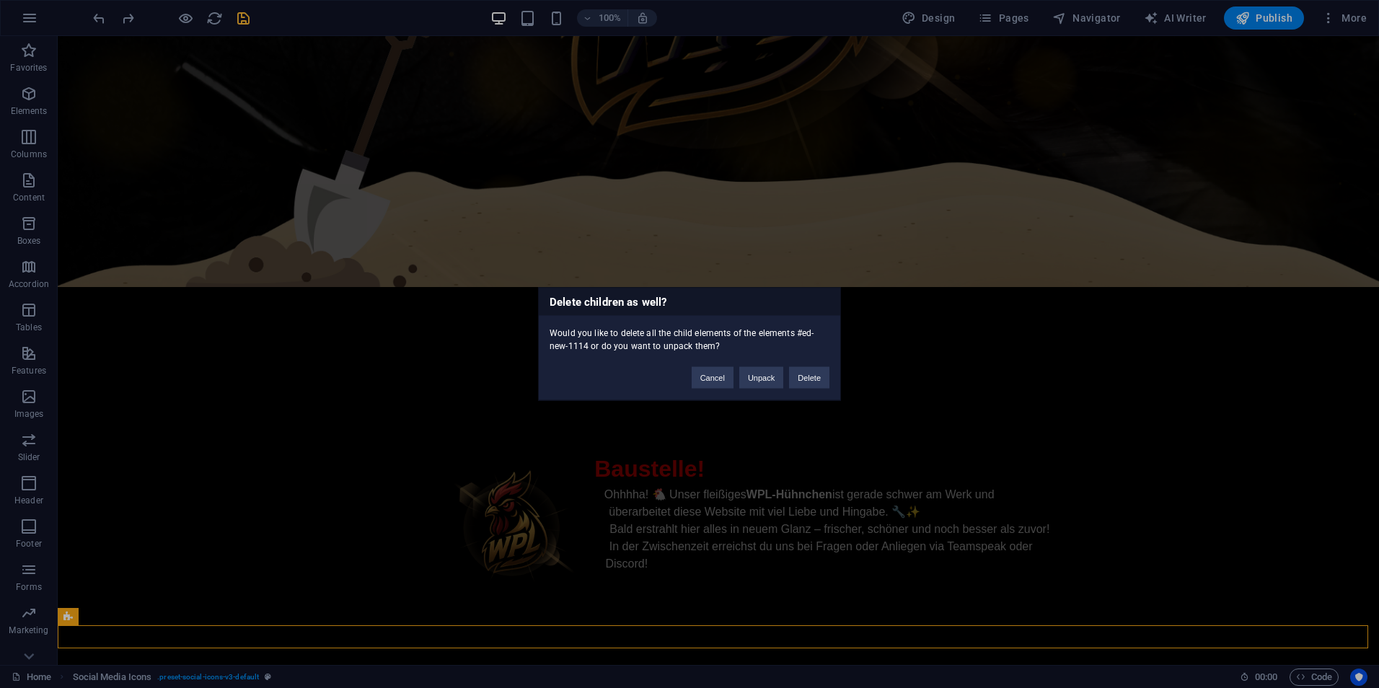
scroll to position [489, 0]
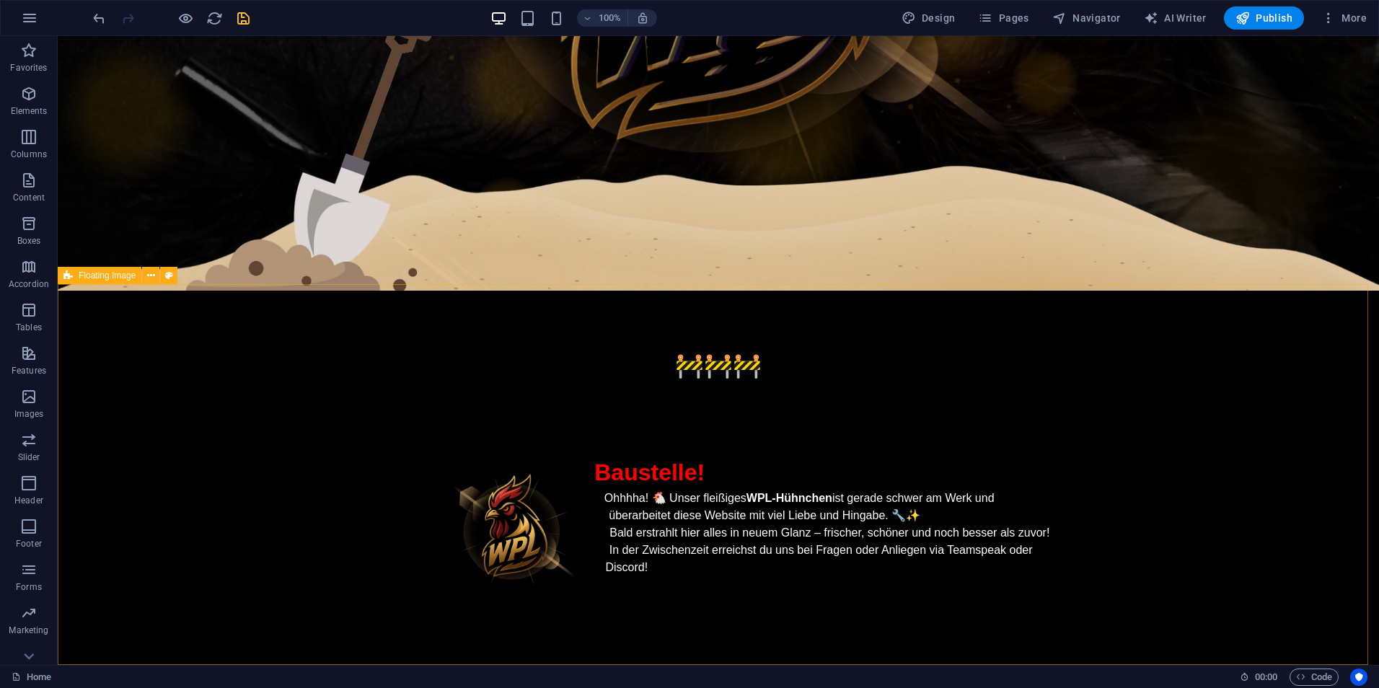
click at [123, 276] on span "Floating Image" at bounding box center [107, 275] width 57 height 9
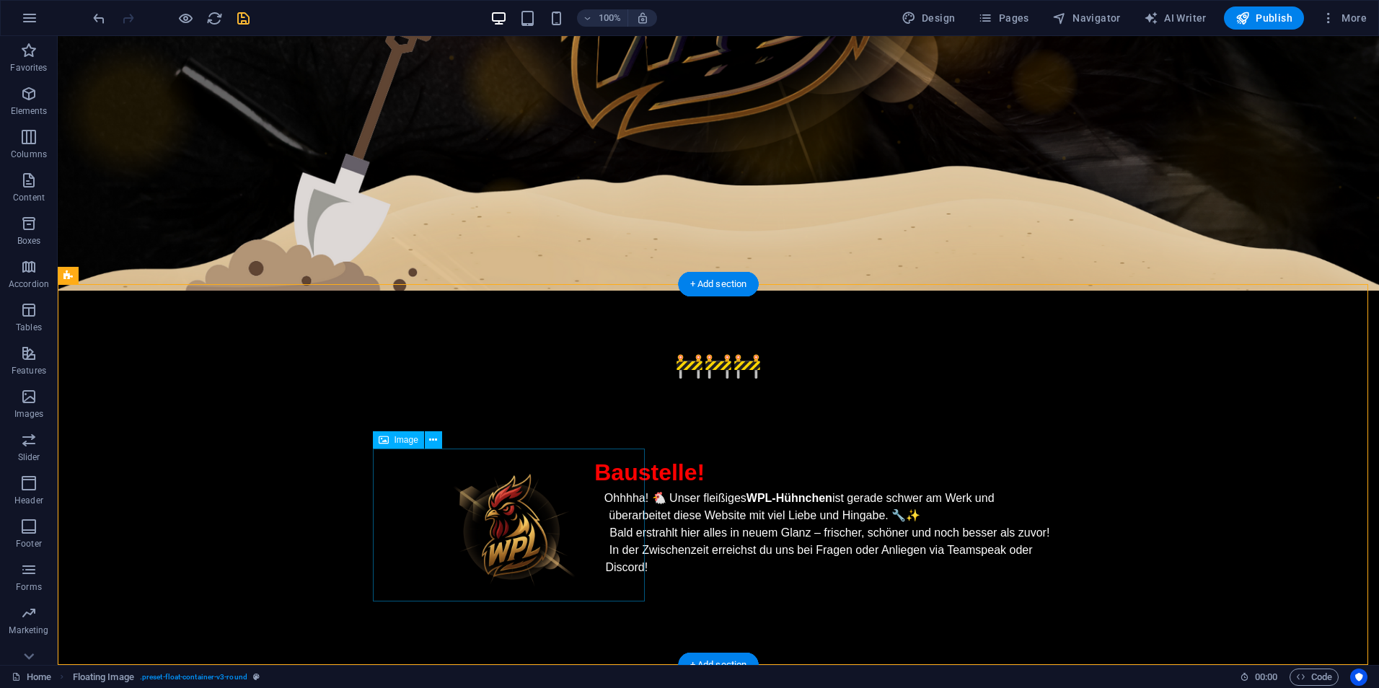
click at [511, 492] on figure at bounding box center [514, 531] width 273 height 153
click at [666, 495] on div "Ohhhha! 🐔 Unser fleißiges WPL-Hühnchen ist gerade schwer am Werk und überarbeit…" at bounding box center [718, 550] width 681 height 121
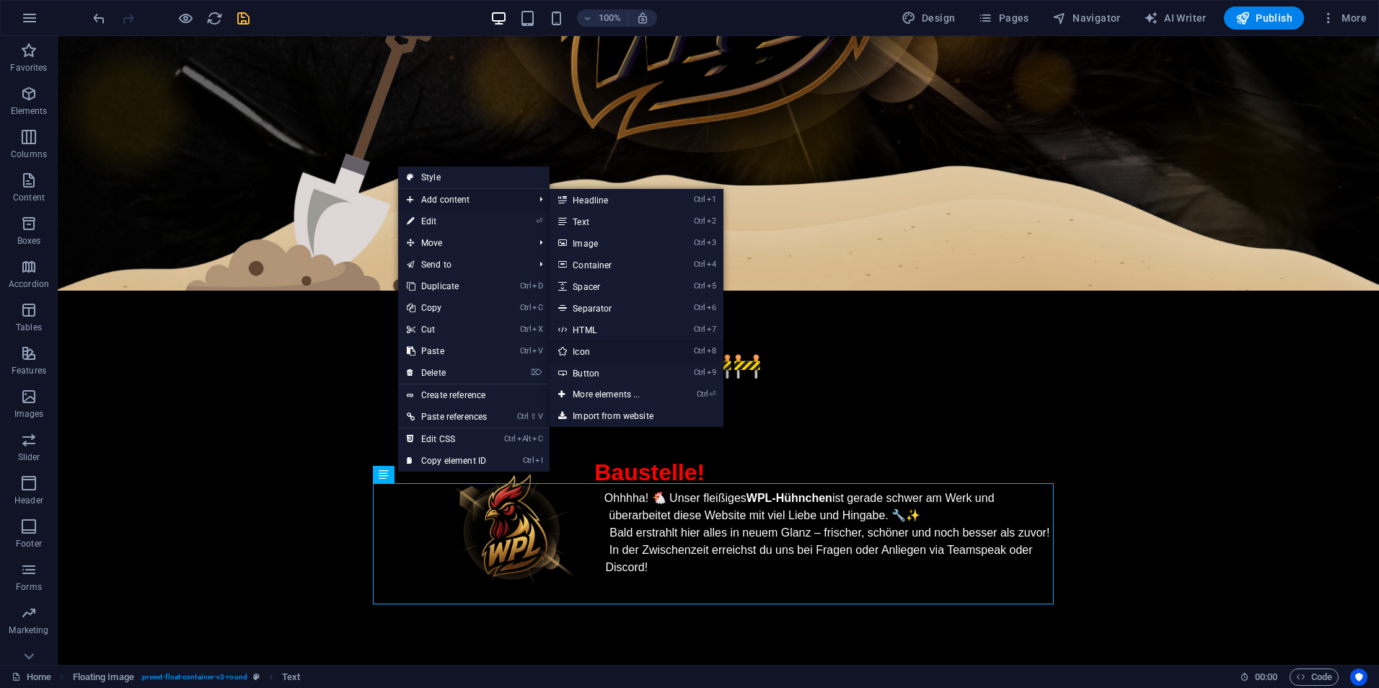
click at [664, 348] on link "Ctrl 8 Icon" at bounding box center [609, 351] width 119 height 22
select select "xMidYMid"
select select "px"
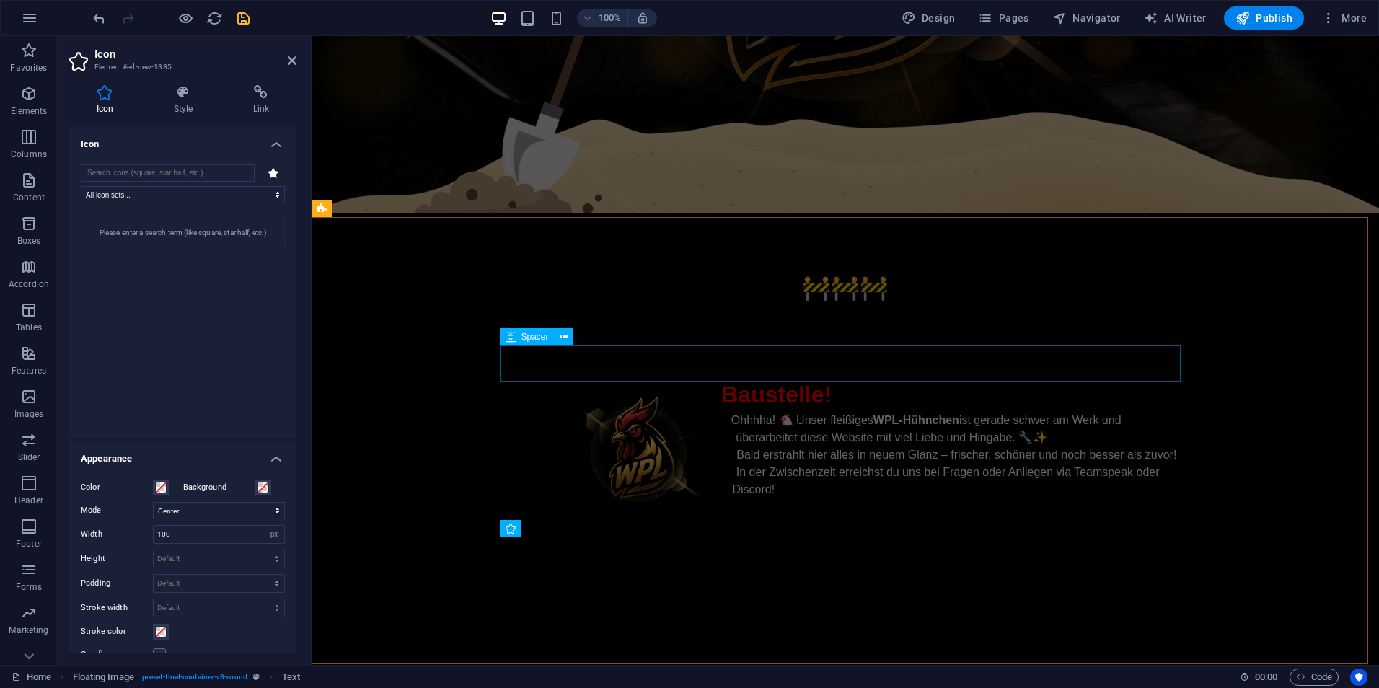
scroll to position [413, 0]
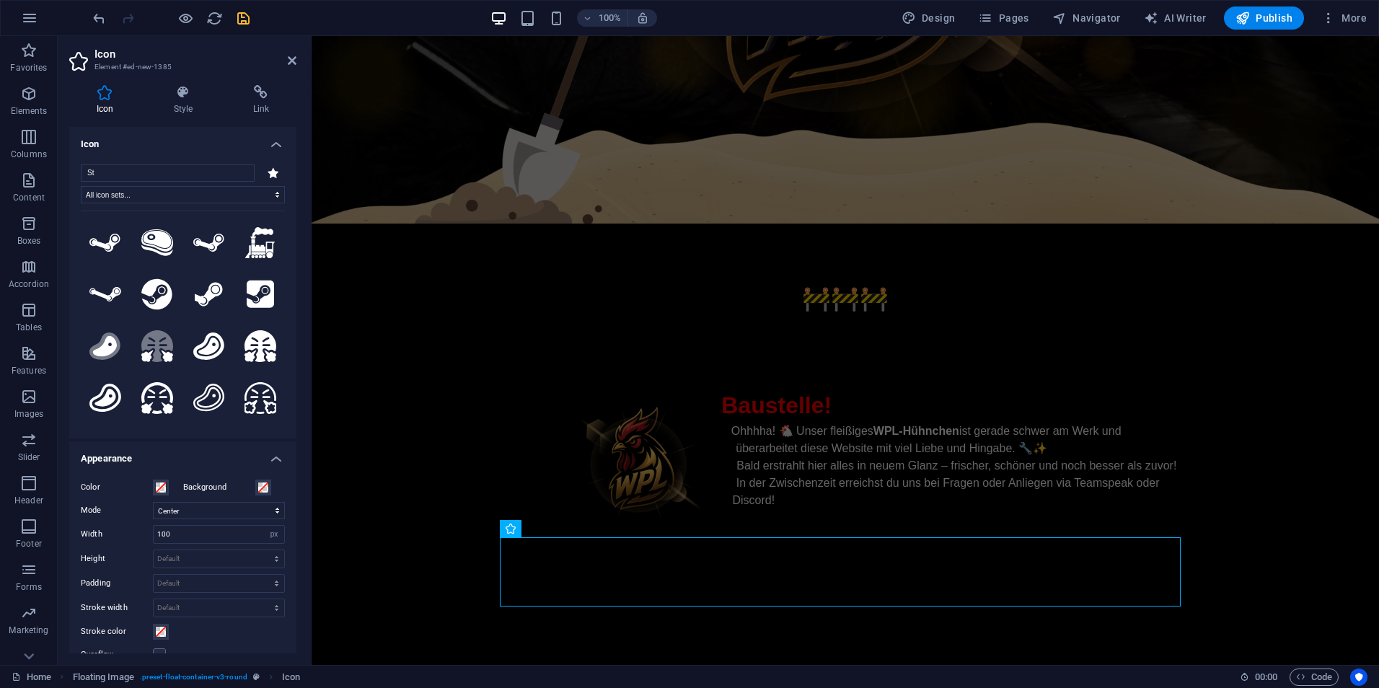
type input "S"
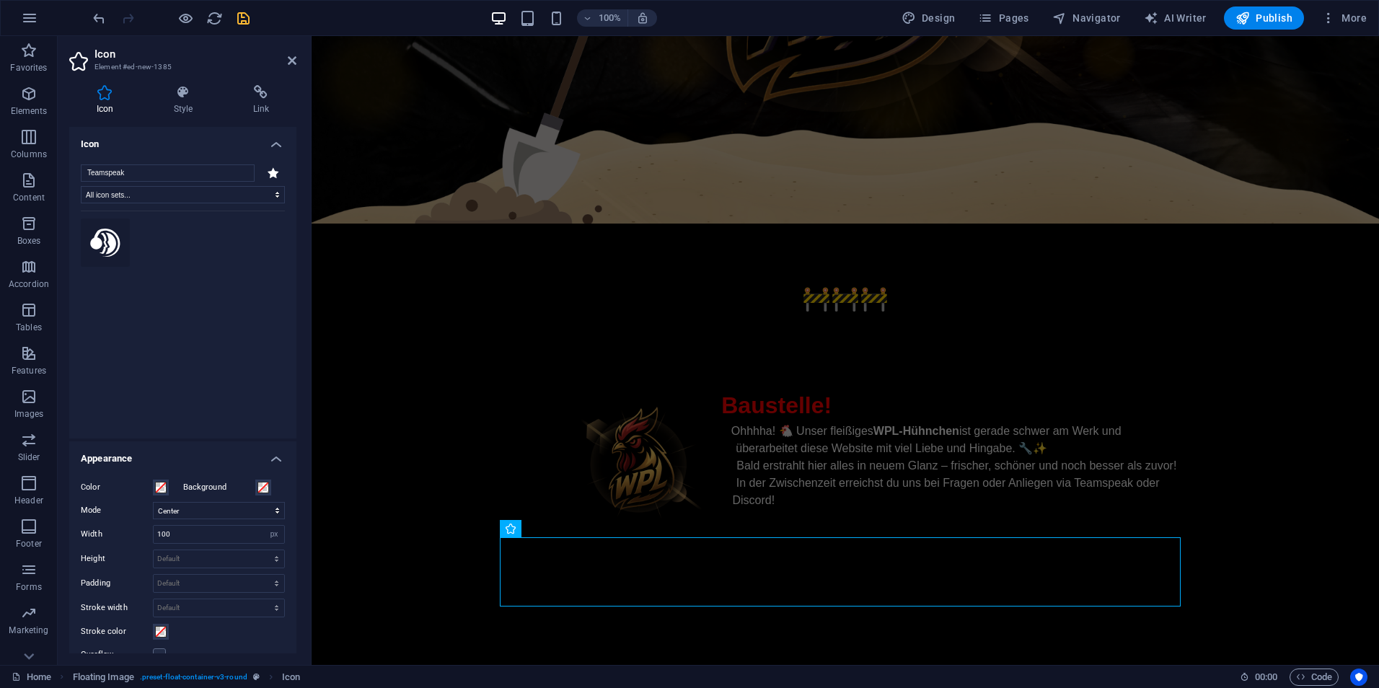
type input "Teamspeak"
click at [107, 233] on icon at bounding box center [105, 243] width 30 height 28
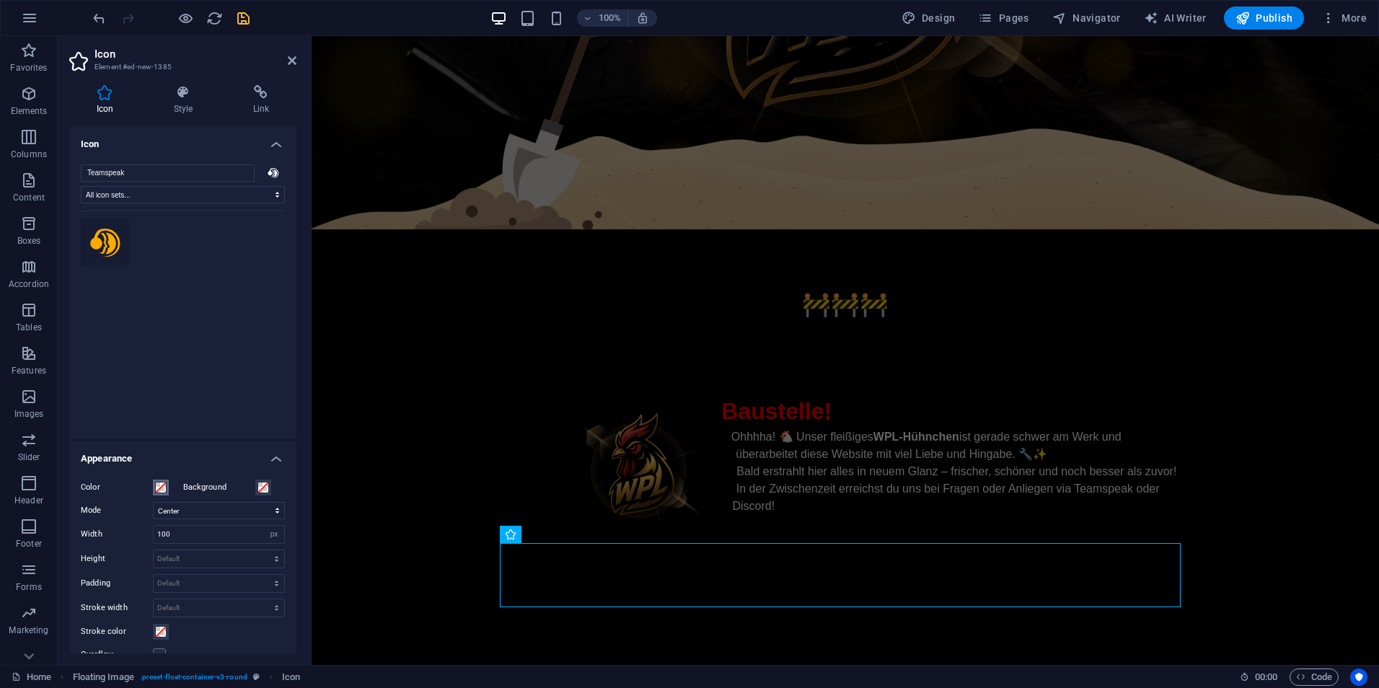
click at [167, 486] on button "Color" at bounding box center [161, 488] width 16 height 16
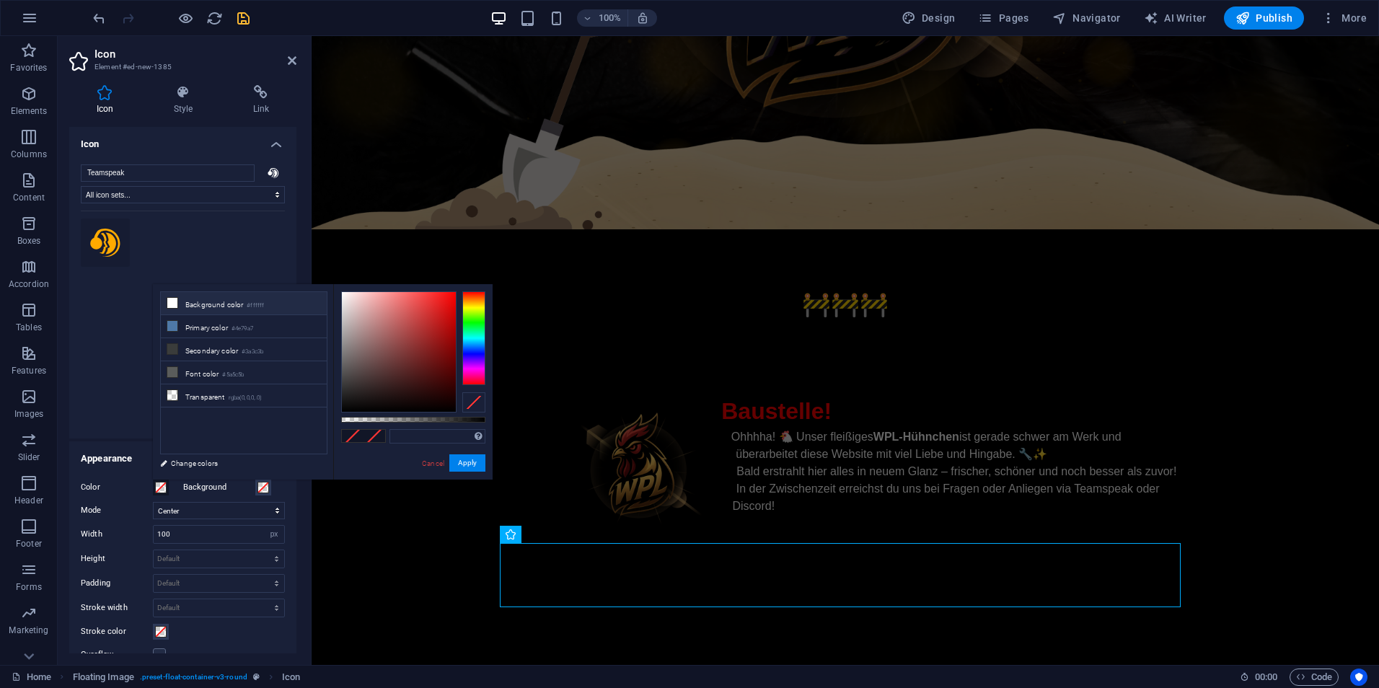
click at [198, 306] on li "Background color #ffffff" at bounding box center [244, 303] width 166 height 23
type input "#ffffff"
drag, startPoint x: 467, startPoint y: 461, endPoint x: 146, endPoint y: 425, distance: 322.2
click at [467, 461] on button "Apply" at bounding box center [467, 462] width 36 height 17
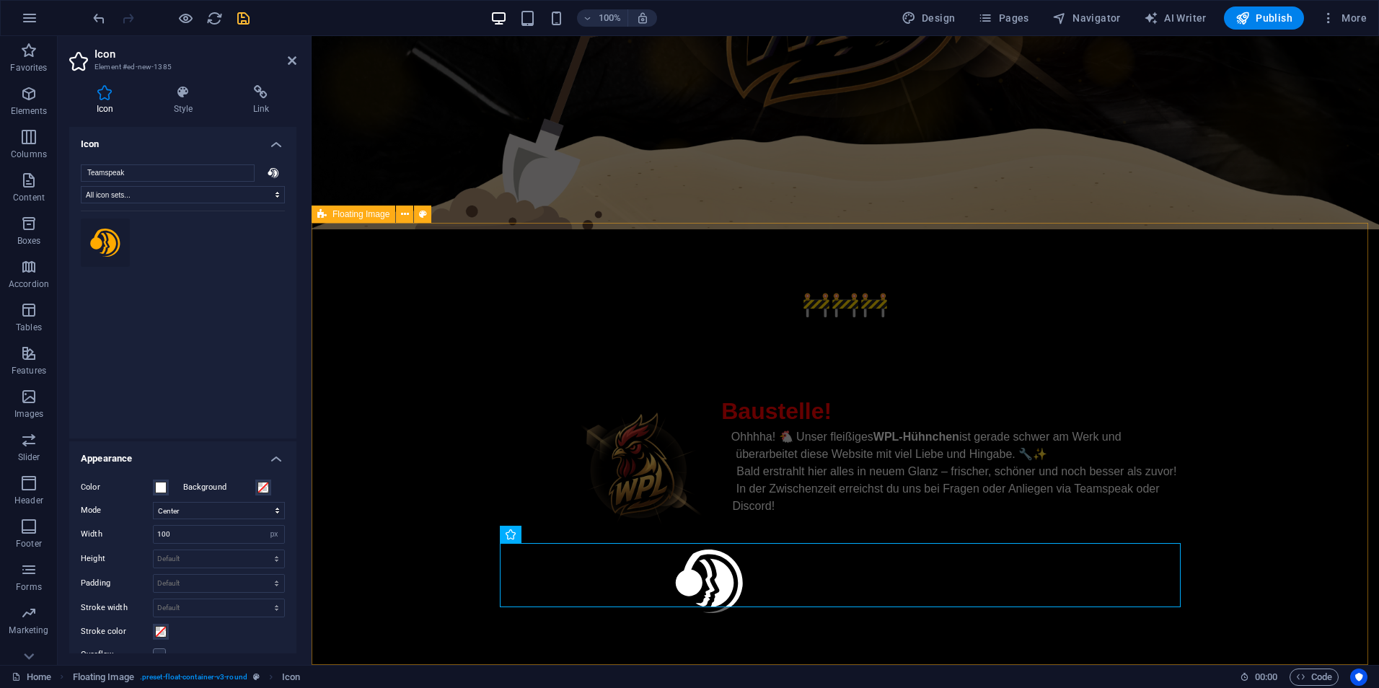
click at [773, 589] on figure at bounding box center [845, 584] width 681 height 69
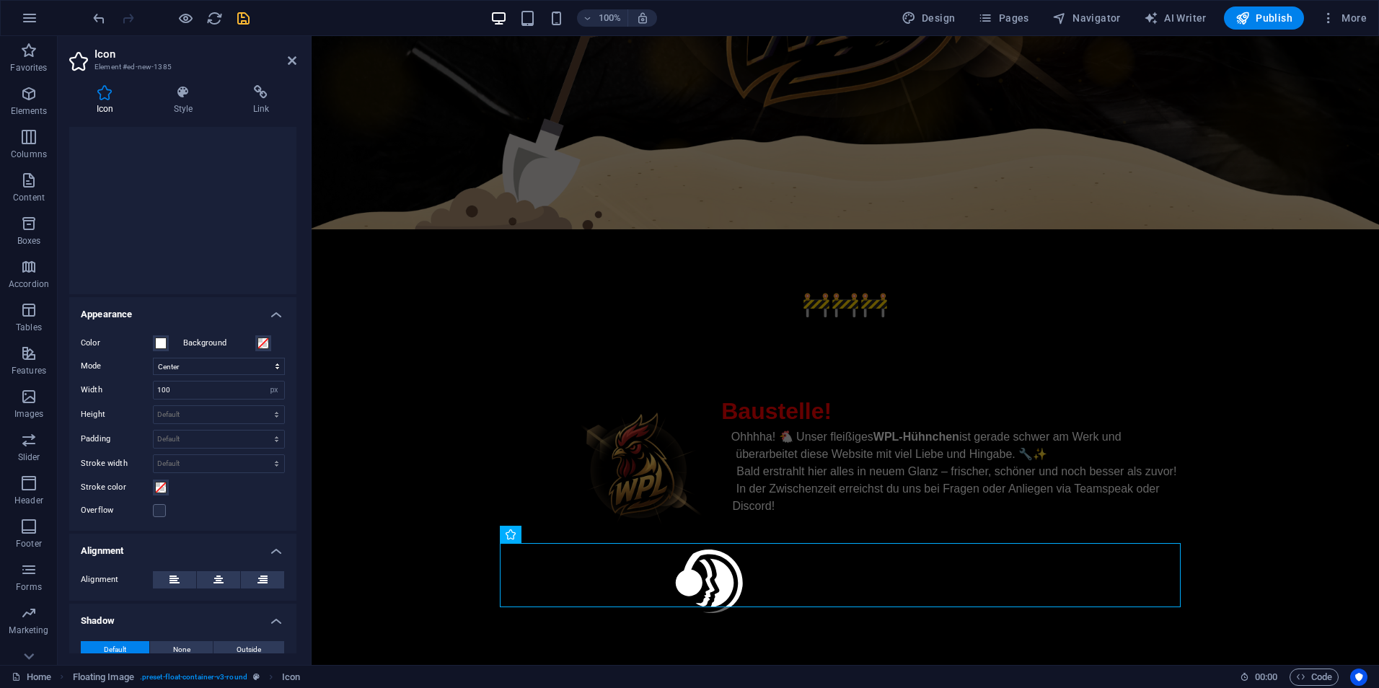
scroll to position [0, 0]
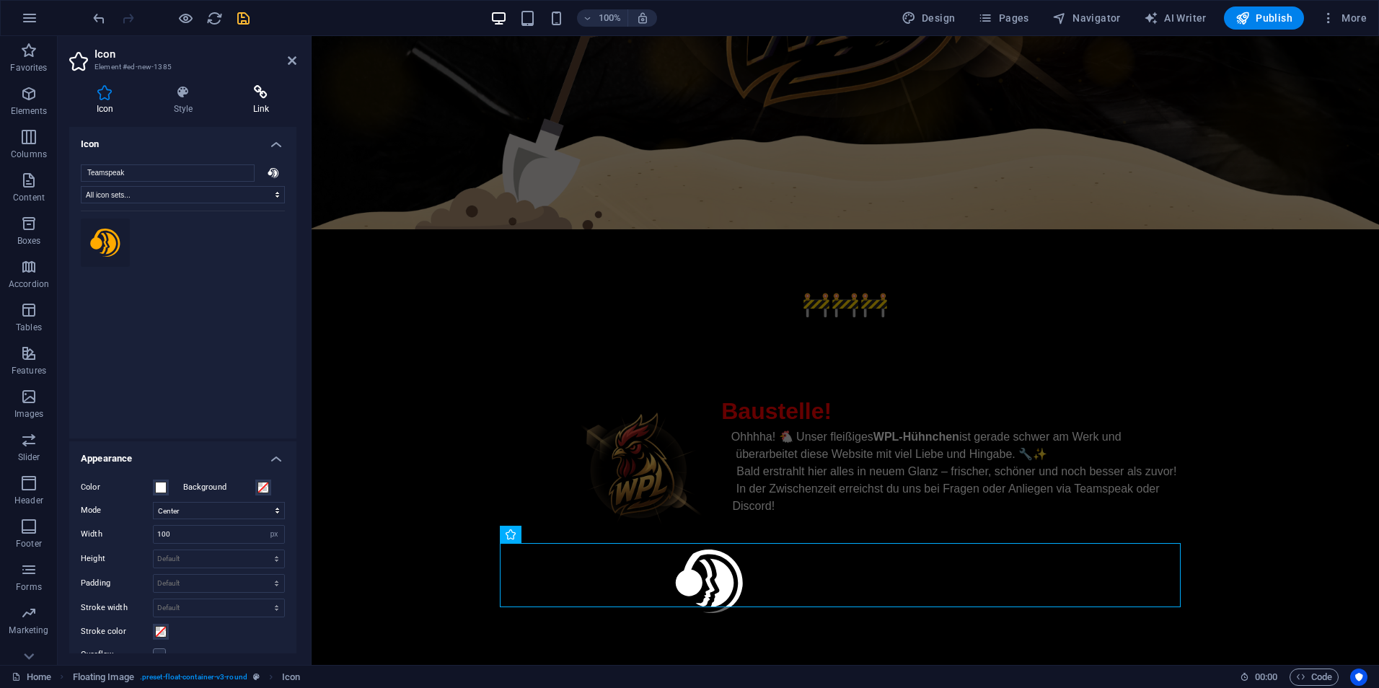
click at [254, 104] on h4 "Link" at bounding box center [261, 100] width 71 height 30
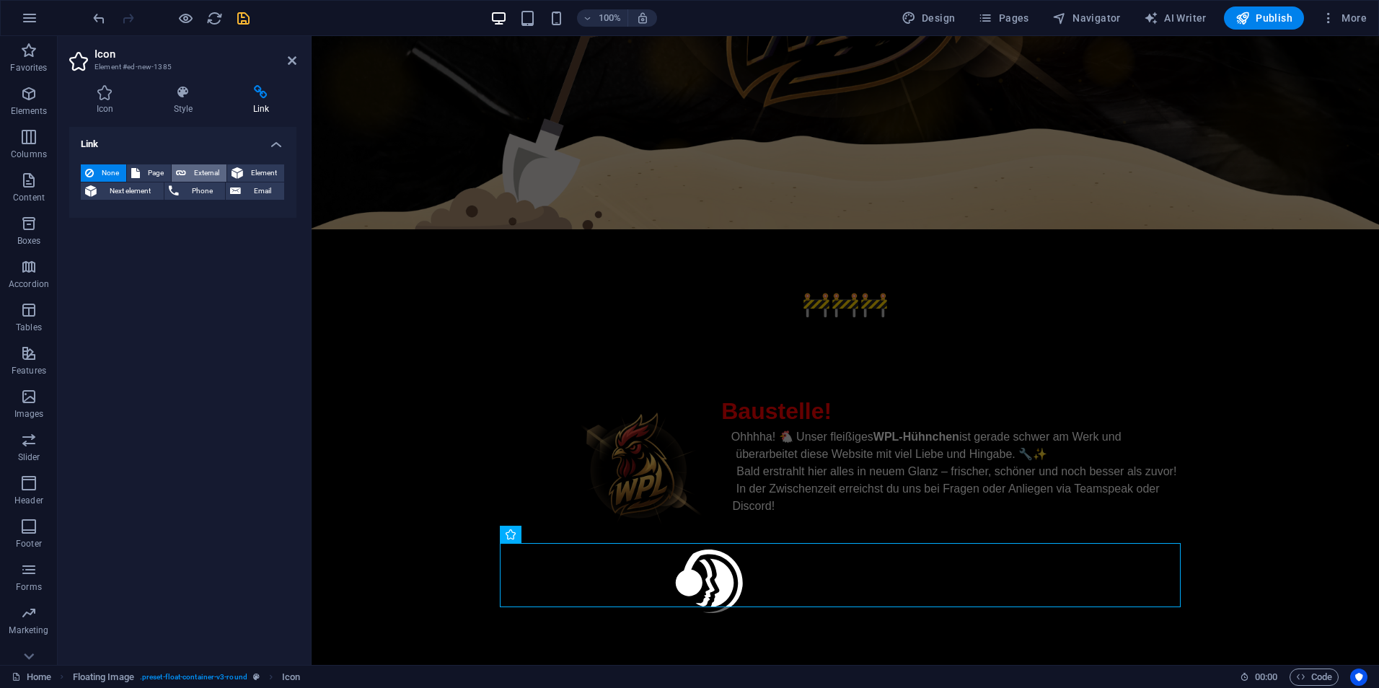
click at [211, 175] on span "External" at bounding box center [206, 172] width 32 height 17
select select "blank"
